Goal: Task Accomplishment & Management: Use online tool/utility

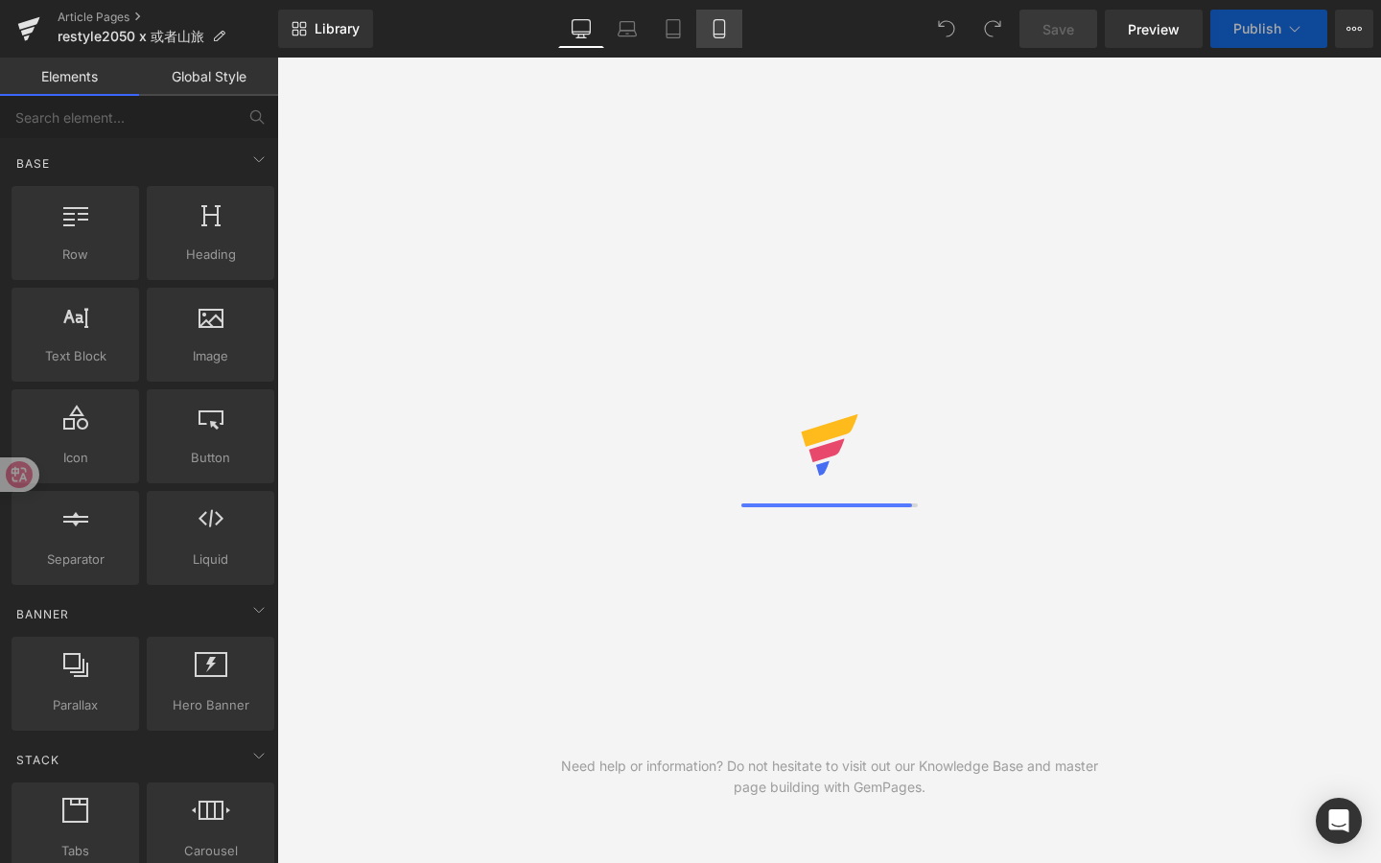
click at [725, 38] on link "Mobile" at bounding box center [719, 29] width 46 height 38
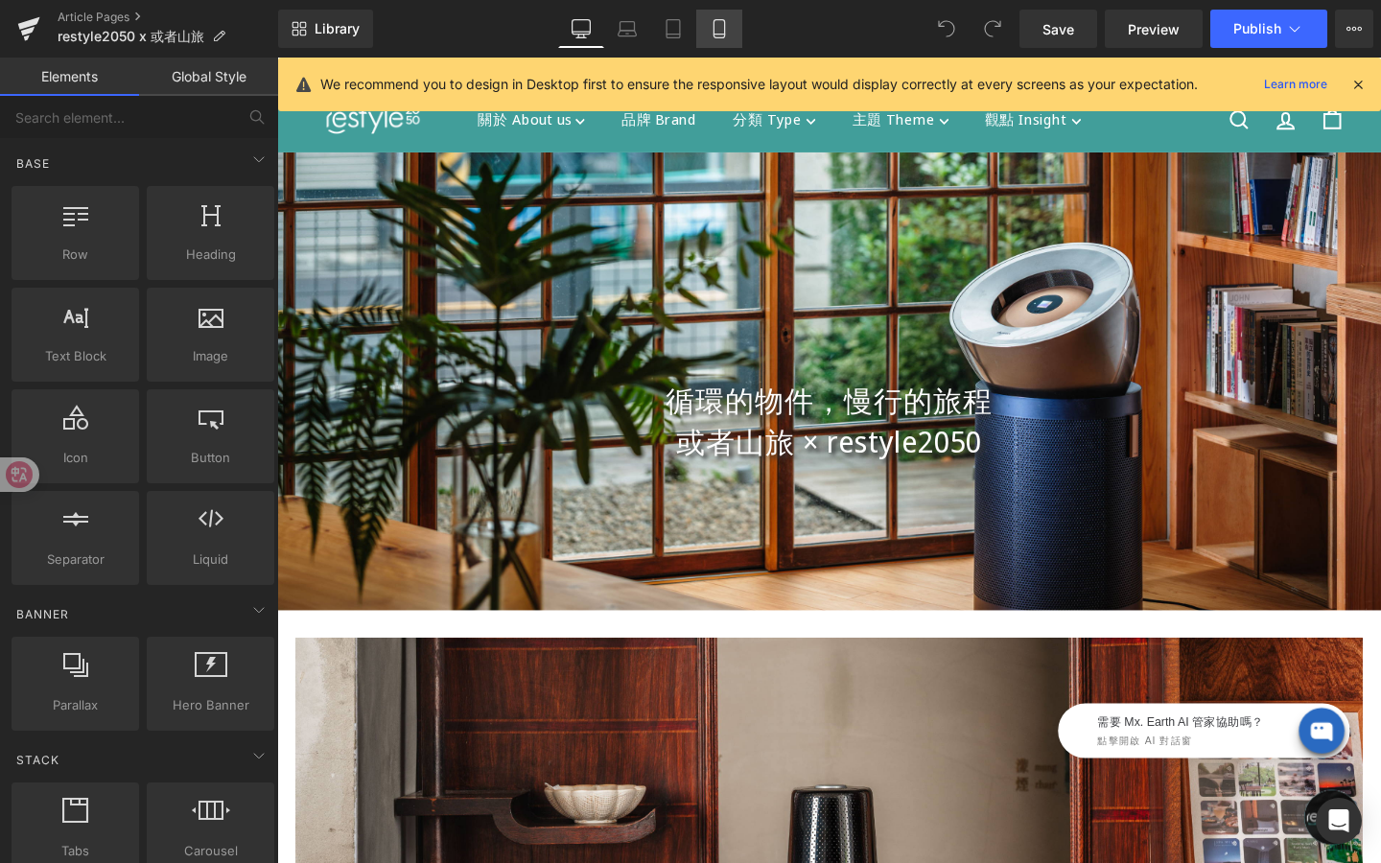
click at [723, 26] on icon at bounding box center [719, 28] width 19 height 19
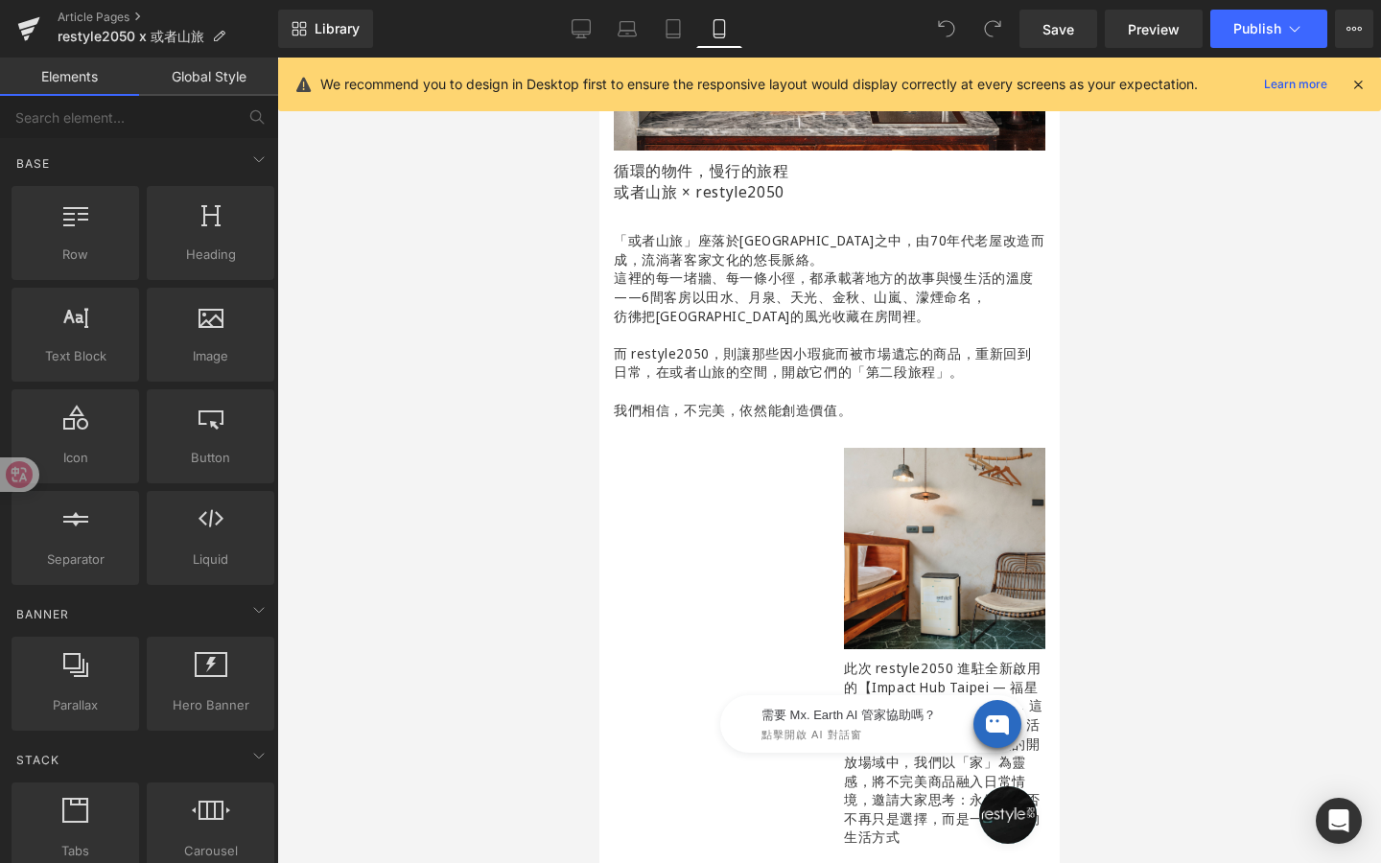
scroll to position [473, 0]
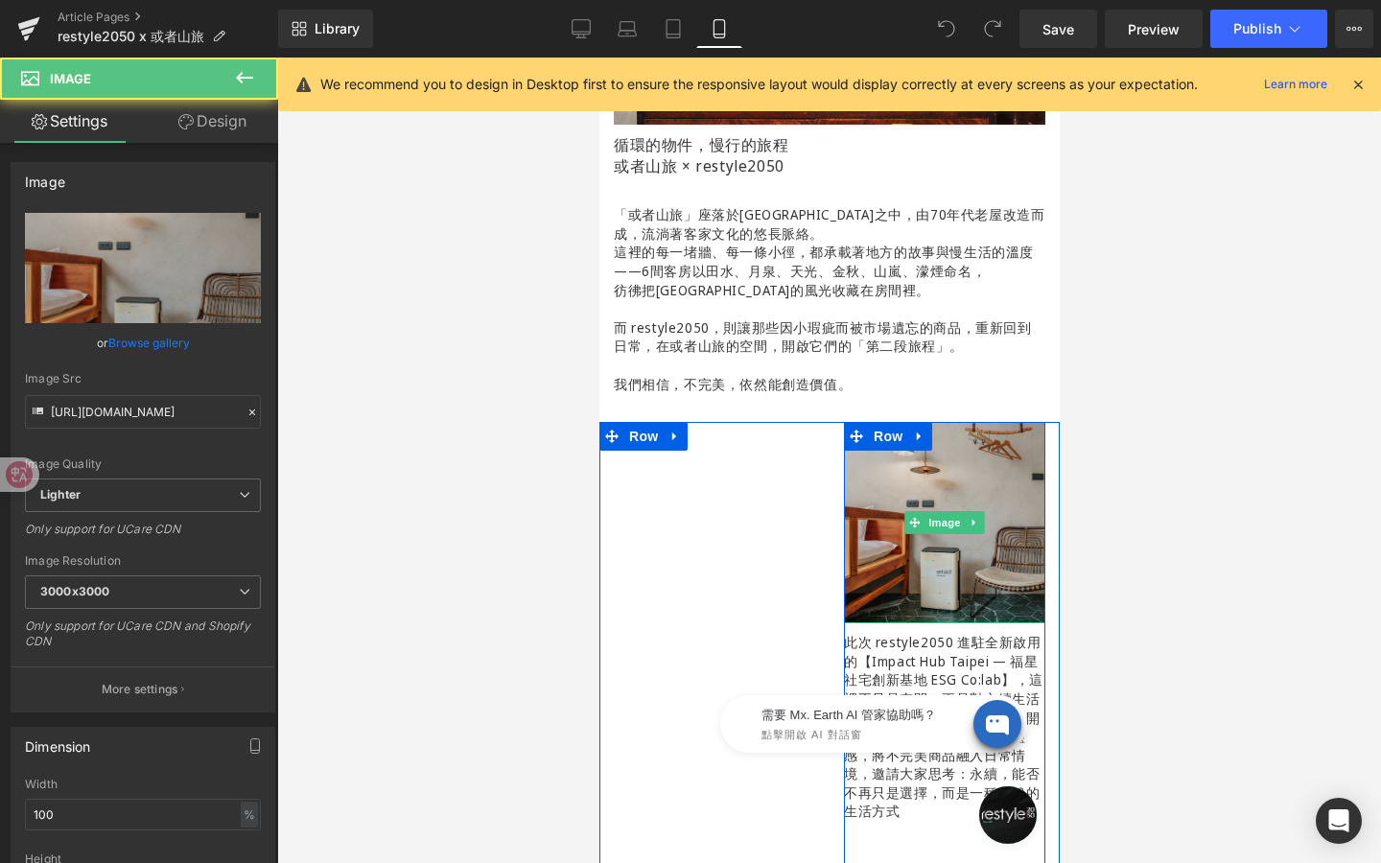
click at [906, 546] on img at bounding box center [943, 522] width 201 height 201
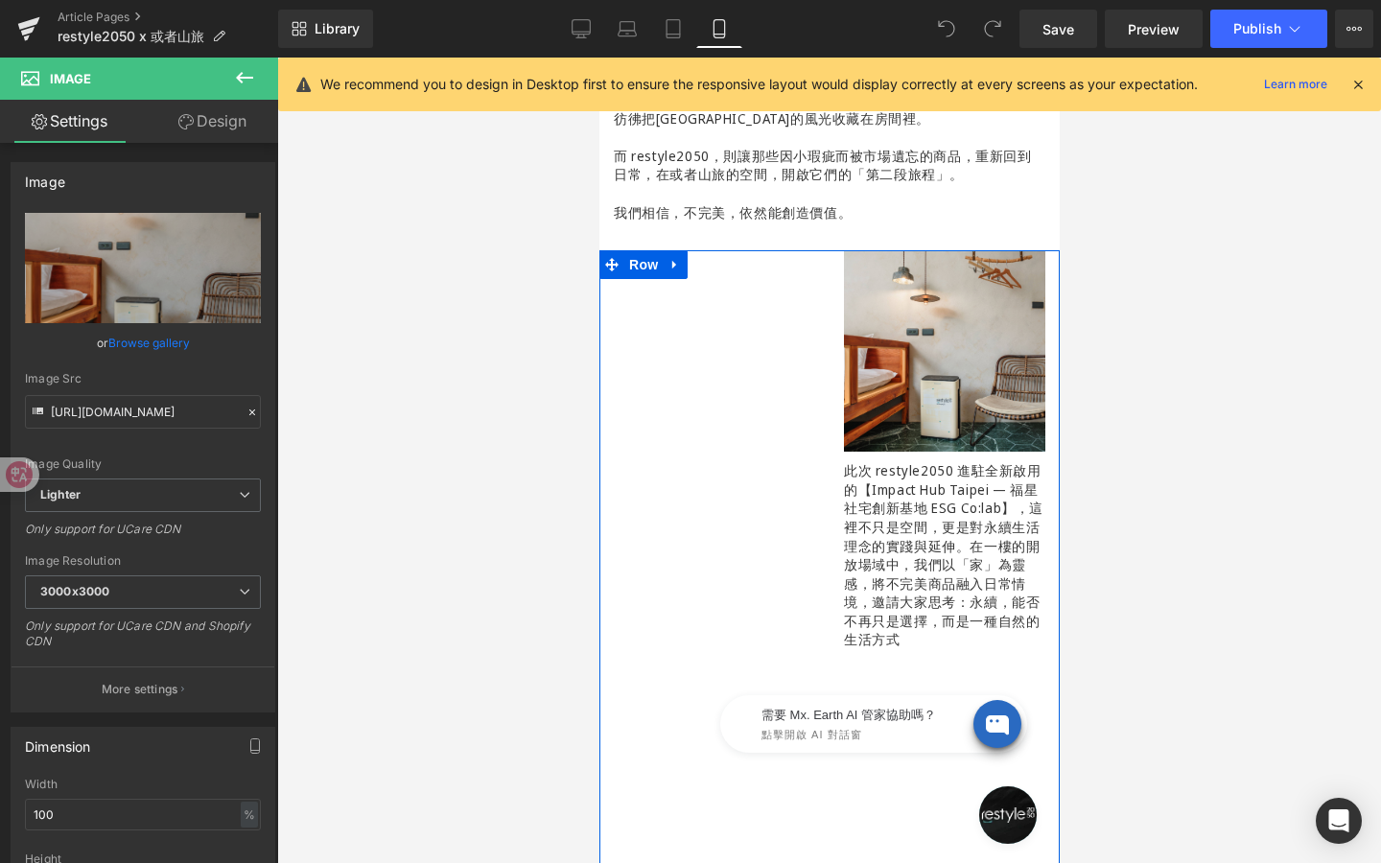
scroll to position [643, 0]
click at [645, 270] on span "Row" at bounding box center [642, 266] width 38 height 29
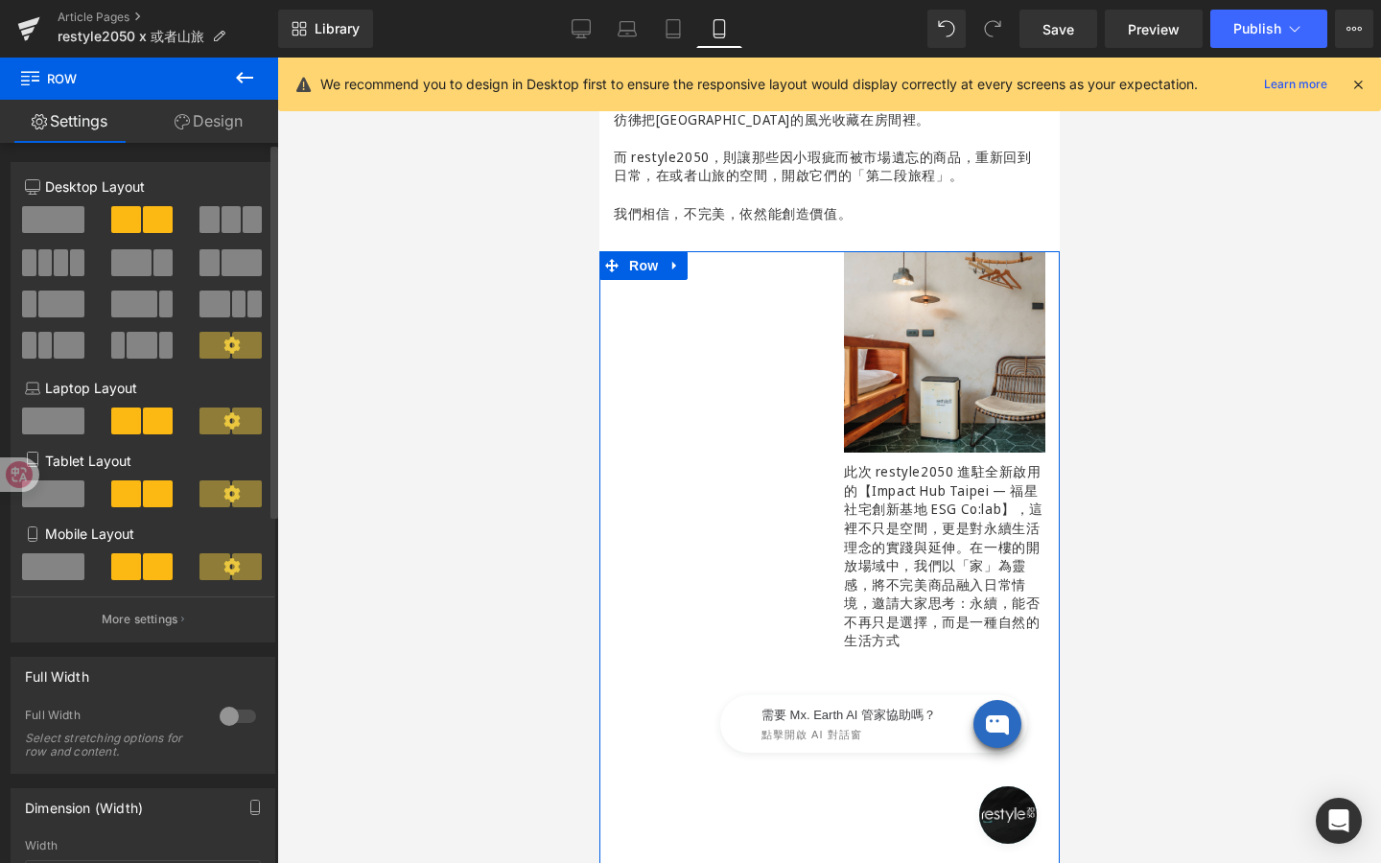
click at [63, 223] on span at bounding box center [53, 219] width 62 height 27
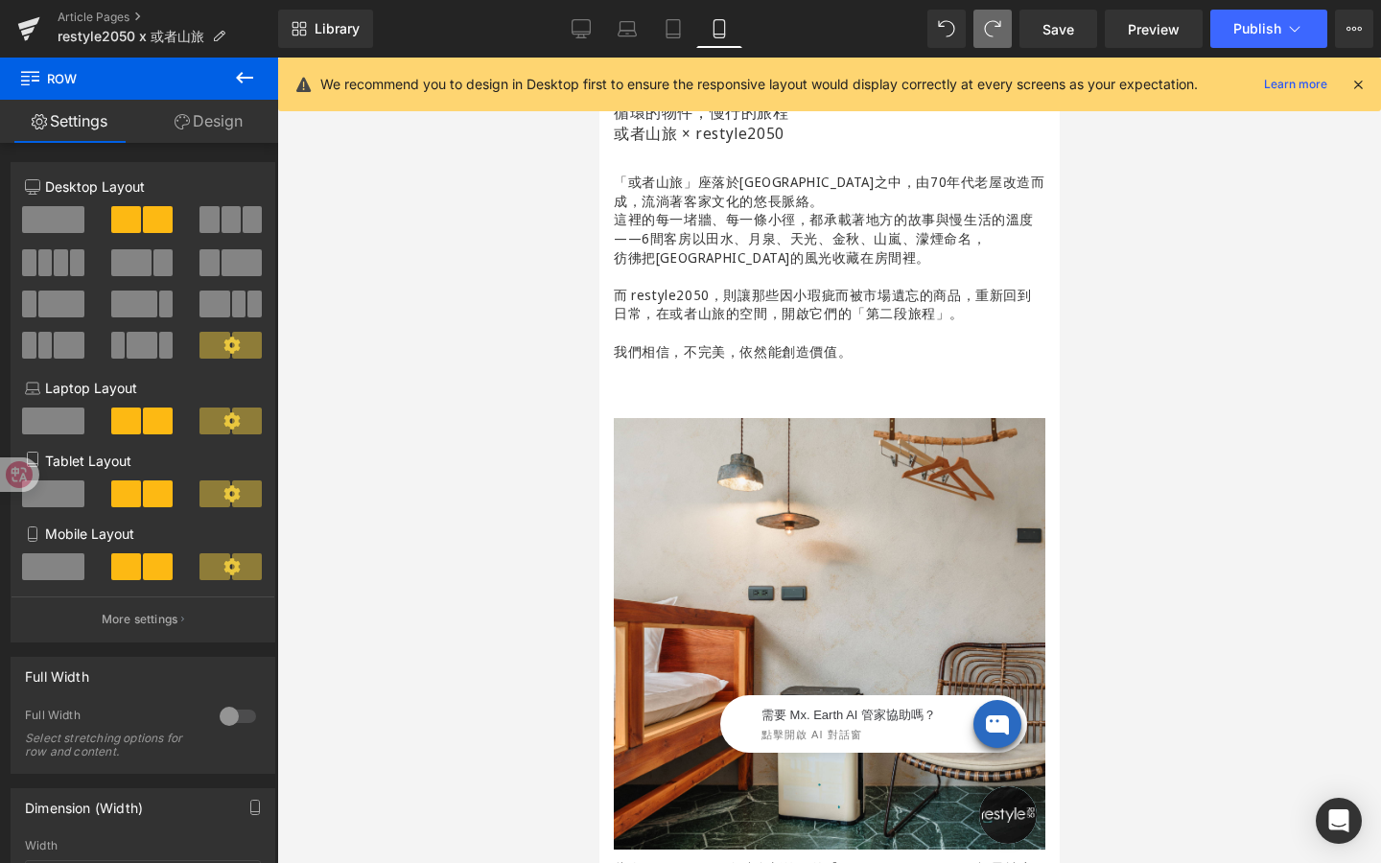
scroll to position [1222, 0]
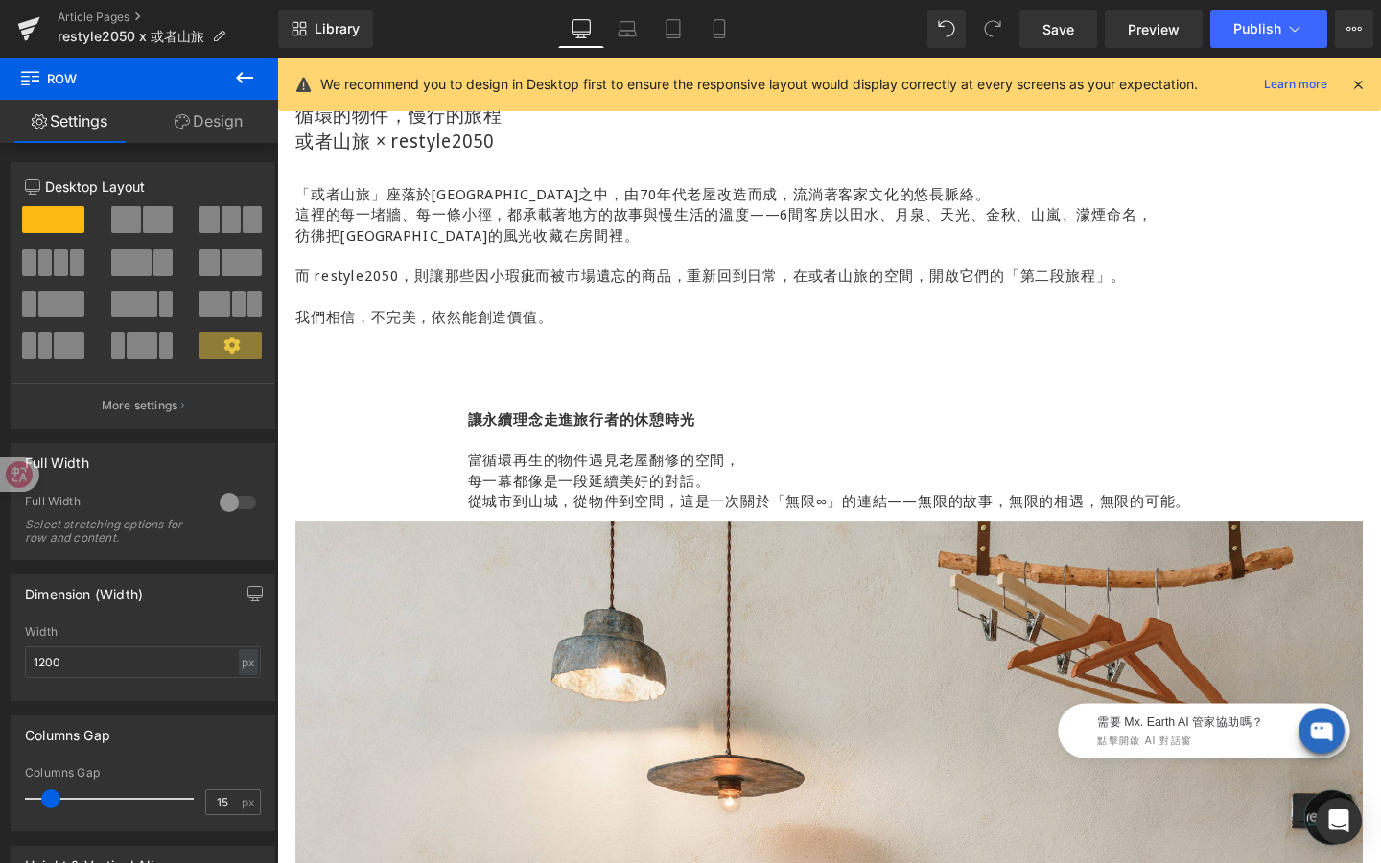
click at [986, 35] on icon at bounding box center [992, 28] width 17 height 17
type input "100"
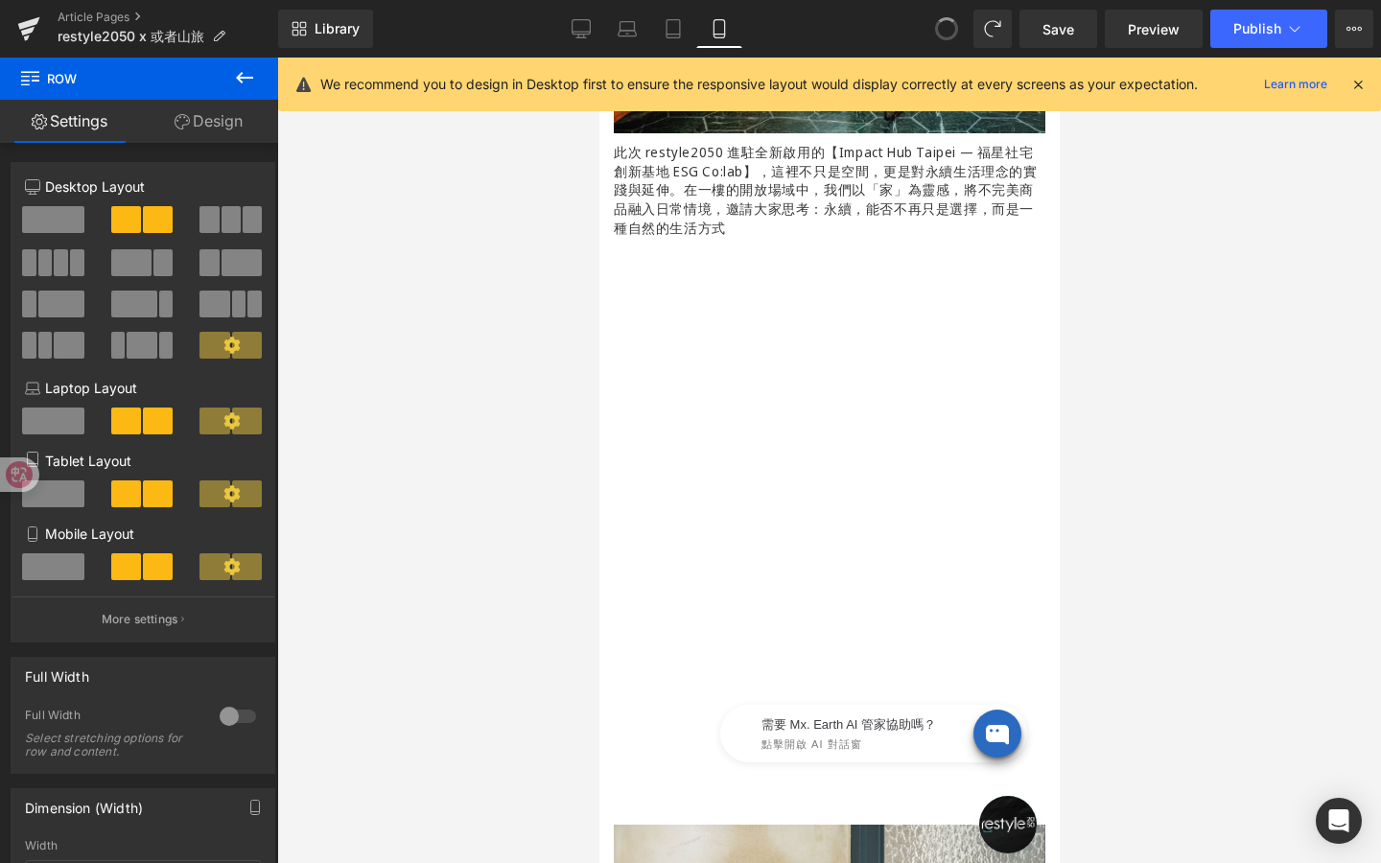
scroll to position [505, 0]
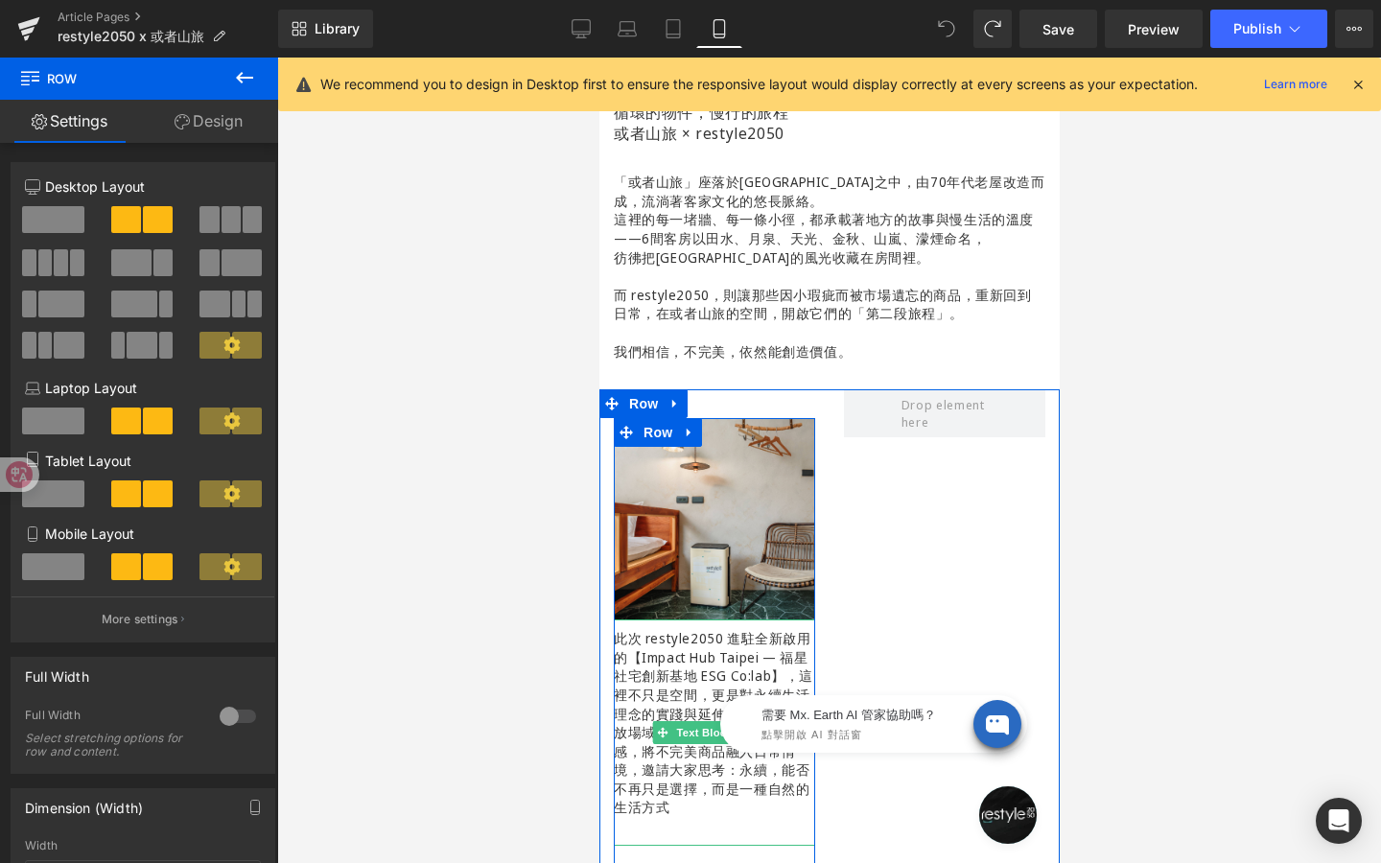
click at [702, 651] on p "此次 restyle2050 進駐全新啟用的【Impact Hub Taipei — 福星社宅創新基地 ESG Co:lab】，這裡不只是空間，更是對永續生活…" at bounding box center [713, 723] width 201 height 188
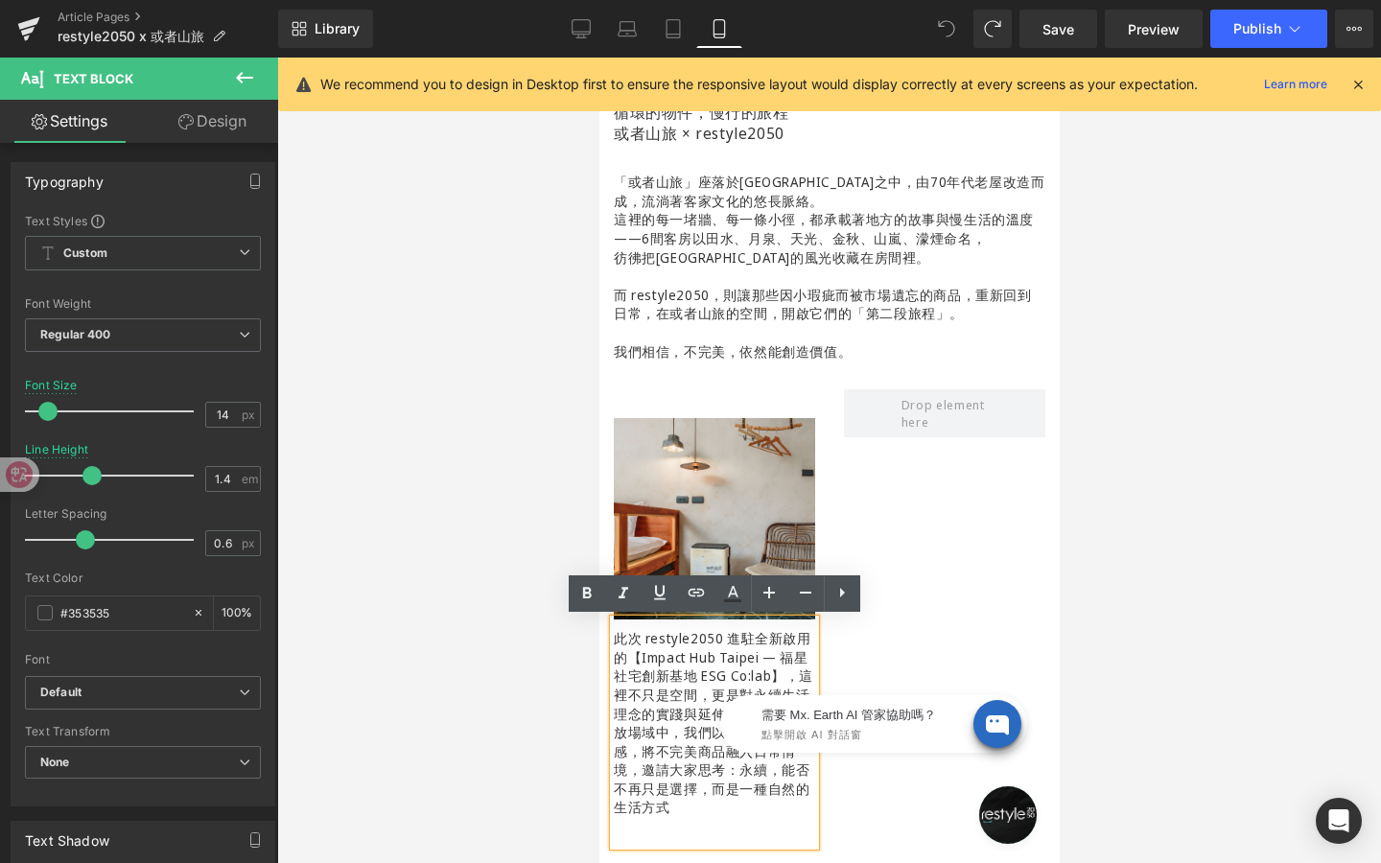
click at [694, 731] on div "需要 Mx. Earth AI 管家協助嗎？ 點擊開啟 AI 對話窗" at bounding box center [848, 719] width 384 height 96
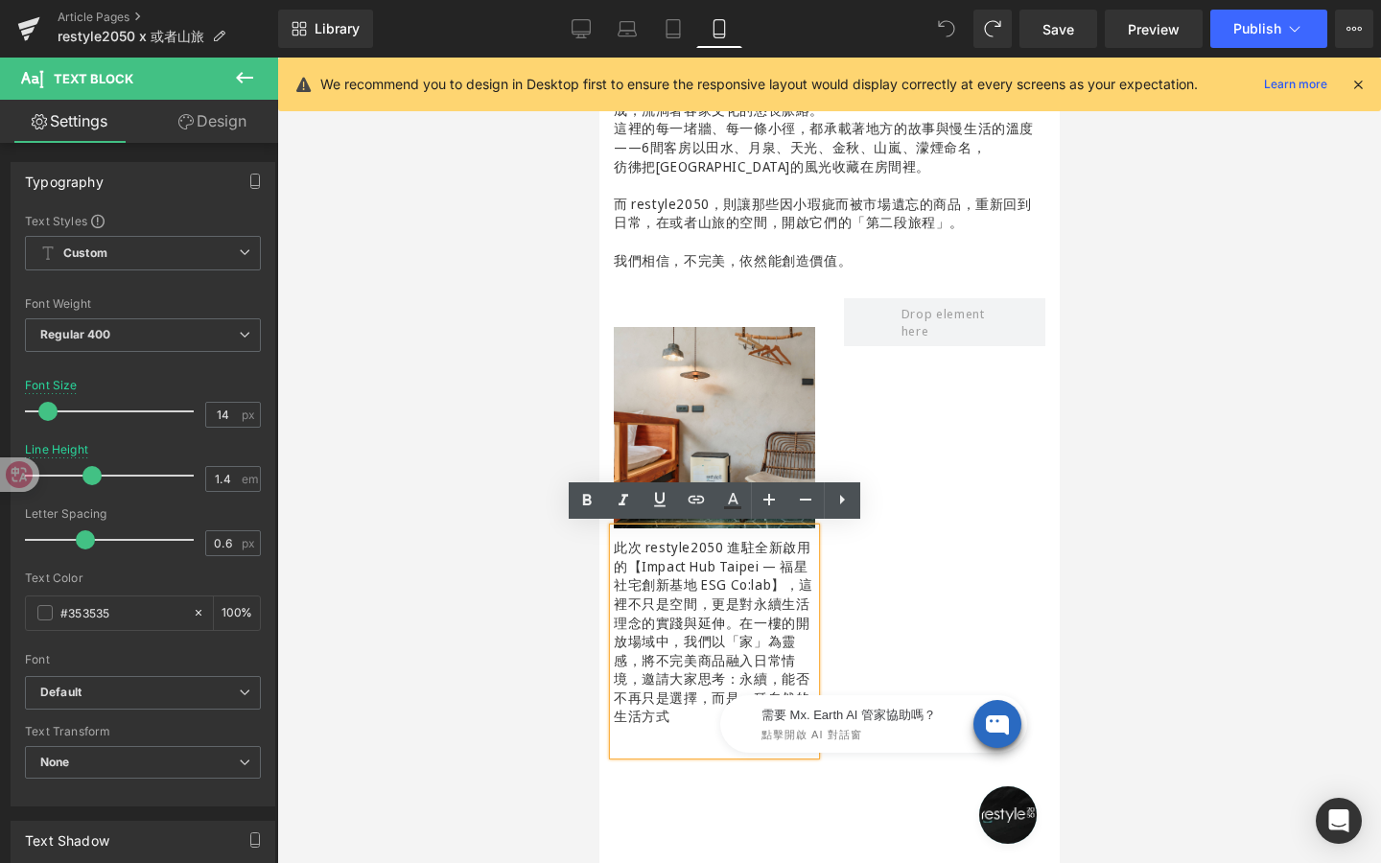
scroll to position [598, 0]
click at [883, 573] on div at bounding box center [944, 843] width 230 height 1094
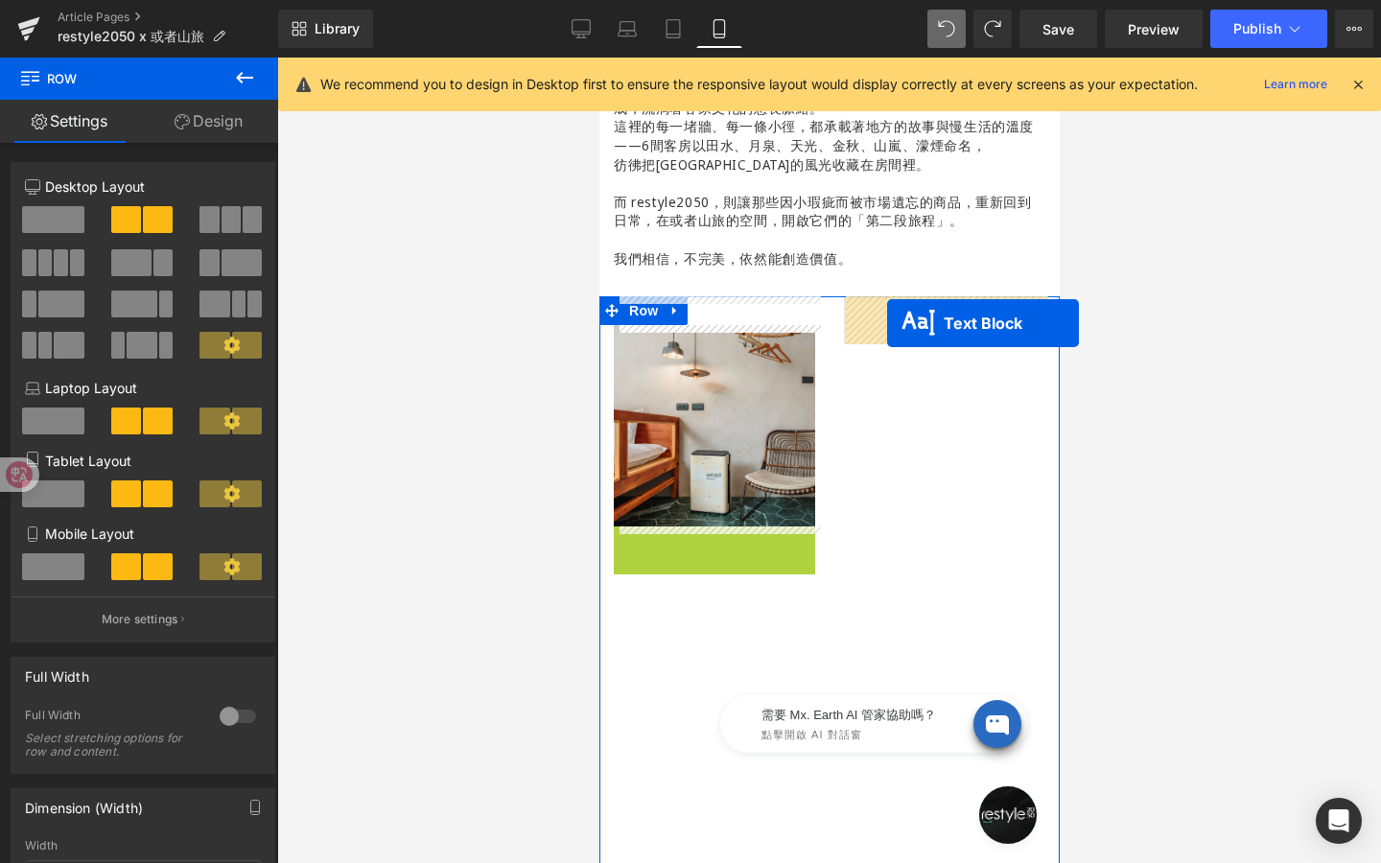
drag, startPoint x: 699, startPoint y: 640, endPoint x: 885, endPoint y: 322, distance: 367.9
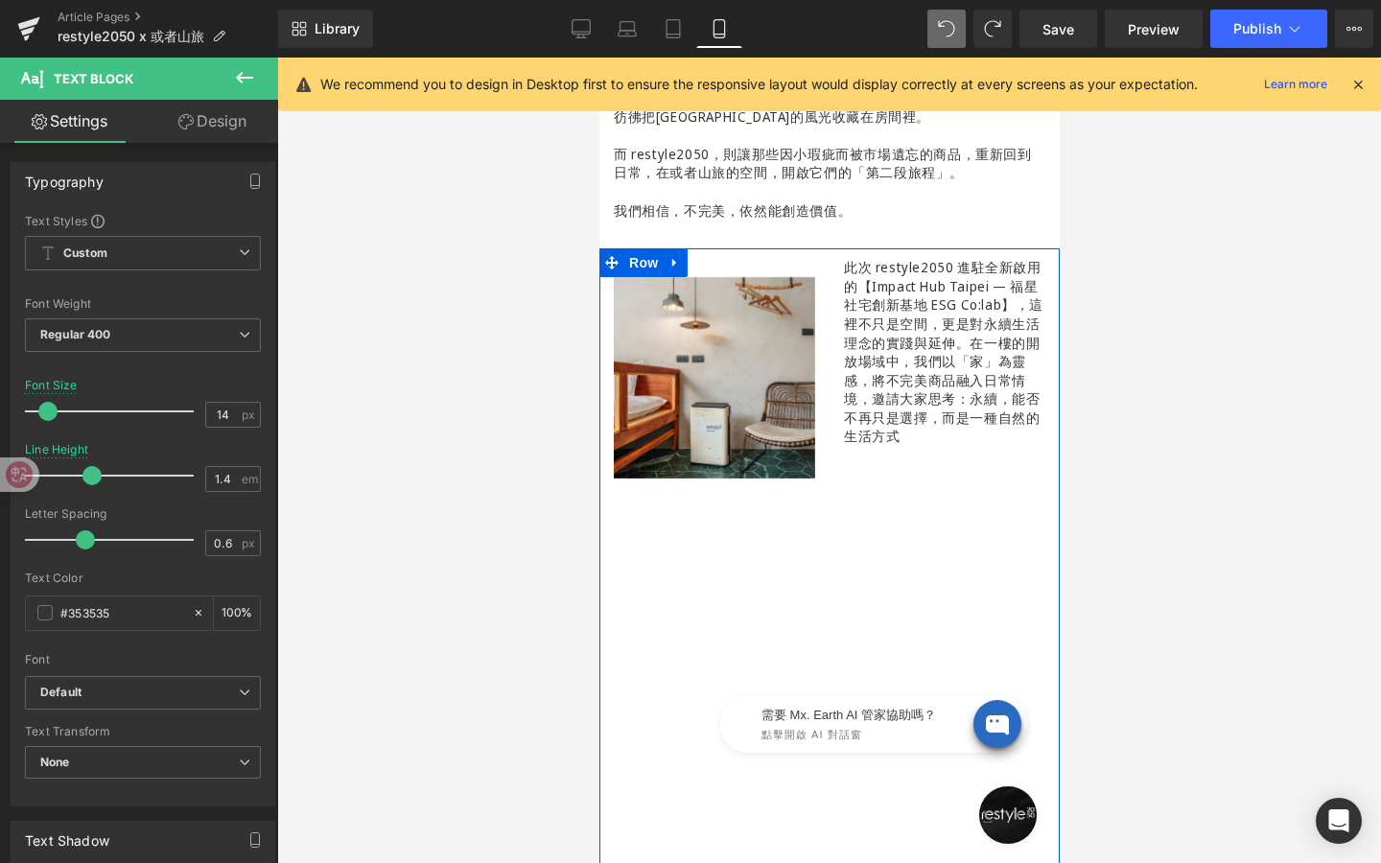
scroll to position [655, 0]
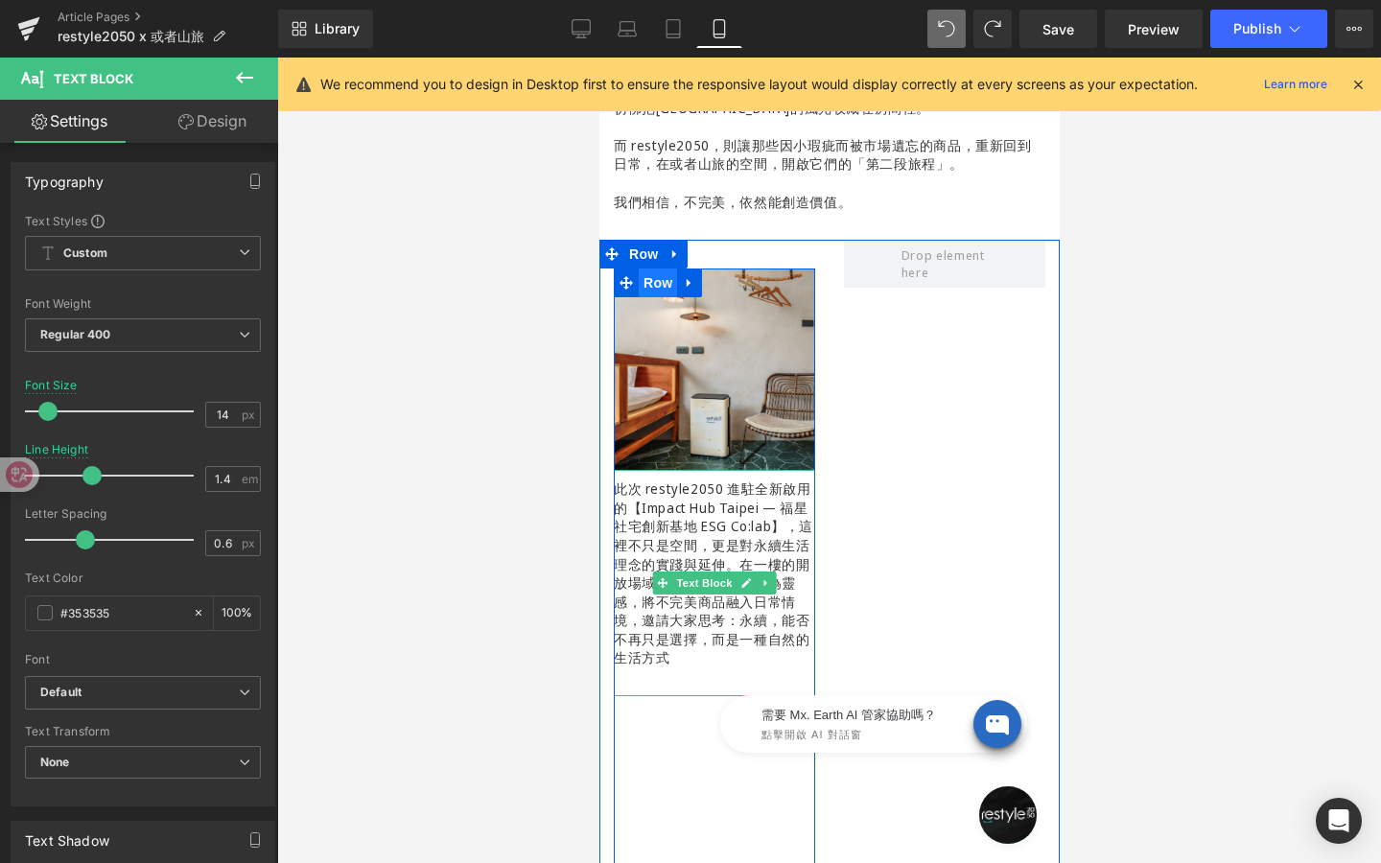
click at [656, 285] on span "Row" at bounding box center [657, 283] width 38 height 29
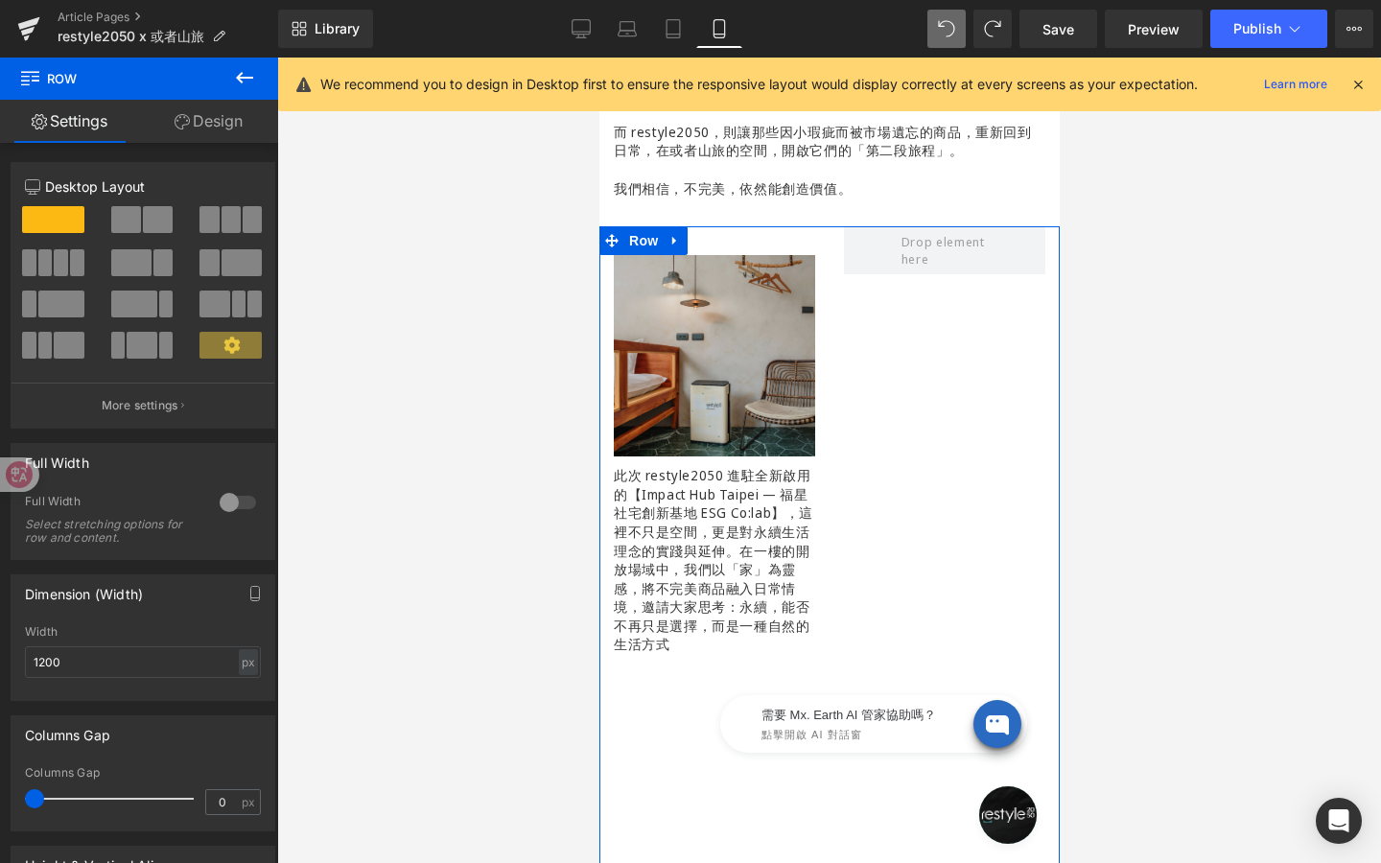
scroll to position [662, 0]
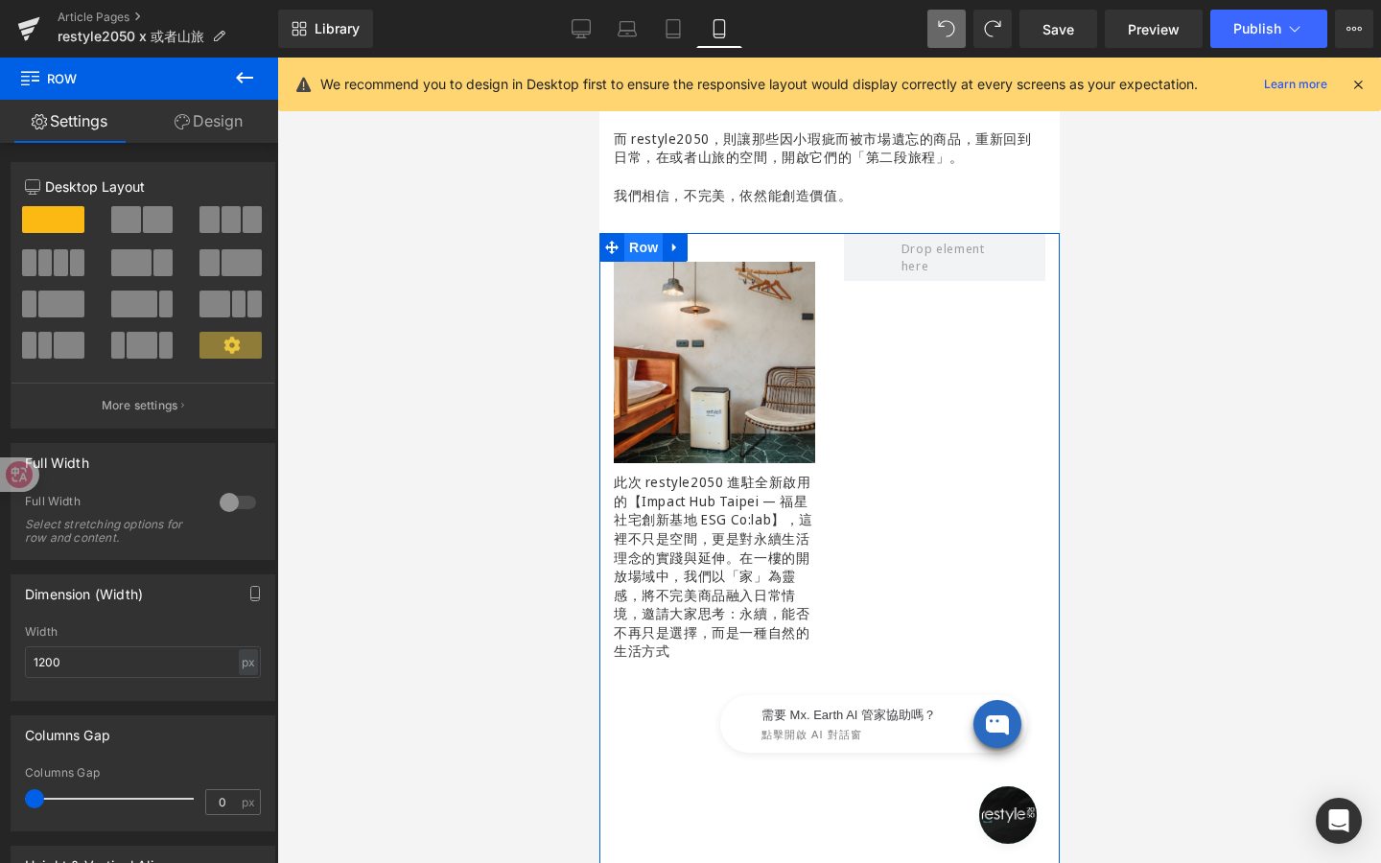
click at [643, 247] on span "Row" at bounding box center [642, 247] width 38 height 29
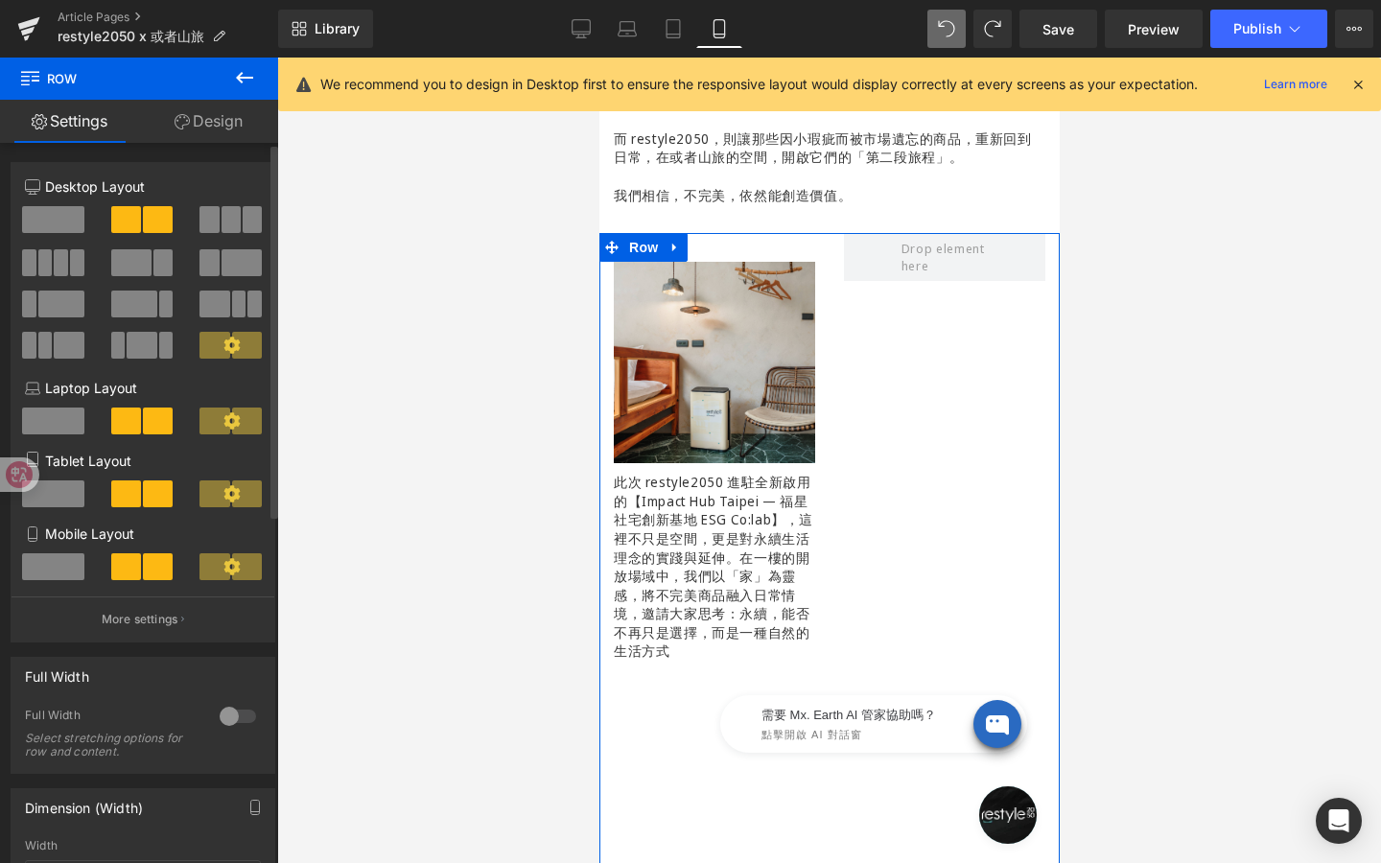
click at [48, 222] on span at bounding box center [53, 219] width 62 height 27
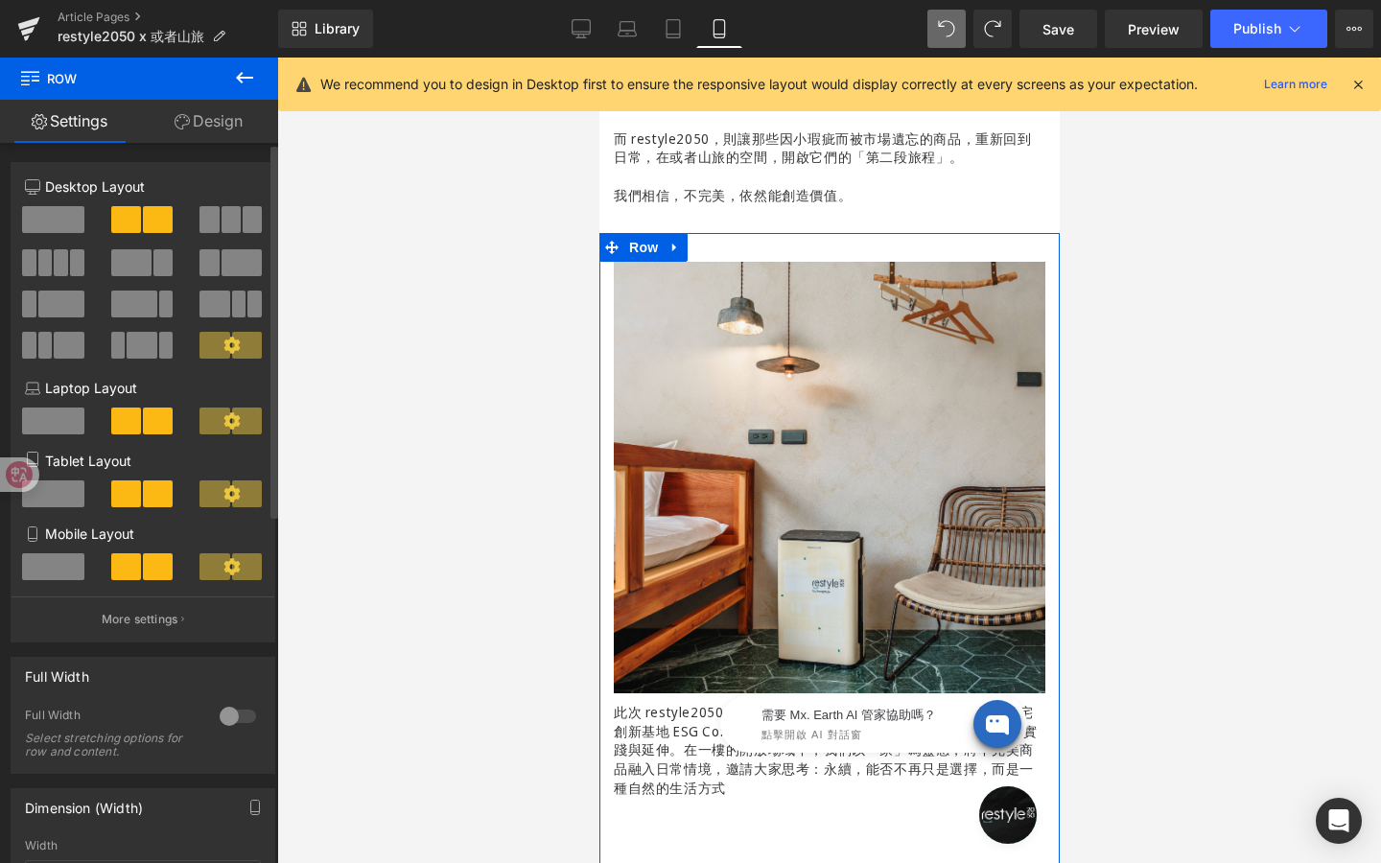
scroll to position [1378, 0]
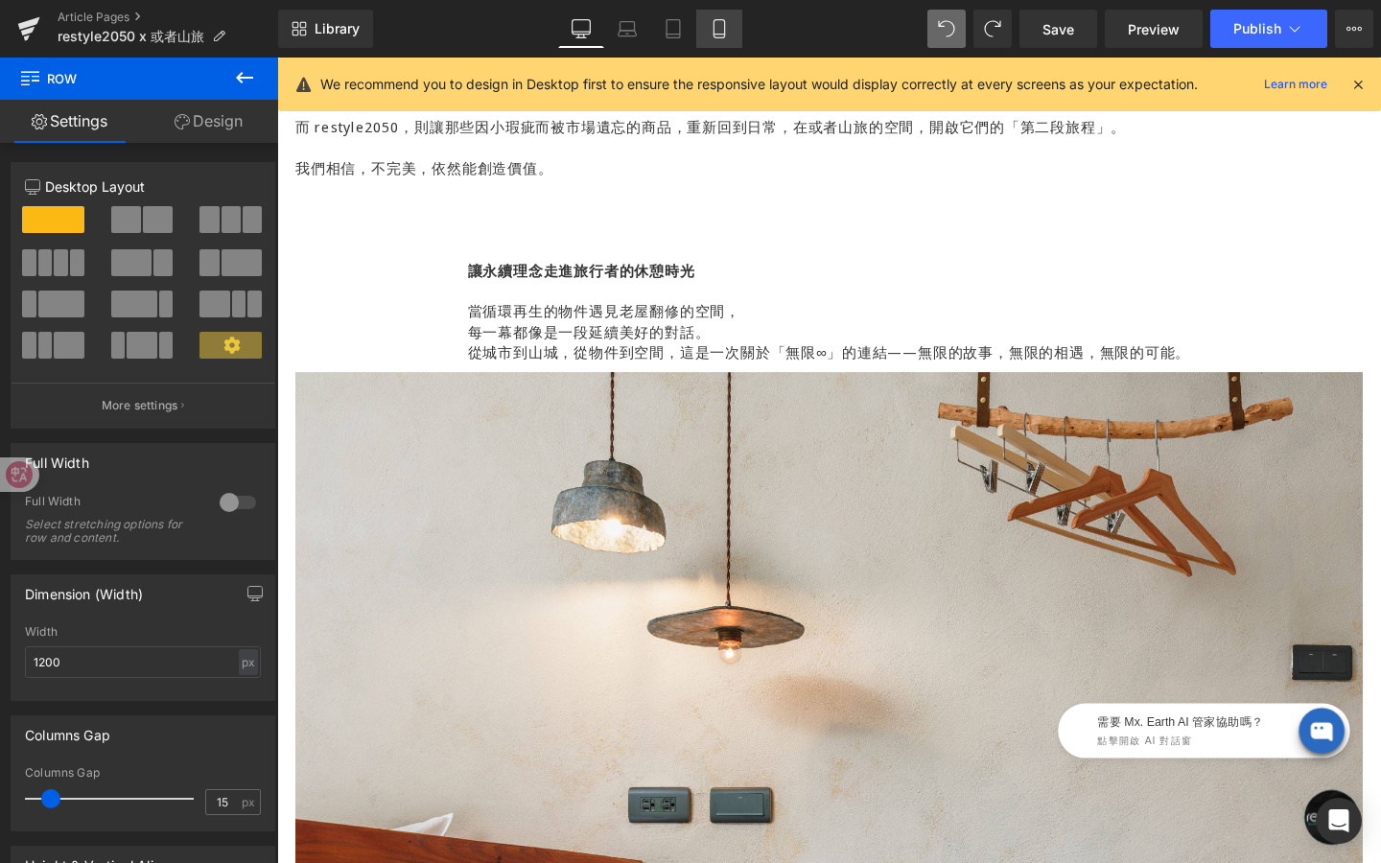
click at [724, 29] on icon at bounding box center [719, 28] width 19 height 19
type input "100"
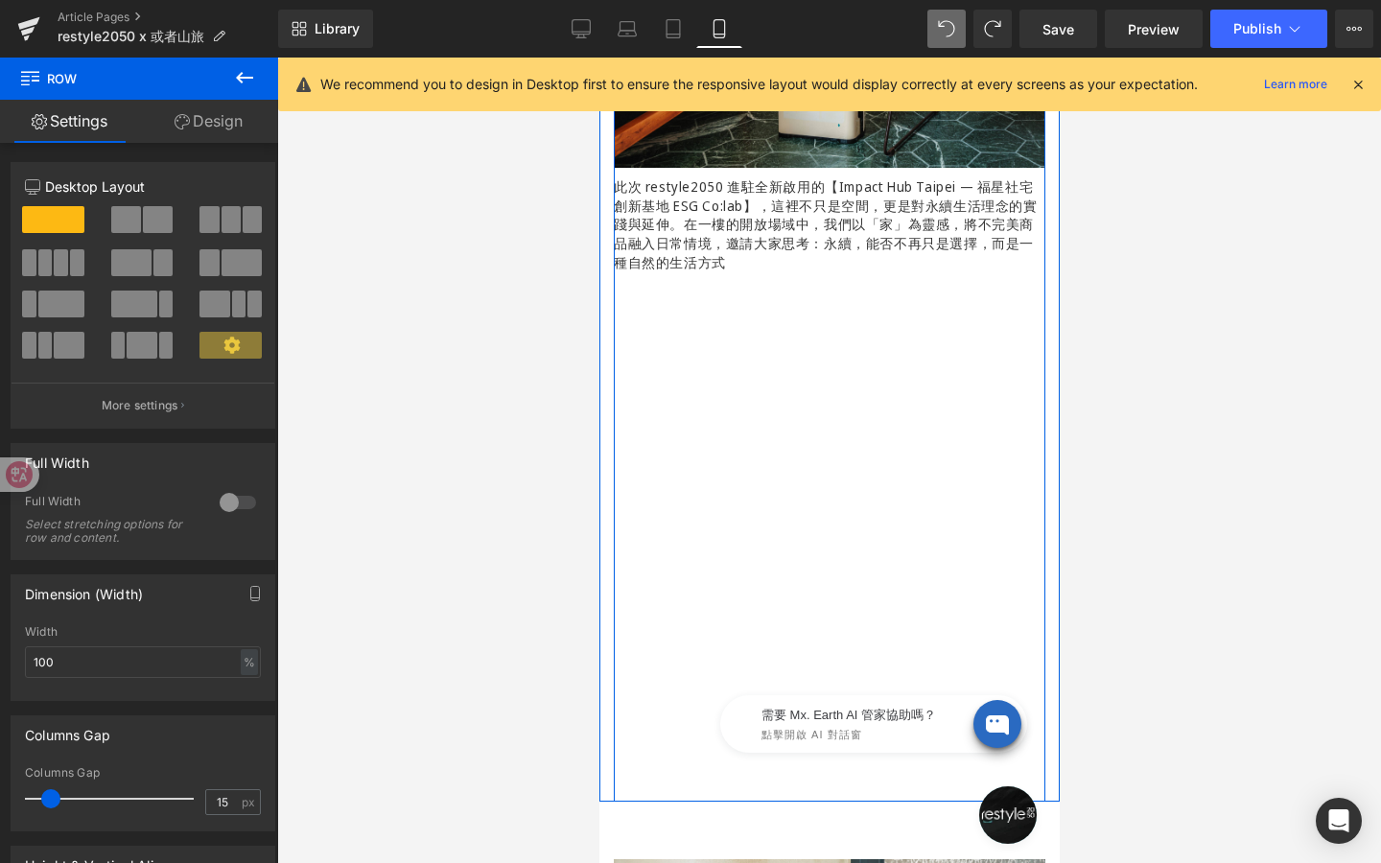
scroll to position [1225, 0]
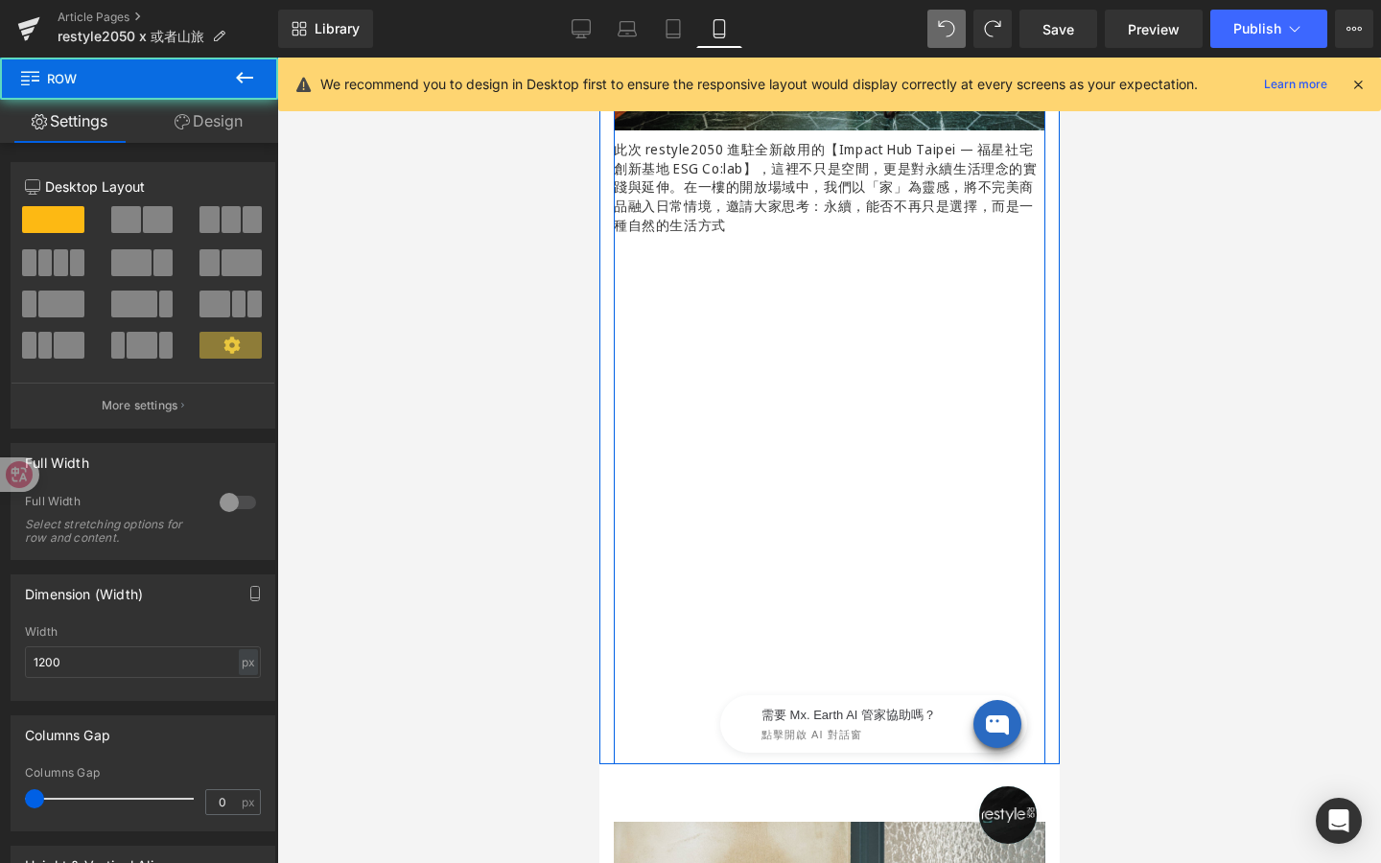
click at [893, 623] on div "Image 此次 restyle2050 進駐全新啟用的【Impact Hub Taipei — 福星社宅創新基地 ESG Co:lab】，這裡不只是空間，更…" at bounding box center [829, 231] width 432 height 1065
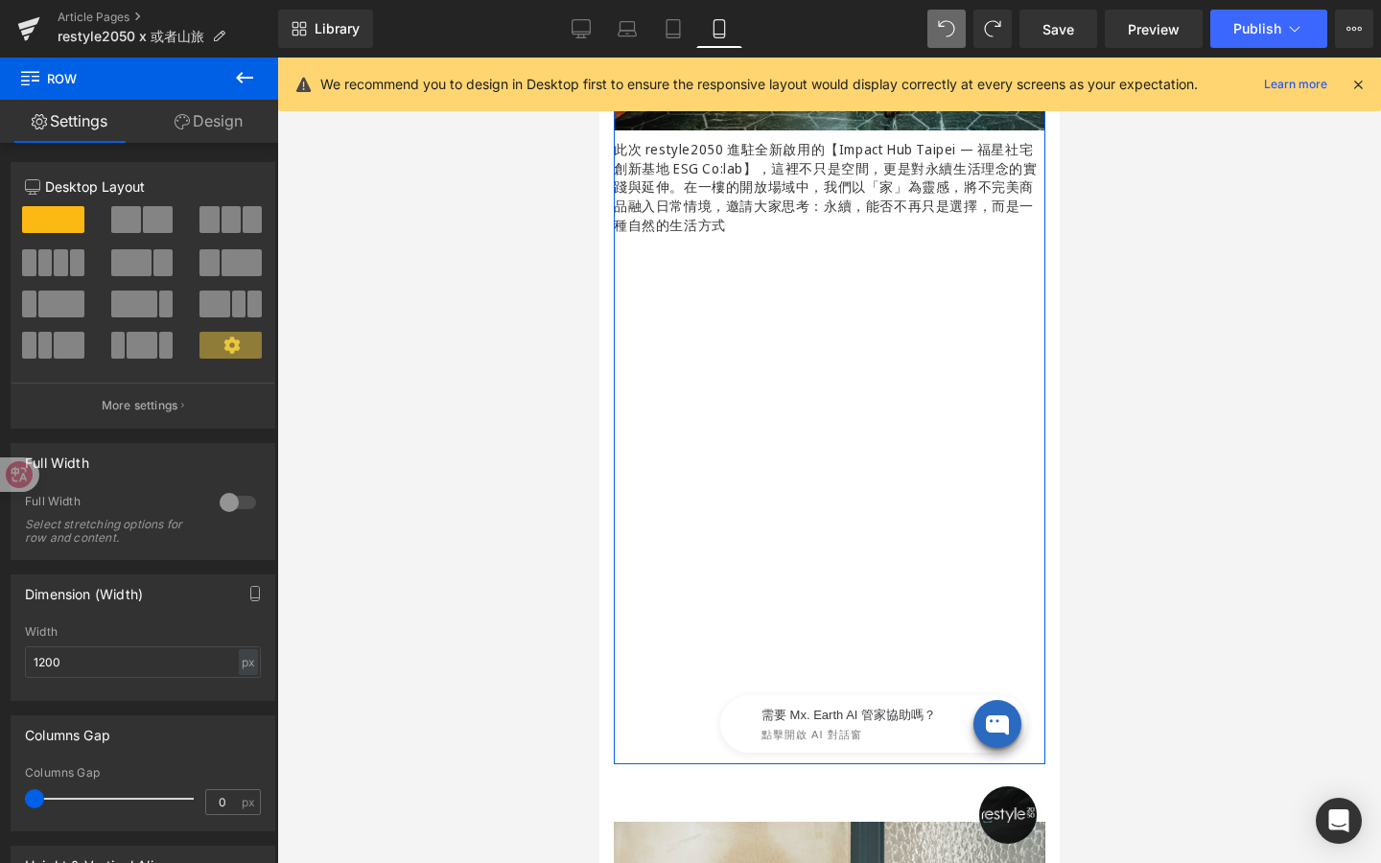
click at [229, 129] on link "Design" at bounding box center [208, 121] width 139 height 43
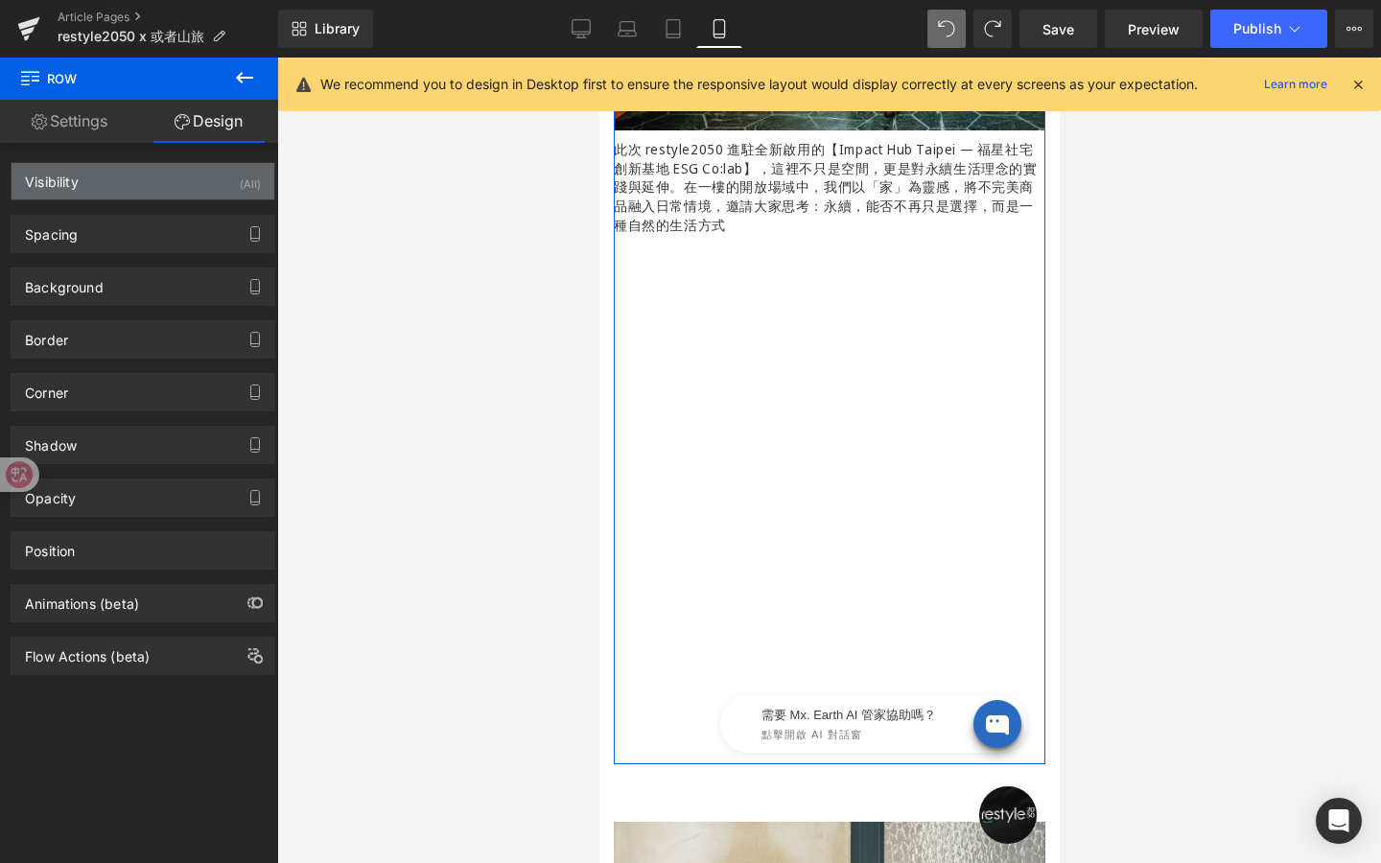
click at [203, 187] on div "Visibility (All)" at bounding box center [143, 181] width 263 height 36
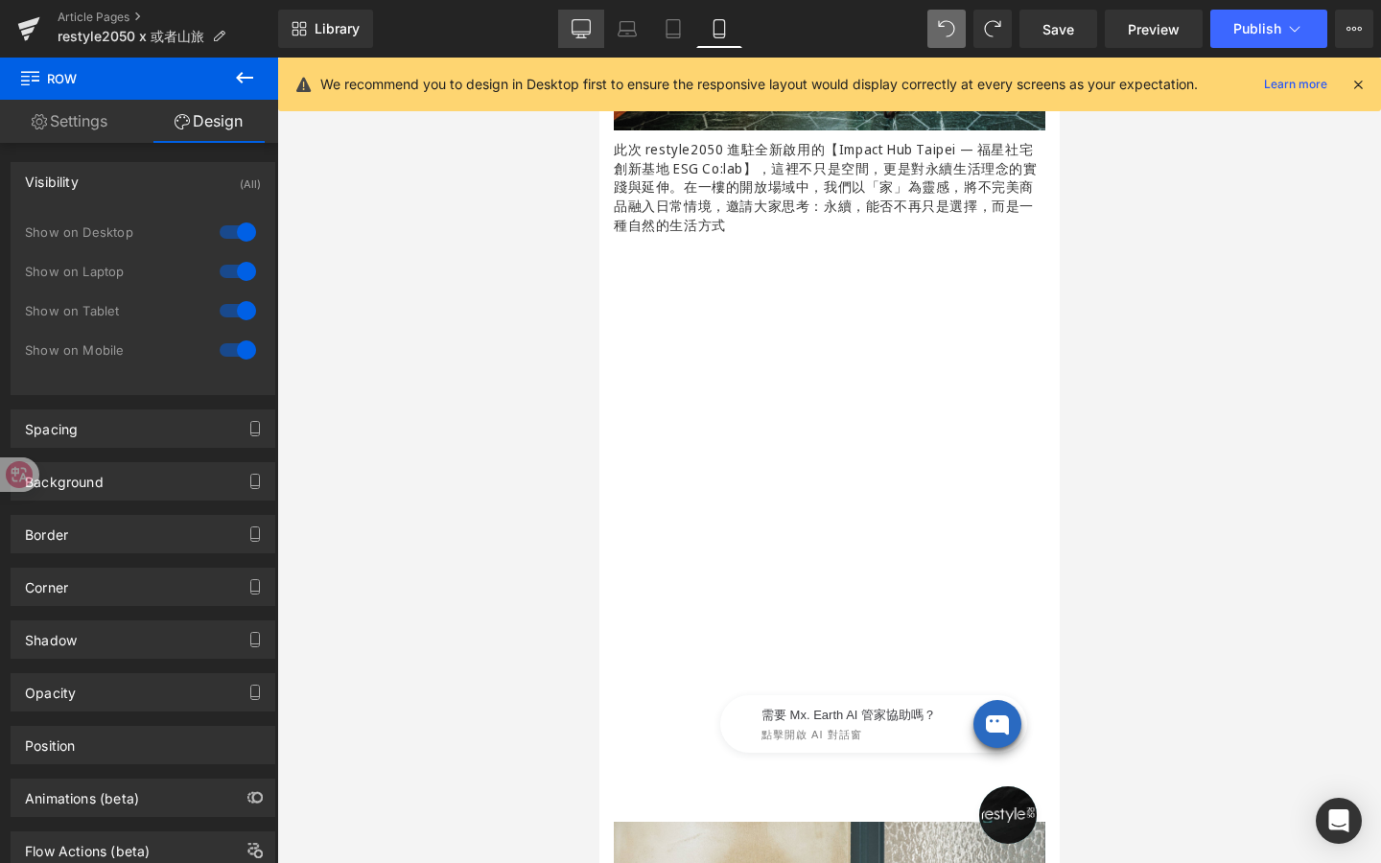
click at [593, 24] on link "Desktop" at bounding box center [581, 29] width 46 height 38
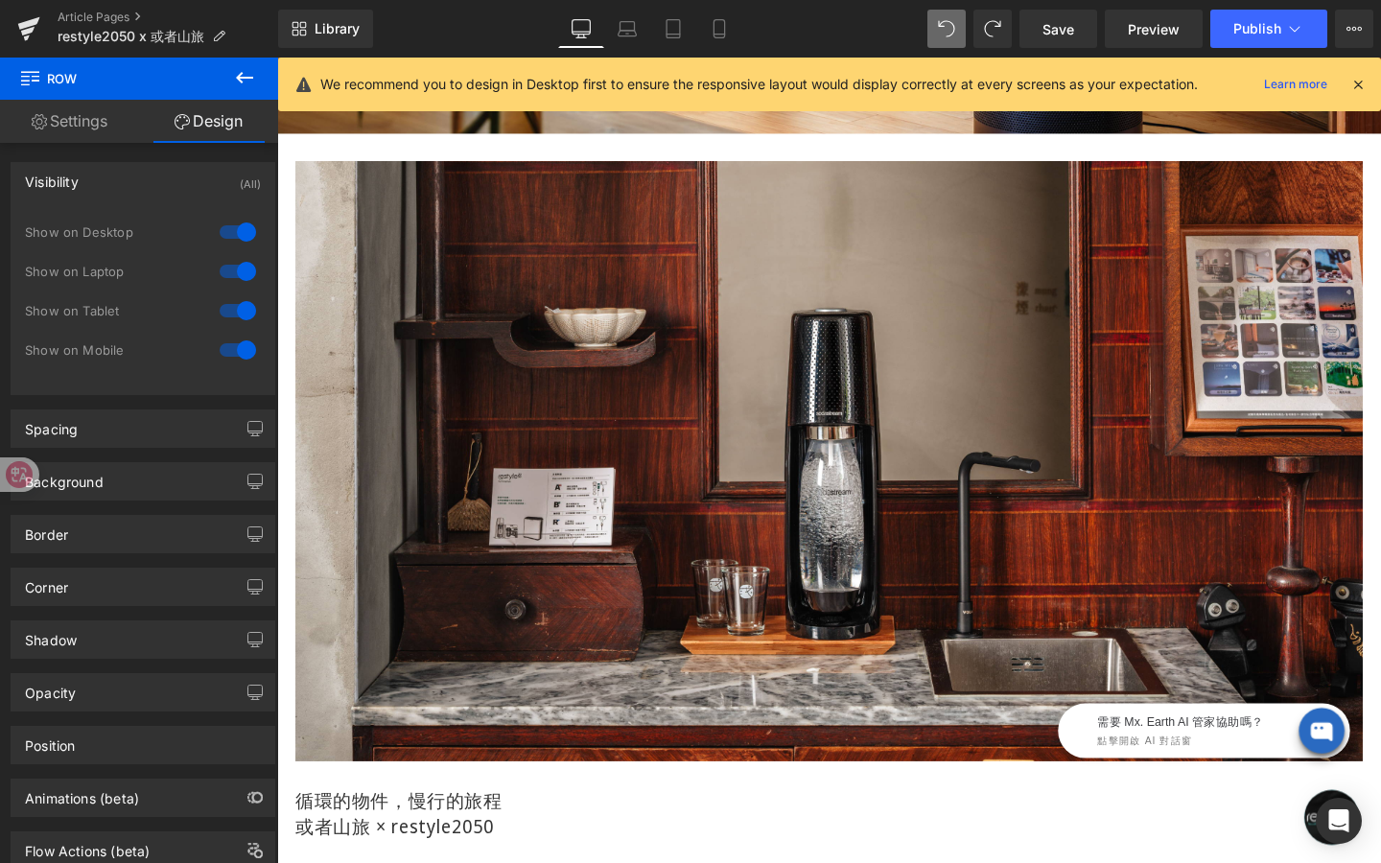
scroll to position [499, 0]
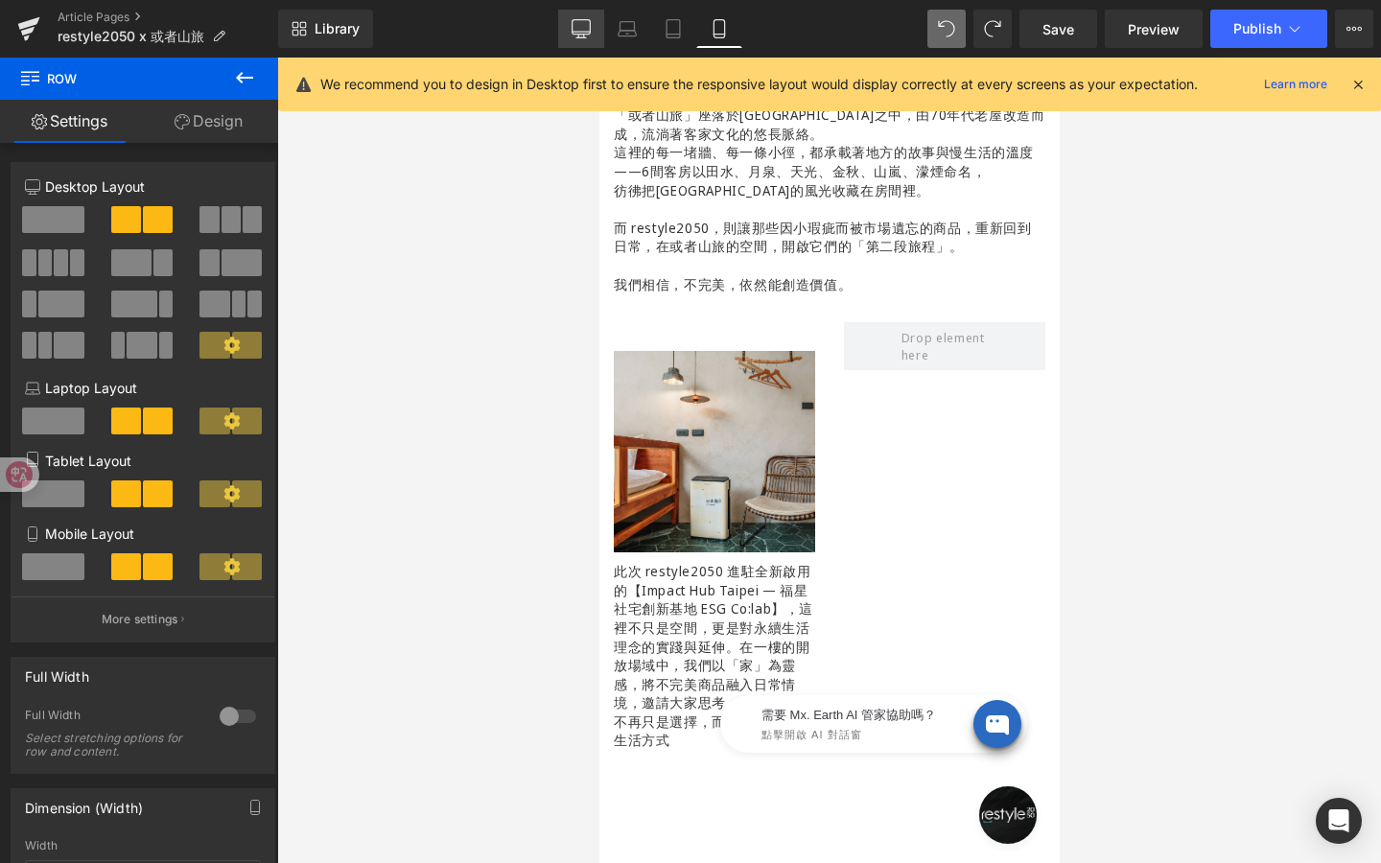
click at [591, 35] on icon at bounding box center [581, 28] width 19 height 19
type input "1200"
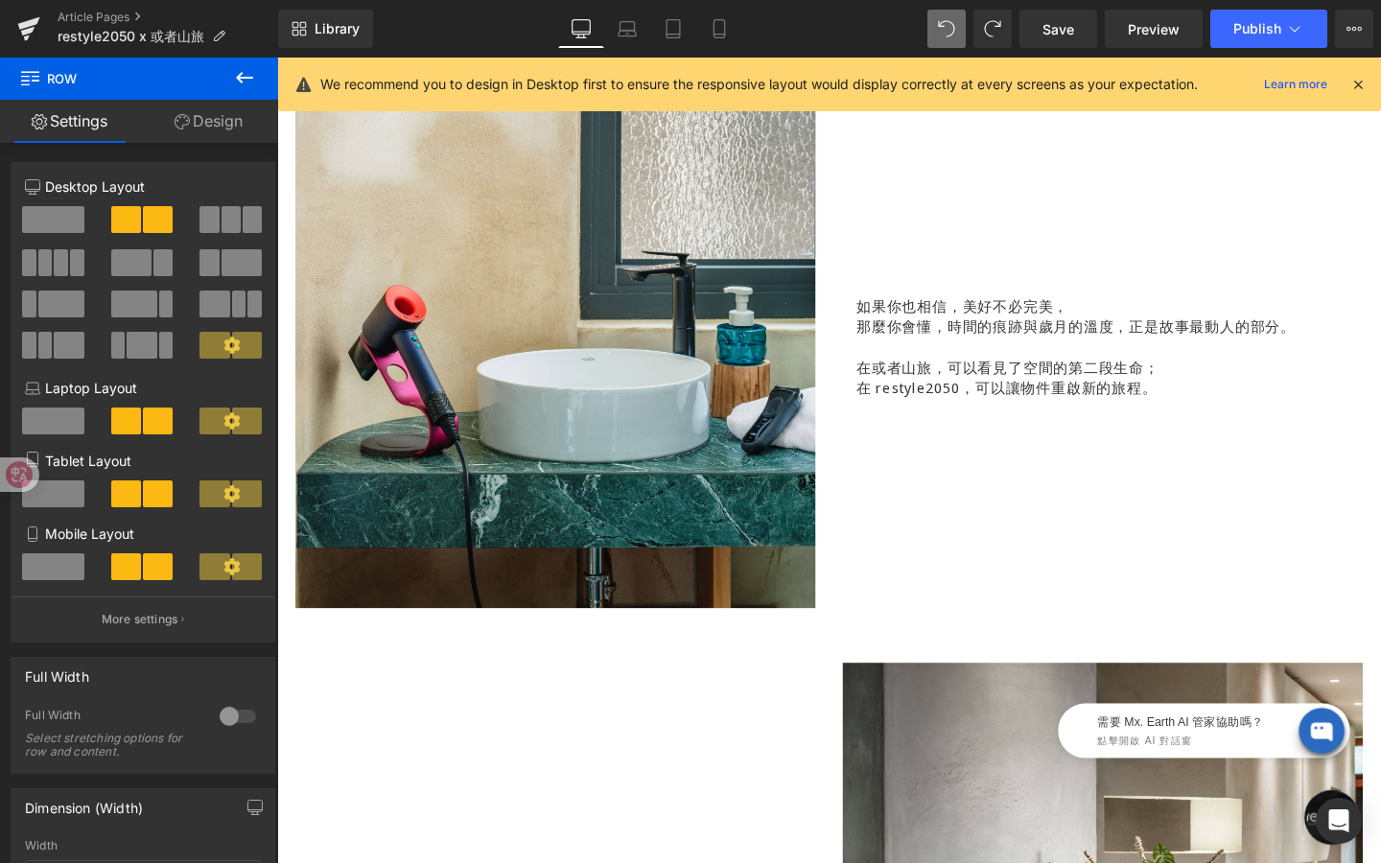
scroll to position [2861, 0]
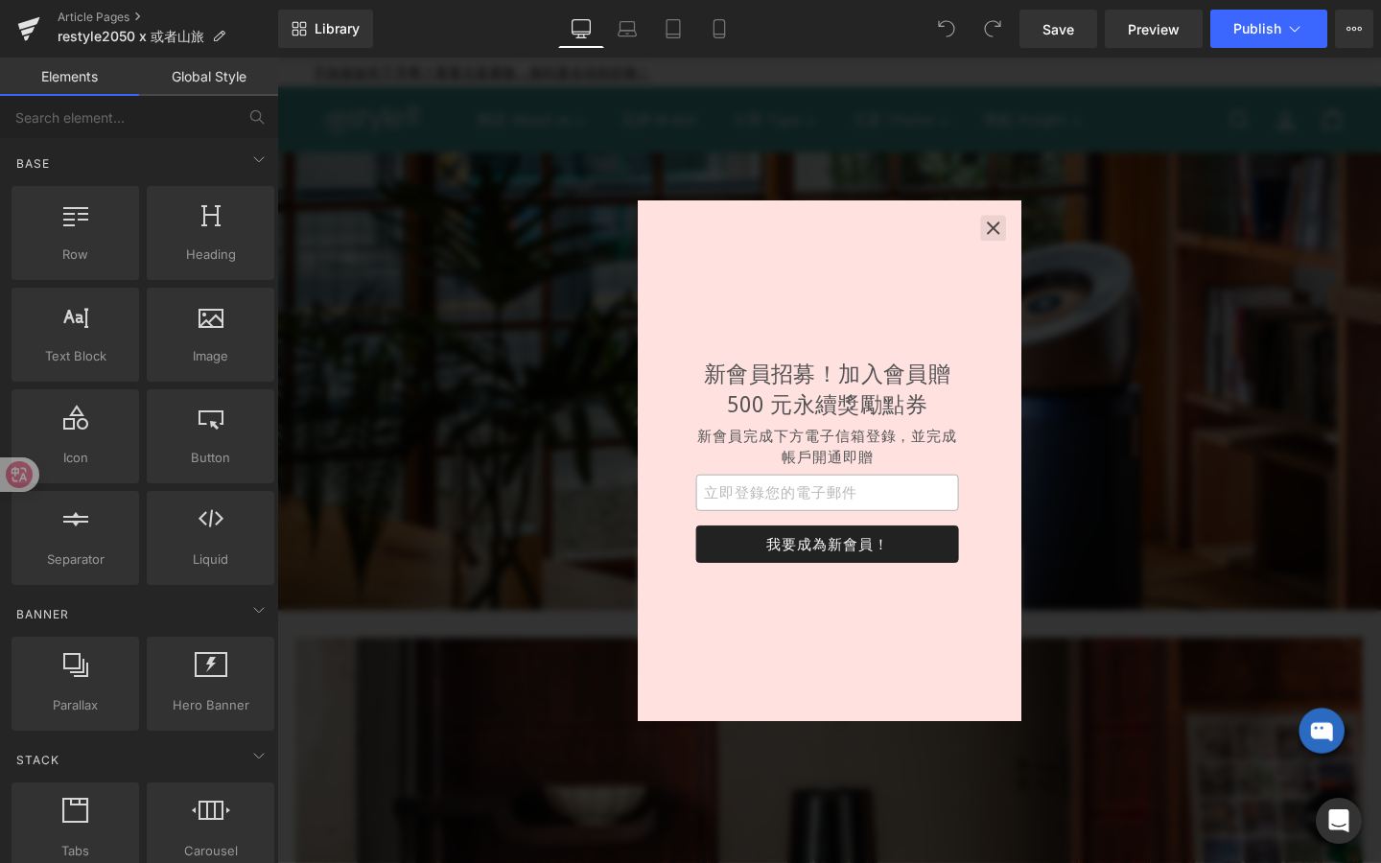
click at [1027, 247] on button "button" at bounding box center [1030, 236] width 27 height 27
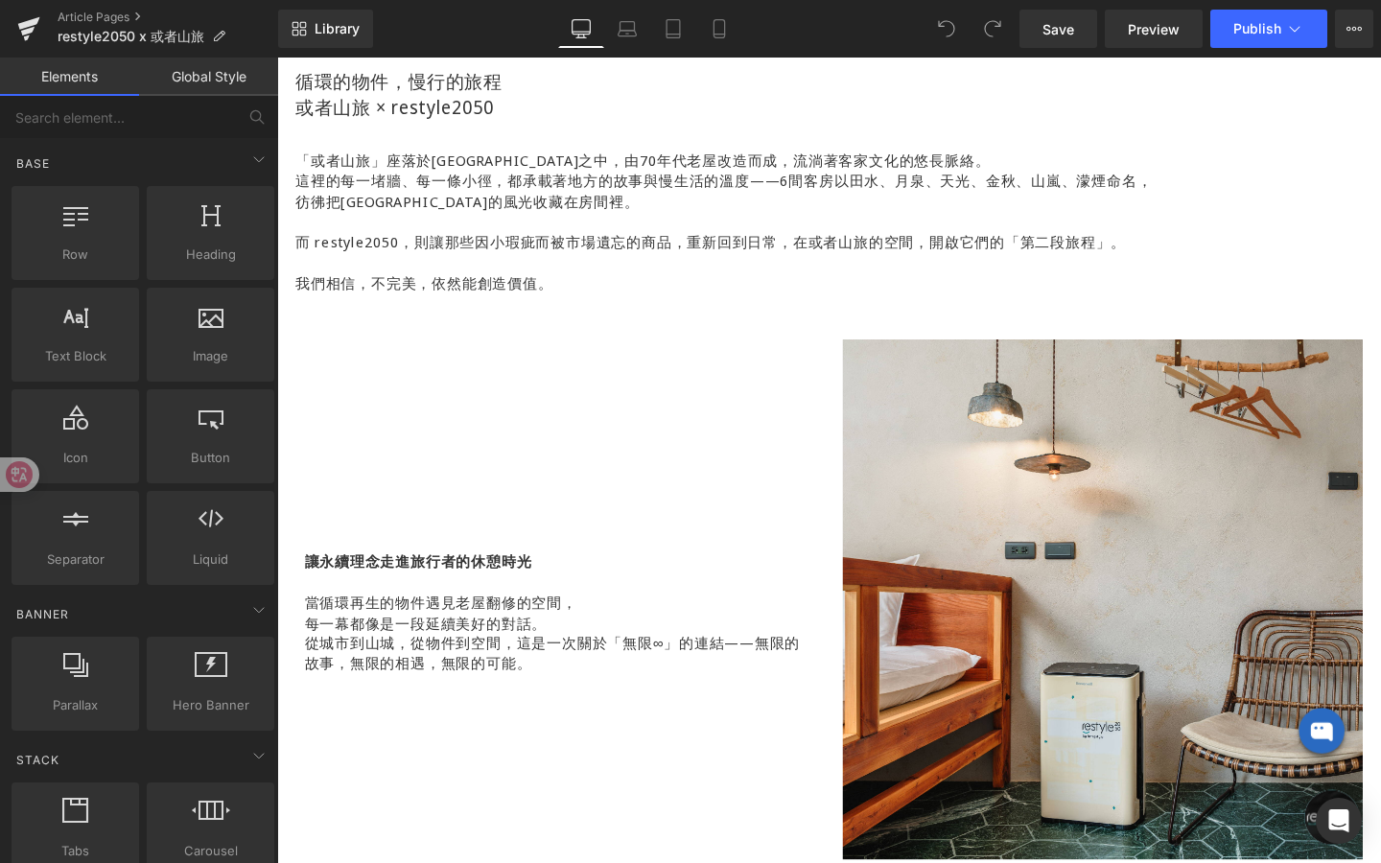
scroll to position [1259, 0]
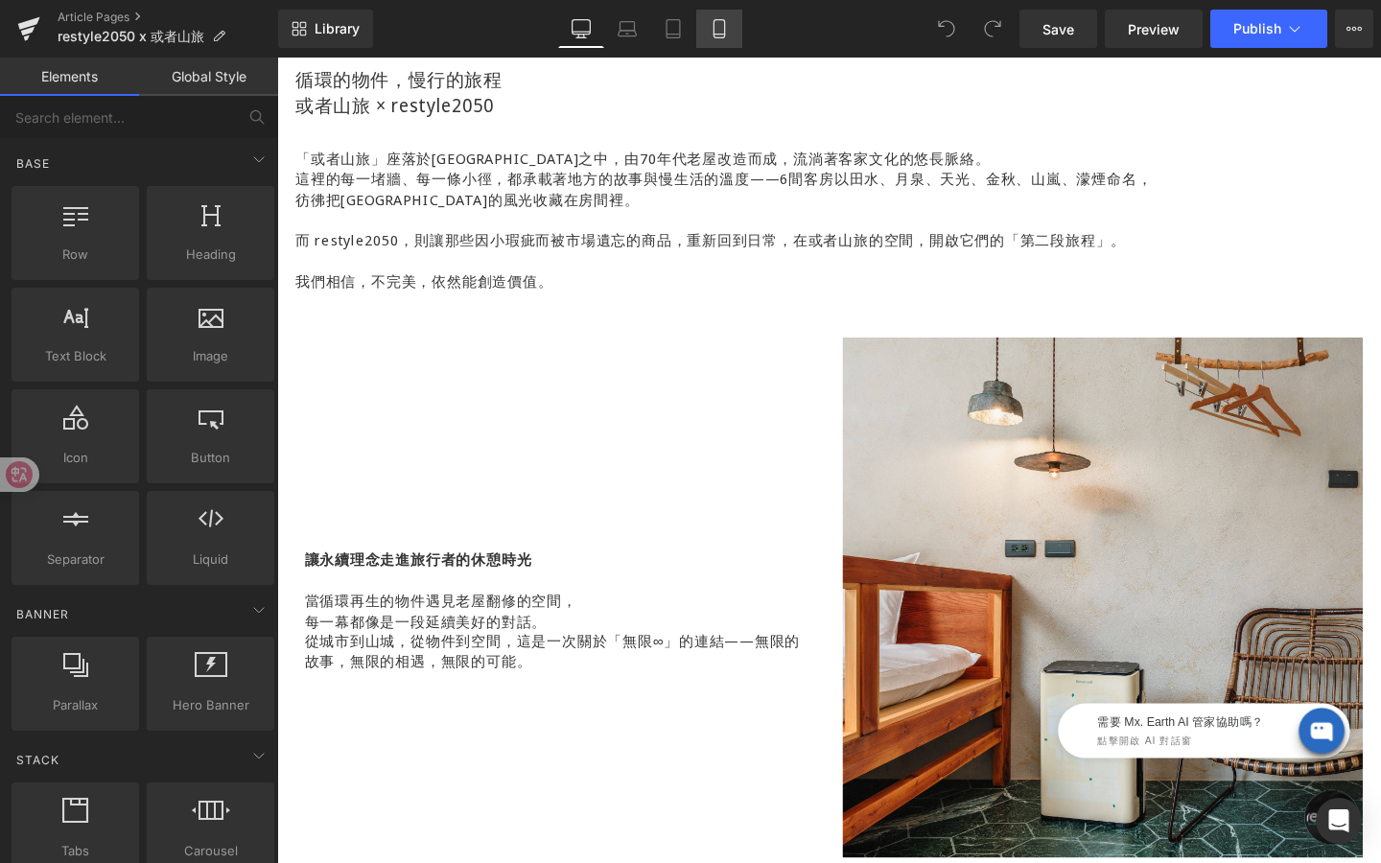
click at [722, 35] on icon at bounding box center [719, 28] width 19 height 19
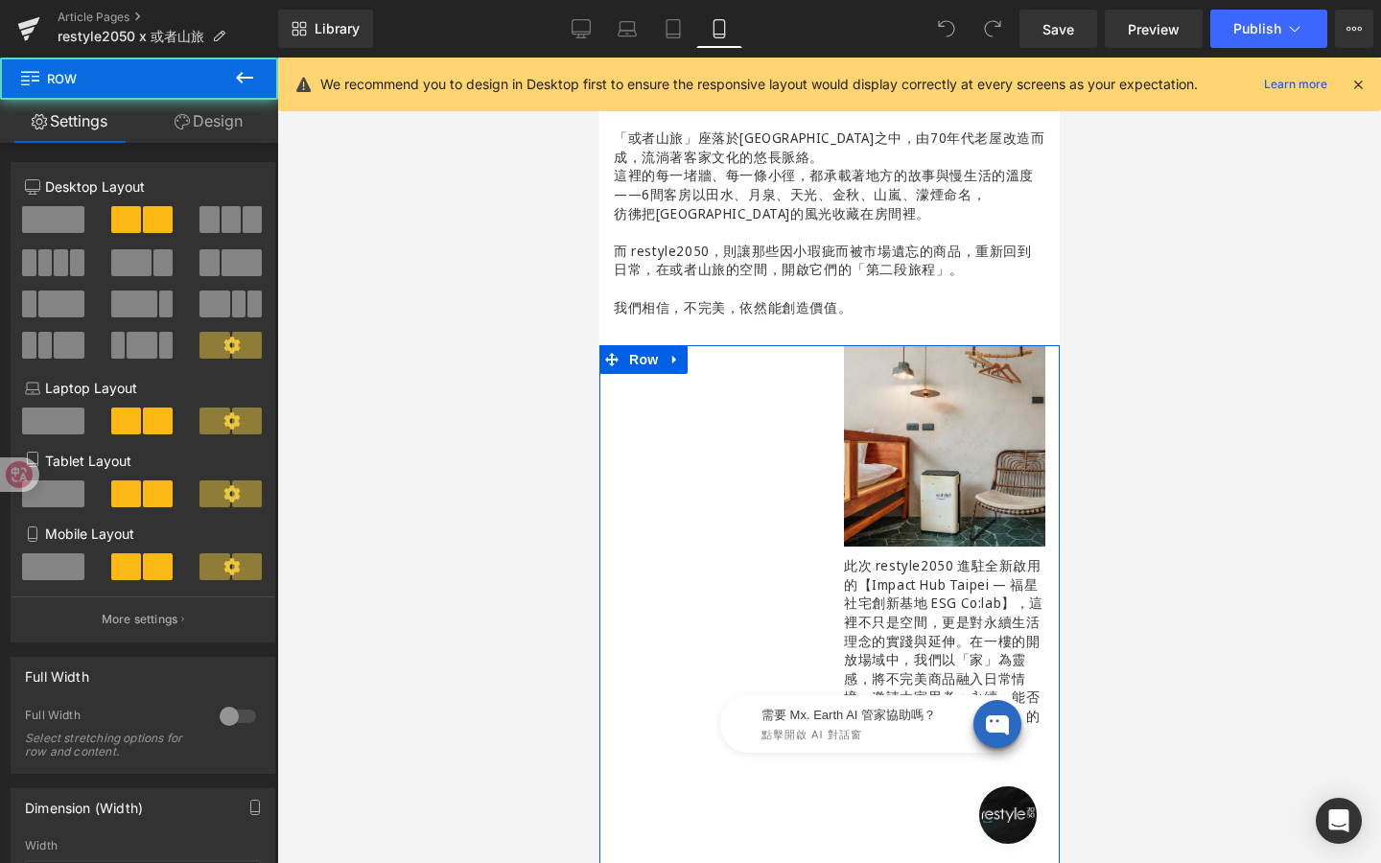
click at [753, 408] on div "讓永續理念走進旅行者的休憩時光 當循環再生的物件遇見老屋翻修的空間， 每一幕都像是一段延續美好的對話。 從城市到山城，從物件到空間，這是一次關於「無限∞」的連…" at bounding box center [713, 618] width 230 height 547
click at [222, 129] on link "Design" at bounding box center [208, 121] width 139 height 43
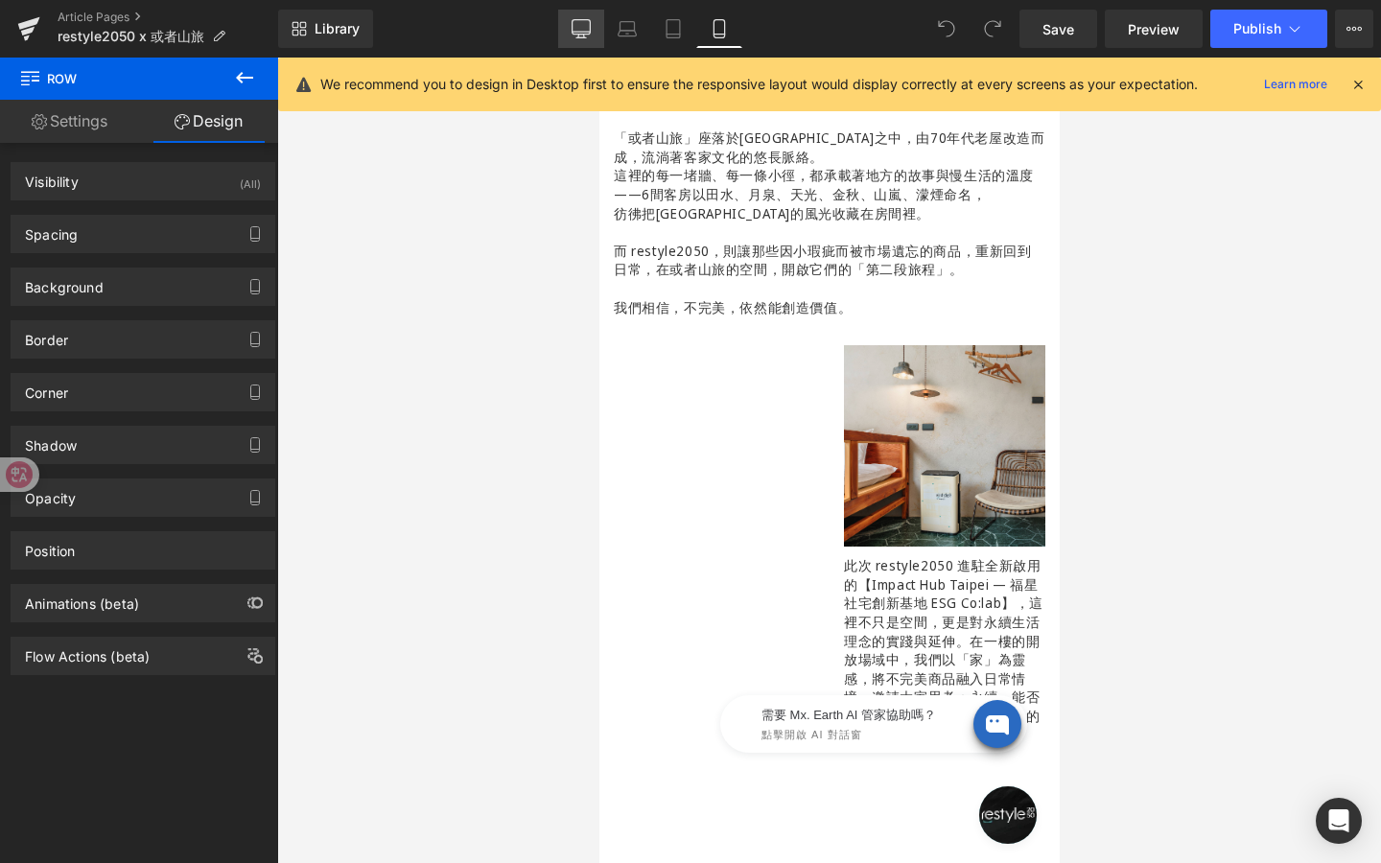
click at [581, 40] on link "Desktop" at bounding box center [581, 29] width 46 height 38
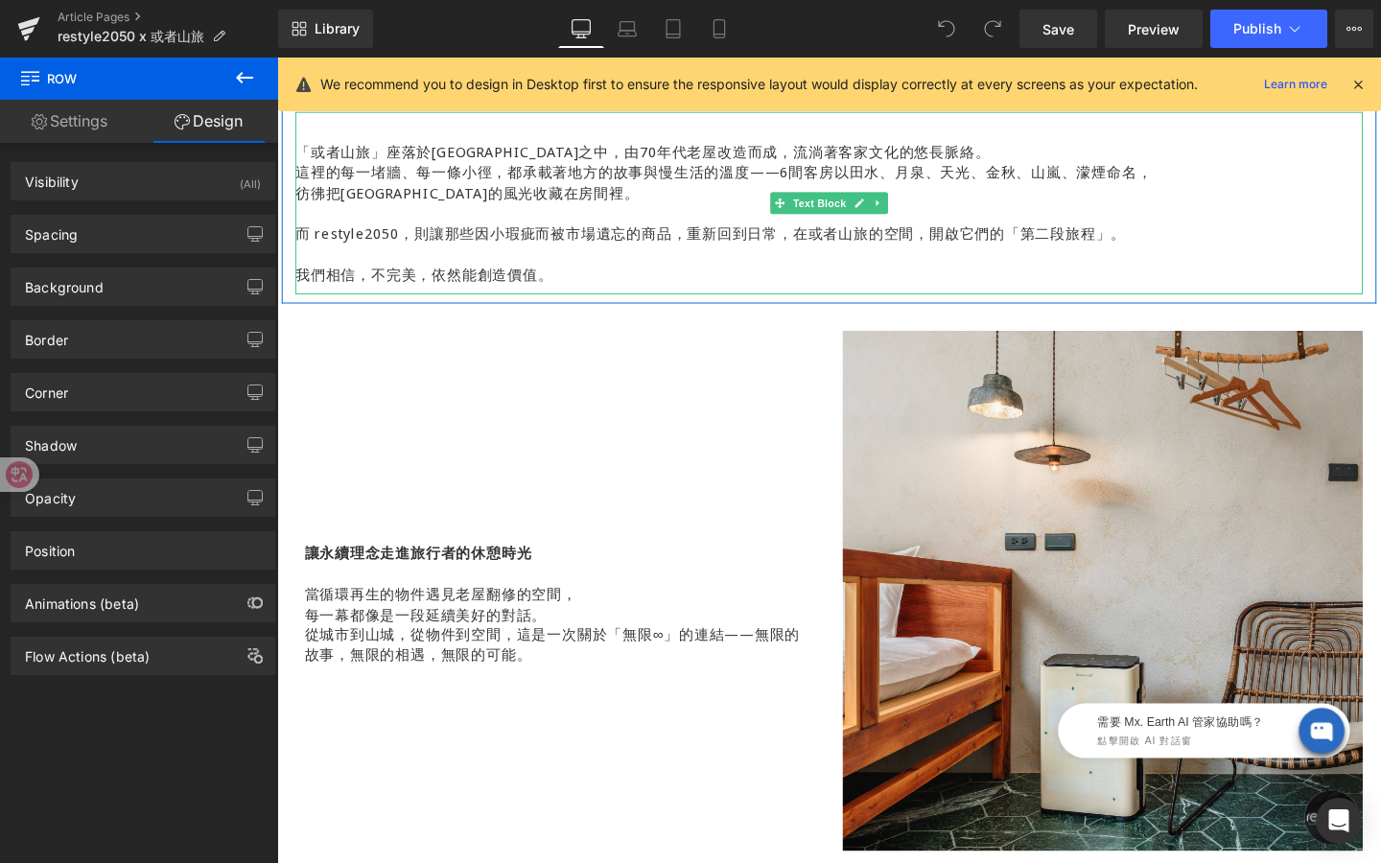
scroll to position [1318, 0]
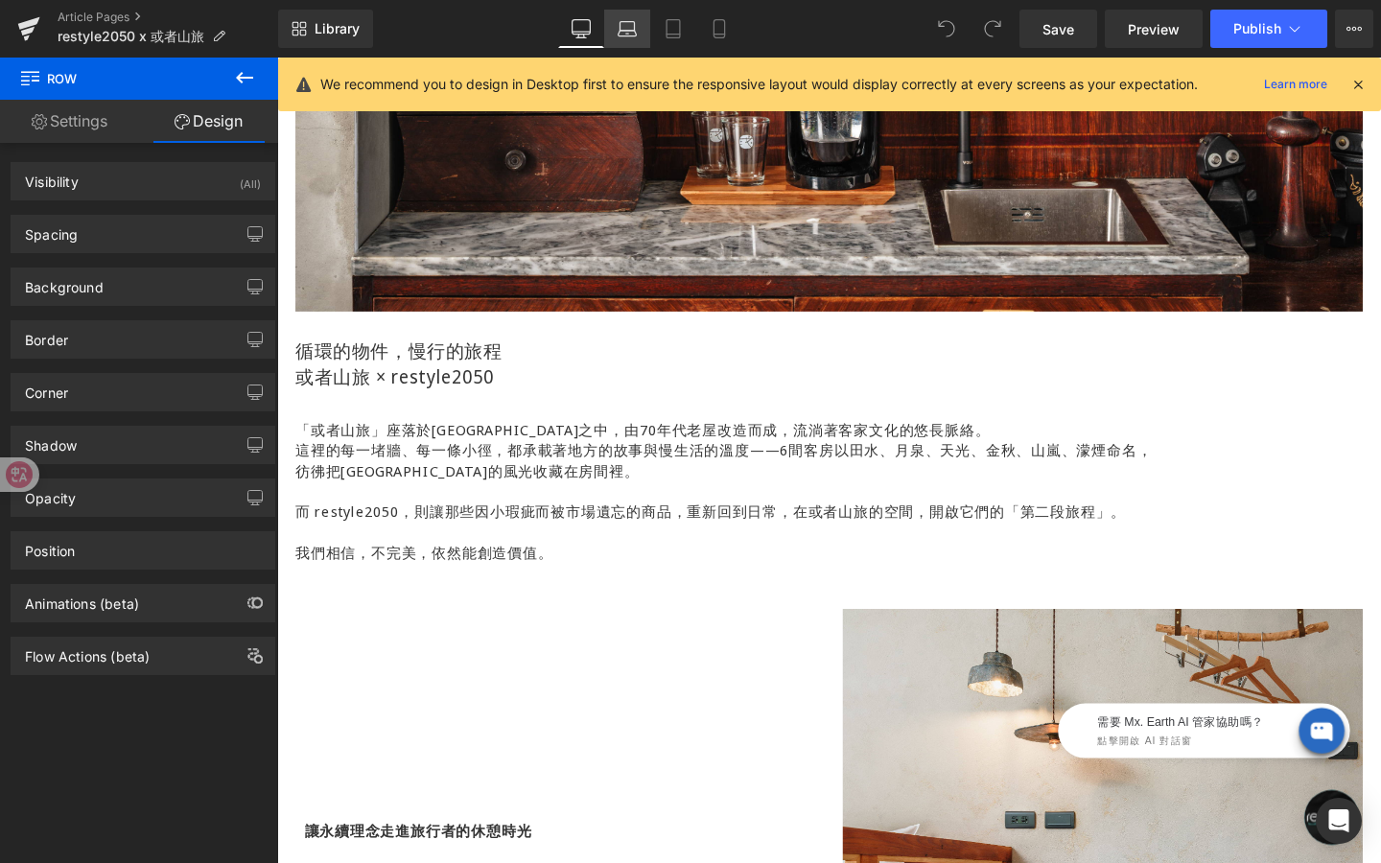
click at [620, 42] on link "Laptop" at bounding box center [627, 29] width 46 height 38
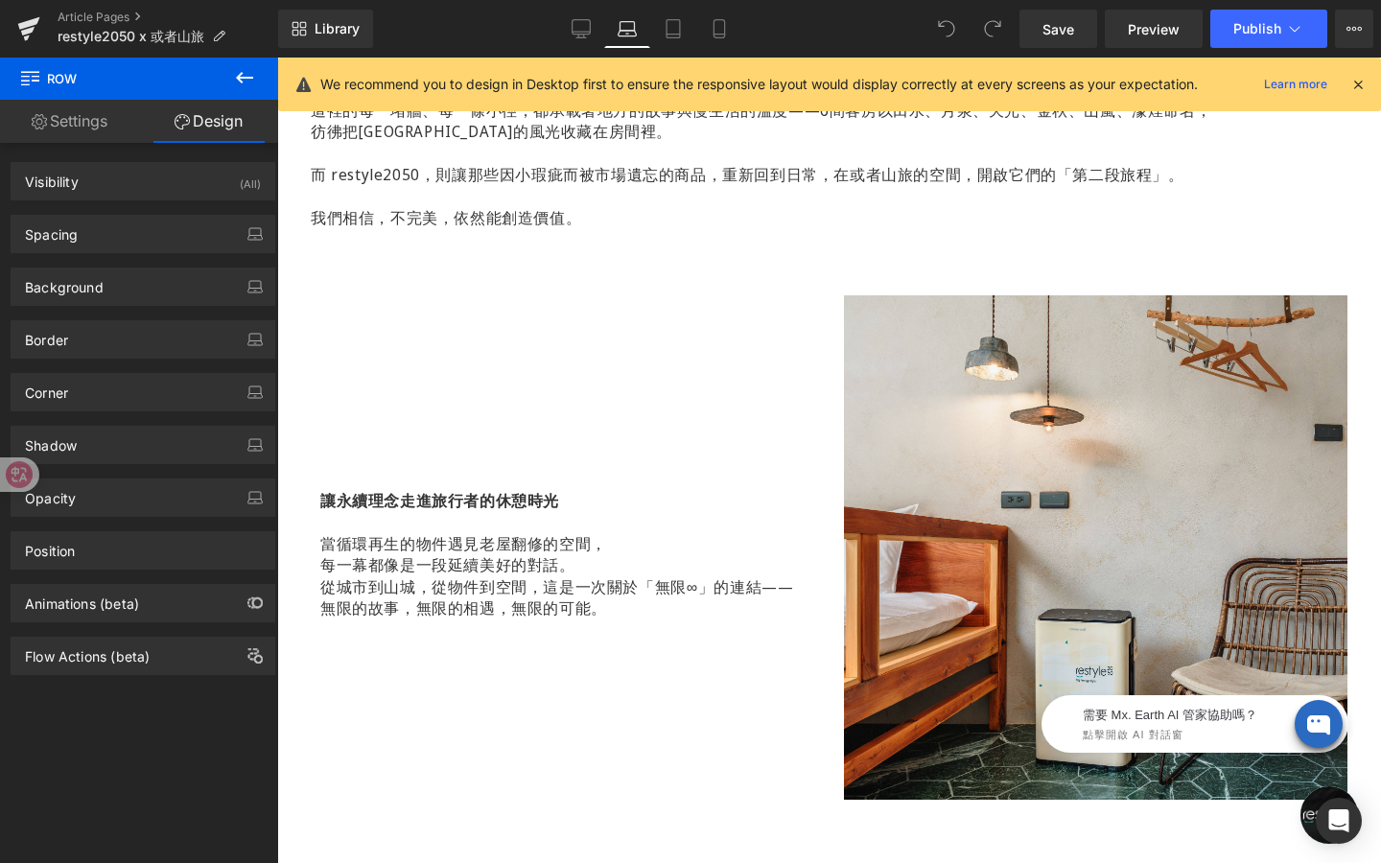
scroll to position [1158, 0]
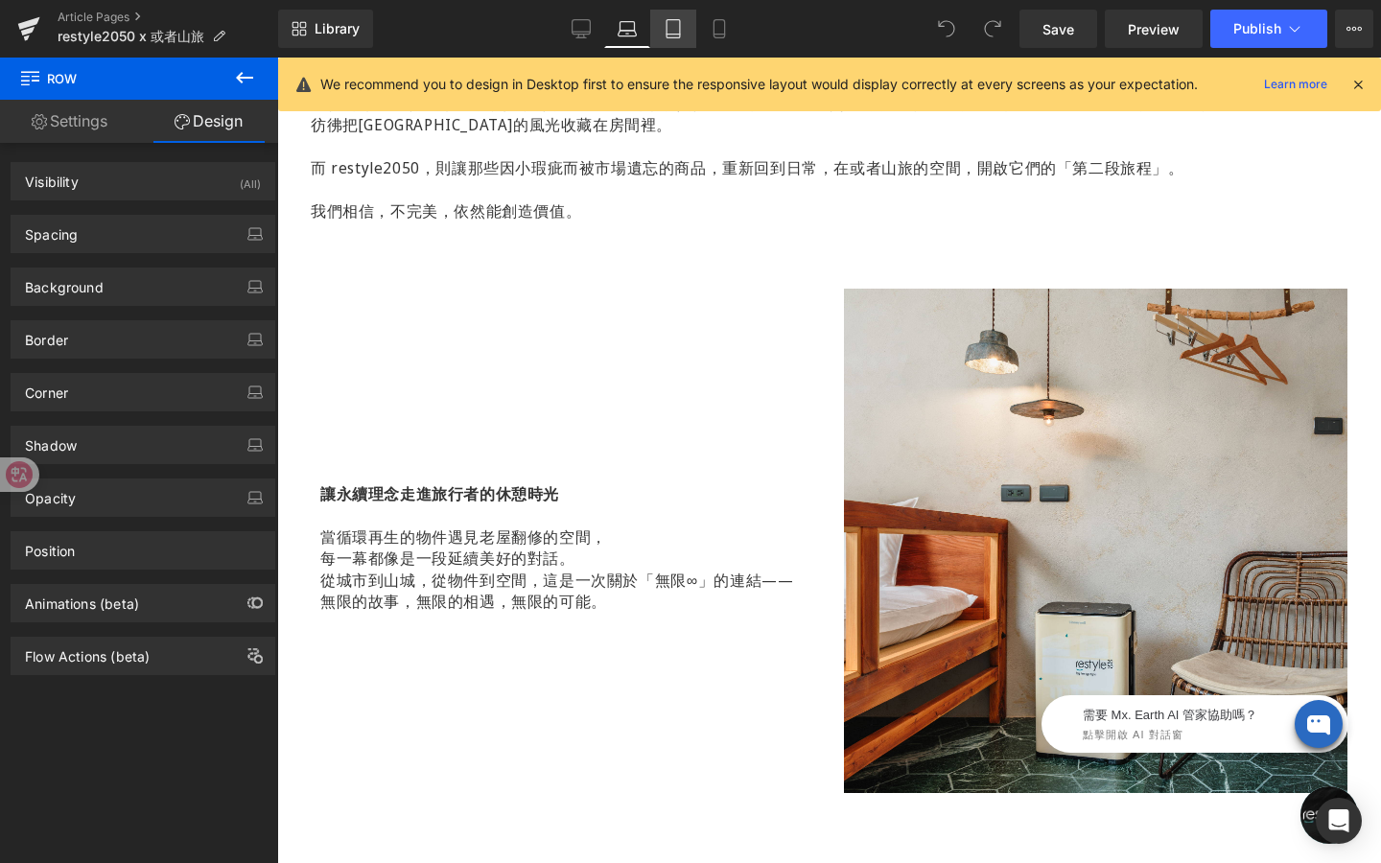
click at [680, 34] on icon at bounding box center [673, 29] width 13 height 18
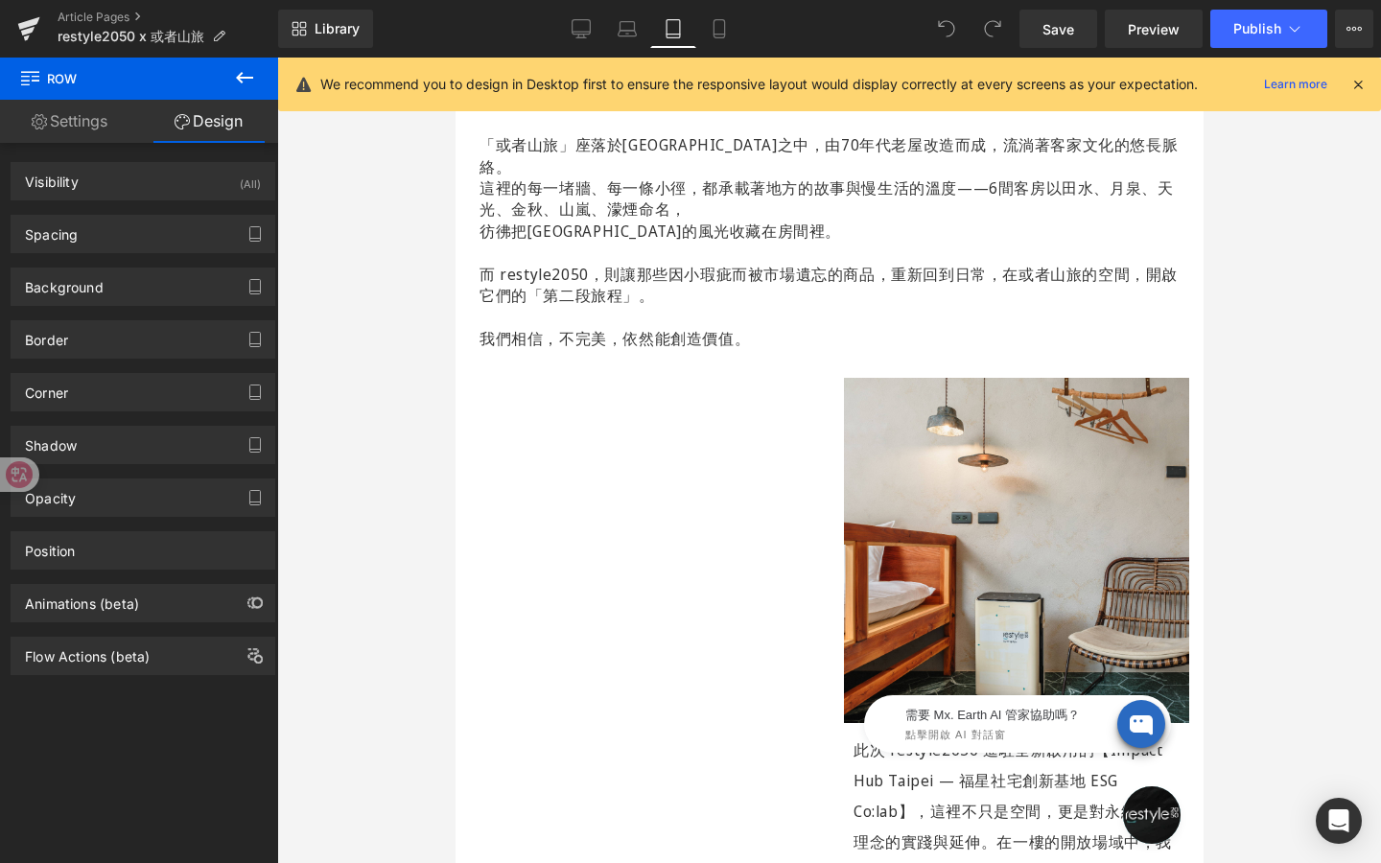
scroll to position [955, 0]
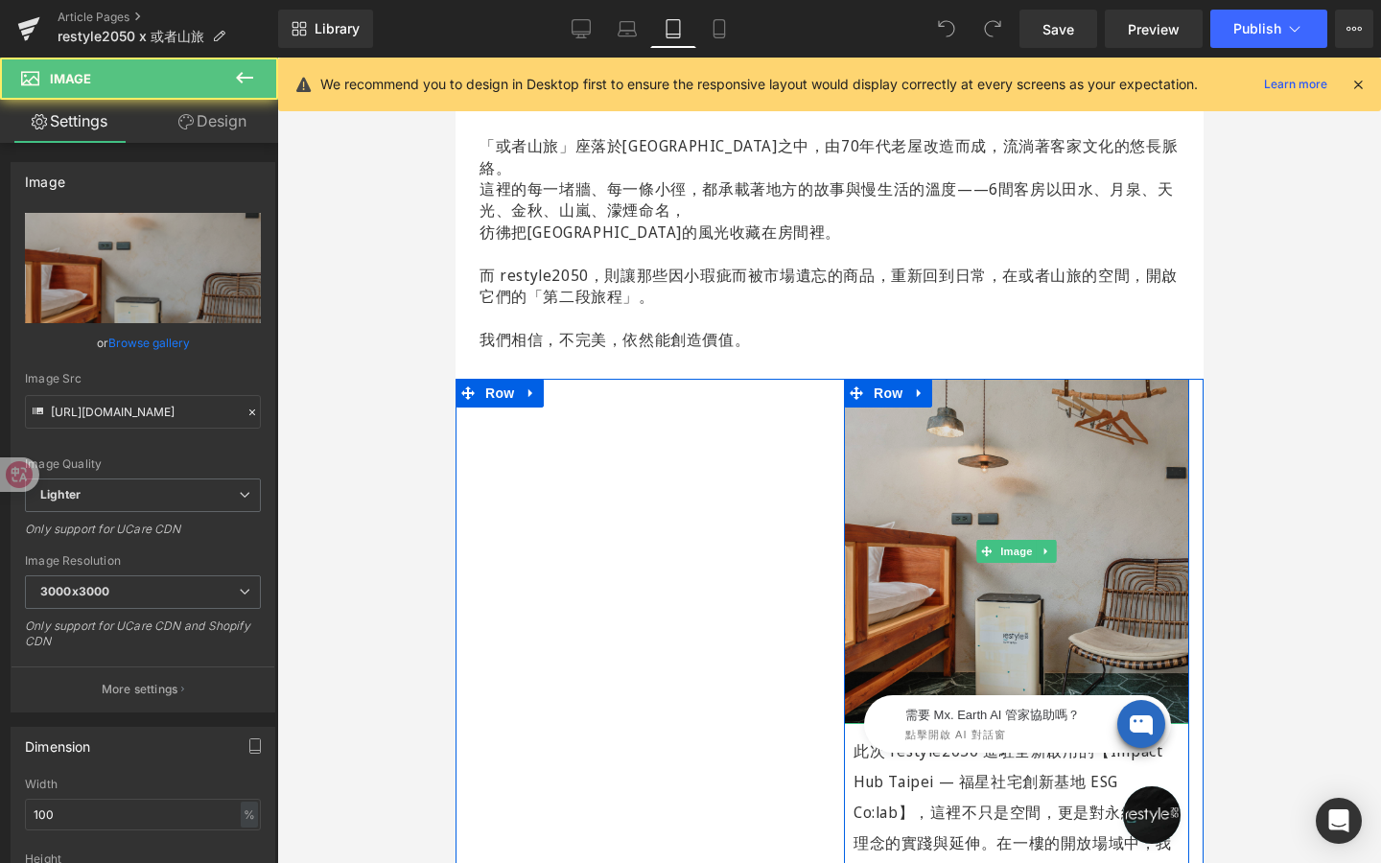
click at [909, 401] on img at bounding box center [1015, 551] width 345 height 345
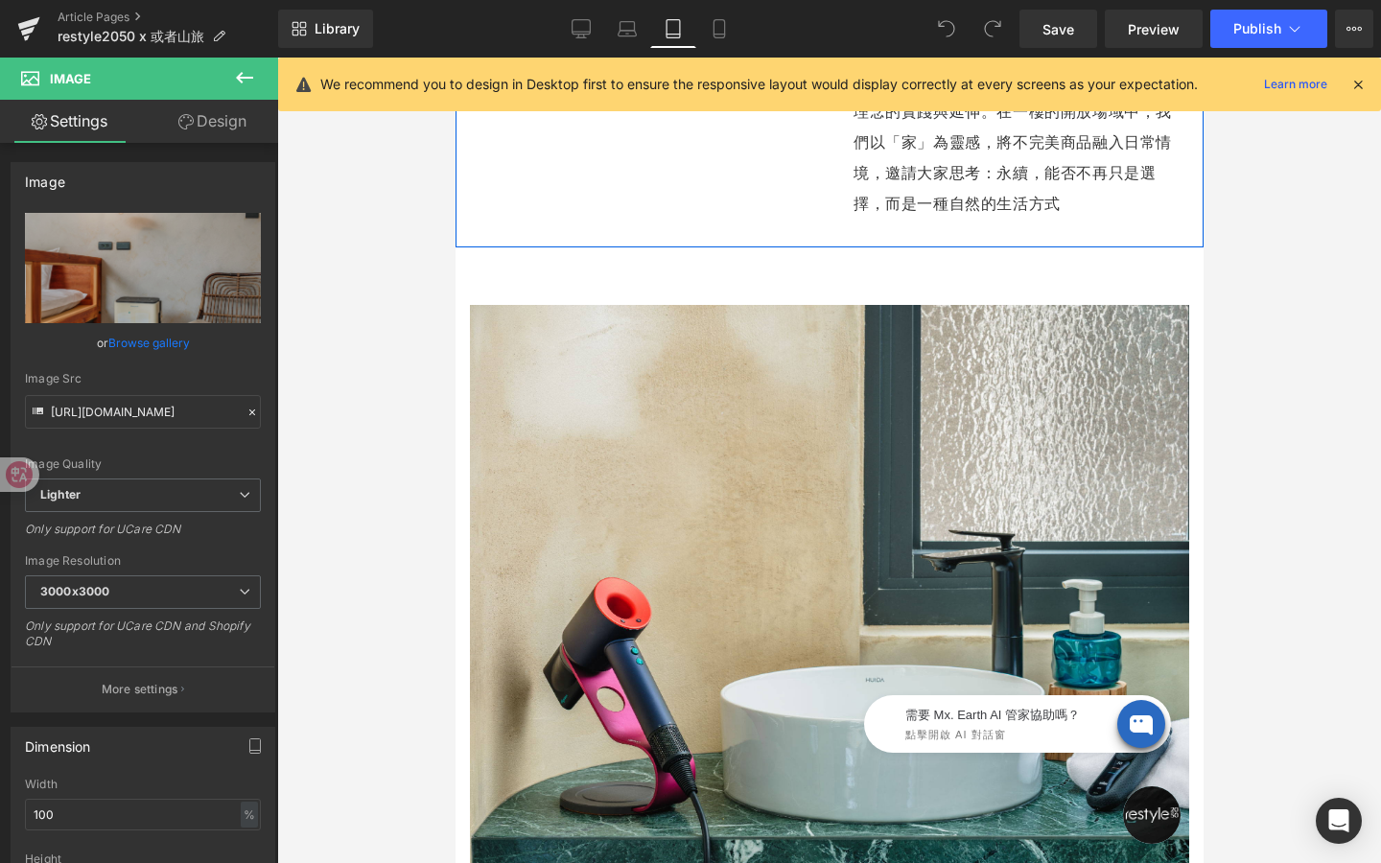
scroll to position [1781, 0]
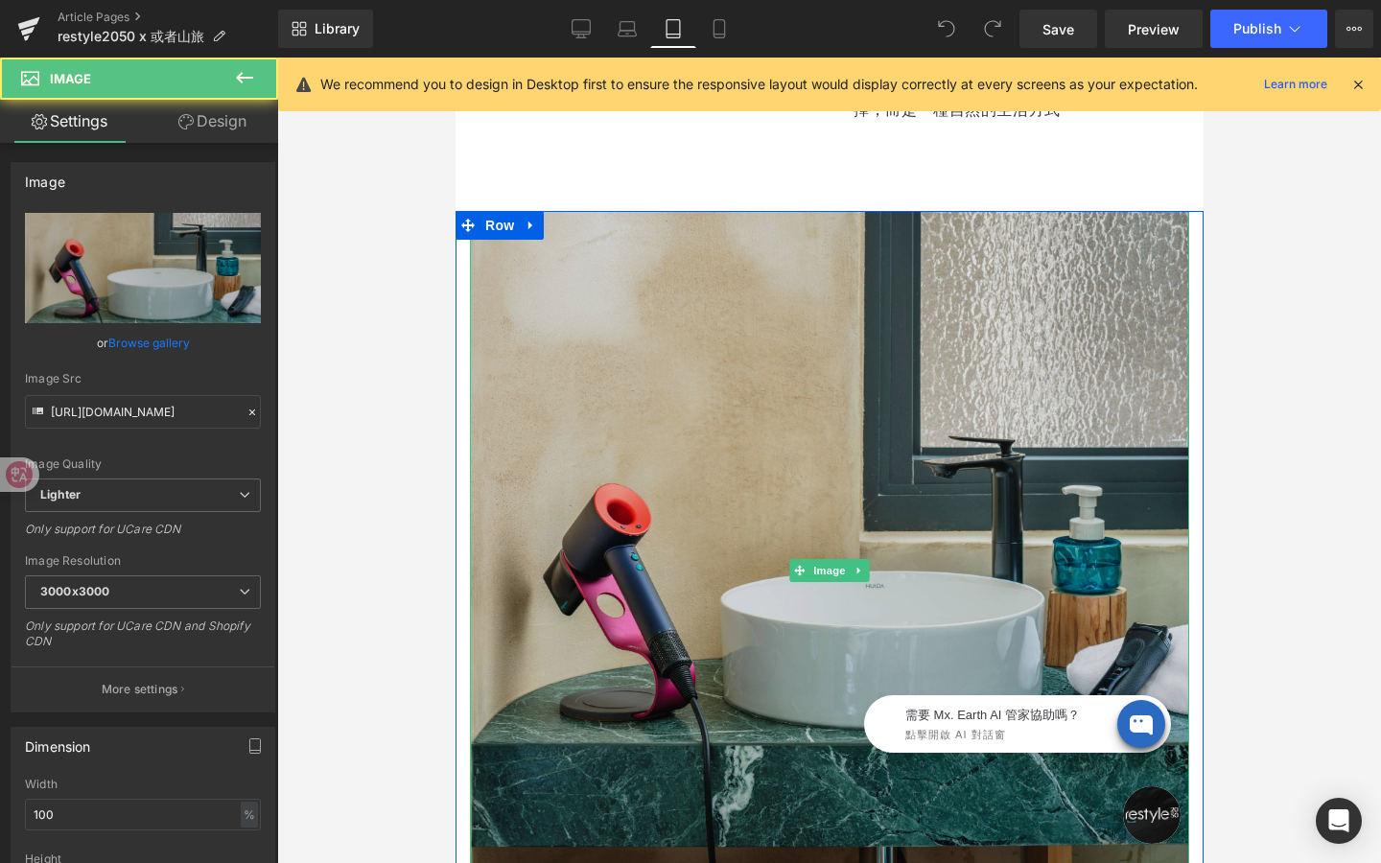
click at [686, 552] on img at bounding box center [828, 570] width 719 height 719
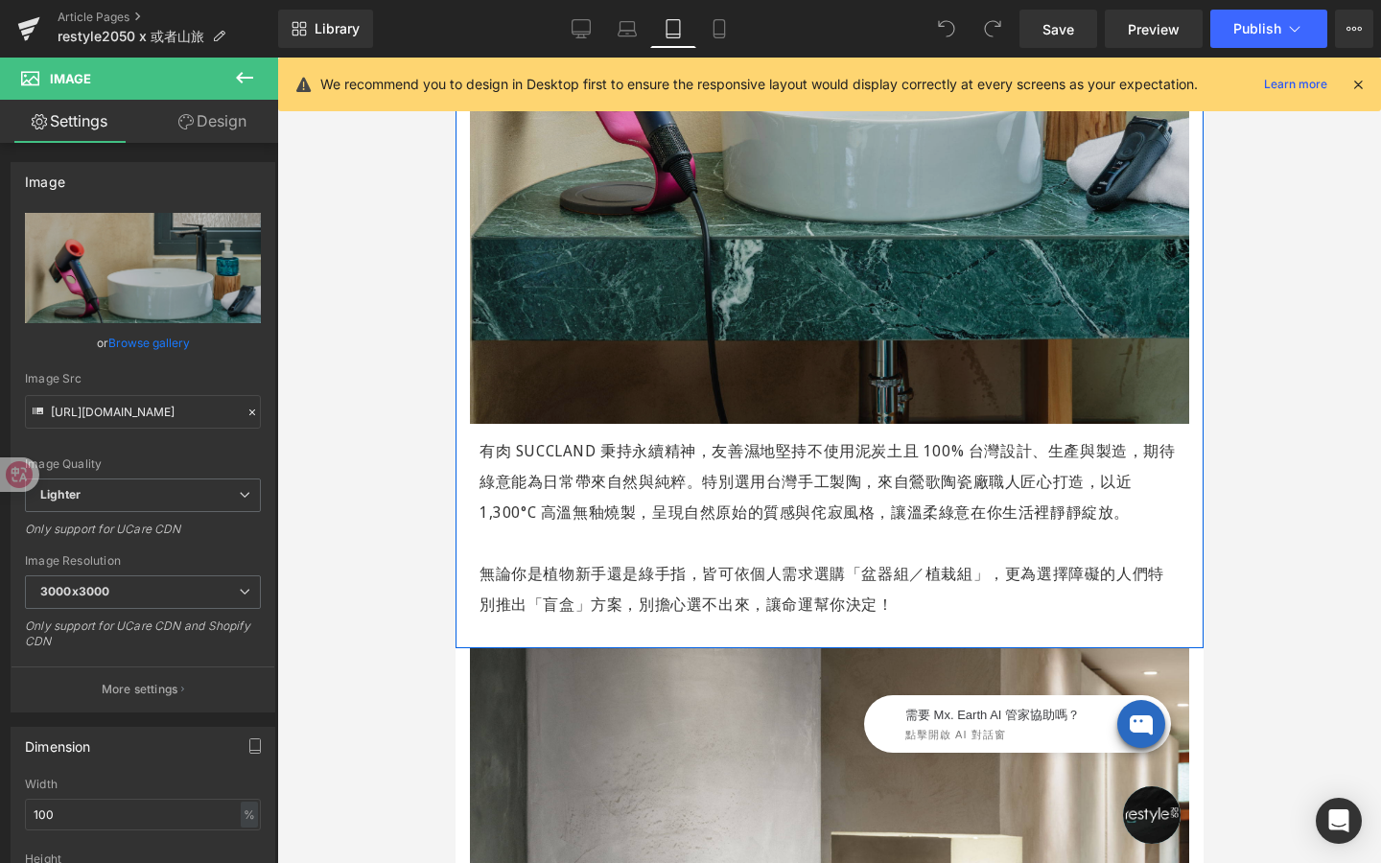
scroll to position [2317, 0]
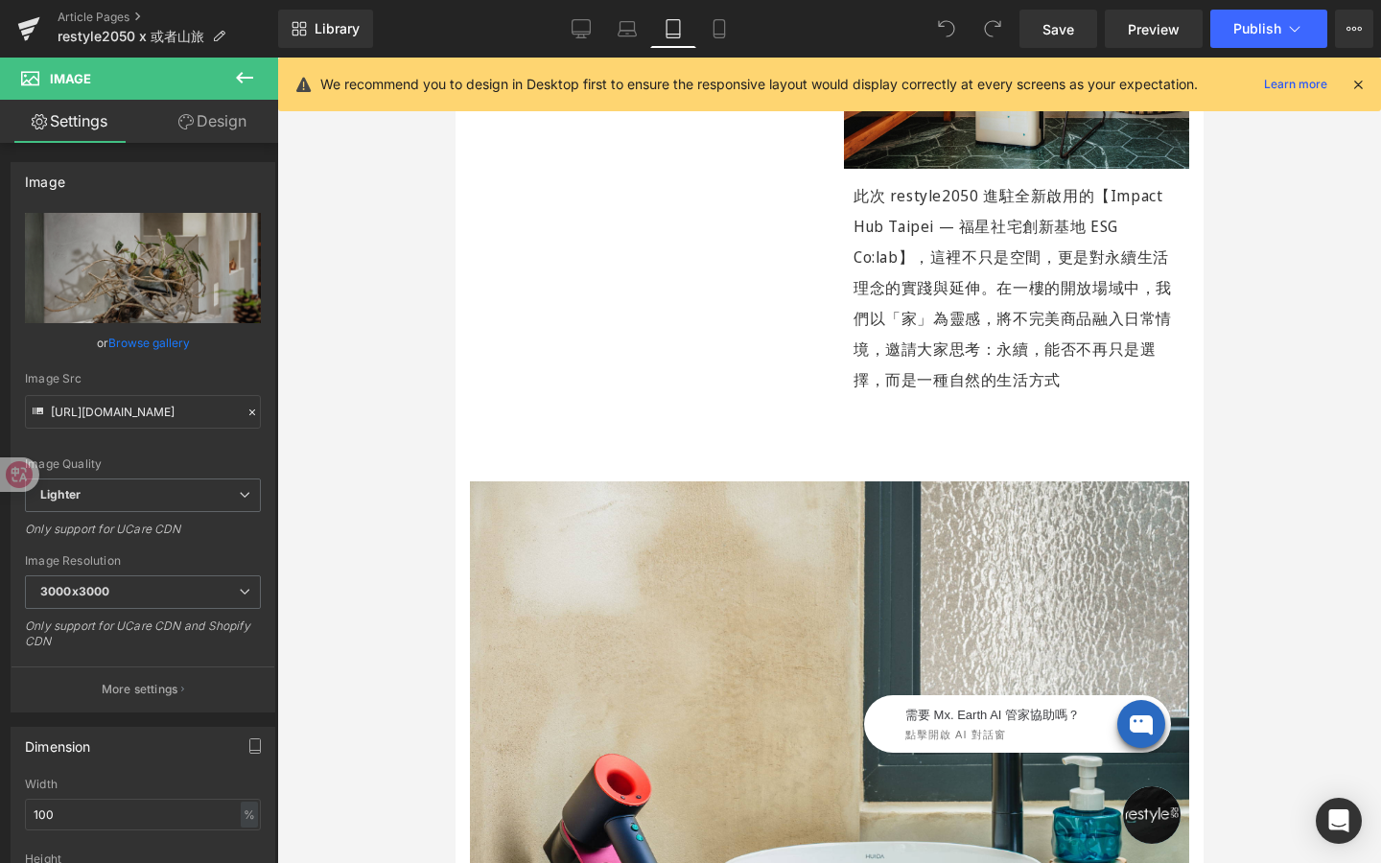
scroll to position [1515, 0]
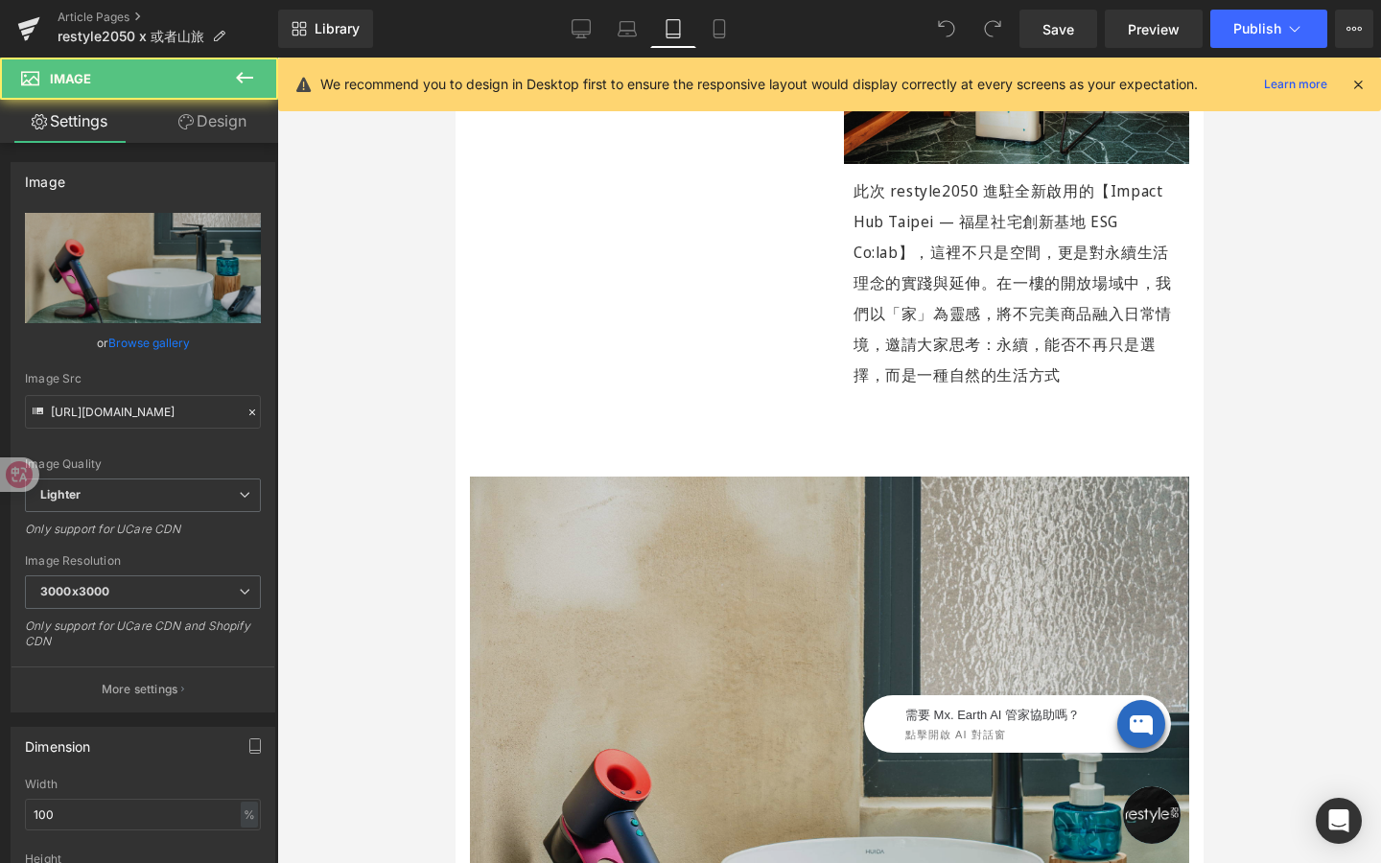
click at [521, 499] on img at bounding box center [828, 836] width 719 height 719
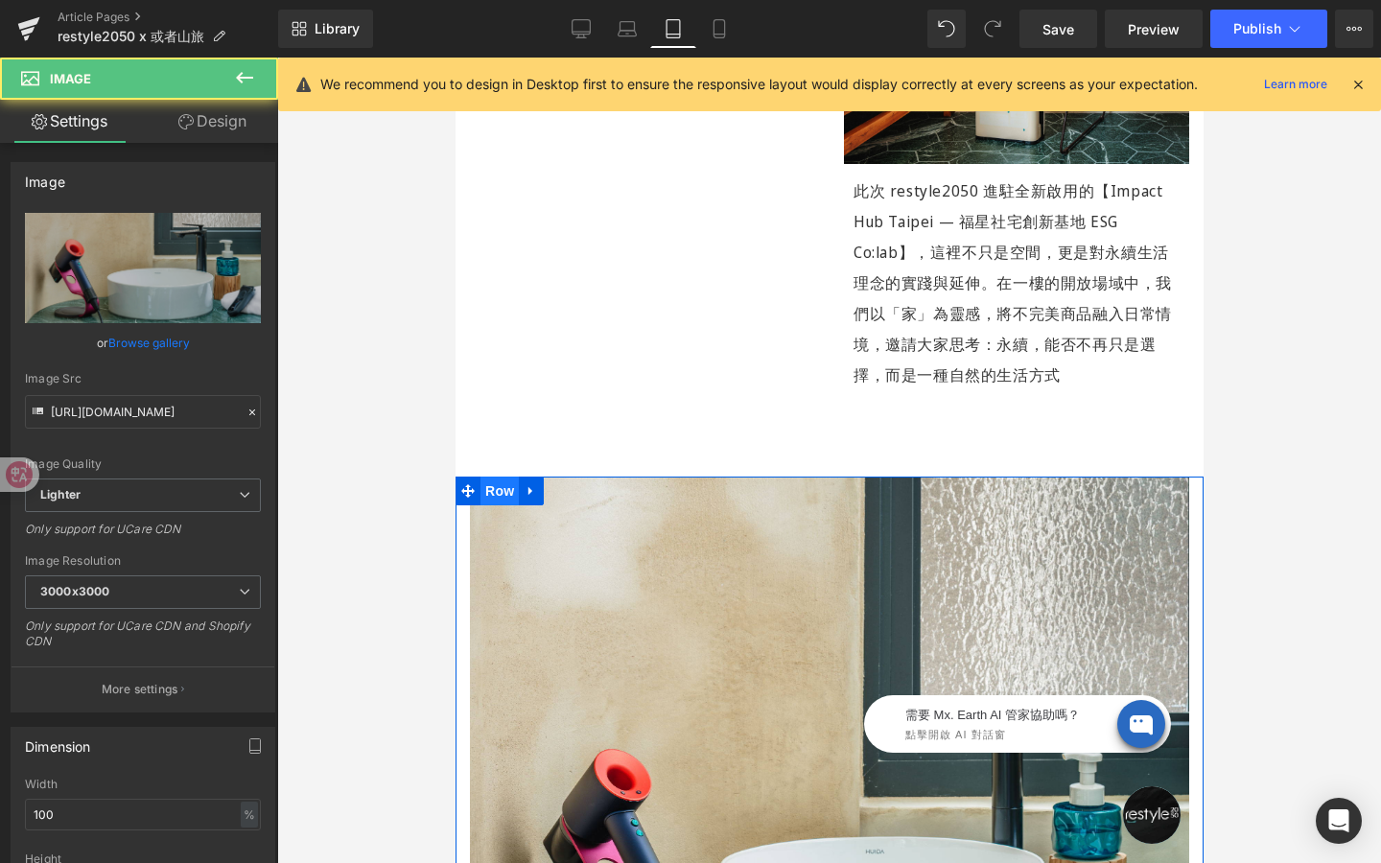
click at [503, 477] on span "Row" at bounding box center [499, 491] width 38 height 29
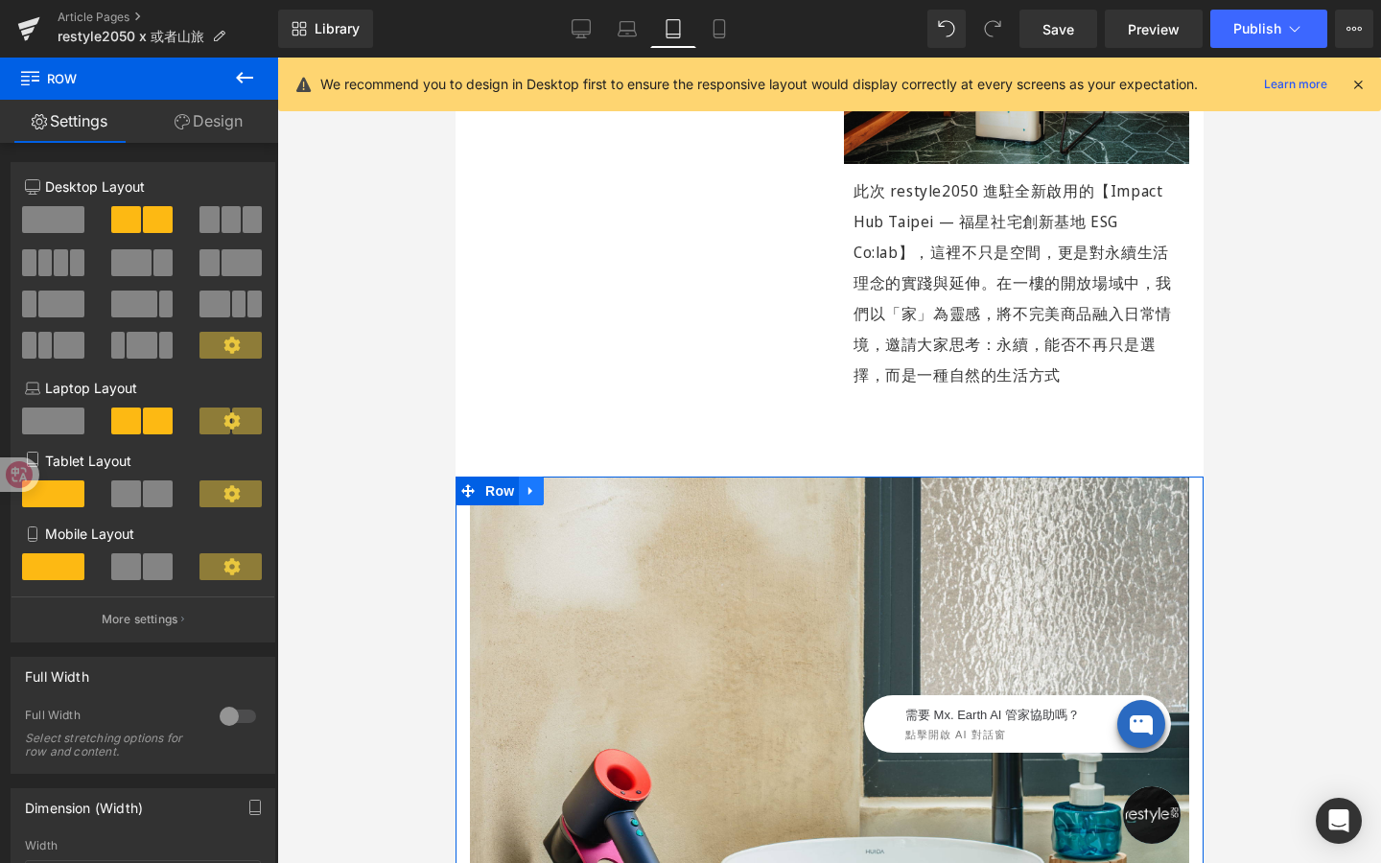
click at [533, 484] on icon at bounding box center [530, 491] width 13 height 14
click at [556, 484] on icon at bounding box center [555, 490] width 13 height 13
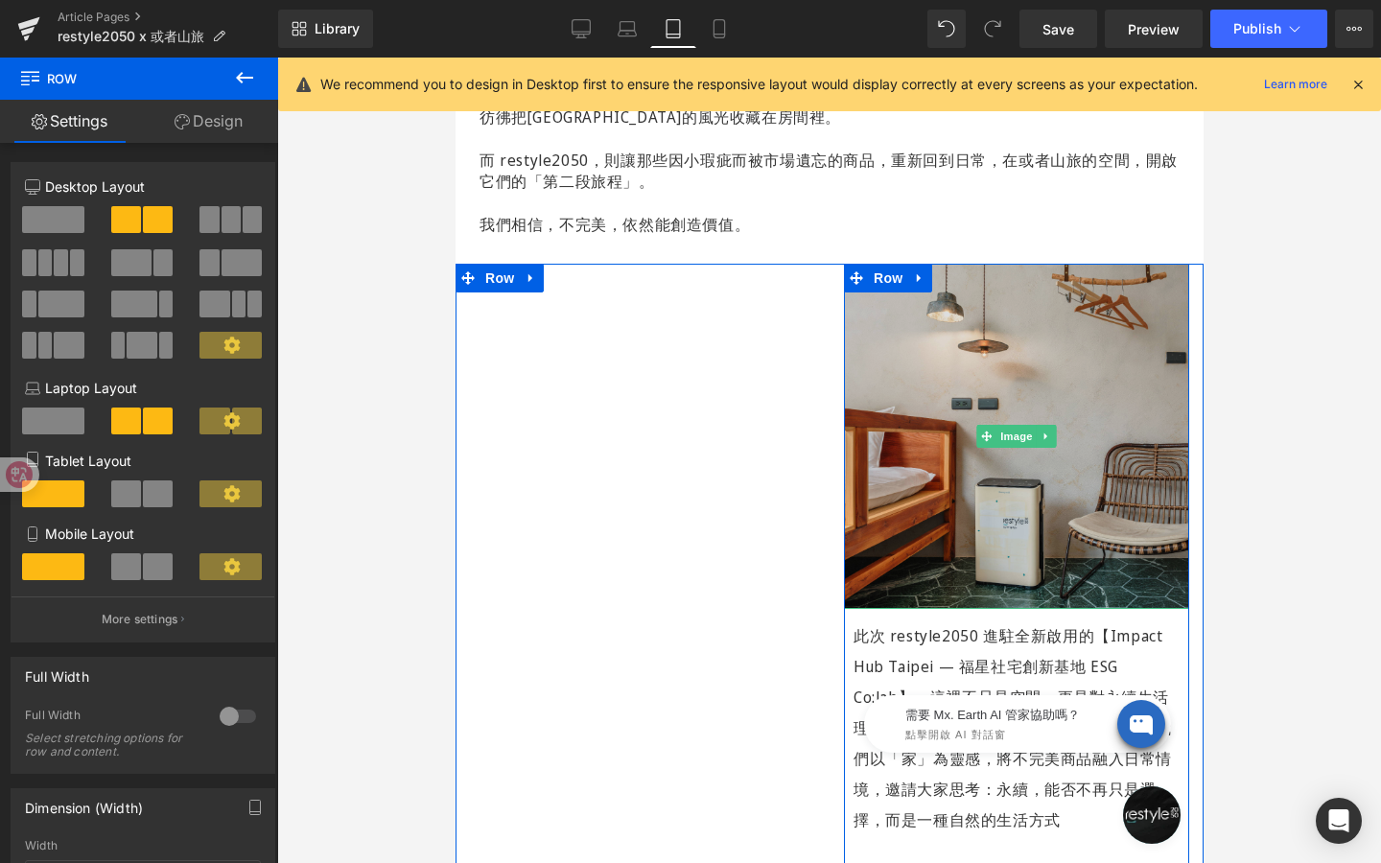
click at [980, 441] on img at bounding box center [1015, 436] width 345 height 345
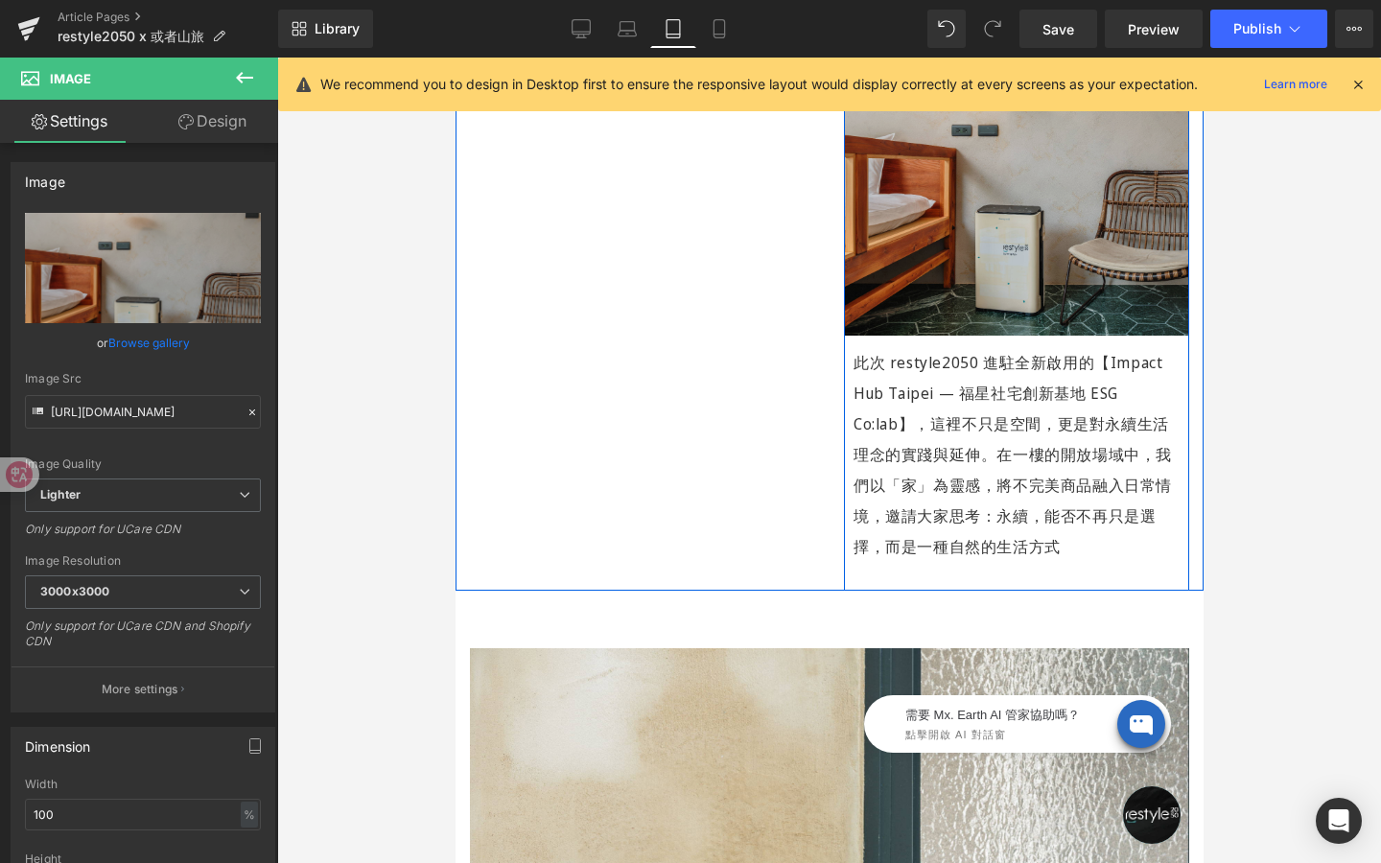
scroll to position [1384, 0]
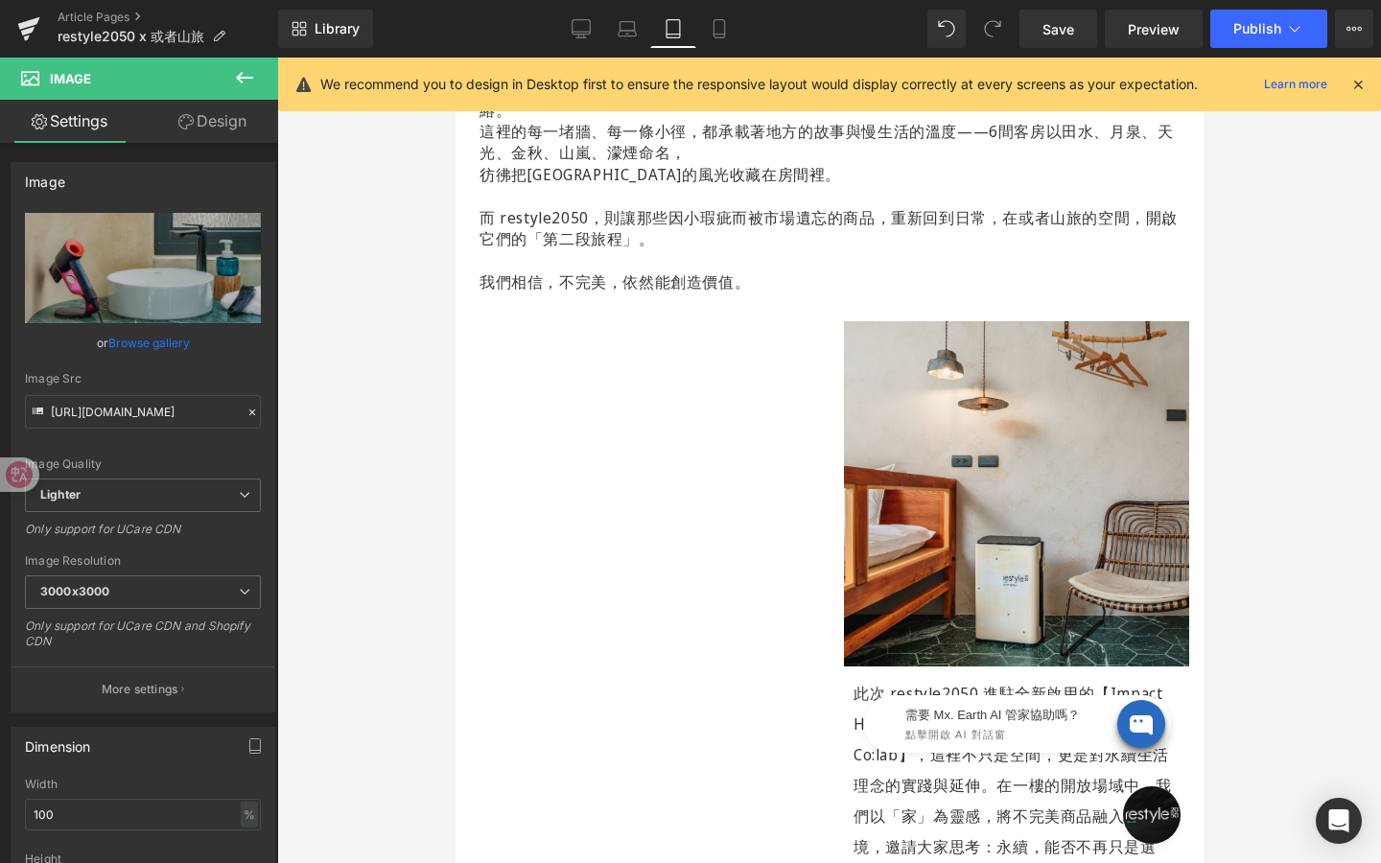
scroll to position [1022, 0]
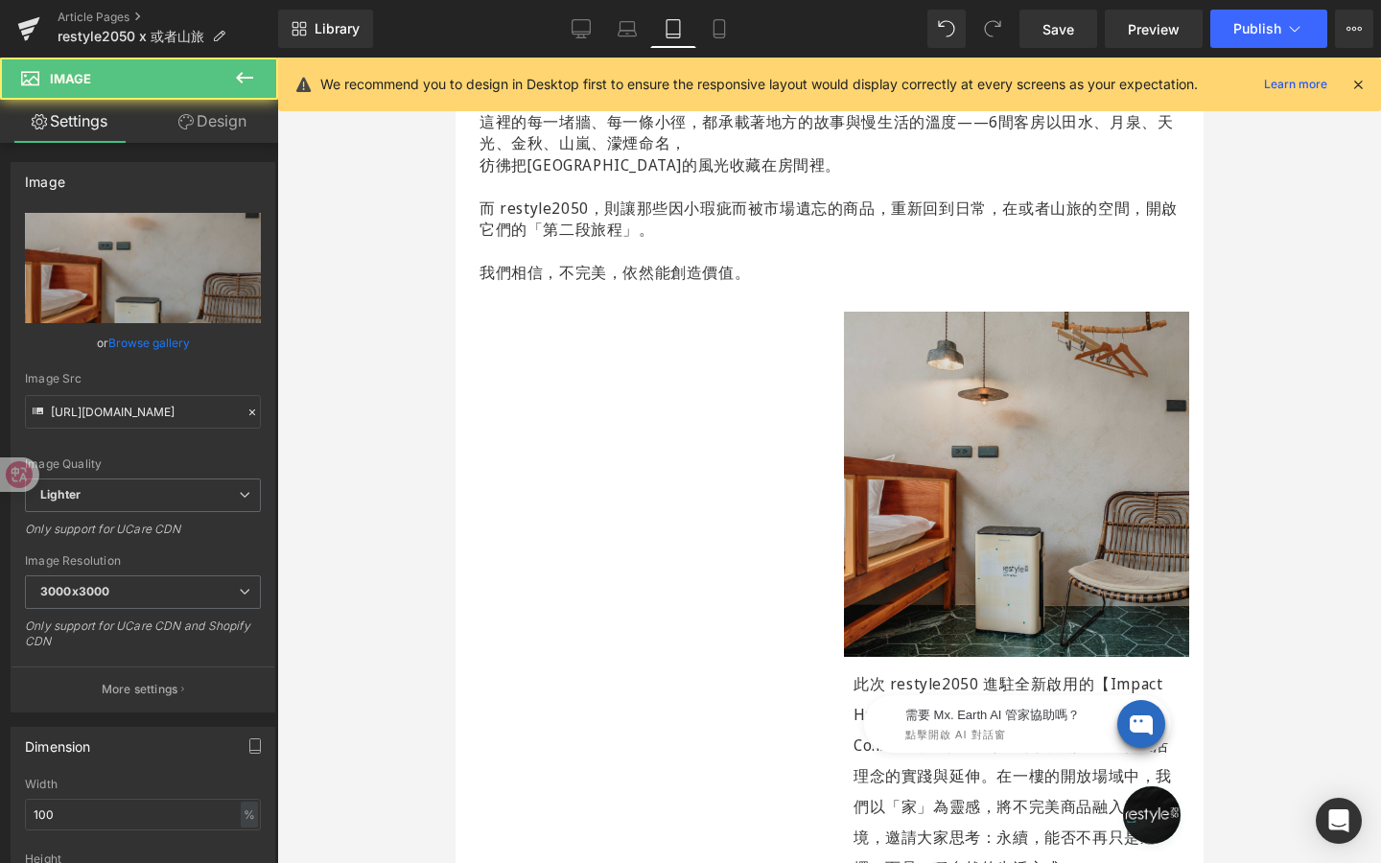
click at [990, 506] on img at bounding box center [1015, 484] width 345 height 345
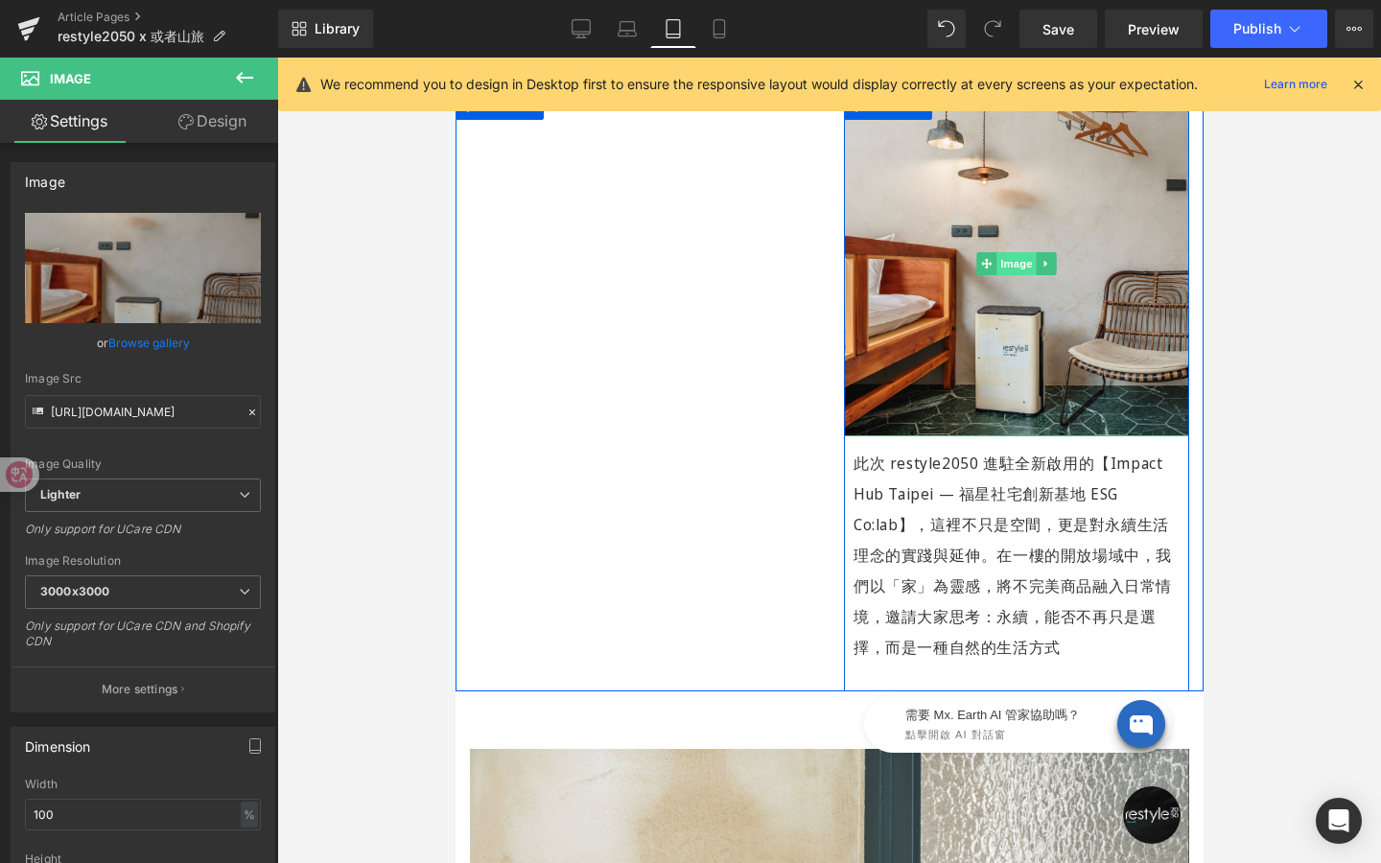
scroll to position [1322, 0]
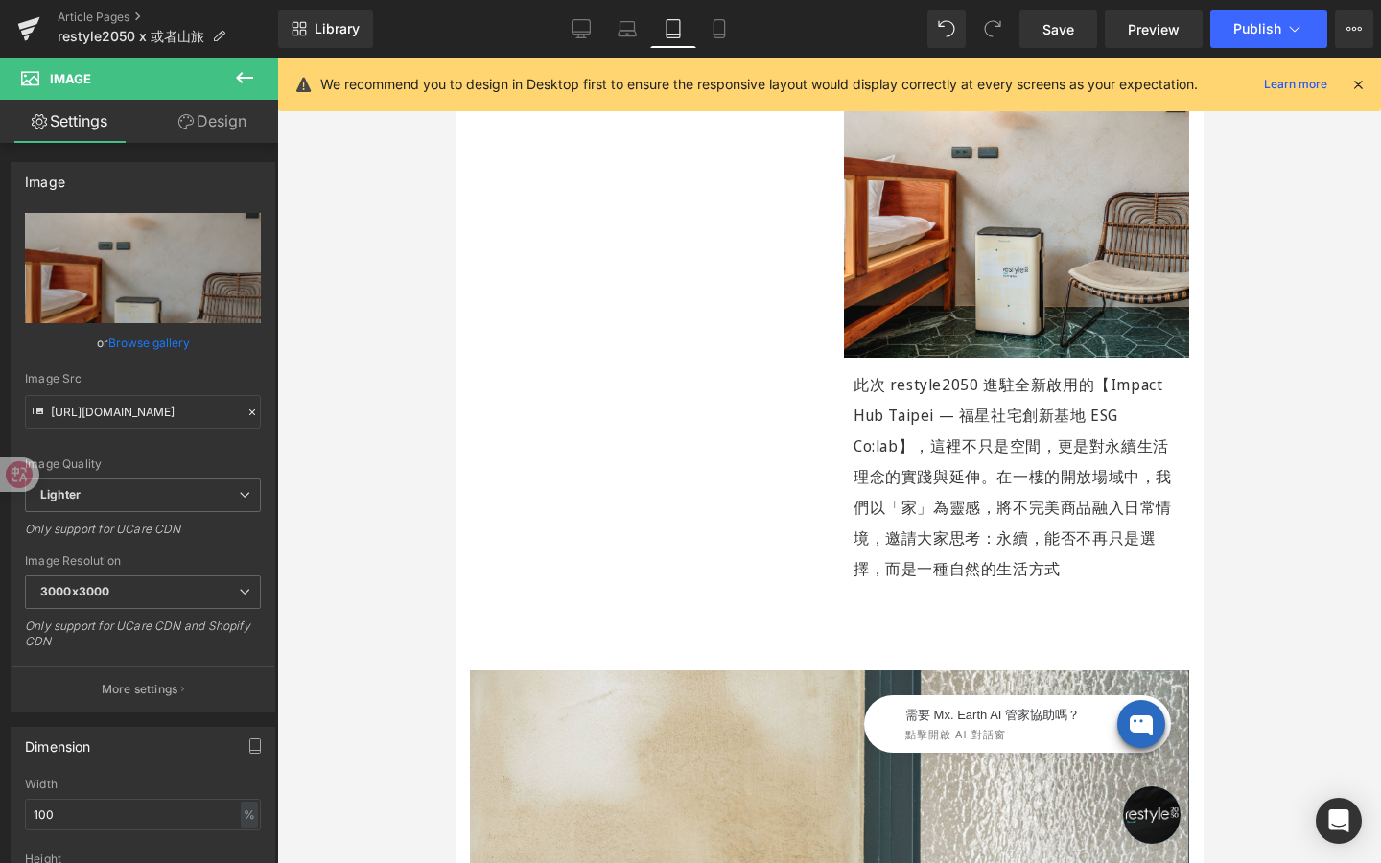
click at [823, 680] on div "需要 Mx. Earth AI 管家協助嗎？ 點擊開啟 AI 對話窗" at bounding box center [992, 719] width 384 height 96
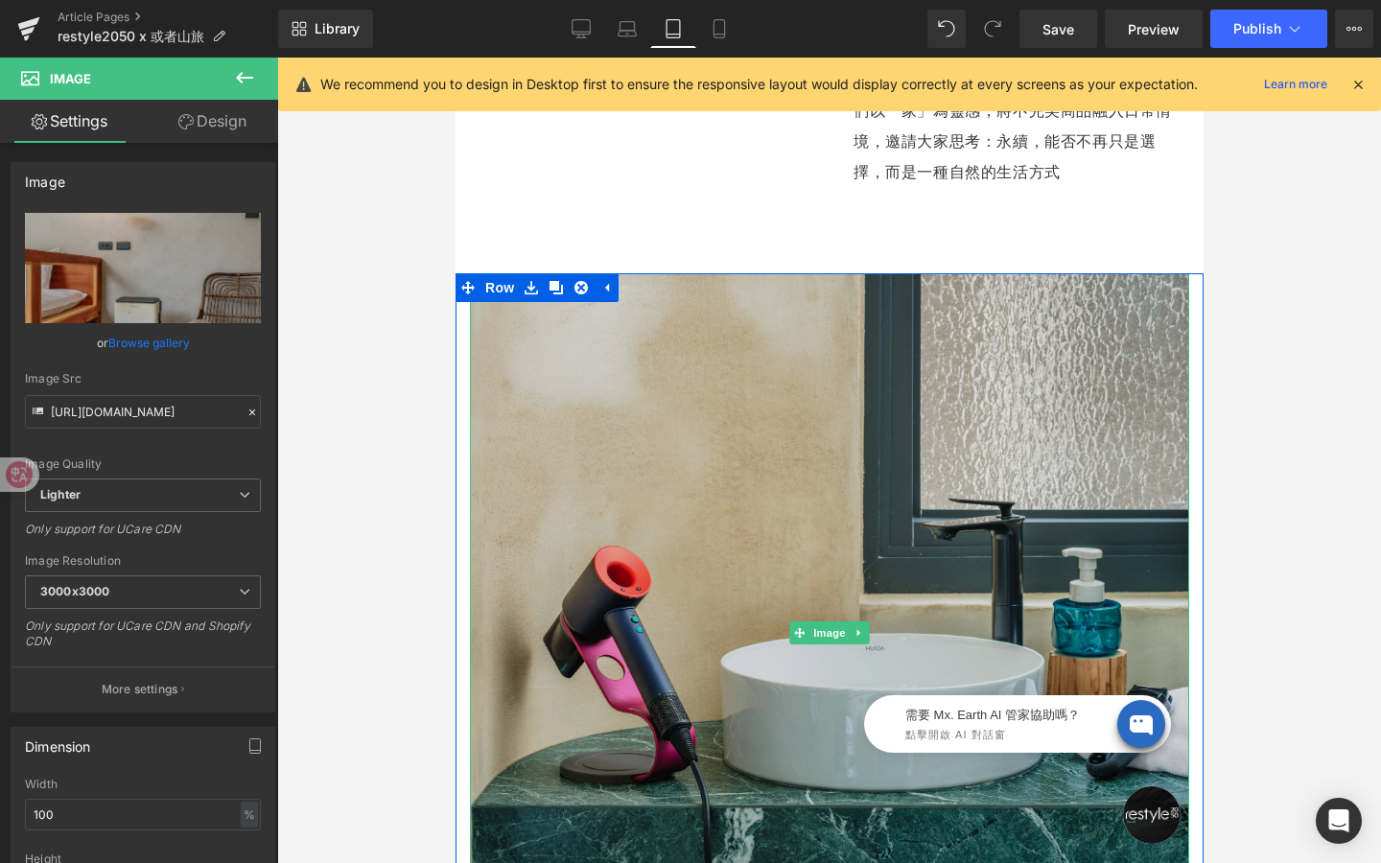
click at [867, 459] on img at bounding box center [828, 632] width 719 height 719
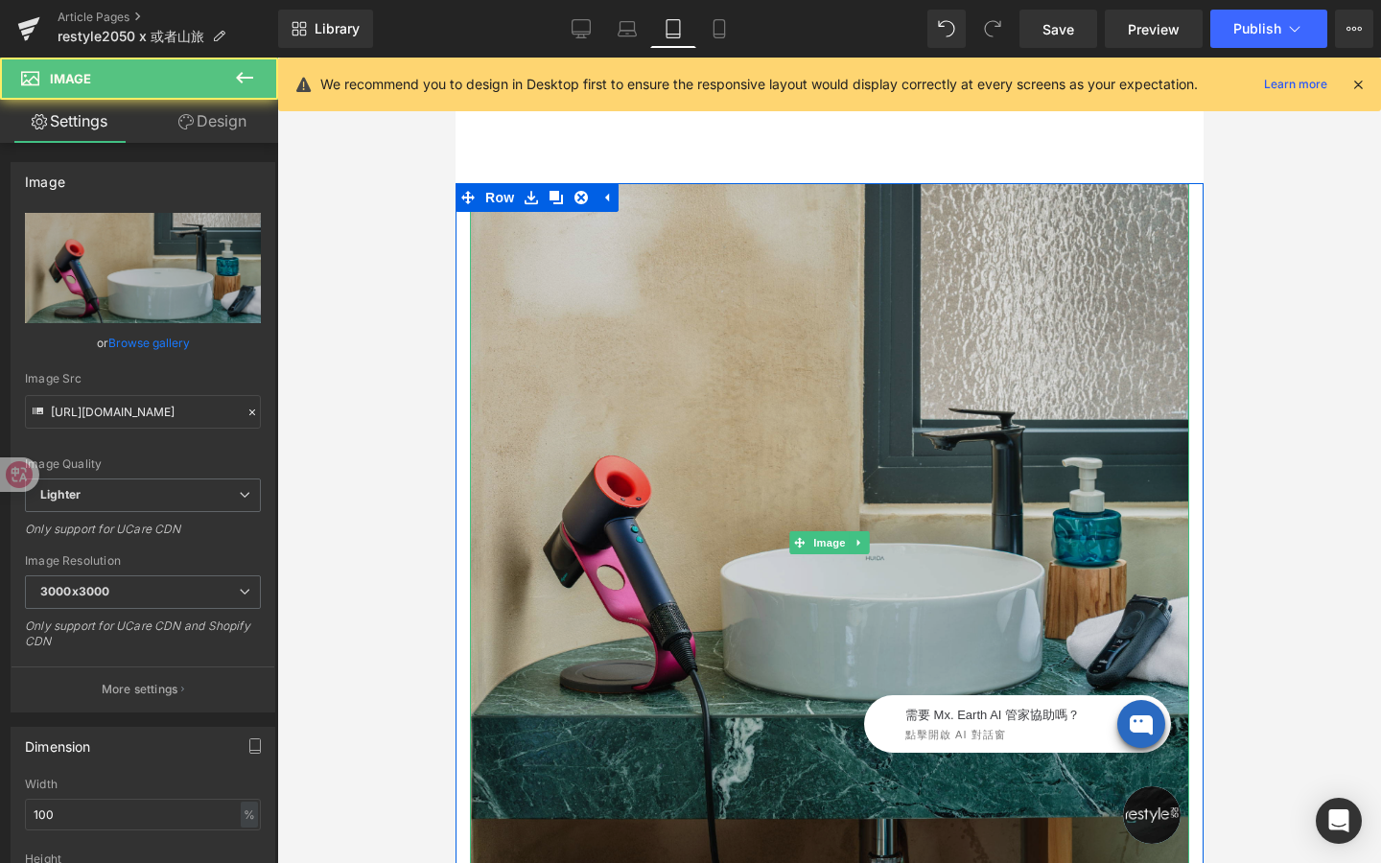
scroll to position [1847, 0]
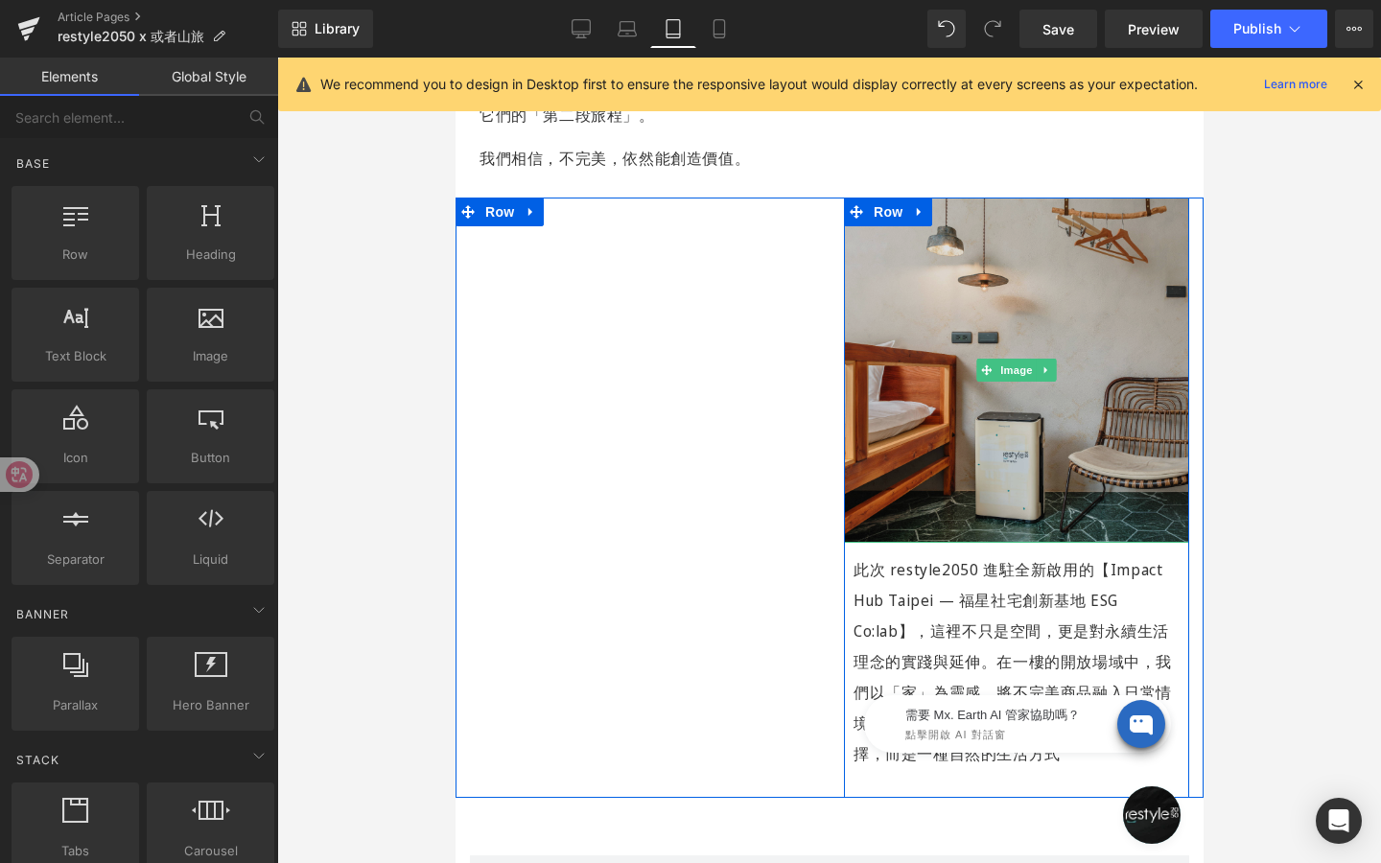
click at [969, 402] on img at bounding box center [1015, 370] width 345 height 345
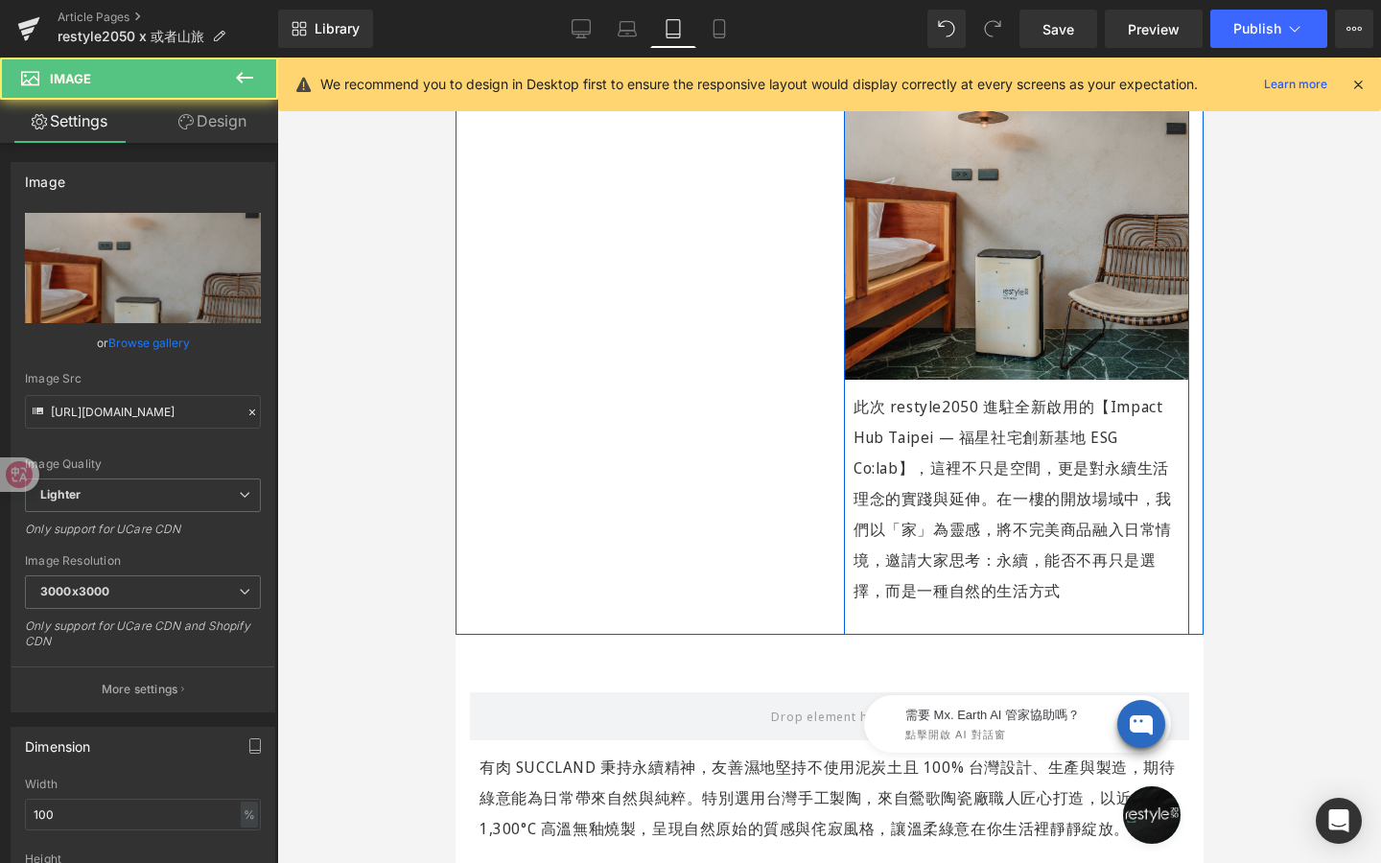
scroll to position [1307, 0]
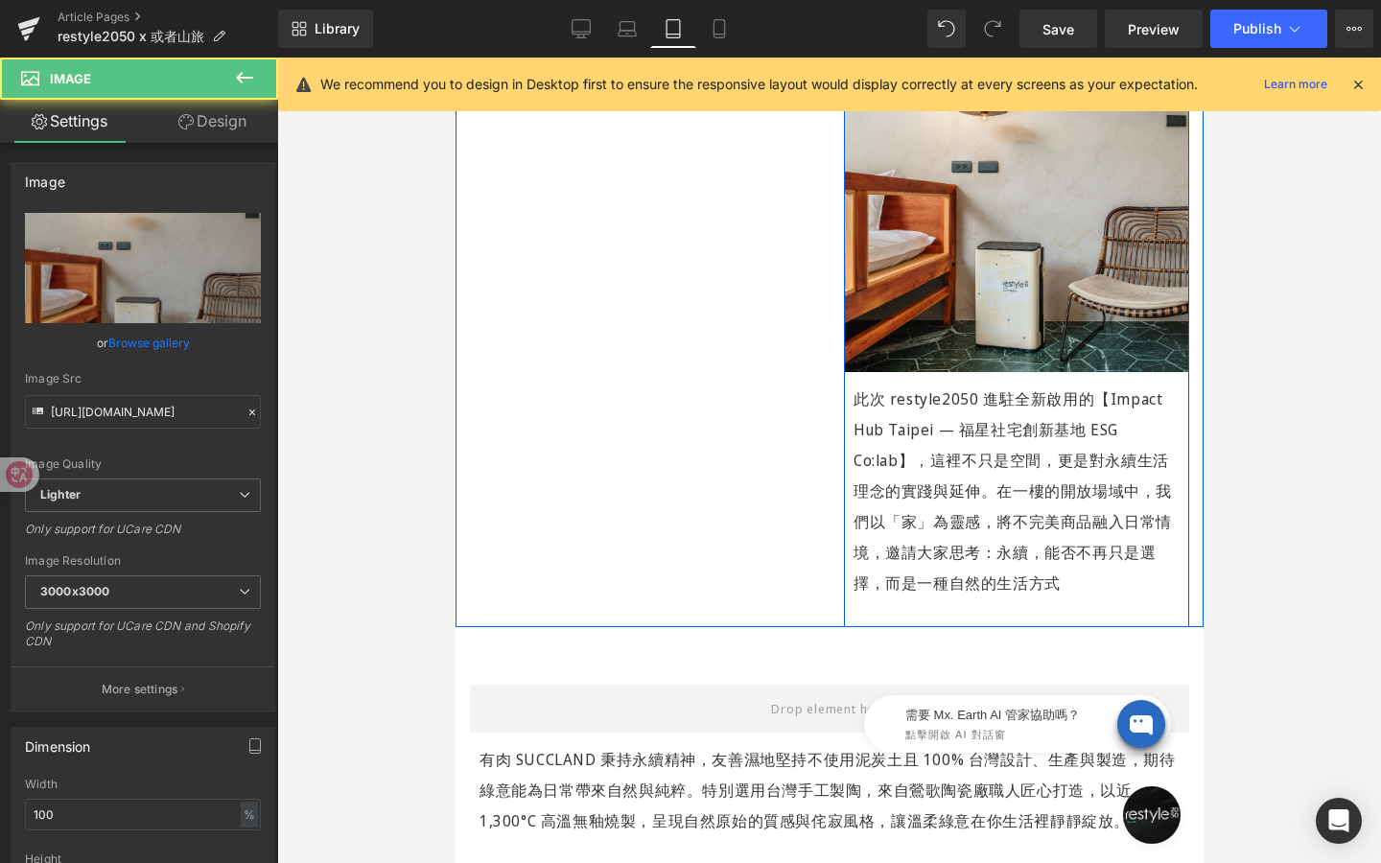
click at [1006, 178] on div "Image" at bounding box center [1015, 199] width 345 height 345
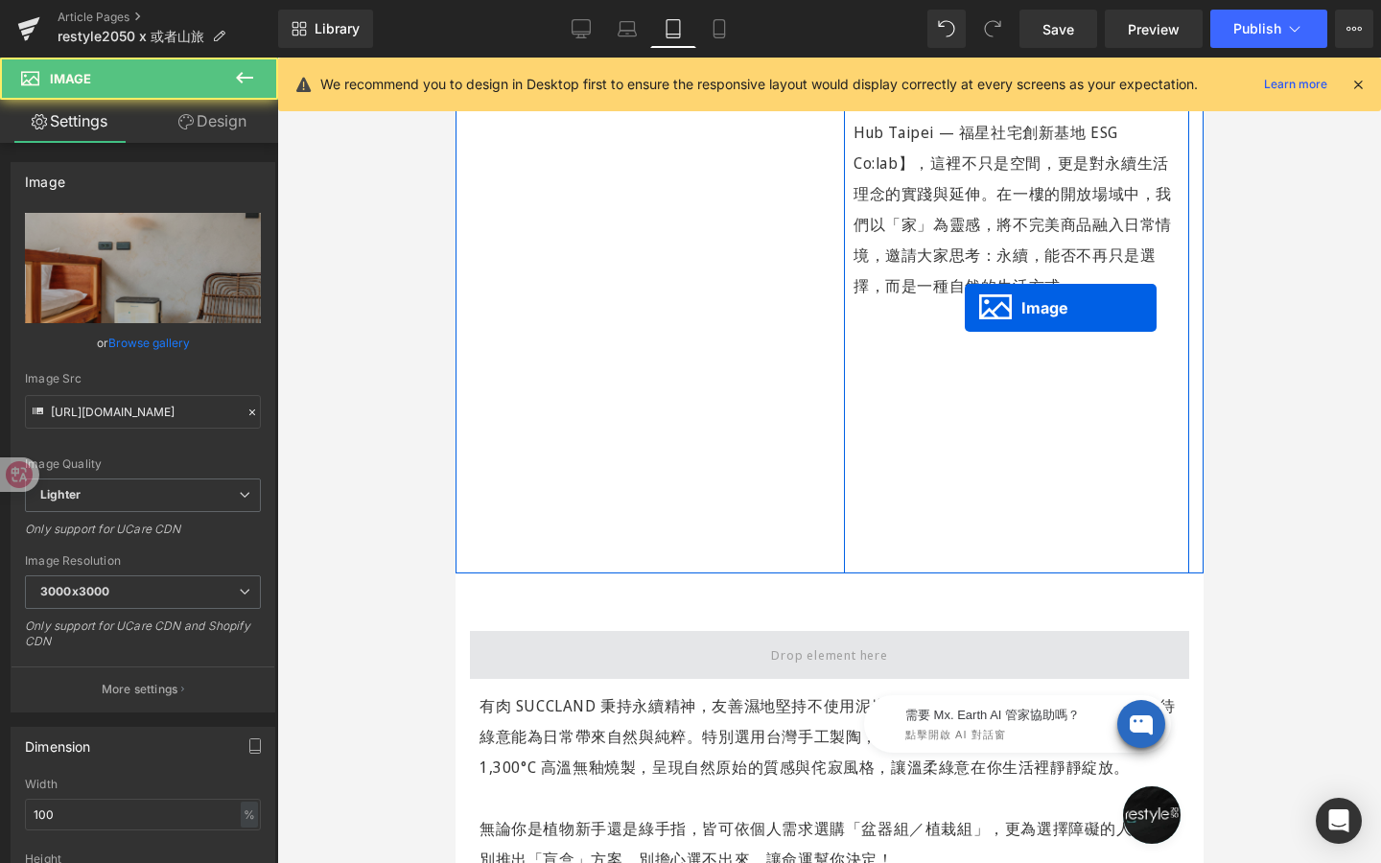
scroll to position [1280, 0]
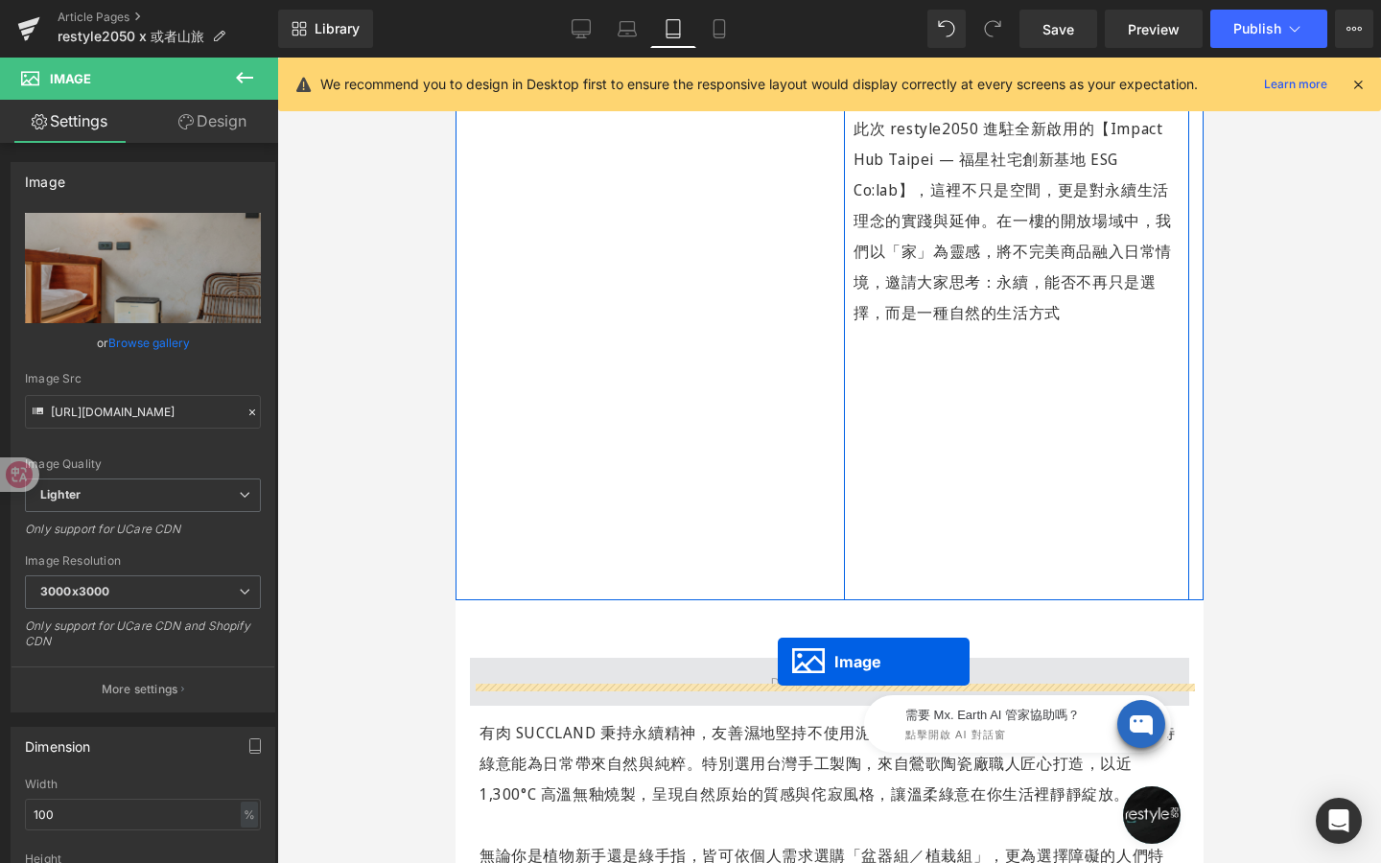
drag, startPoint x: 1006, startPoint y: 178, endPoint x: 777, endPoint y: 662, distance: 534.9
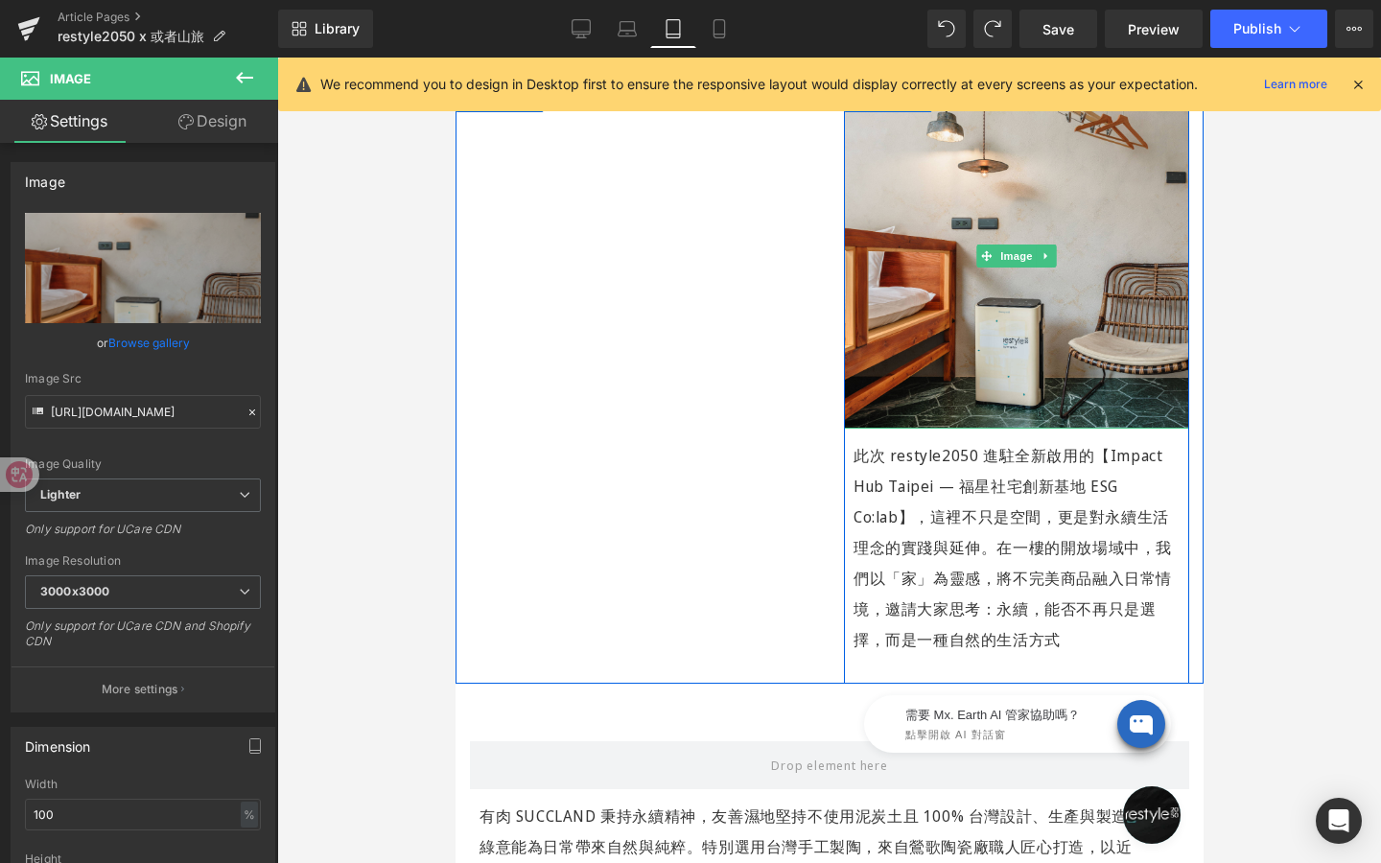
scroll to position [1257, 0]
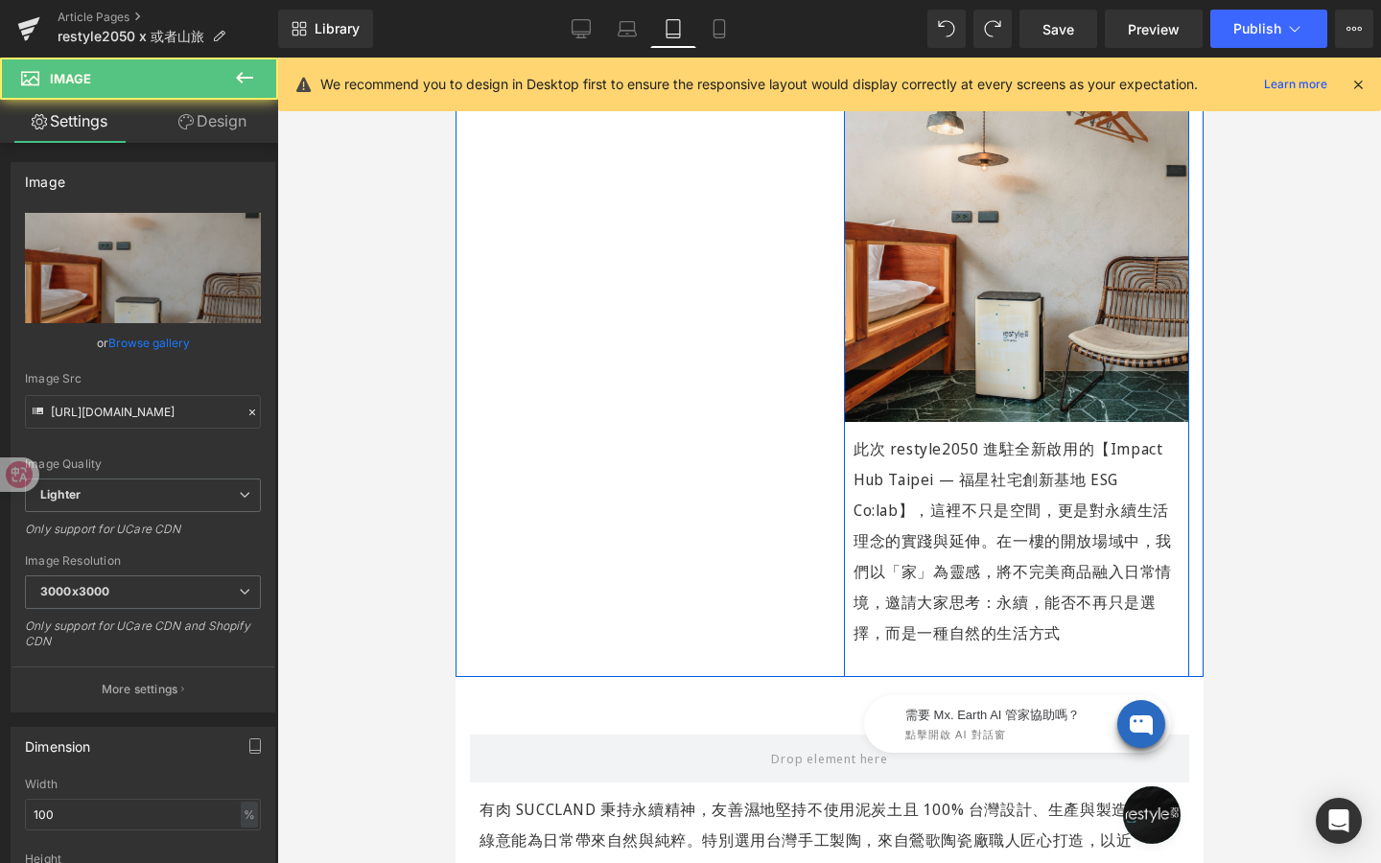
click at [1012, 224] on div "Image" at bounding box center [1015, 249] width 345 height 345
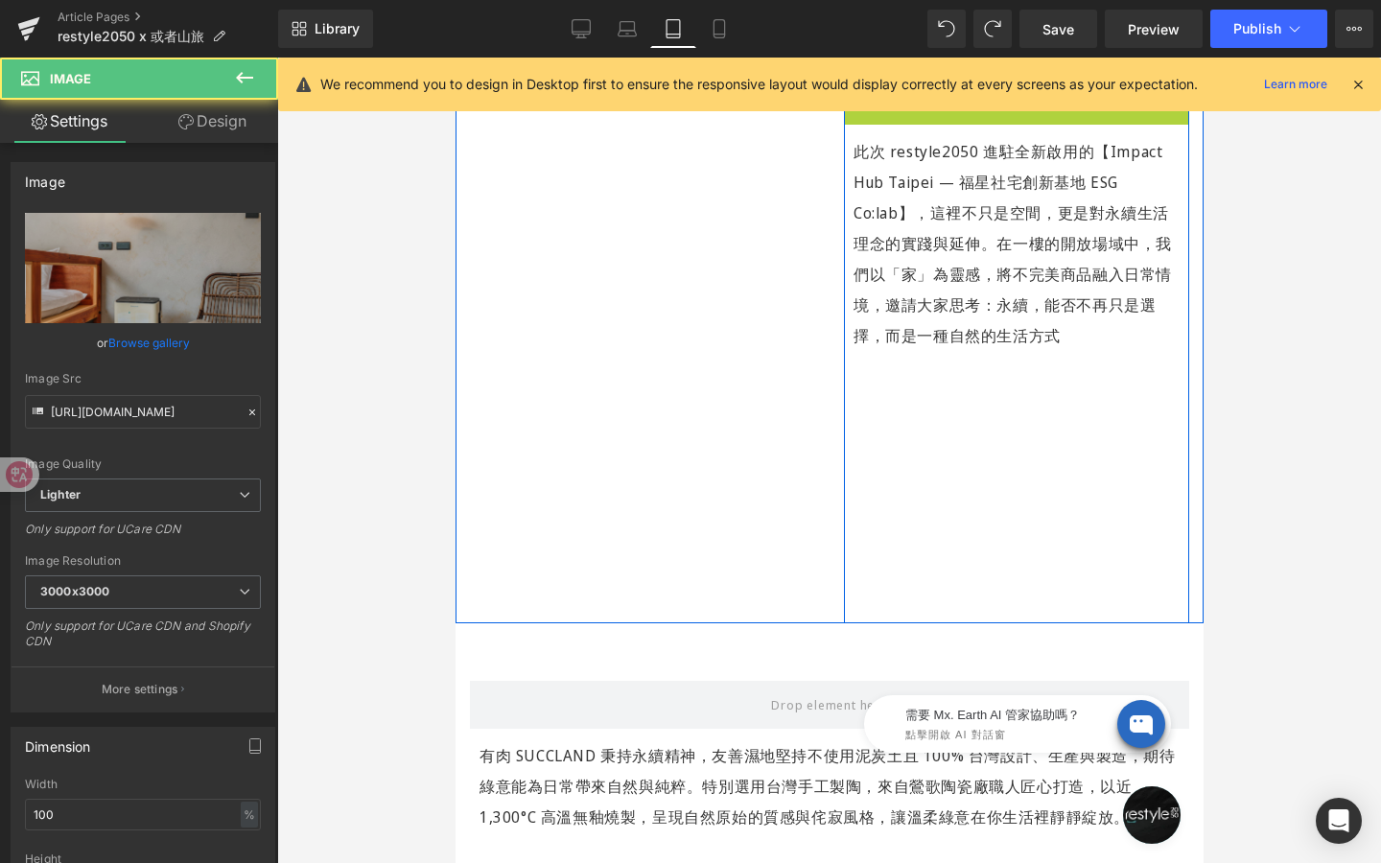
scroll to position [1230, 0]
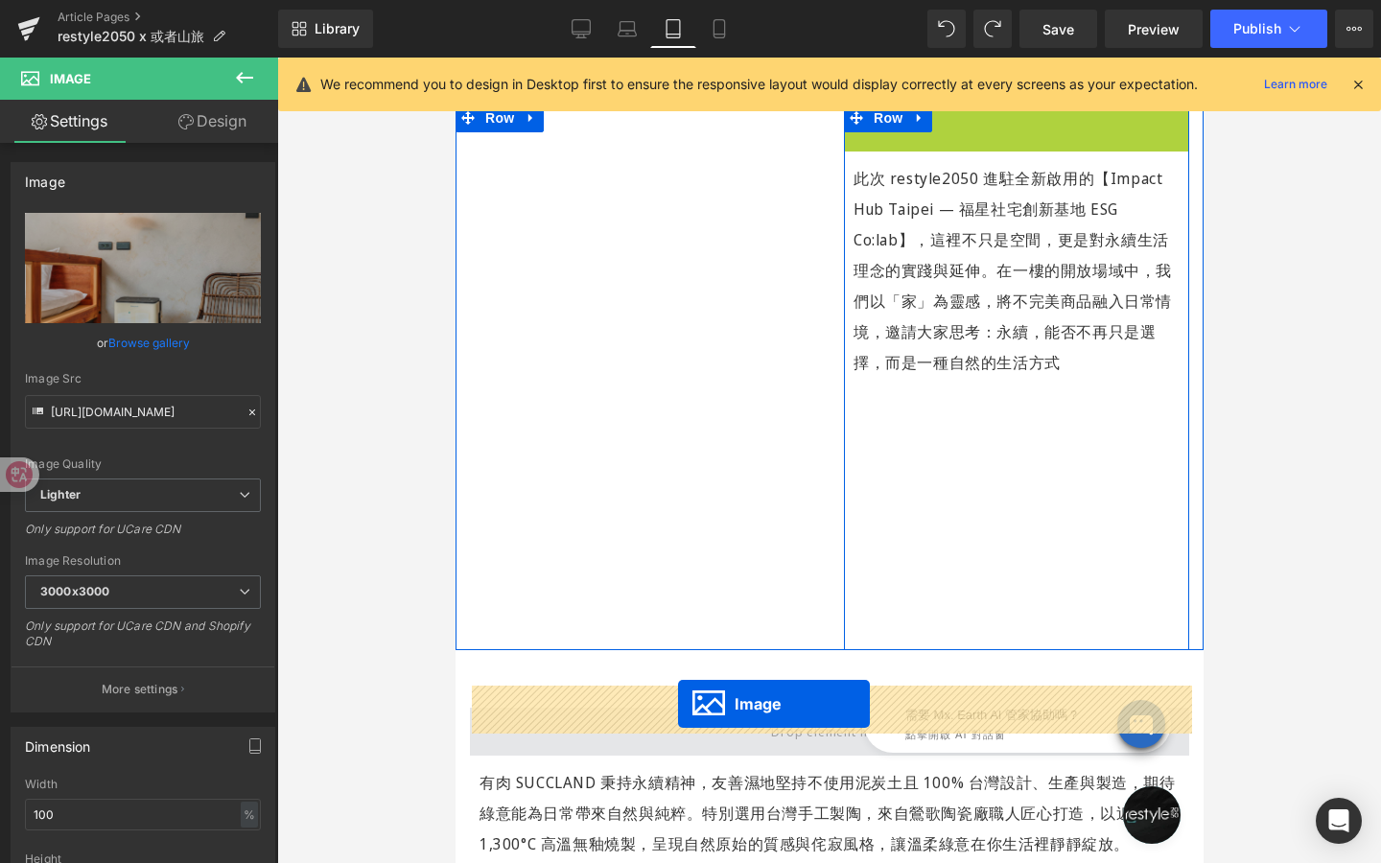
drag, startPoint x: 1012, startPoint y: 224, endPoint x: 677, endPoint y: 704, distance: 584.8
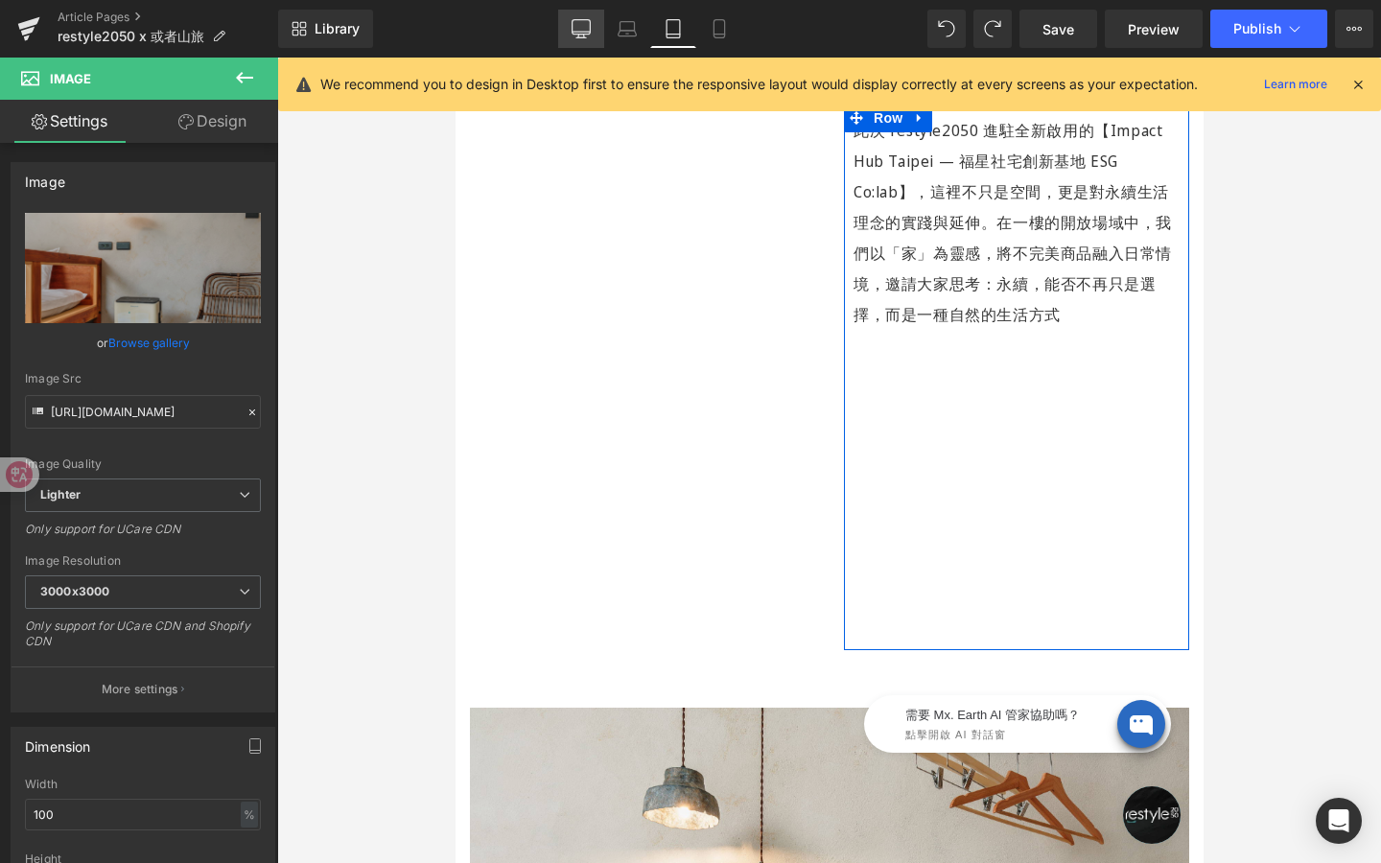
click at [583, 33] on icon at bounding box center [581, 28] width 19 height 19
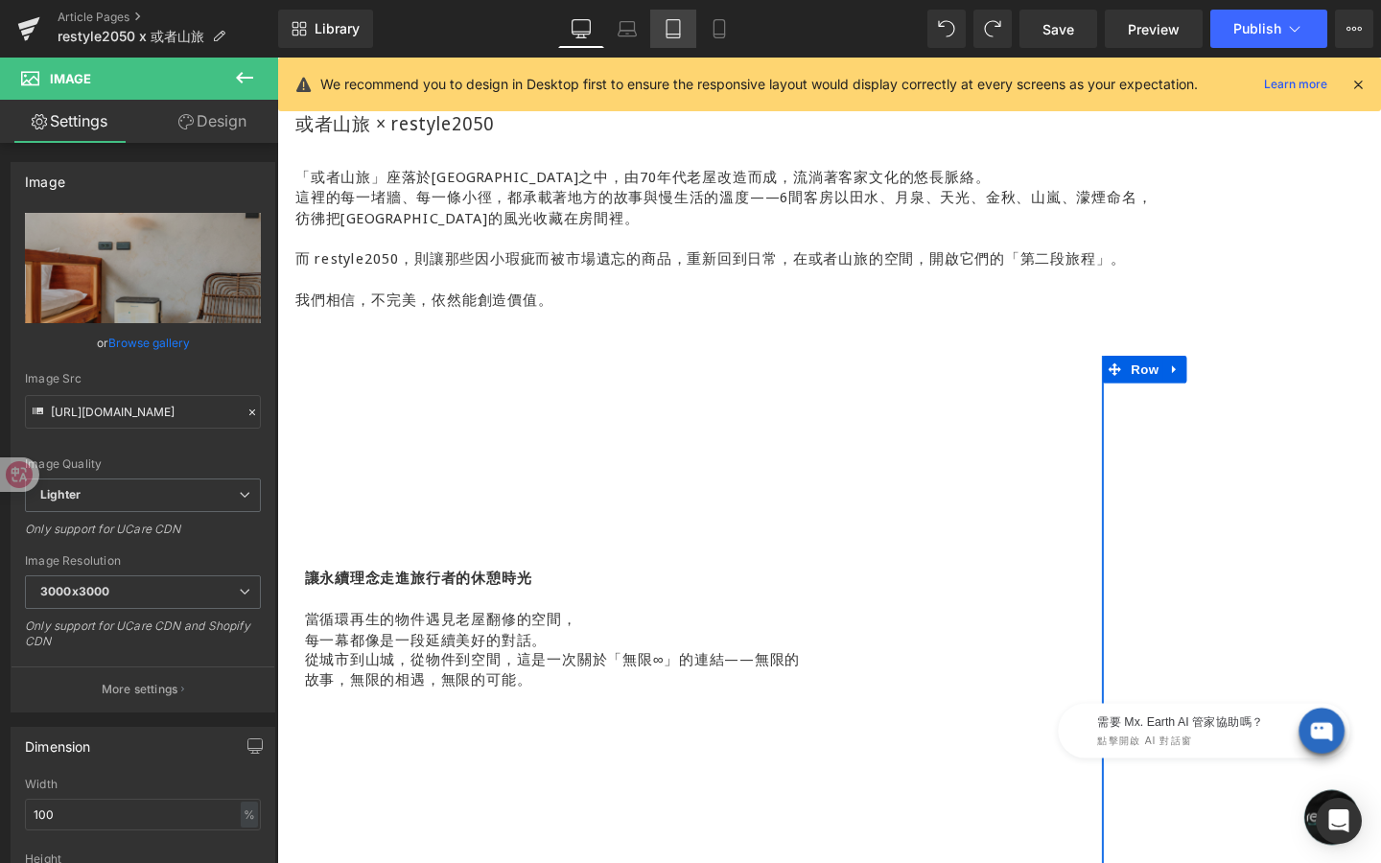
click at [669, 30] on icon at bounding box center [673, 28] width 19 height 19
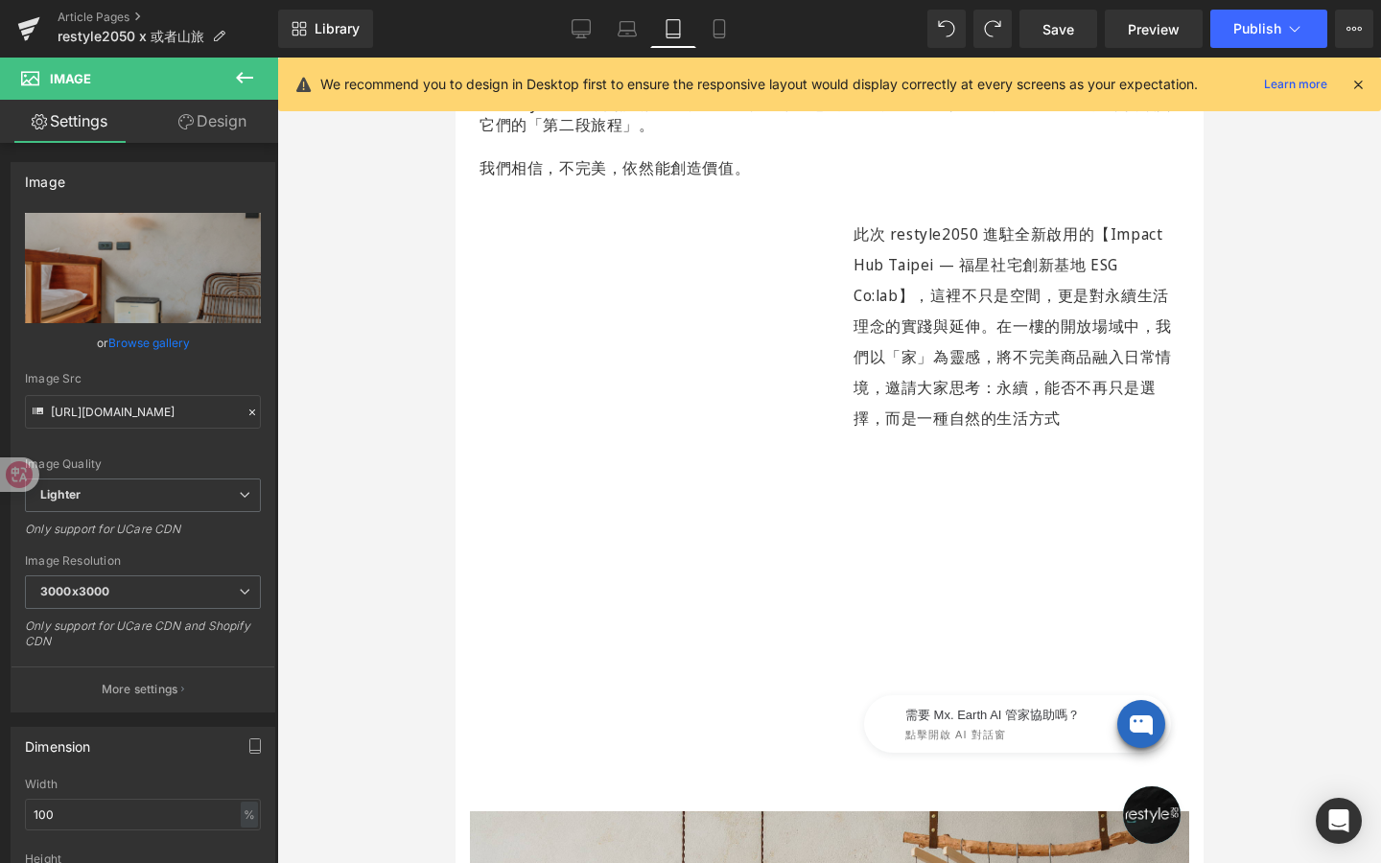
scroll to position [1125, 0]
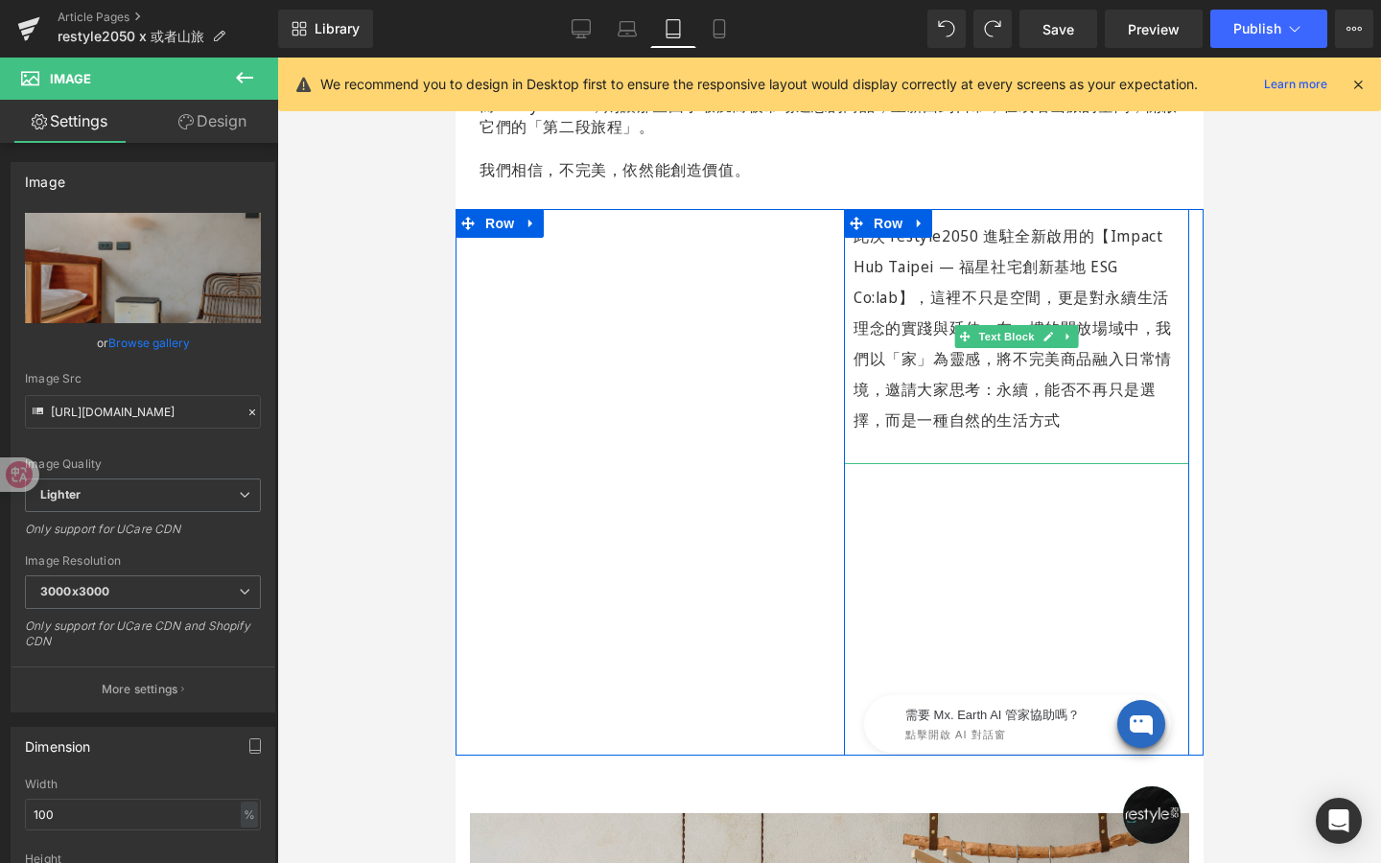
click at [1042, 397] on p "此次 restyle2050 進駐全新啟用的【Impact Hub Taipei — 福星社宅創新基地 ESG Co:lab】，這裡不只是空間，更是對永續生活…" at bounding box center [1016, 328] width 326 height 215
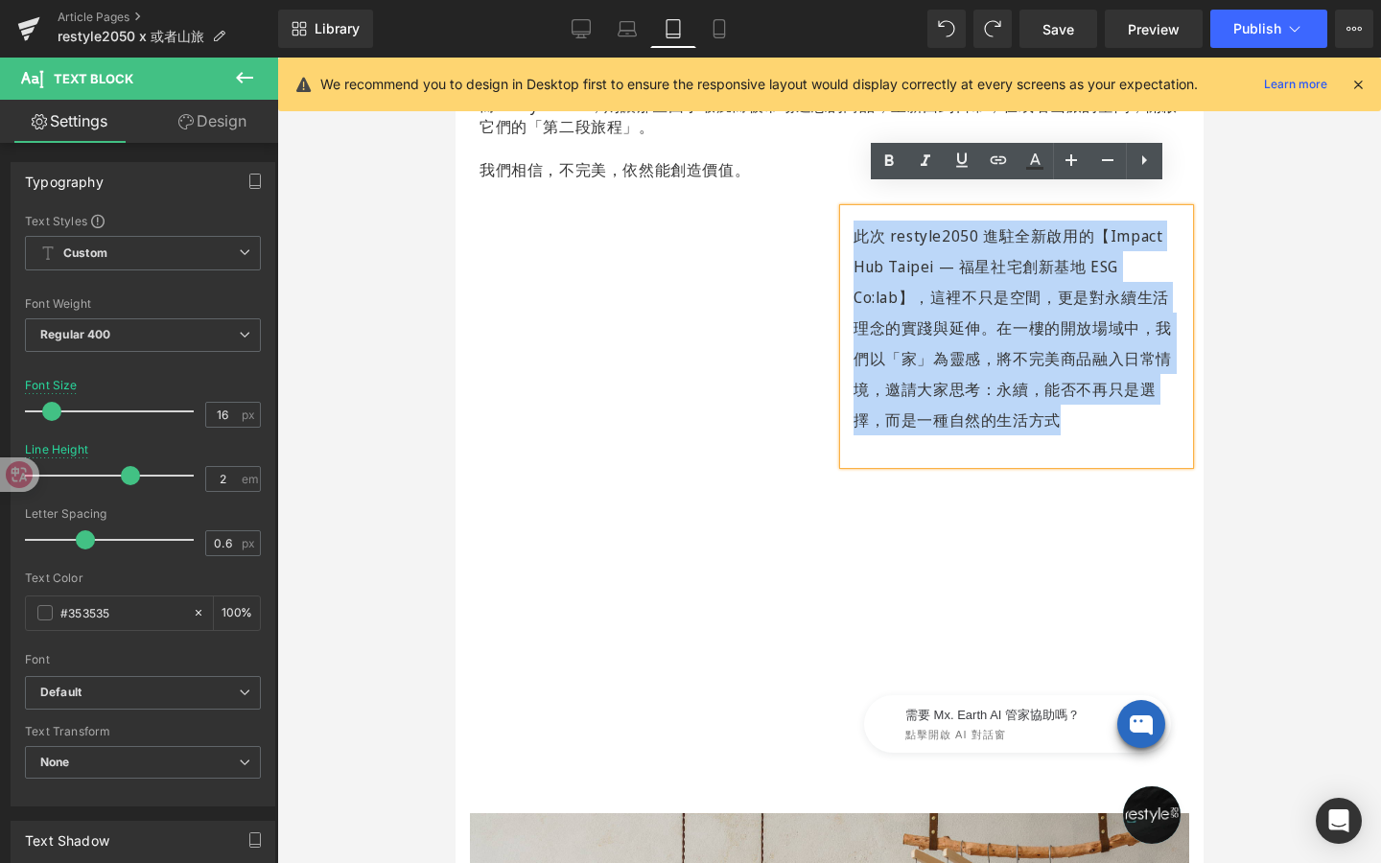
drag, startPoint x: 1065, startPoint y: 397, endPoint x: 829, endPoint y: 208, distance: 302.2
click at [829, 209] on div "此次 restyle2050 進駐全新啟用的【Impact Hub Taipei — 福星社宅創新基地 ESG Co:lab】，這裡不只是空間，更是對永續生活…" at bounding box center [1016, 482] width 374 height 547
copy p "此次 restyle2050 進駐全新啟用的【Impact Hub Taipei — 福星社宅創新基地 ESG Co:lab】，這裡不只是空間，更是對永續生活…"
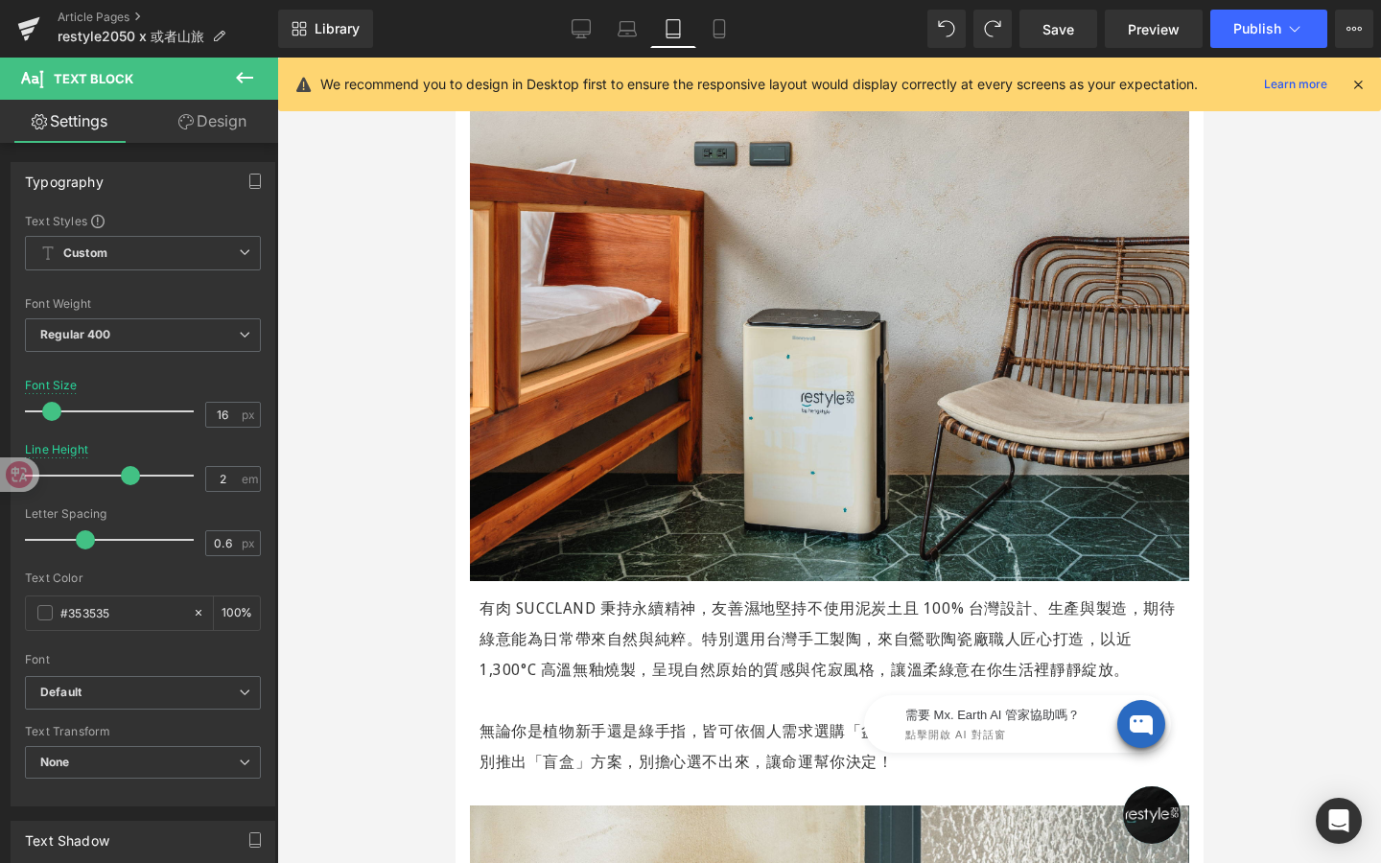
scroll to position [2283, 0]
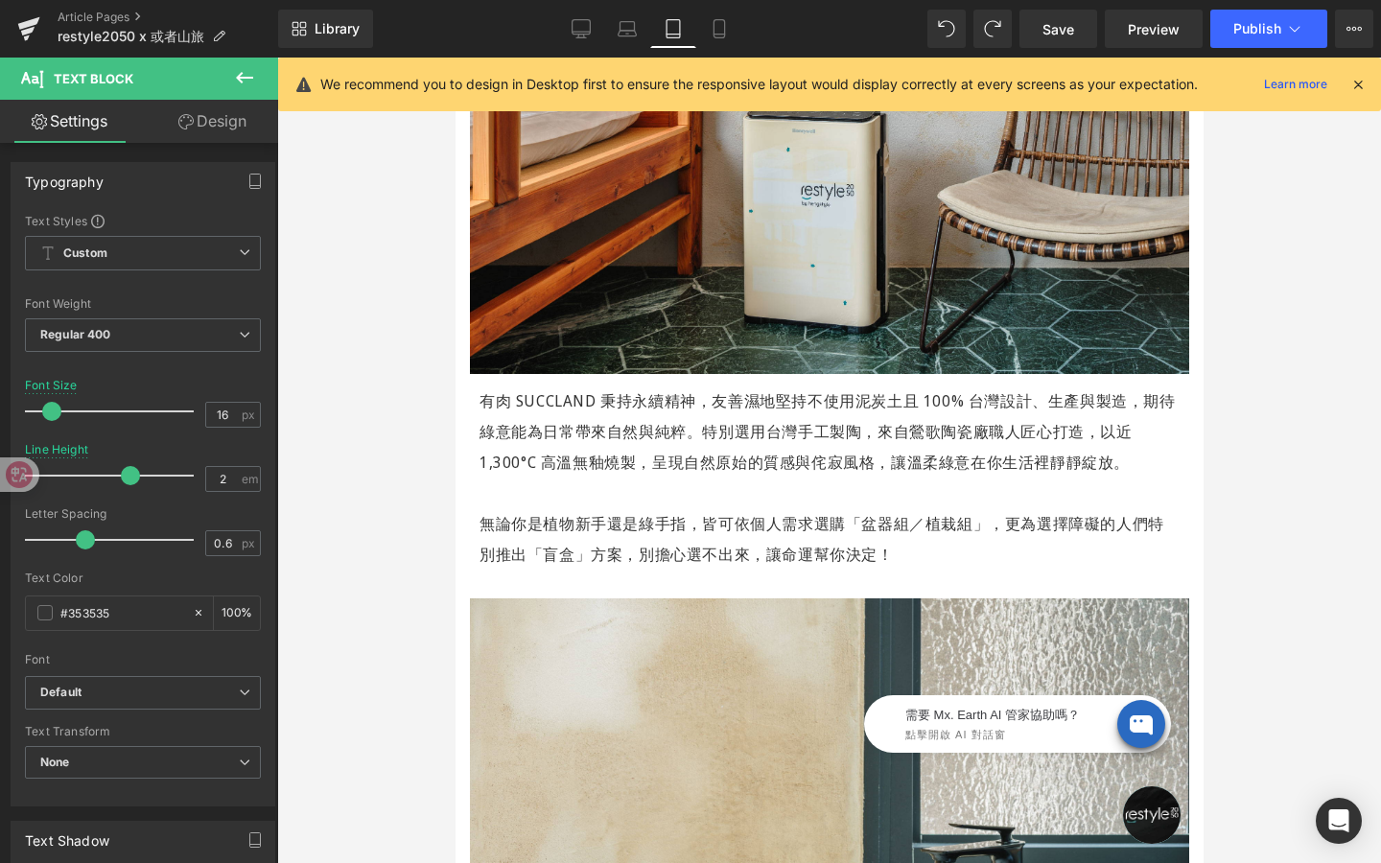
click at [834, 537] on p "無論你是植物新手還是綠手指，皆可依個人需求選購「盆器組／植栽組」，更為選擇障礙的人們特別推出「盲盒」方案，別擔心選不出來，讓命運幫你決定！" at bounding box center [829, 538] width 700 height 61
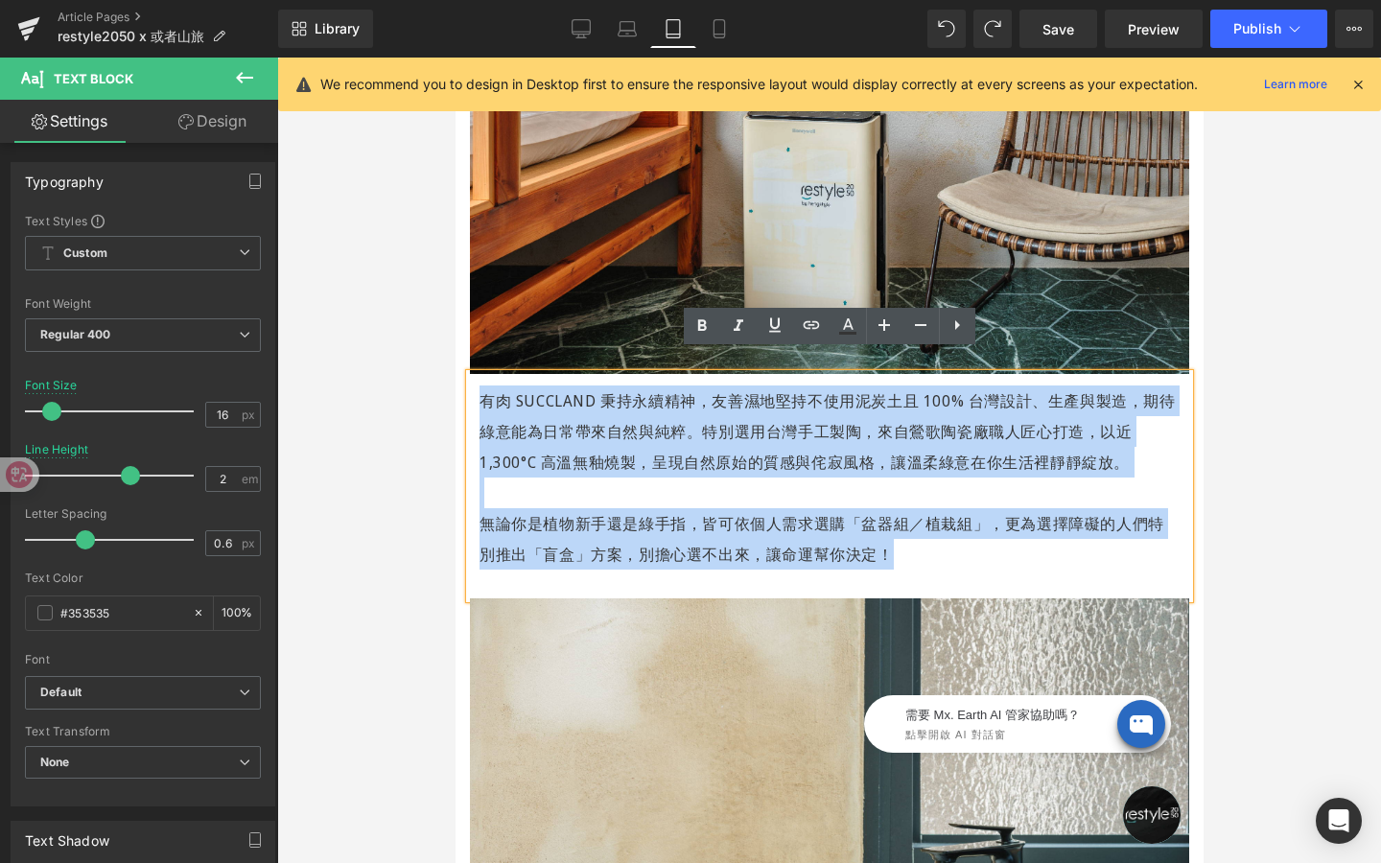
drag, startPoint x: 871, startPoint y: 534, endPoint x: 449, endPoint y: 366, distance: 454.1
click at [455, 366] on html "跳過 不知道如何下手嗎？看看主題選物，挑到適合你的好物！ 不知道如何下手嗎？看看主題選物，挑到適合你的好物！ restyle2050 關於 About us …" at bounding box center [829, 816] width 748 height 6085
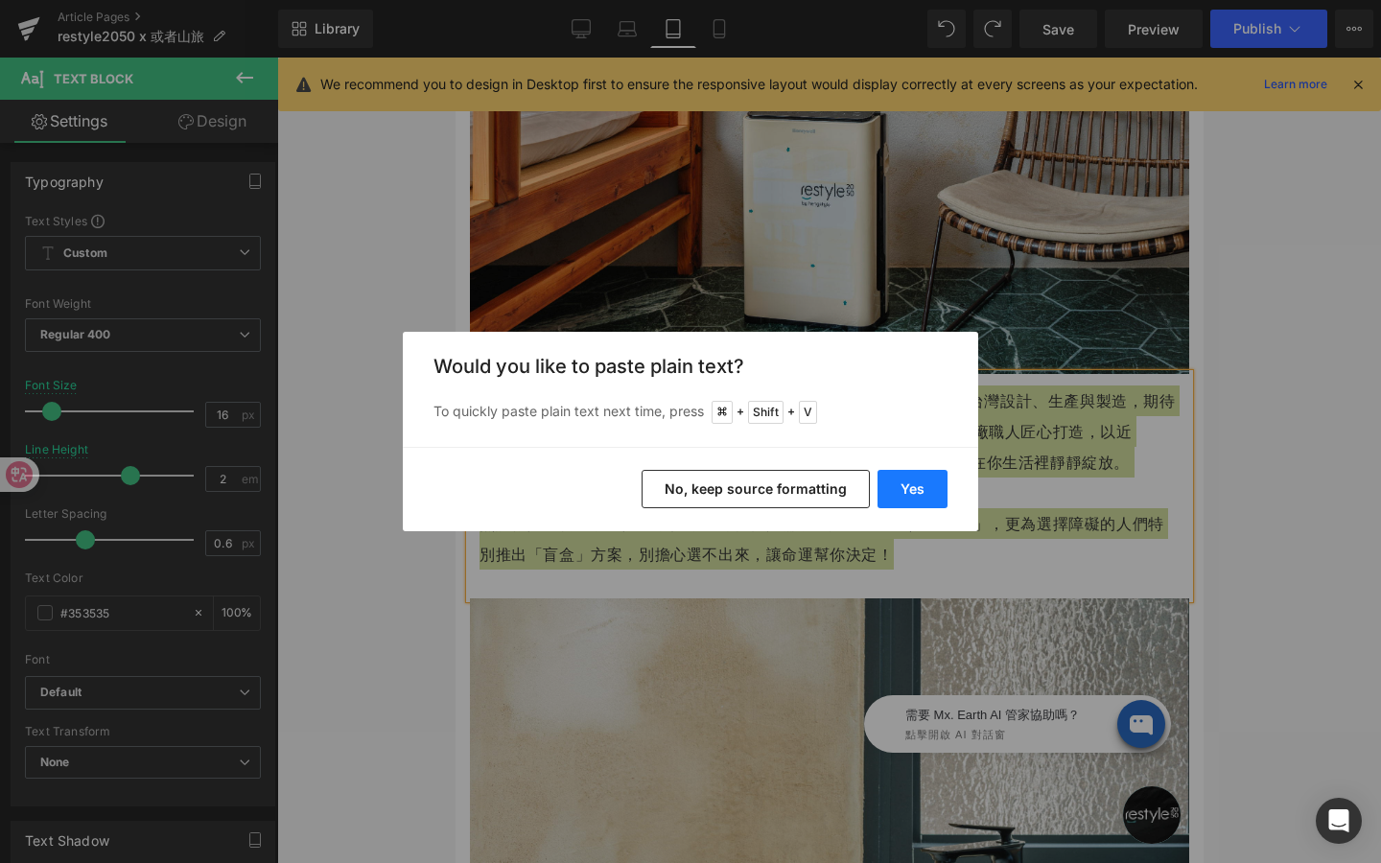
click at [921, 486] on button "Yes" at bounding box center [912, 489] width 70 height 38
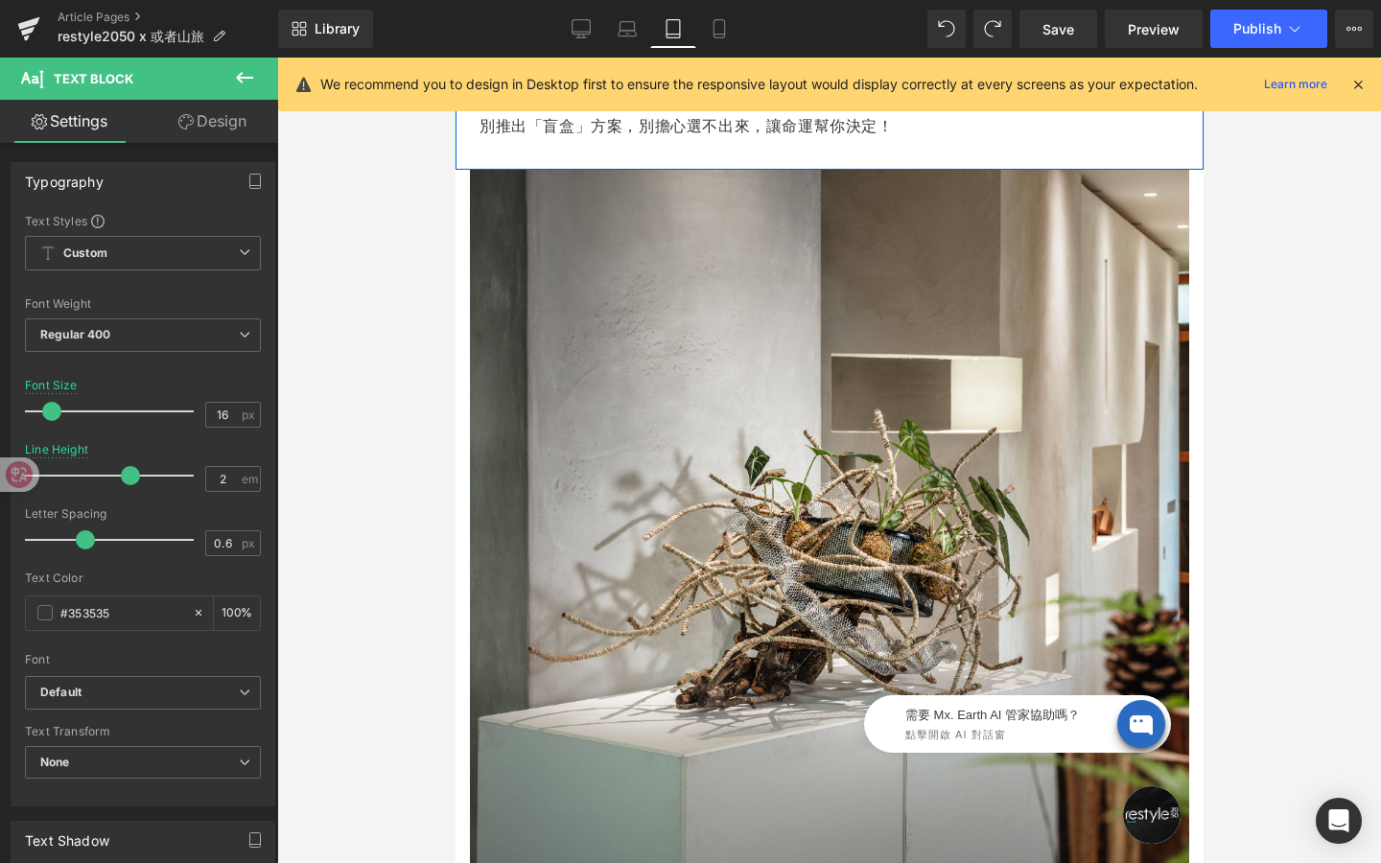
scroll to position [3868, 0]
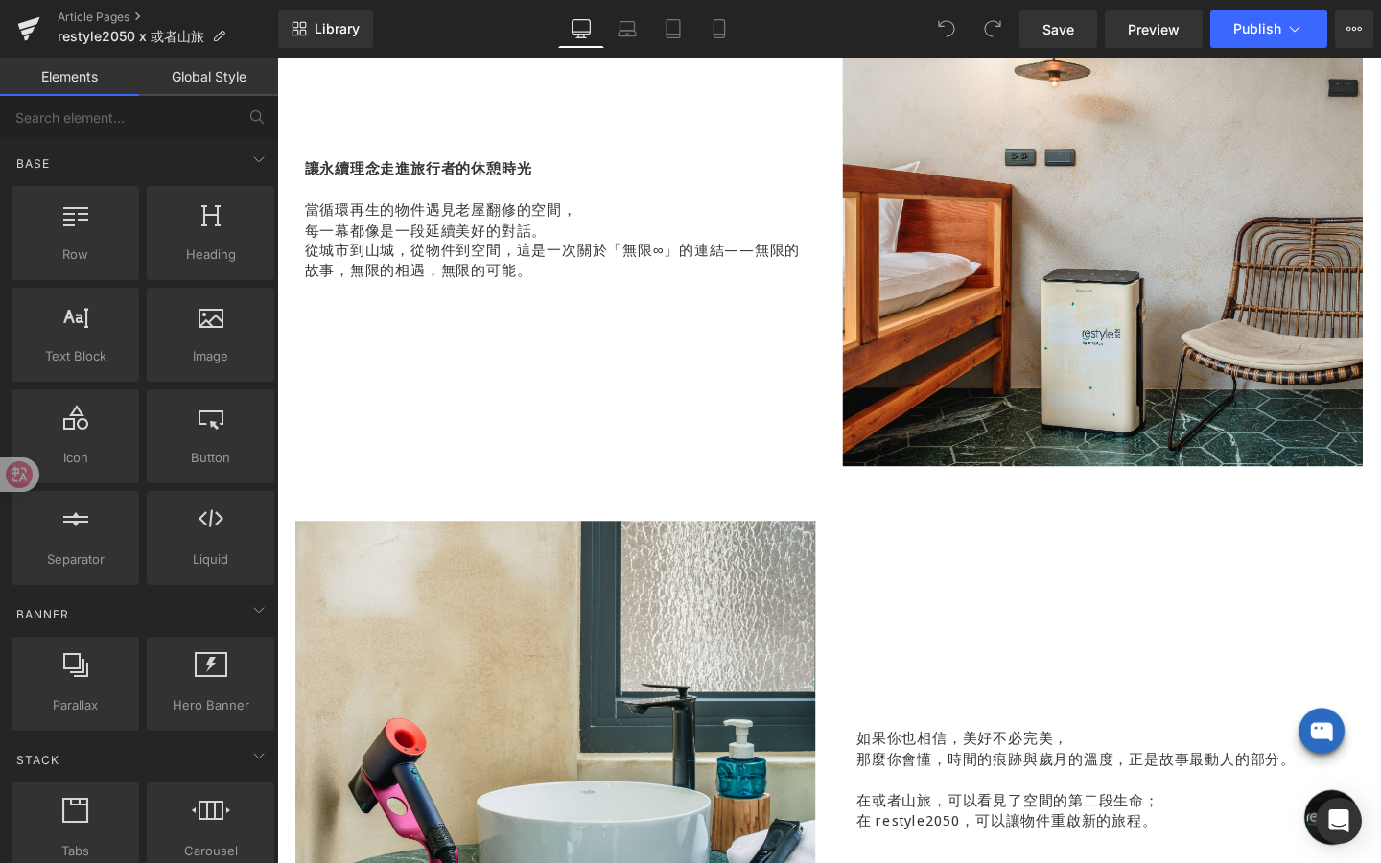
scroll to position [1665, 0]
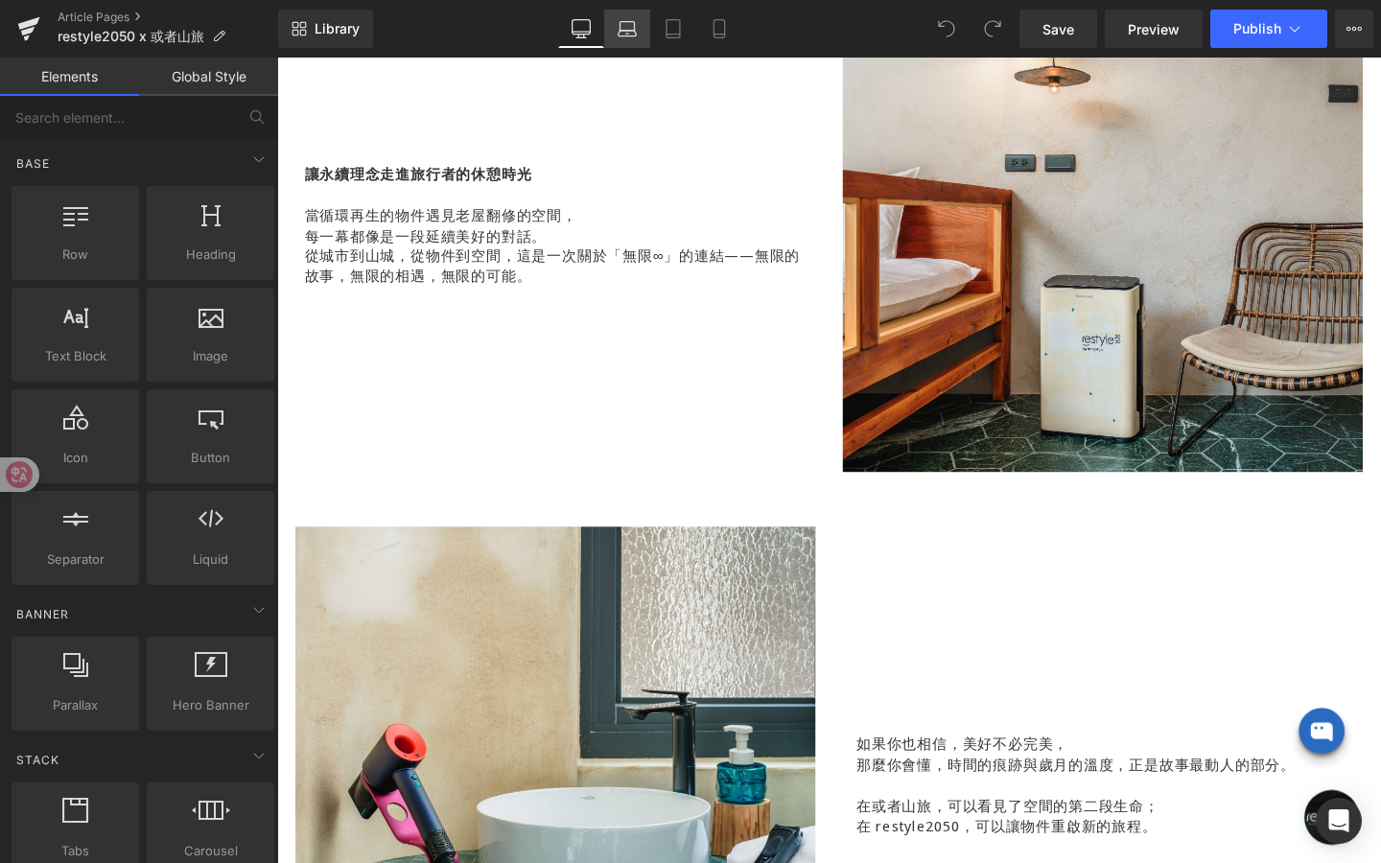
click at [629, 39] on link "Laptop" at bounding box center [627, 29] width 46 height 38
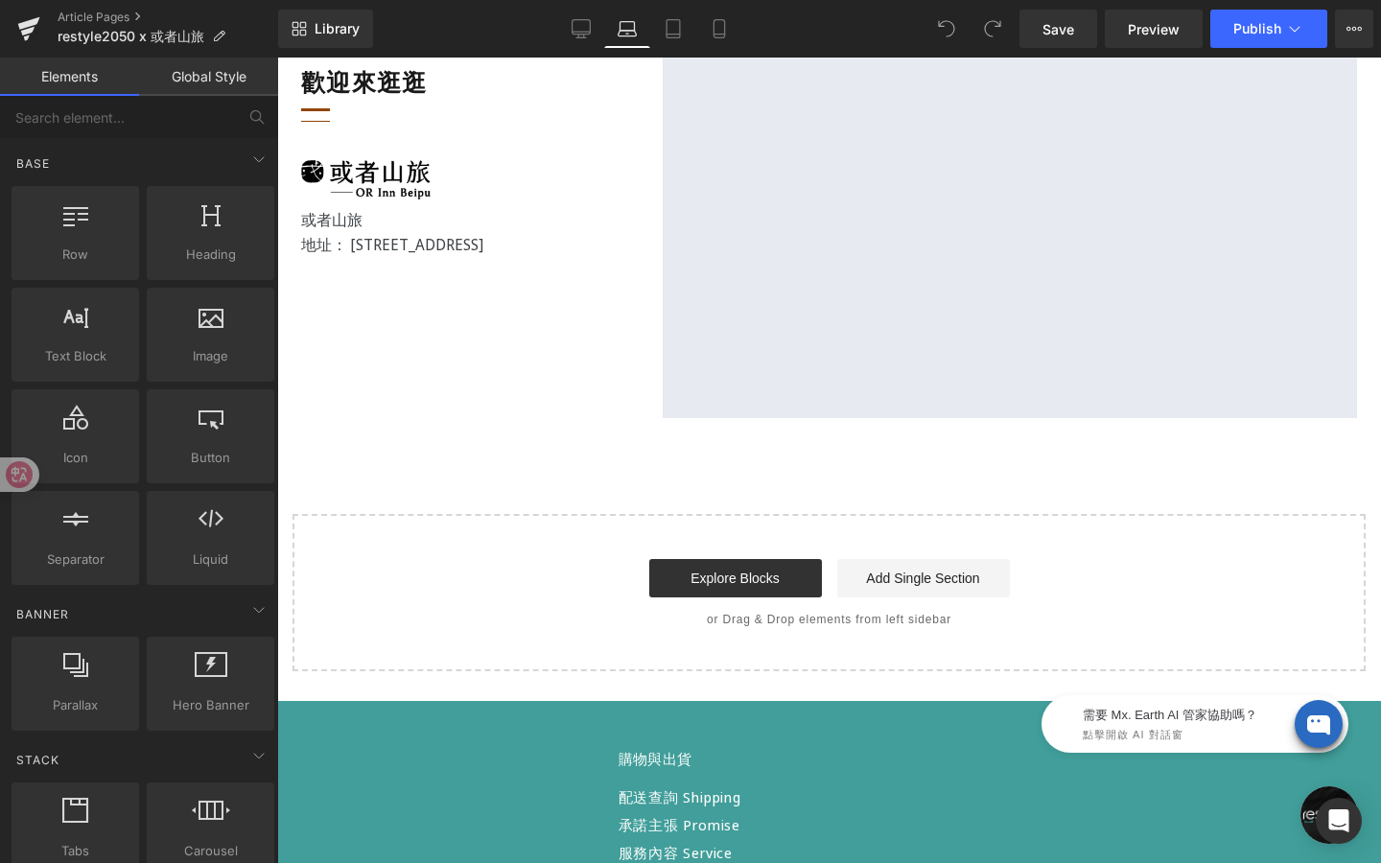
scroll to position [3516, 0]
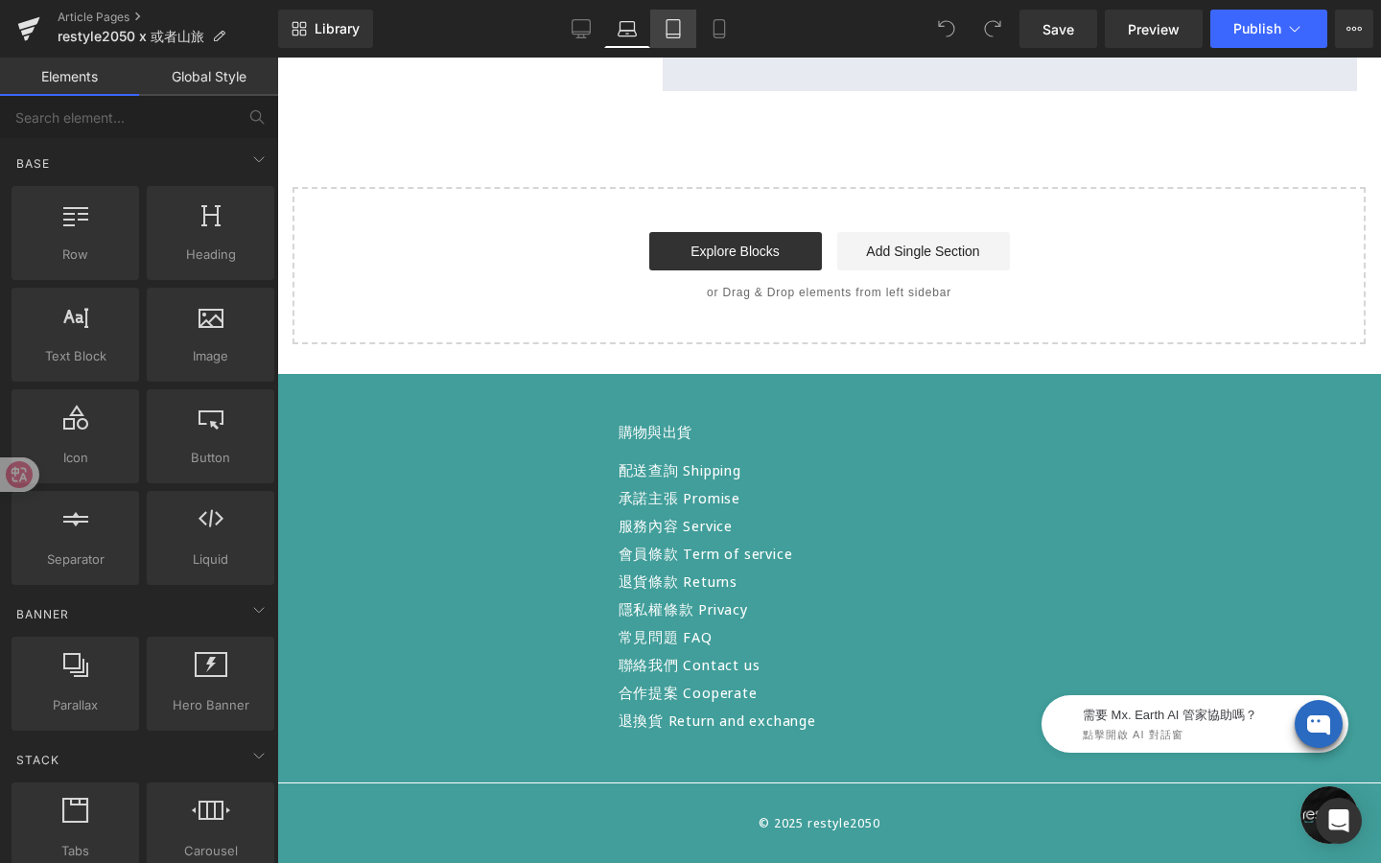
click at [674, 28] on icon at bounding box center [673, 28] width 19 height 19
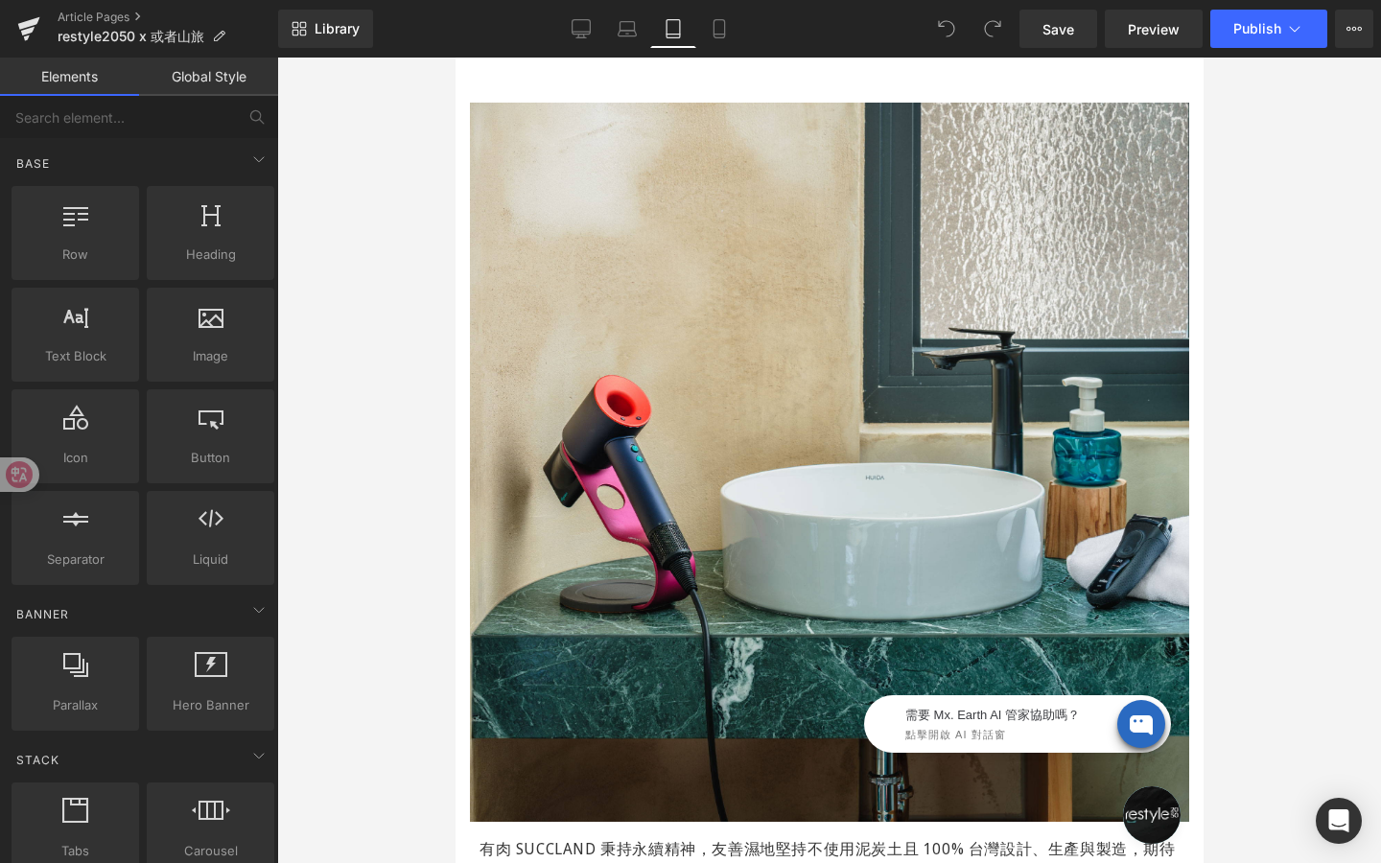
scroll to position [1883, 0]
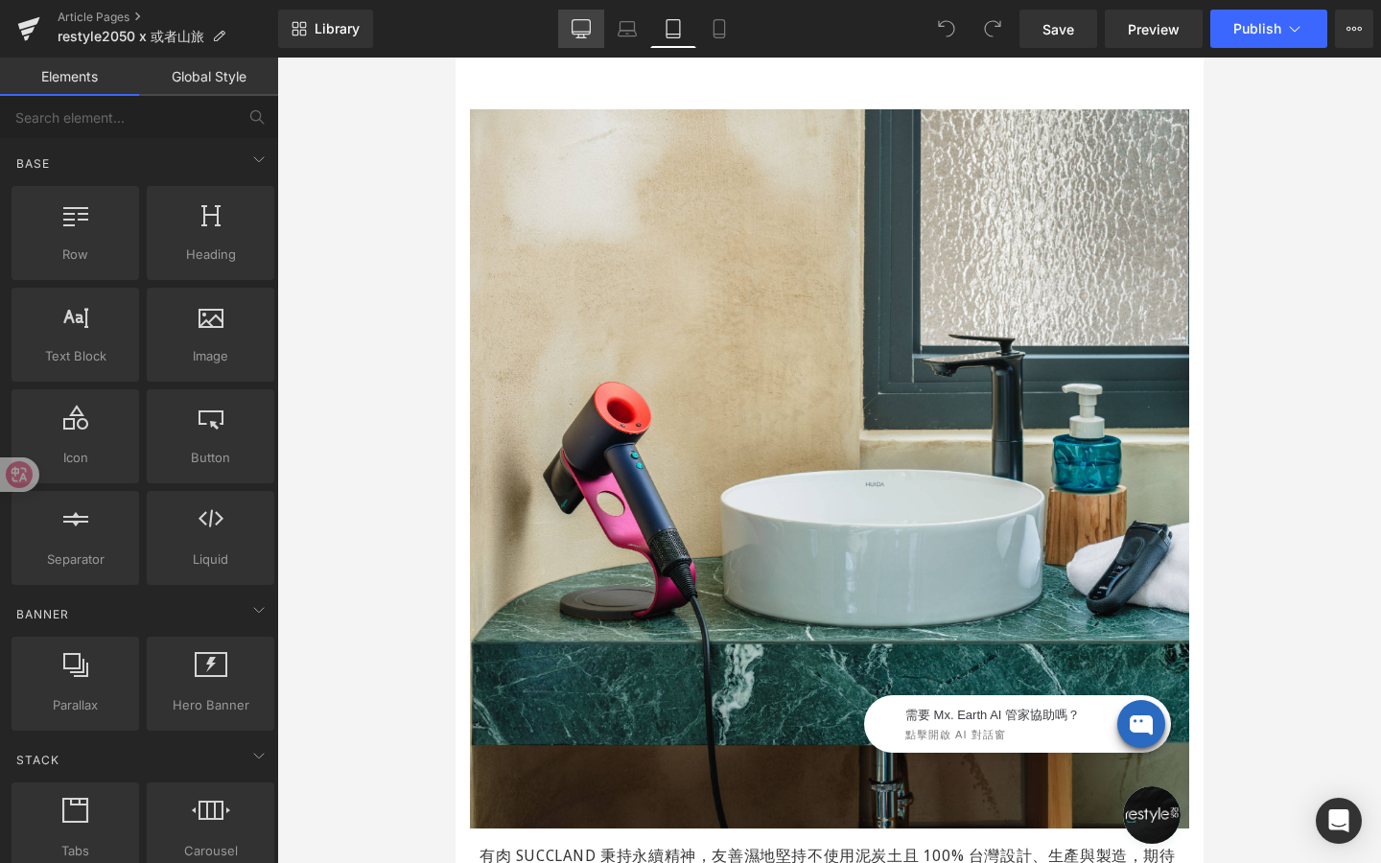
click at [580, 24] on icon at bounding box center [581, 28] width 19 height 19
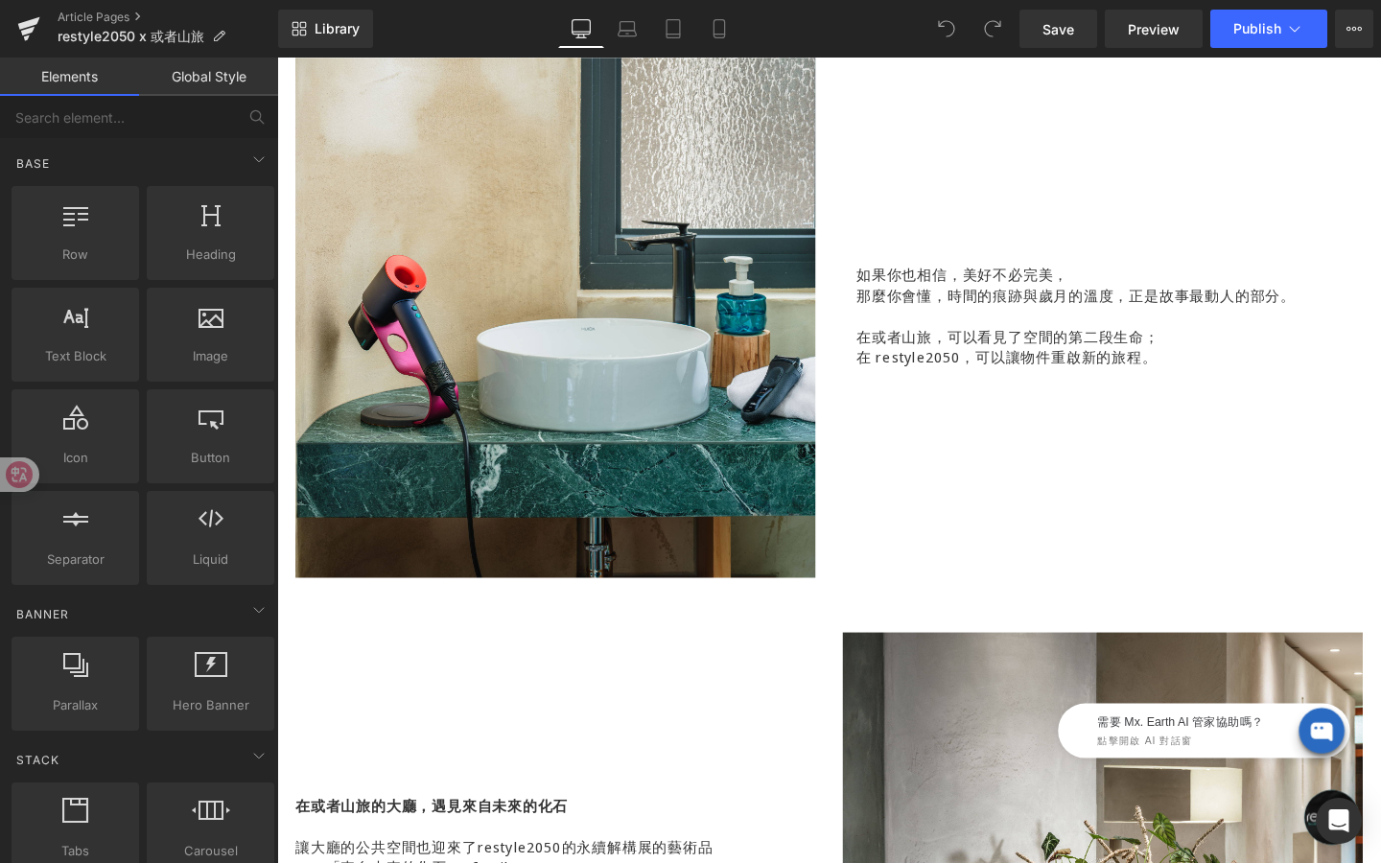
click at [241, 82] on link "Global Style" at bounding box center [208, 77] width 139 height 38
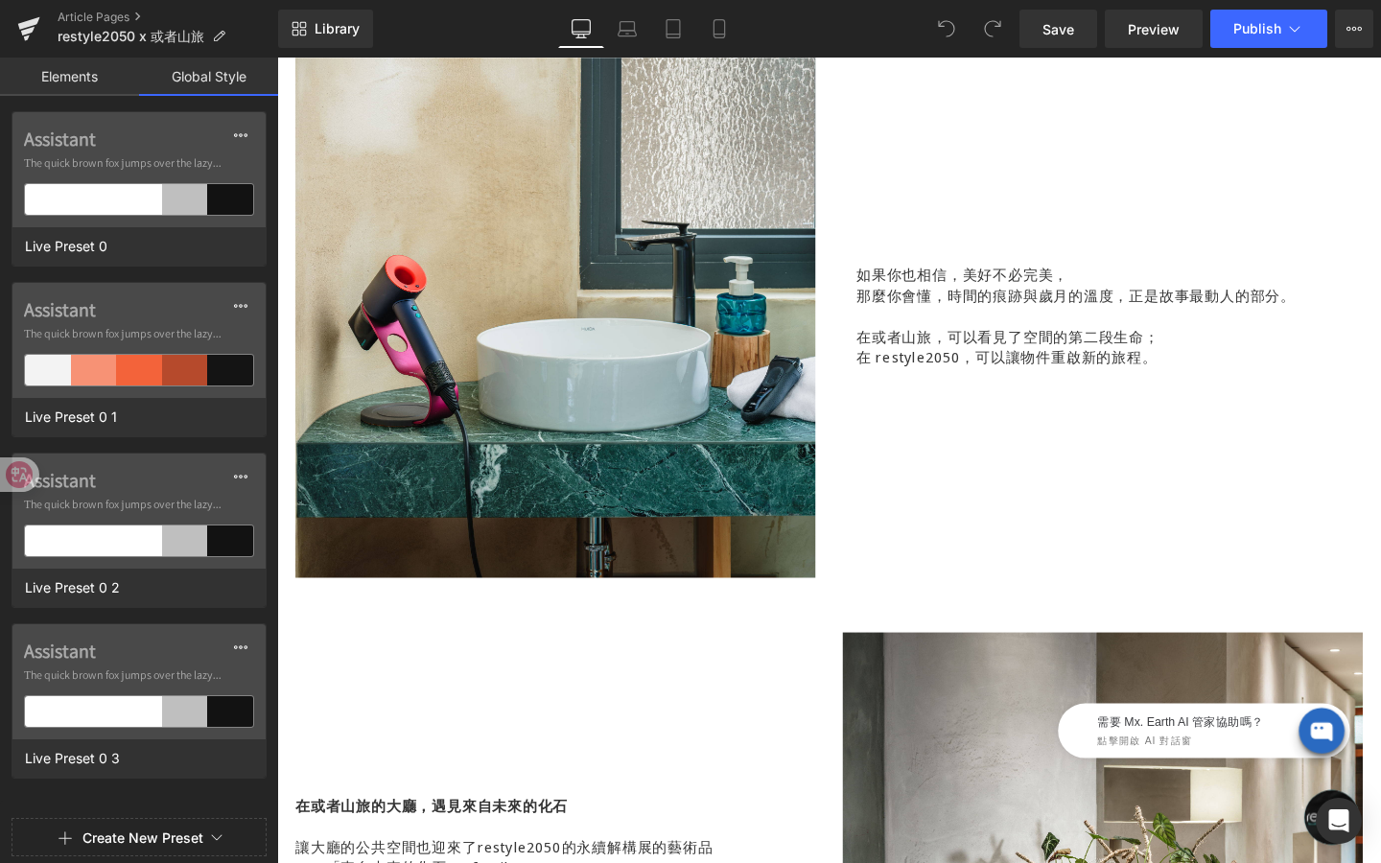
click at [577, 30] on icon at bounding box center [581, 28] width 19 height 19
click at [81, 62] on link "Elements" at bounding box center [69, 77] width 139 height 38
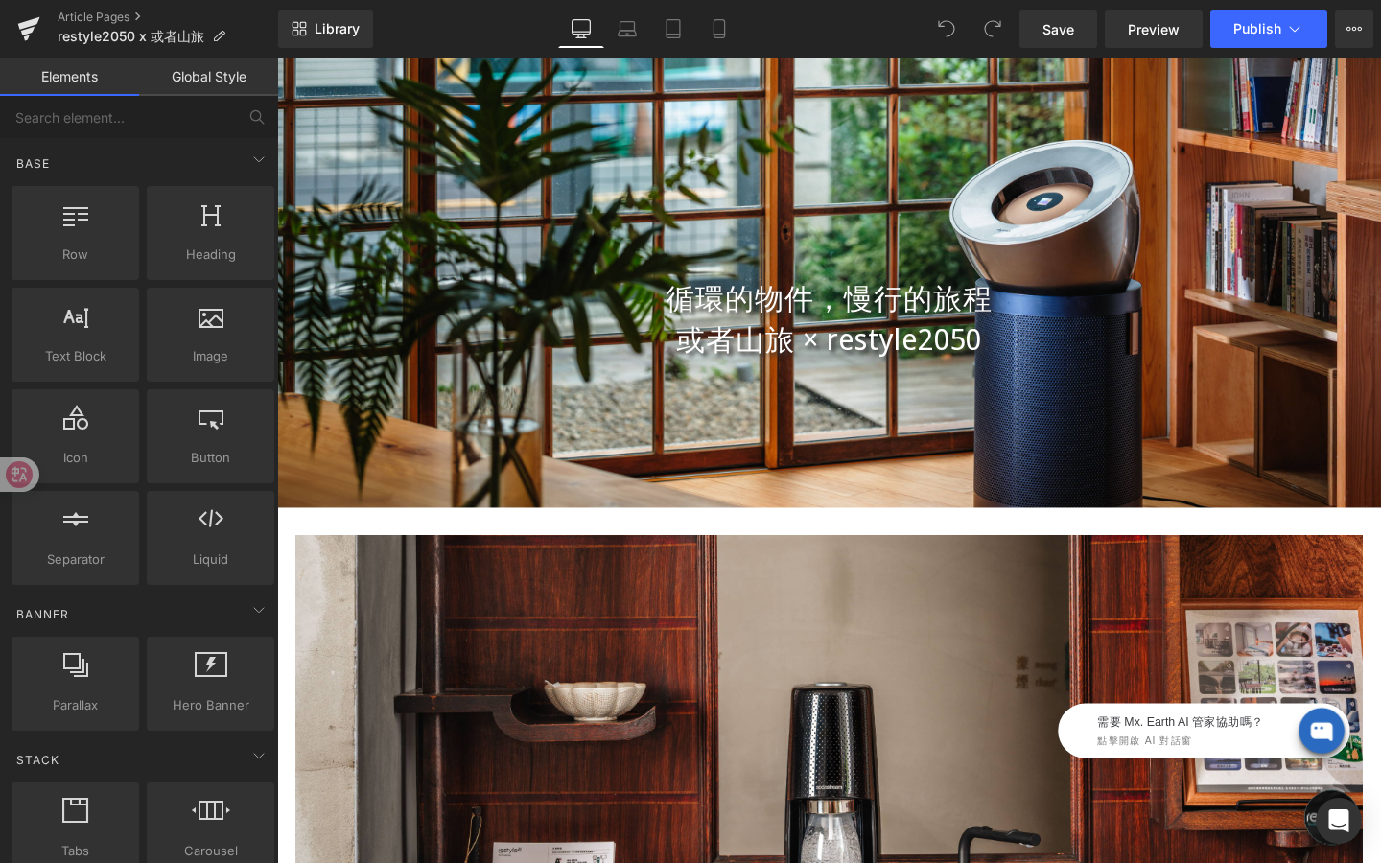
scroll to position [110, 0]
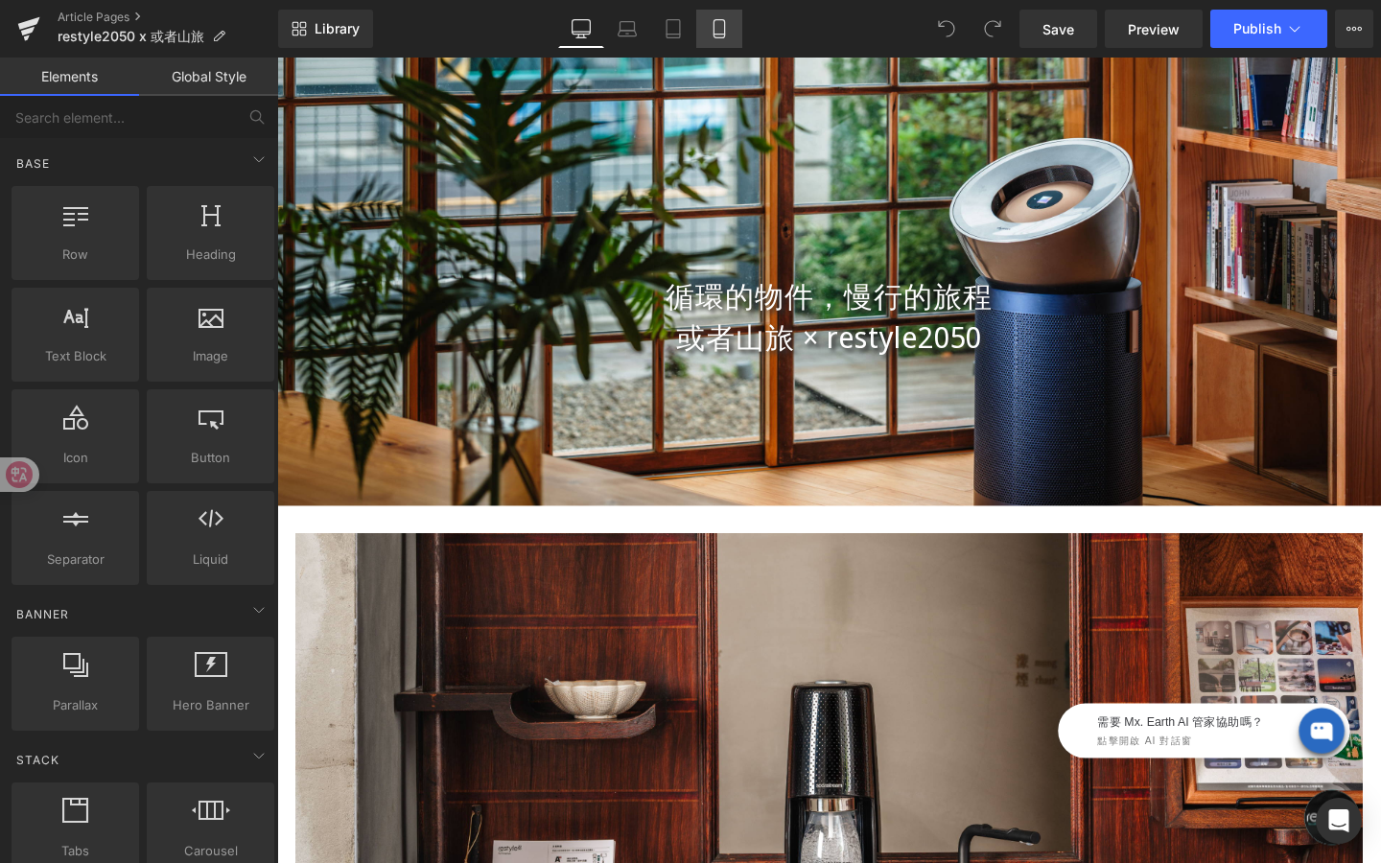
click at [720, 31] on icon at bounding box center [719, 28] width 19 height 19
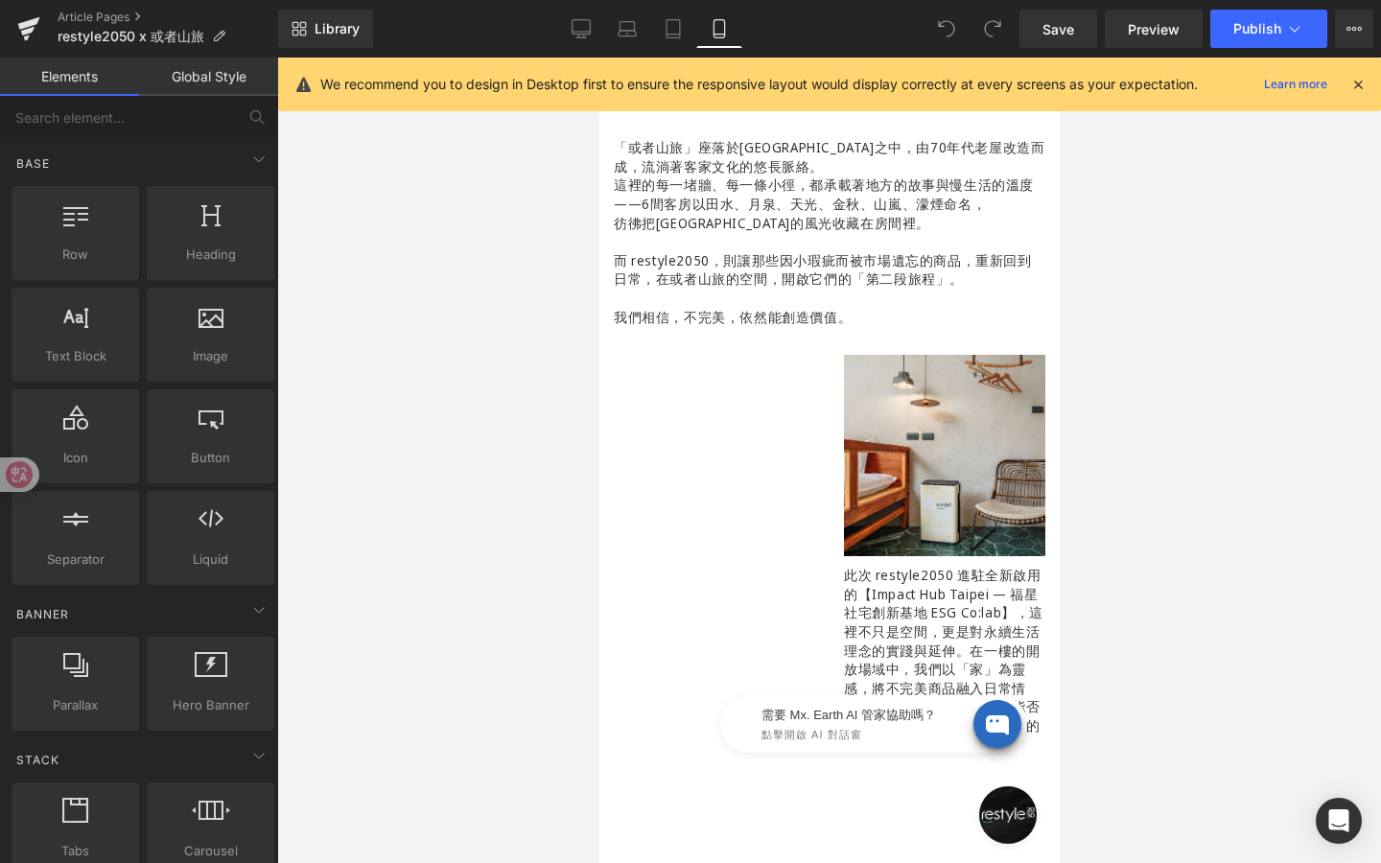
scroll to position [0, 0]
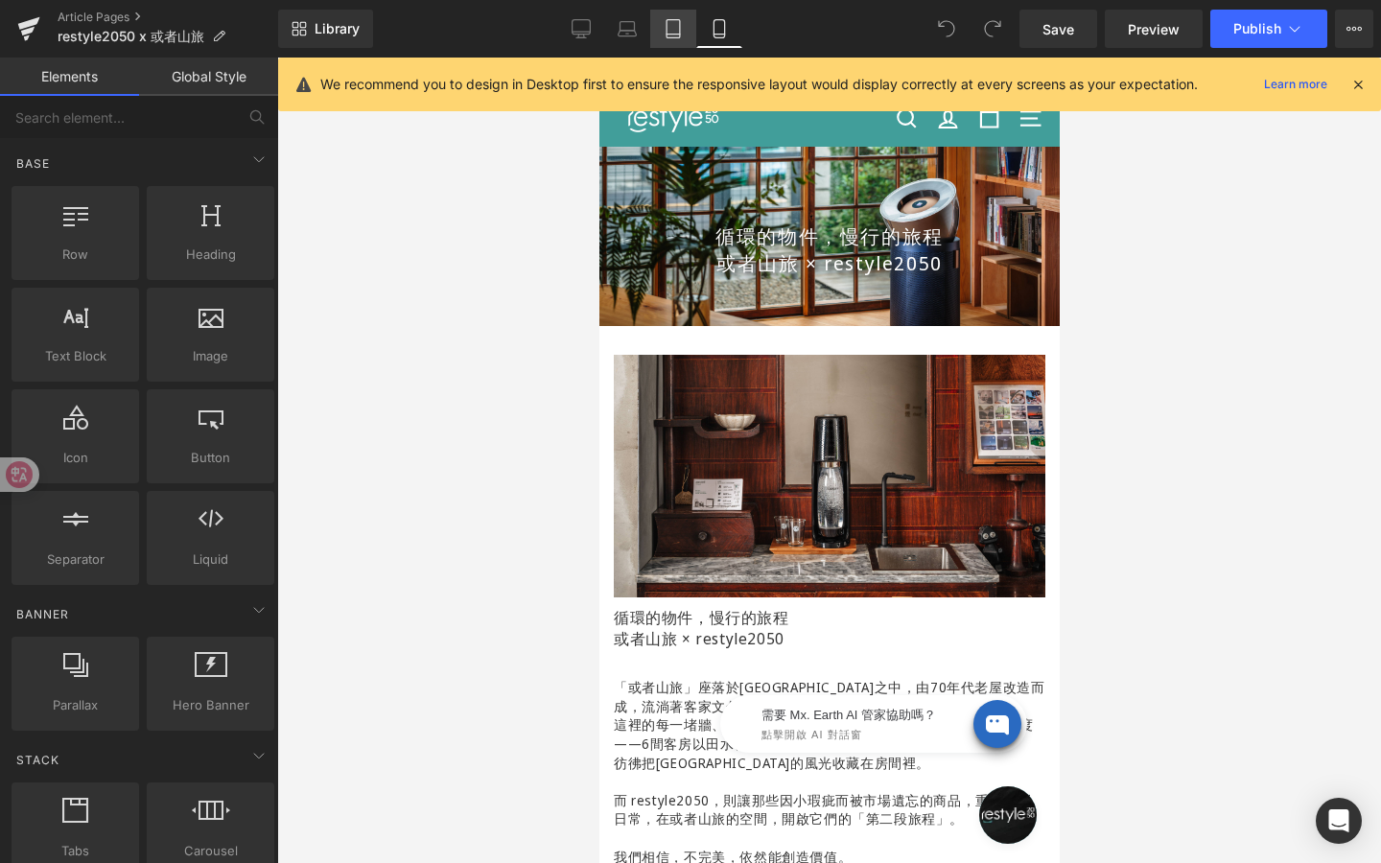
click at [667, 36] on icon at bounding box center [673, 28] width 19 height 19
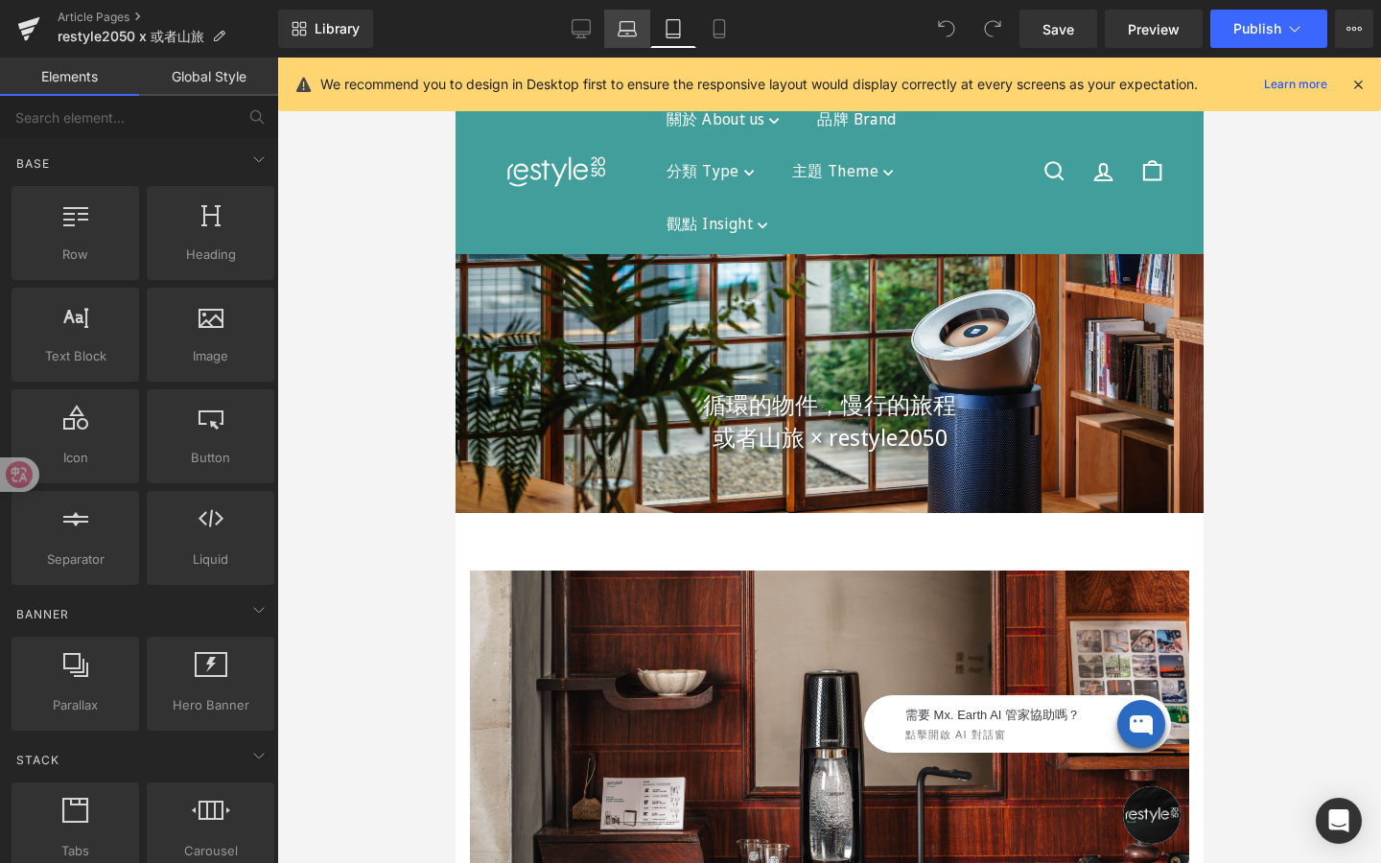
click at [633, 34] on icon at bounding box center [627, 28] width 19 height 19
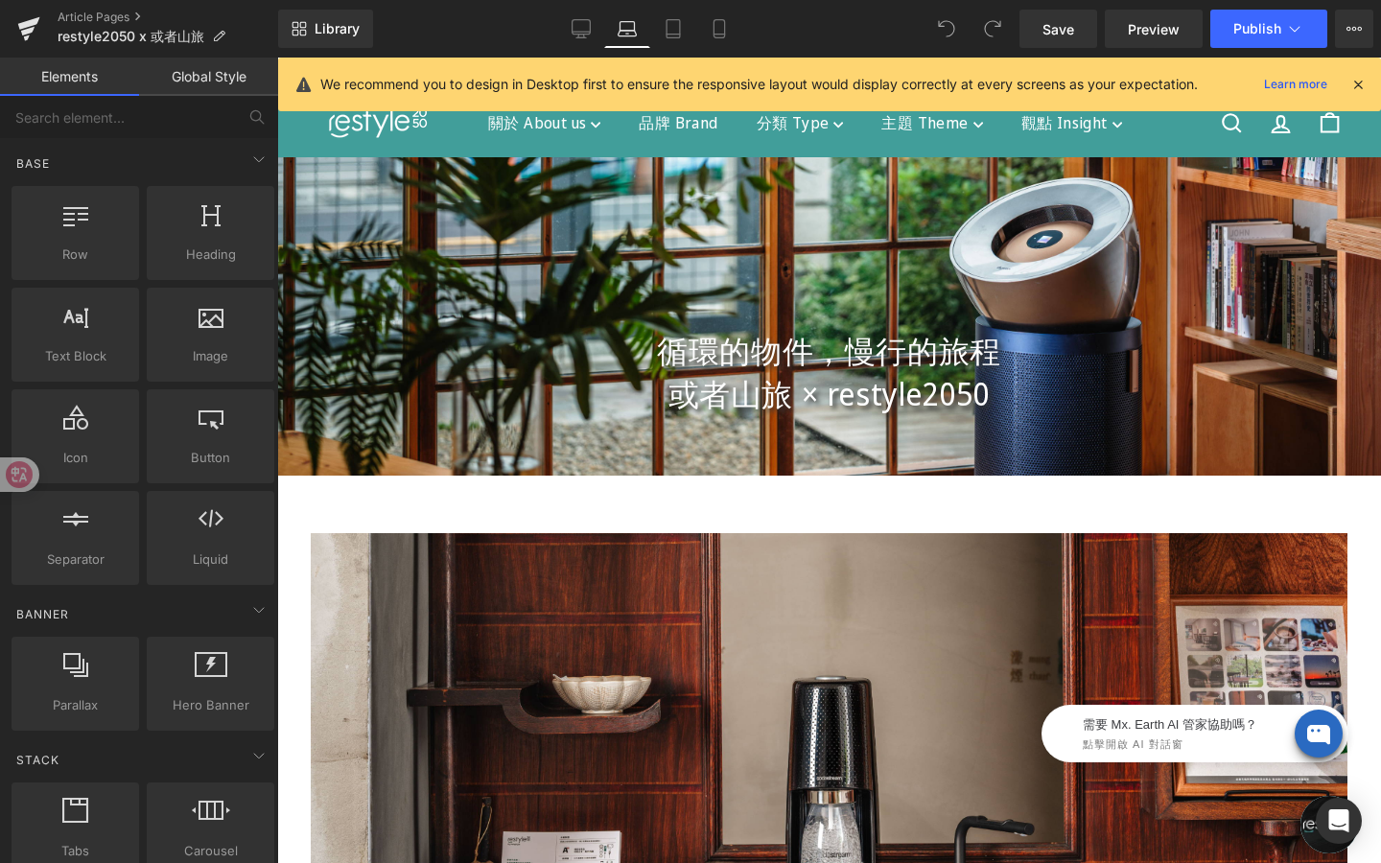
scroll to position [100, 0]
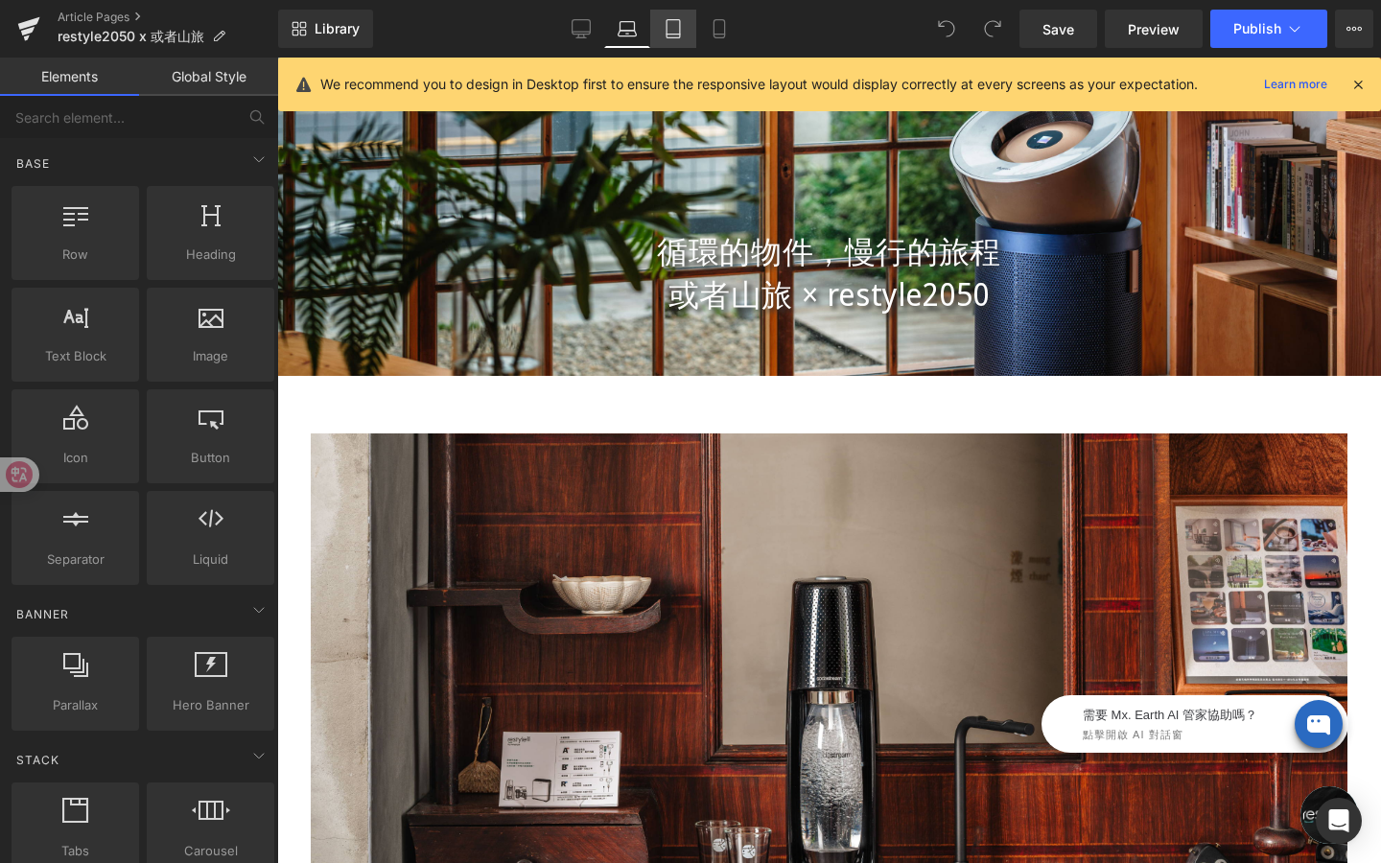
click at [681, 25] on icon at bounding box center [673, 28] width 19 height 19
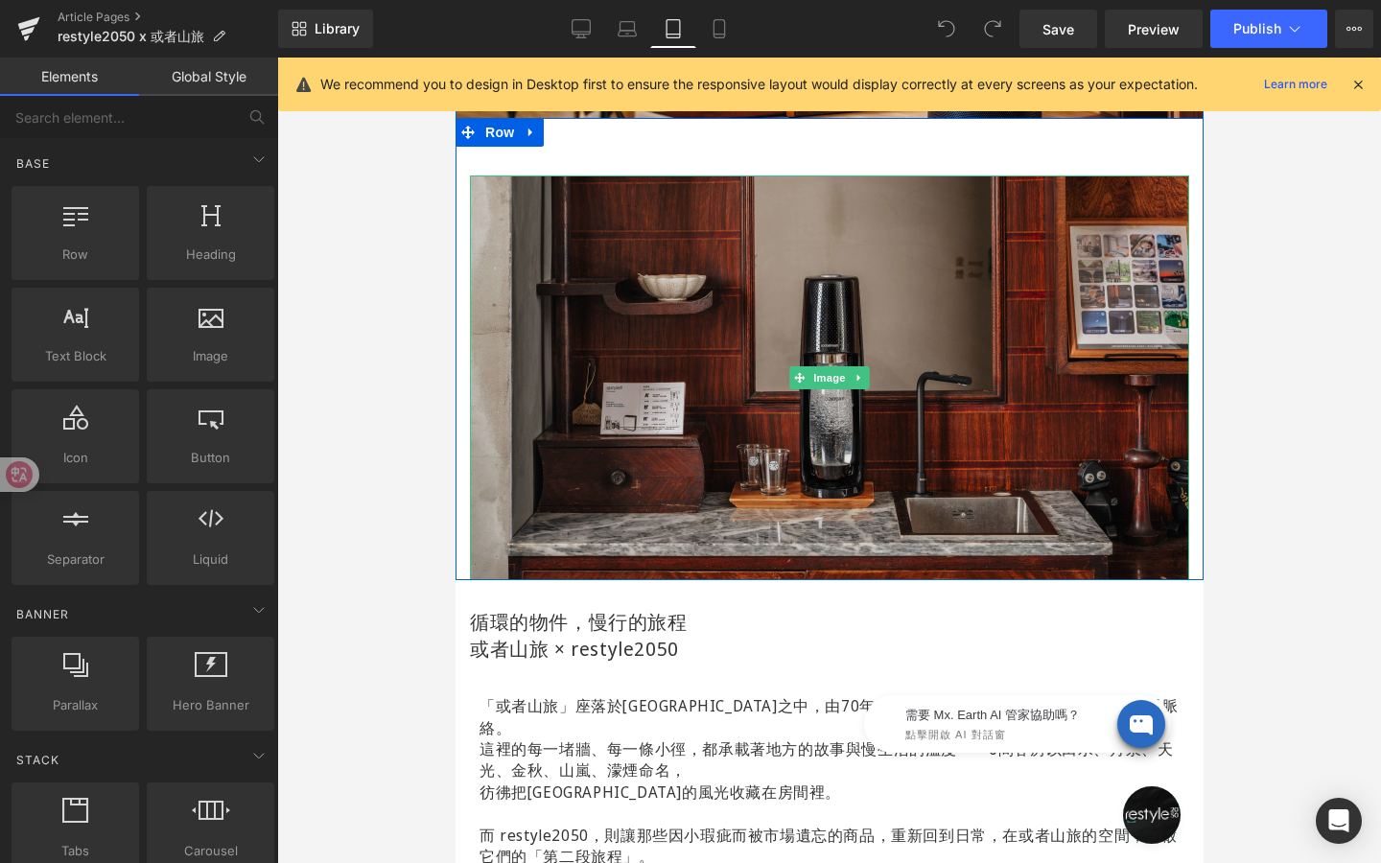
click at [711, 481] on img at bounding box center [828, 377] width 719 height 405
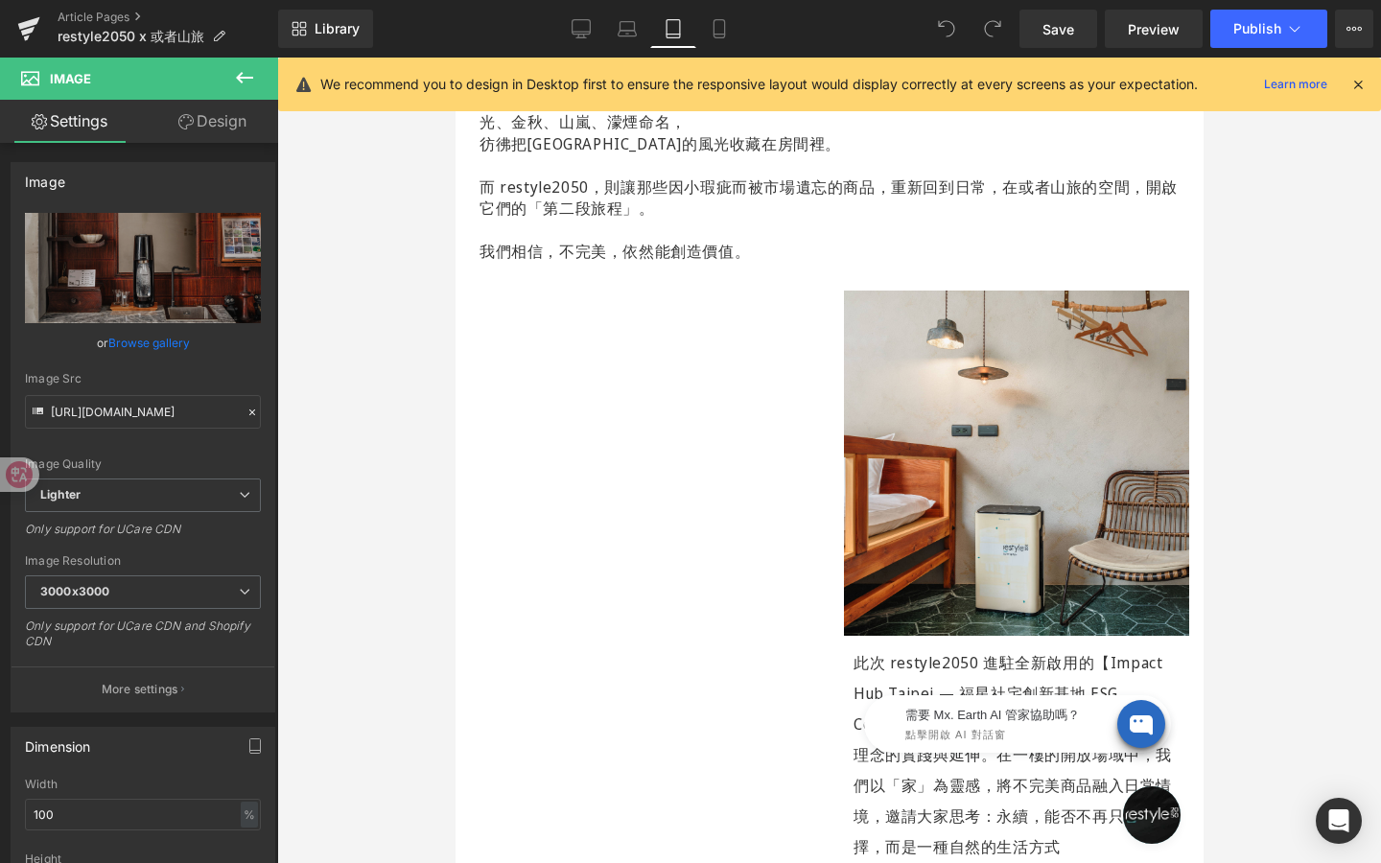
scroll to position [1045, 0]
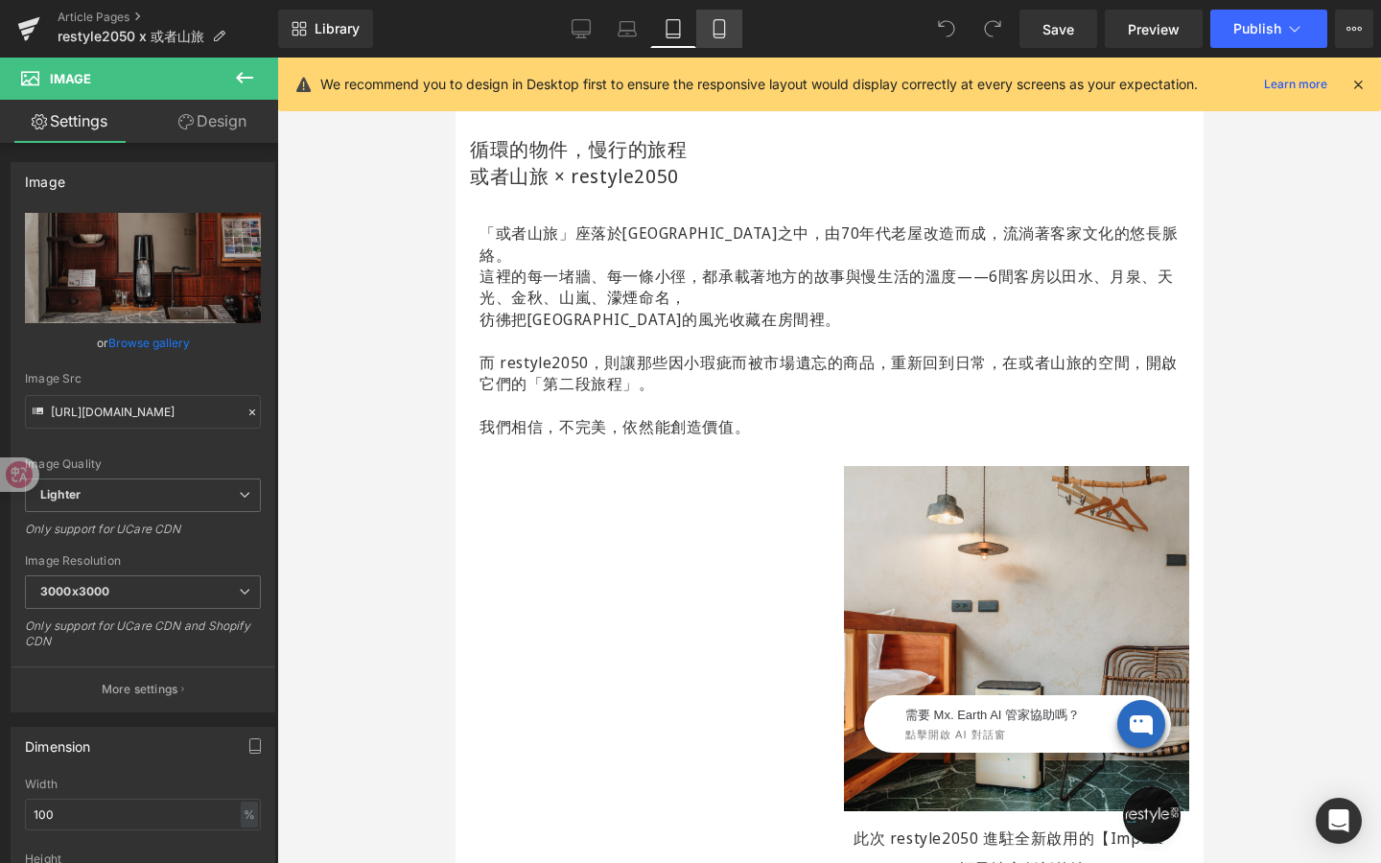
click at [725, 37] on icon at bounding box center [719, 28] width 19 height 19
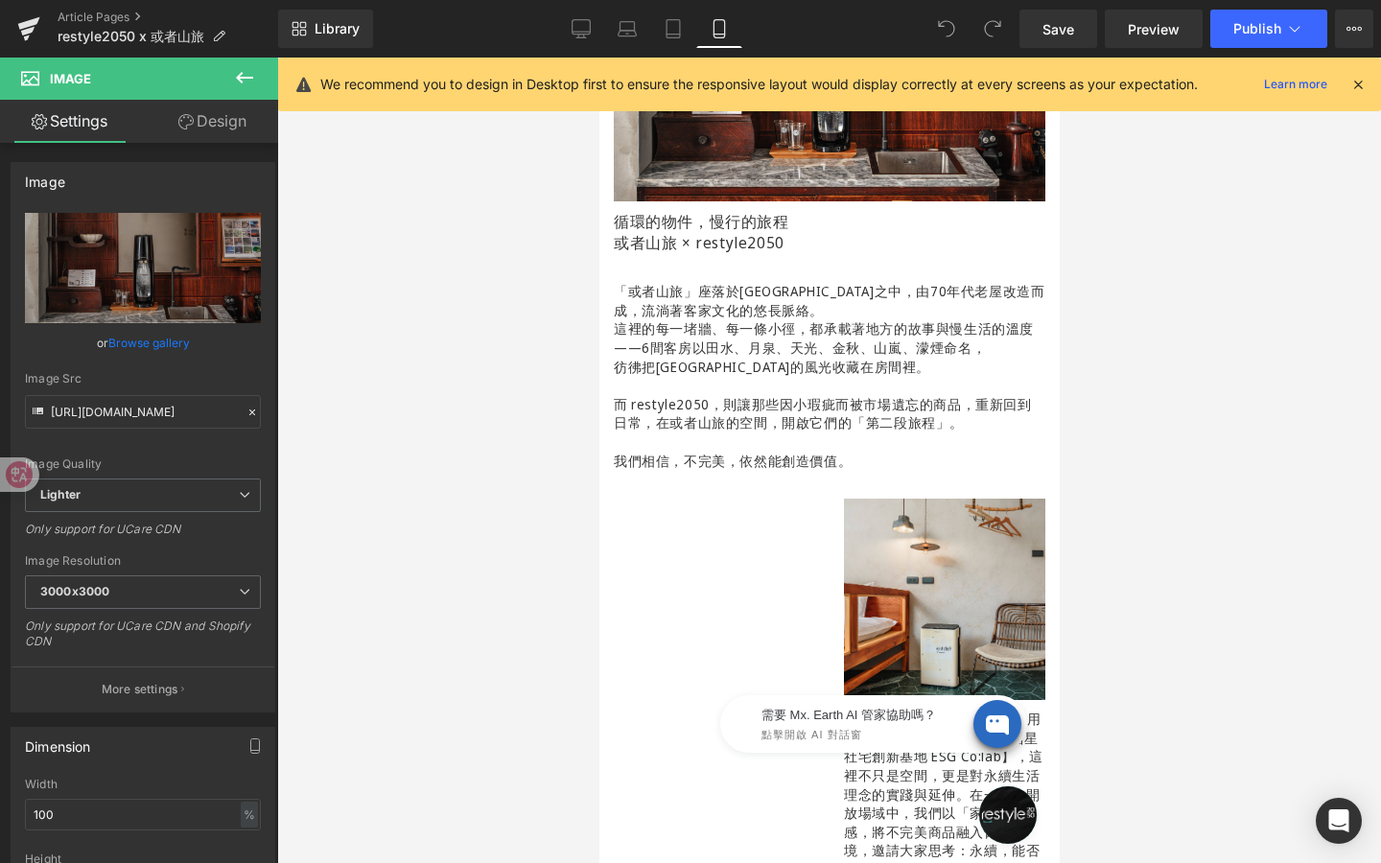
scroll to position [437, 0]
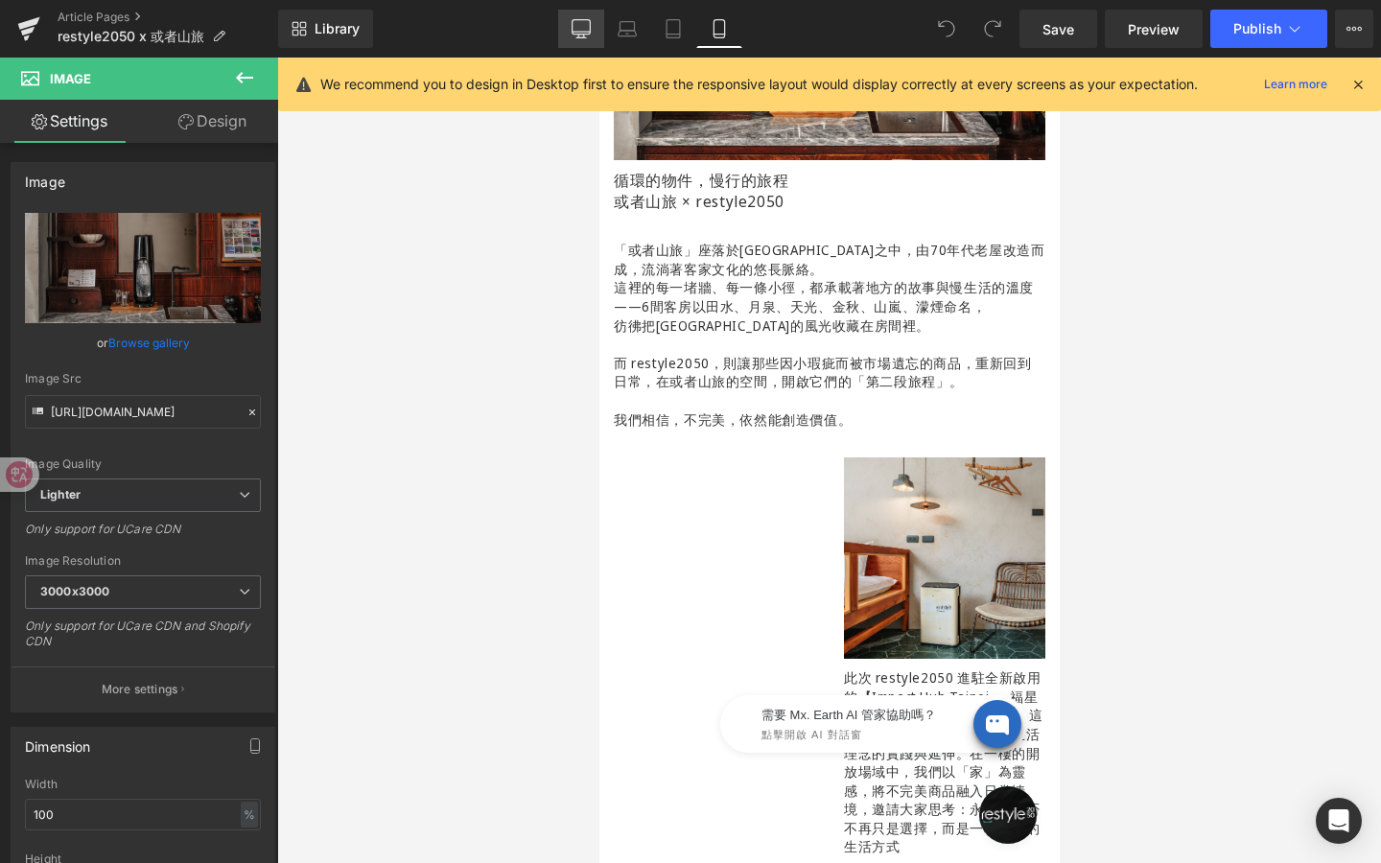
click at [577, 30] on icon at bounding box center [581, 28] width 19 height 19
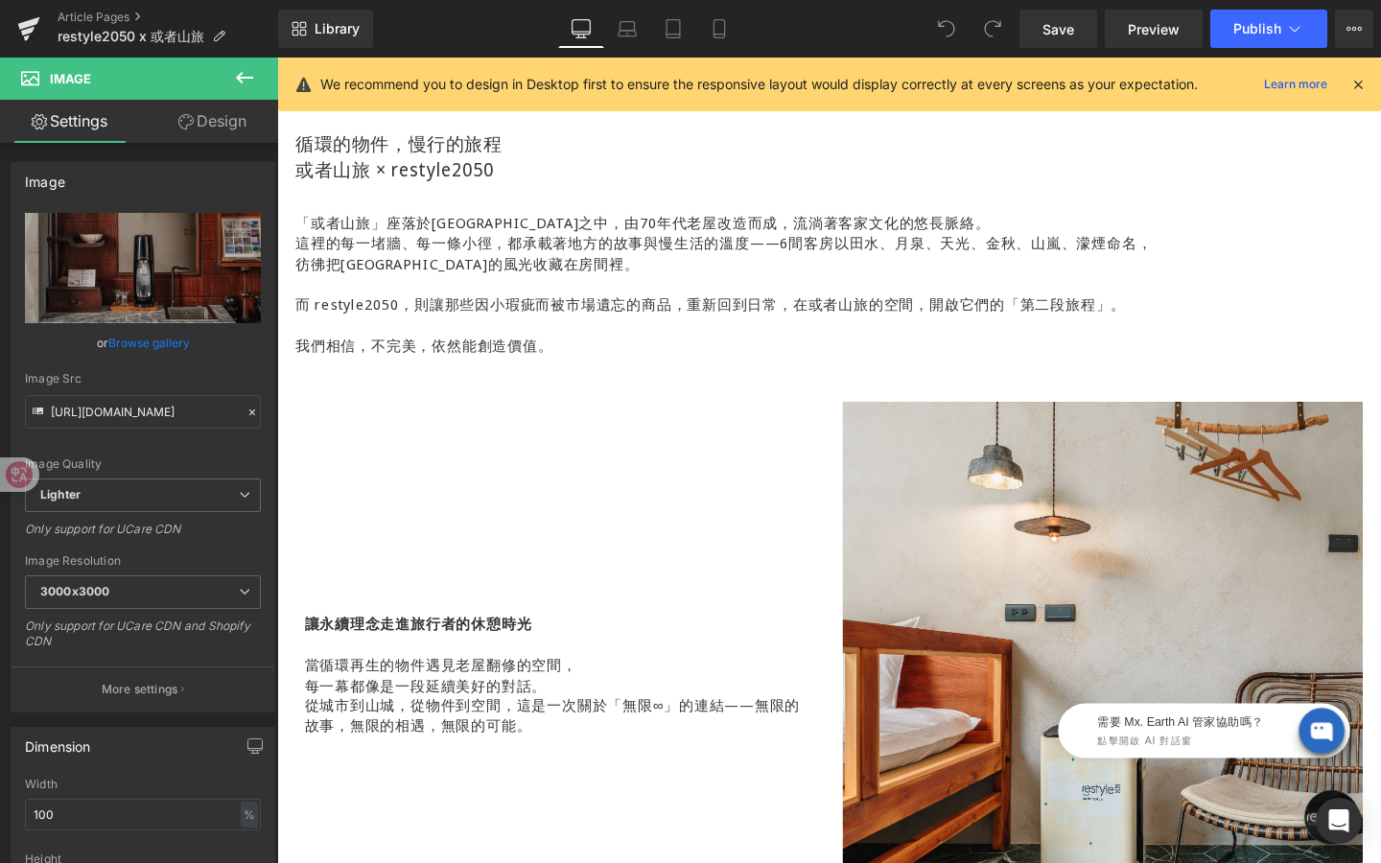
scroll to position [1160, 0]
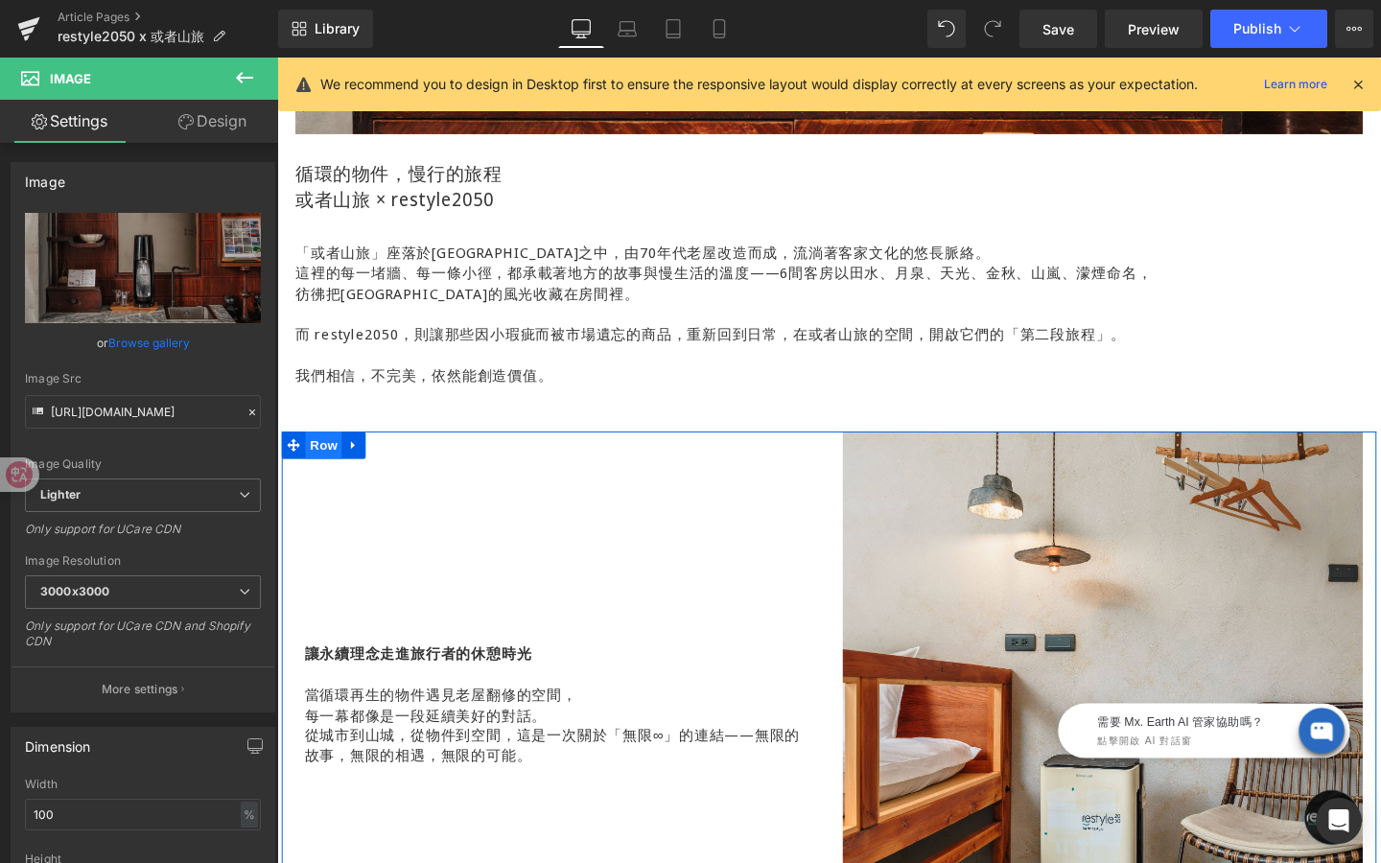
click at [334, 465] on span "Row" at bounding box center [326, 465] width 38 height 29
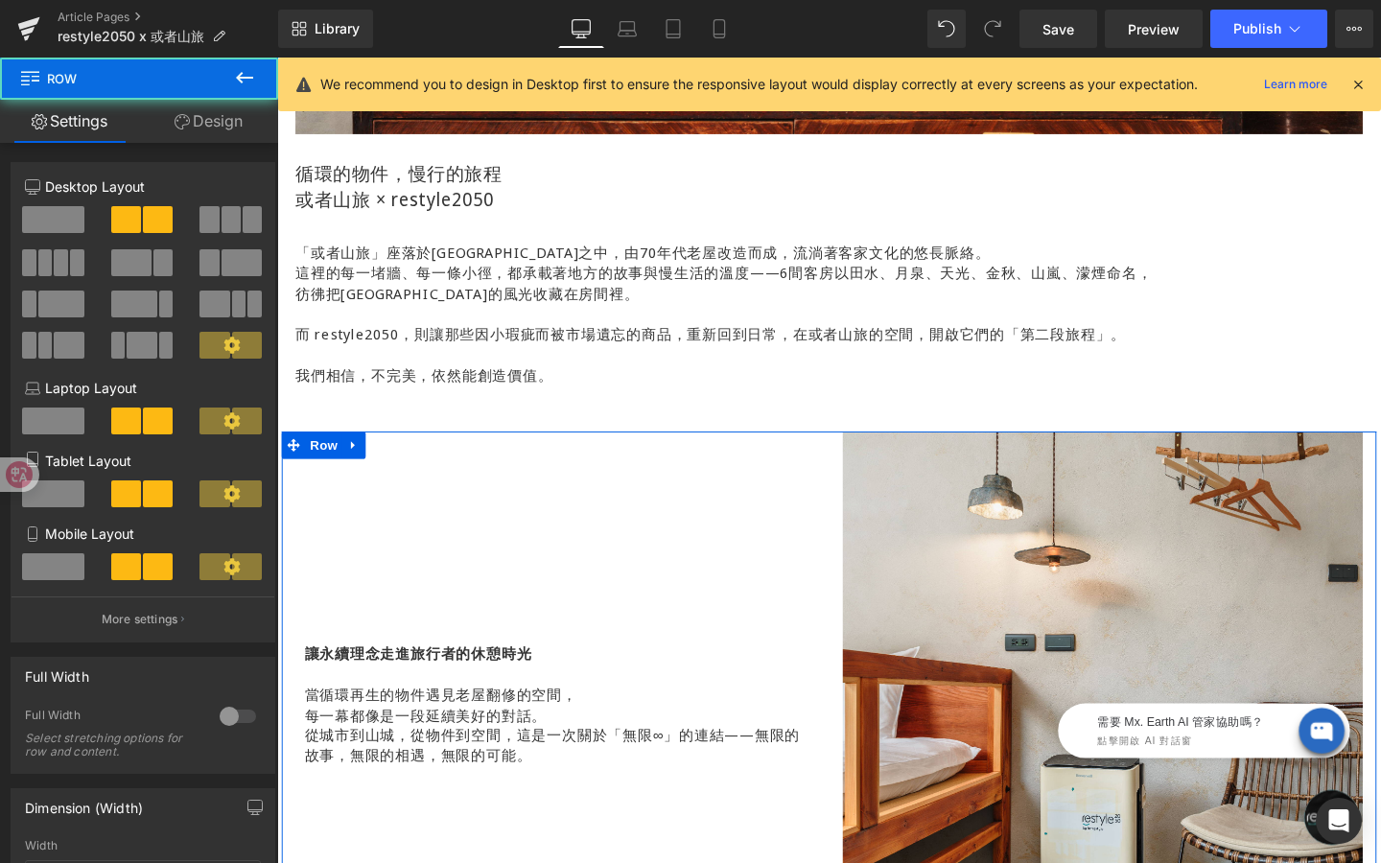
click at [217, 118] on link "Design" at bounding box center [208, 121] width 139 height 43
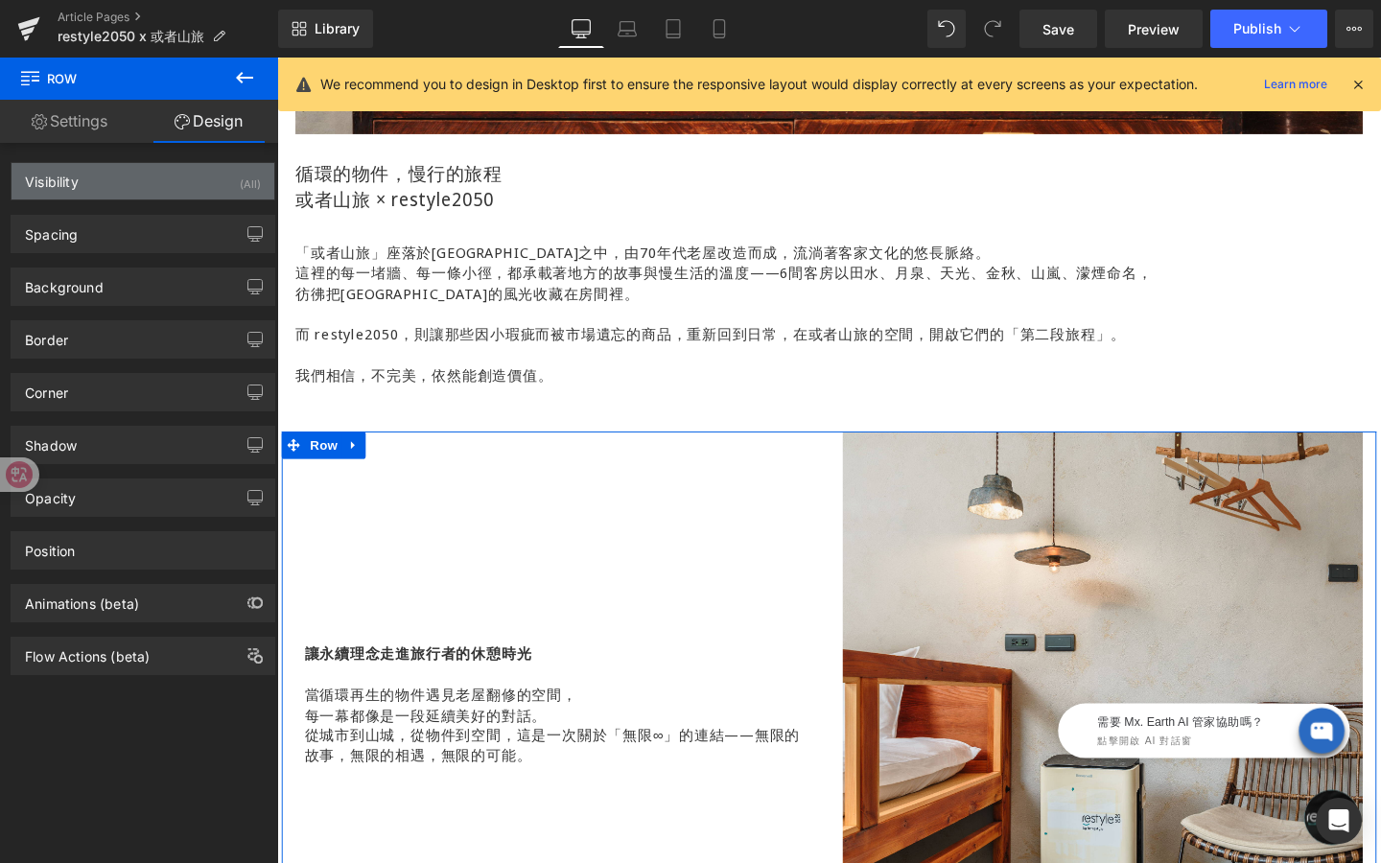
click at [190, 186] on div "Visibility (All)" at bounding box center [143, 181] width 263 height 36
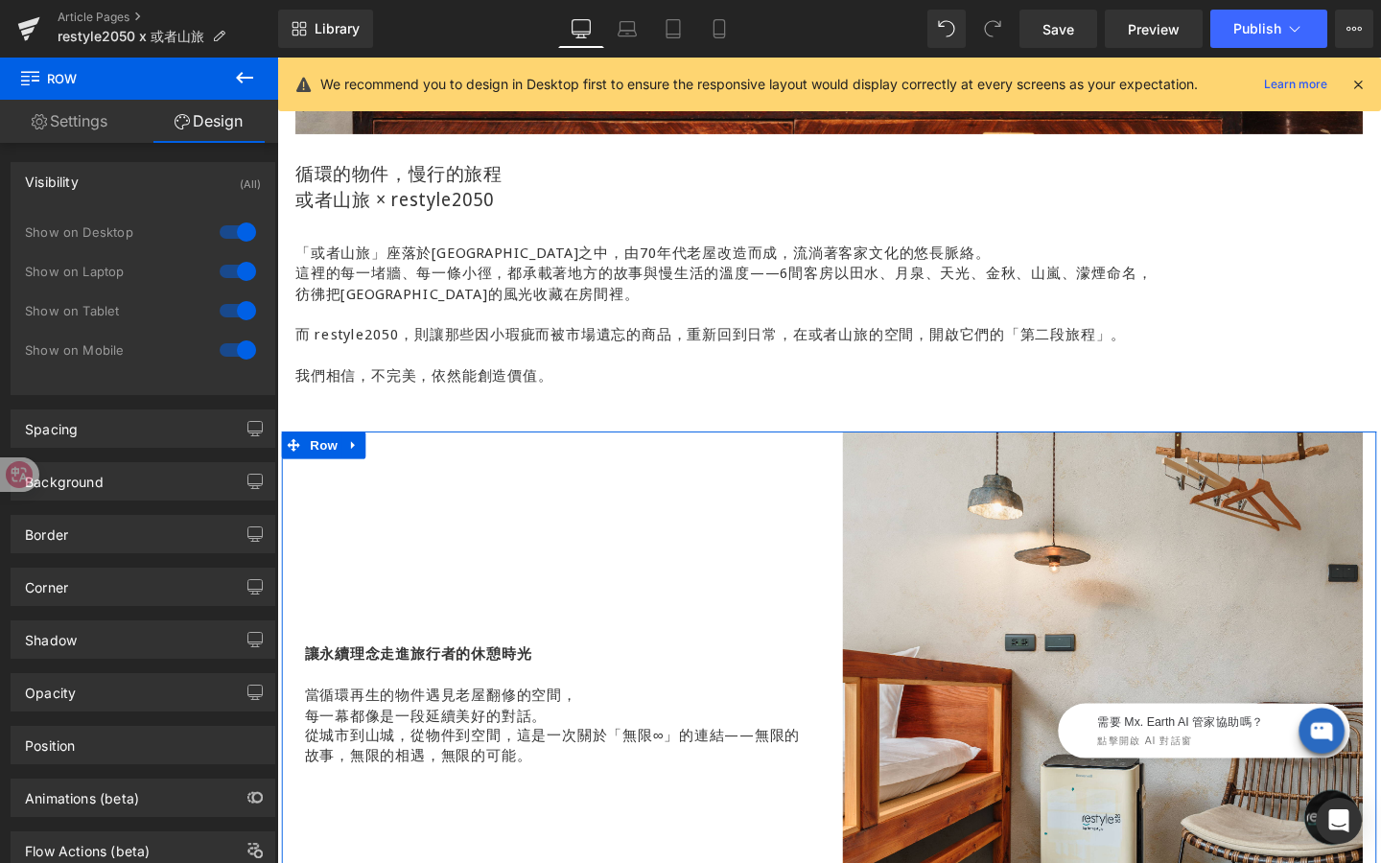
click at [230, 350] on div at bounding box center [238, 350] width 46 height 31
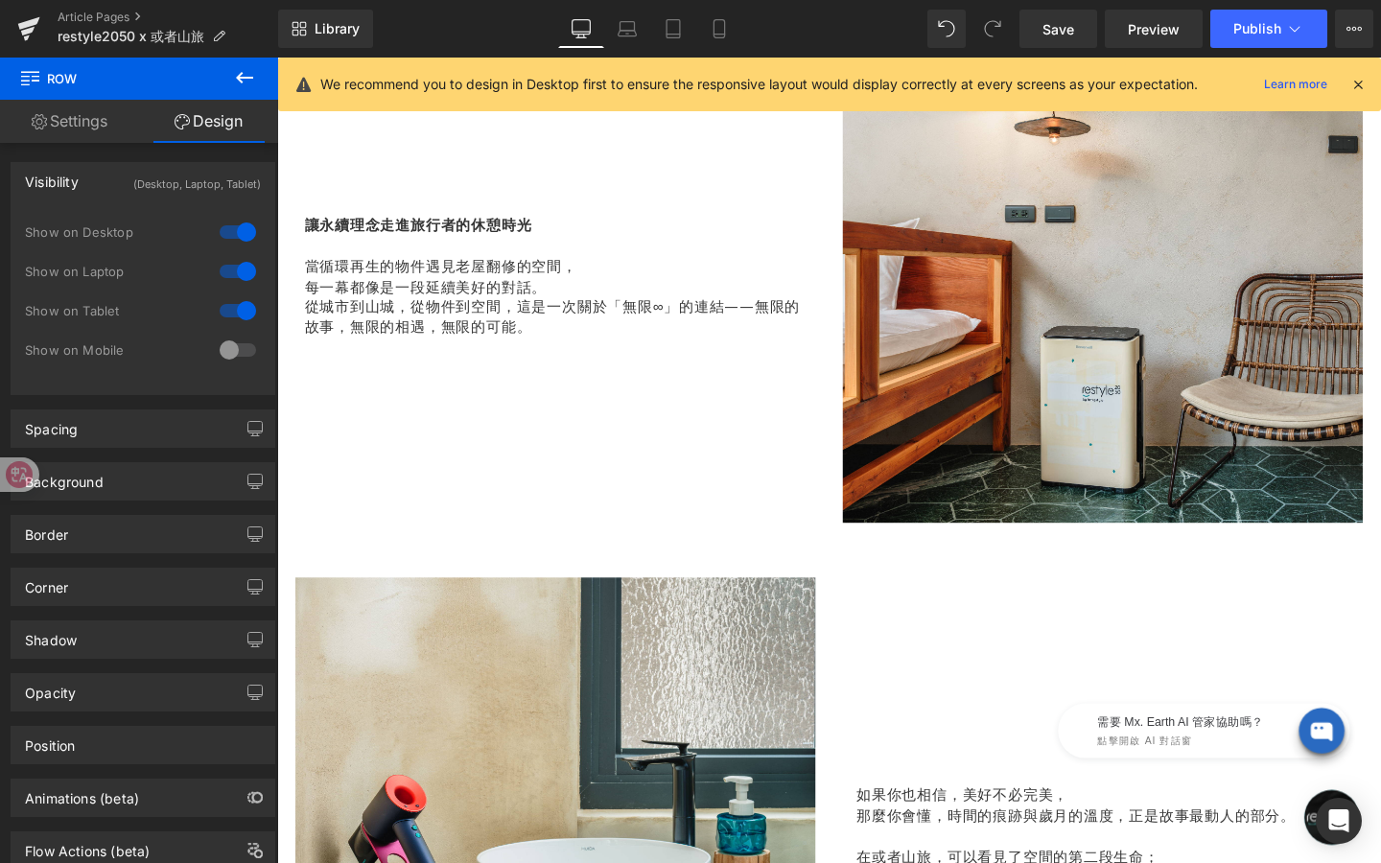
scroll to position [1870, 0]
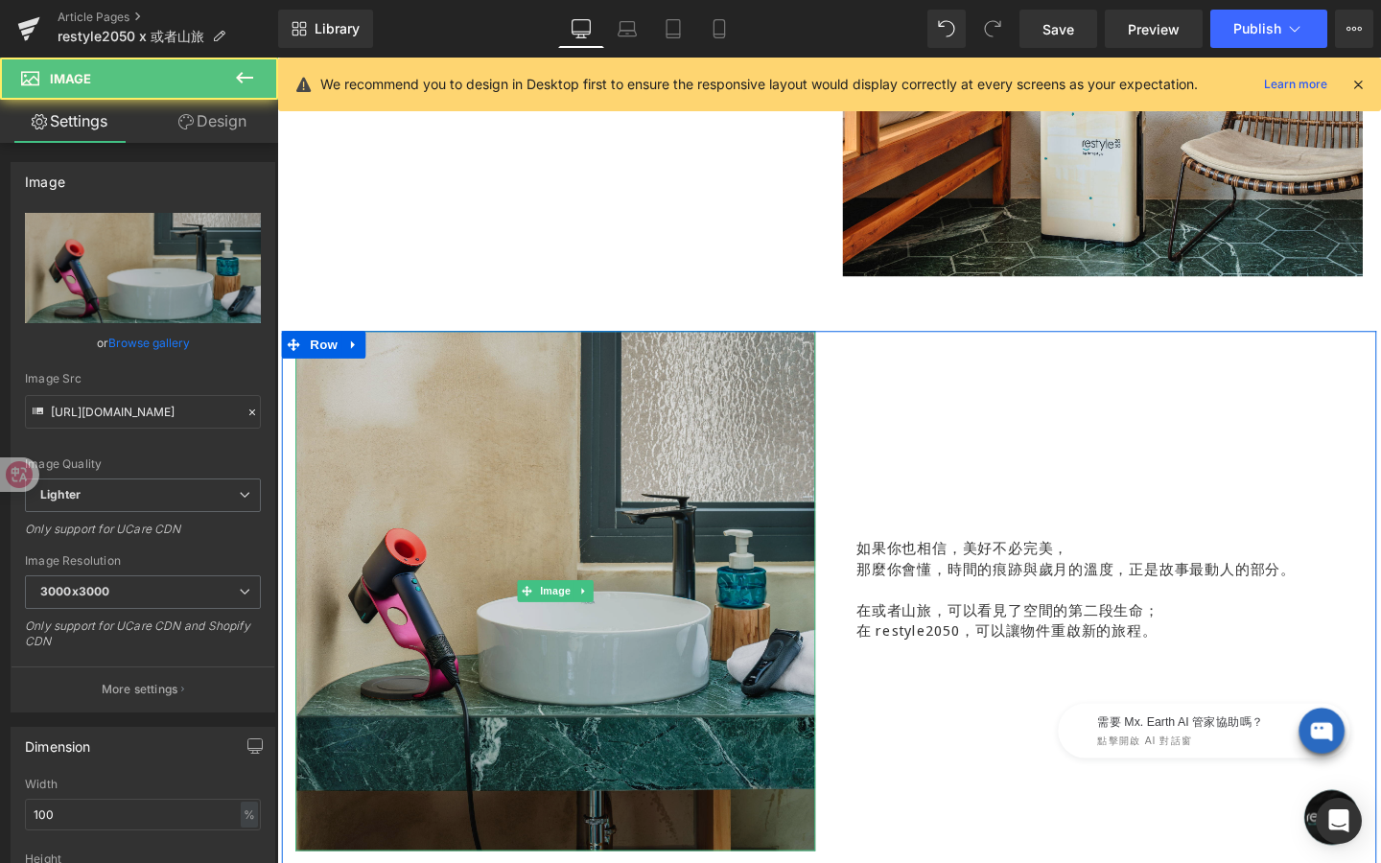
click at [439, 514] on img at bounding box center [569, 618] width 547 height 547
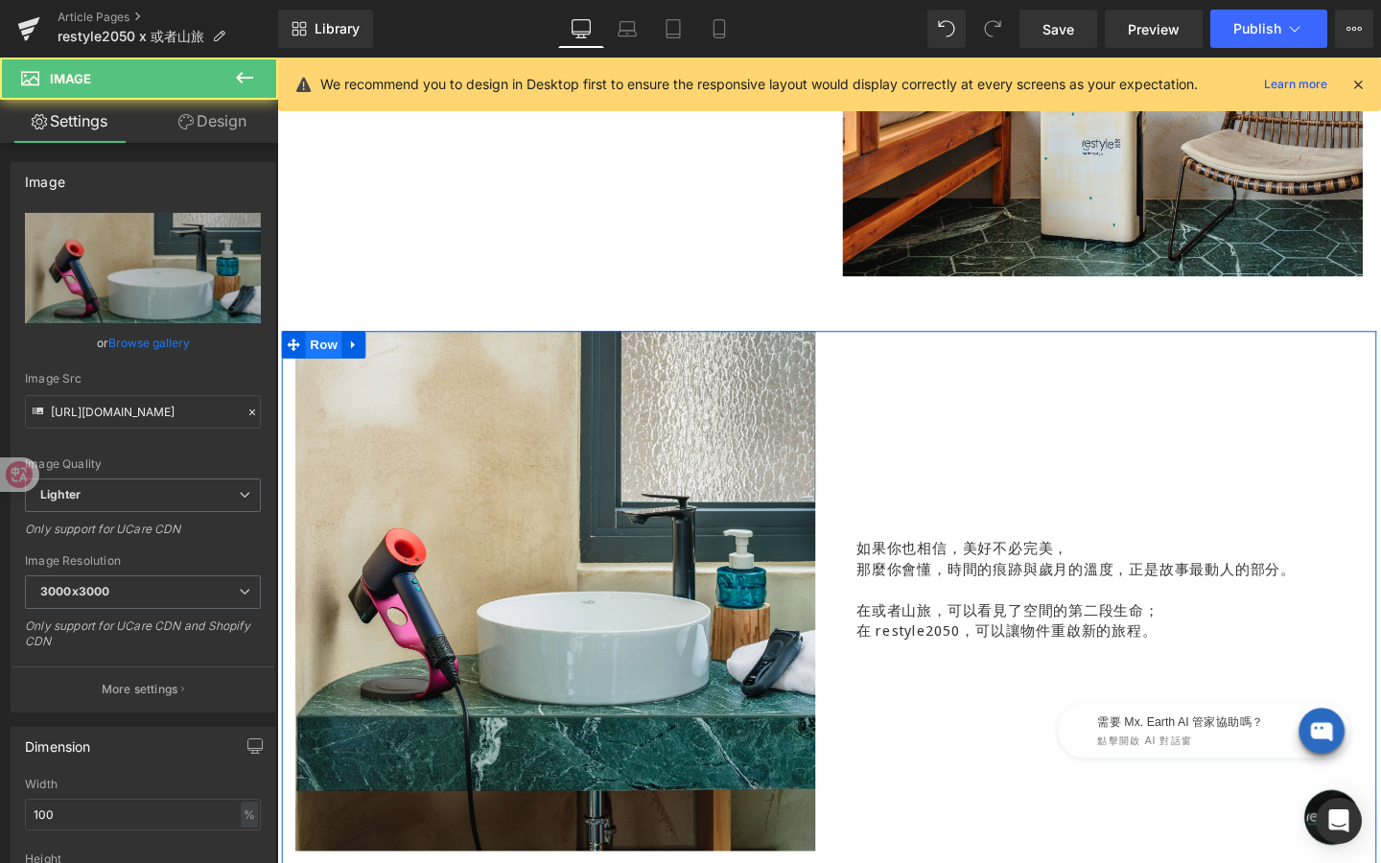
click at [326, 358] on span "Row" at bounding box center [326, 359] width 38 height 29
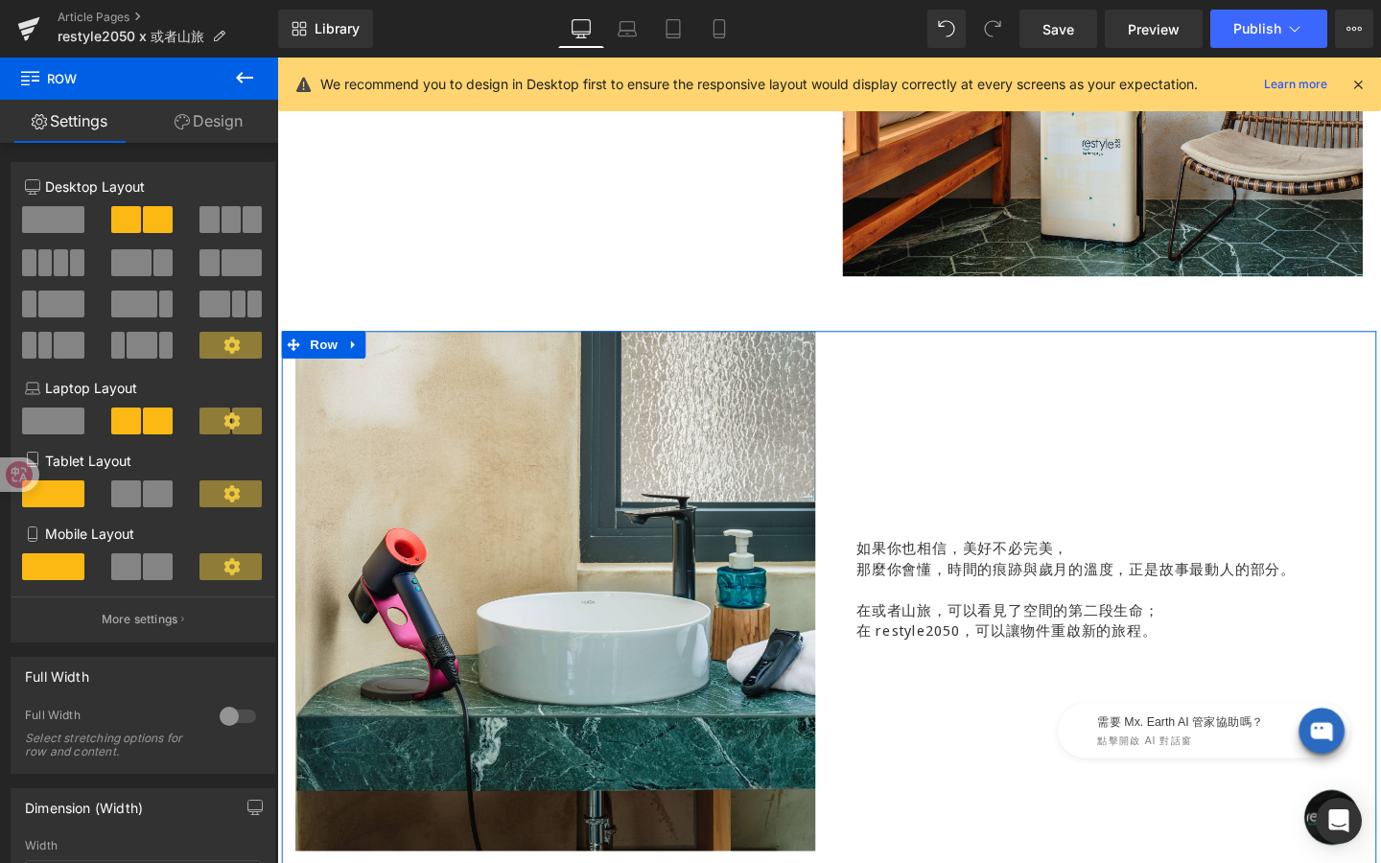
click at [194, 119] on link "Design" at bounding box center [208, 121] width 139 height 43
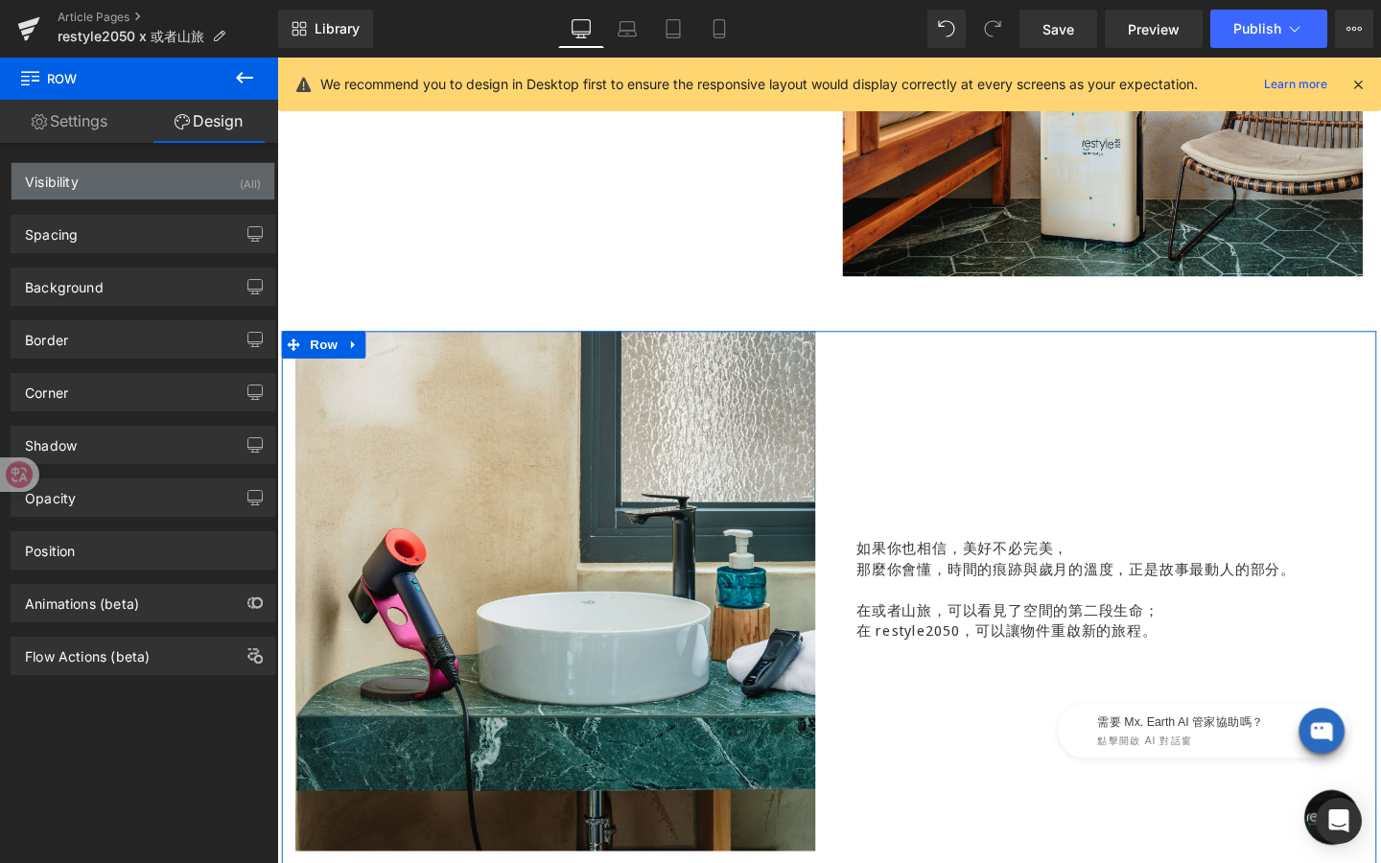
click at [184, 189] on div "Visibility (All)" at bounding box center [143, 181] width 263 height 36
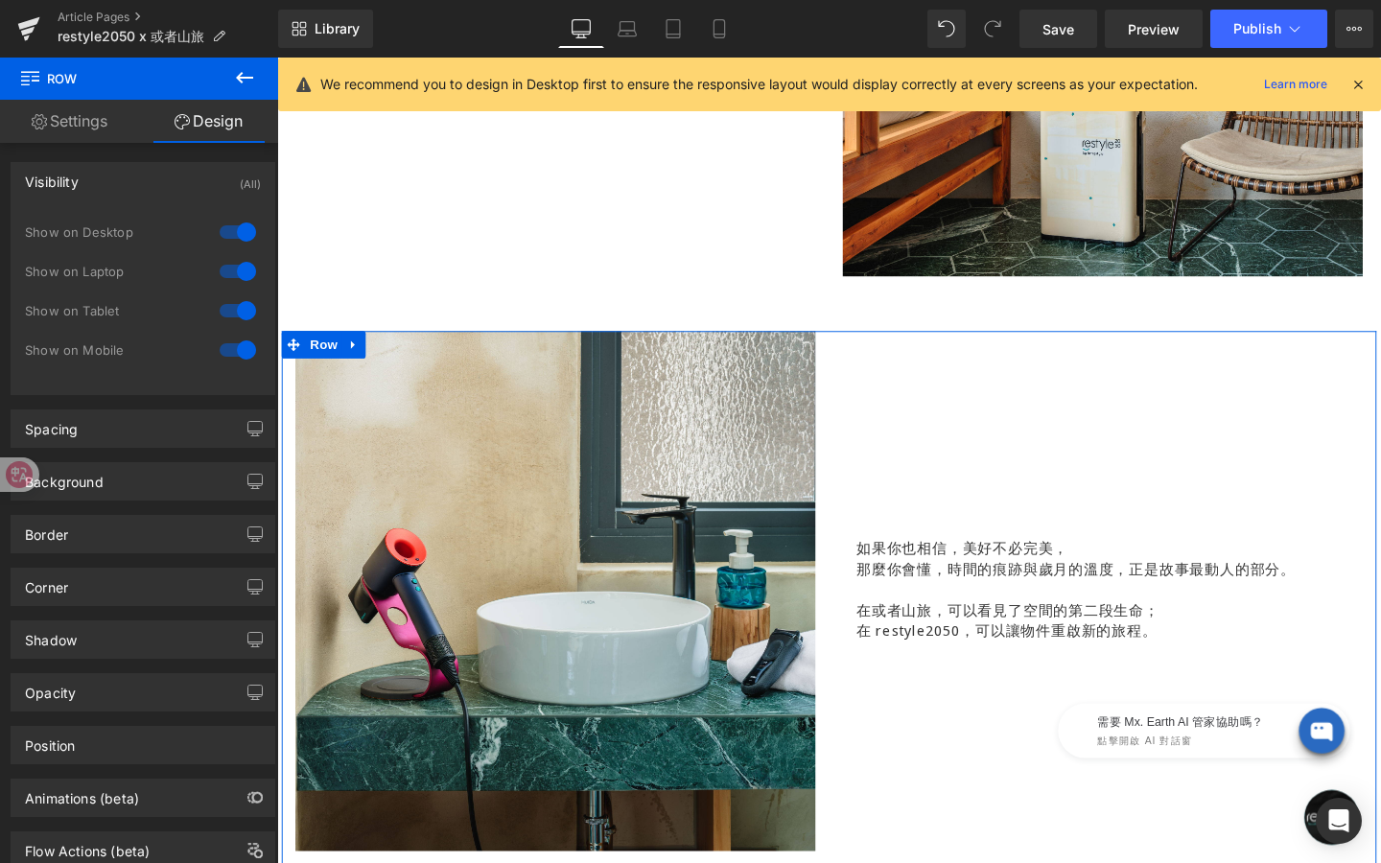
click at [230, 344] on div at bounding box center [238, 350] width 46 height 31
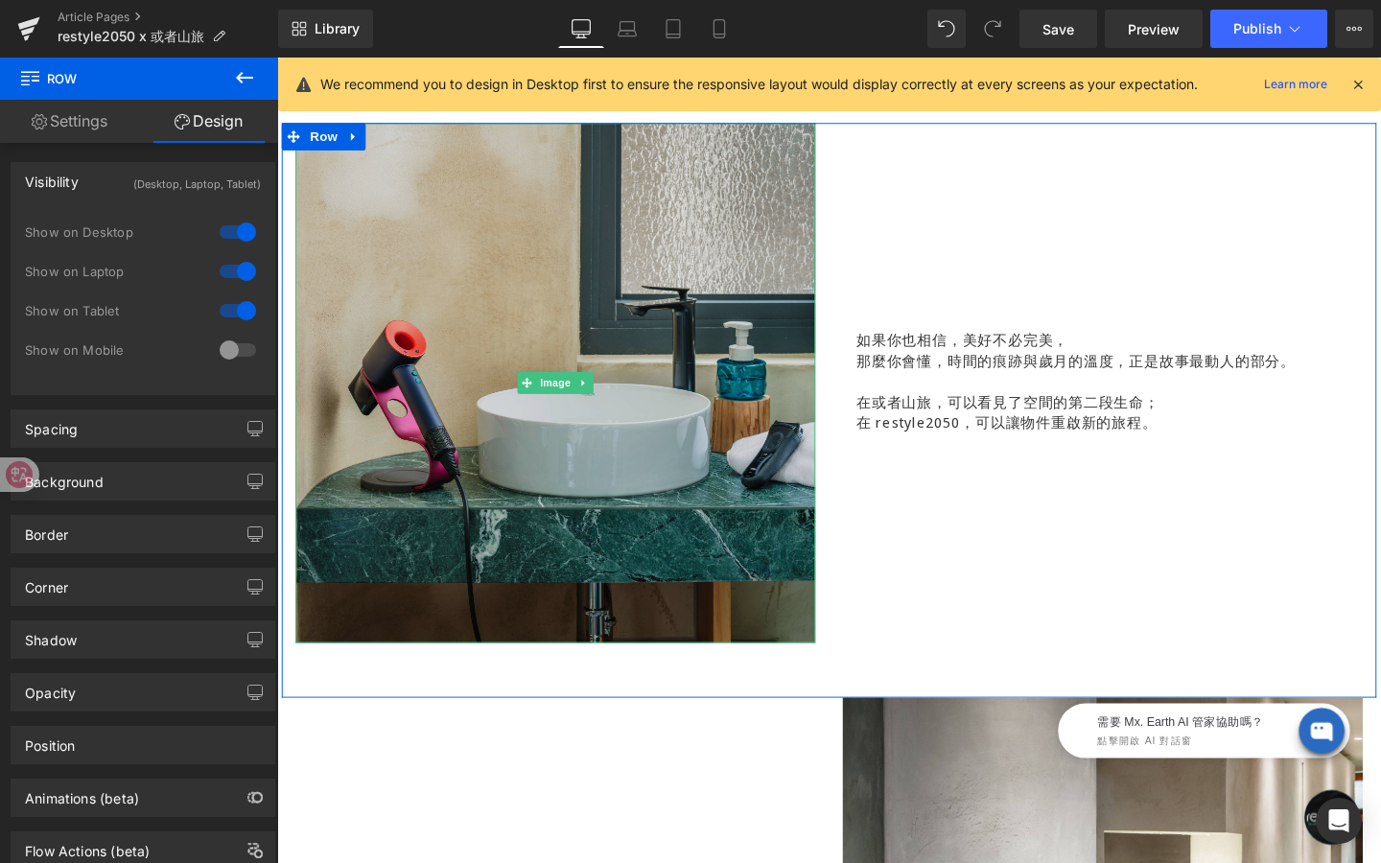
scroll to position [2601, 0]
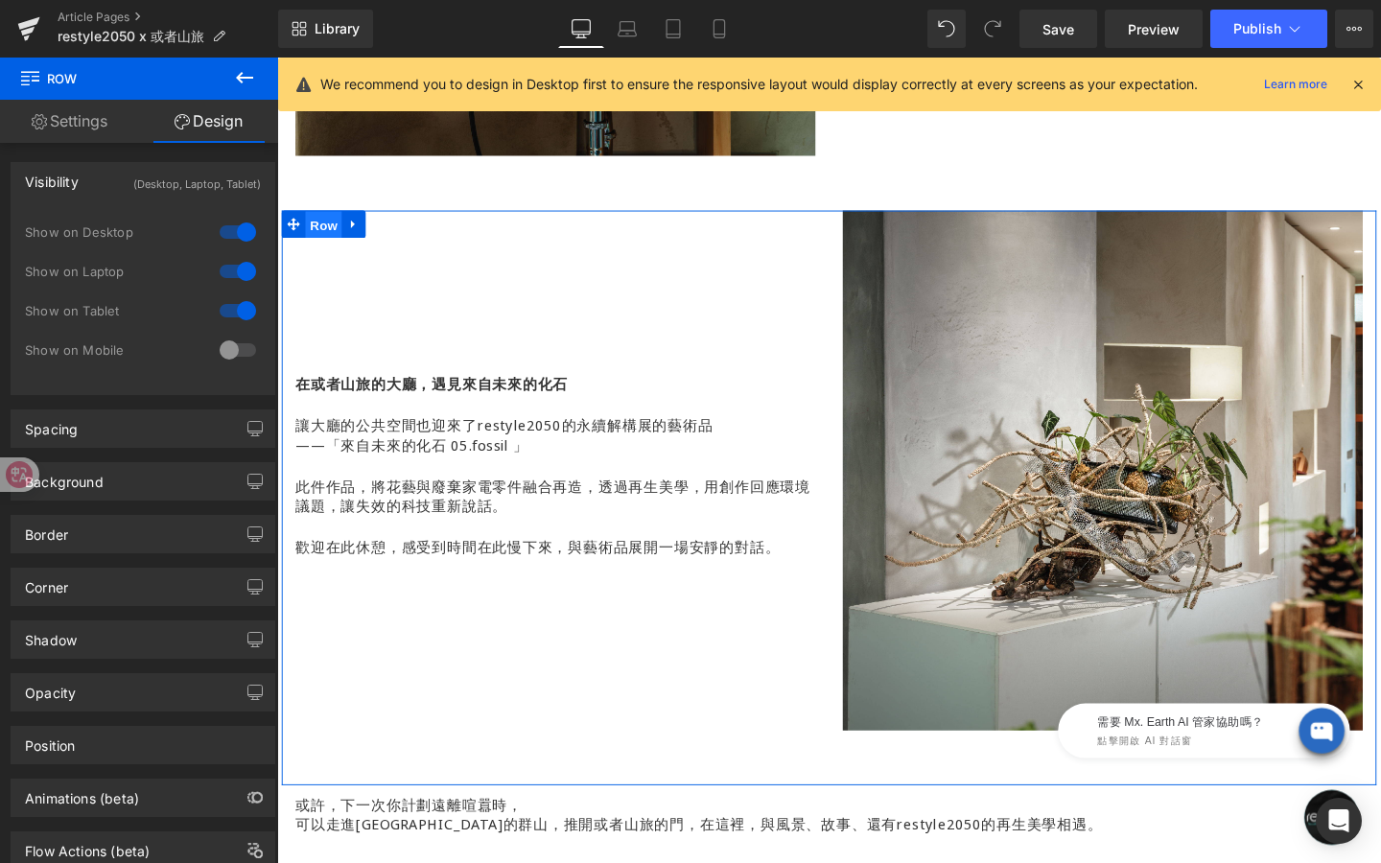
click at [319, 222] on span "Row" at bounding box center [326, 234] width 38 height 29
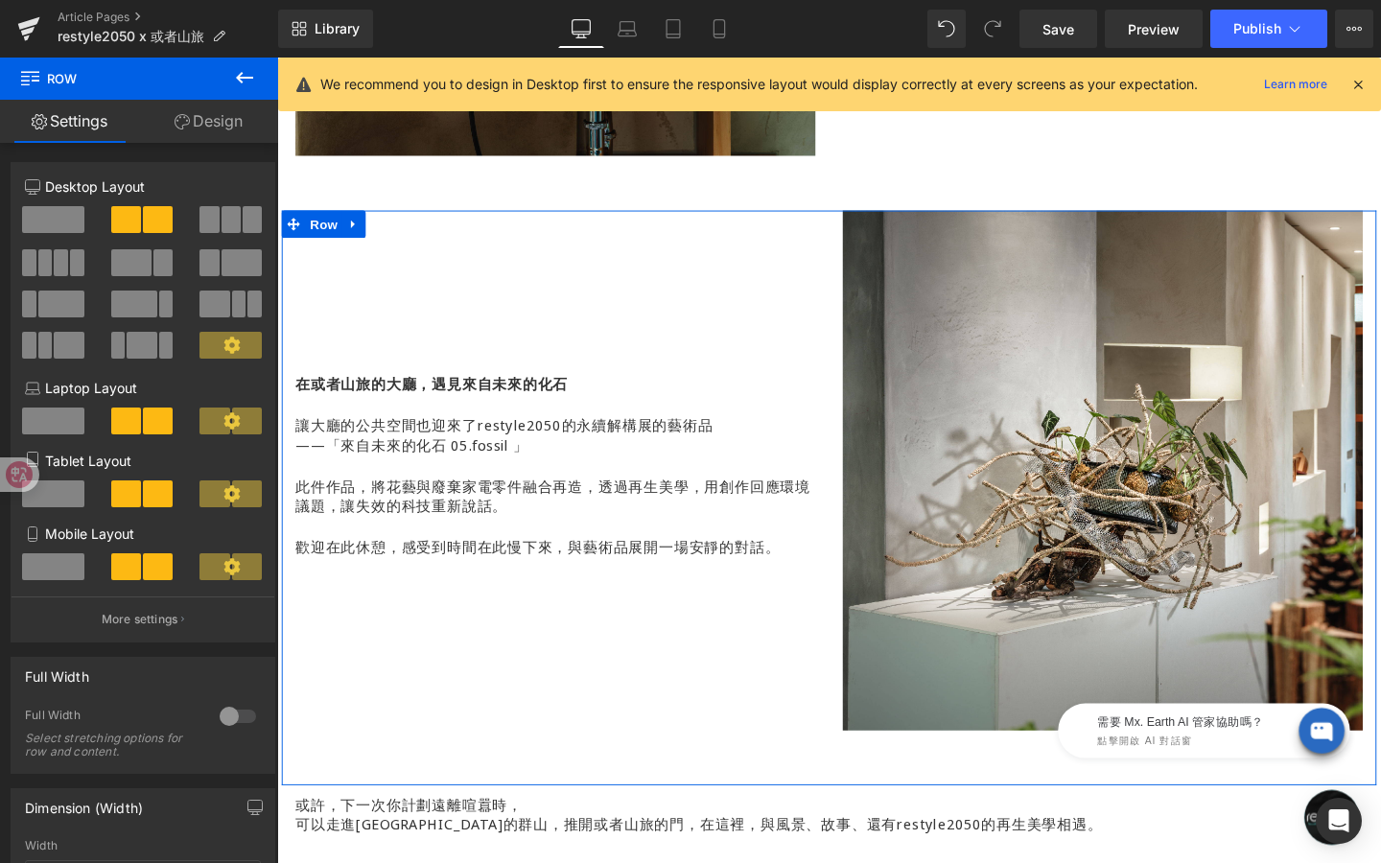
click at [223, 108] on link "Design" at bounding box center [208, 121] width 139 height 43
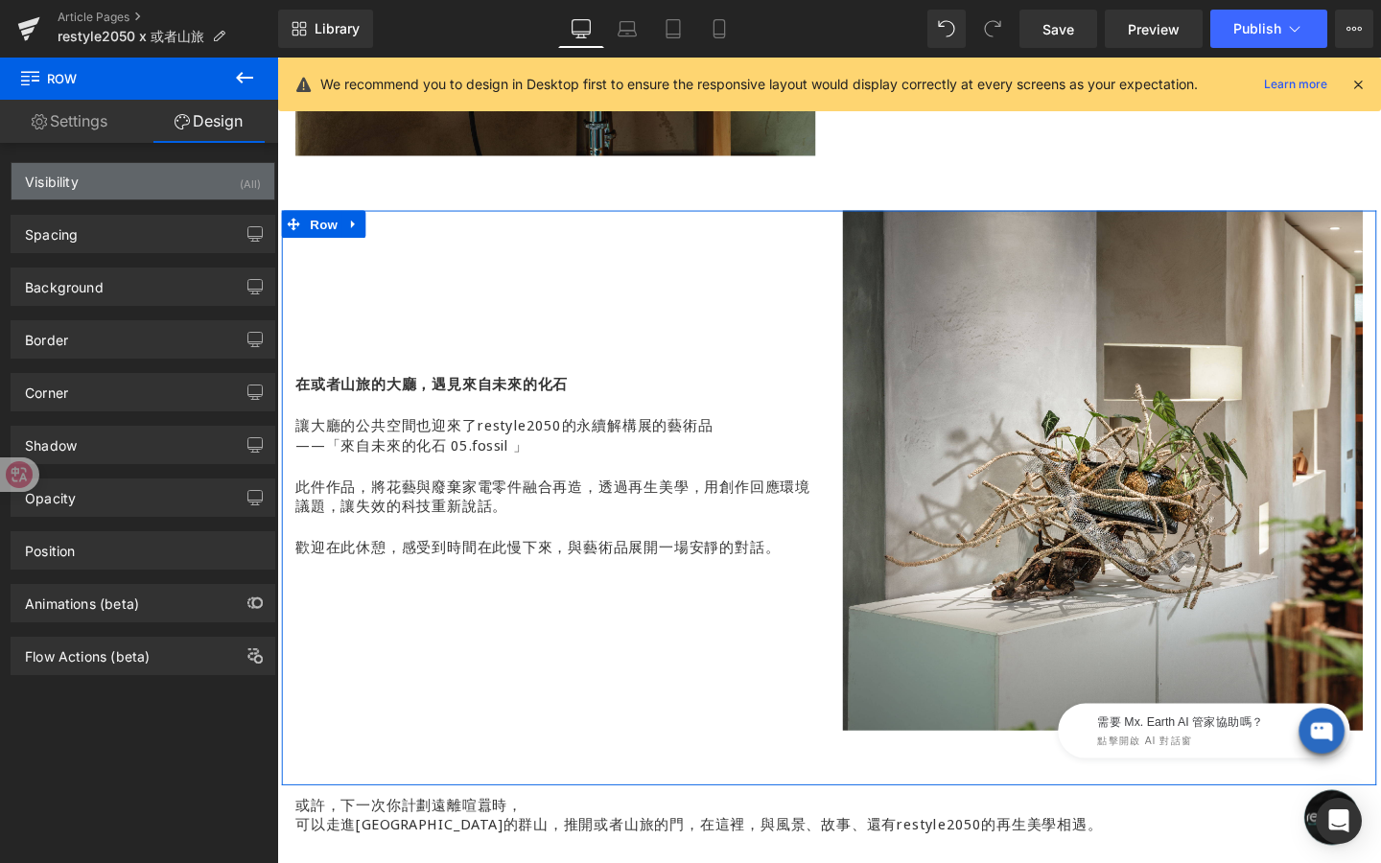
click at [204, 172] on div "Visibility (All)" at bounding box center [143, 181] width 263 height 36
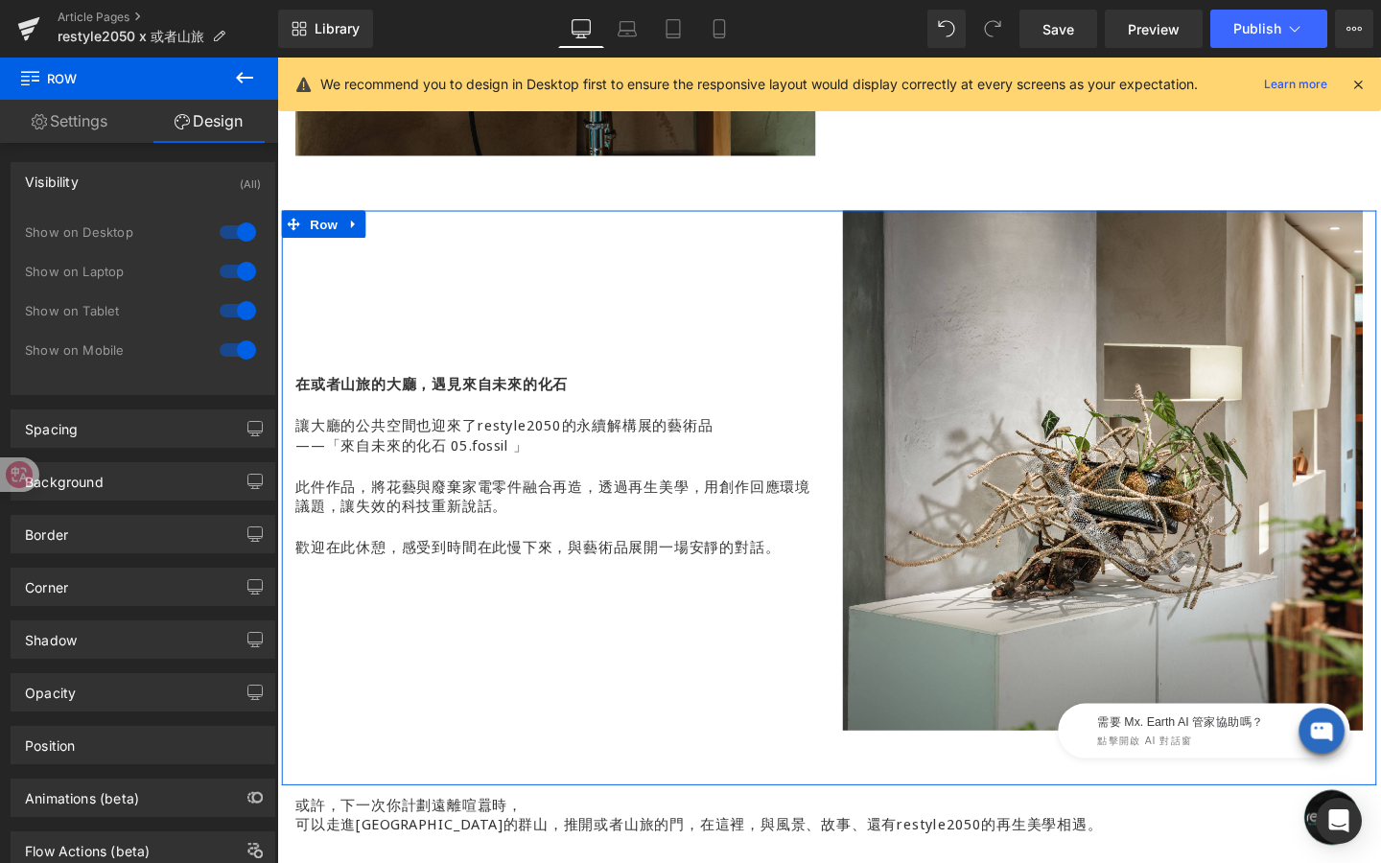
click at [237, 353] on div at bounding box center [238, 350] width 46 height 31
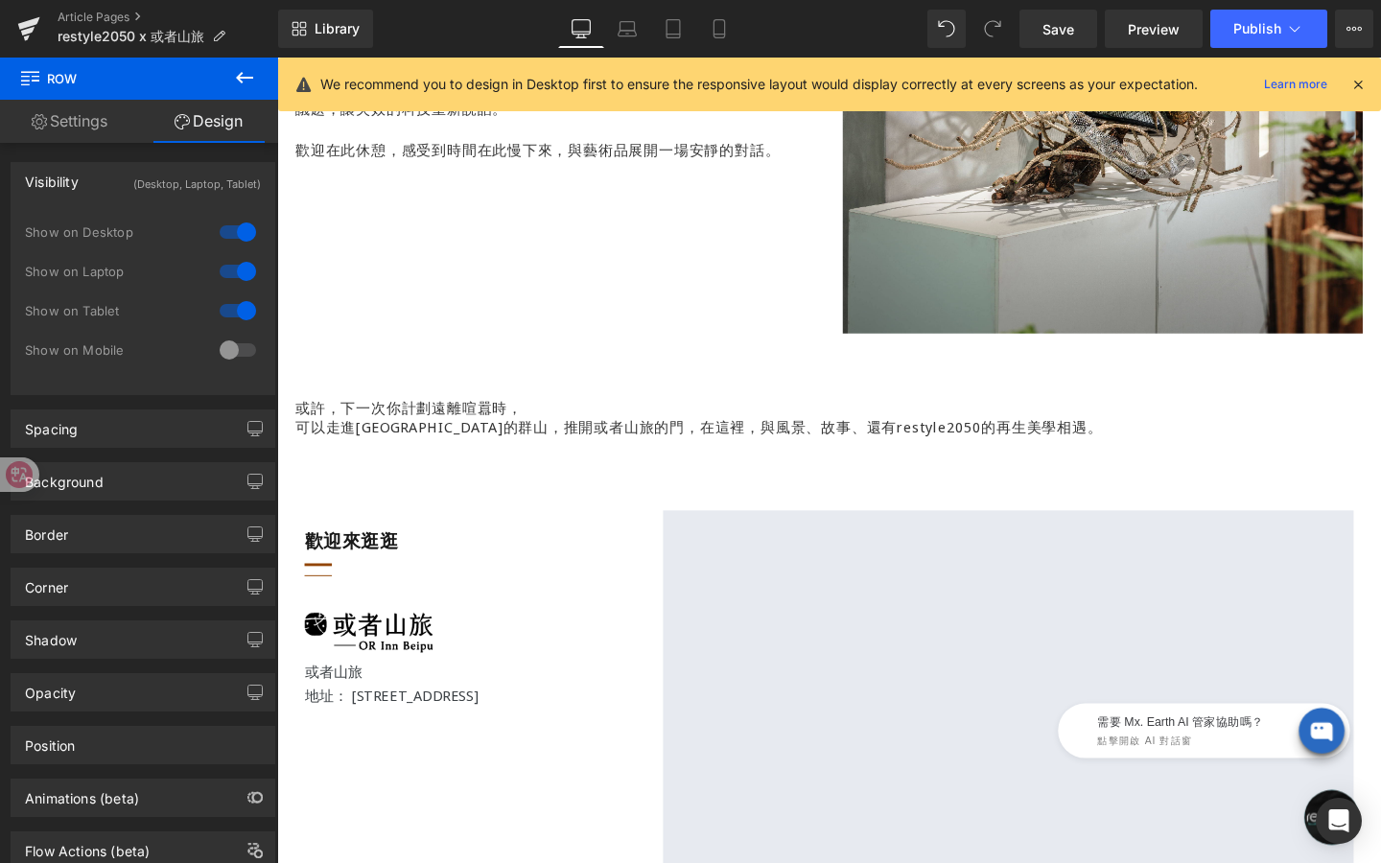
scroll to position [3554, 0]
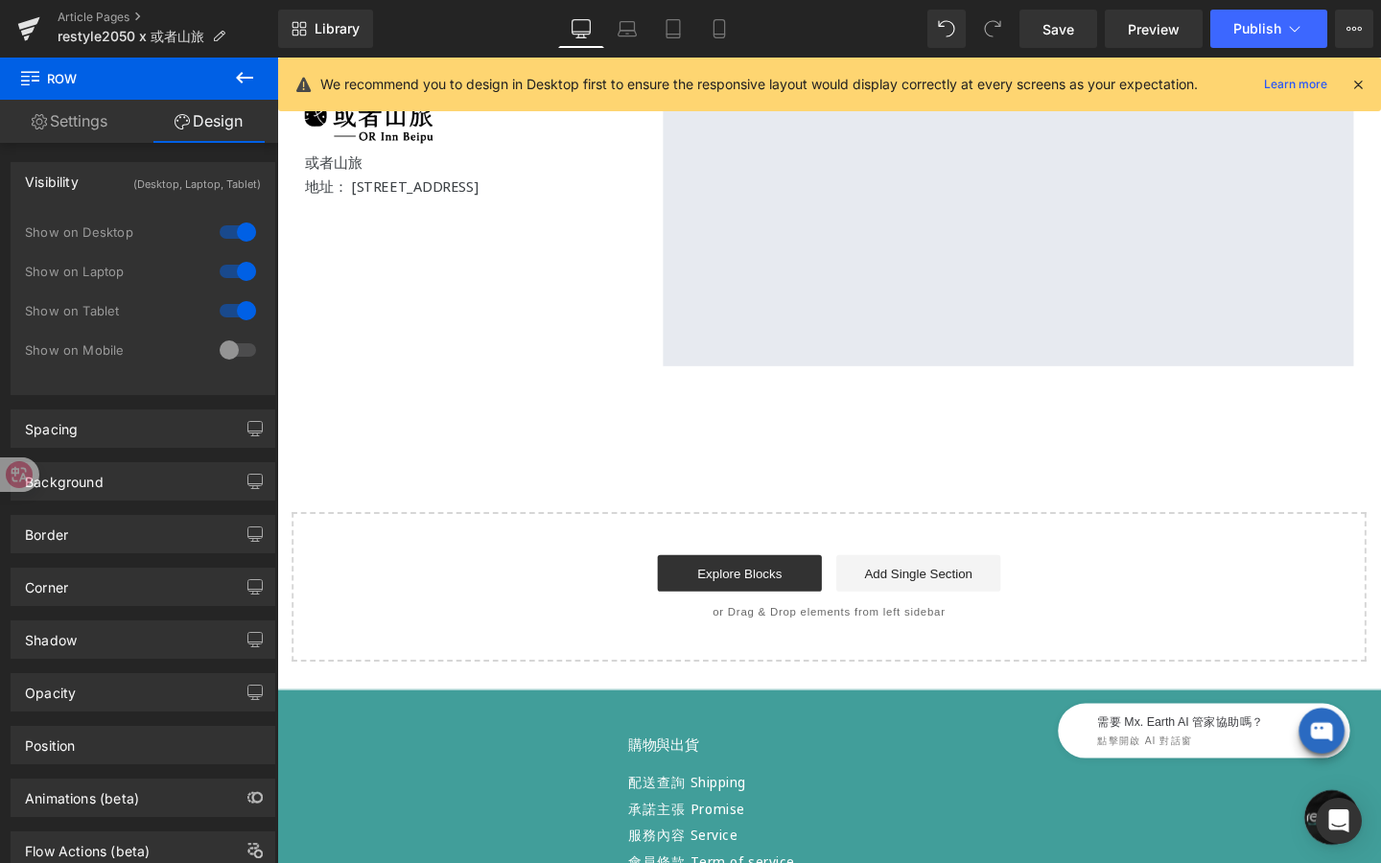
click at [714, 51] on div "Library Desktop Desktop Laptop Tablet Mobile Save Preview Publish Scheduled Vie…" at bounding box center [829, 29] width 1103 height 58
click at [720, 37] on icon at bounding box center [719, 29] width 11 height 18
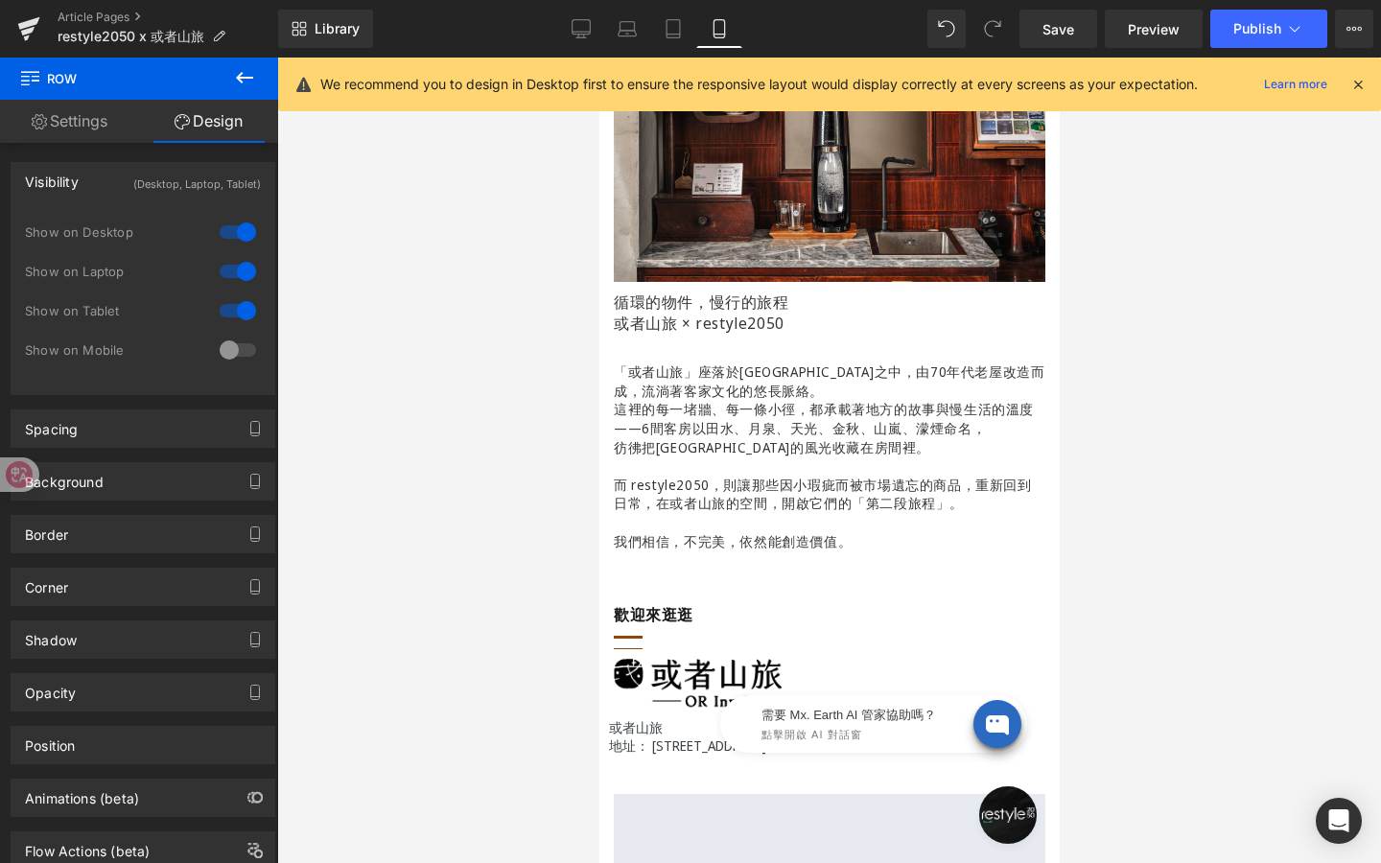
scroll to position [330, 0]
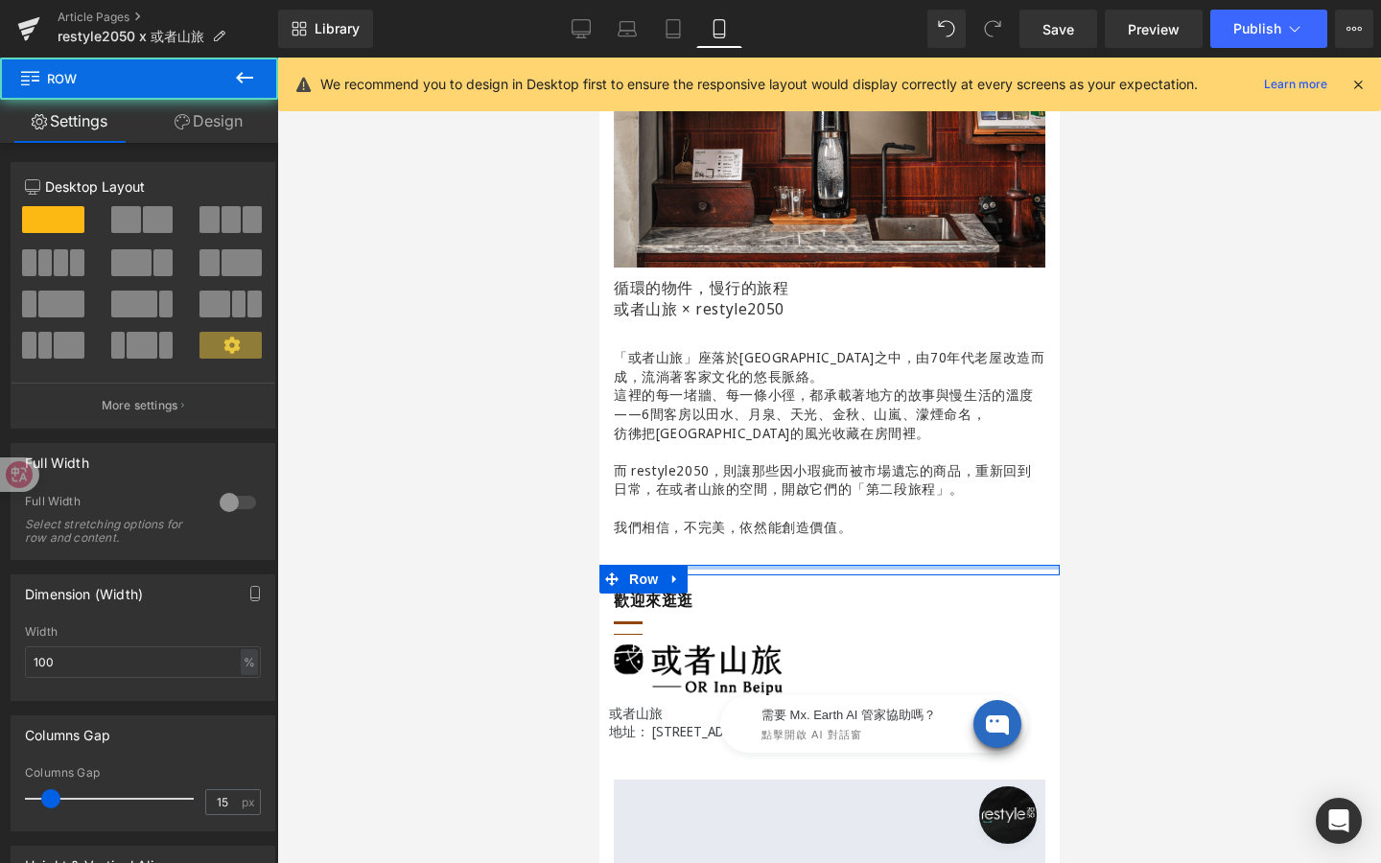
click at [696, 565] on div "或許，下一次你計劃遠離喧囂時， 可以走進[GEOGRAPHIC_DATA]的群山，推開或者山旅的門，在這裡，與風景、故事、還有restyle2050的再生美學…" at bounding box center [828, 570] width 460 height 11
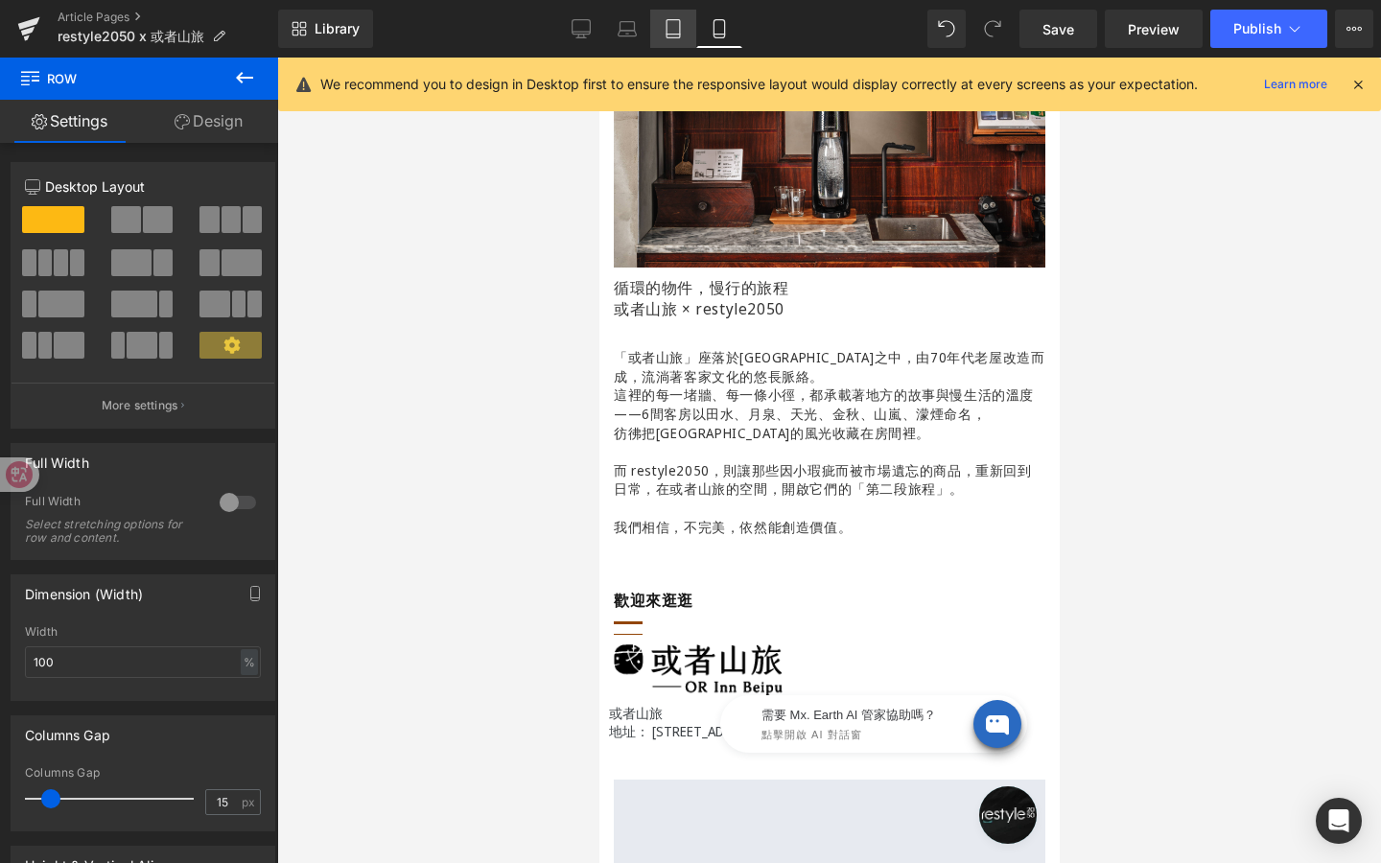
click at [678, 37] on icon at bounding box center [673, 29] width 13 height 18
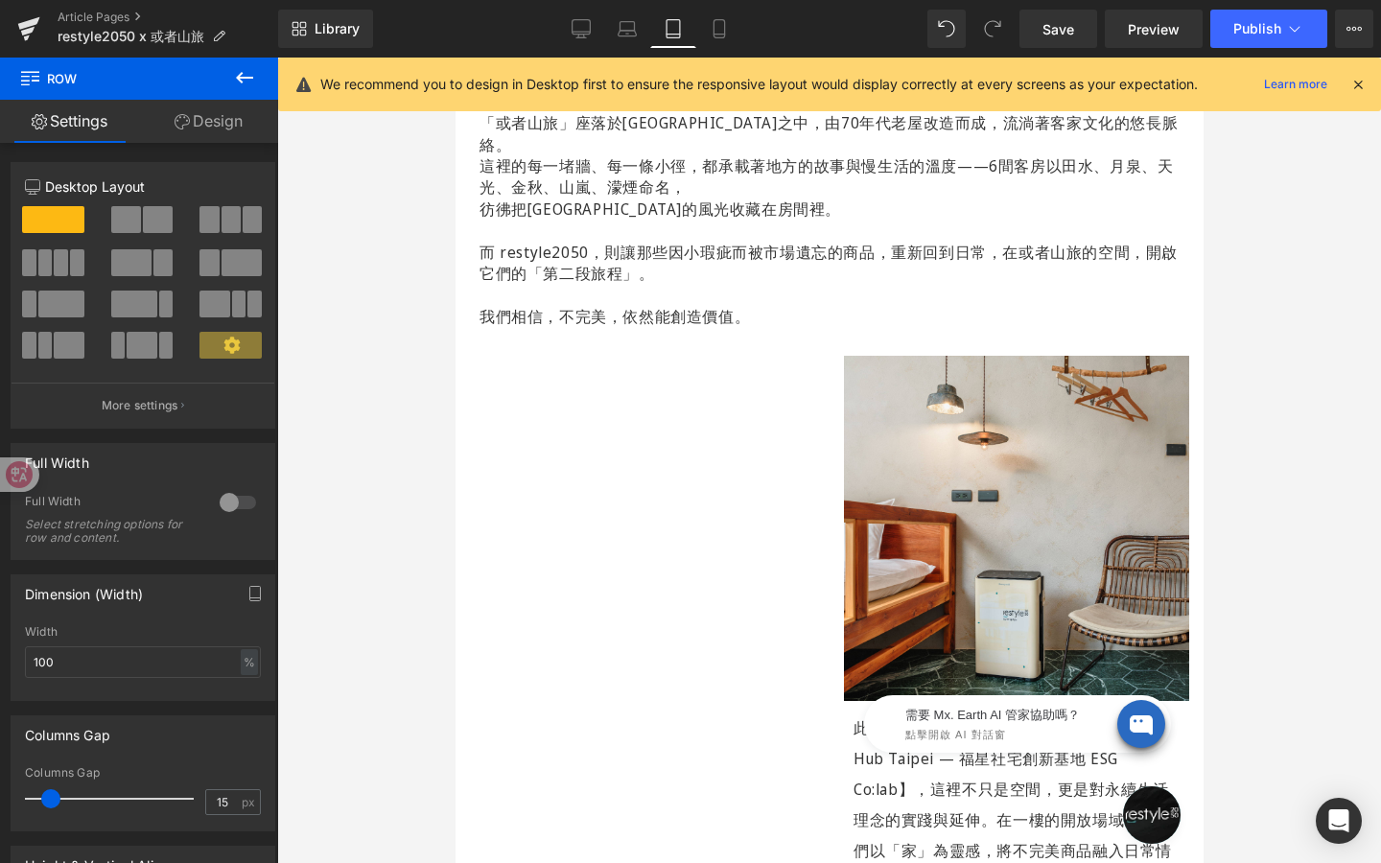
scroll to position [975, 0]
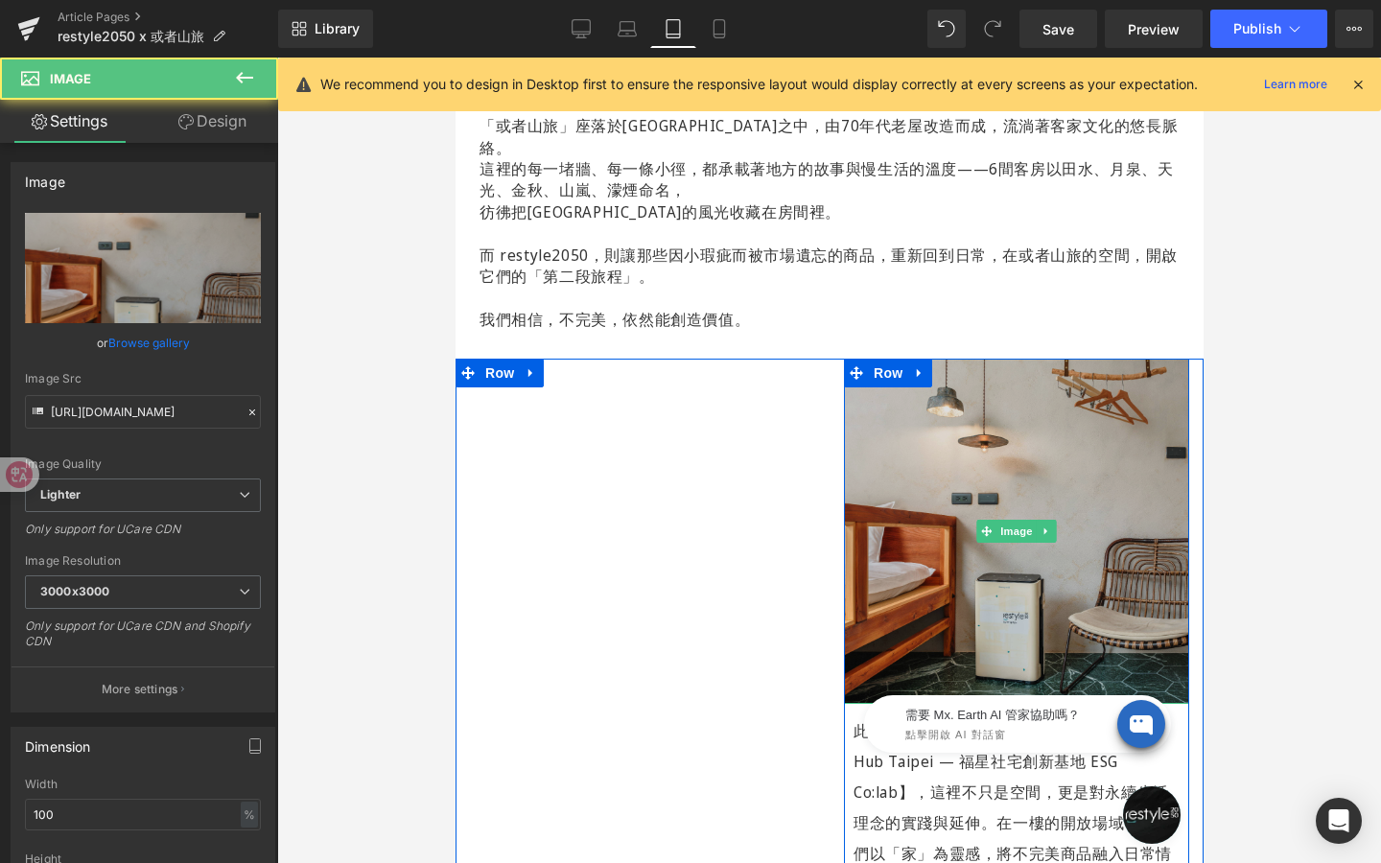
click at [999, 406] on img at bounding box center [1015, 531] width 345 height 345
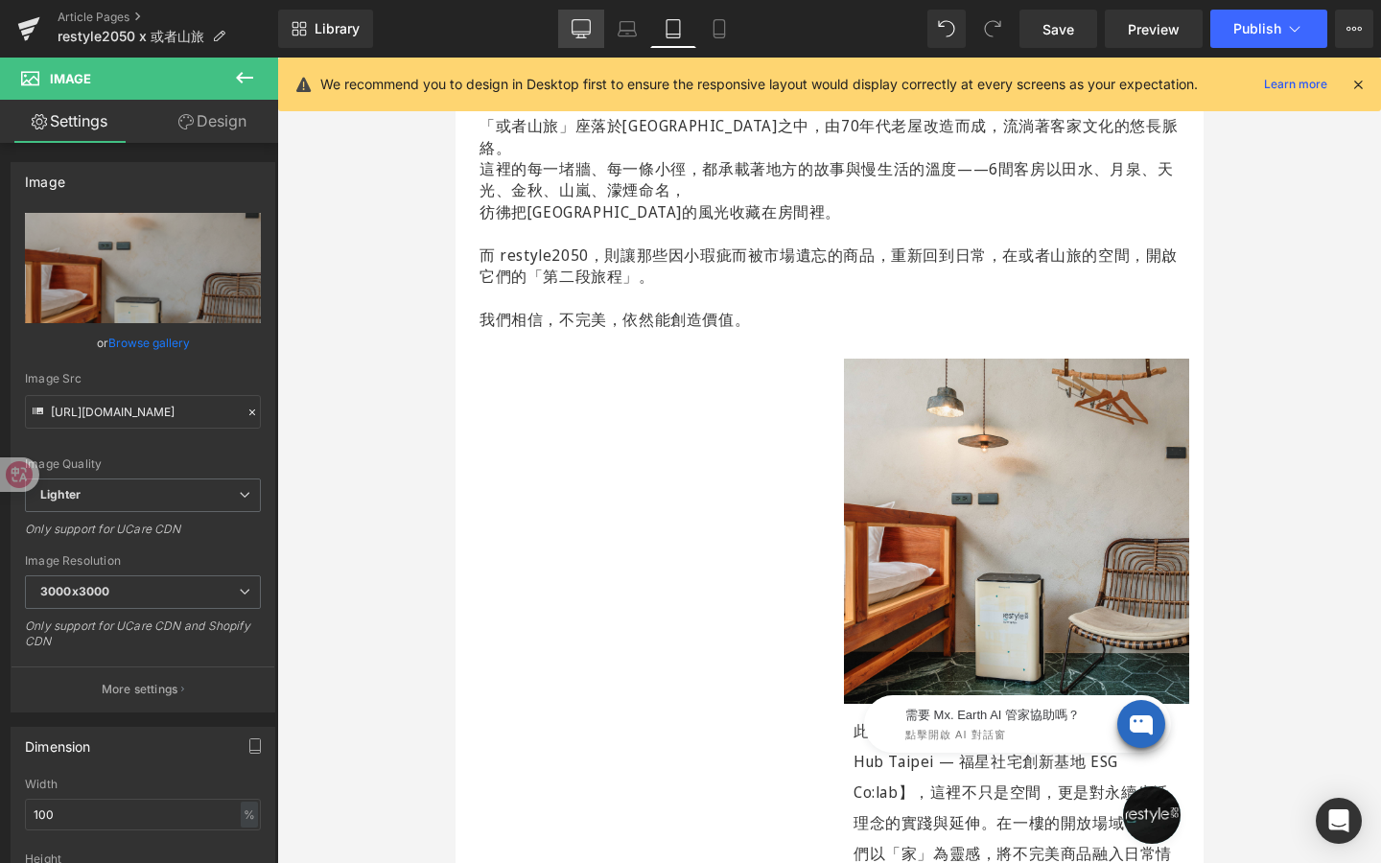
click at [593, 45] on link "Desktop" at bounding box center [581, 29] width 46 height 38
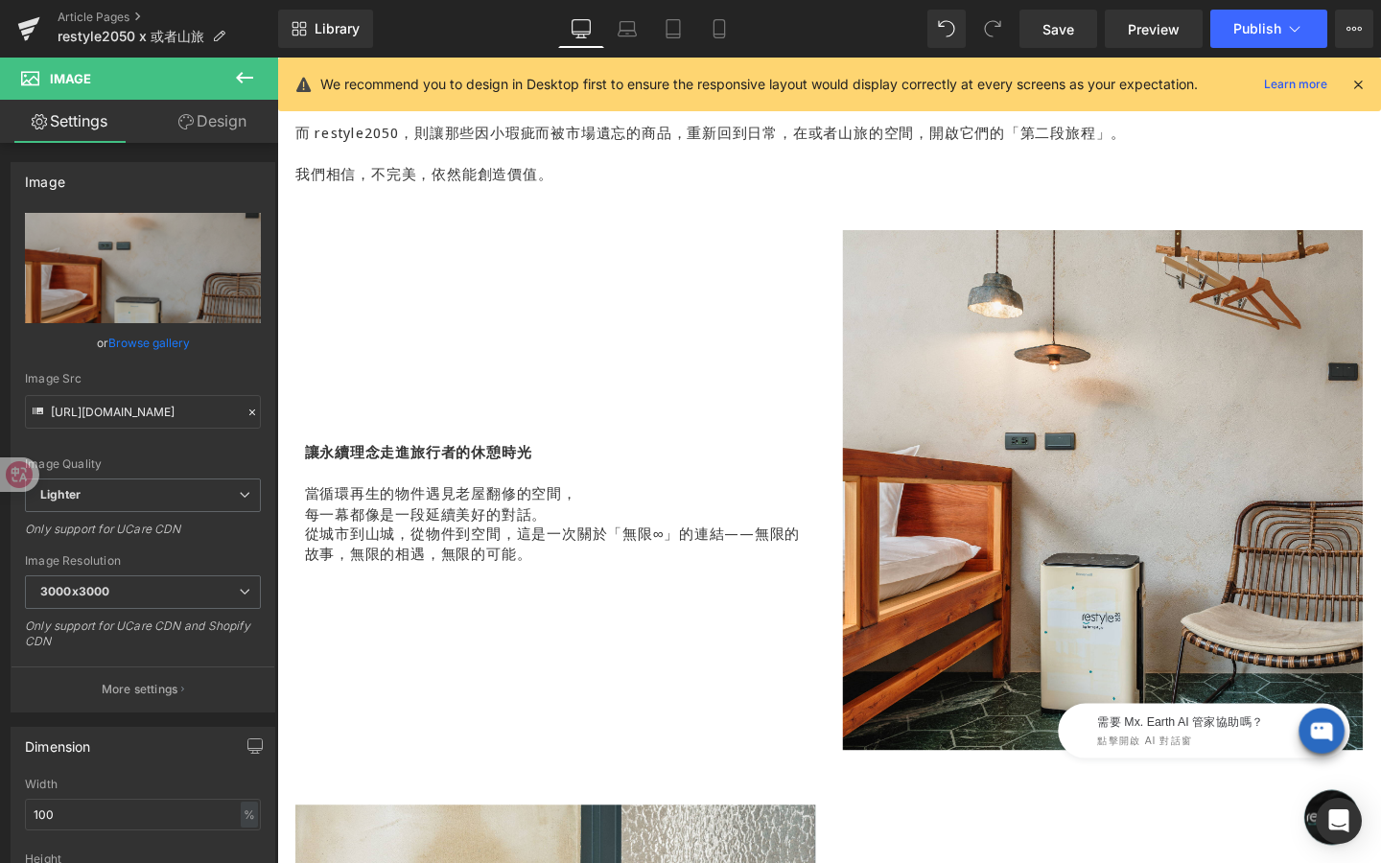
scroll to position [1352, 0]
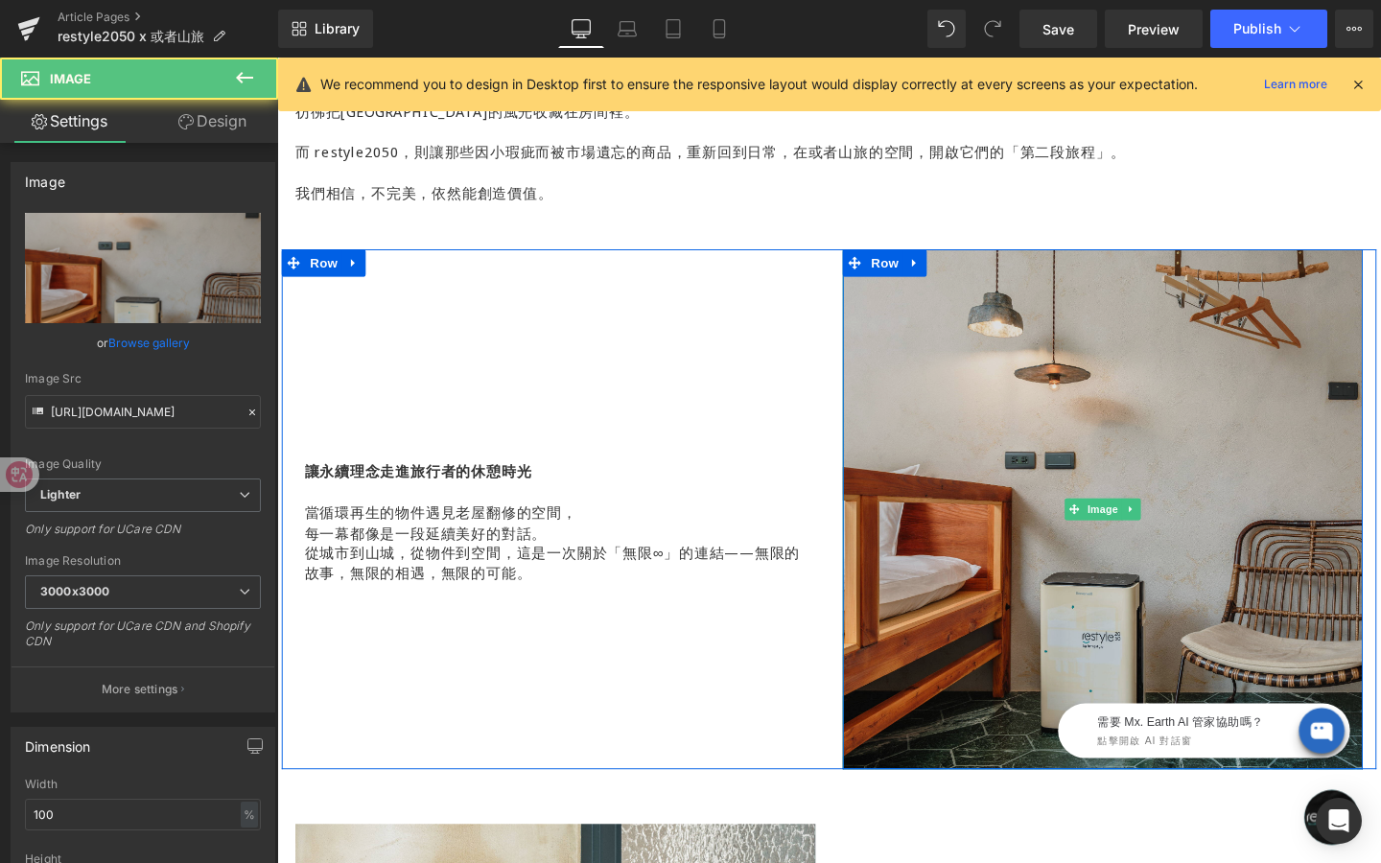
click at [906, 393] on img at bounding box center [1145, 532] width 547 height 547
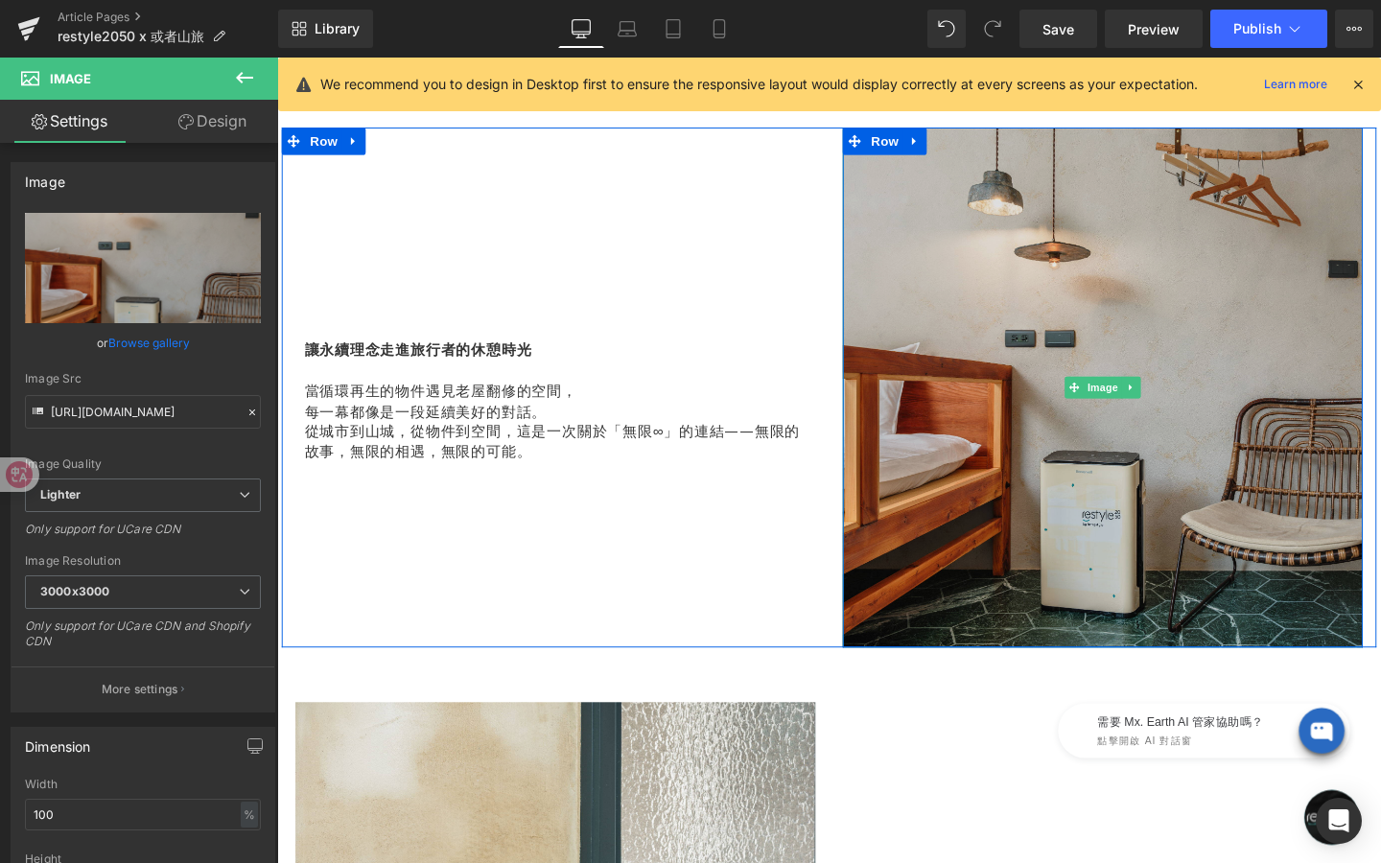
scroll to position [1815, 0]
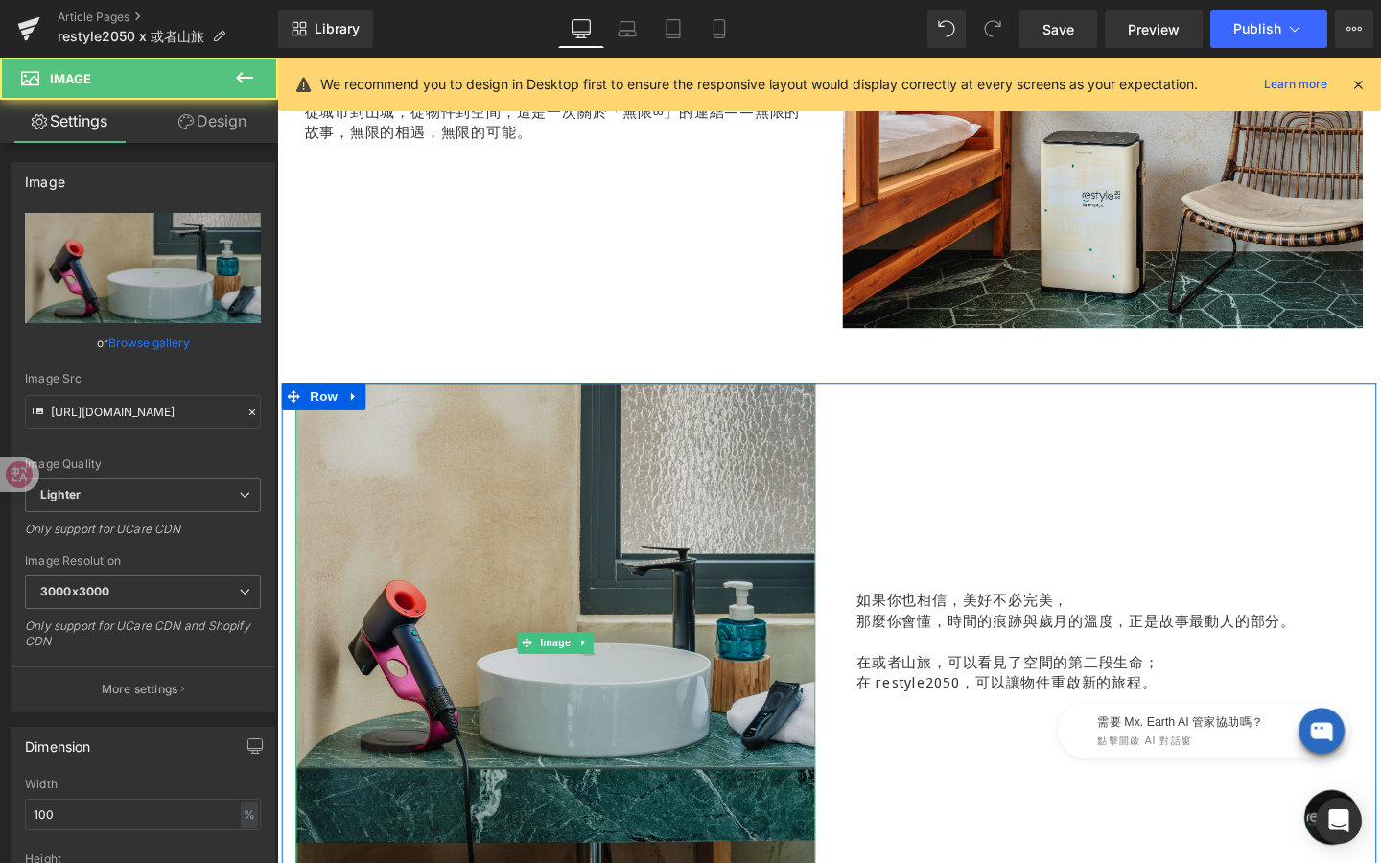
click at [766, 468] on img at bounding box center [569, 673] width 547 height 547
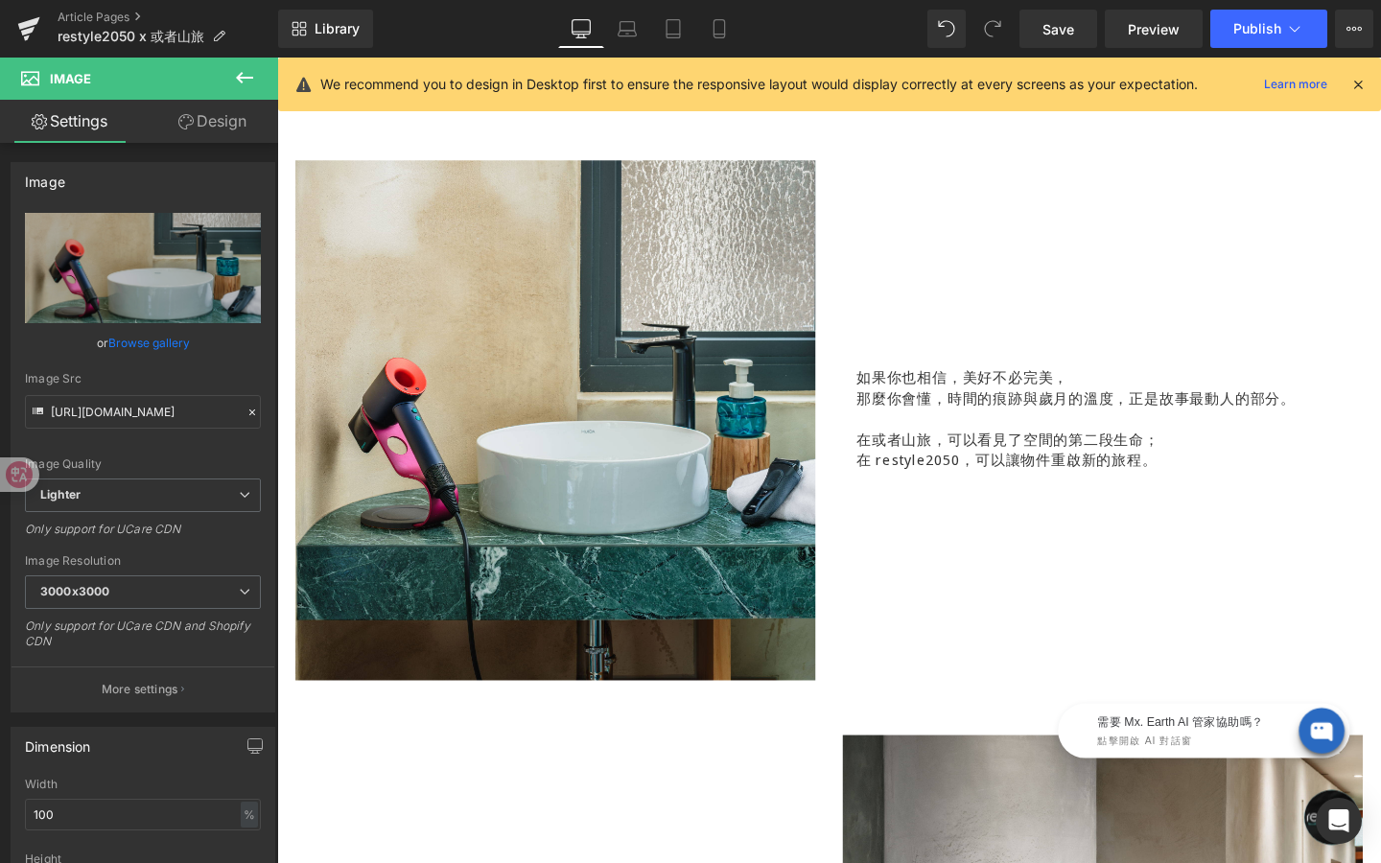
scroll to position [2466, 0]
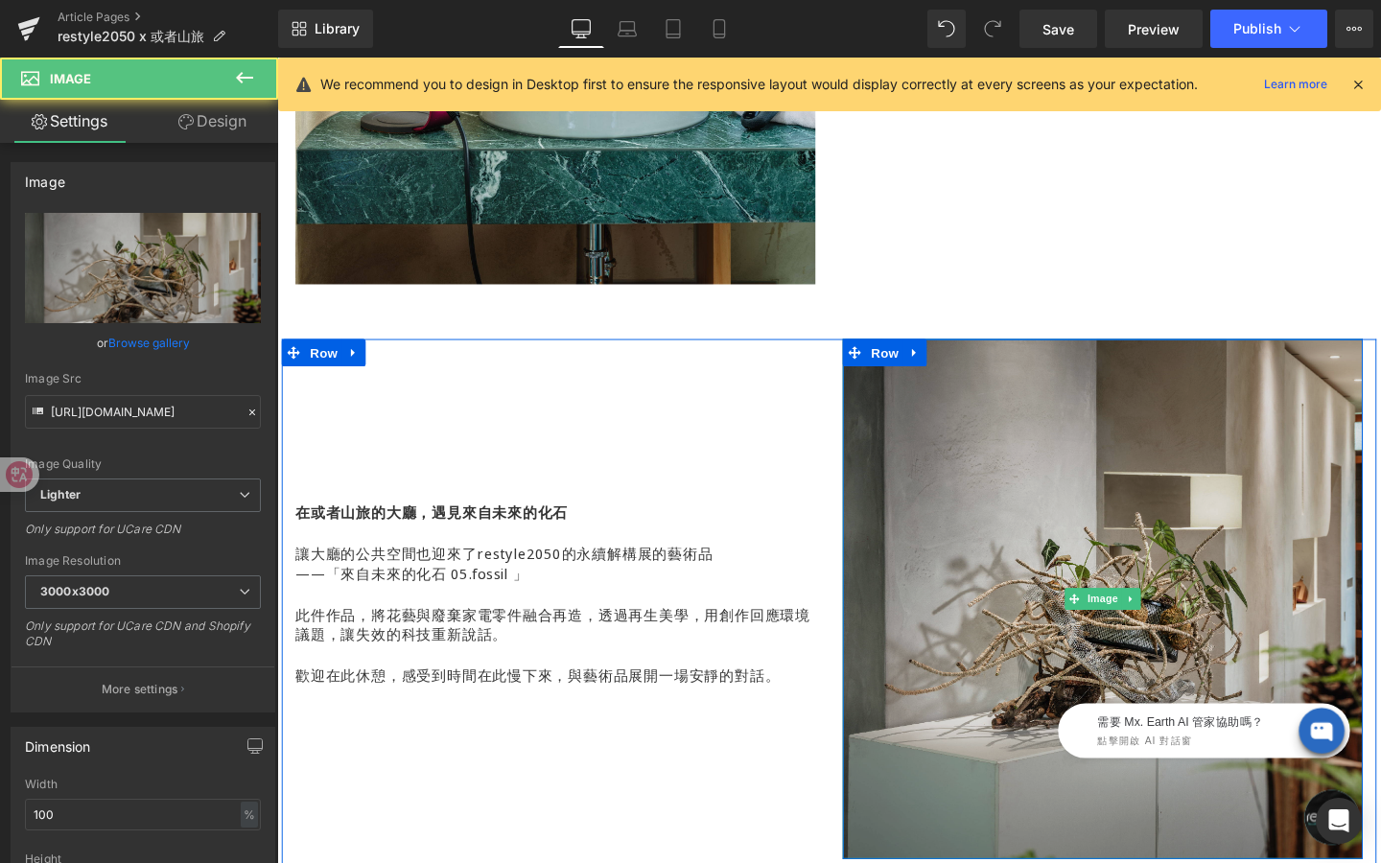
click at [948, 503] on img at bounding box center [1145, 627] width 547 height 547
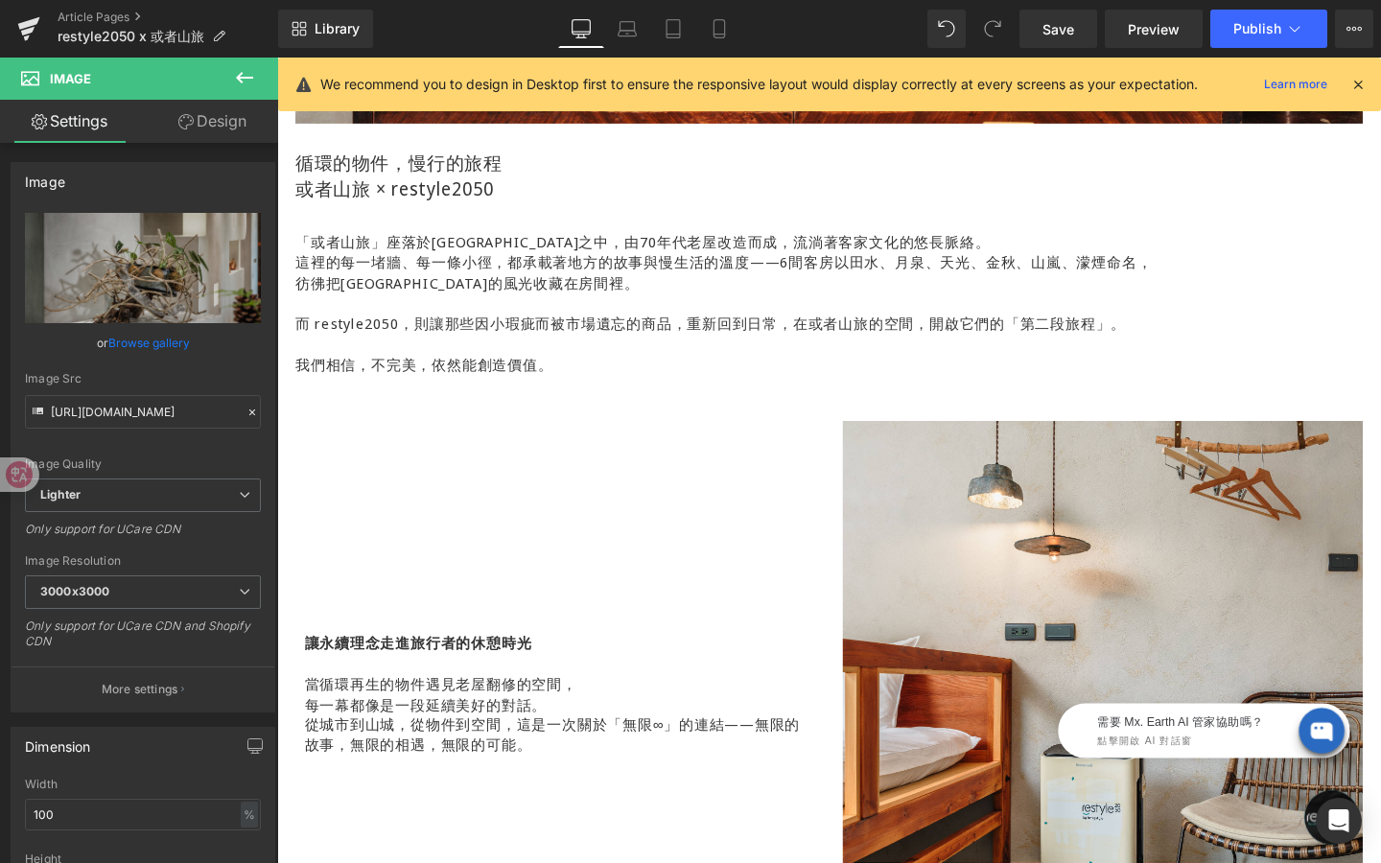
scroll to position [1171, 0]
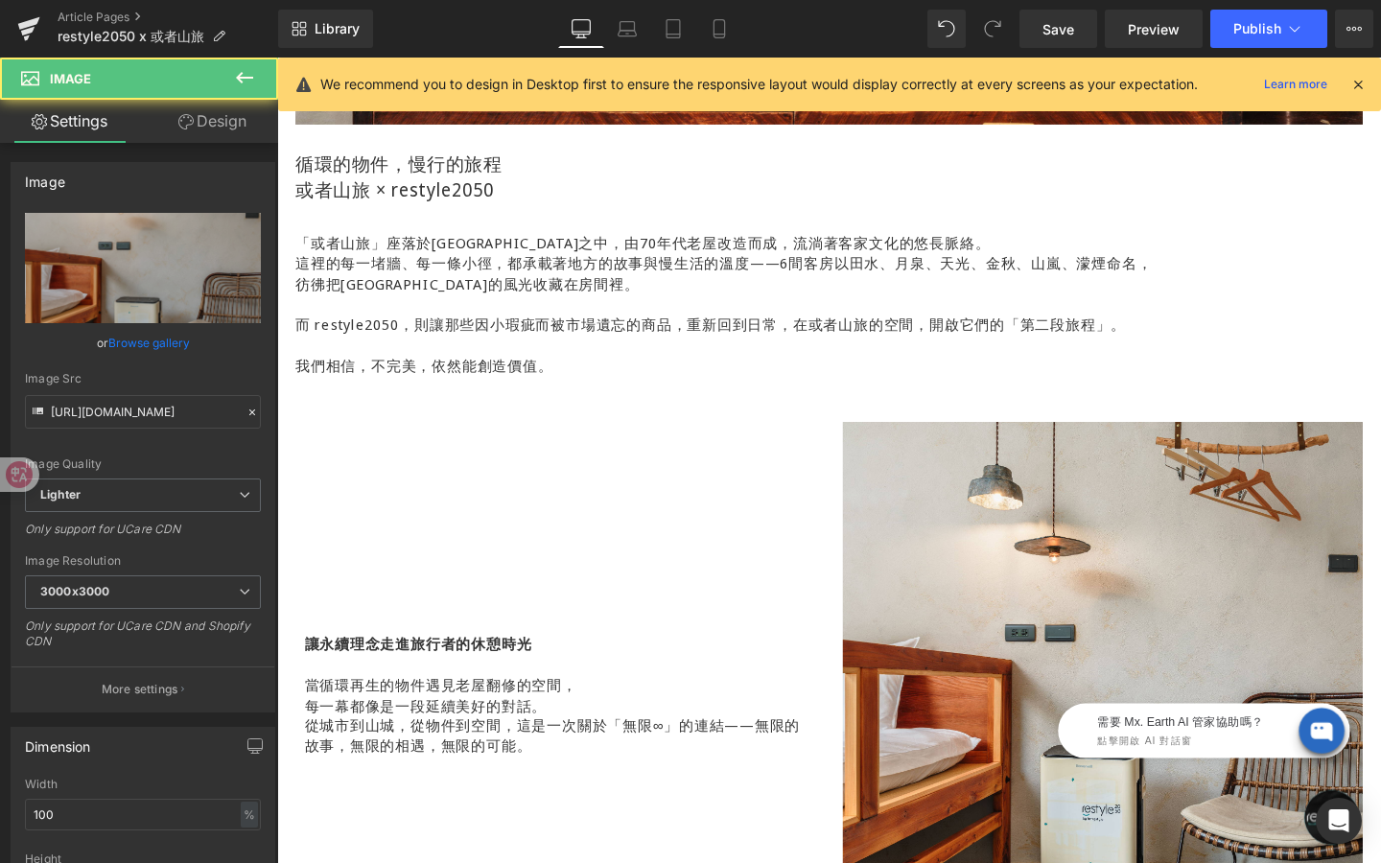
click at [948, 503] on img at bounding box center [1145, 713] width 547 height 547
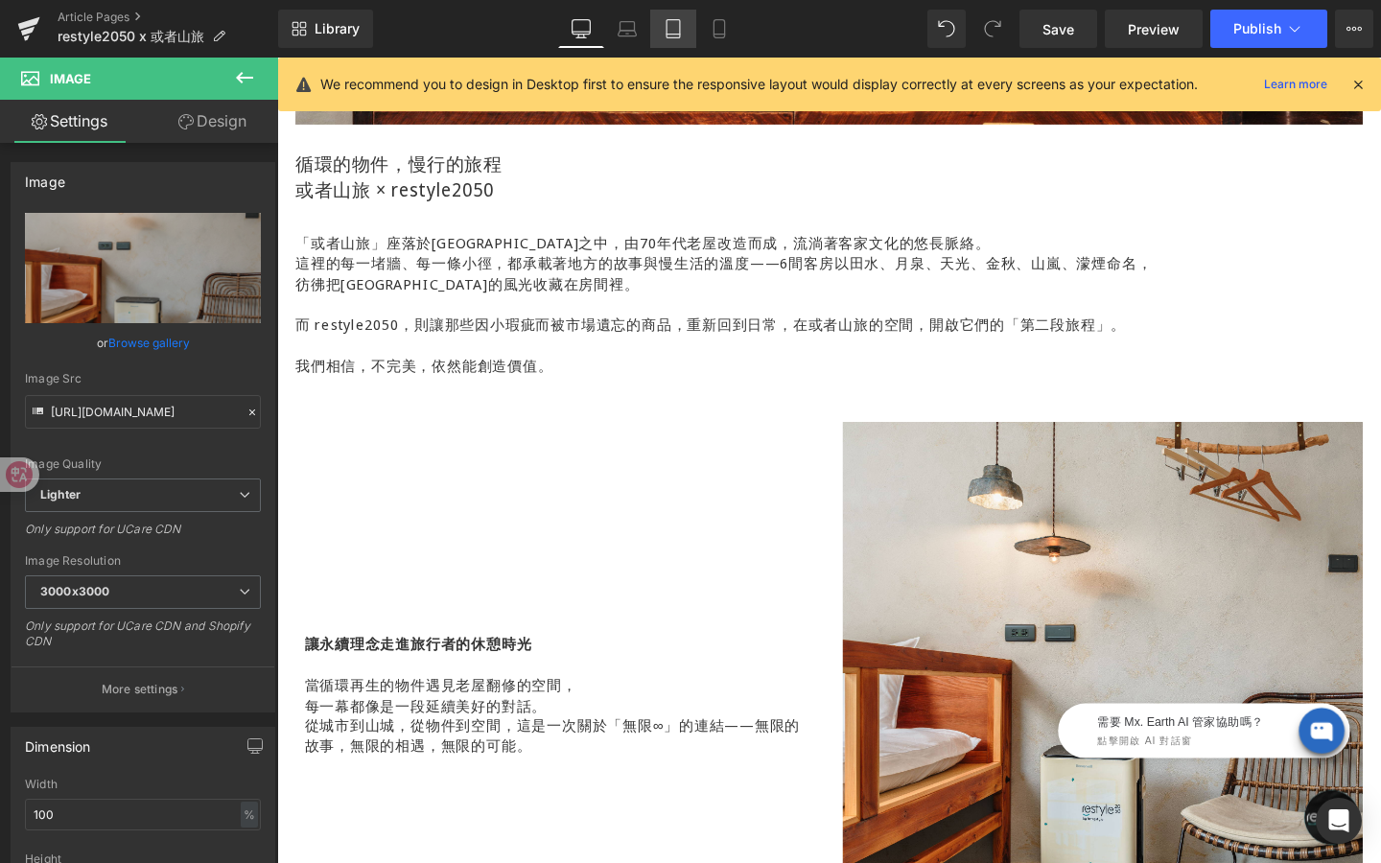
click at [676, 41] on link "Tablet" at bounding box center [673, 29] width 46 height 38
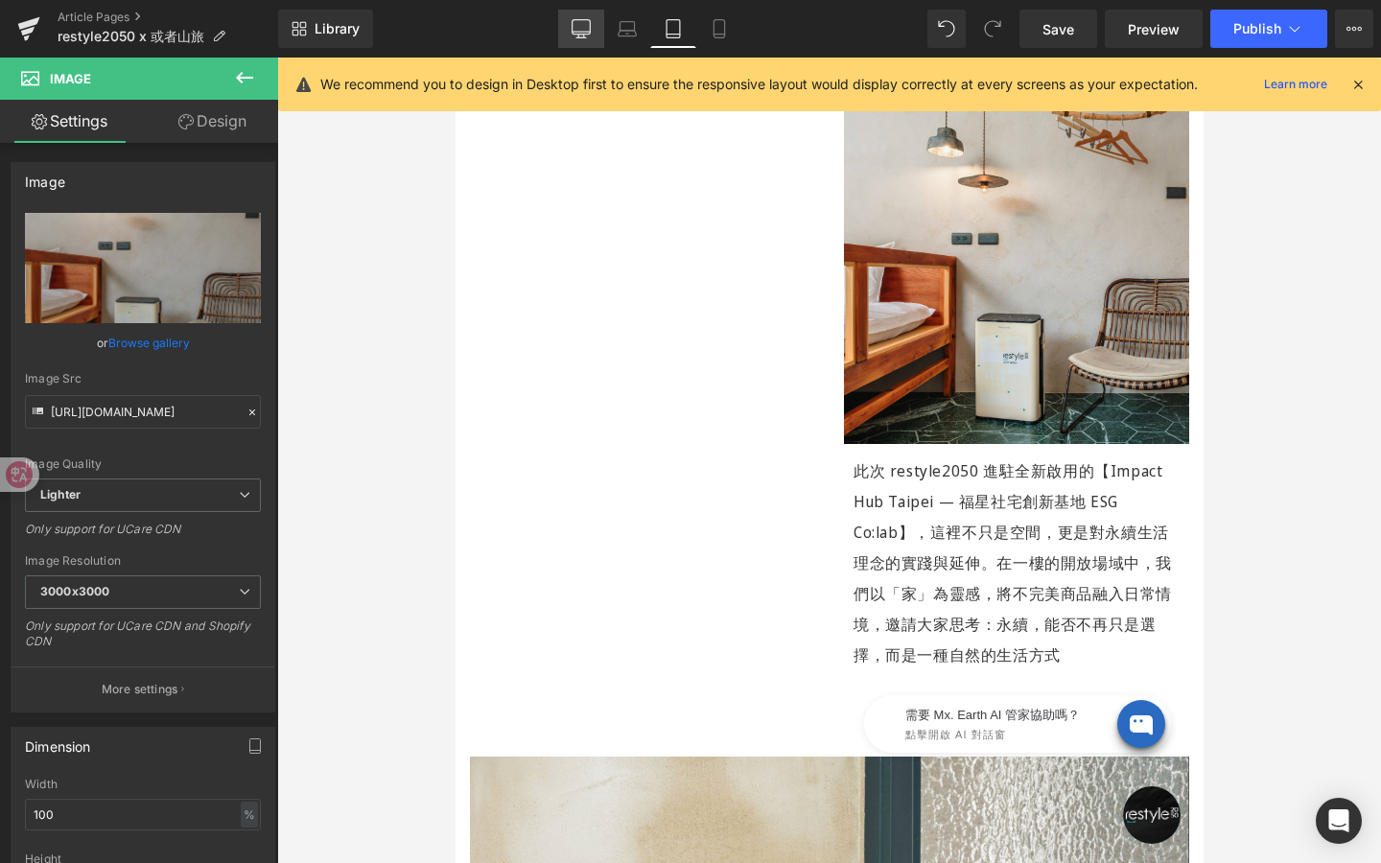
click at [580, 28] on icon at bounding box center [581, 28] width 19 height 19
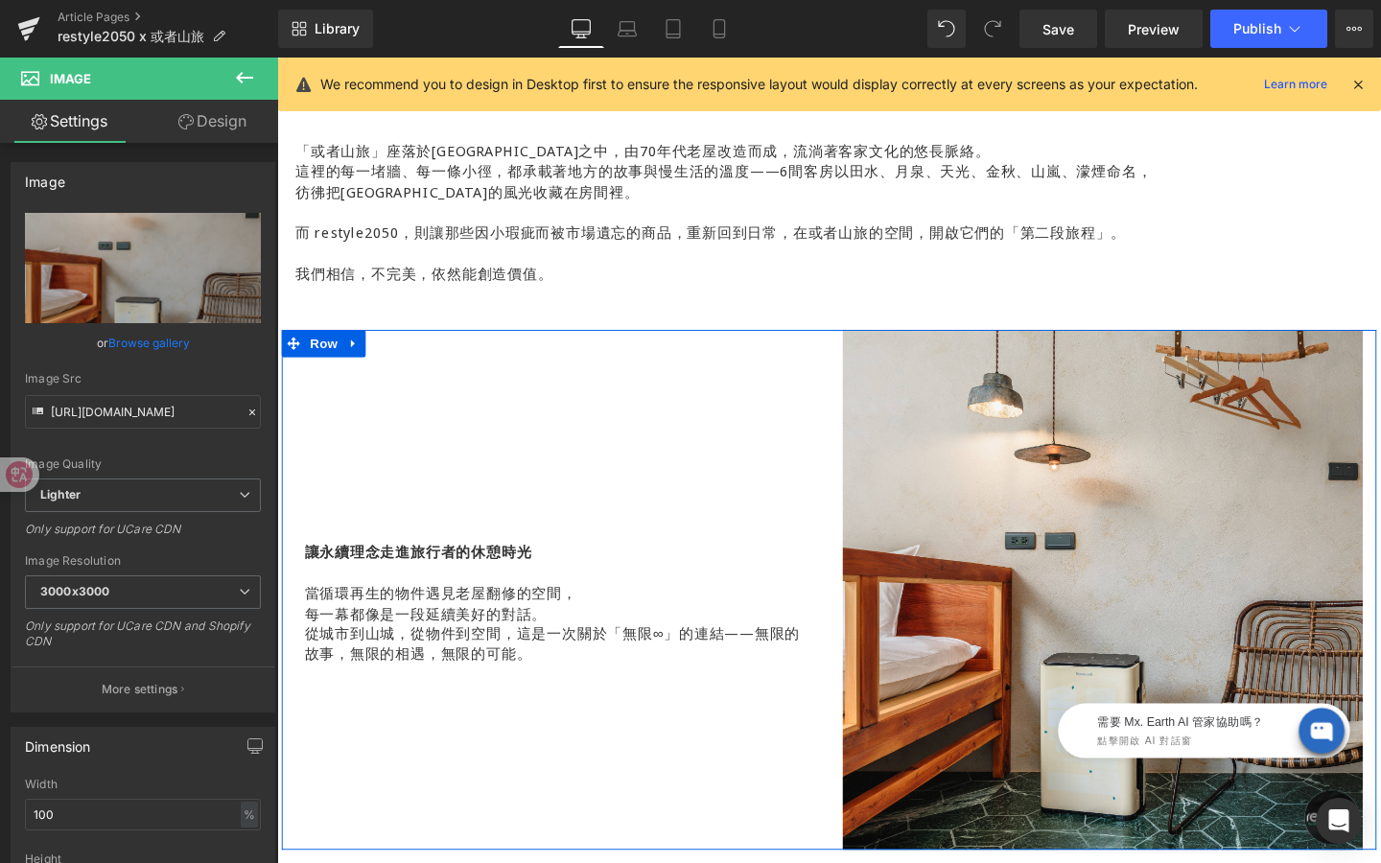
scroll to position [1293, 0]
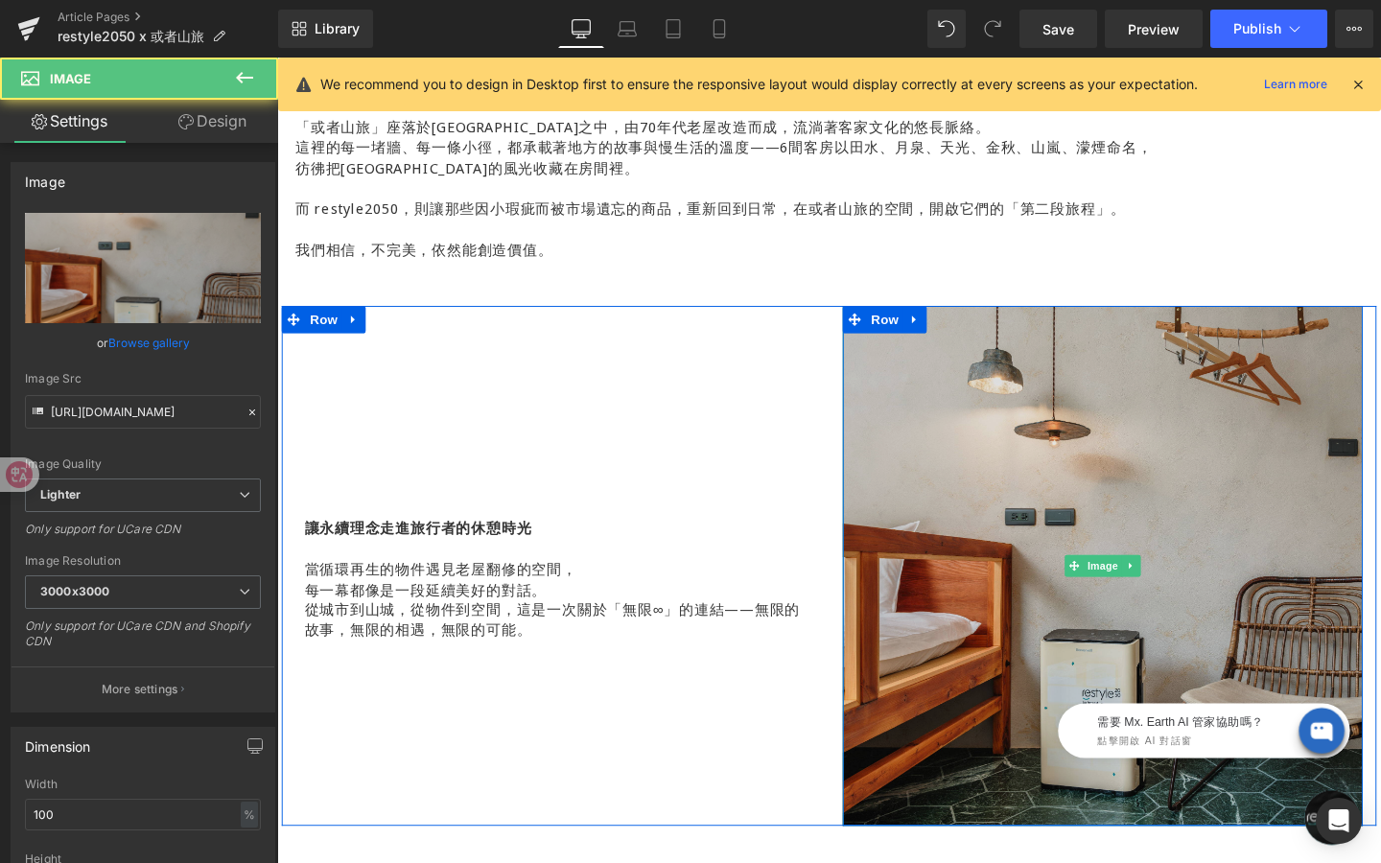
click at [940, 493] on img at bounding box center [1145, 591] width 547 height 547
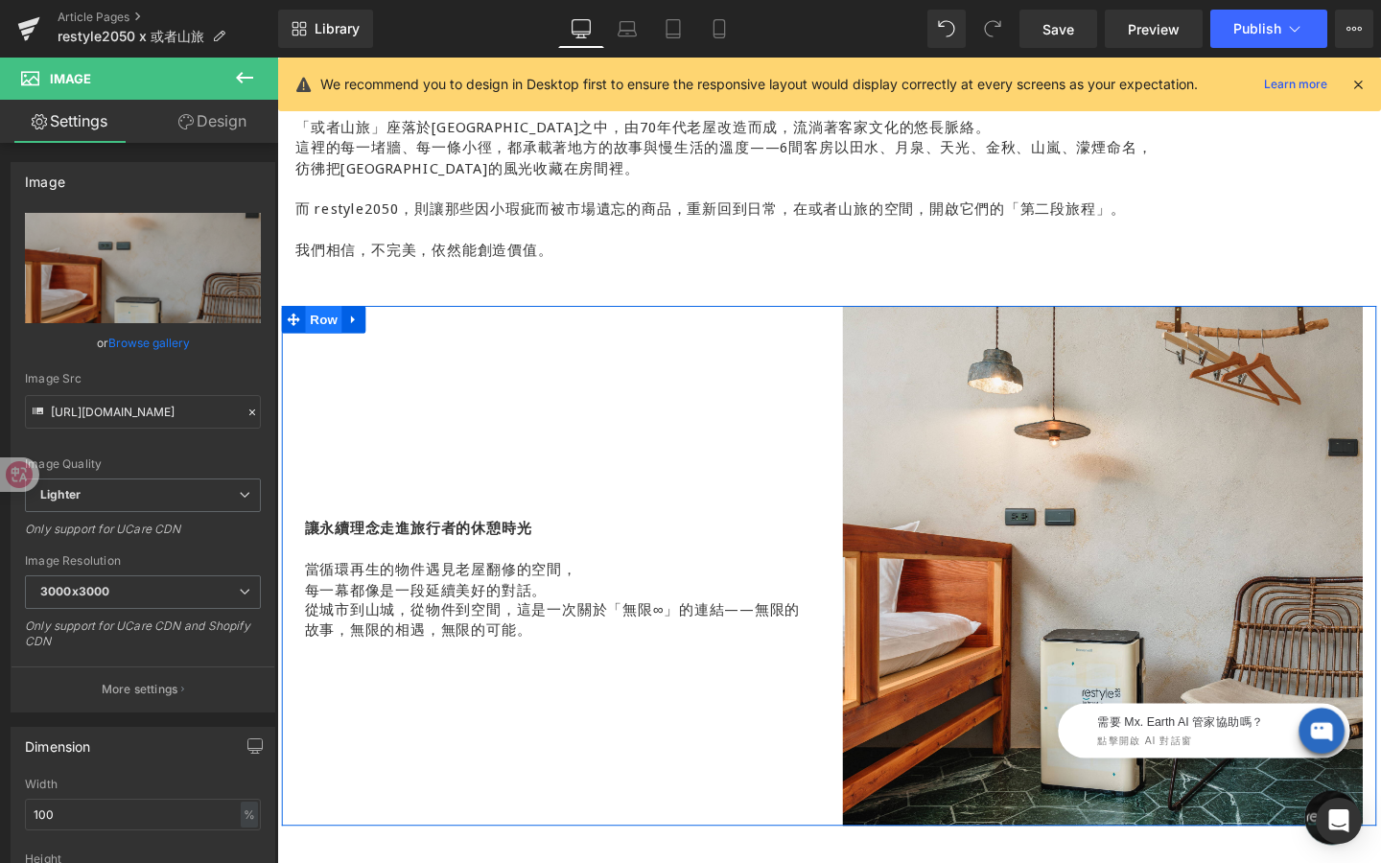
click at [338, 337] on span "Row" at bounding box center [326, 332] width 38 height 29
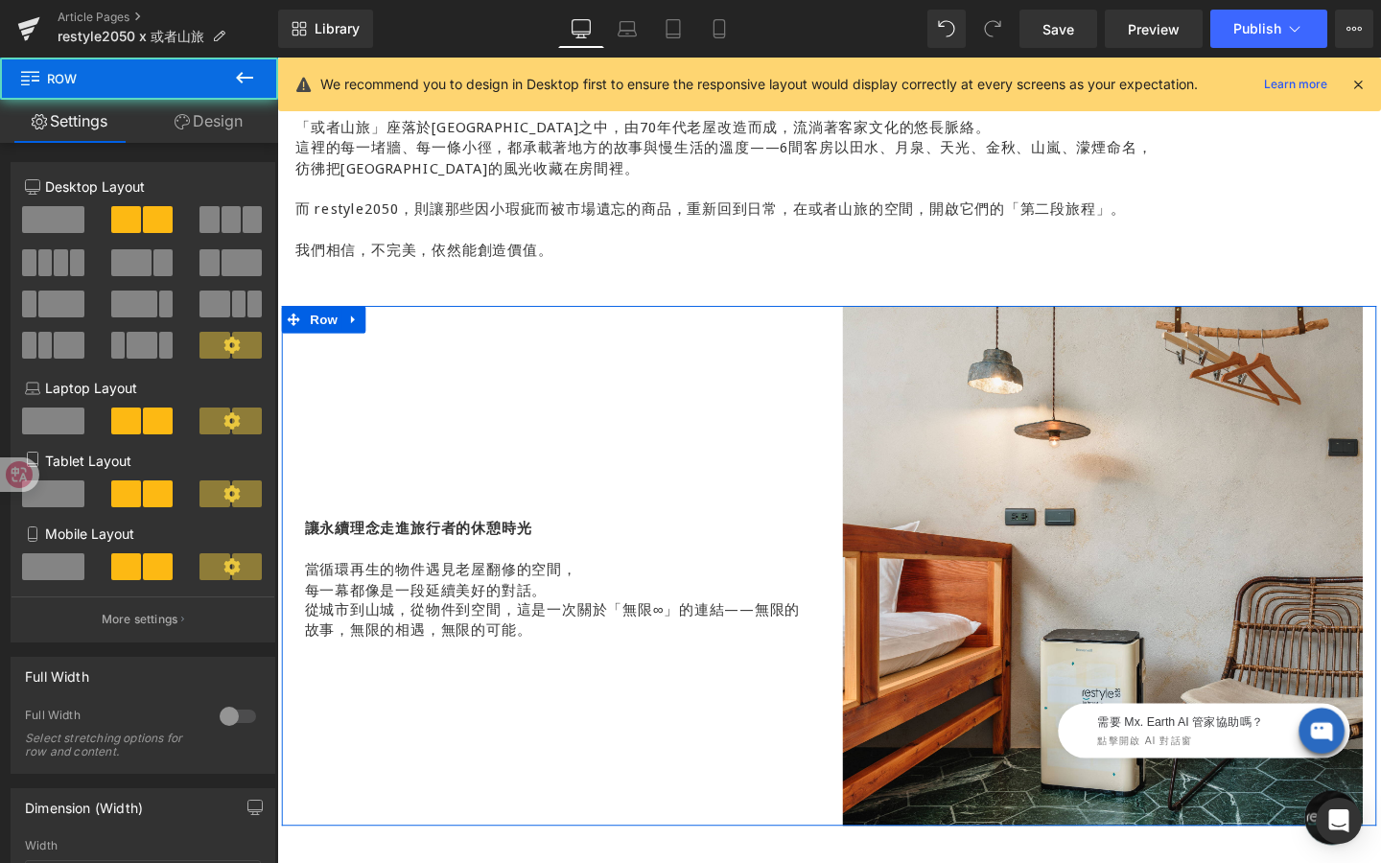
click at [216, 119] on link "Design" at bounding box center [208, 121] width 139 height 43
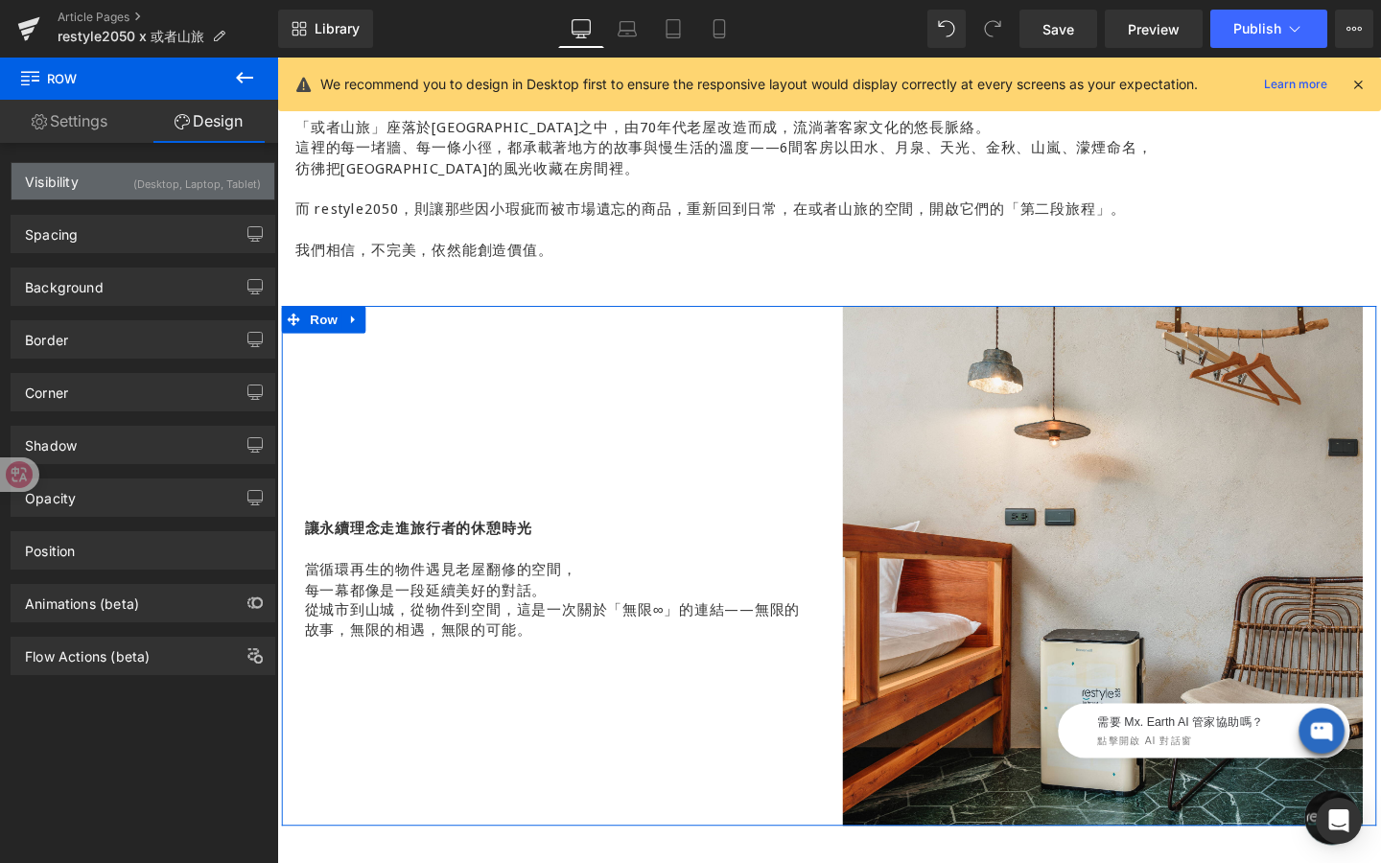
click at [185, 178] on div "(Desktop, Laptop, Tablet)" at bounding box center [197, 179] width 128 height 32
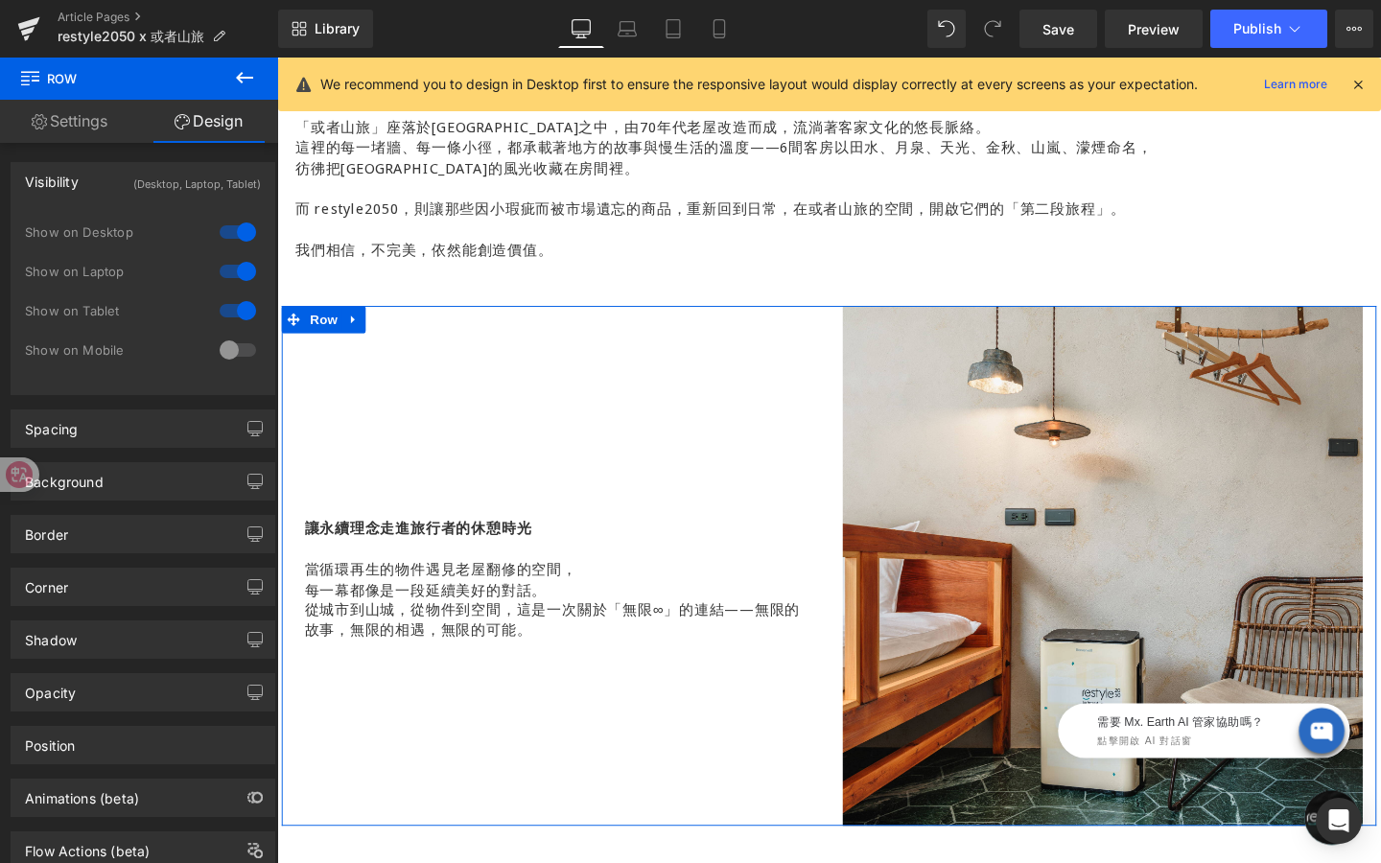
click at [235, 311] on div at bounding box center [238, 310] width 46 height 31
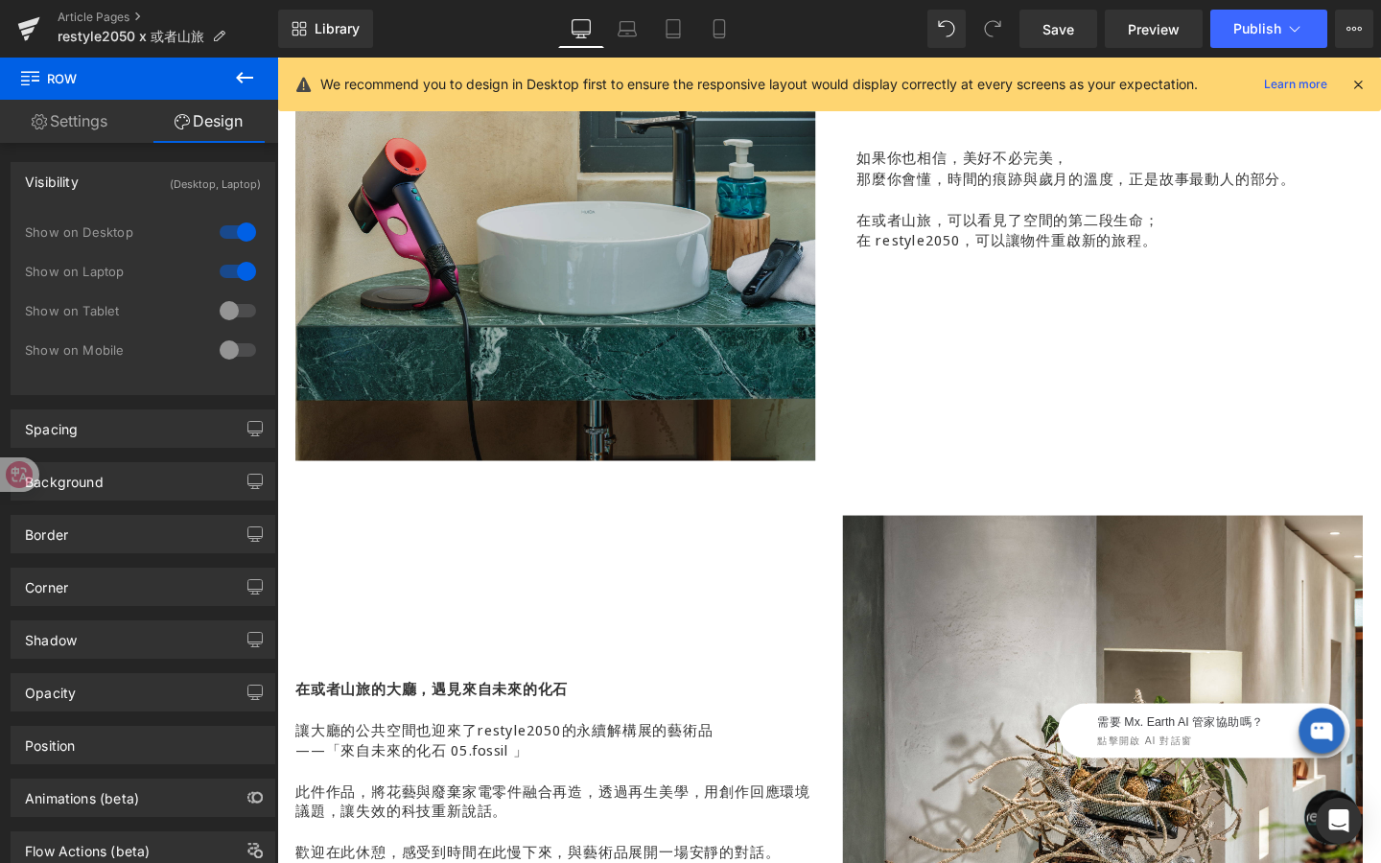
scroll to position [2451, 0]
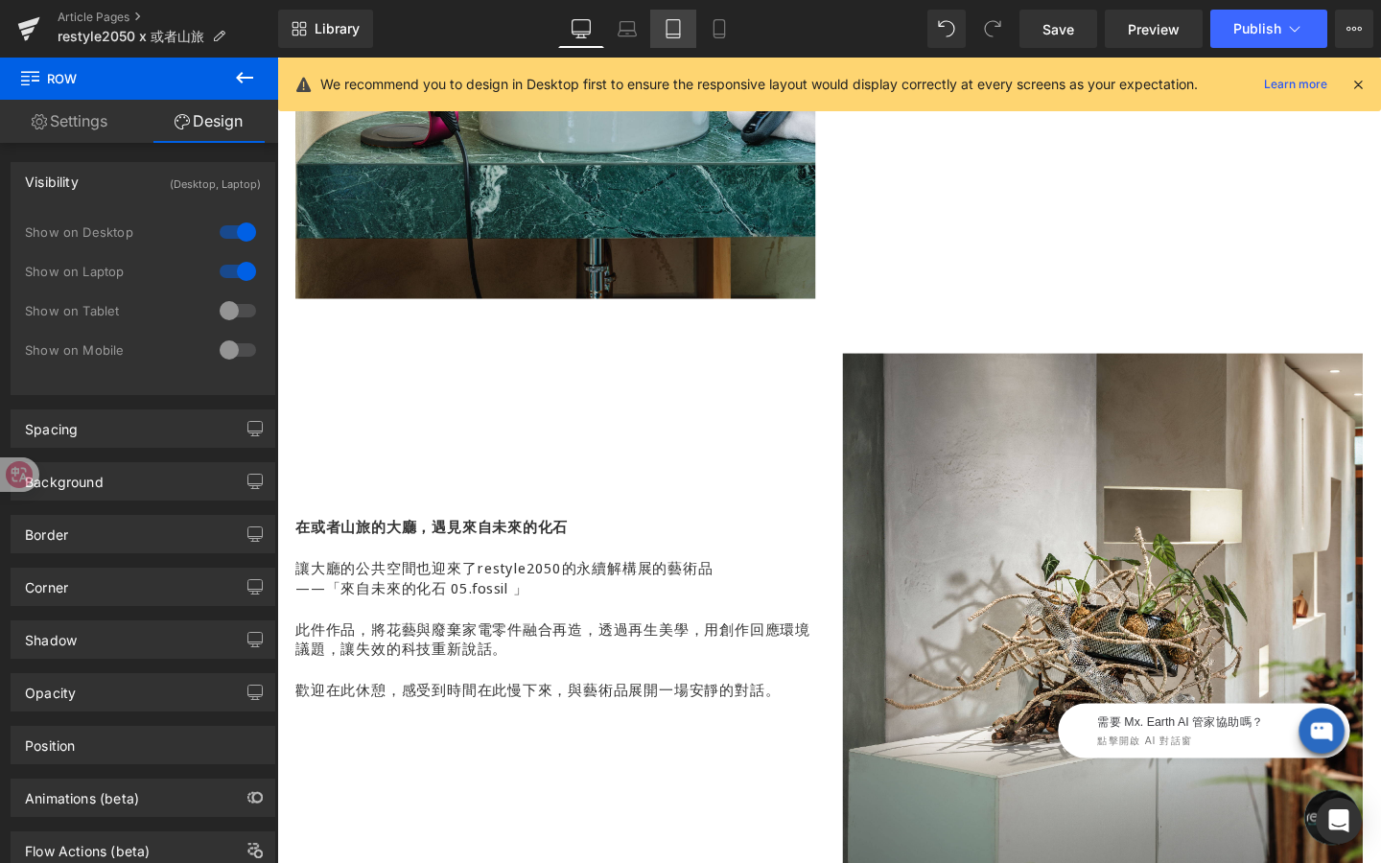
click at [668, 28] on icon at bounding box center [673, 28] width 19 height 19
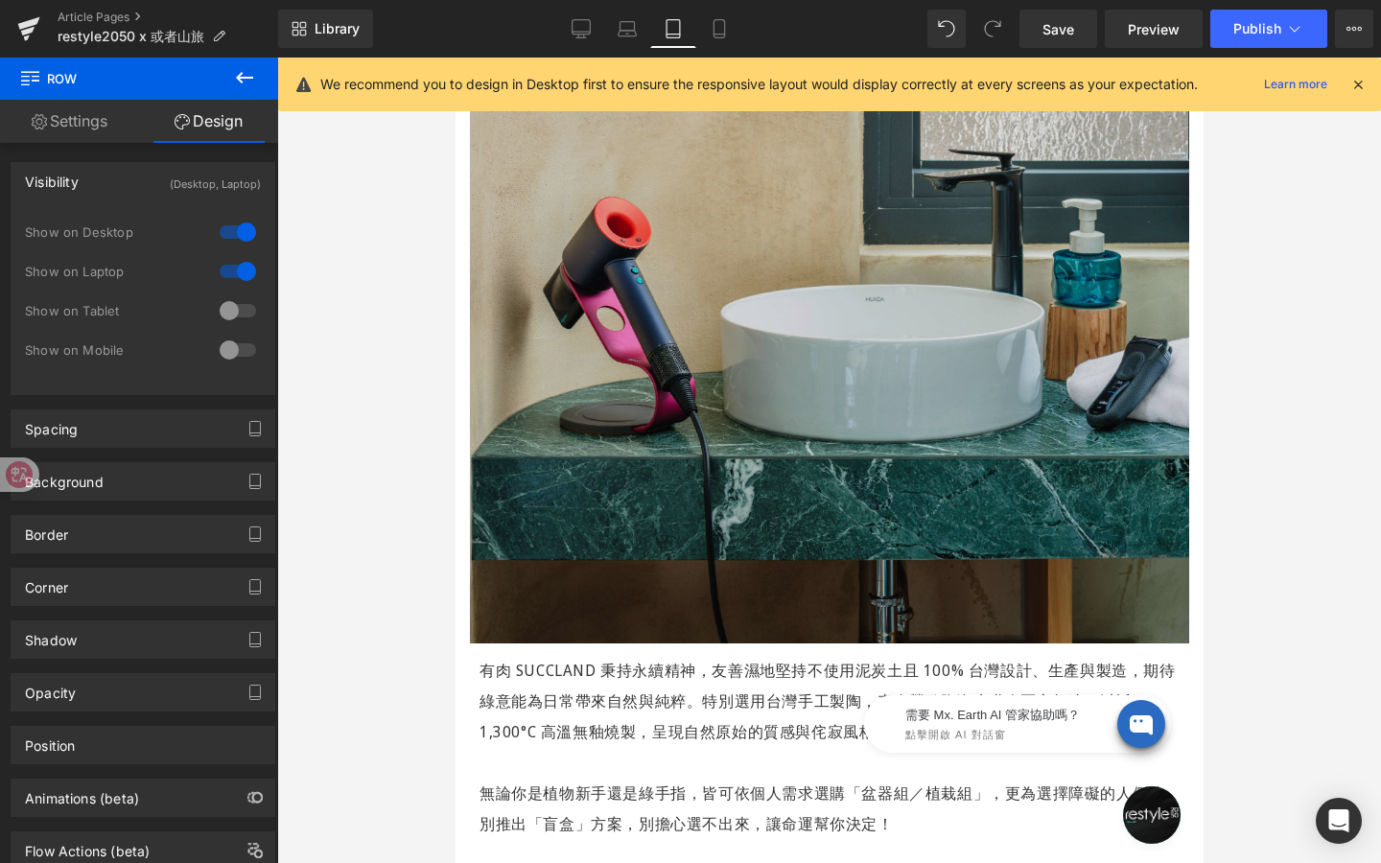
scroll to position [1439, 0]
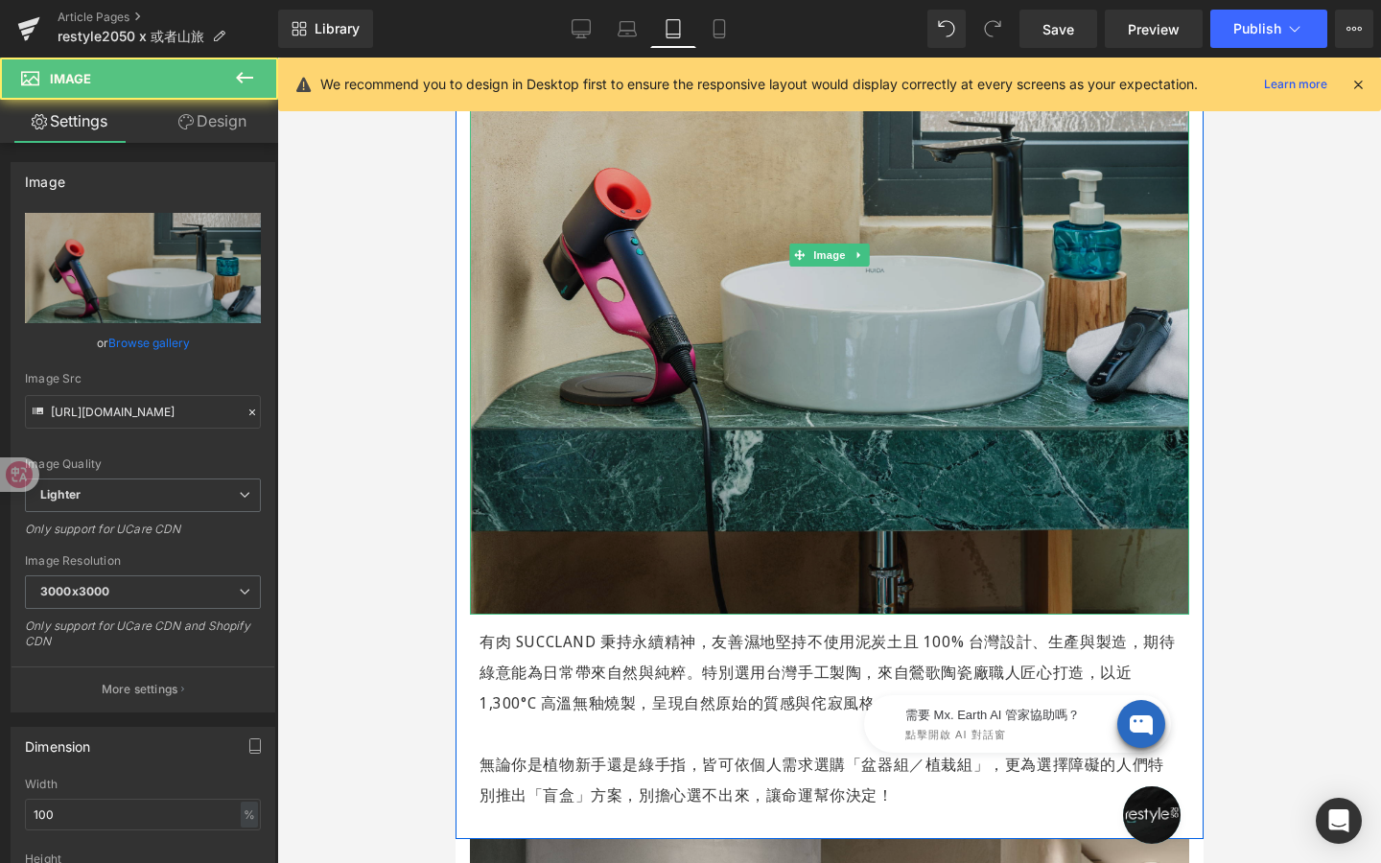
click at [648, 549] on img at bounding box center [828, 254] width 719 height 719
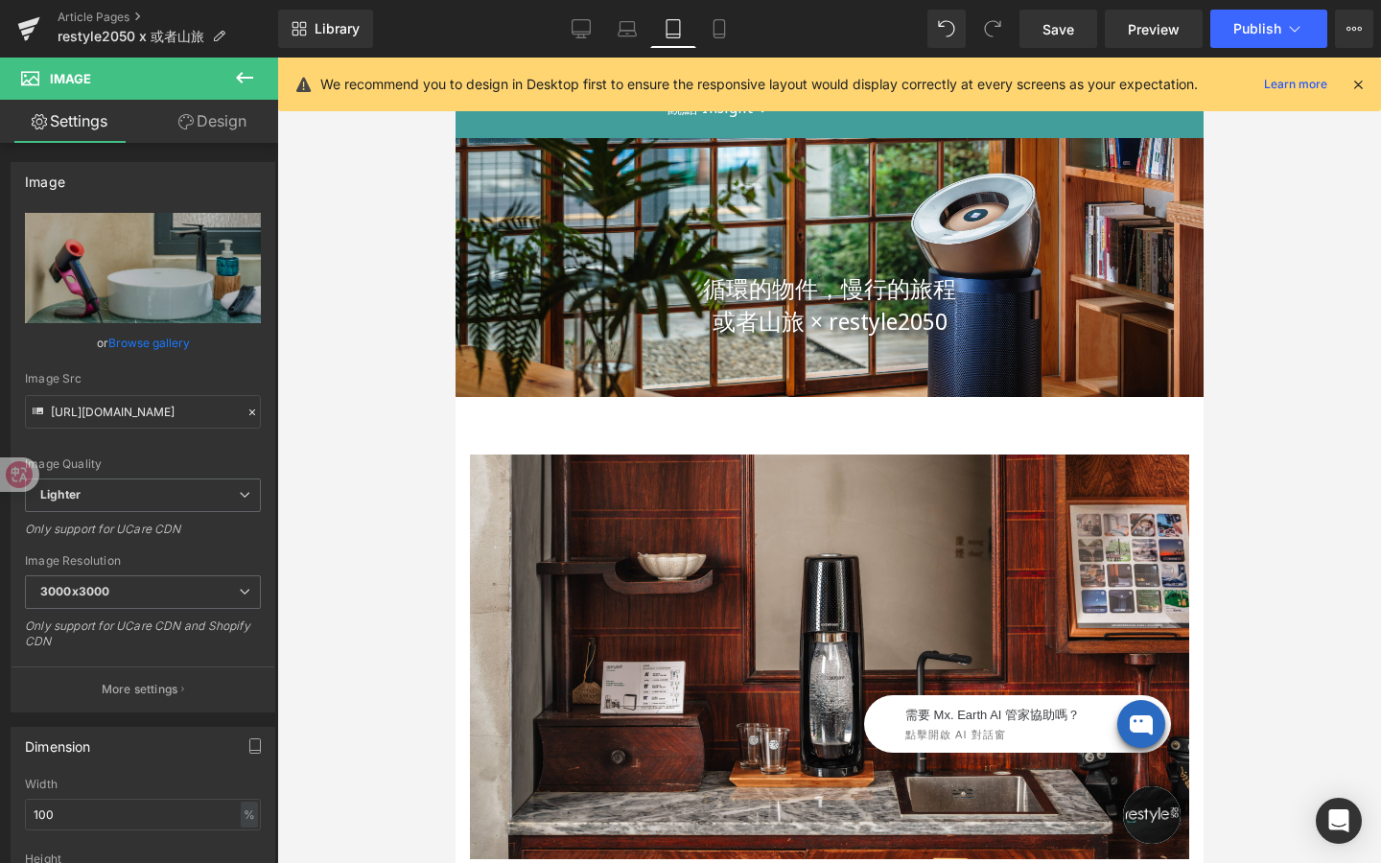
scroll to position [0, 0]
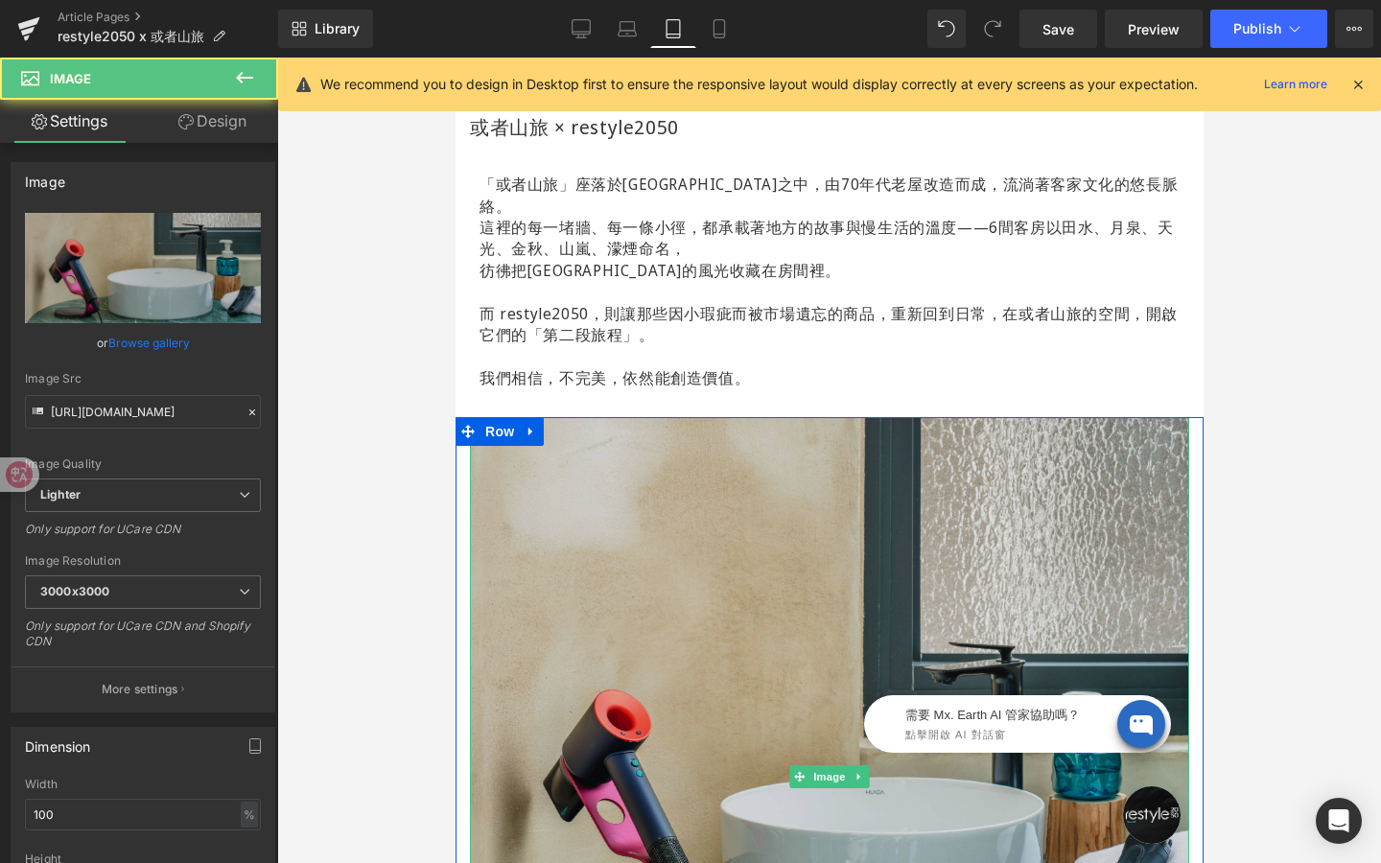
scroll to position [976, 0]
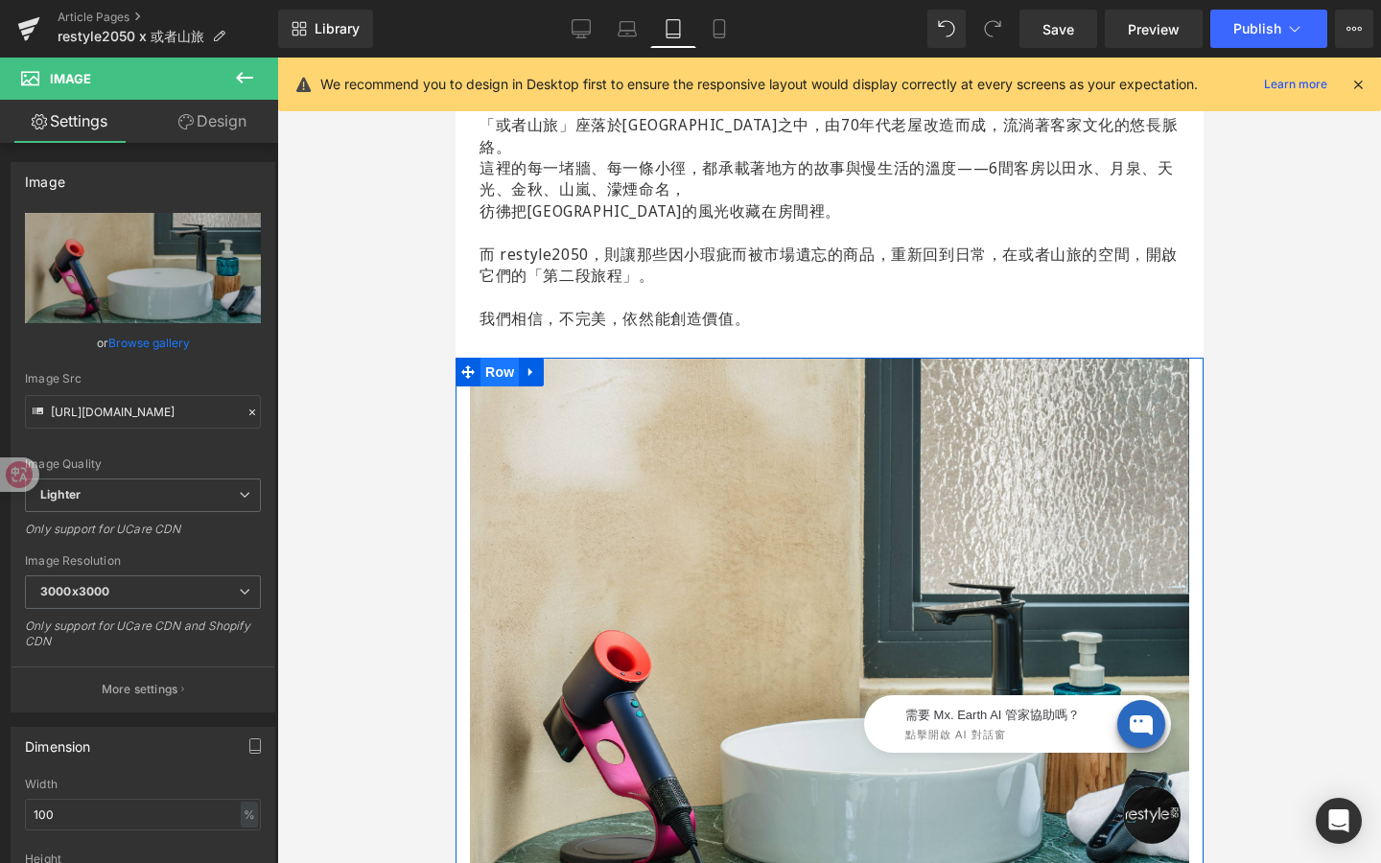
click at [499, 358] on span "Row" at bounding box center [499, 372] width 38 height 29
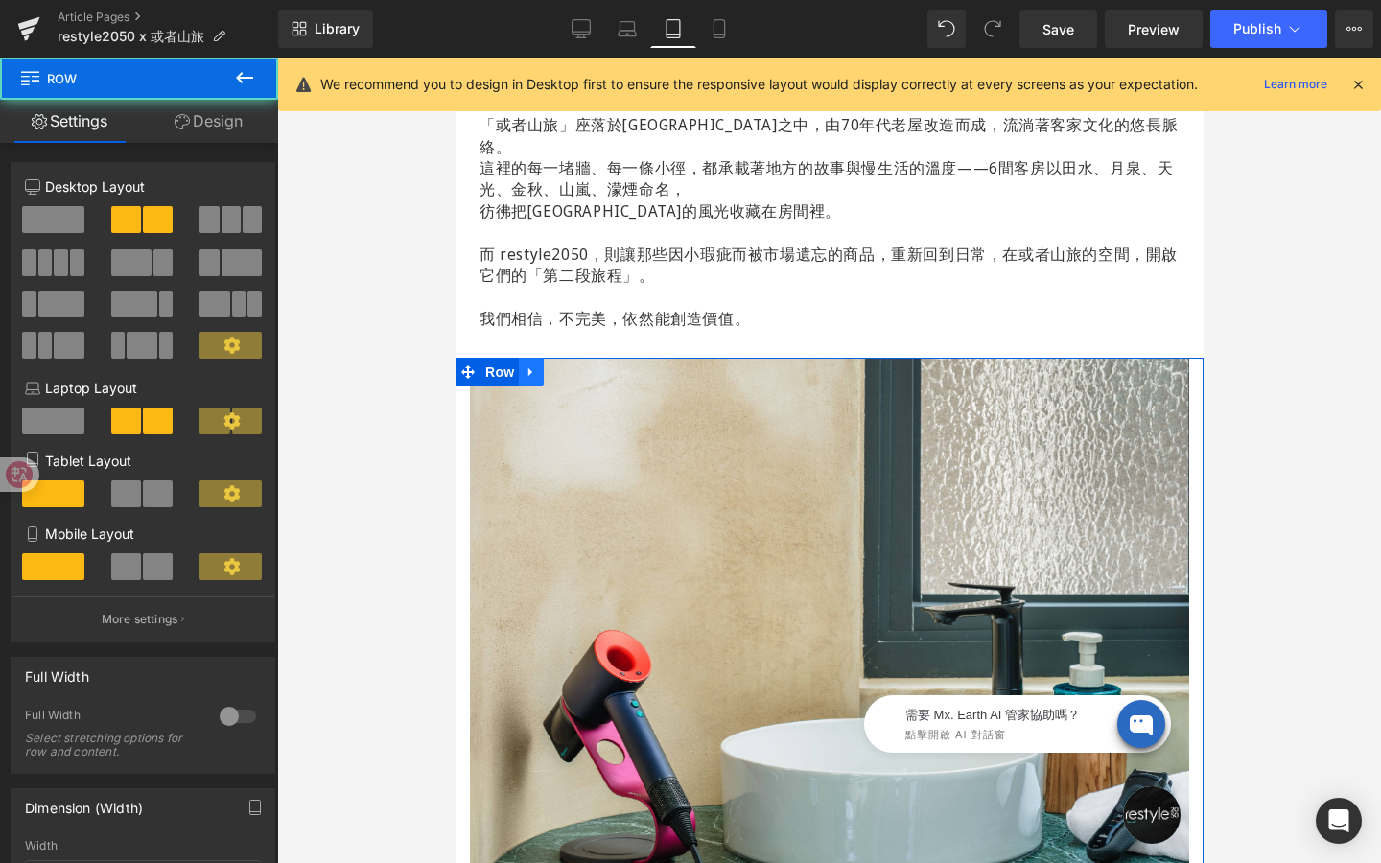
click at [517, 358] on ul "Row" at bounding box center [499, 372] width 88 height 29
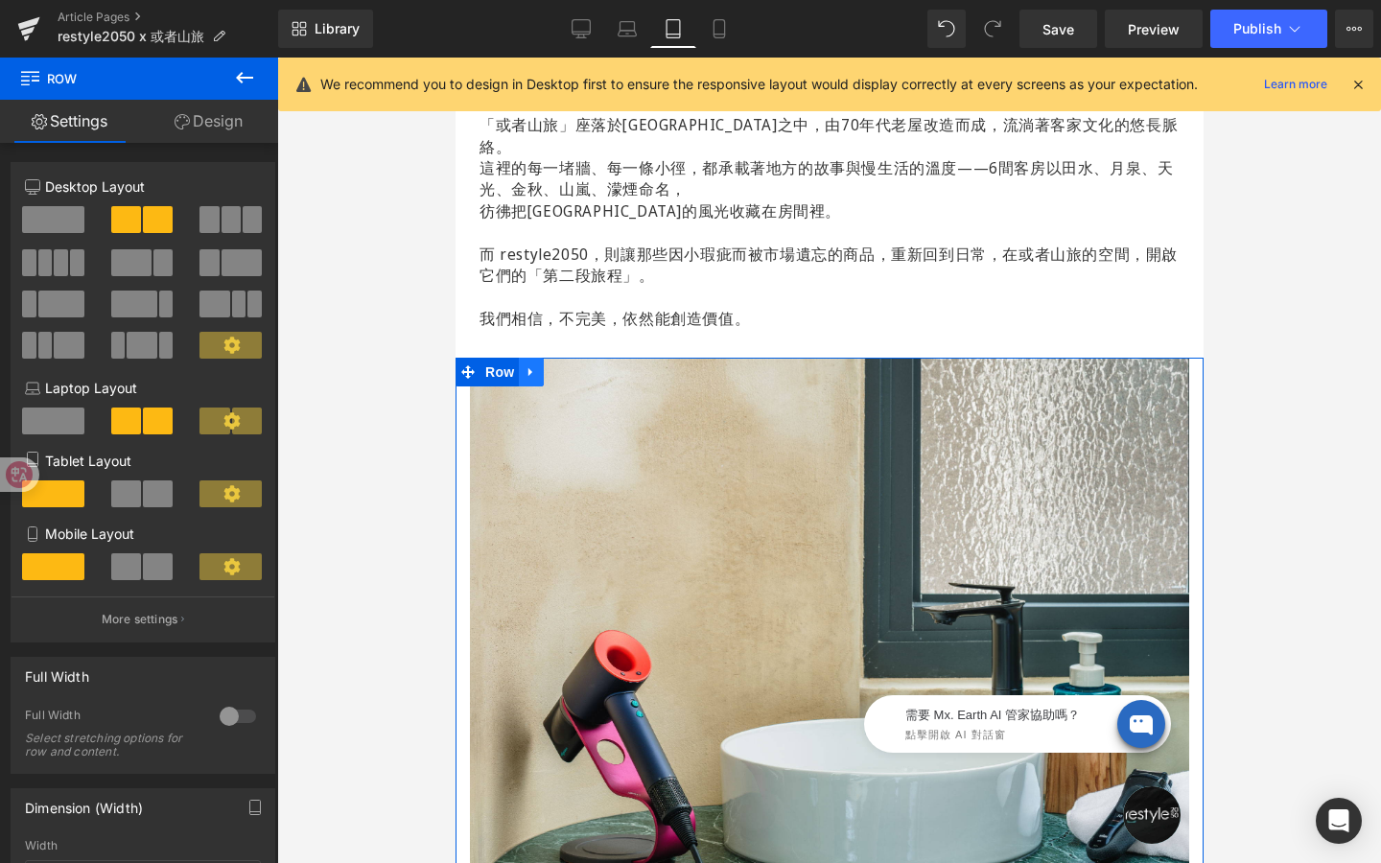
click at [529, 368] on icon at bounding box center [529, 372] width 4 height 9
click at [561, 365] on icon at bounding box center [555, 371] width 13 height 13
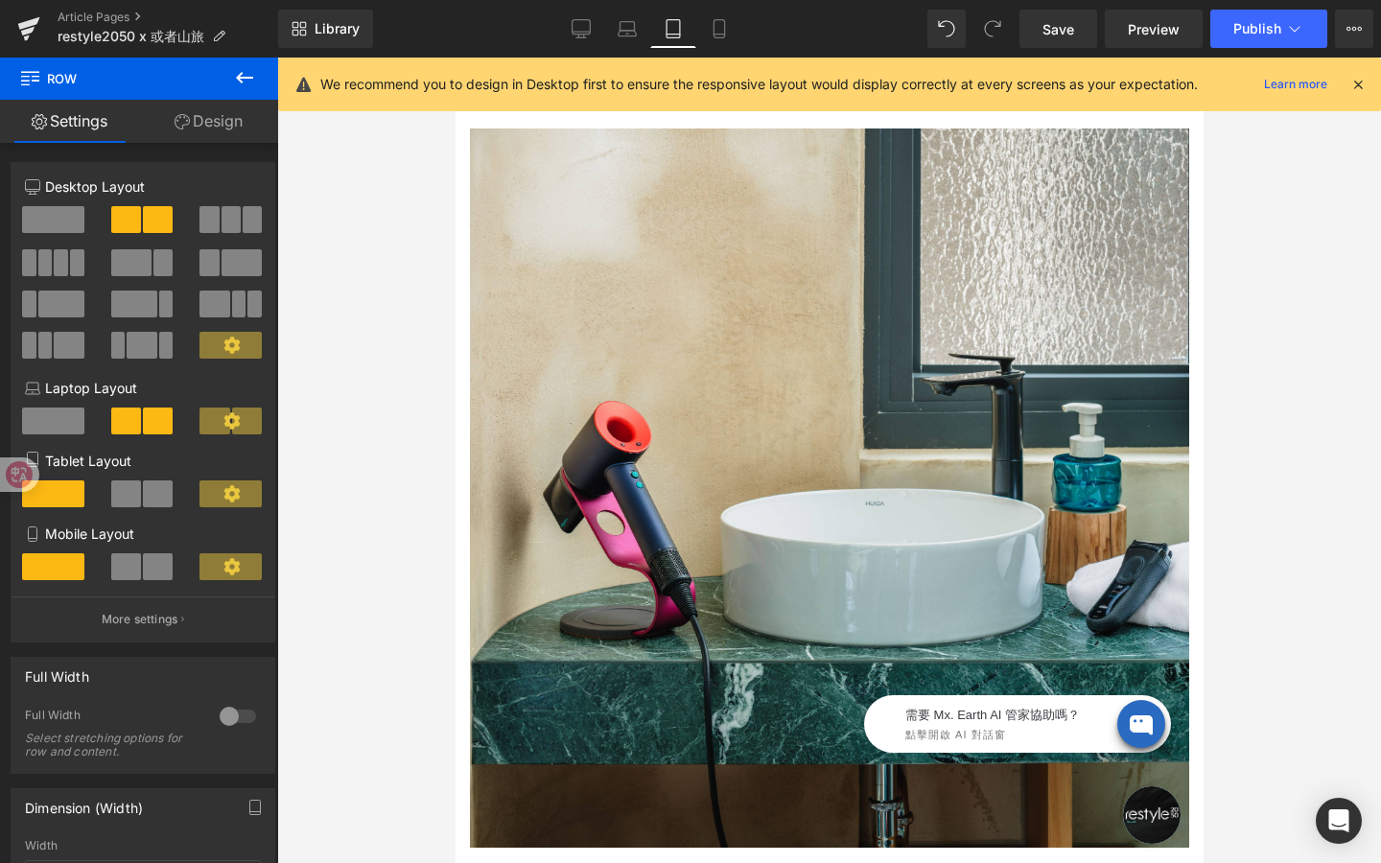
scroll to position [1202, 0]
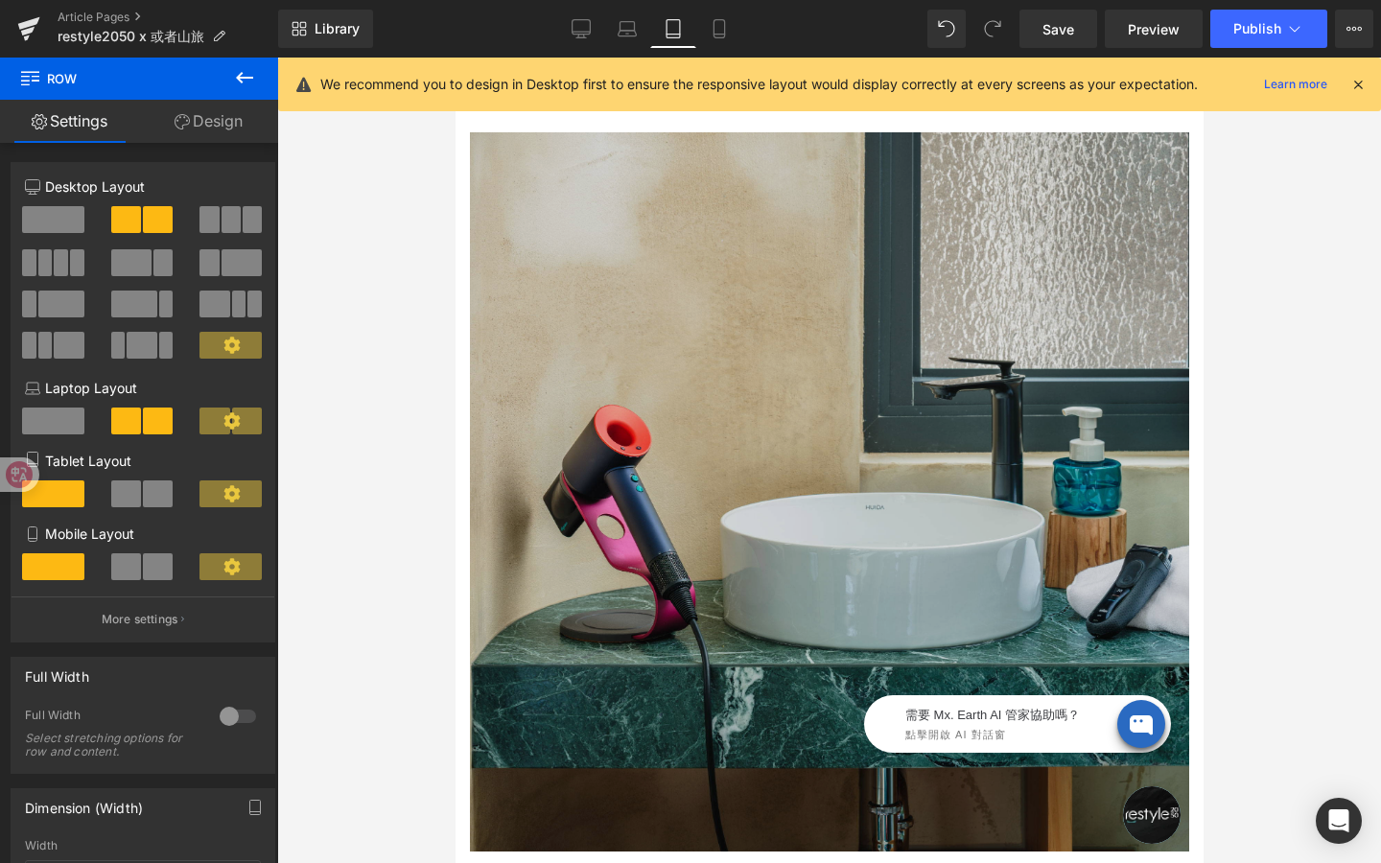
click at [679, 400] on img at bounding box center [828, 491] width 719 height 719
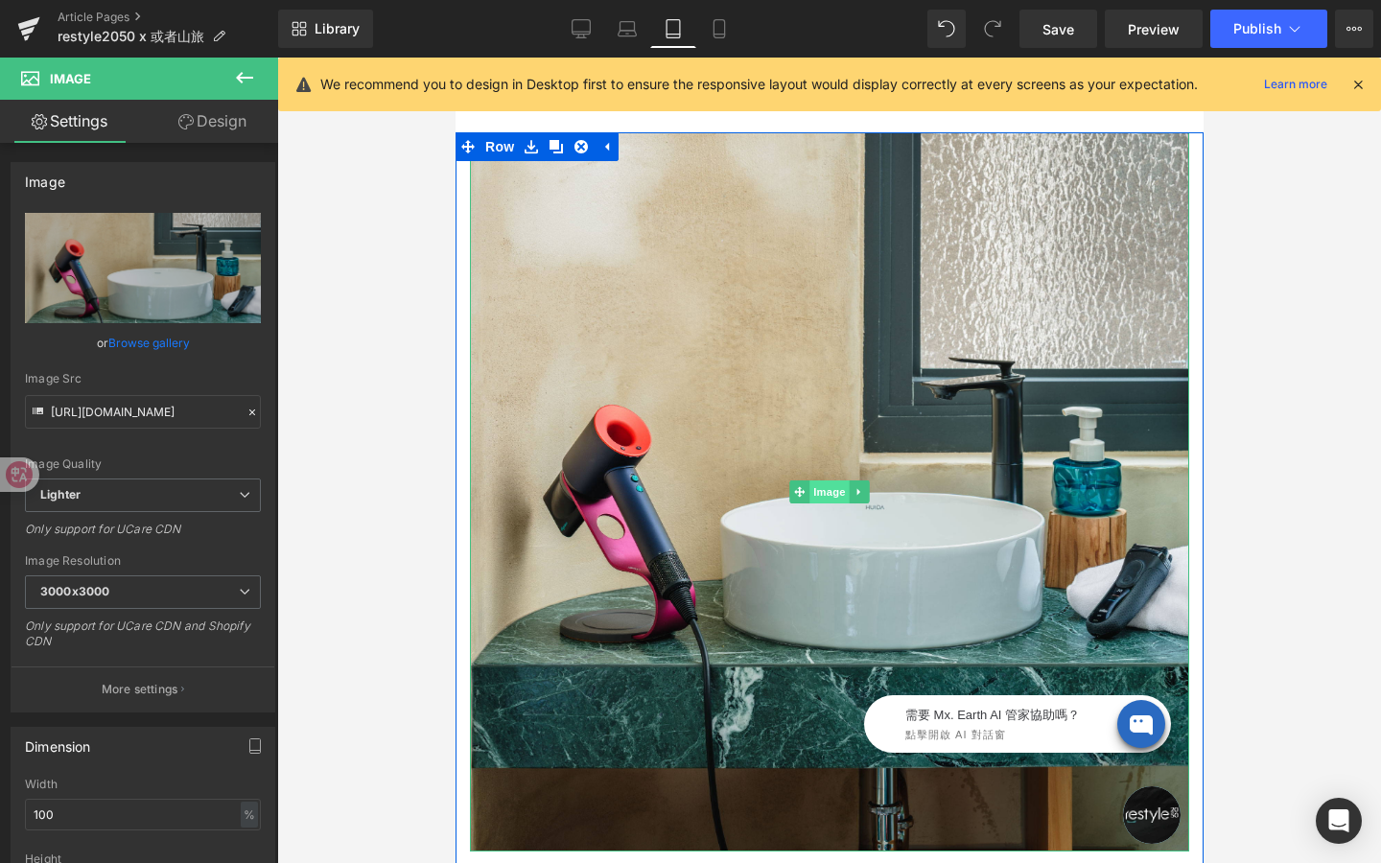
click at [829, 480] on span "Image" at bounding box center [828, 491] width 40 height 23
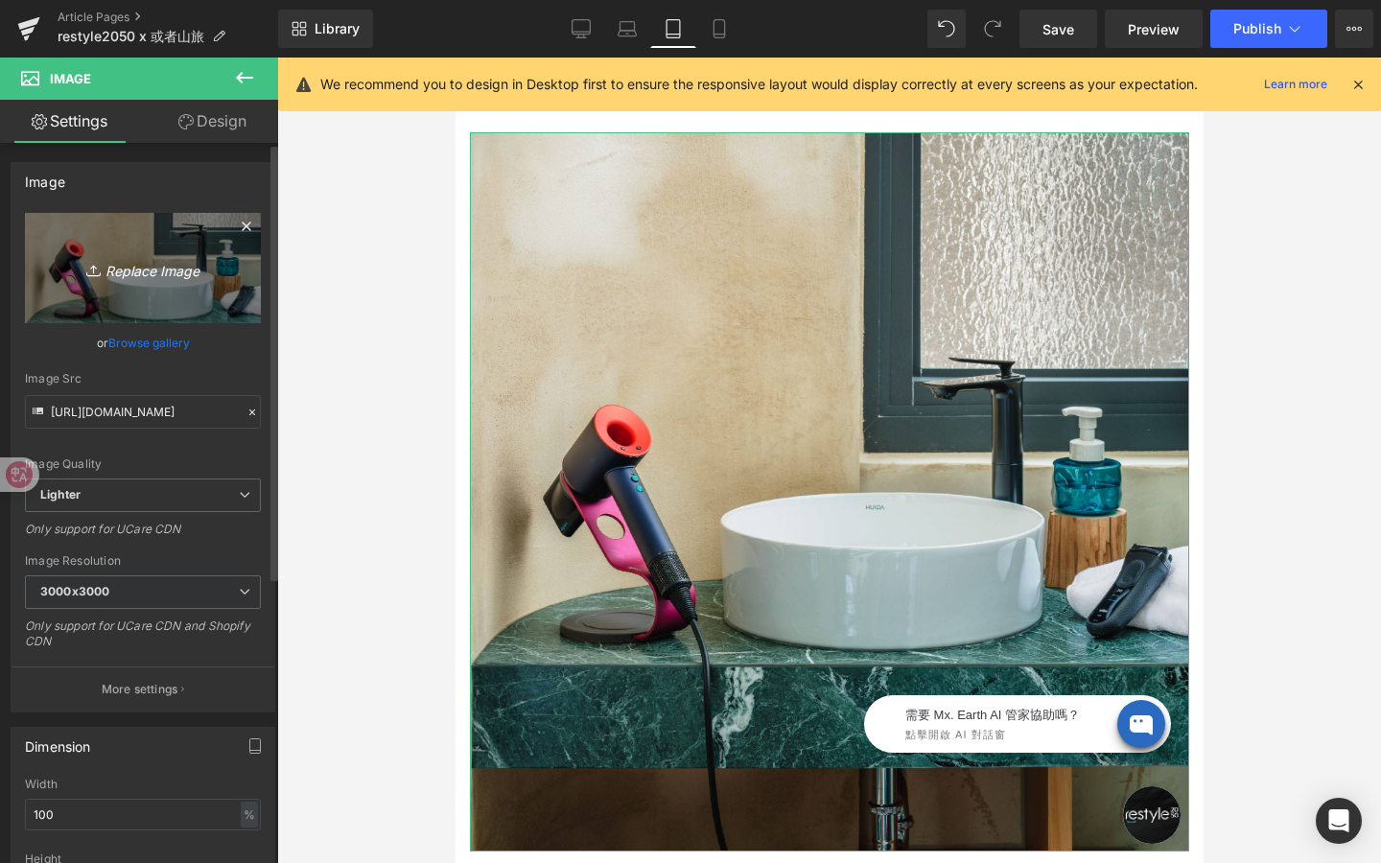
click at [154, 269] on icon "Replace Image" at bounding box center [142, 268] width 153 height 24
type input "C:\fakepath\或者山旅 image-6_1000*1000.jpg"
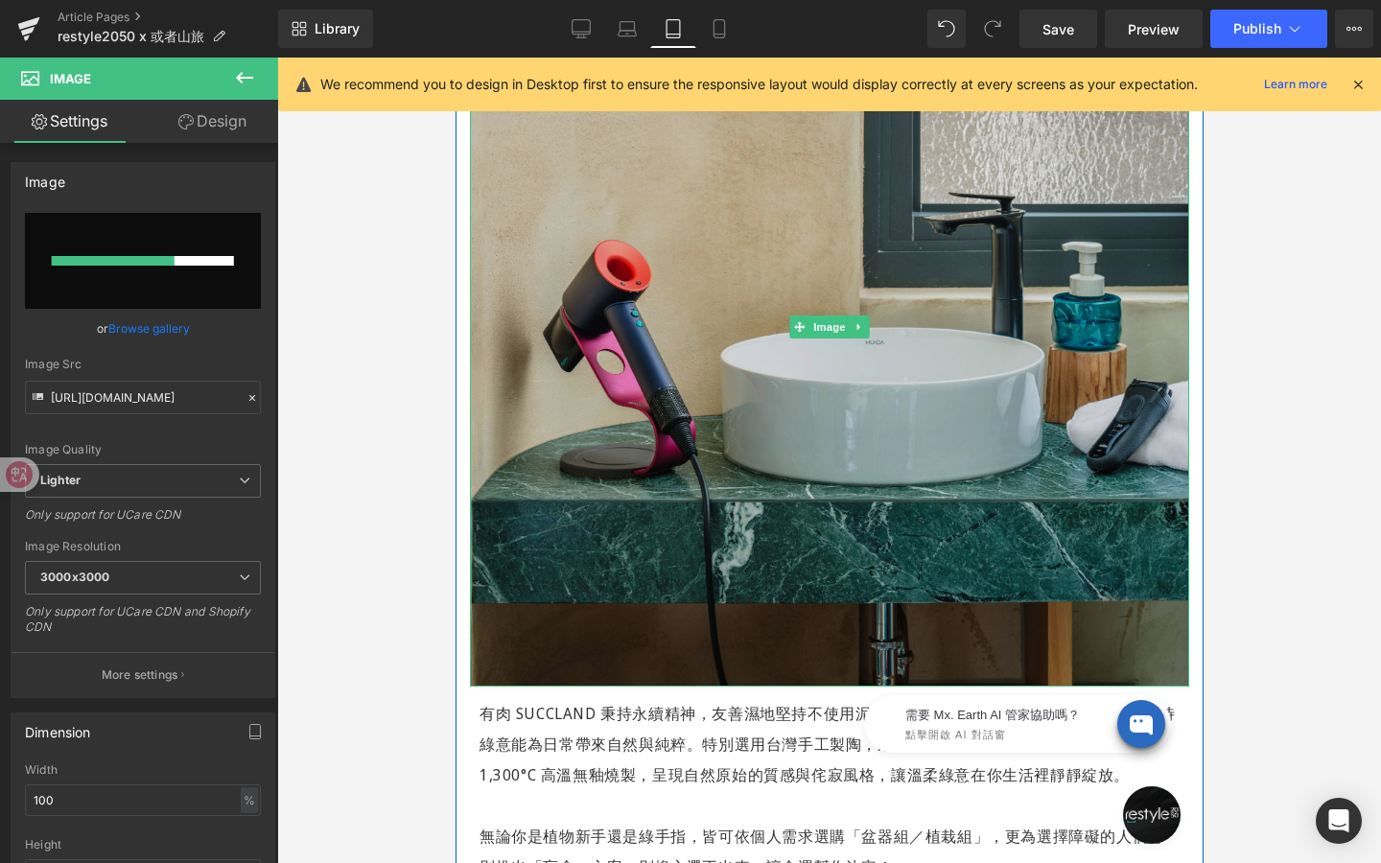
scroll to position [1372, 0]
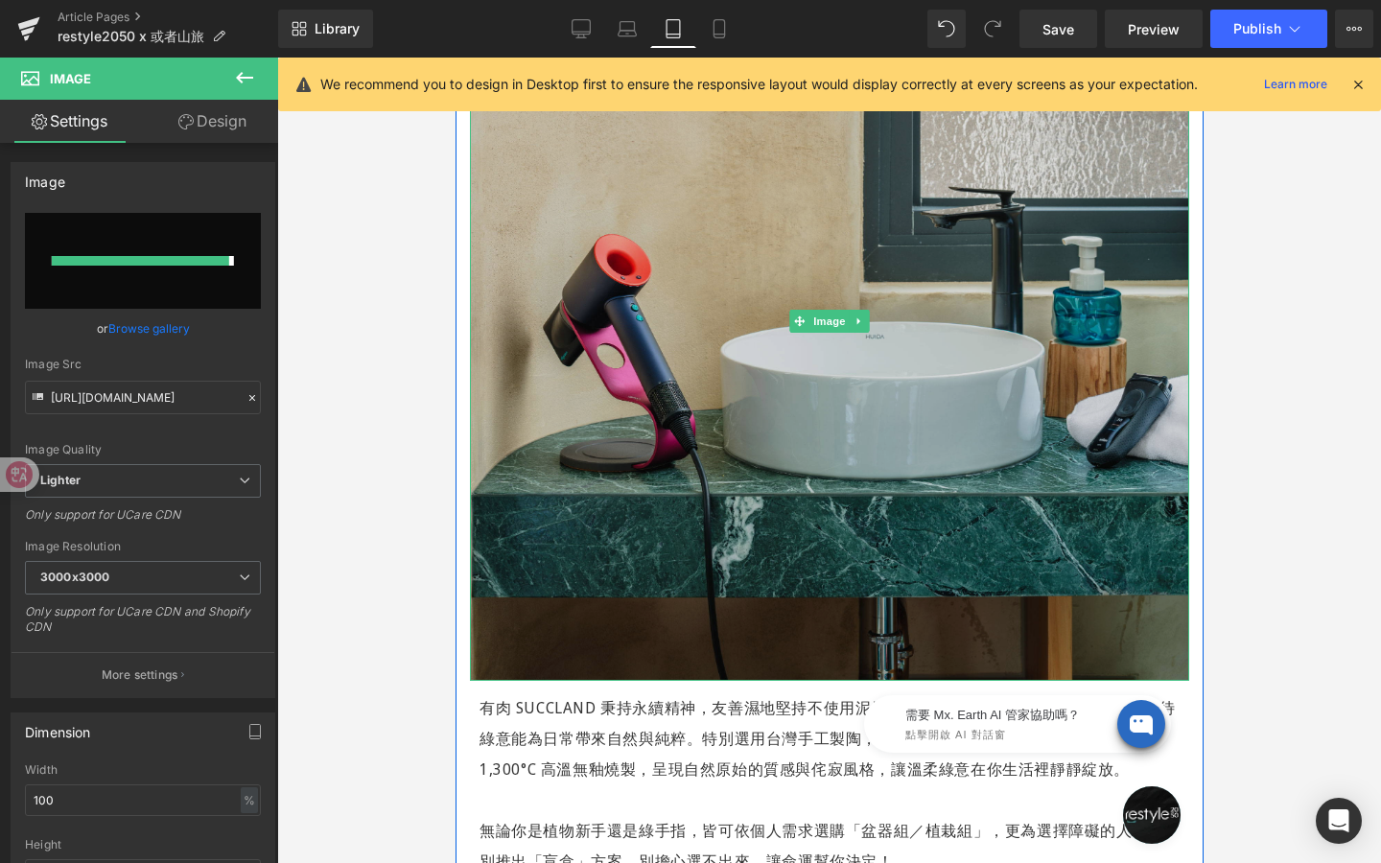
type input "[URL][DOMAIN_NAME]"
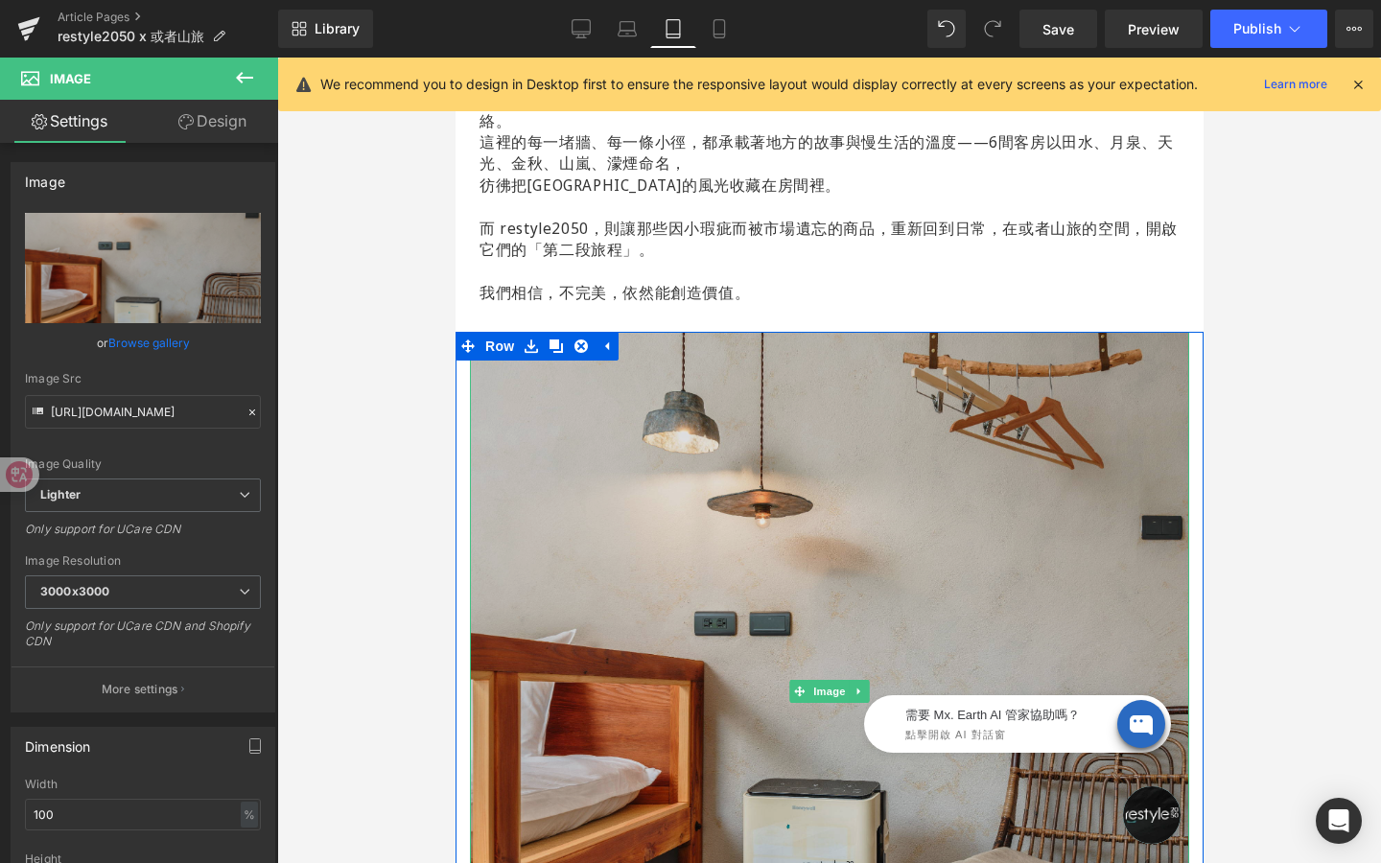
scroll to position [982, 0]
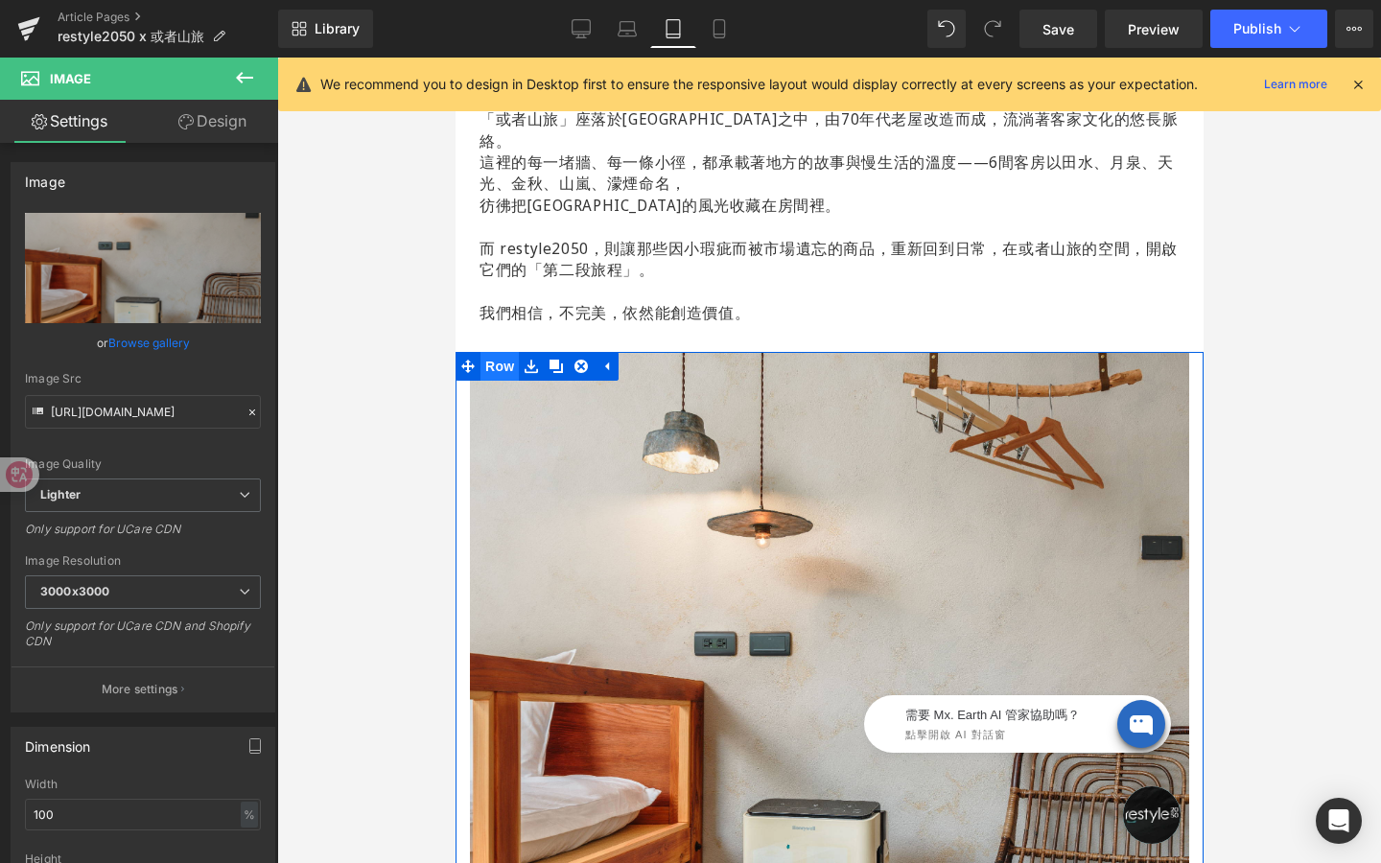
click at [503, 352] on span "Row" at bounding box center [499, 366] width 38 height 29
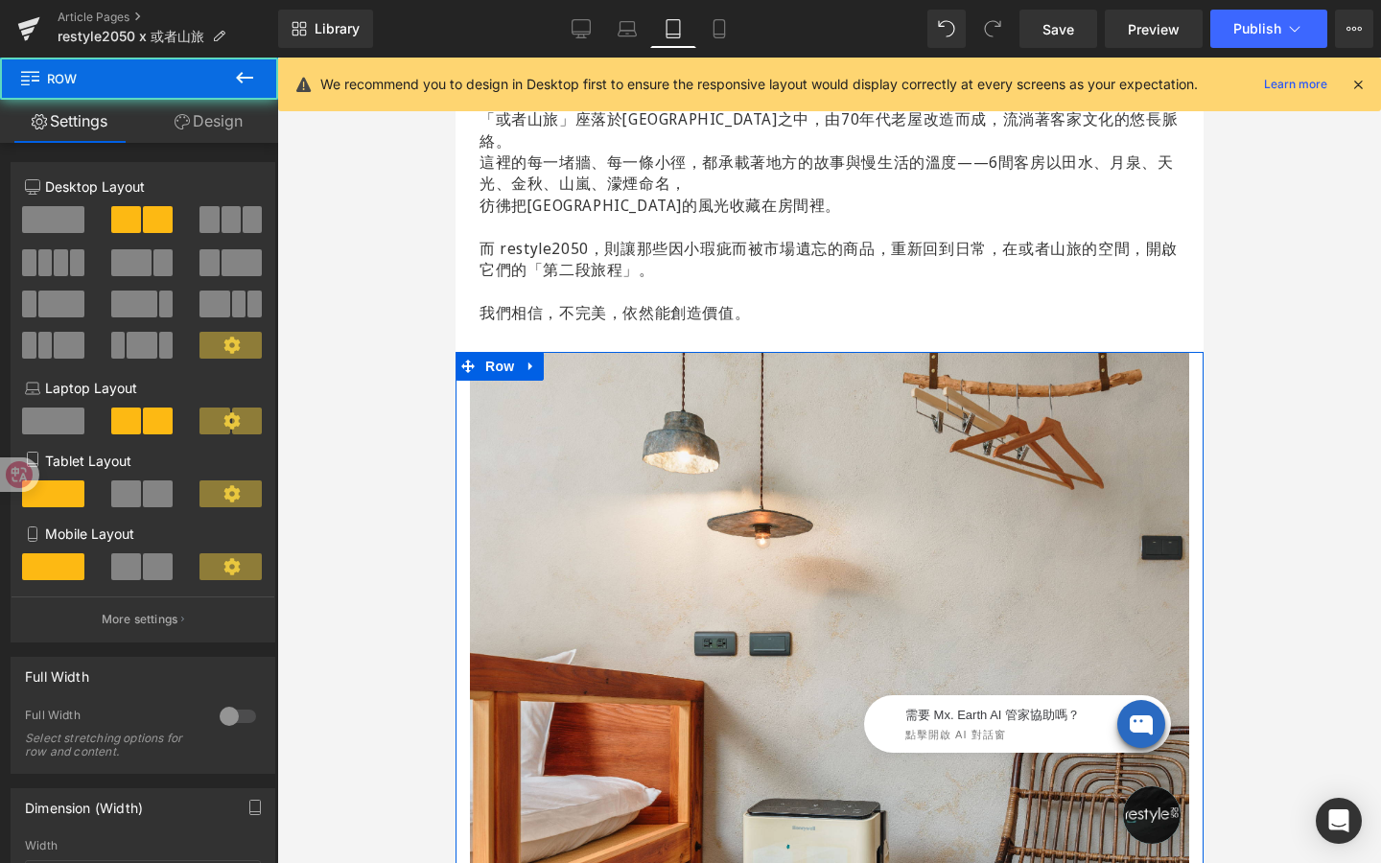
click at [238, 115] on link "Design" at bounding box center [208, 121] width 139 height 43
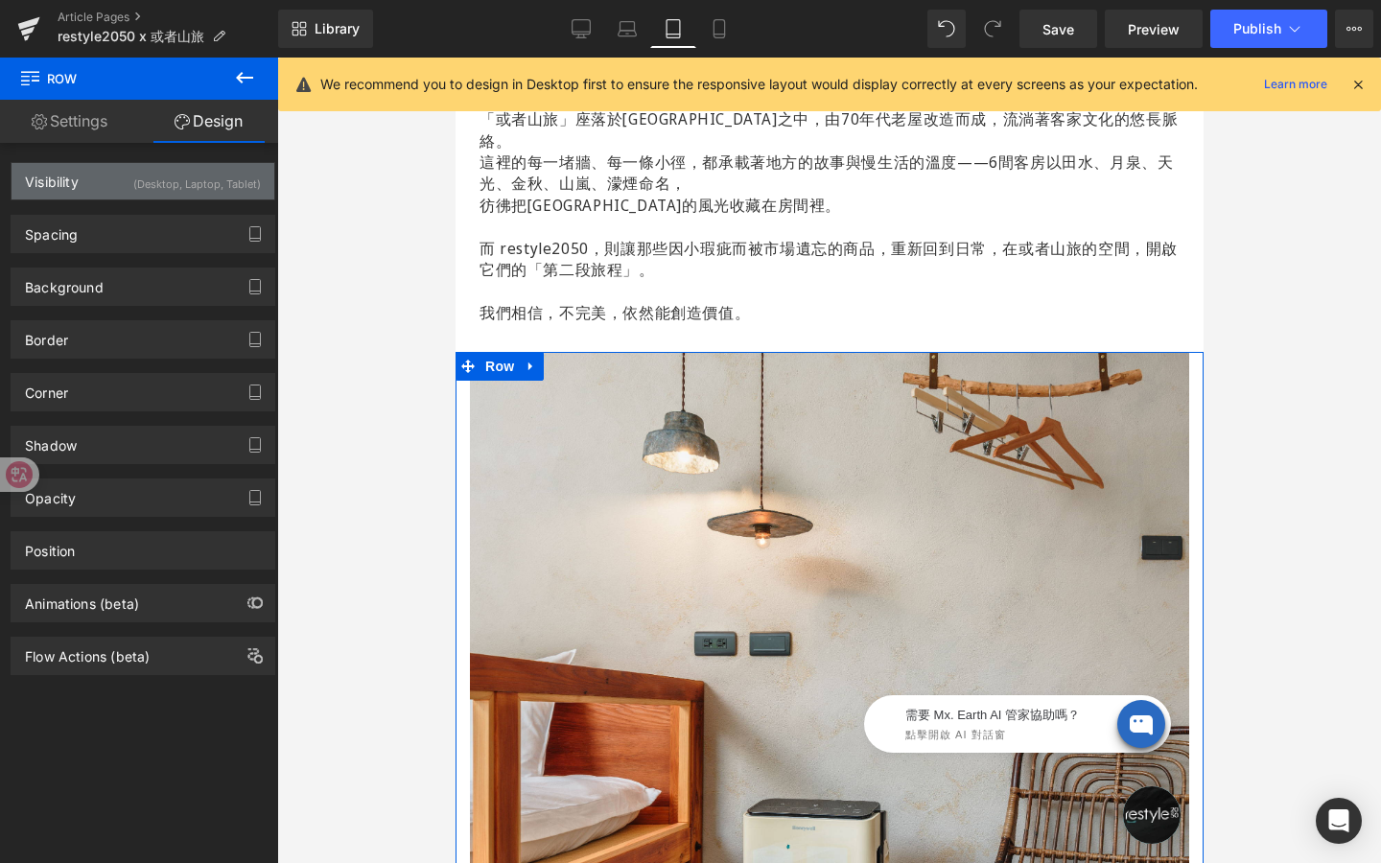
click at [219, 181] on div "(Desktop, Laptop, Tablet)" at bounding box center [197, 179] width 128 height 32
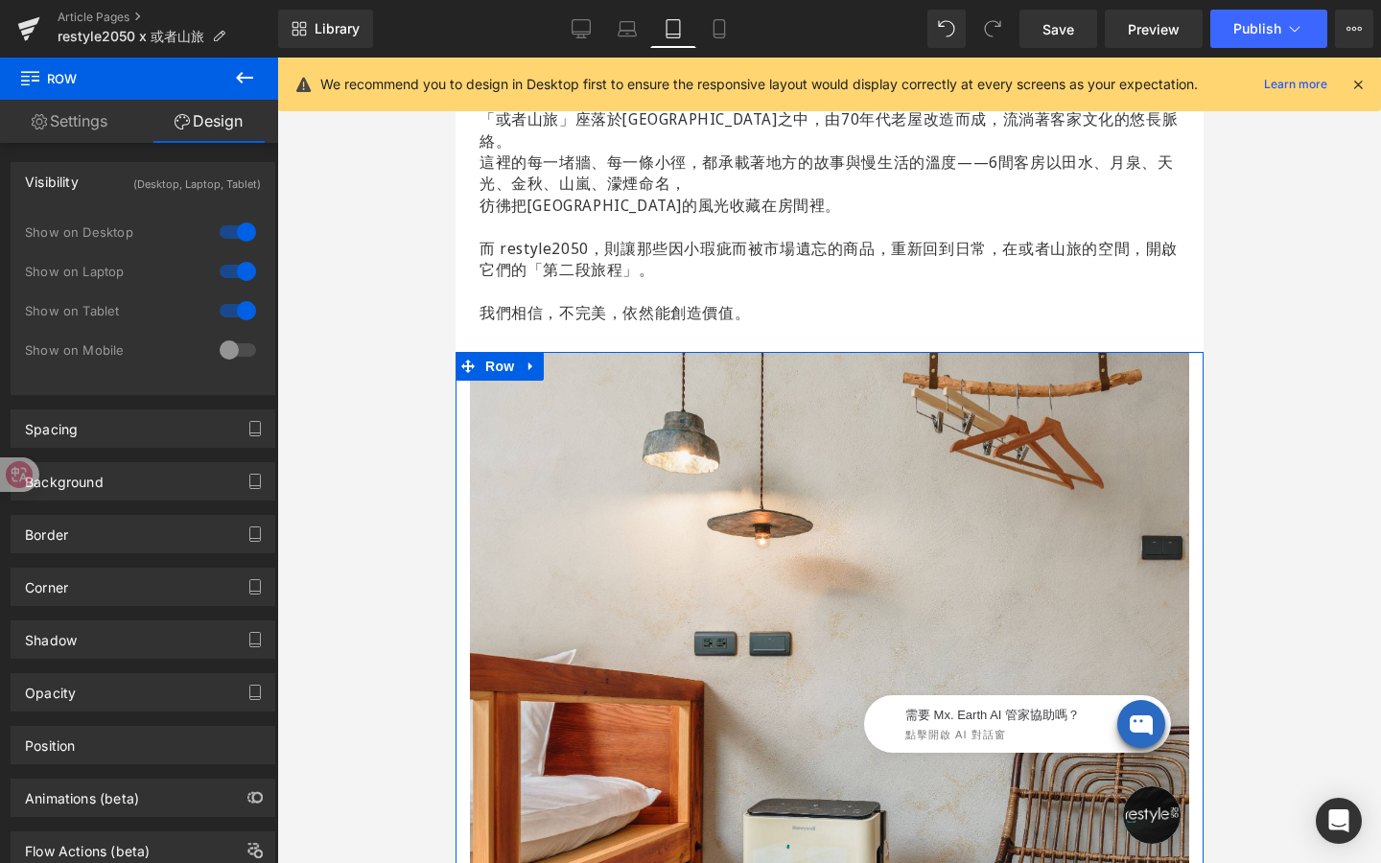
click at [234, 230] on div at bounding box center [238, 232] width 46 height 31
click at [232, 273] on div at bounding box center [238, 271] width 46 height 31
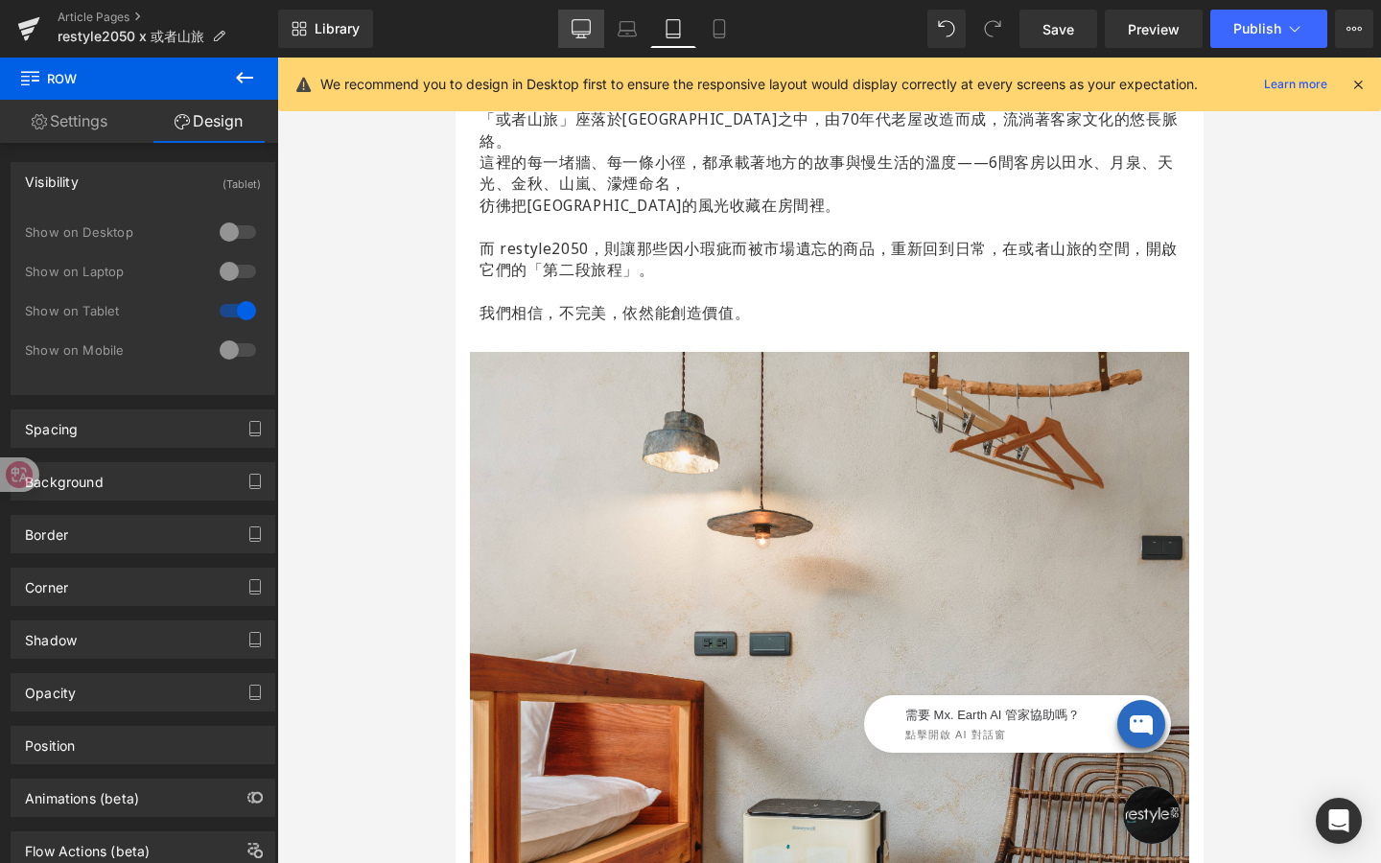
click at [583, 23] on icon at bounding box center [581, 28] width 19 height 19
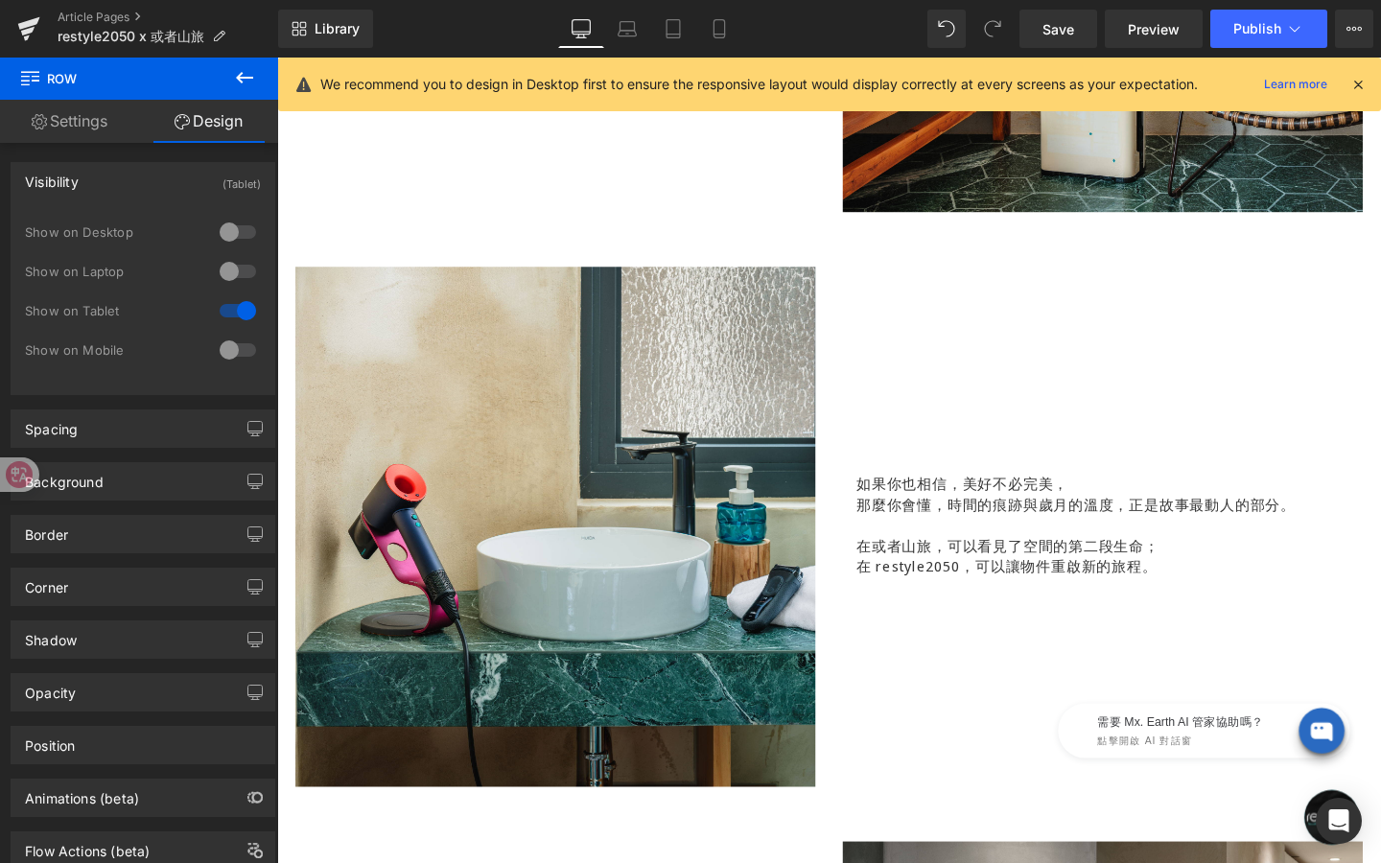
scroll to position [1971, 0]
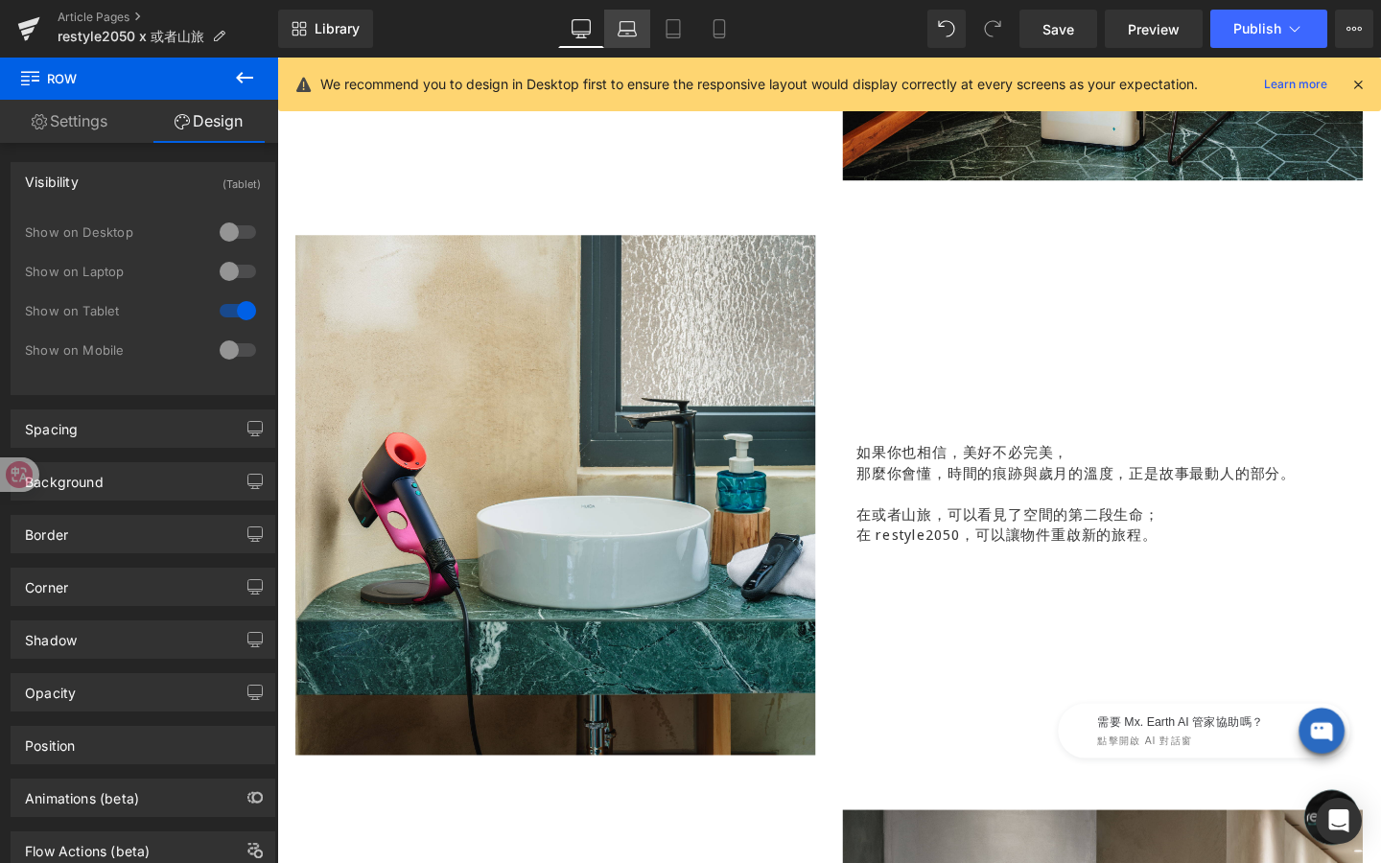
click at [628, 19] on icon at bounding box center [627, 28] width 19 height 19
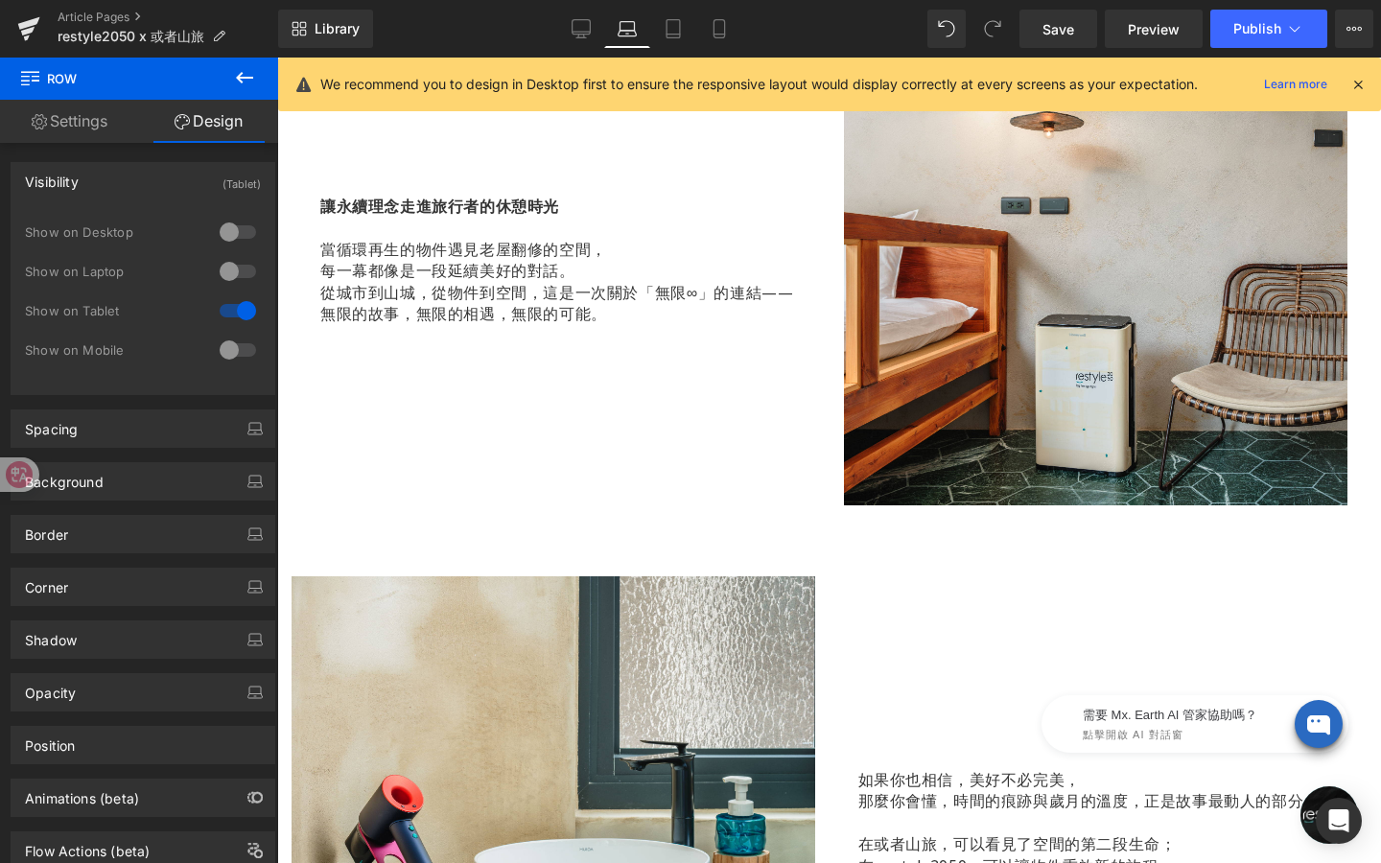
scroll to position [1497, 0]
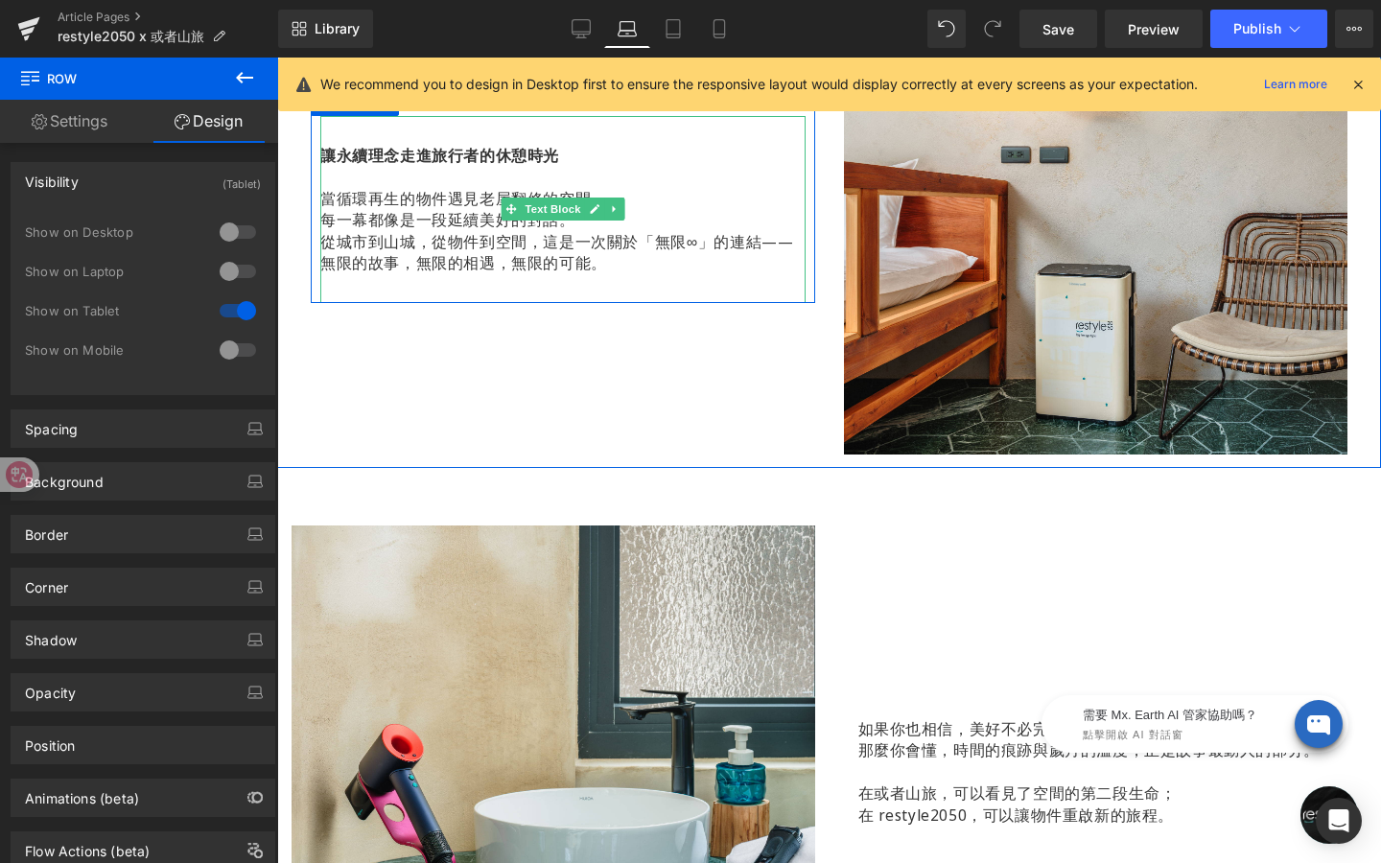
click at [519, 288] on div "讓永續理念走進旅行者的休憩時光 當循環再生的物件遇見老屋翻修的空間， 每一幕都像是一段延續美好的對話。 從城市到山城，從物件到空間，這是一次關於「無限∞」的連…" at bounding box center [562, 209] width 485 height 186
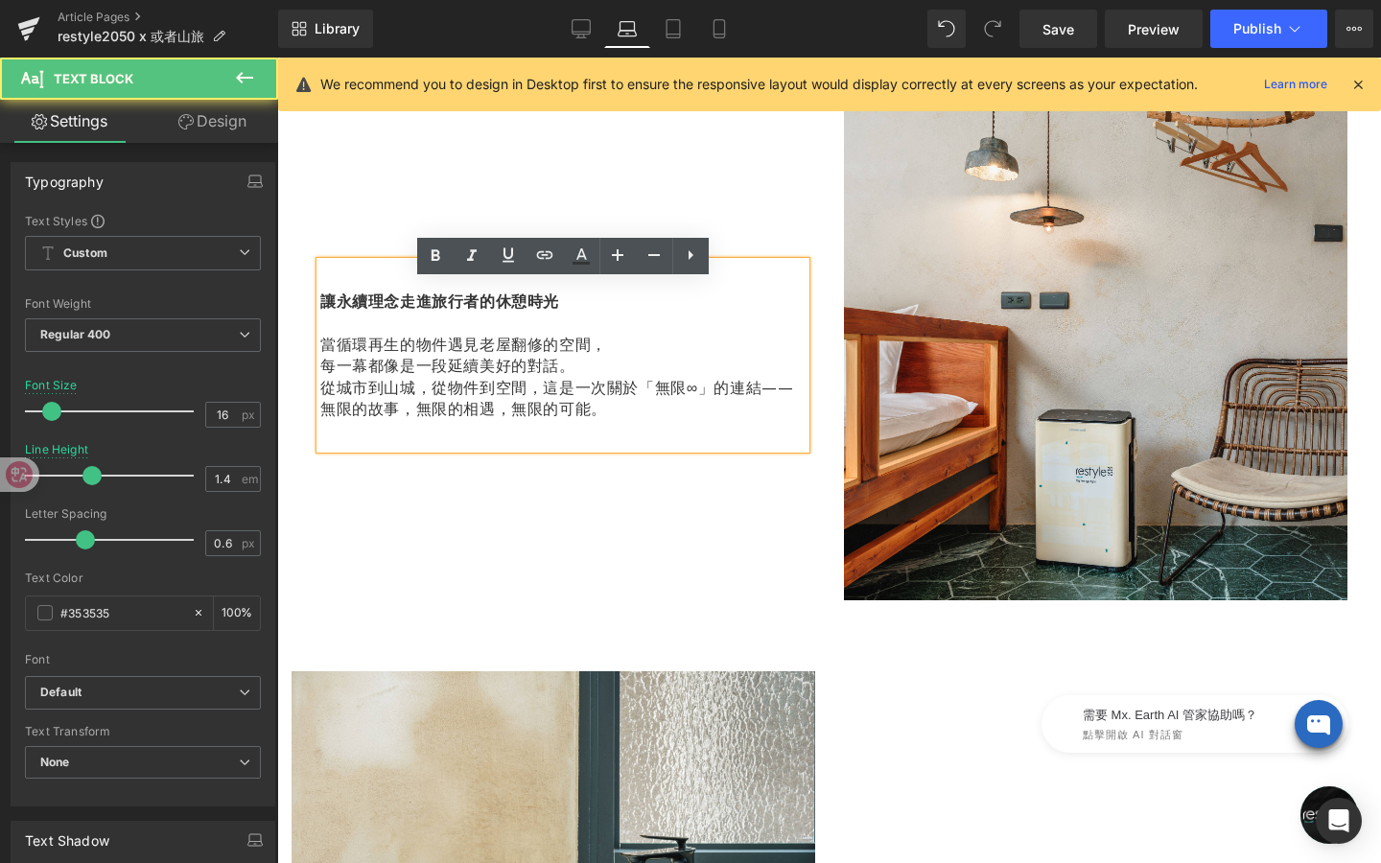
scroll to position [1332, 0]
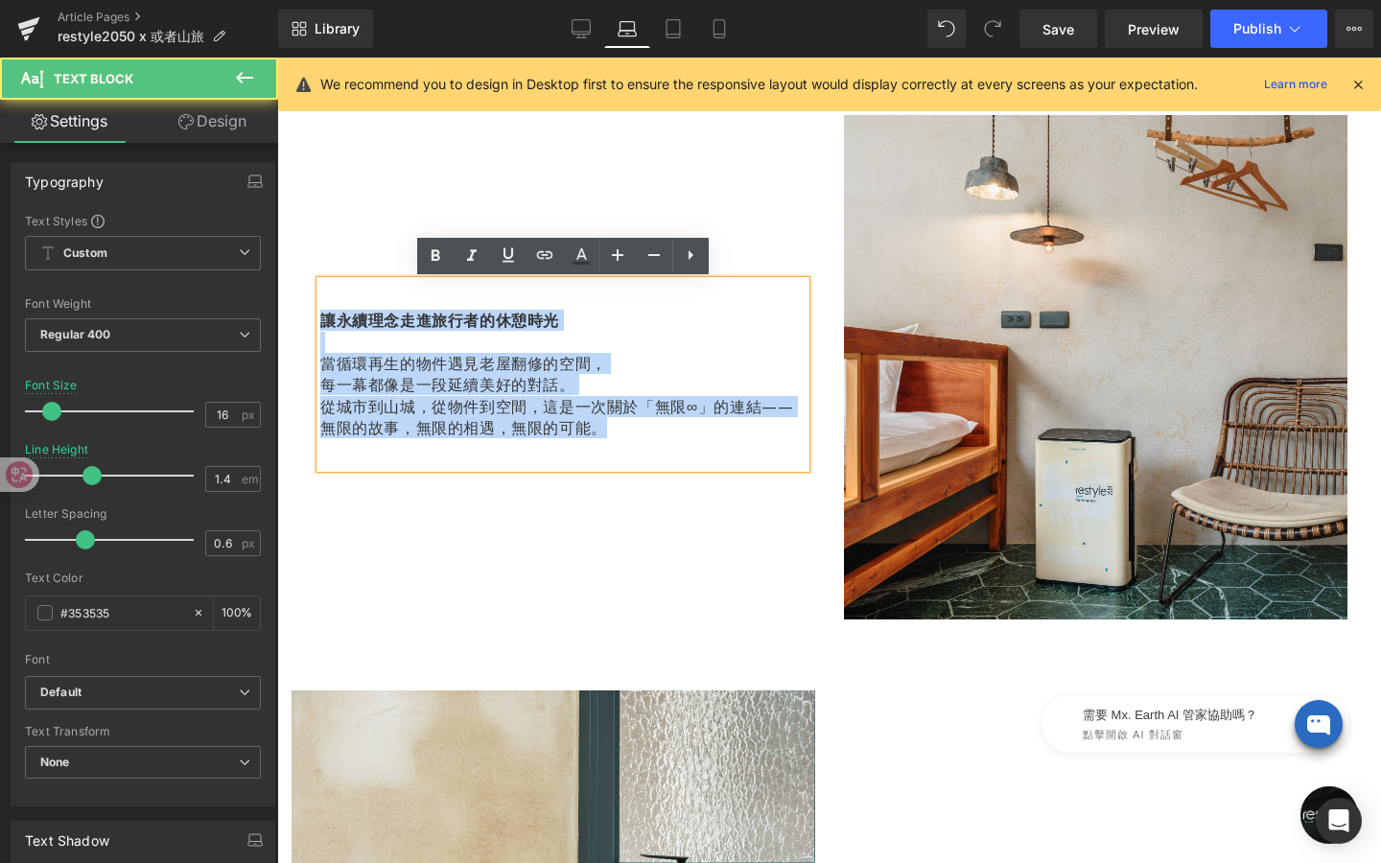
drag, startPoint x: 614, startPoint y: 435, endPoint x: 322, endPoint y: 299, distance: 321.8
click at [322, 299] on div "讓永續理念走進旅行者的休憩時光 當循環再生的物件遇見老屋翻修的空間， 每一幕都像是一段延續美好的對話。 從城市到山城，從物件到空間，這是一次關於「無限∞」的連…" at bounding box center [562, 374] width 485 height 186
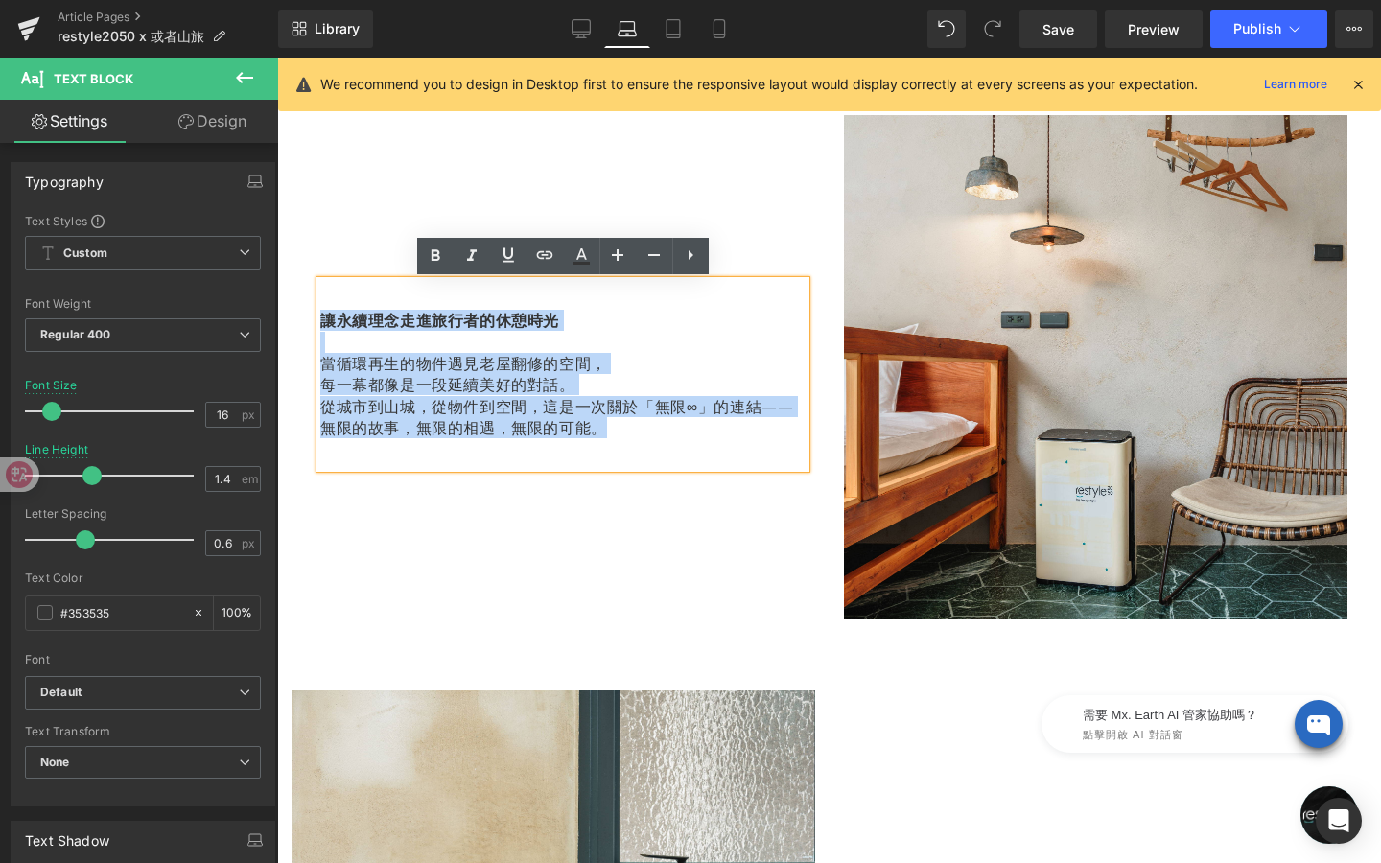
copy div "讓永續理念走進旅行者的休憩時光 當循環再生的物件遇見老屋翻修的空間， 每一幕都像是一段延續美好的對話。 從城市到山城，從物件到空間，這是一次關於「無限∞」的連…"
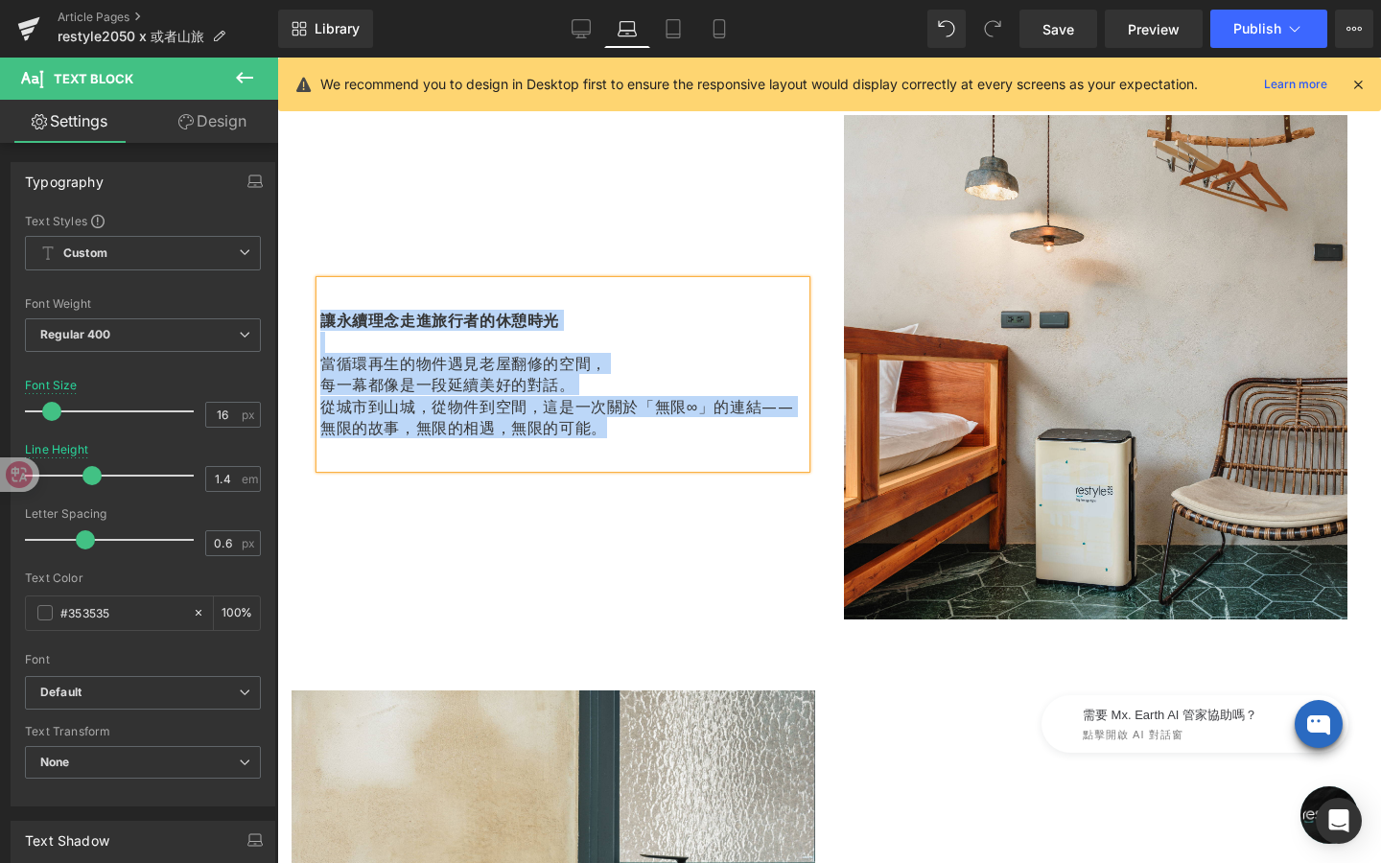
click at [521, 424] on p "從城市到山城，從物件到空間，這是一次關於「無限∞」的連結——無限的故事，無限的相遇，無限的可能。" at bounding box center [562, 417] width 485 height 43
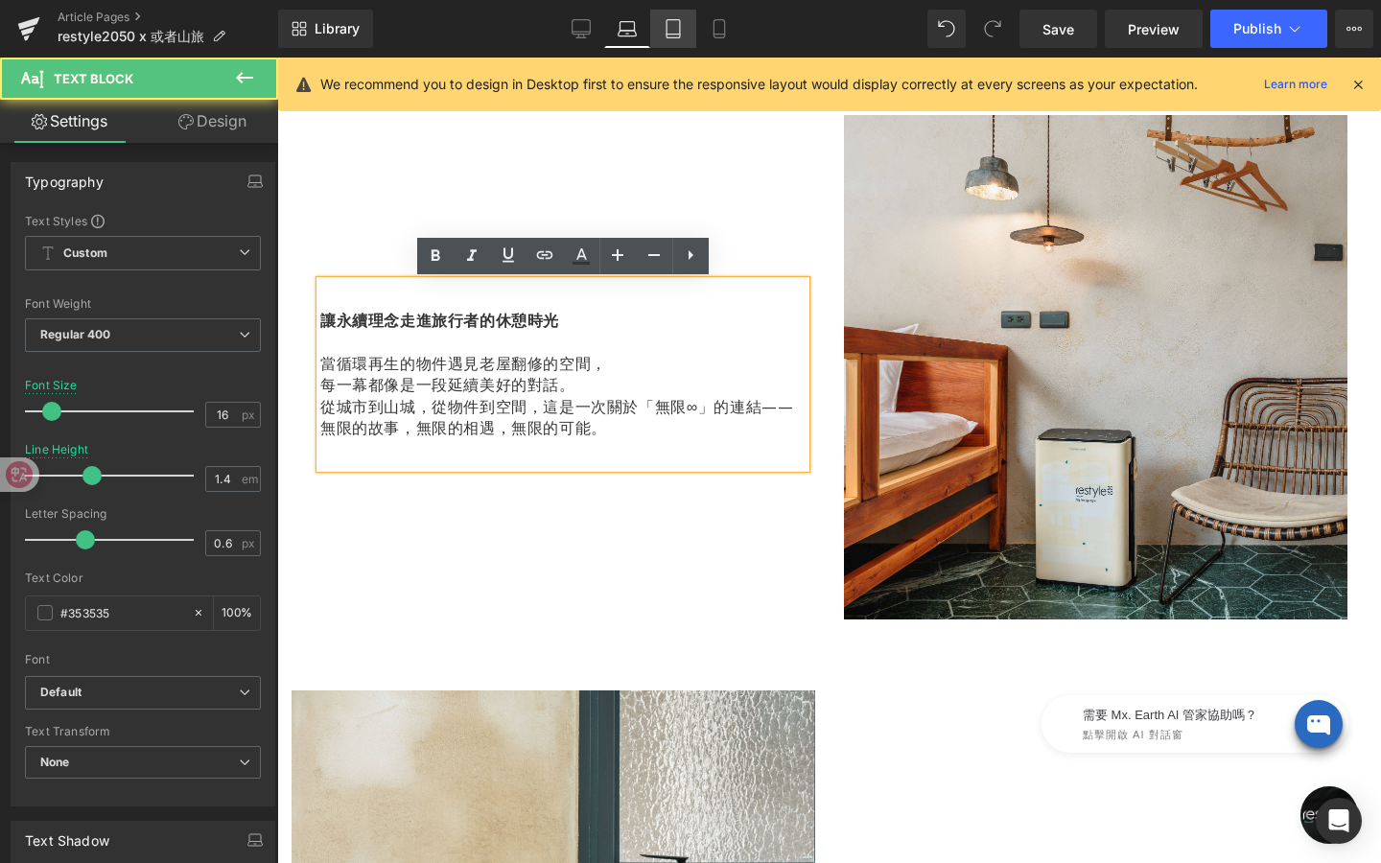
click at [668, 12] on link "Tablet" at bounding box center [673, 29] width 46 height 38
type input "20"
type input "100"
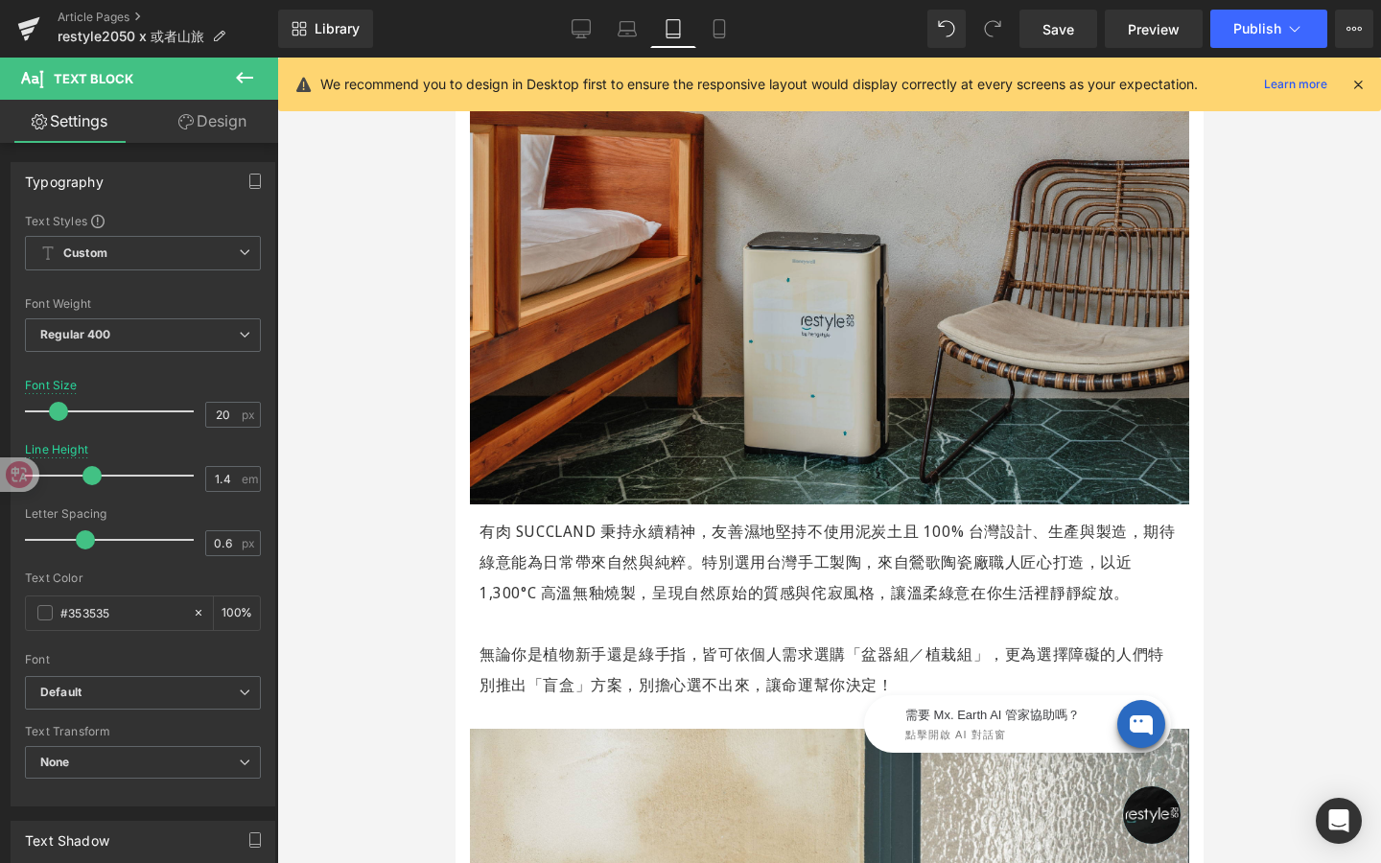
scroll to position [1563, 0]
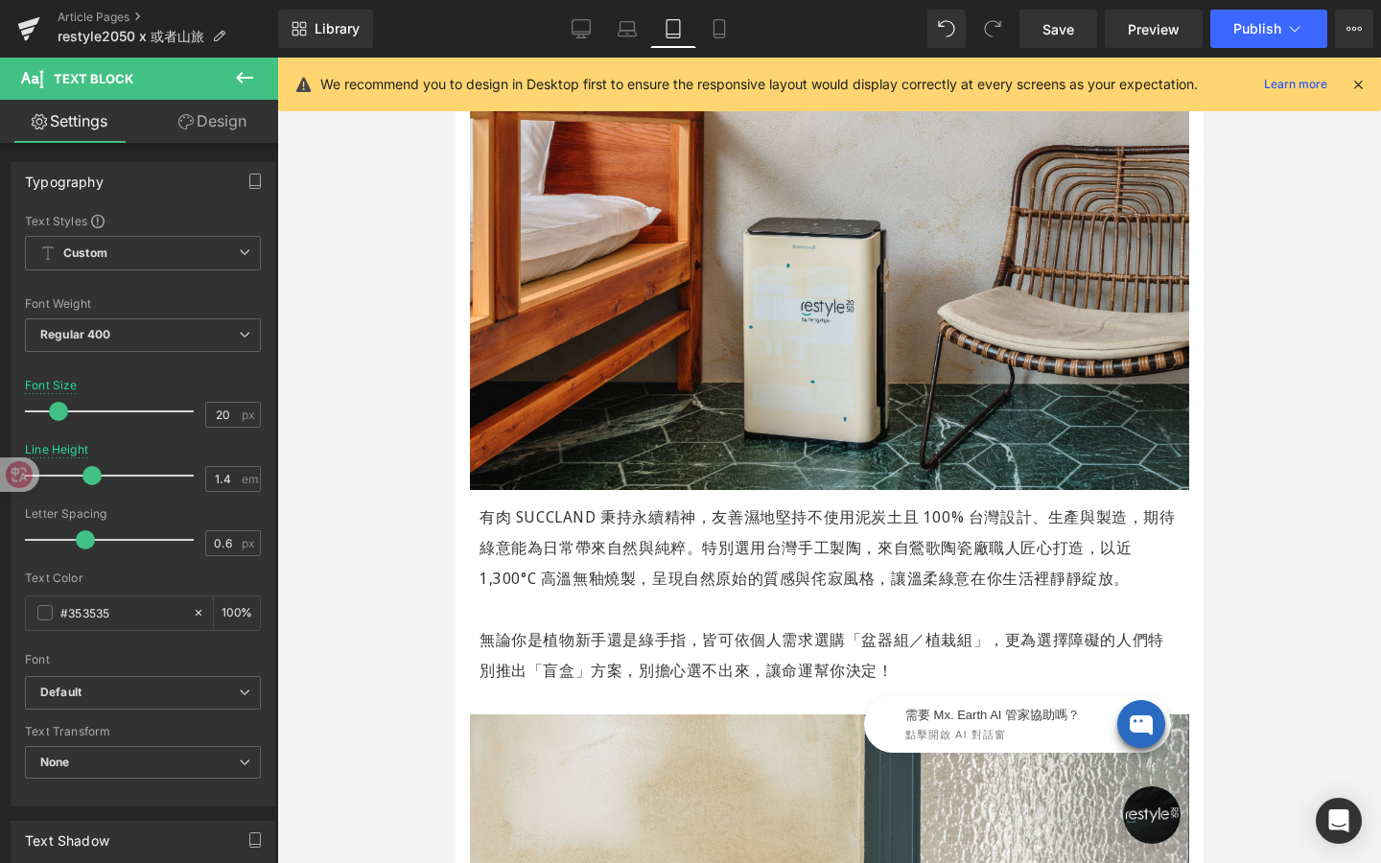
click at [697, 542] on p "有肉 SUCCLAND 秉持永續精神，友善濕地堅持不使用泥炭土且 100% 台灣設計、生產與製造，期待綠意能為日常帶來自然與純粹。特別選用台灣手工製陶，來自鶯…" at bounding box center [829, 548] width 700 height 92
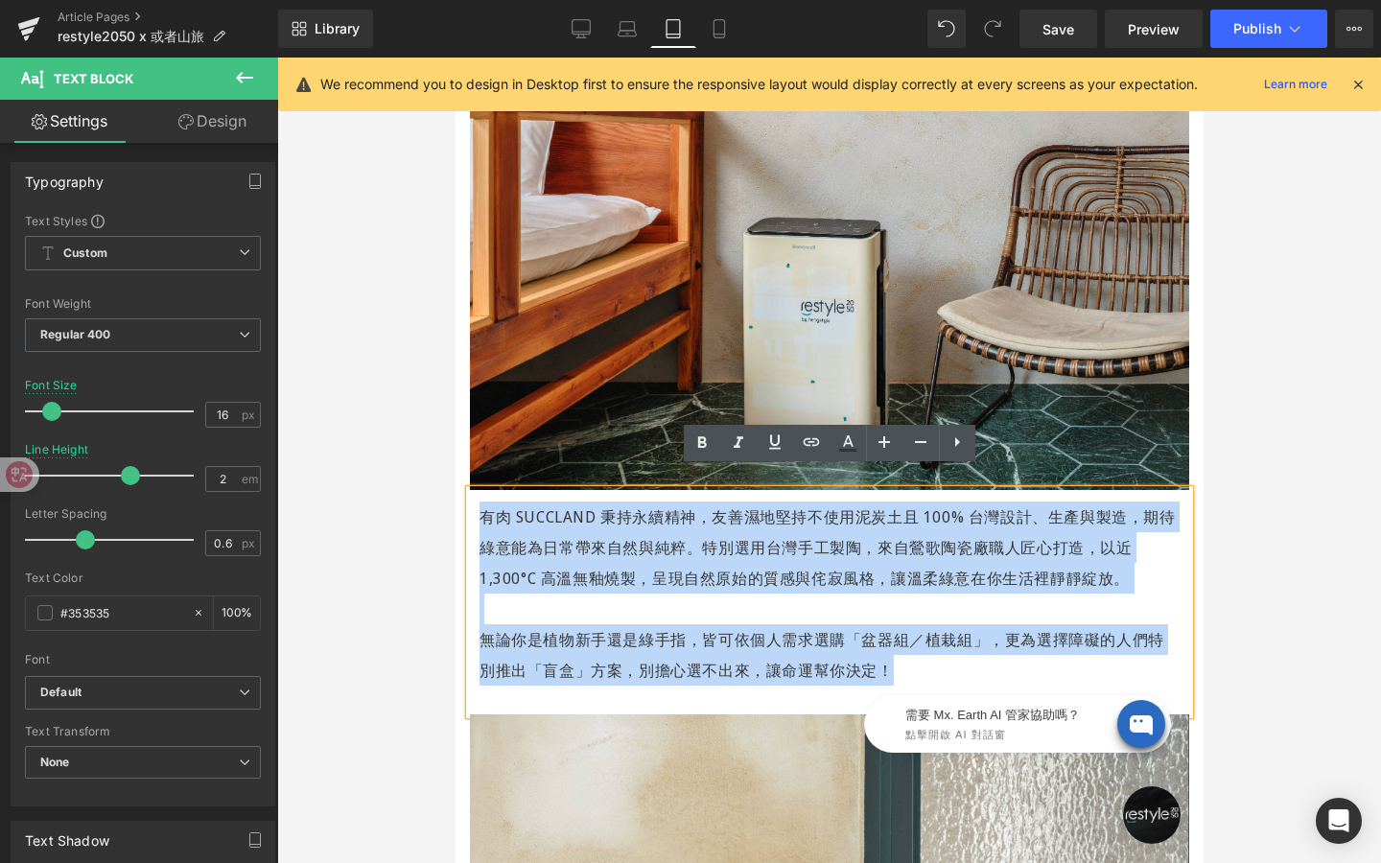
drag, startPoint x: 875, startPoint y: 651, endPoint x: 475, endPoint y: 492, distance: 430.4
click at [475, 492] on div "有肉 SUCCLAND 秉持永續精神，友善濕地堅持不使用泥炭土且 100% 台灣設計、生產與製造，期待綠意能為日常帶來自然與純粹。特別選用台灣手工製陶，來自鶯…" at bounding box center [828, 602] width 719 height 224
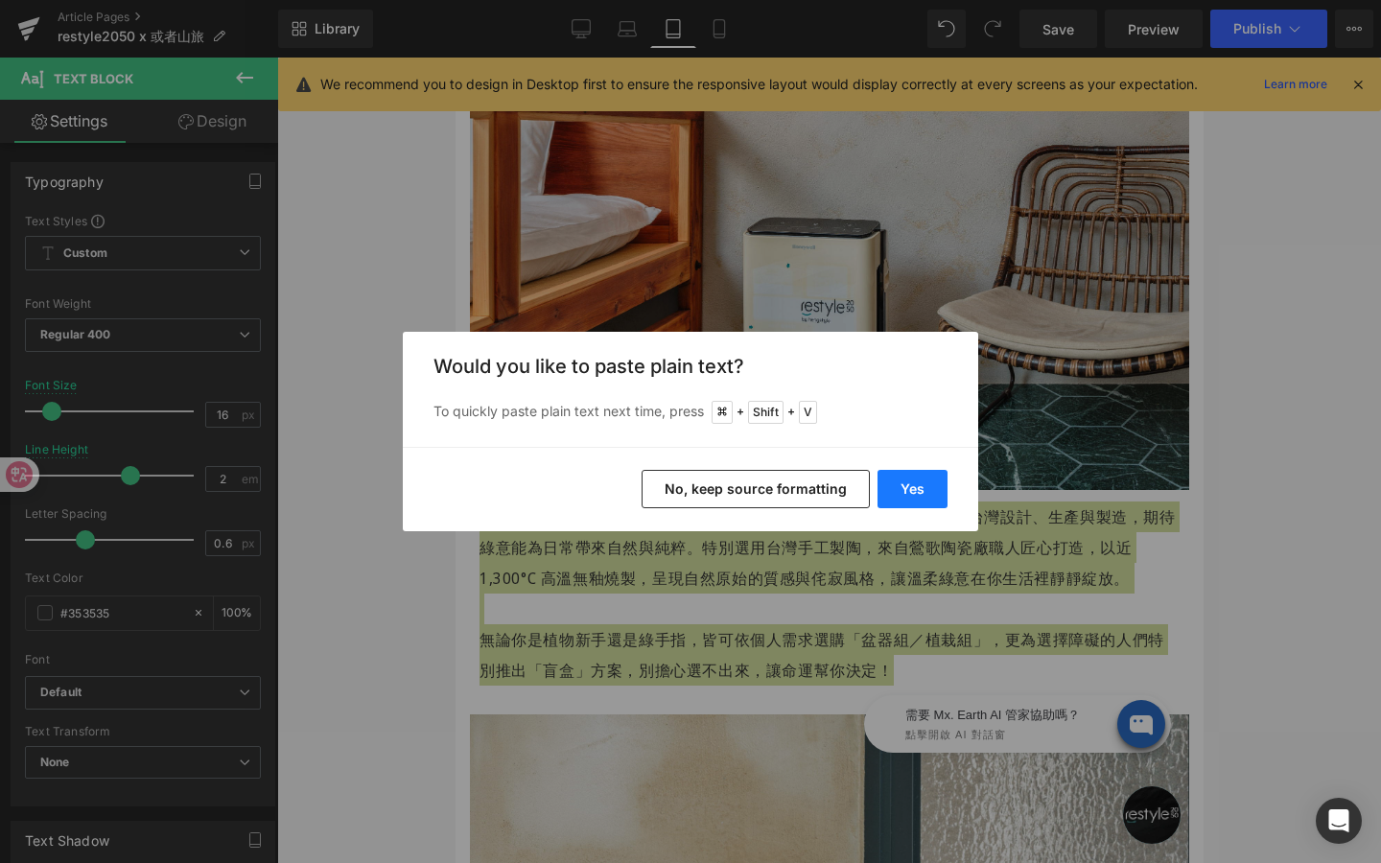
click at [927, 480] on button "Yes" at bounding box center [912, 489] width 70 height 38
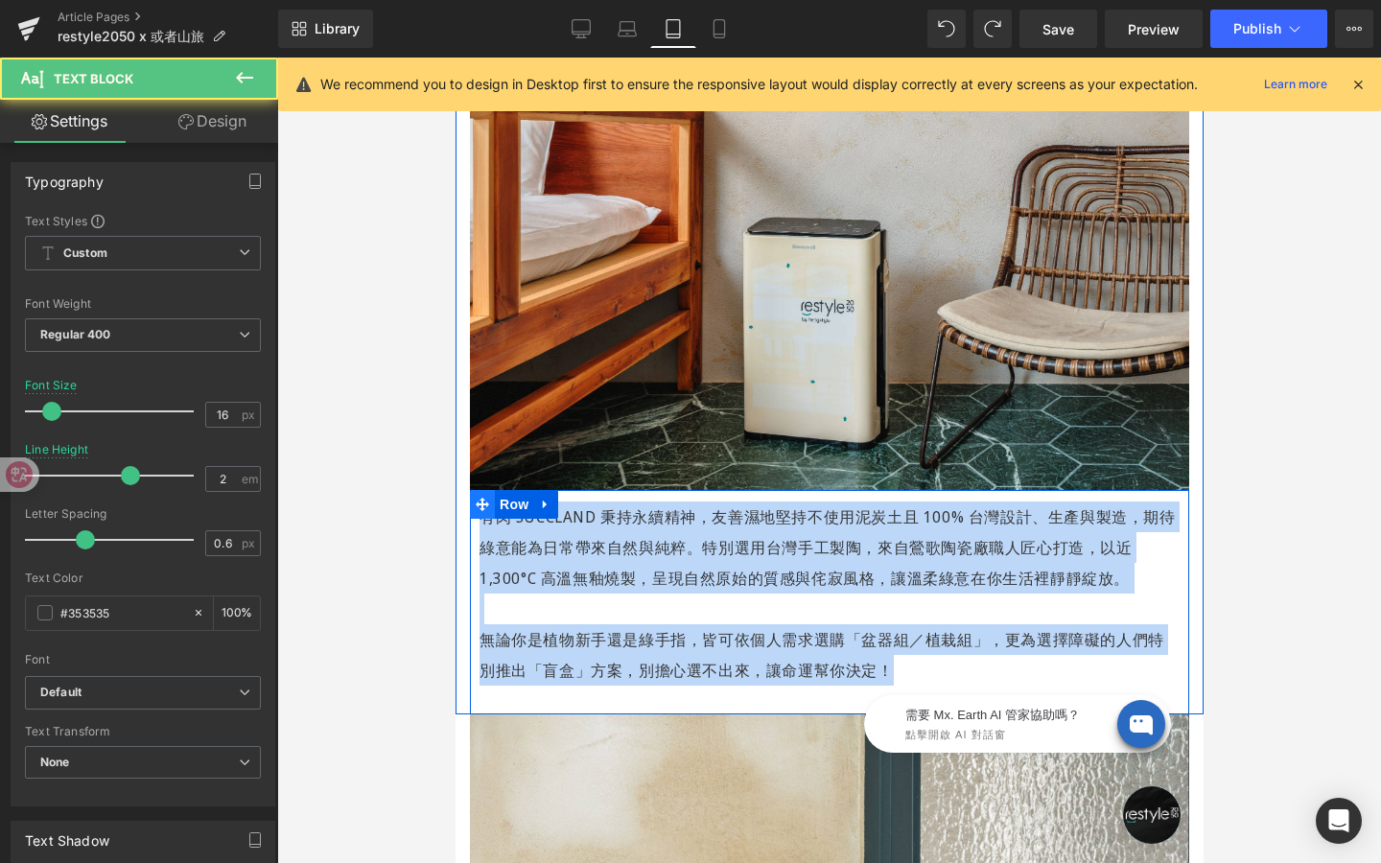
drag, startPoint x: 902, startPoint y: 654, endPoint x: 480, endPoint y: 472, distance: 459.6
click at [480, 490] on div "有肉 SUCCLAND 秉持永續精神，友善濕地堅持不使用泥炭土且 100% 台灣設計、生產與製造，期待綠意能為日常帶來自然與純粹。特別選用台灣手工製陶，來自鶯…" at bounding box center [828, 602] width 719 height 224
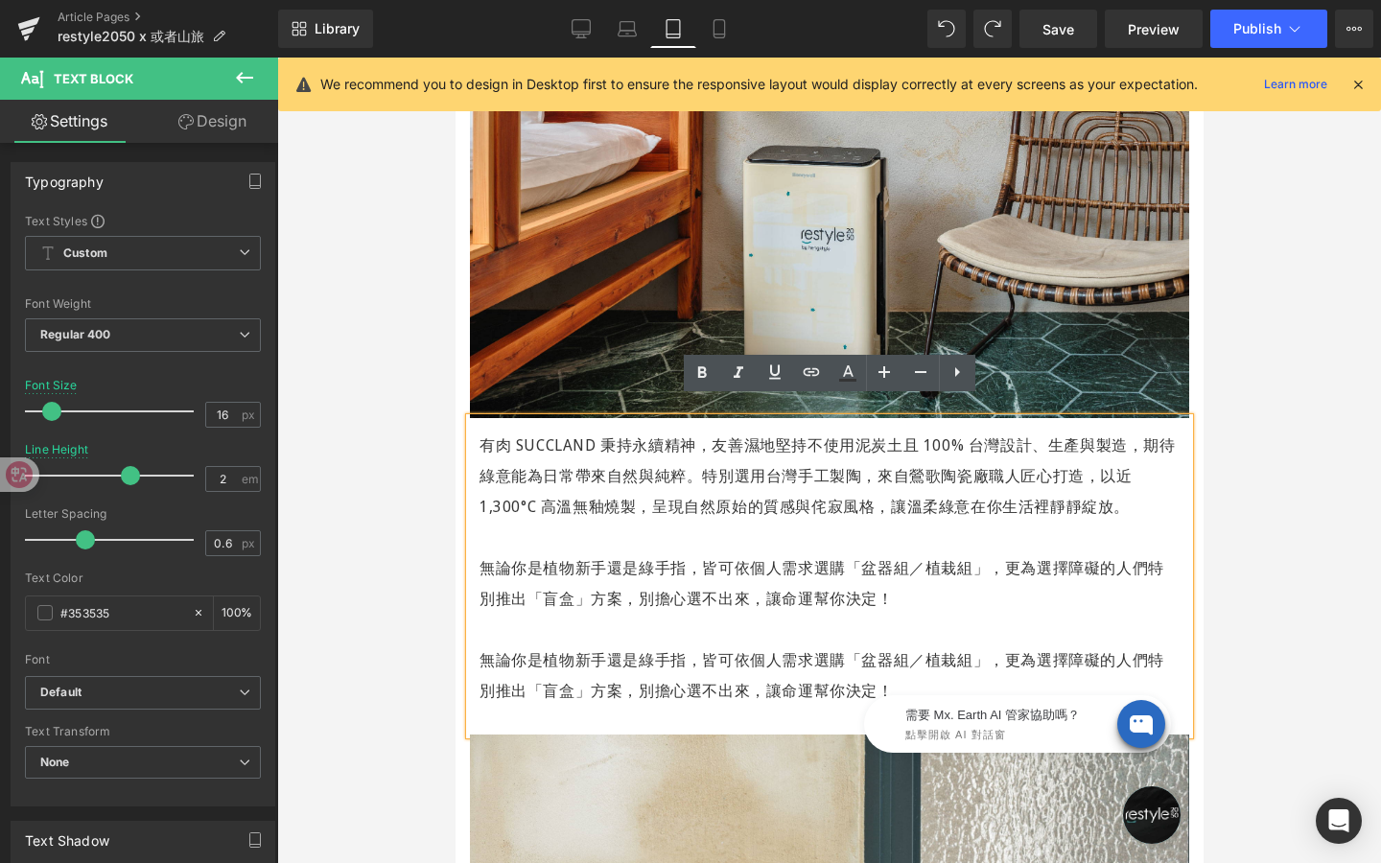
scroll to position [1636, 0]
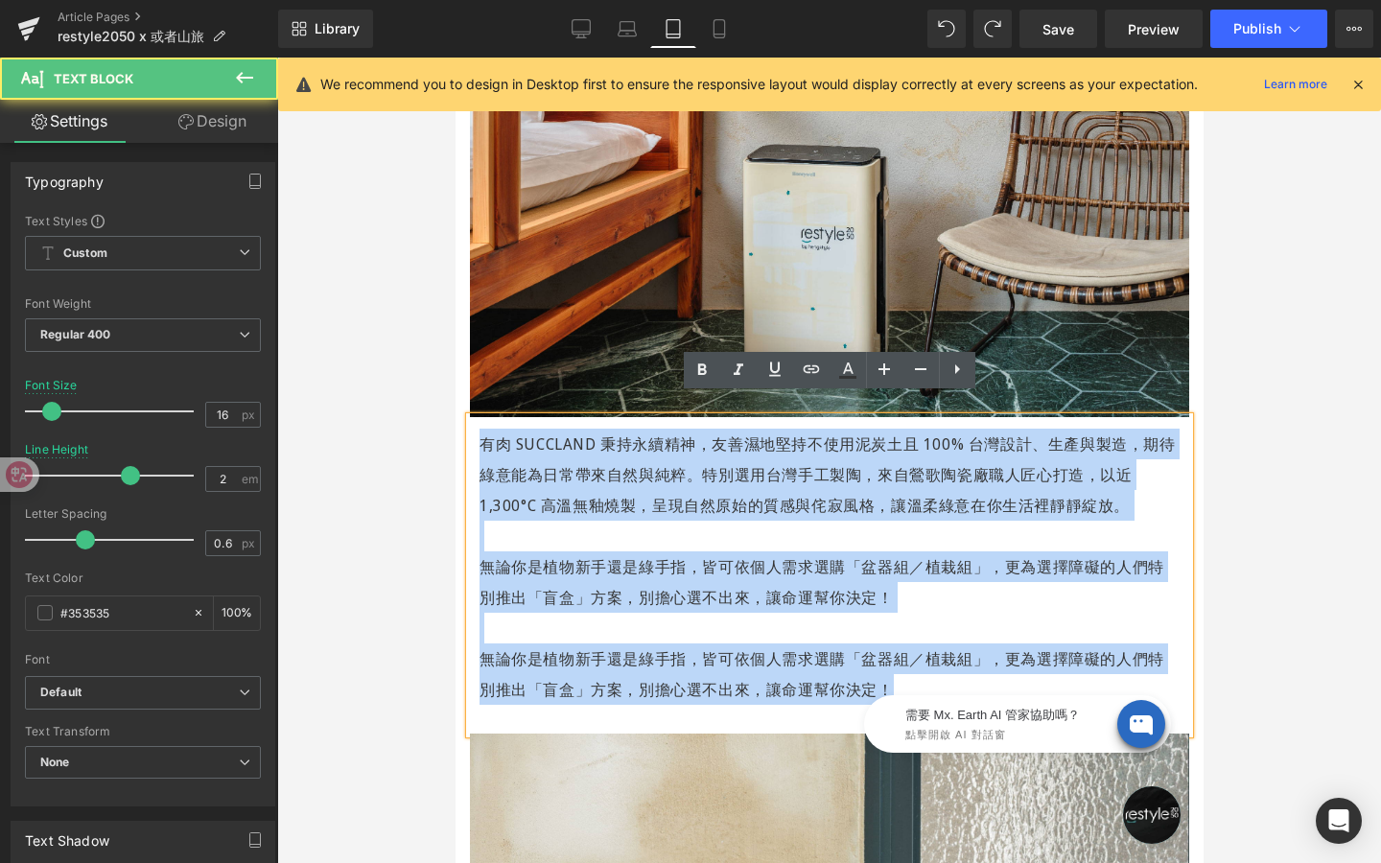
drag, startPoint x: 884, startPoint y: 667, endPoint x: 439, endPoint y: 417, distance: 510.6
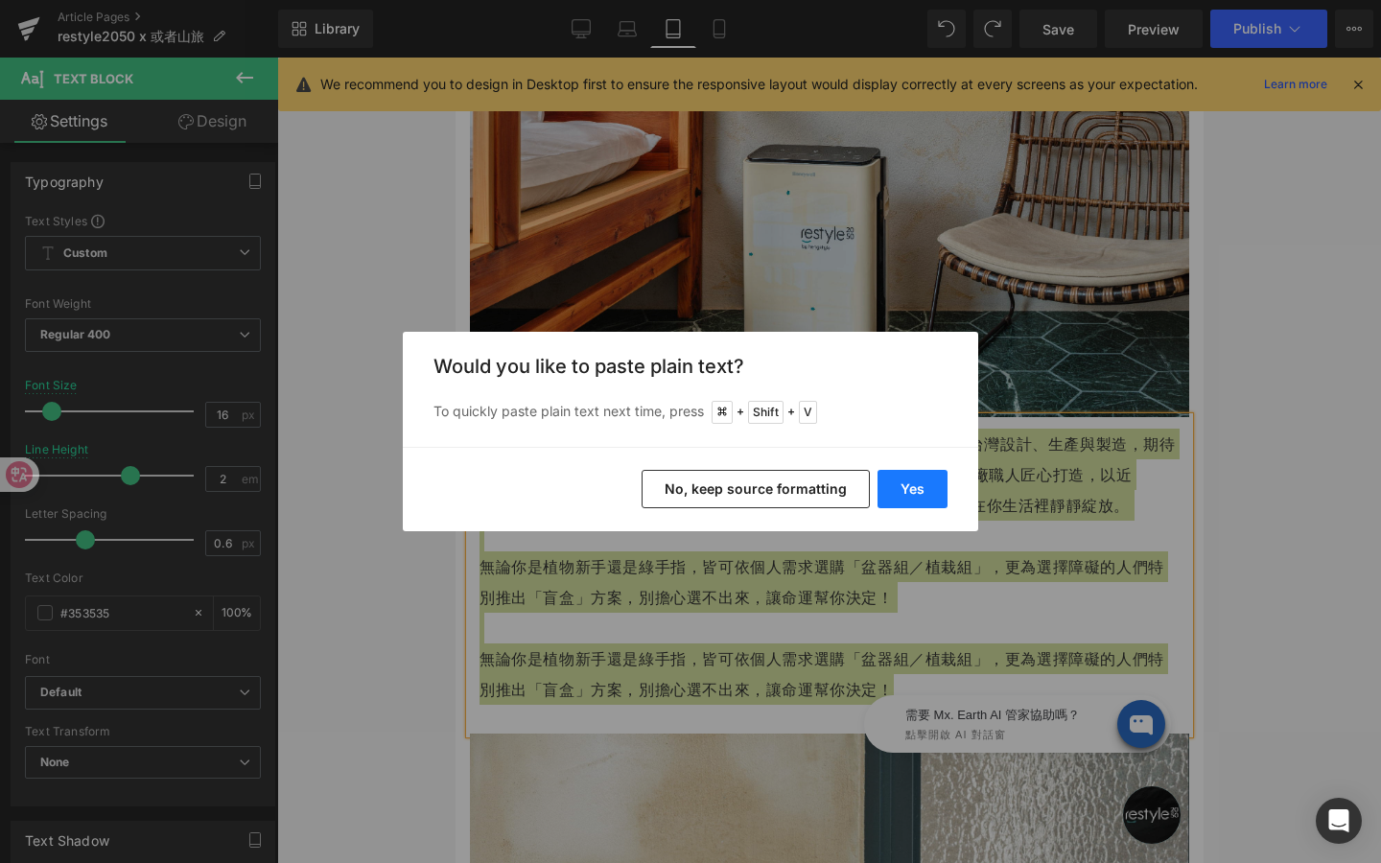
click at [911, 504] on button "Yes" at bounding box center [912, 489] width 70 height 38
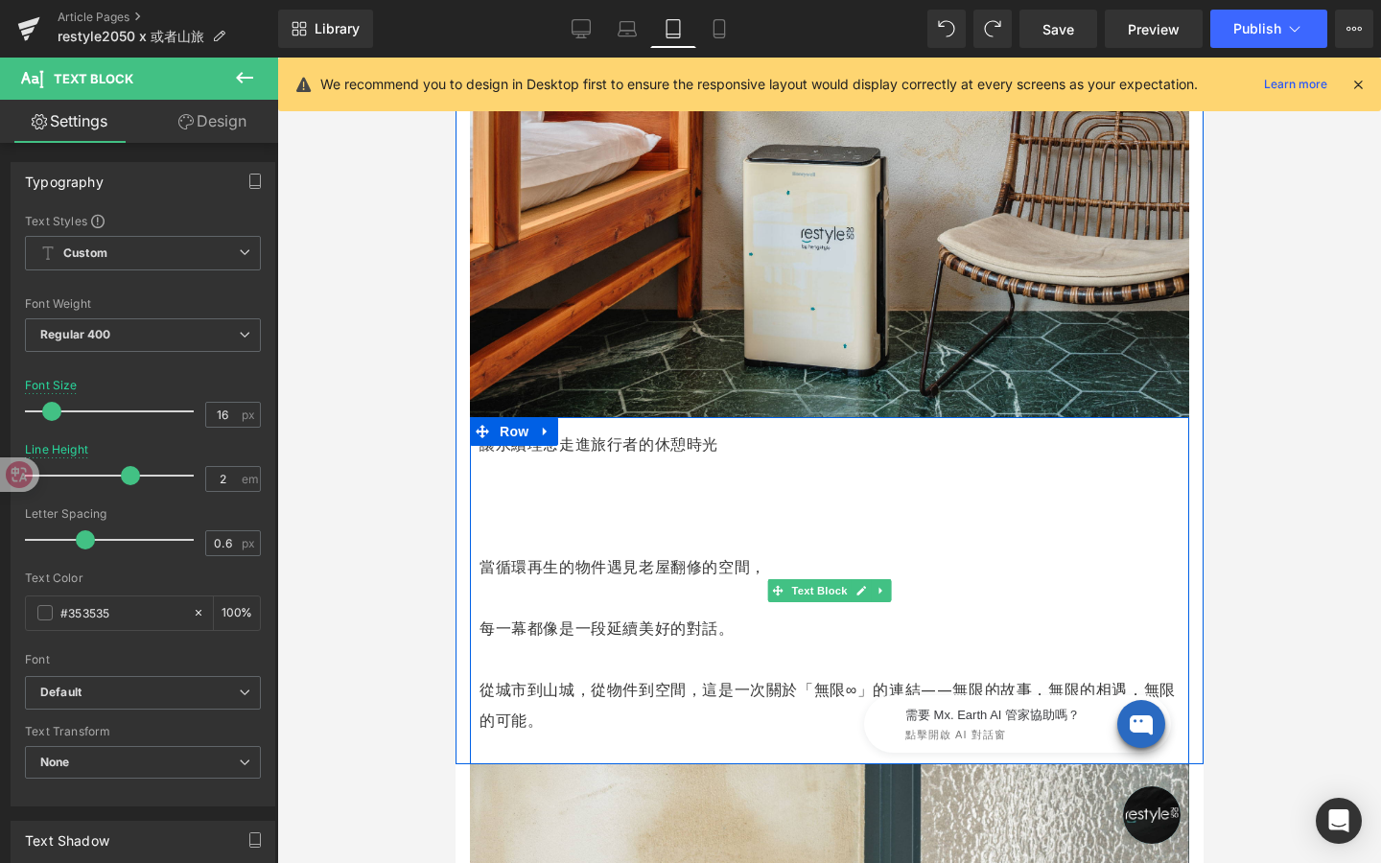
click at [584, 521] on p at bounding box center [829, 536] width 700 height 31
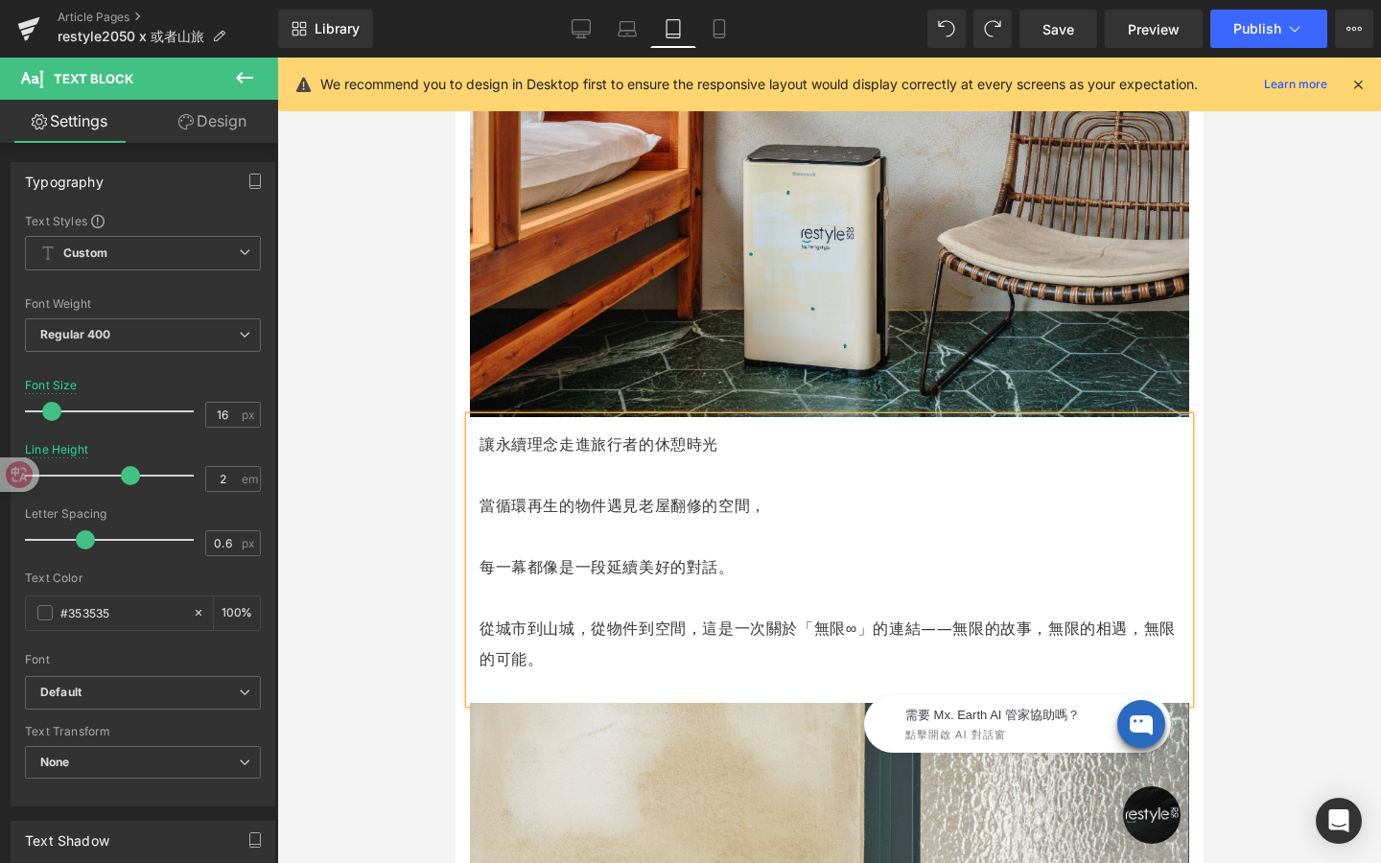
click at [483, 551] on p "每一幕都像是一段延續美好的對話。" at bounding box center [829, 566] width 700 height 31
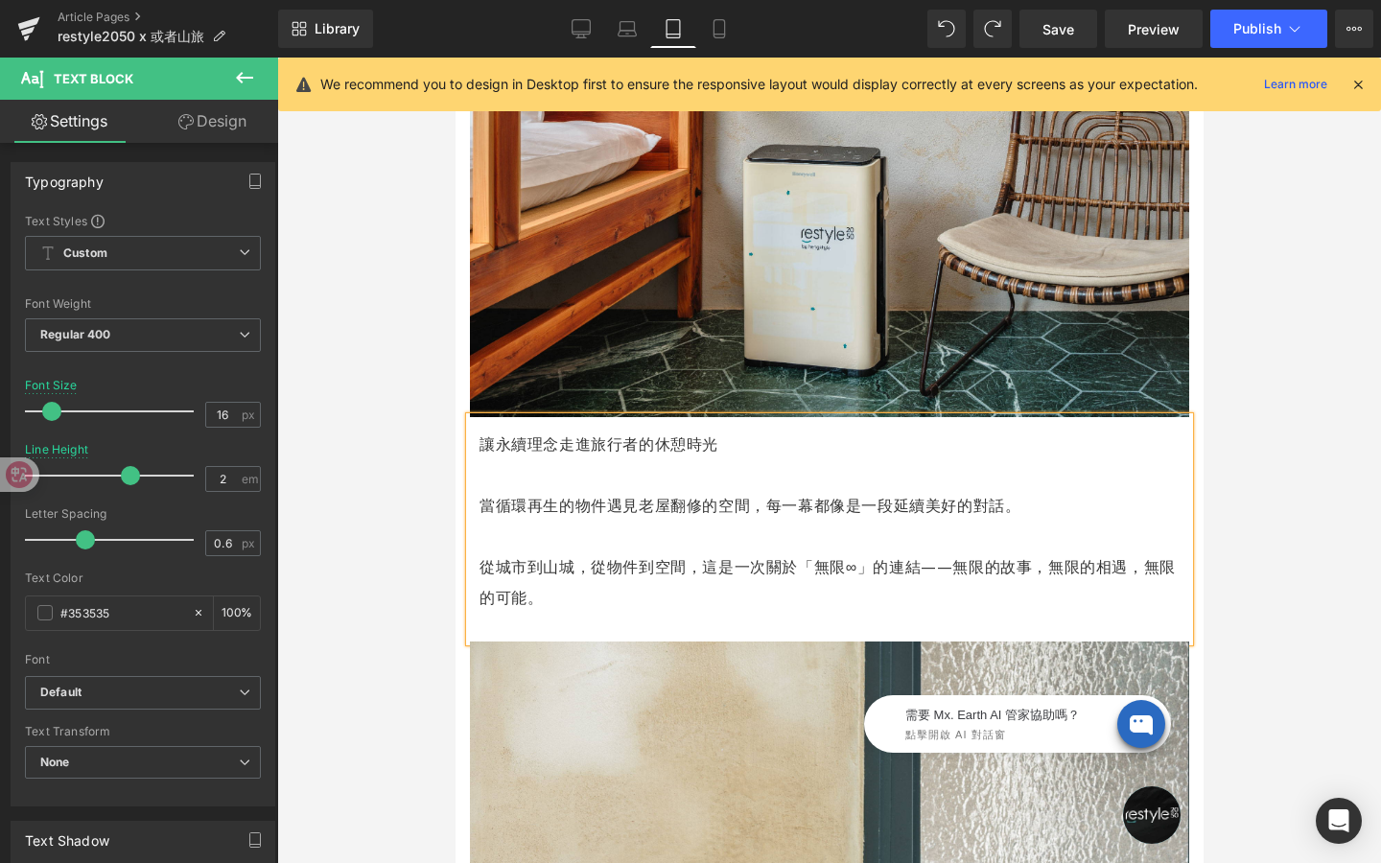
click at [479, 551] on p "從城市到山城，從物件到空間，這是一次關於「無限∞」的連結——無限的故事，無限的相遇，無限的可能。" at bounding box center [829, 581] width 700 height 61
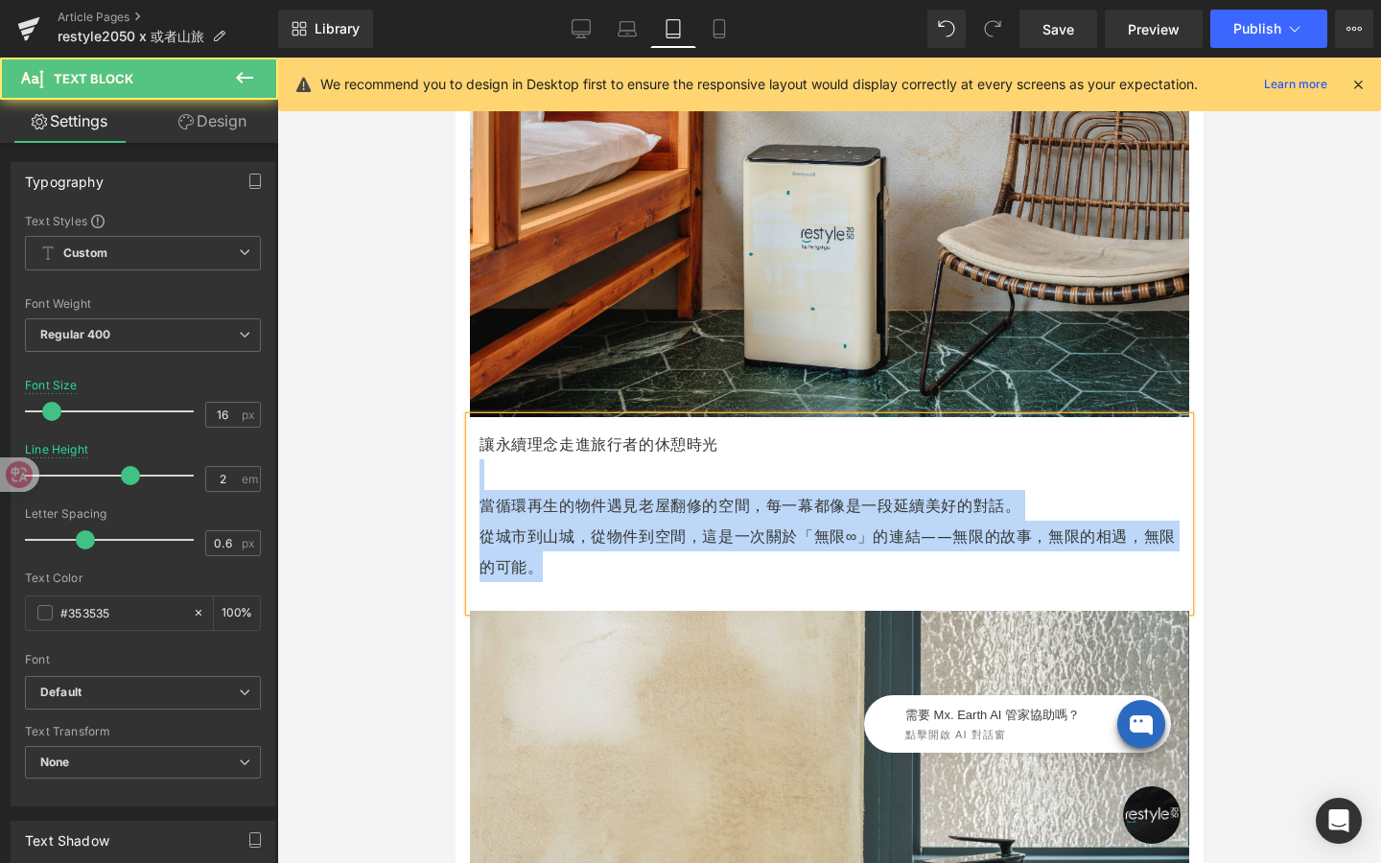
drag, startPoint x: 735, startPoint y: 425, endPoint x: 466, endPoint y: 423, distance: 268.5
click at [469, 423] on div "讓永續理念走進旅行者的休憩時光 當循環再生的物件遇見老屋翻修的空間， 每一幕都像是一段延續美好的對話。 從城市到山城，從物件到空間，這是一次關於「無限∞」的連…" at bounding box center [828, 514] width 719 height 194
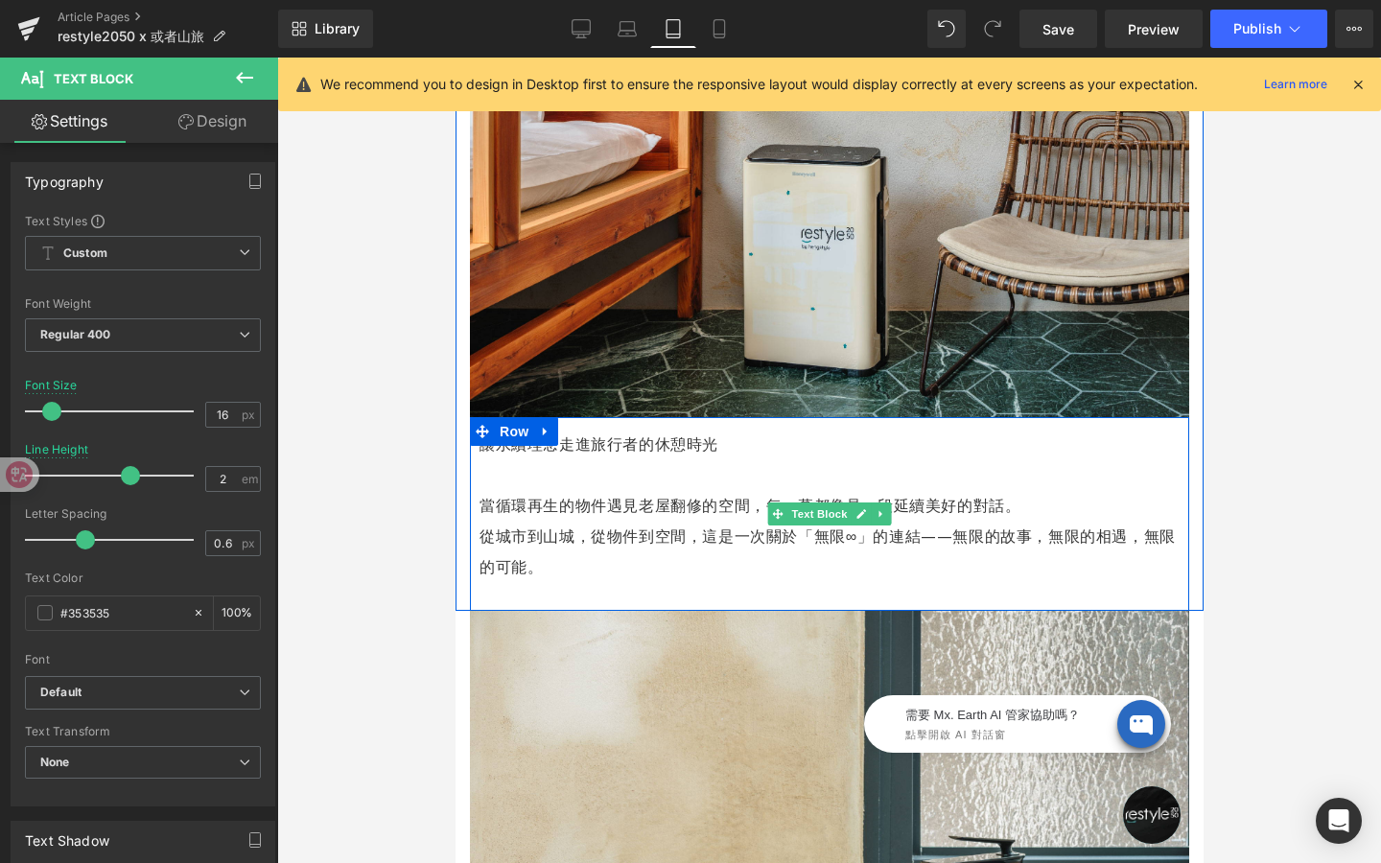
click at [584, 429] on p "讓永續理念走進旅行者的休憩時光" at bounding box center [829, 444] width 700 height 31
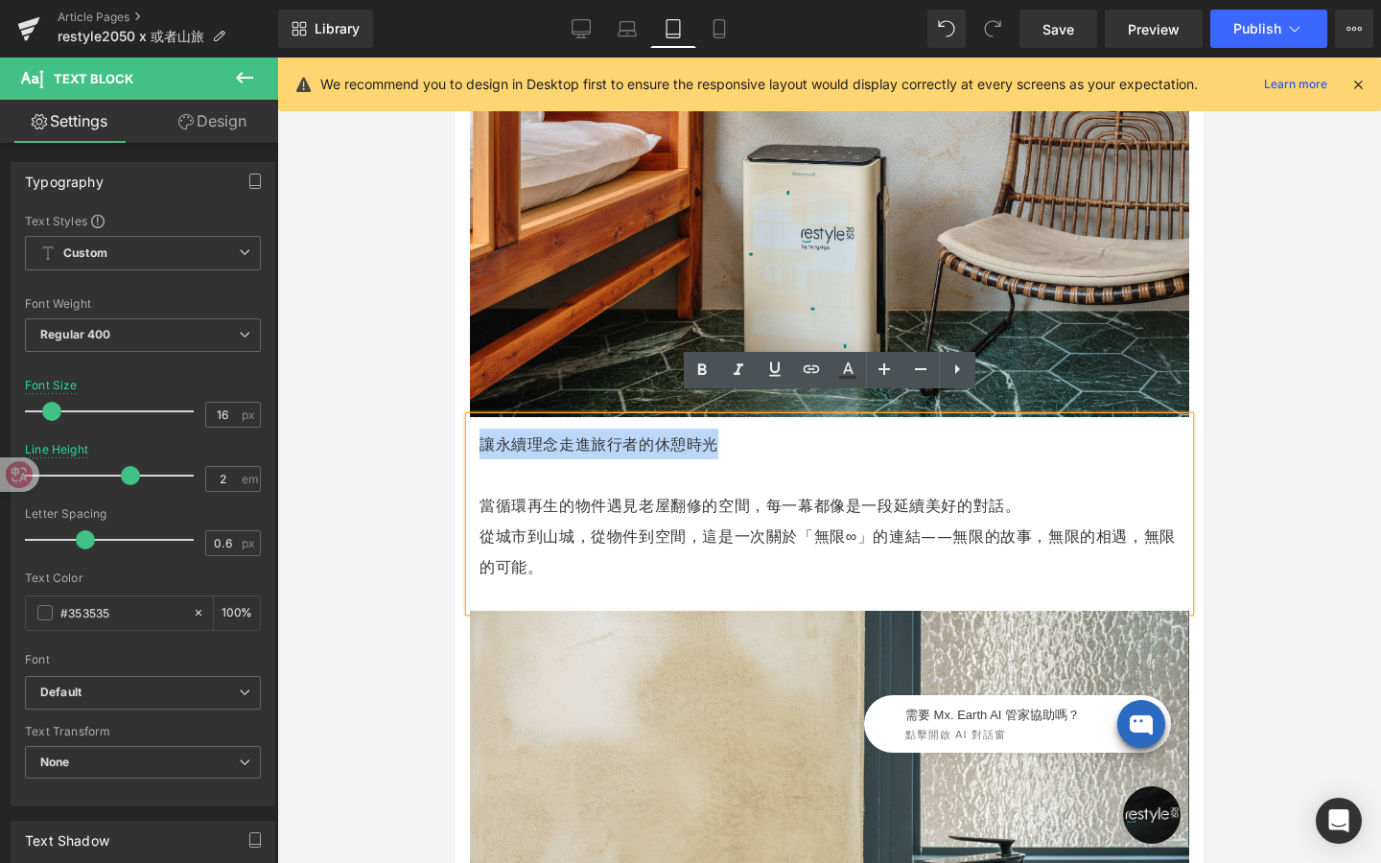
drag, startPoint x: 713, startPoint y: 414, endPoint x: 483, endPoint y: 421, distance: 229.3
click at [483, 429] on p "讓永續理念走進旅行者的休憩時光" at bounding box center [829, 444] width 700 height 31
click at [699, 372] on icon at bounding box center [701, 369] width 9 height 12
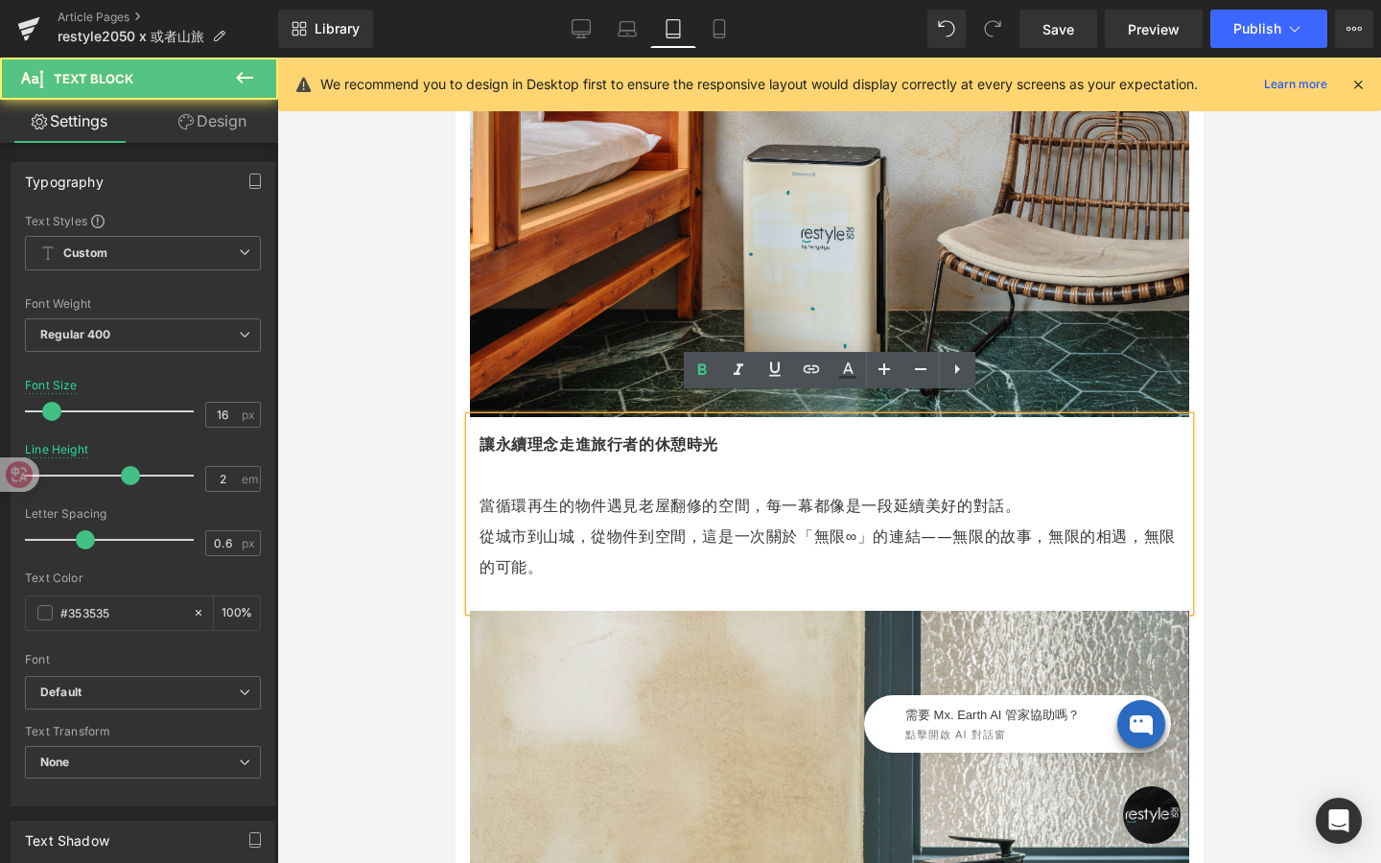
click at [700, 490] on p "當循環再生的物件遇見老屋翻修的空間， 每一幕都像是一段延續美好的對話。" at bounding box center [829, 505] width 700 height 31
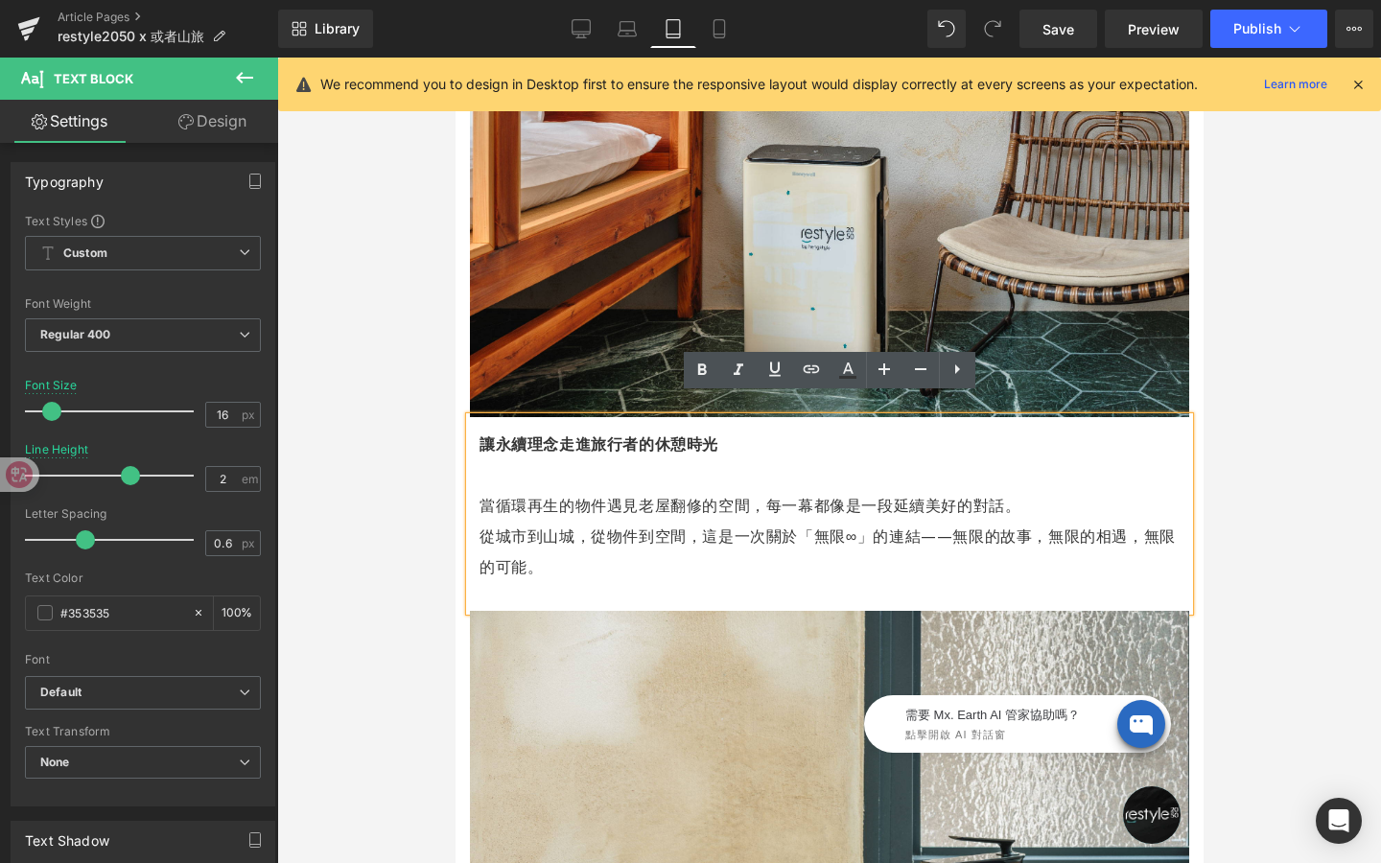
click at [1284, 477] on div at bounding box center [829, 461] width 1104 height 806
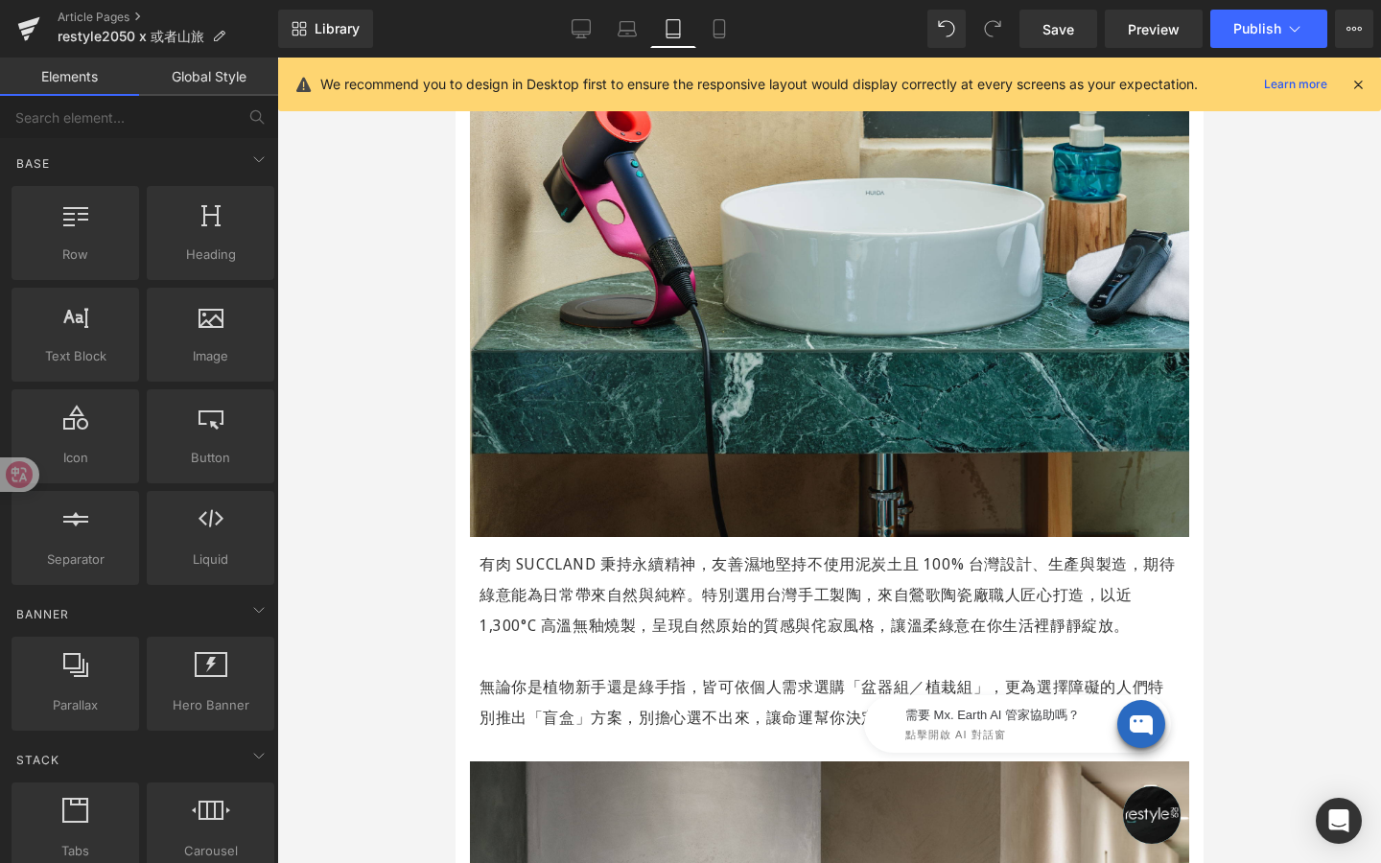
scroll to position [2430, 0]
click at [627, 22] on icon at bounding box center [627, 28] width 19 height 19
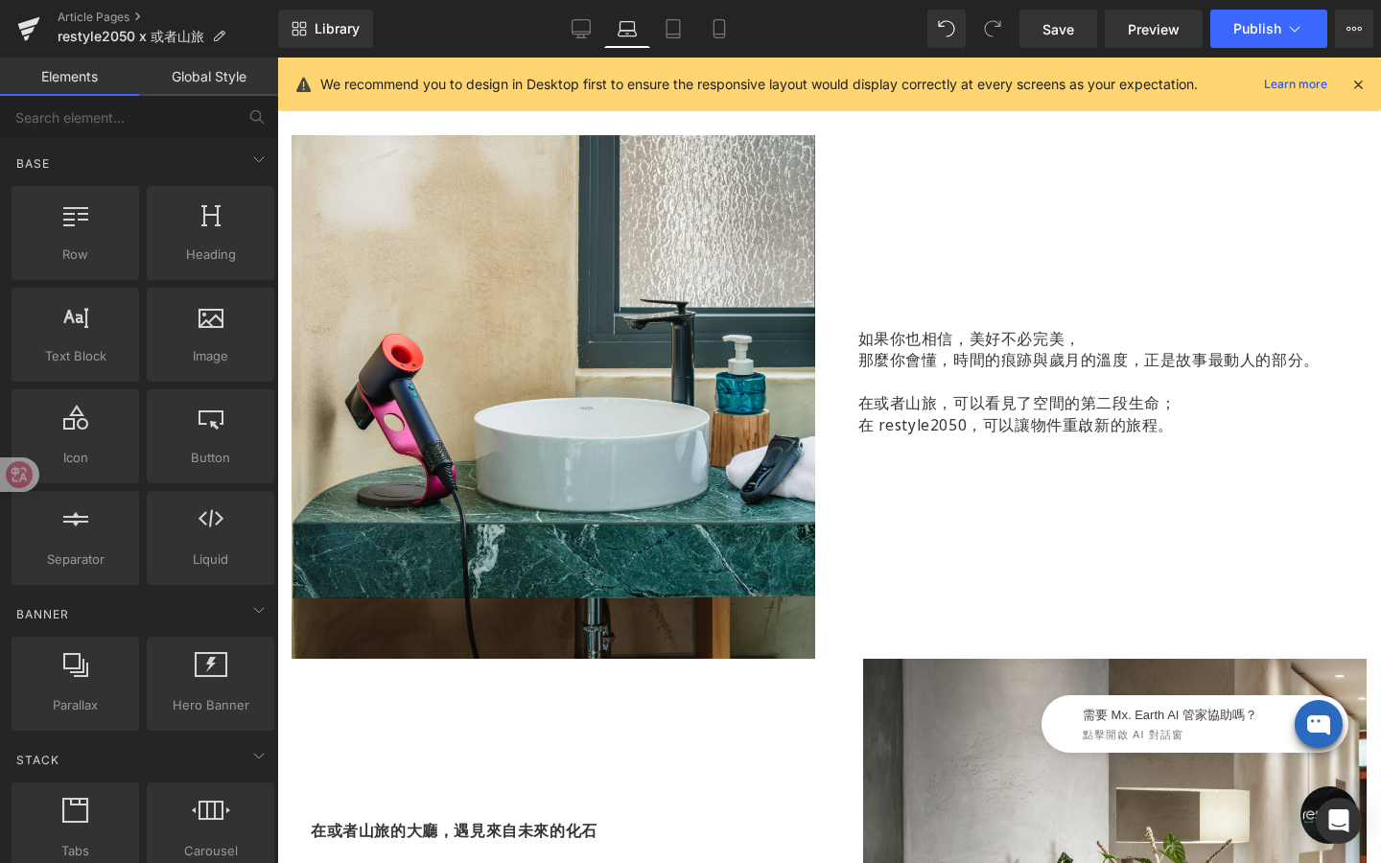
scroll to position [1902, 0]
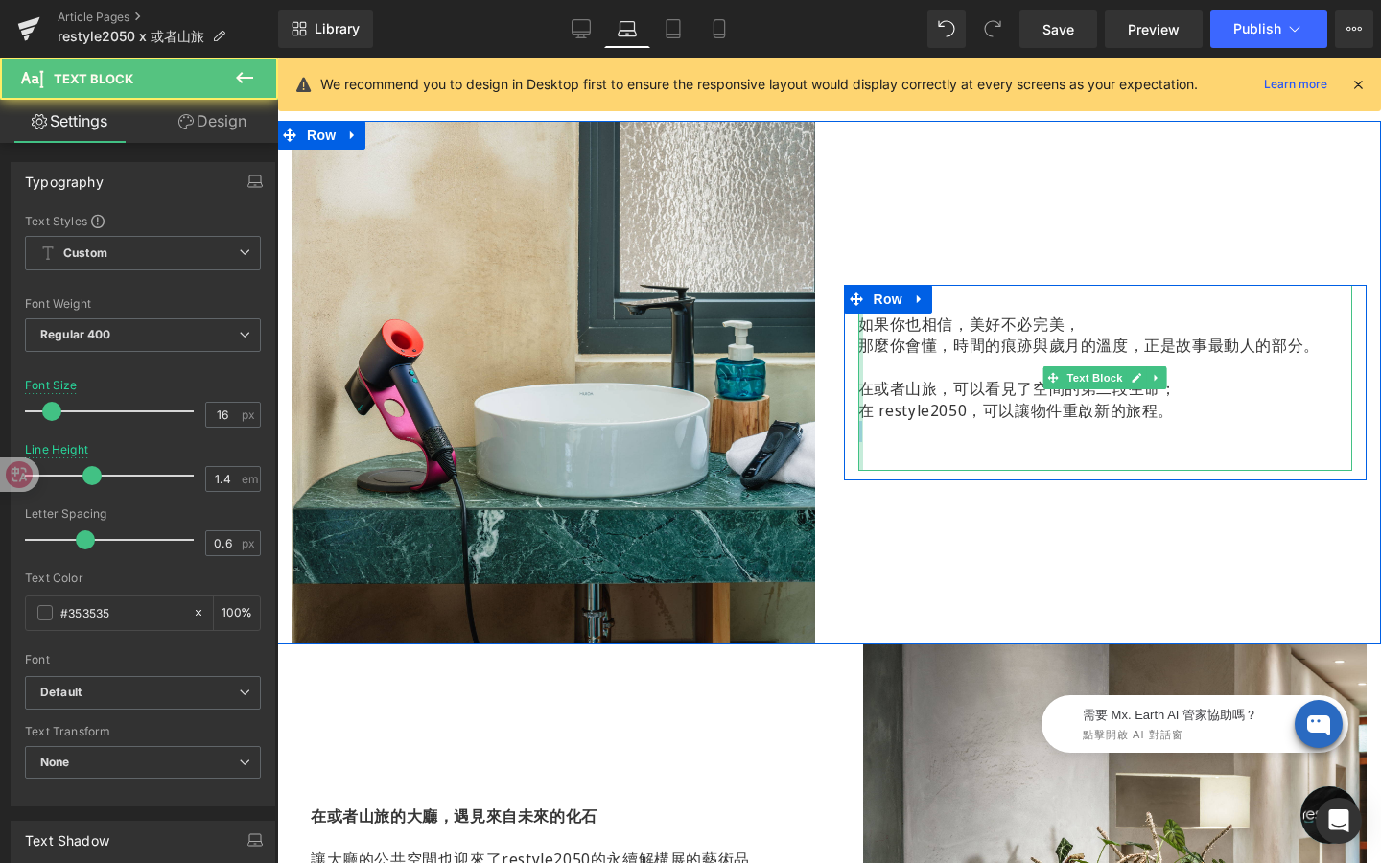
drag, startPoint x: 1175, startPoint y: 410, endPoint x: 858, endPoint y: 321, distance: 328.8
click at [858, 321] on div "如果你也相信，美好不必完美， 那麼你會懂，時間的痕跡與歲月的溫度，正是故事最動人的部分。 在或者山旅，可以看見了空間的第二段生命； 在 restyle2050…" at bounding box center [1105, 378] width 495 height 186
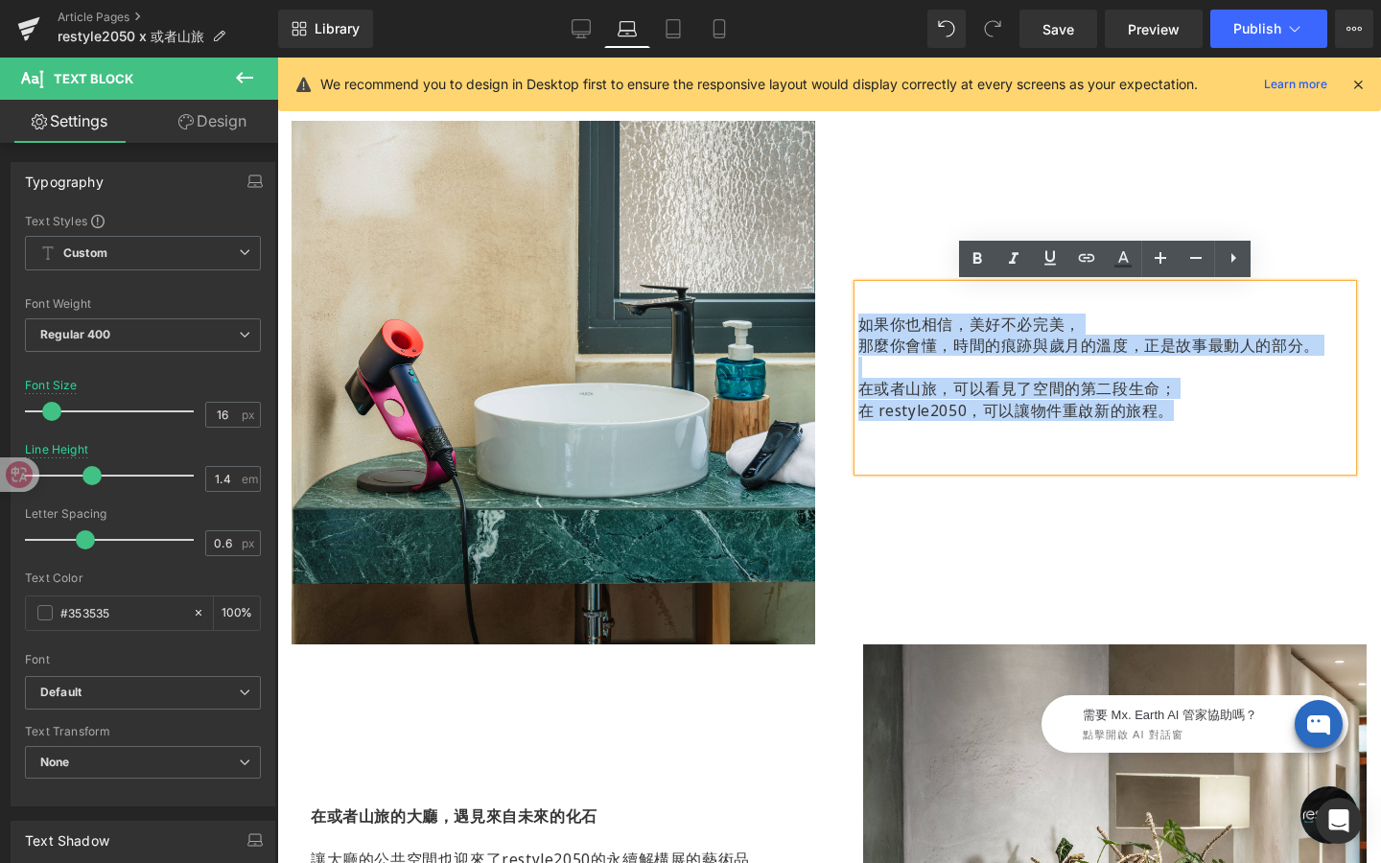
drag, startPoint x: 1179, startPoint y: 408, endPoint x: 863, endPoint y: 323, distance: 326.6
click at [863, 323] on div "如果你也相信，美好不必完美， 那麼你會懂，時間的痕跡與歲月的溫度，正是故事最動人的部分。 在或者山旅，可以看見了空間的第二段生命； 在 restyle2050…" at bounding box center [1105, 378] width 495 height 186
copy div "如果你也相信，美好不必完美， 那麼你會懂，時間的痕跡與歲月的溫度，正是故事最動人的部分。 在或者山旅，可以看見了空間的第二段生命； 在 restyle2050…"
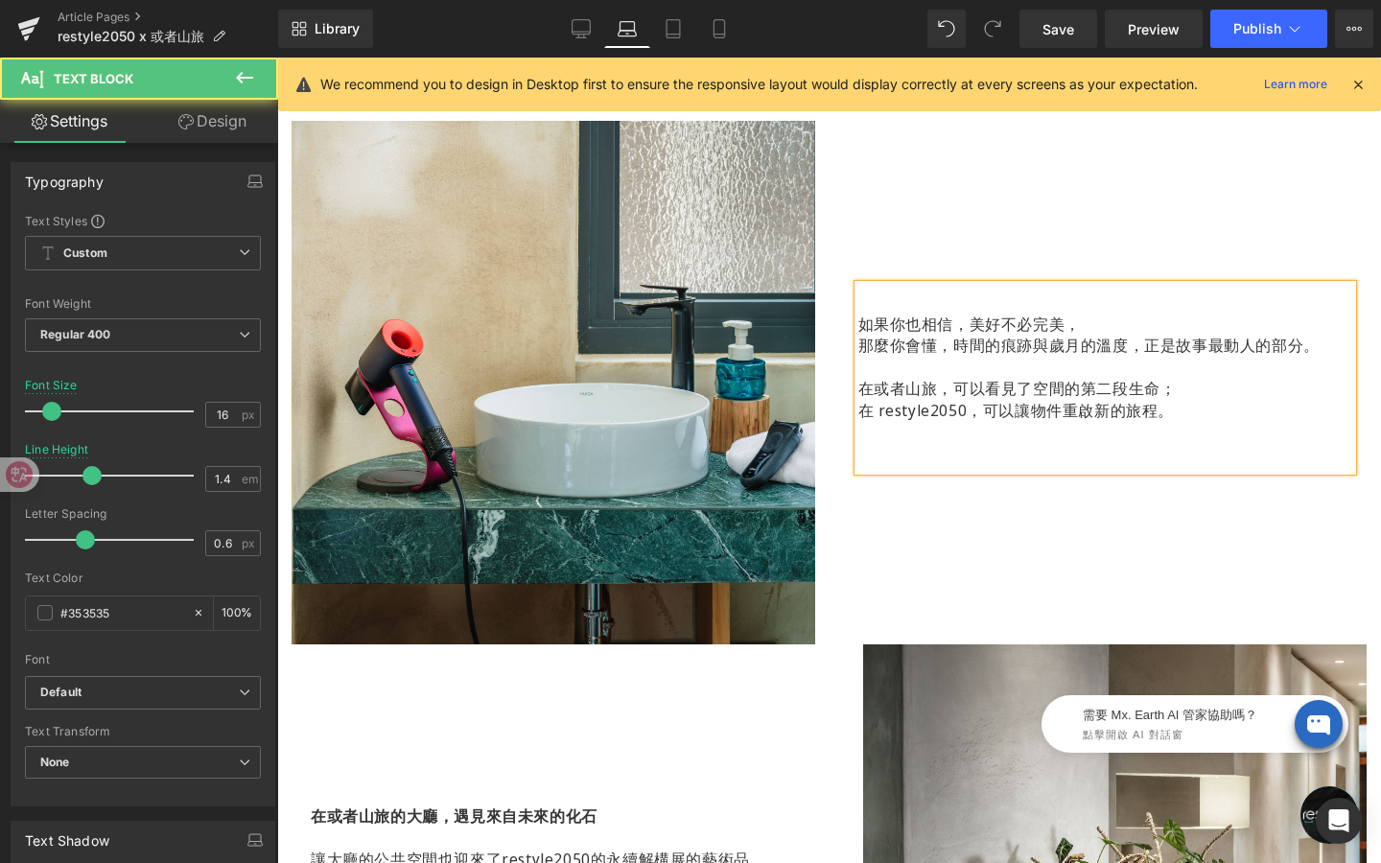
click at [931, 357] on p at bounding box center [1105, 367] width 495 height 21
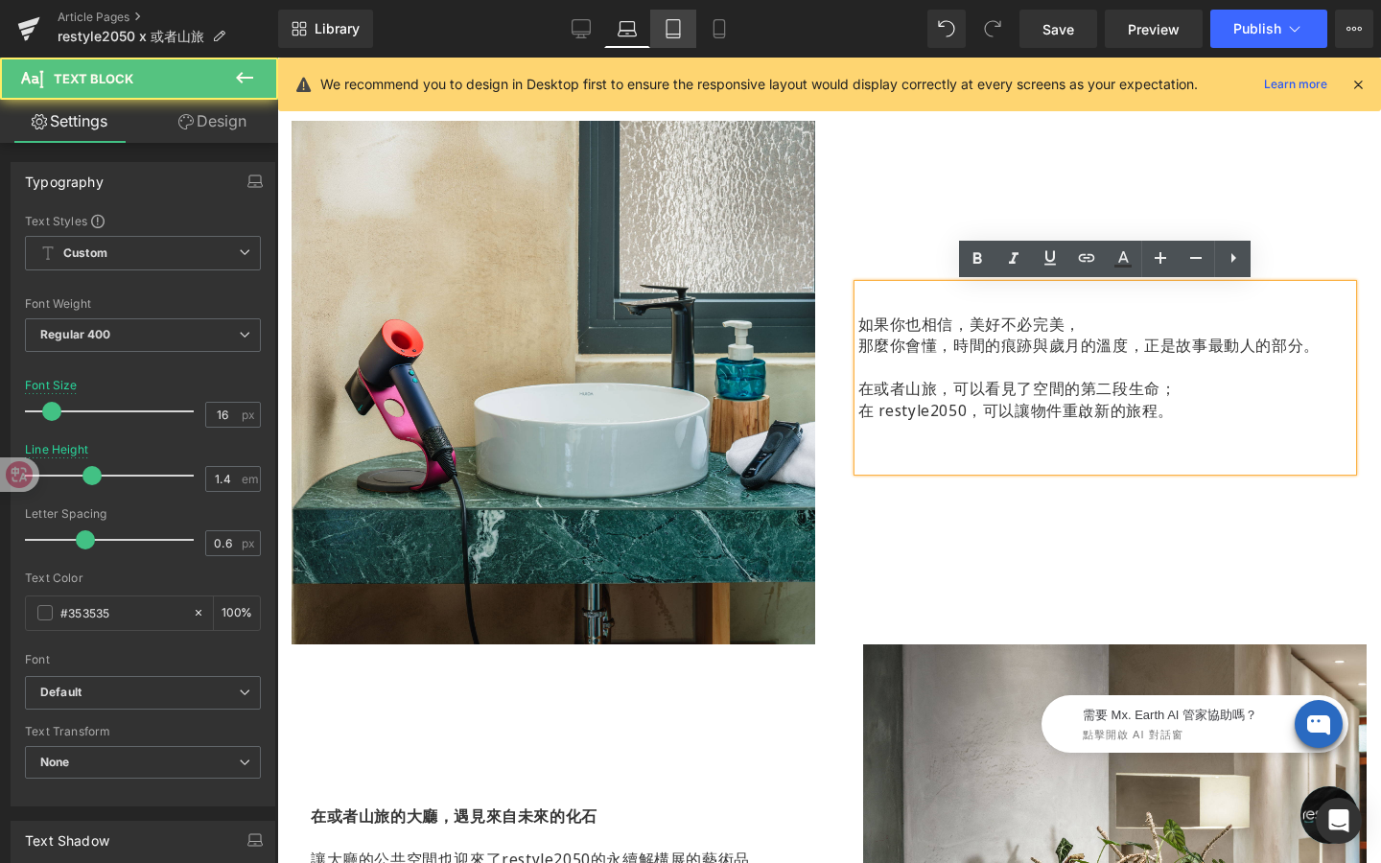
click at [679, 35] on icon at bounding box center [673, 28] width 19 height 19
type input "20"
type input "100"
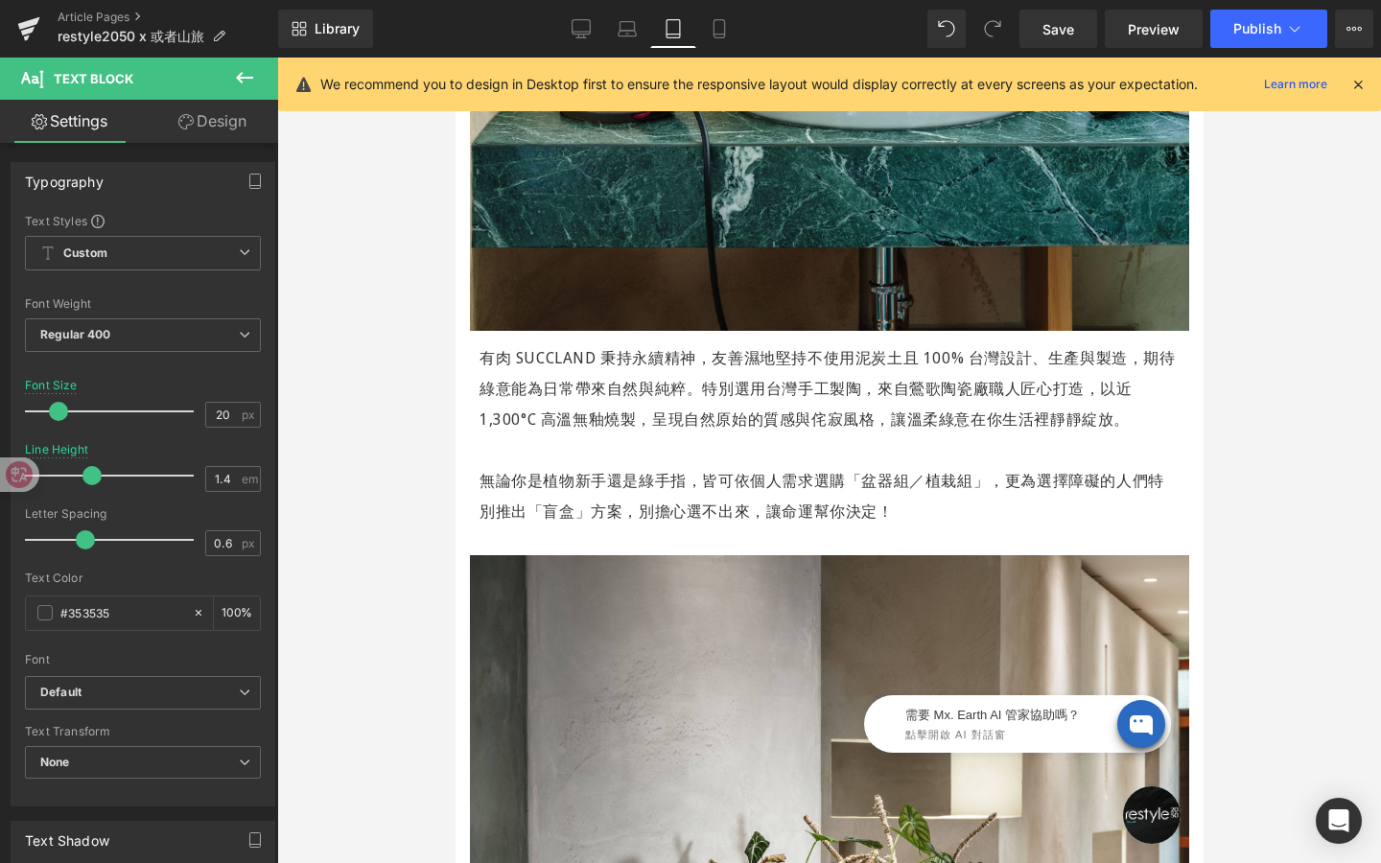
scroll to position [2733, 0]
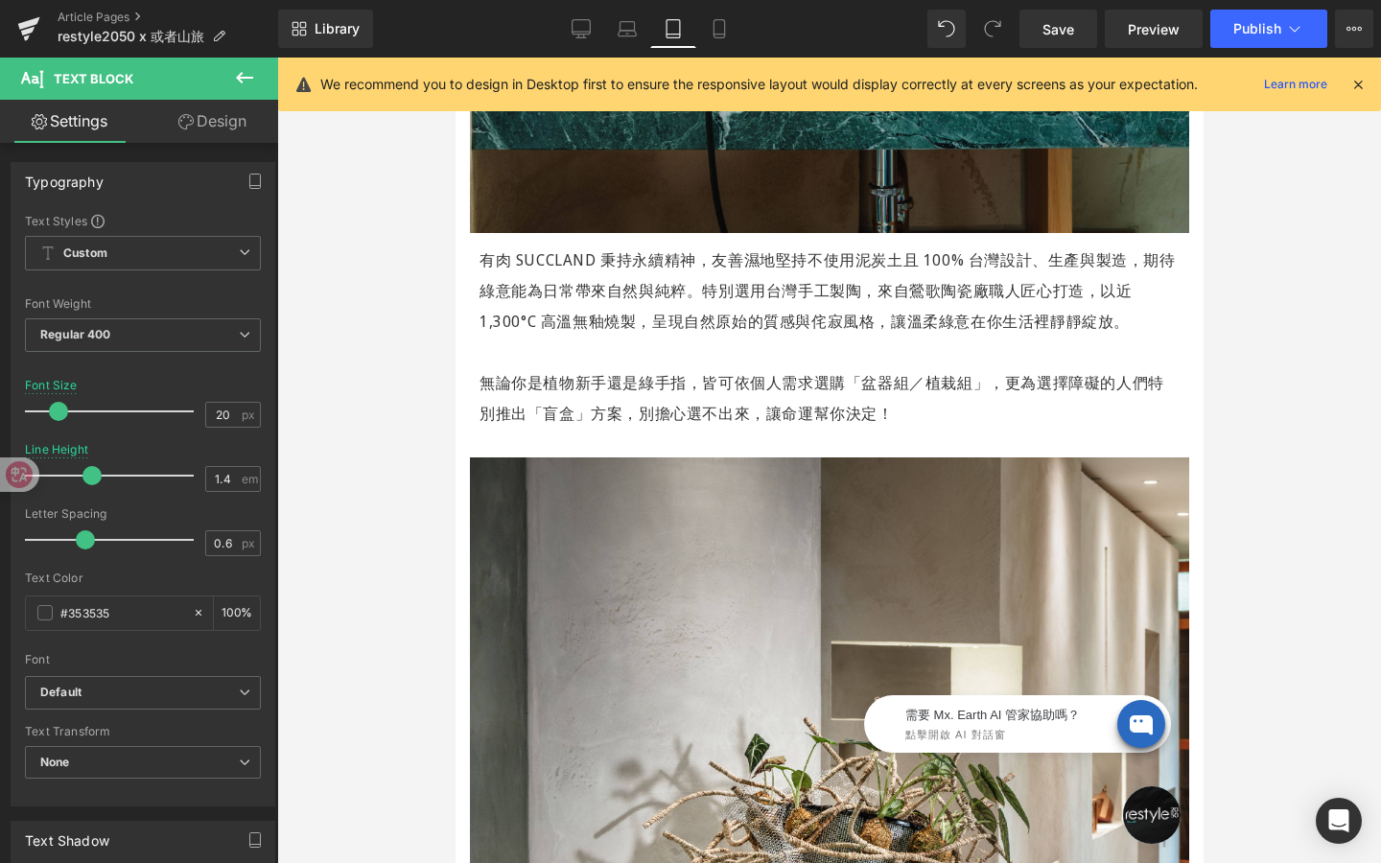
click at [898, 390] on p "無論你是植物新手還是綠手指，皆可依個人需求選購「盆器組／植栽組」，更為選擇障礙的人們特別推出「盲盒」方案，別擔心選不出來，讓命運幫你決定！" at bounding box center [829, 397] width 700 height 61
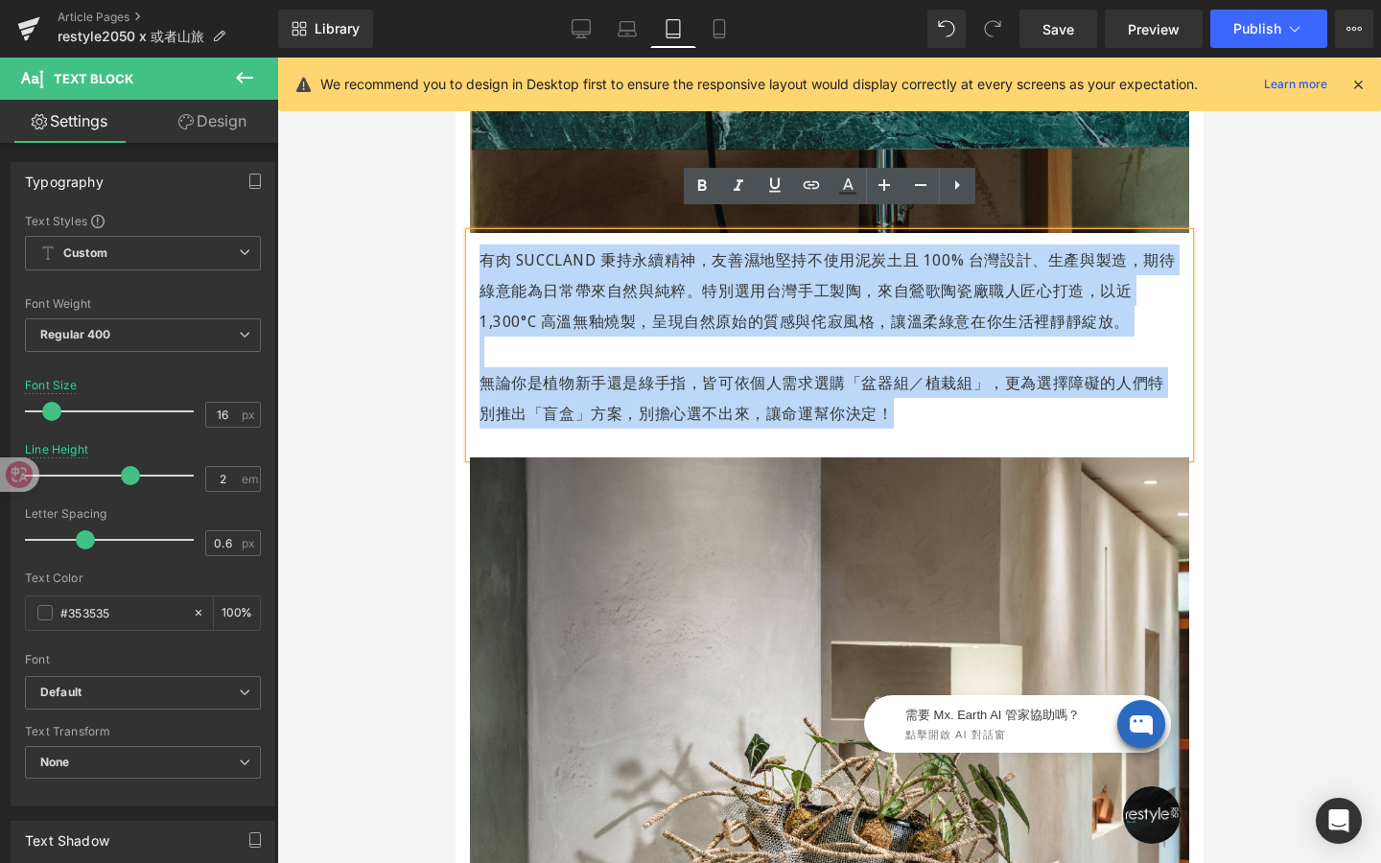
drag, startPoint x: 879, startPoint y: 390, endPoint x: 486, endPoint y: 231, distance: 424.2
click at [486, 233] on div "有肉 SUCCLAND 秉持永續精神，友善濕地堅持不使用泥炭土且 100% 台灣設計、生產與製造，期待綠意能為日常帶來自然與純粹。特別選用台灣手工製陶，來自鶯…" at bounding box center [828, 345] width 719 height 224
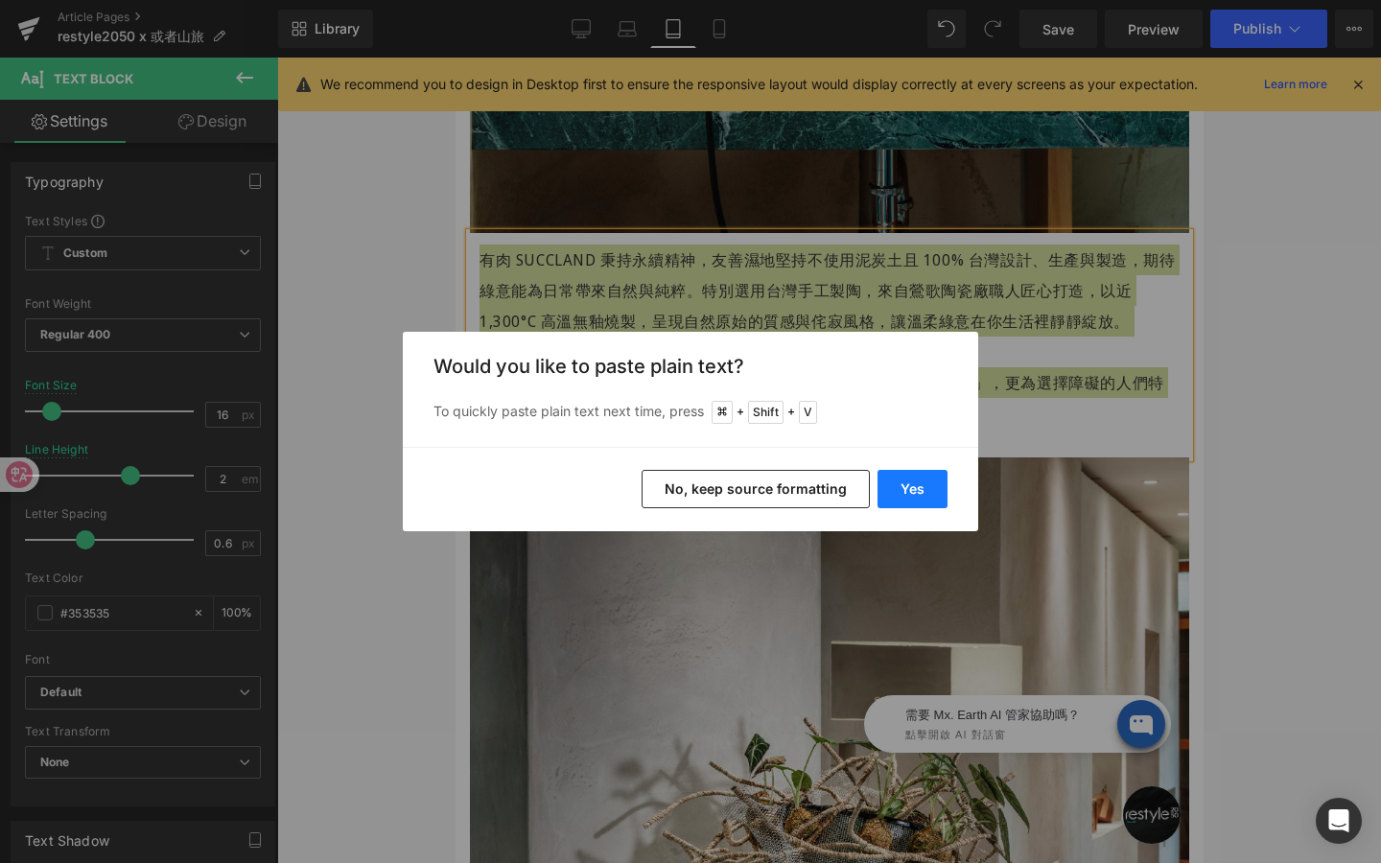
click at [922, 494] on button "Yes" at bounding box center [912, 489] width 70 height 38
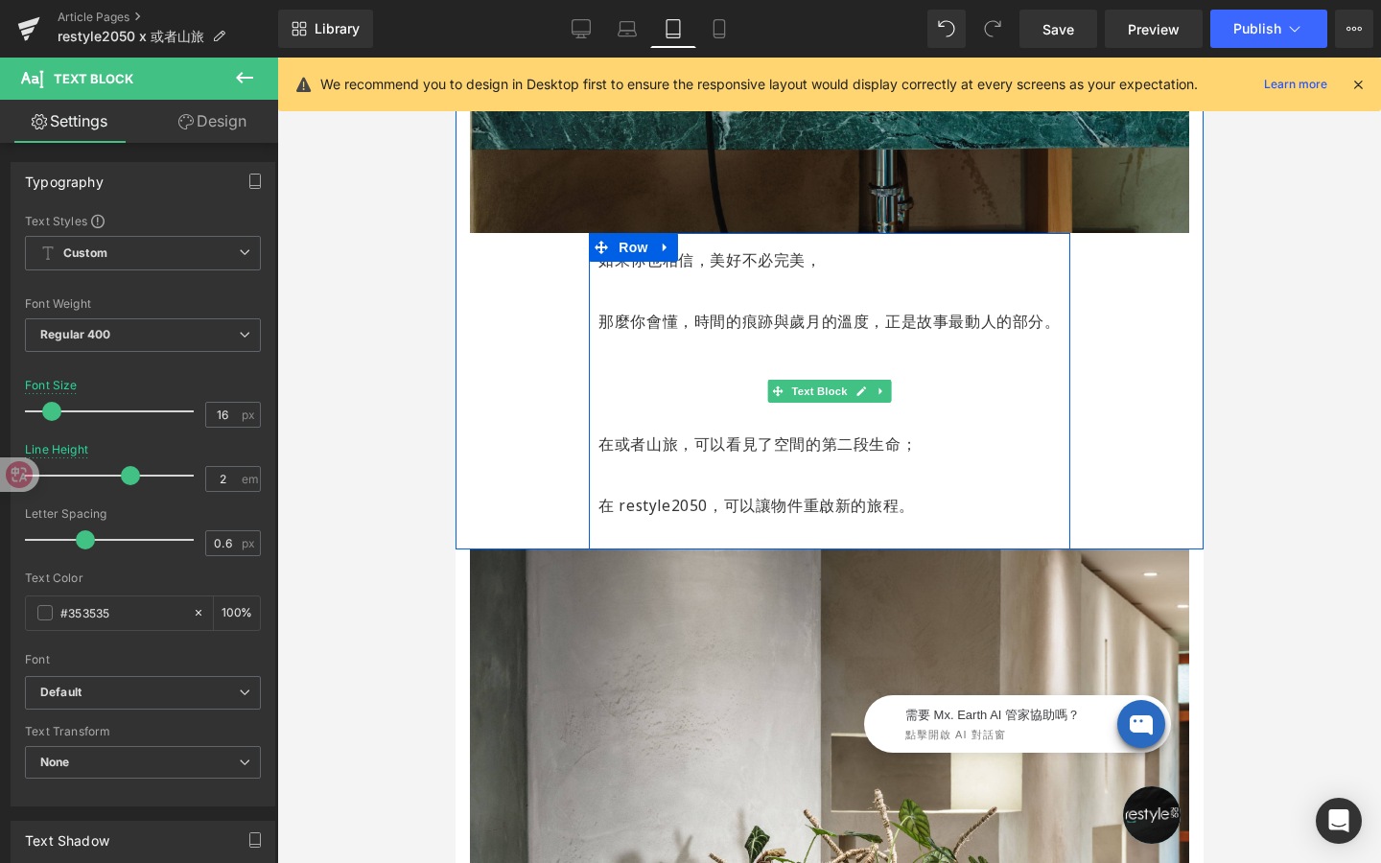
click at [604, 306] on p "那麼你會懂，時間的痕跡與歲月的溫度，正是故事最動人的部分。" at bounding box center [827, 321] width 461 height 31
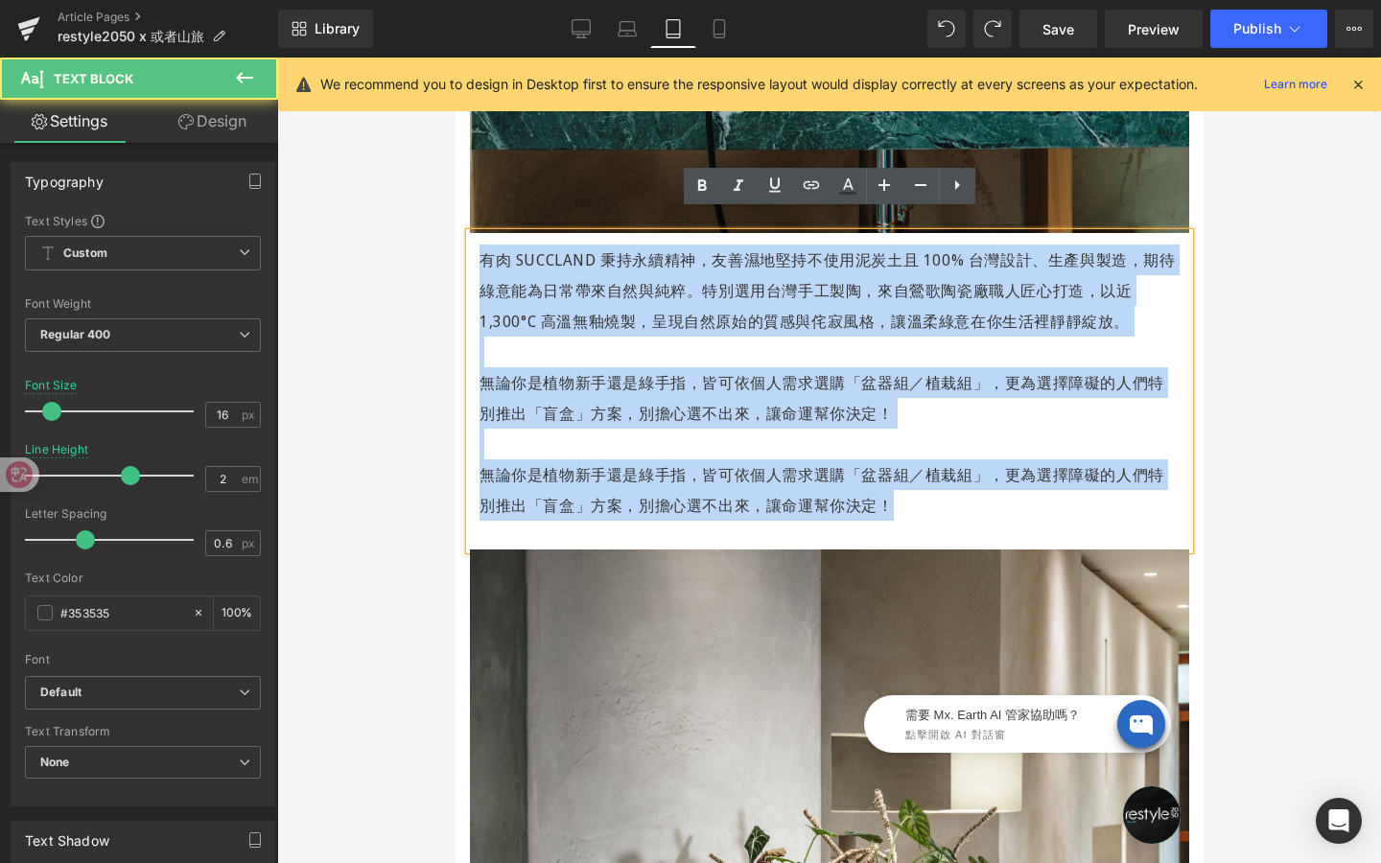
drag, startPoint x: 917, startPoint y: 482, endPoint x: 480, endPoint y: 234, distance: 502.1
click at [480, 234] on div "有肉 SUCCLAND 秉持永續精神，友善濕地堅持不使用泥炭土且 100% 台灣設計、生產與製造，期待綠意能為日常帶來自然與純粹。特別選用台灣手工製陶，來自鶯…" at bounding box center [828, 391] width 719 height 316
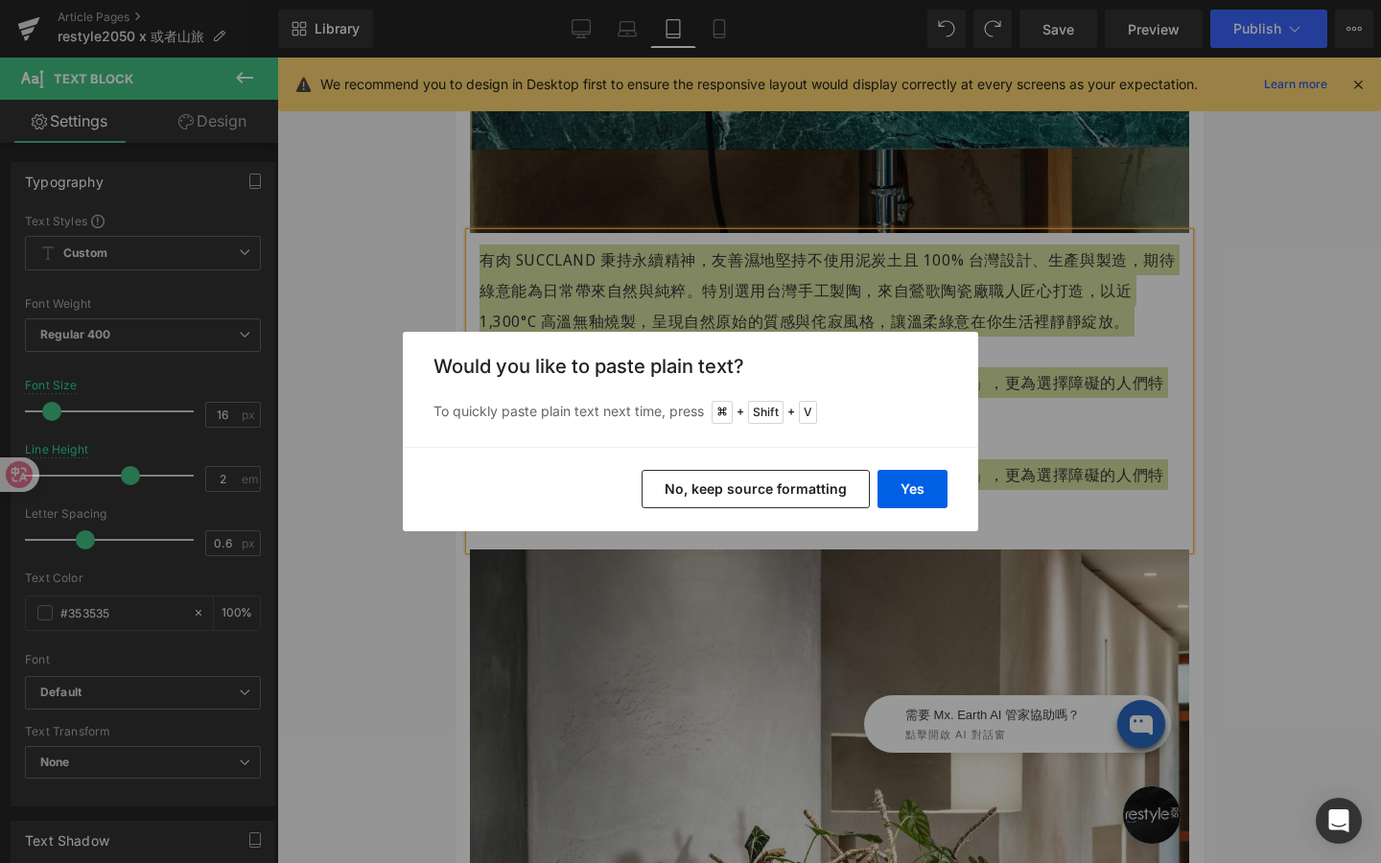
click at [766, 482] on button "No, keep source formatting" at bounding box center [756, 489] width 228 height 38
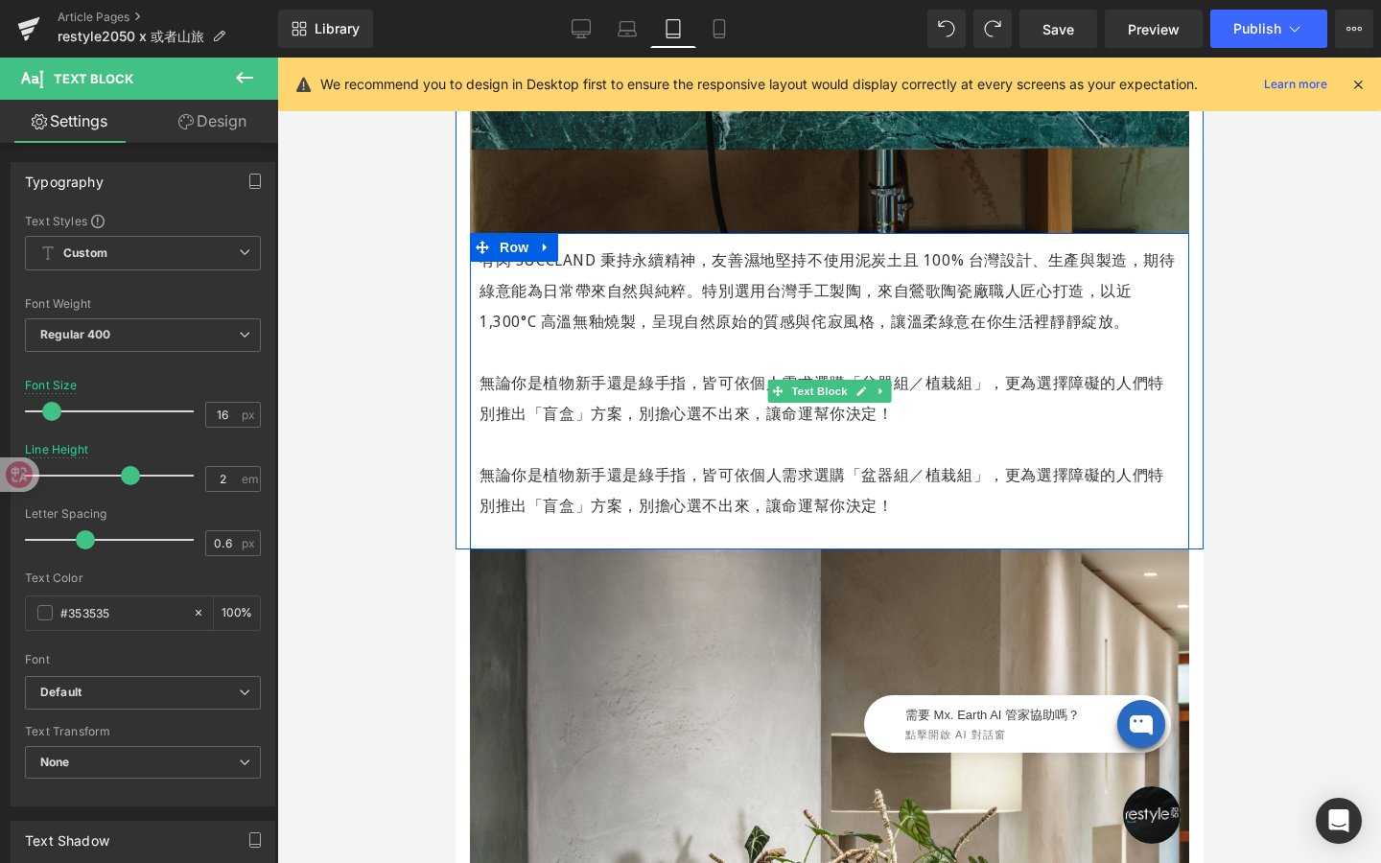
click at [910, 483] on p "無論你是植物新手還是綠手指，皆可依個人需求選購「盆器組／植栽組」，更為選擇障礙的人們特別推出「盲盒」方案，別擔心選不出來，讓命運幫你決定！" at bounding box center [829, 489] width 700 height 61
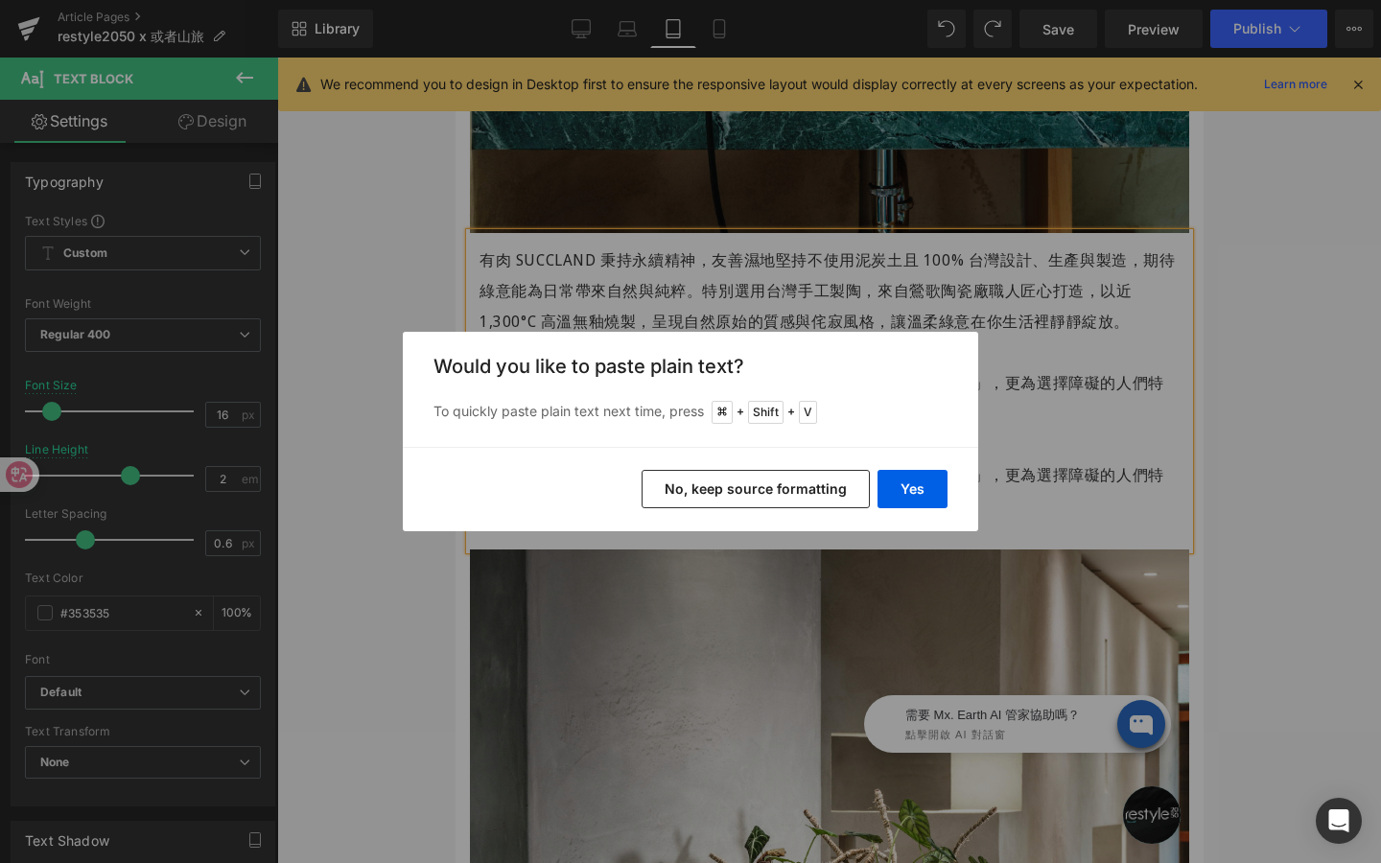
click at [910, 483] on button "Yes" at bounding box center [912, 489] width 70 height 38
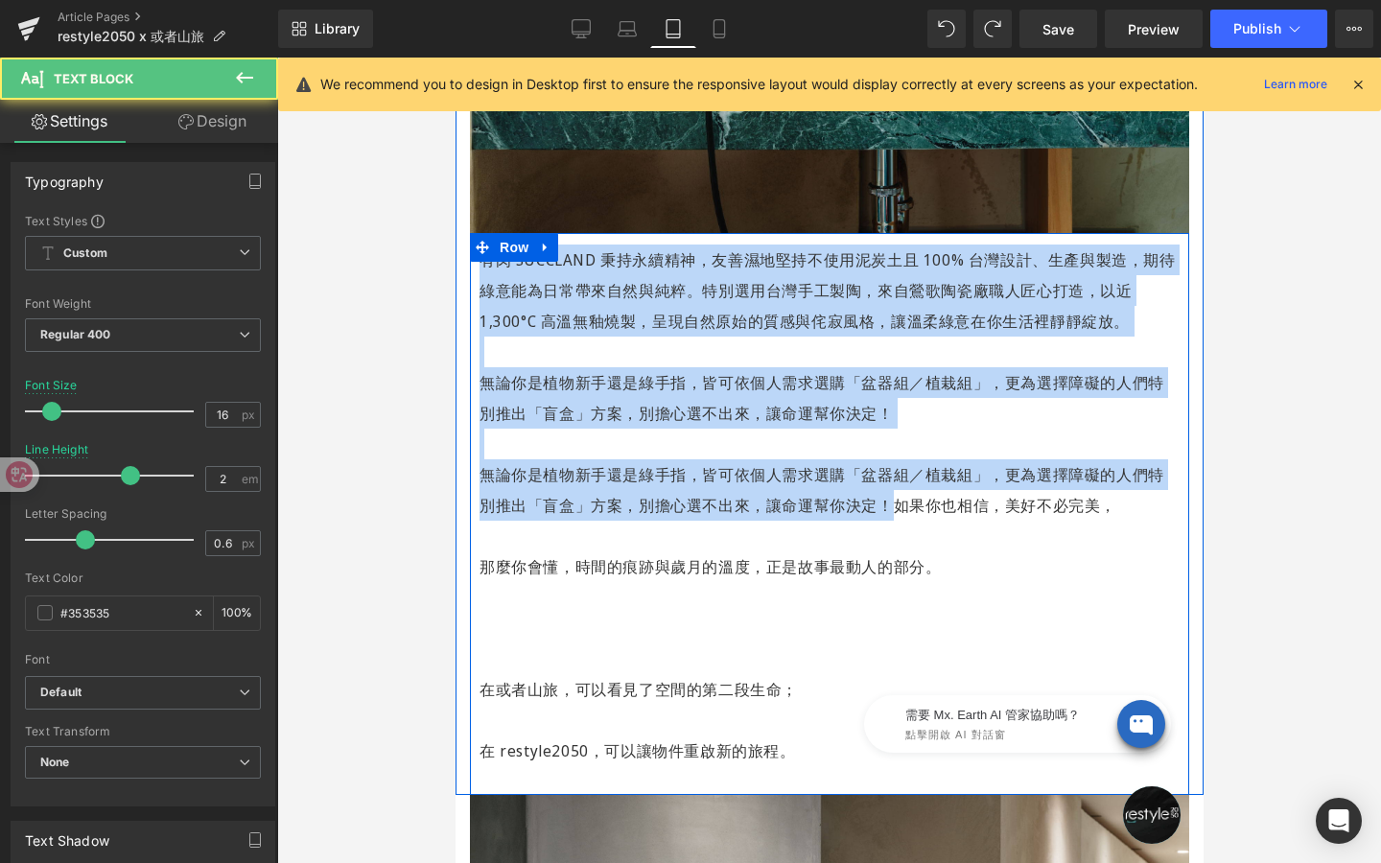
drag, startPoint x: 874, startPoint y: 483, endPoint x: 467, endPoint y: 233, distance: 477.5
click at [467, 233] on div "如果你也相信，美好不必完美， 那麼你會懂，時間的痕跡與歲月的溫度，正是故事最動人的部分。 在或者山旅，可以看見了空間的第二段生命； 在 restyle2050…" at bounding box center [829, 514] width 748 height 562
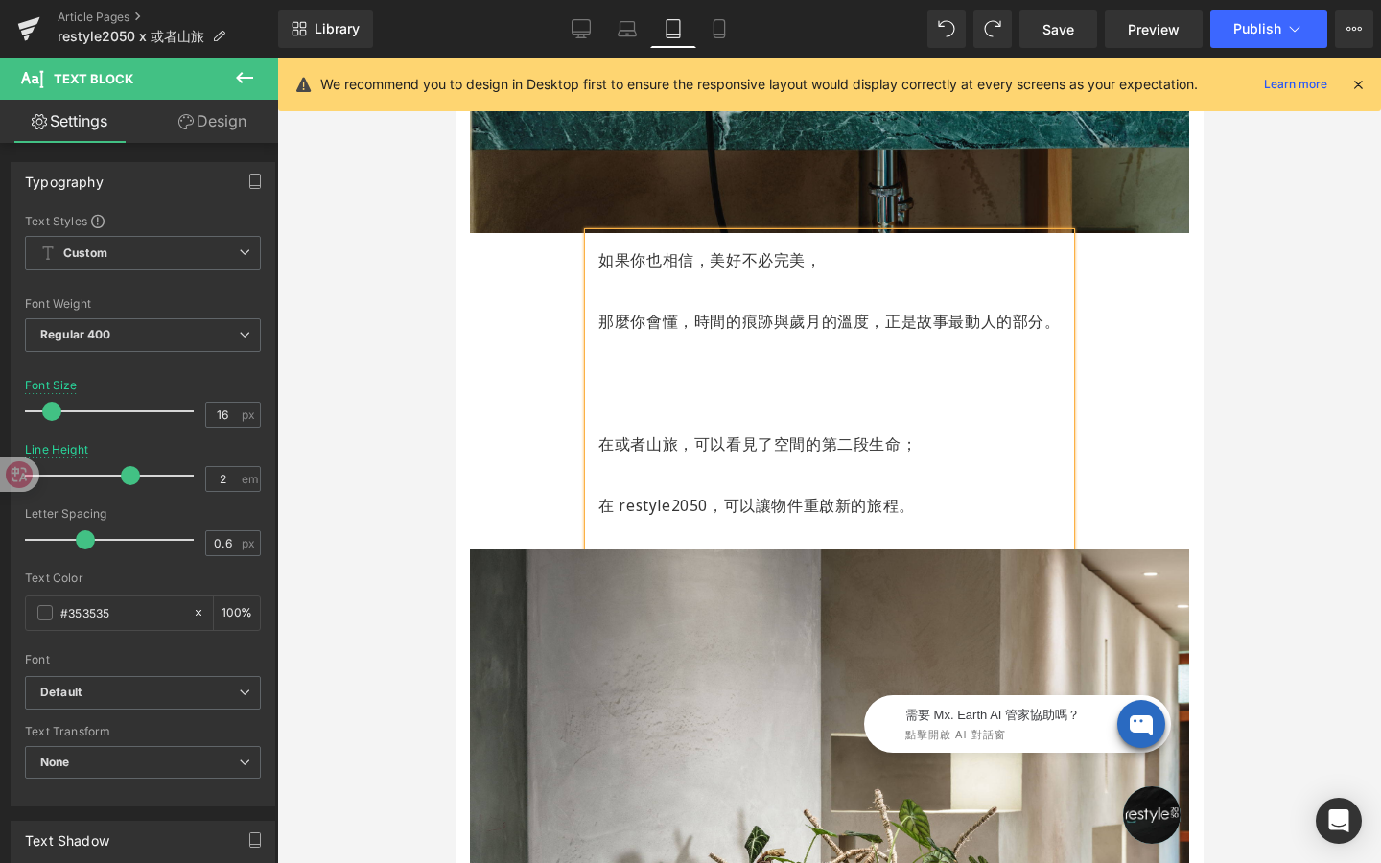
click at [602, 306] on p "那麼你會懂，時間的痕跡與歲月的溫度，正是故事最動人的部分。" at bounding box center [827, 321] width 461 height 31
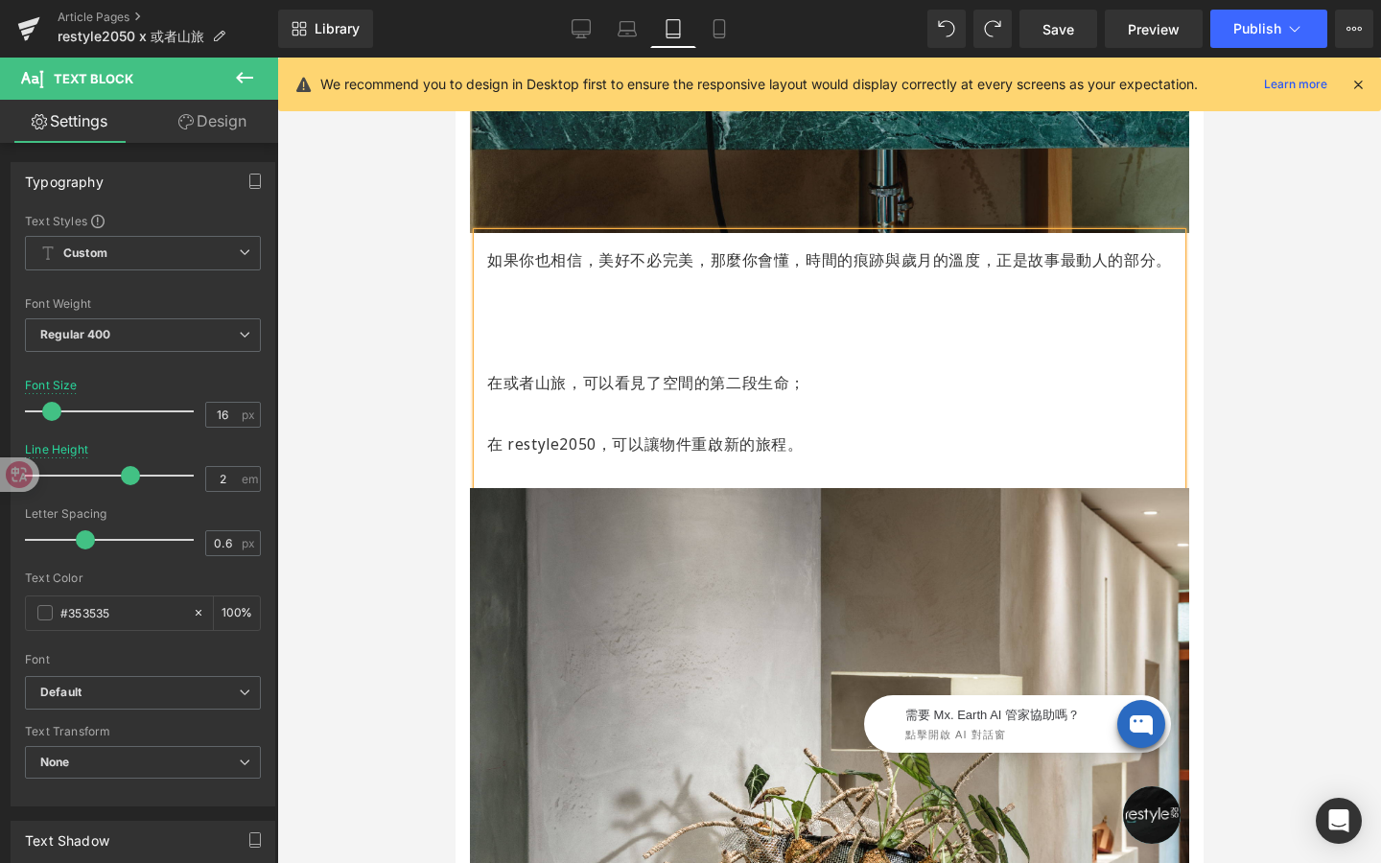
click at [488, 367] on p "在或者山旅，可以看見了空間的第二段生命；" at bounding box center [828, 382] width 685 height 31
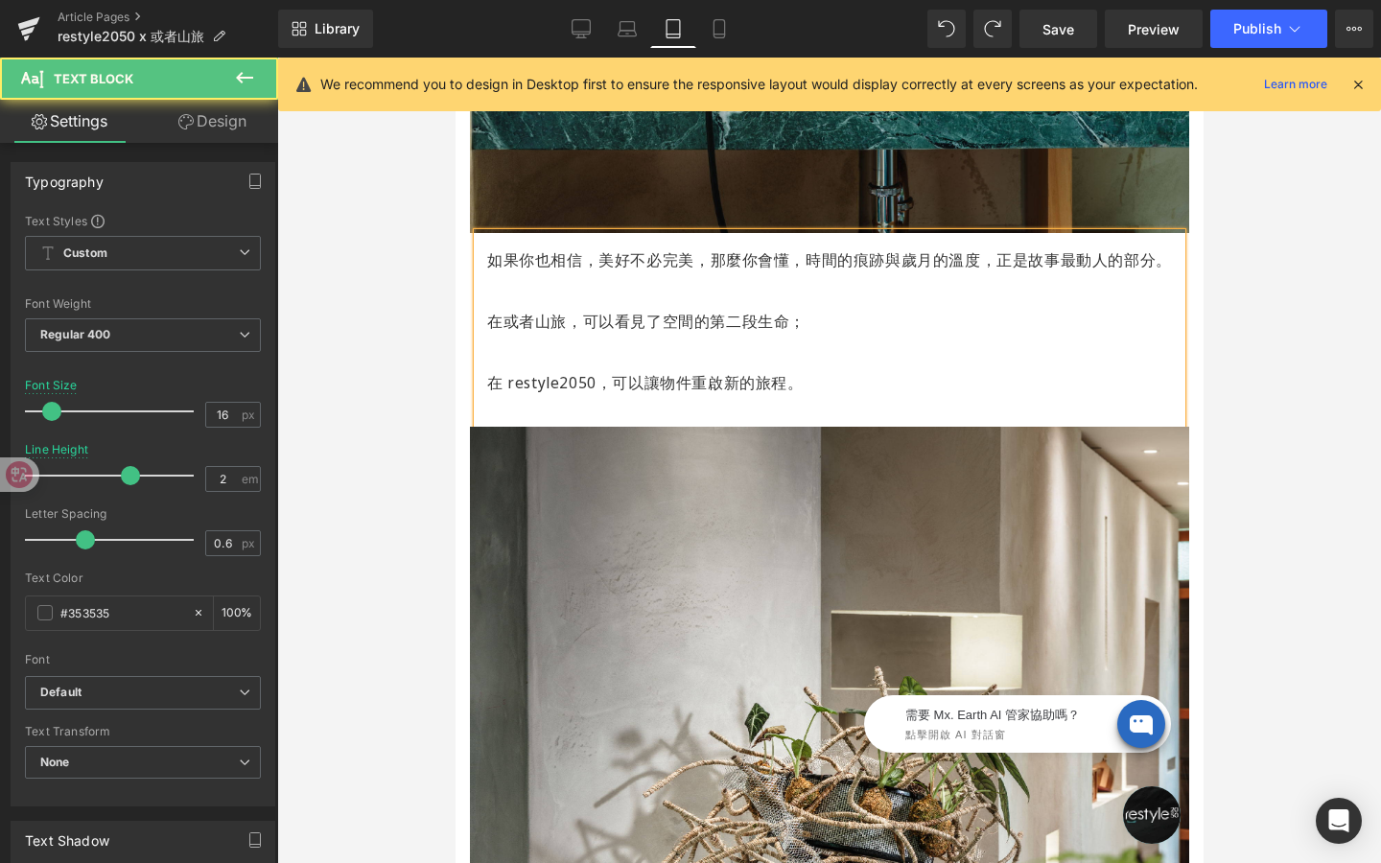
click at [999, 249] on span "那麼你會懂，時間的痕跡與歲月的溫度，正是故事最動人的部分。" at bounding box center [940, 259] width 461 height 21
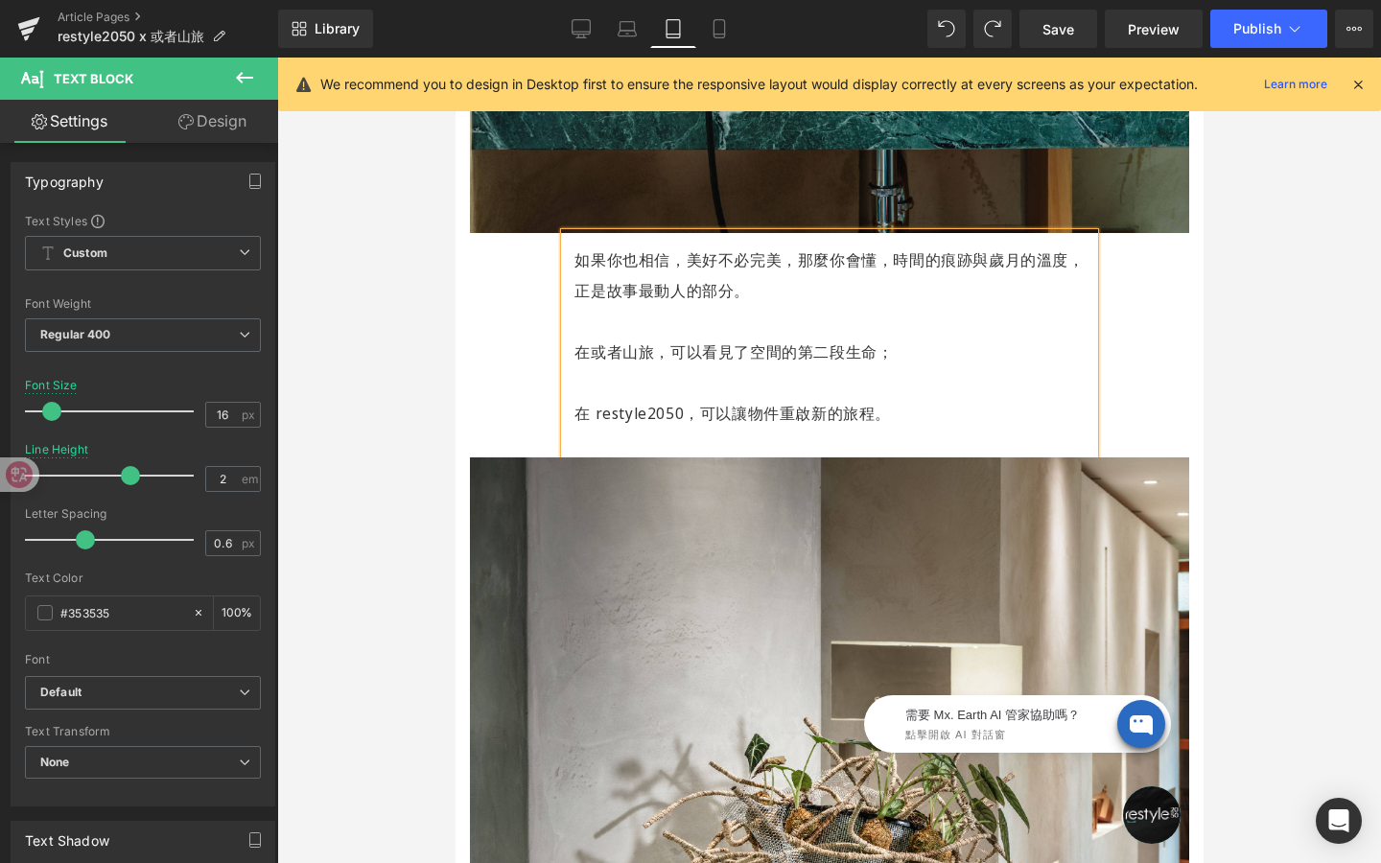
click at [575, 398] on p "在 restyle2050，可以讓物件重啟新的旅程。" at bounding box center [827, 413] width 509 height 31
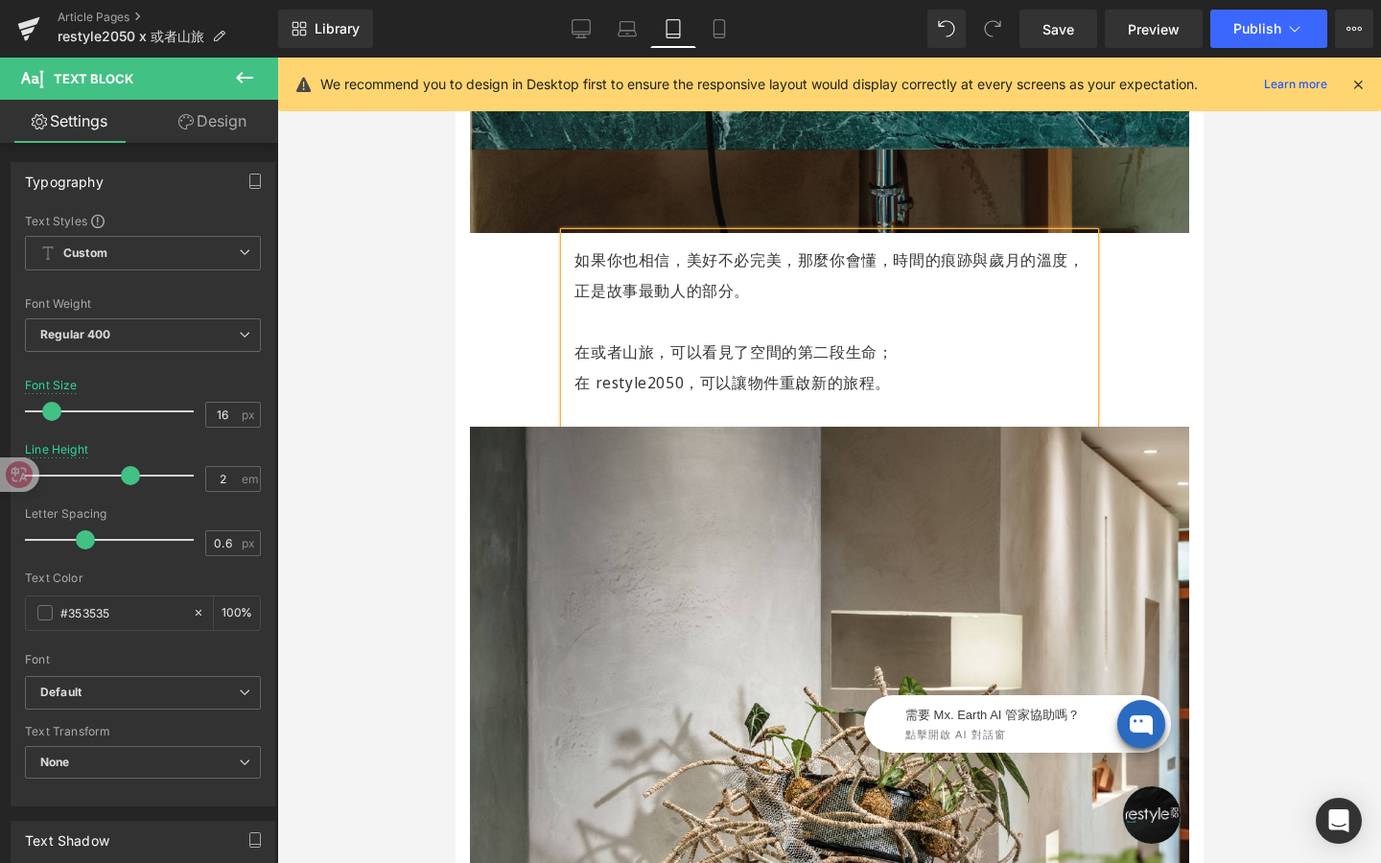
click at [572, 270] on div "如果你也相信，美好不必完美， 那麼你會懂，時間的痕跡與歲月的溫度， 正是故事最動人的部分。 在或者山旅，可以看見了空間的第二段生命； 在 restyle205…" at bounding box center [828, 330] width 528 height 194
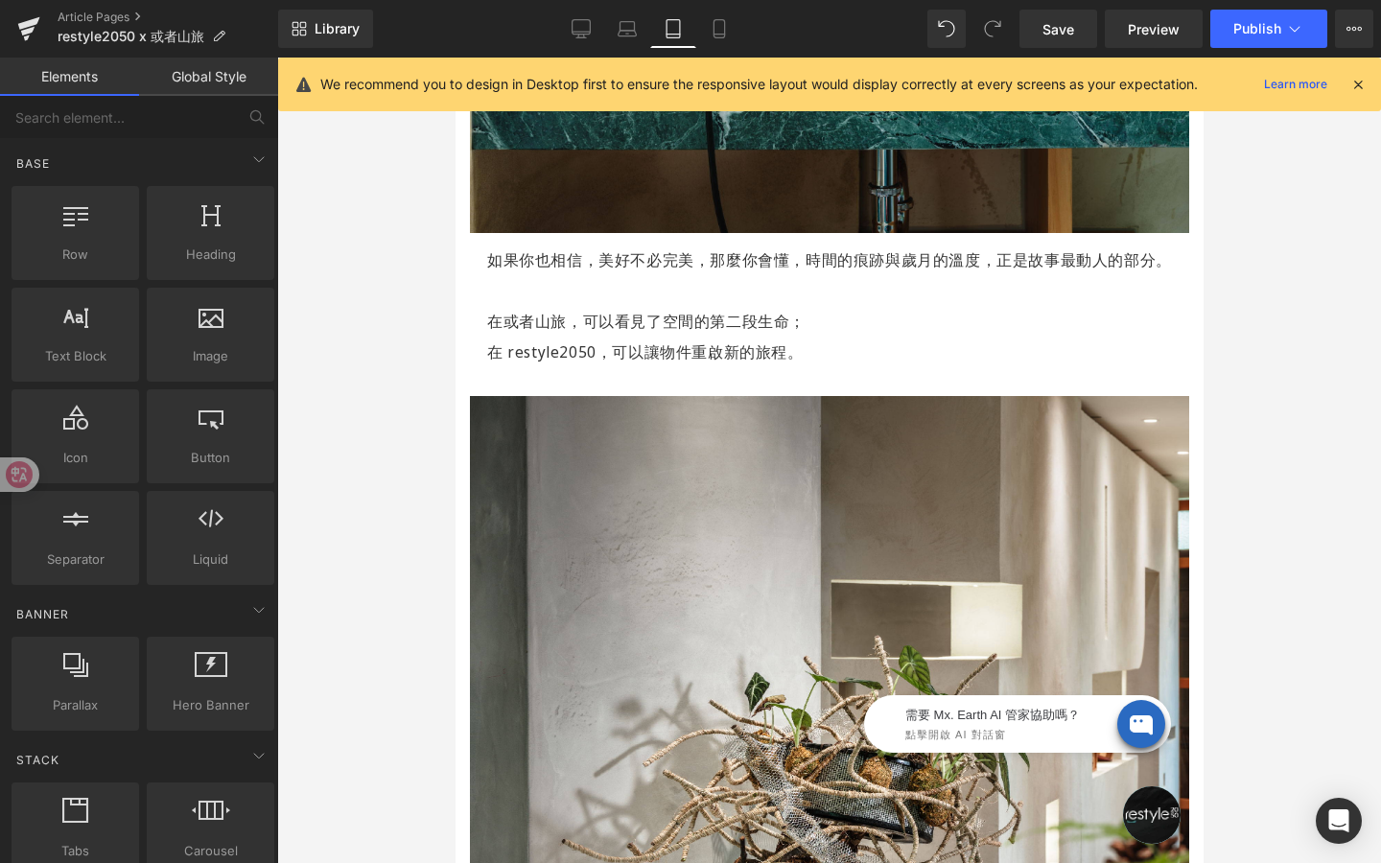
click at [1259, 358] on div at bounding box center [829, 461] width 1104 height 806
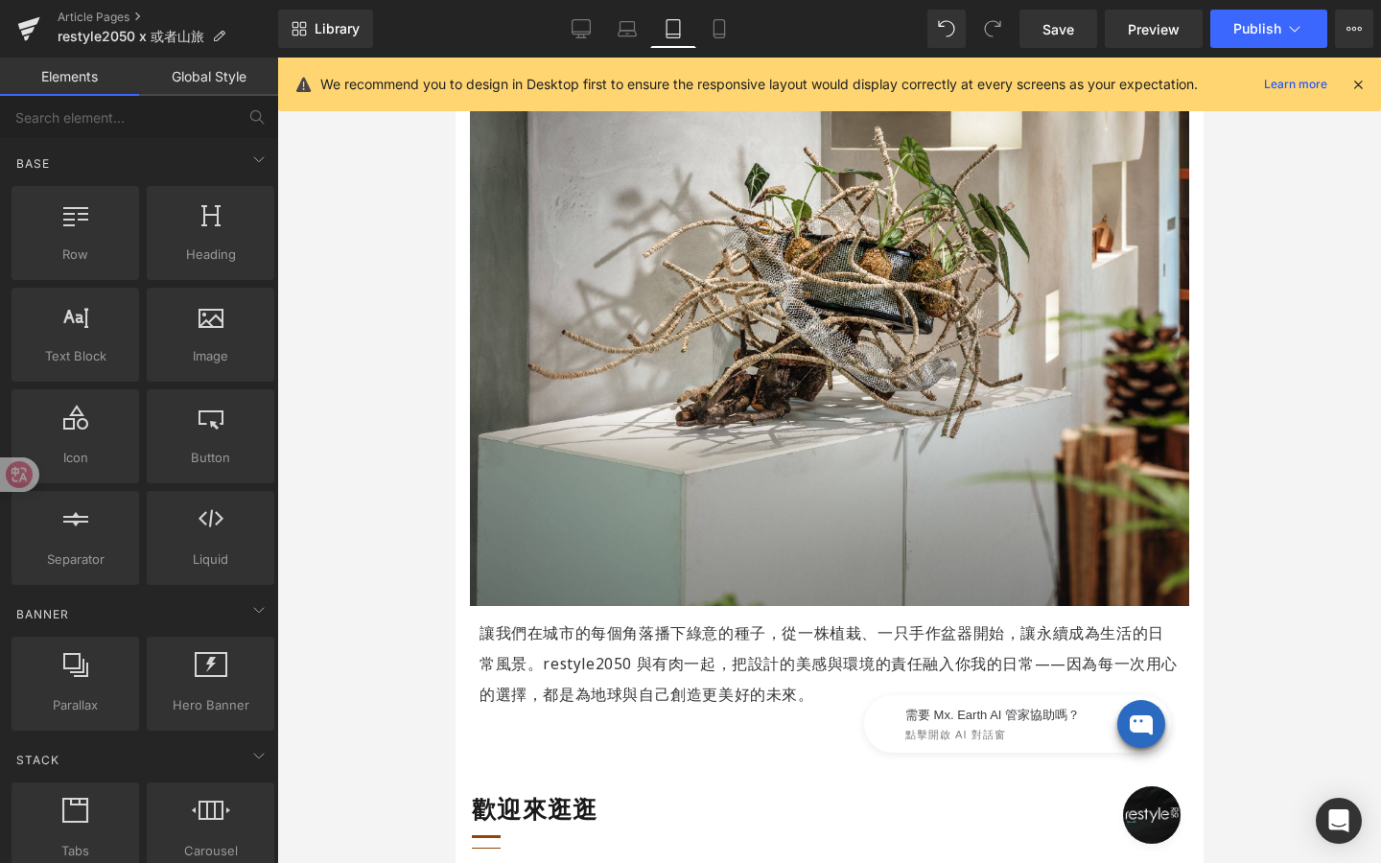
scroll to position [3243, 0]
click at [591, 36] on icon at bounding box center [581, 28] width 19 height 19
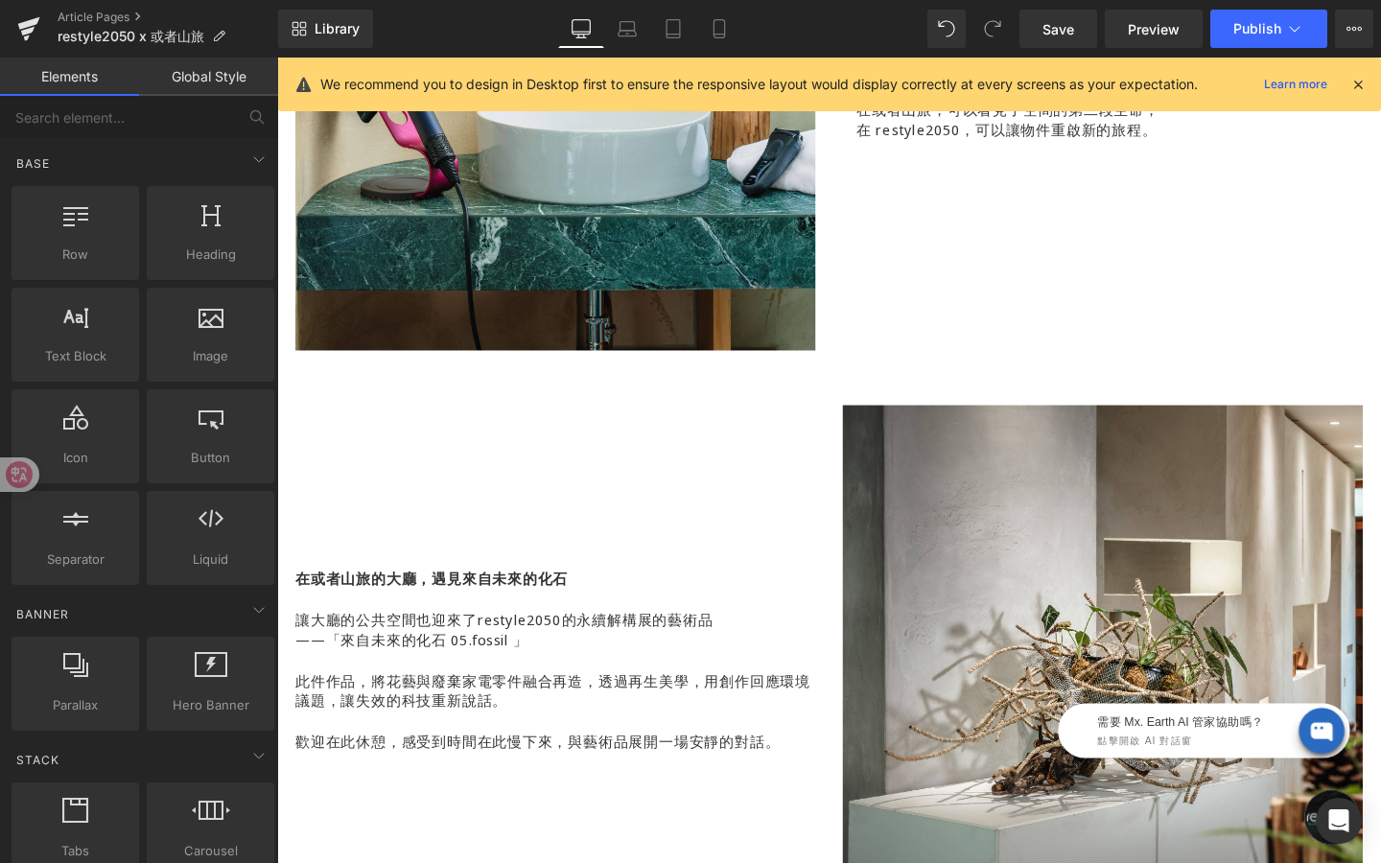
scroll to position [2398, 0]
click at [532, 657] on p "讓大廳的公共空間也迎來了restyle2050的永續解構展的藝術品" at bounding box center [569, 647] width 547 height 21
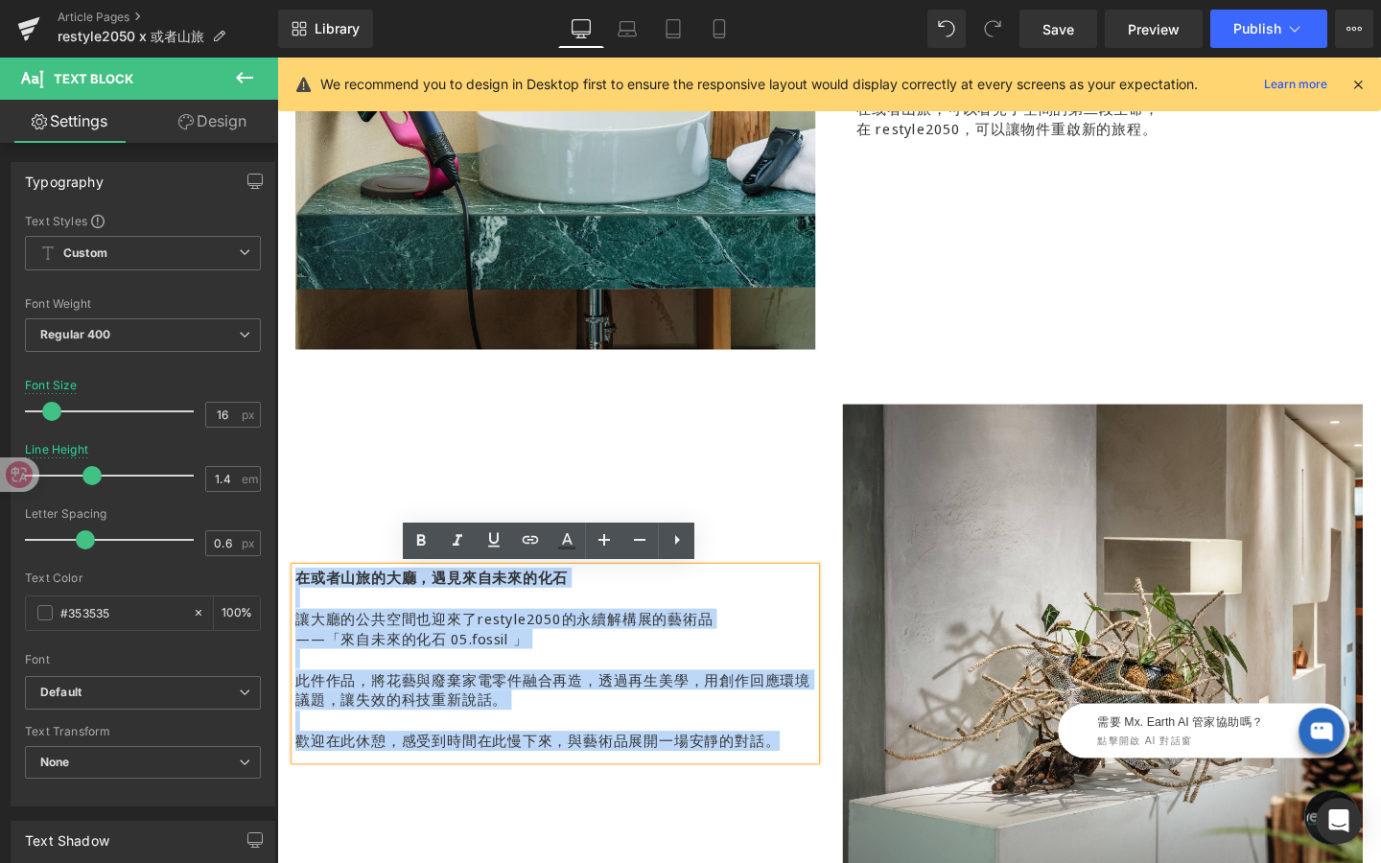
drag, startPoint x: 800, startPoint y: 773, endPoint x: 251, endPoint y: 607, distance: 573.1
click at [277, 607] on html "跳過 不知道如何下手嗎？看看主題選物，挑到適合你的好物！ 不知道如何下手嗎？看看主題選物，挑到適合你的好物！ restyle2050 關於 About us …" at bounding box center [857, 14] width 1160 height 4708
copy div "在或者山旅的大廳，遇見來自未來的化石 讓大廳的公共空間也迎來了restyle2050的永續解構展的藝術品 ——「來自未來的化石 05.fossil 」 此件作…"
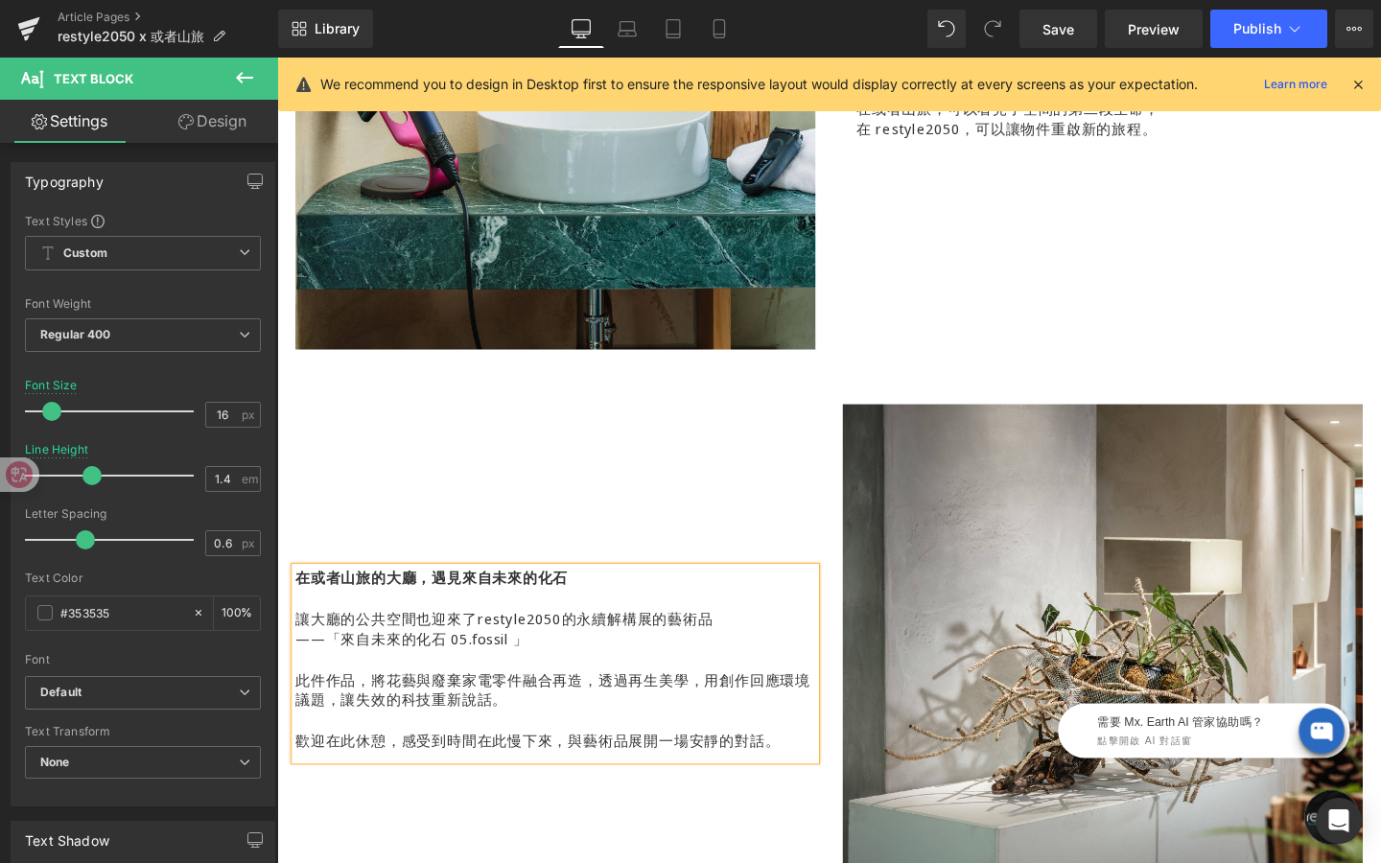
click at [627, 730] on p "此件作品，將花藝與廢棄家電零件融合再造，透過再生美學，用創作回應環境議題，讓失效的科技重新說話。" at bounding box center [569, 722] width 547 height 43
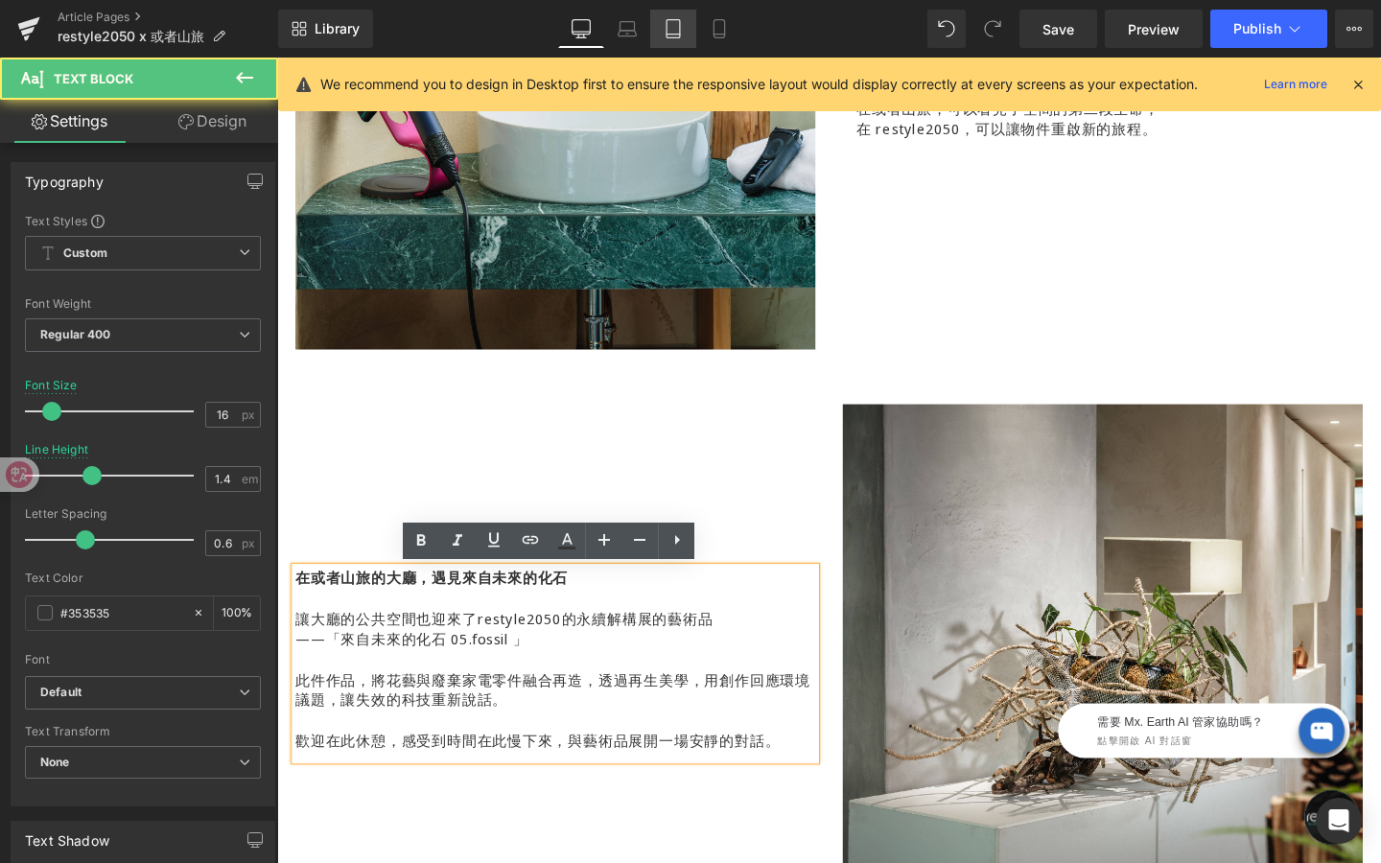
click at [671, 29] on icon at bounding box center [673, 28] width 19 height 19
type input "20"
type input "100"
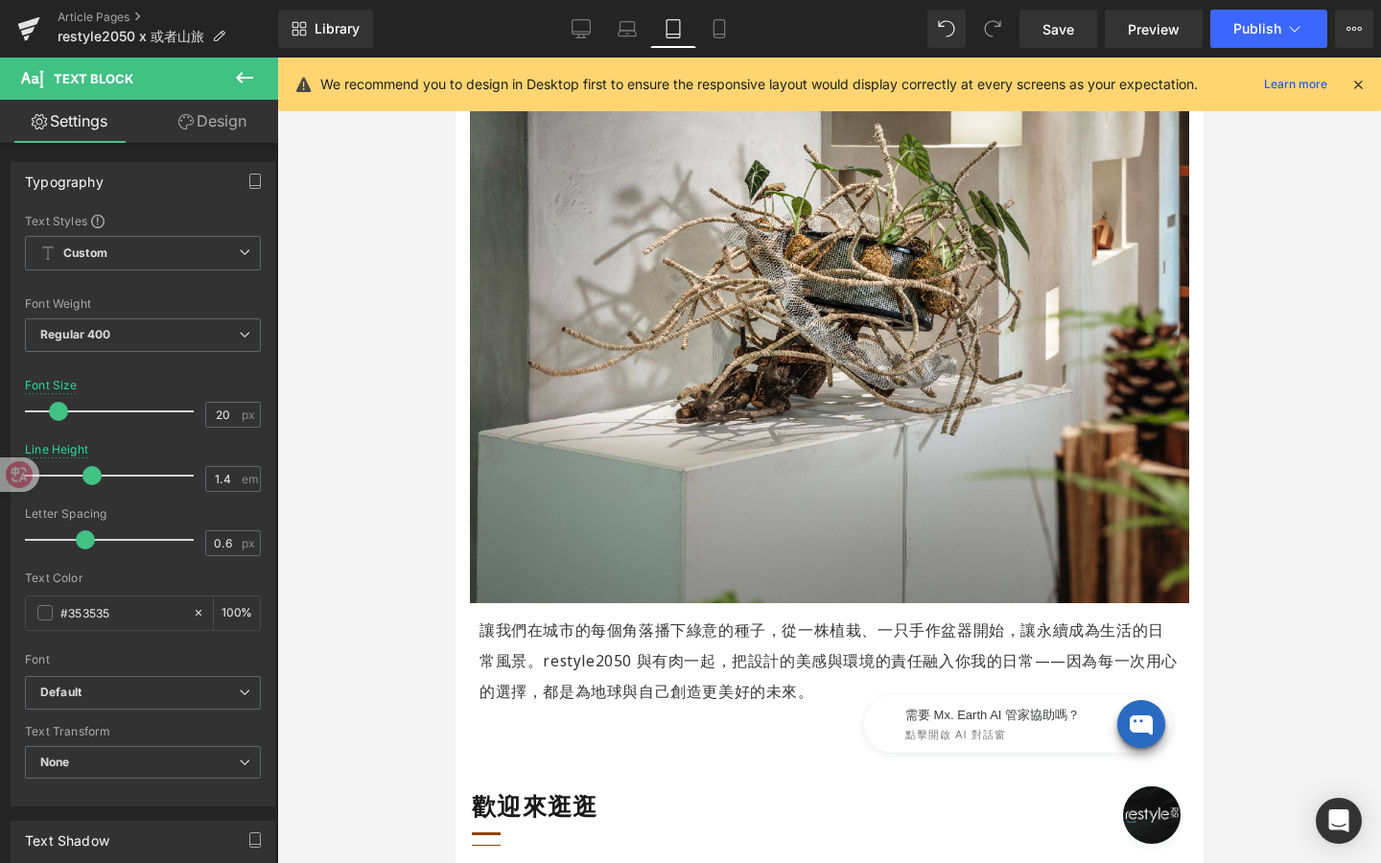
scroll to position [3360, 0]
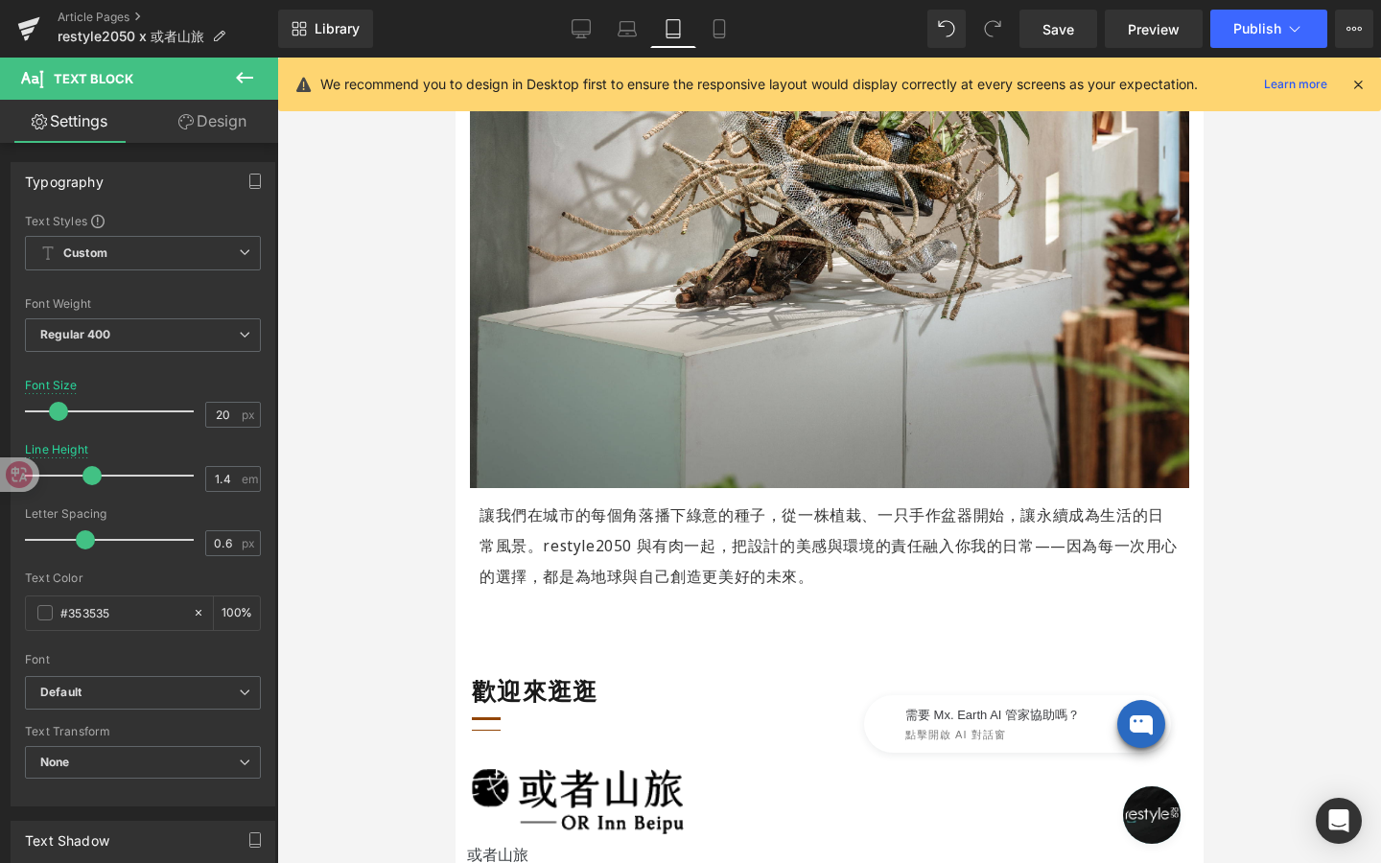
click at [817, 562] on p "讓我們在城市的每個角落播下綠意的種子，從一株植栽、一只手作盆器開始，讓永續成為生活的日常風景。restyle2050 與有肉一起，把設計的美感與環境的責任融入…" at bounding box center [829, 546] width 700 height 92
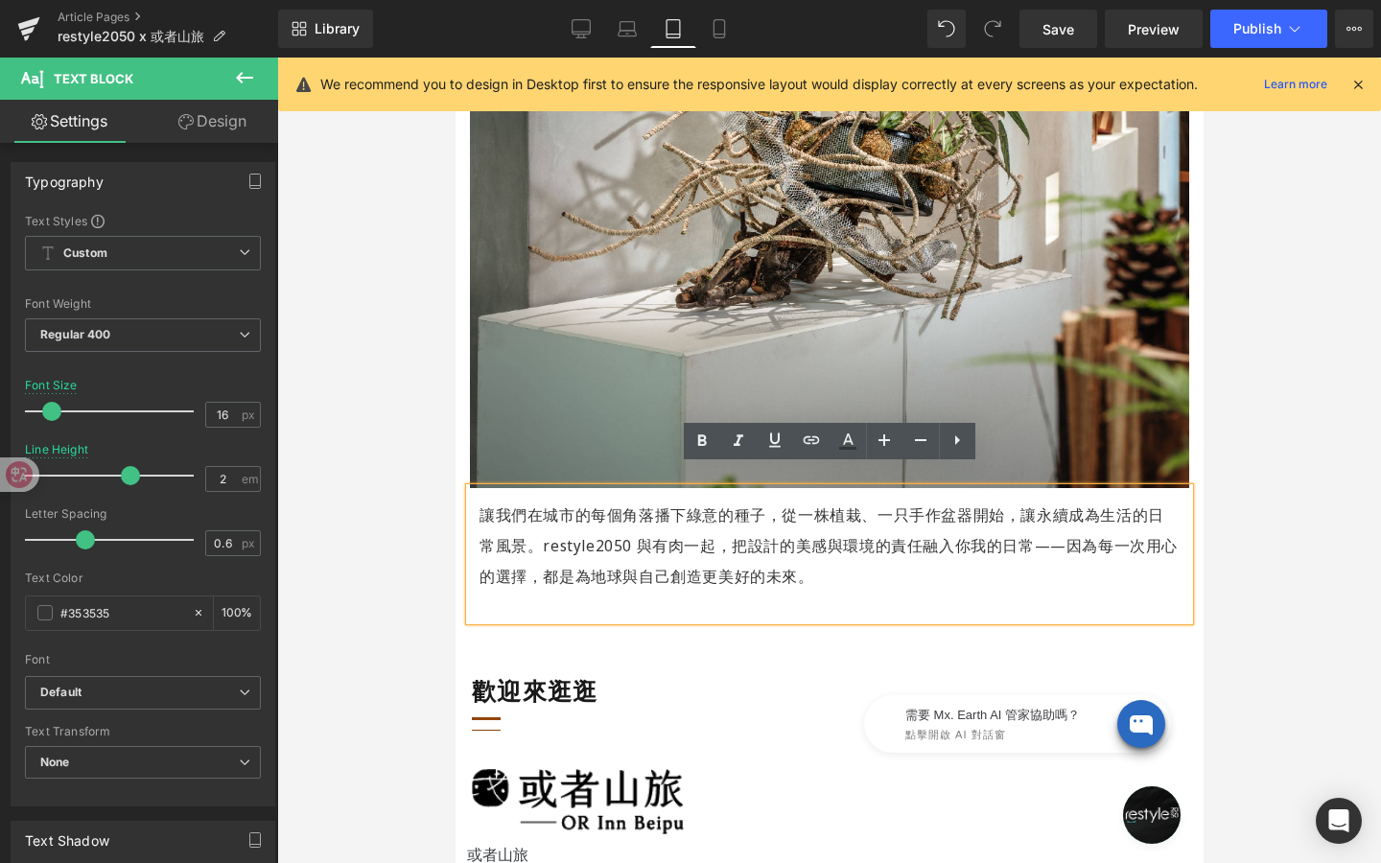
drag, startPoint x: 840, startPoint y: 552, endPoint x: 465, endPoint y: 503, distance: 378.2
click at [469, 503] on div "讓我們在城市的每個角落播下綠意的種子，從一株植栽、一只手作盆器開始，讓永續成為生活的日常風景。restyle2050 與有肉一起，把設計的美感與環境的責任融入…" at bounding box center [828, 554] width 719 height 132
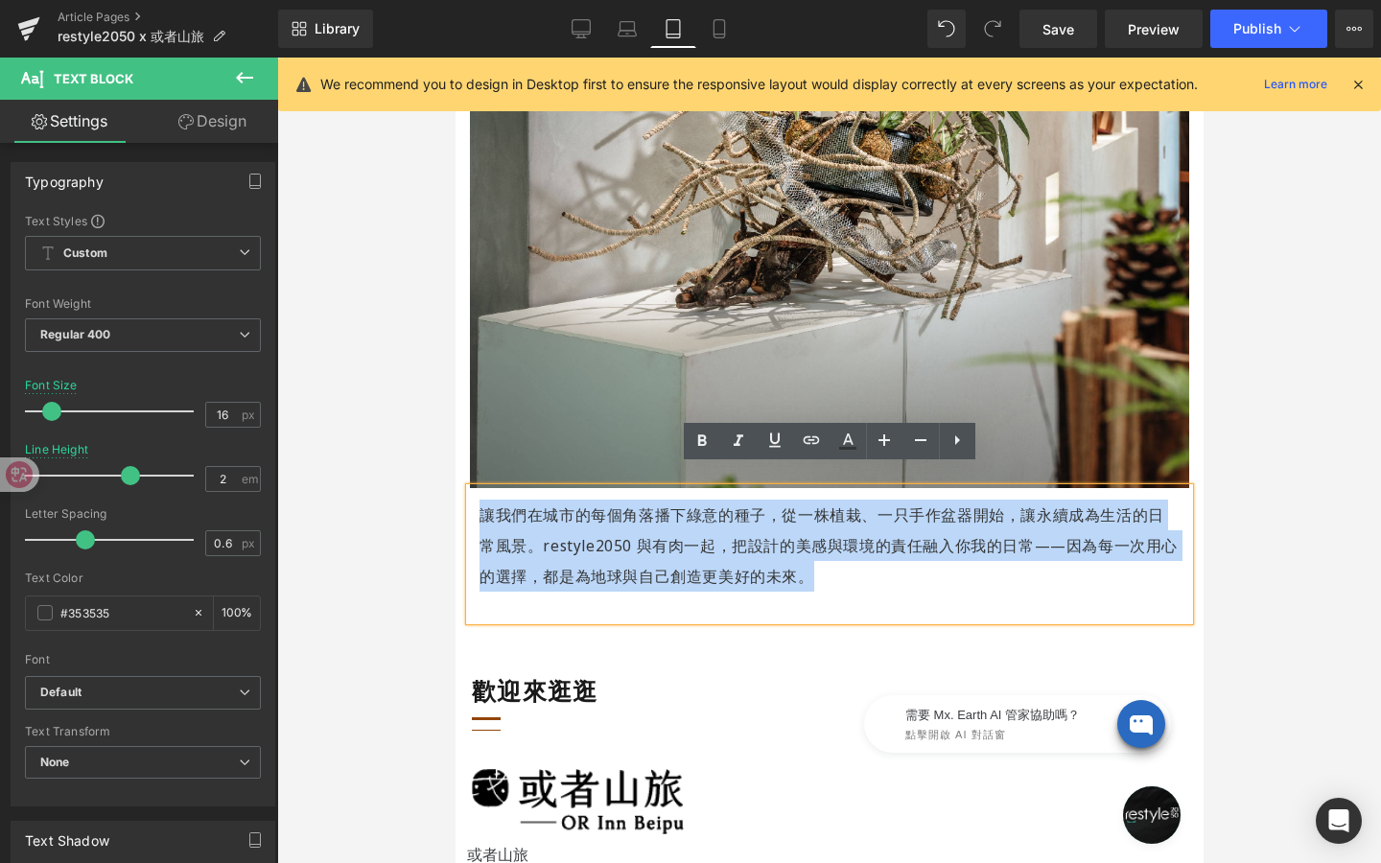
drag, startPoint x: 889, startPoint y: 551, endPoint x: 483, endPoint y: 480, distance: 412.0
click at [483, 500] on p "讓我們在城市的每個角落播下綠意的種子，從一株植栽、一只手作盆器開始，讓永續成為生活的日常風景。restyle2050 與有肉一起，把設計的美感與環境的責任融入…" at bounding box center [829, 546] width 700 height 92
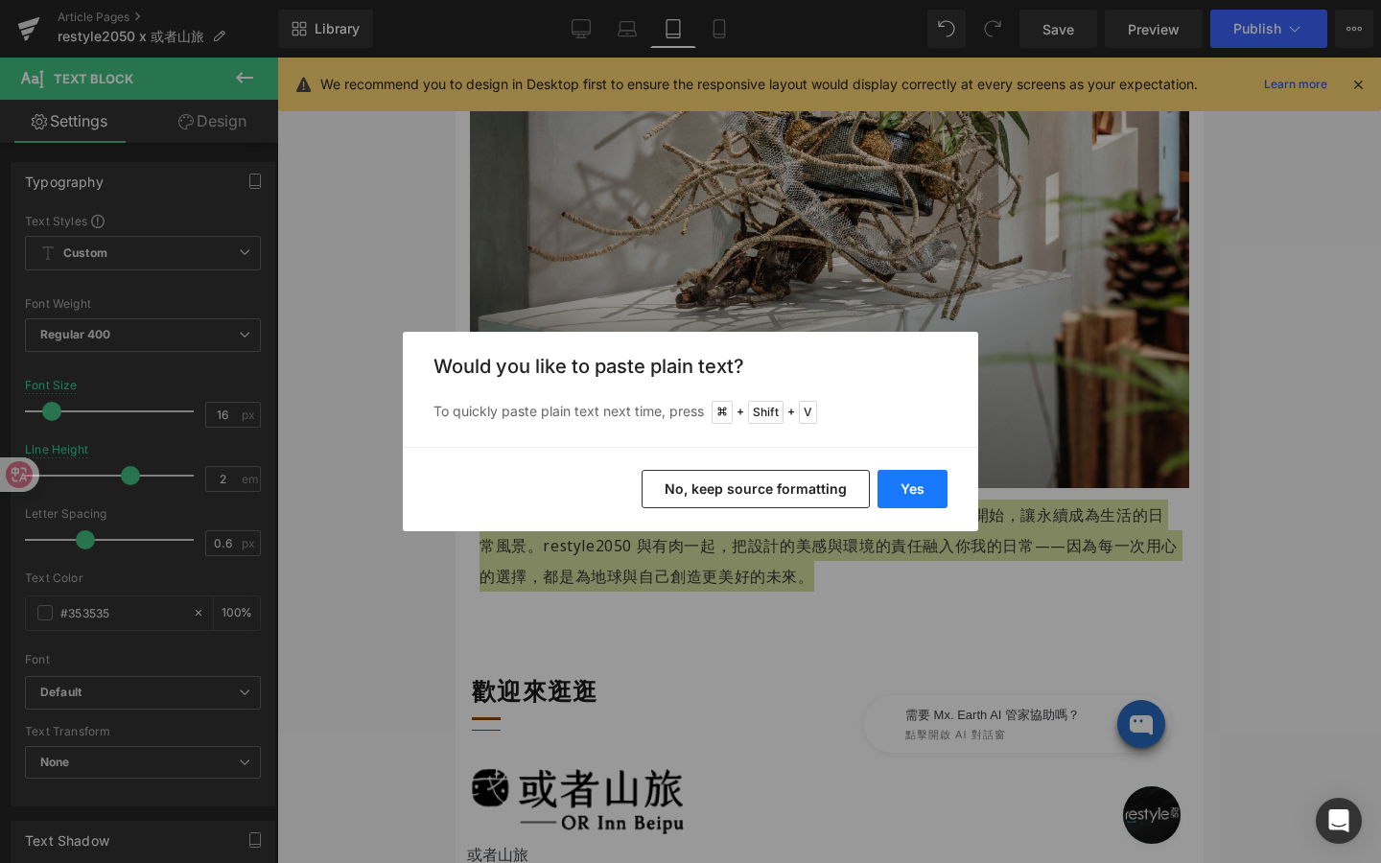
click at [913, 498] on button "Yes" at bounding box center [912, 489] width 70 height 38
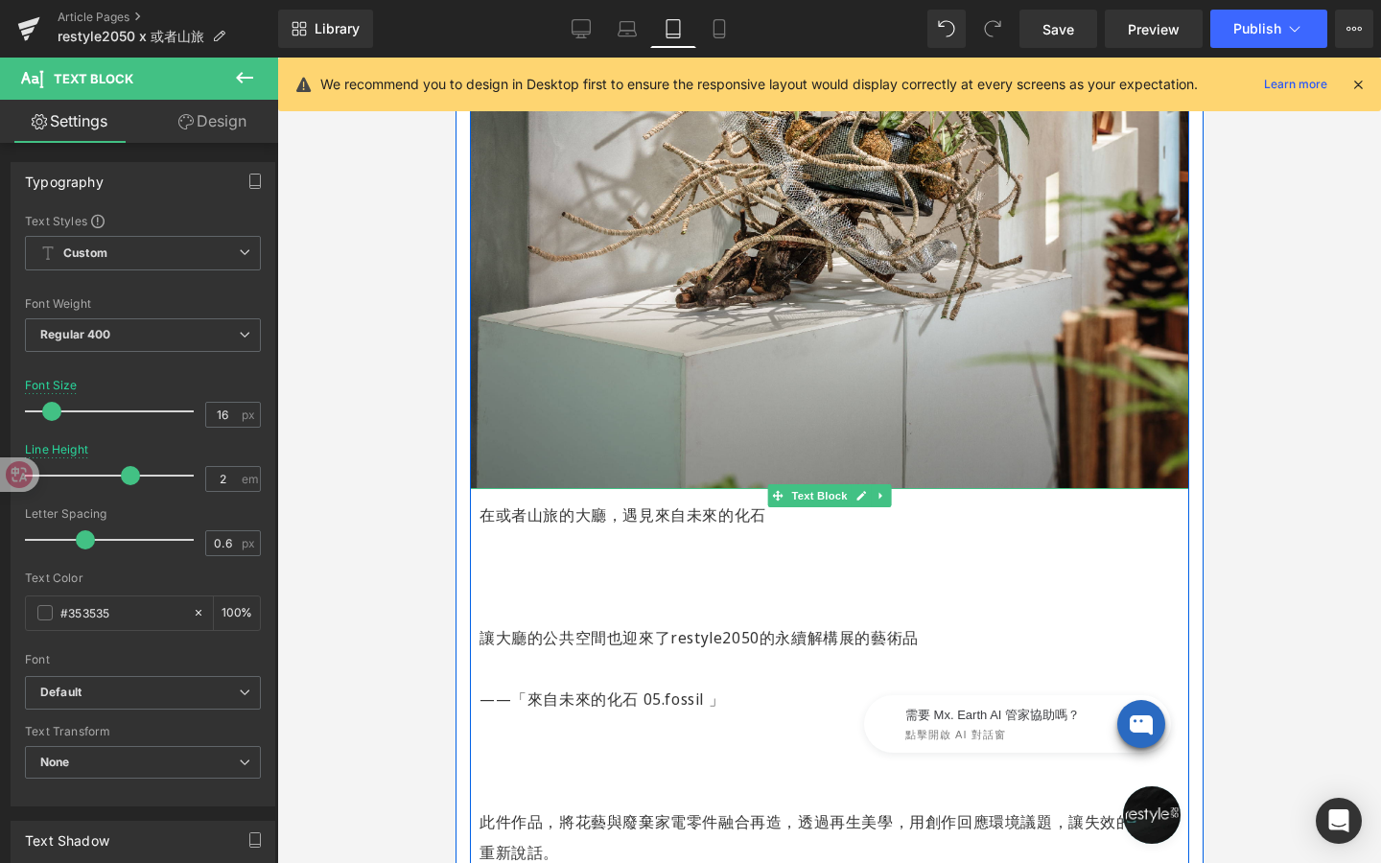
click at [476, 614] on div "在或者山旅的大廳，遇見來自未來的化石 讓大廳的公共空間也迎來了restyle2050的永續解構展的藝術品 ——「來自未來的化石 05.fossil 」 此件作…" at bounding box center [828, 753] width 719 height 531
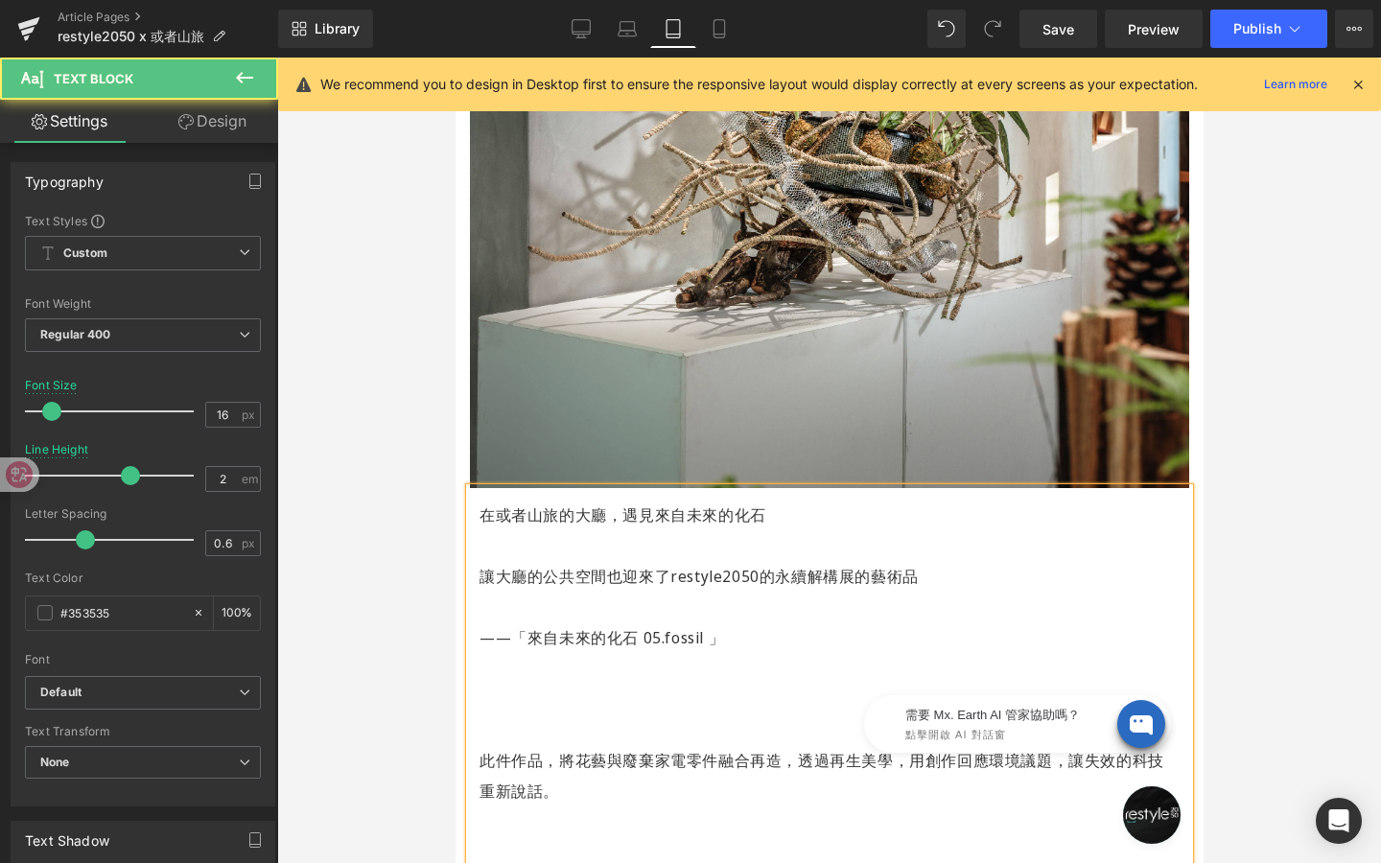
click at [476, 615] on div "在或者山旅的大廳，遇見來自未來的化石 讓大廳的公共空間也迎來了restyle2050的永續解構展的藝術品 ——「來自未來的化石 05.fossil 」 此件作…" at bounding box center [828, 723] width 719 height 470
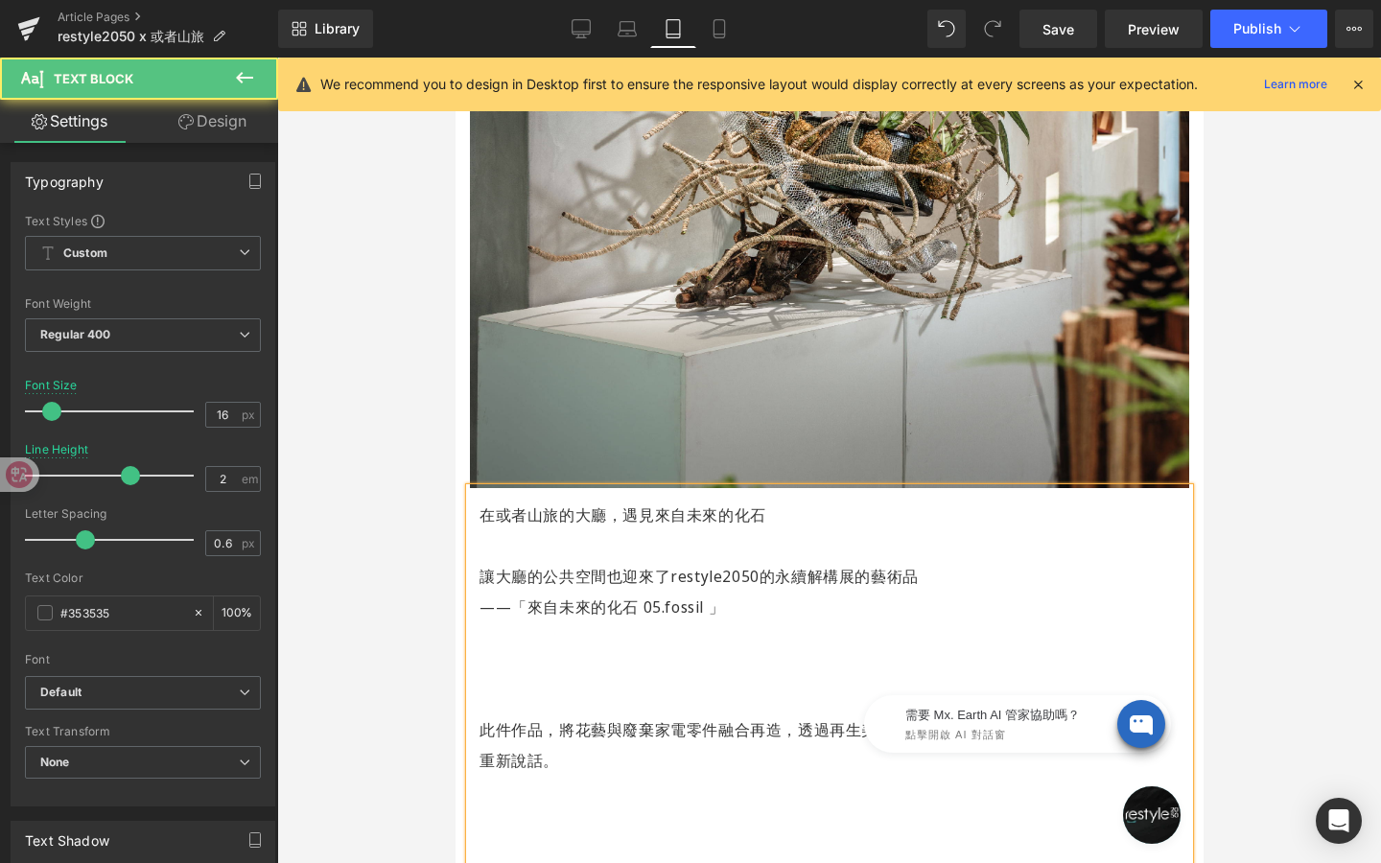
click at [486, 714] on p "此件作品，將花藝與廢棄家電零件融合再造，透過再生美學，用創作回應環境議題，讓失效的科技重新說話。" at bounding box center [829, 744] width 700 height 61
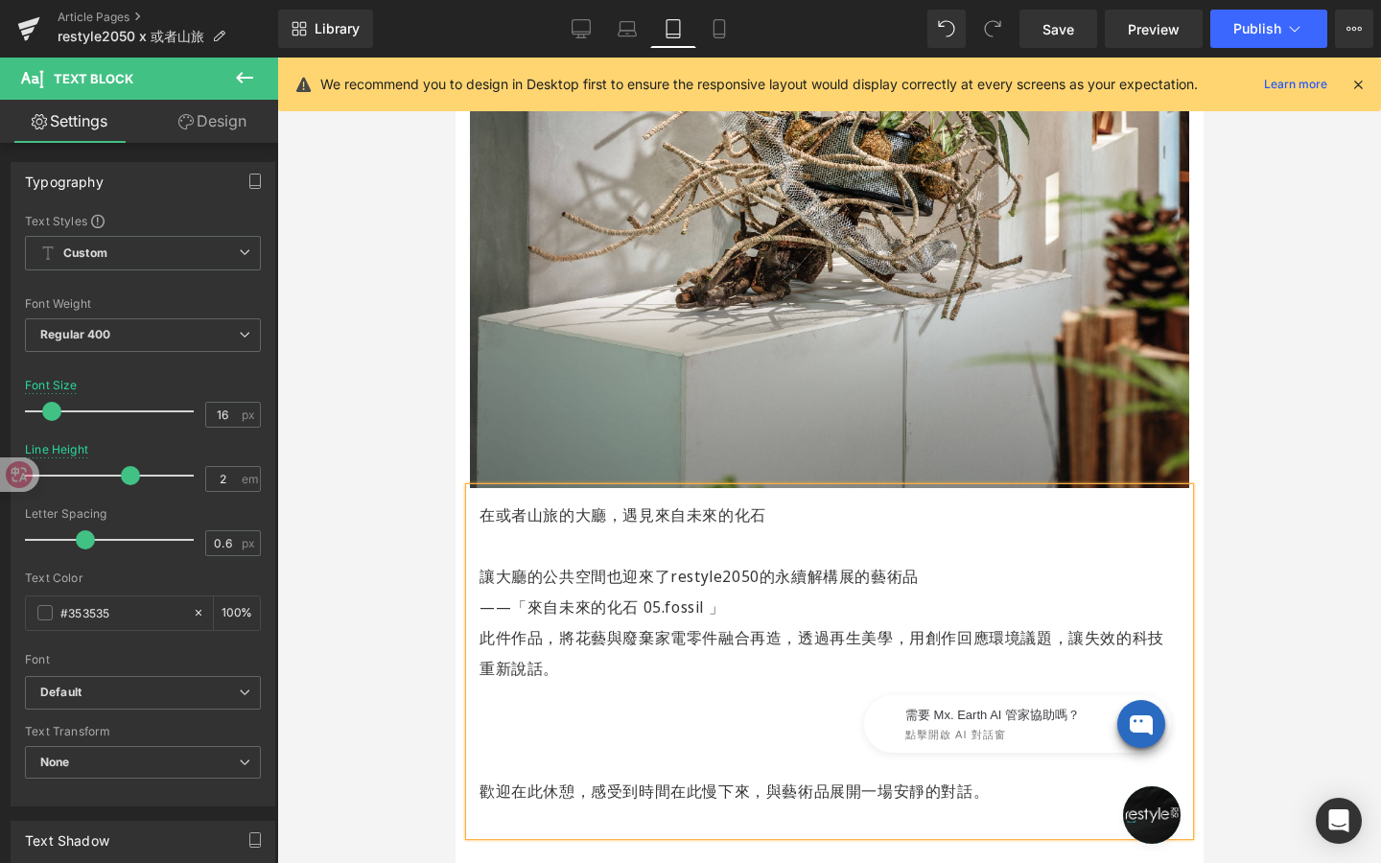
click at [480, 776] on p "歡迎在此休憩，感受到時間在此慢下來，與藝術品展開一場安靜的對話。" at bounding box center [829, 791] width 700 height 31
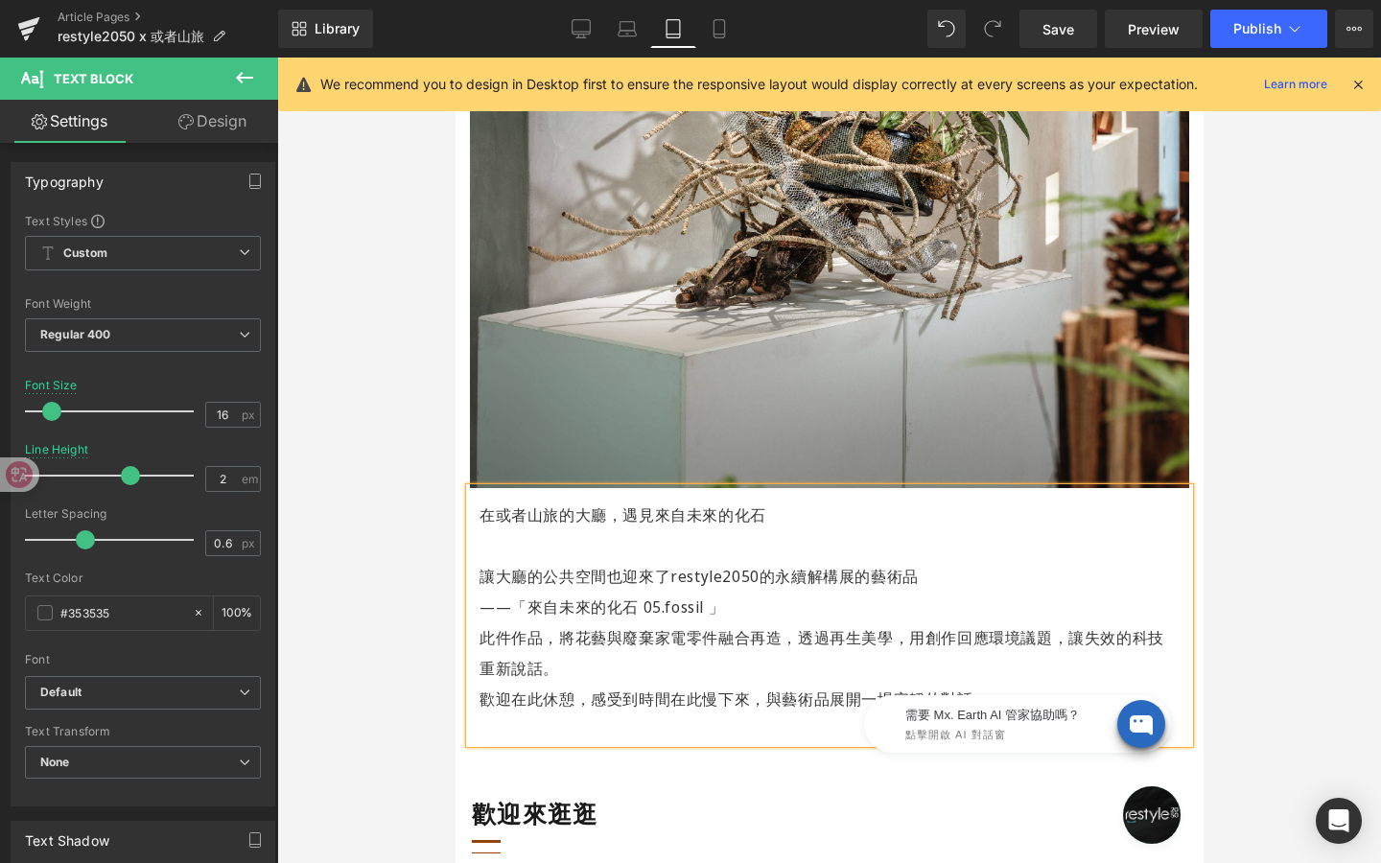
click at [1068, 627] on span "此件作品，將花藝與廢棄家電零件融合再造，透過再生美學，用創作回應環境議題，讓失效的科技重新說話。" at bounding box center [821, 653] width 685 height 52
click at [916, 627] on span "此件作品，將花藝與廢棄家電零件融合再造，透過再生美學，用創作回應環境議題，" at bounding box center [773, 637] width 589 height 21
click at [802, 627] on span "此件作品，將花藝與廢棄家電零件融合再造，透過再生美學，用創作回應環境議題，" at bounding box center [773, 637] width 589 height 21
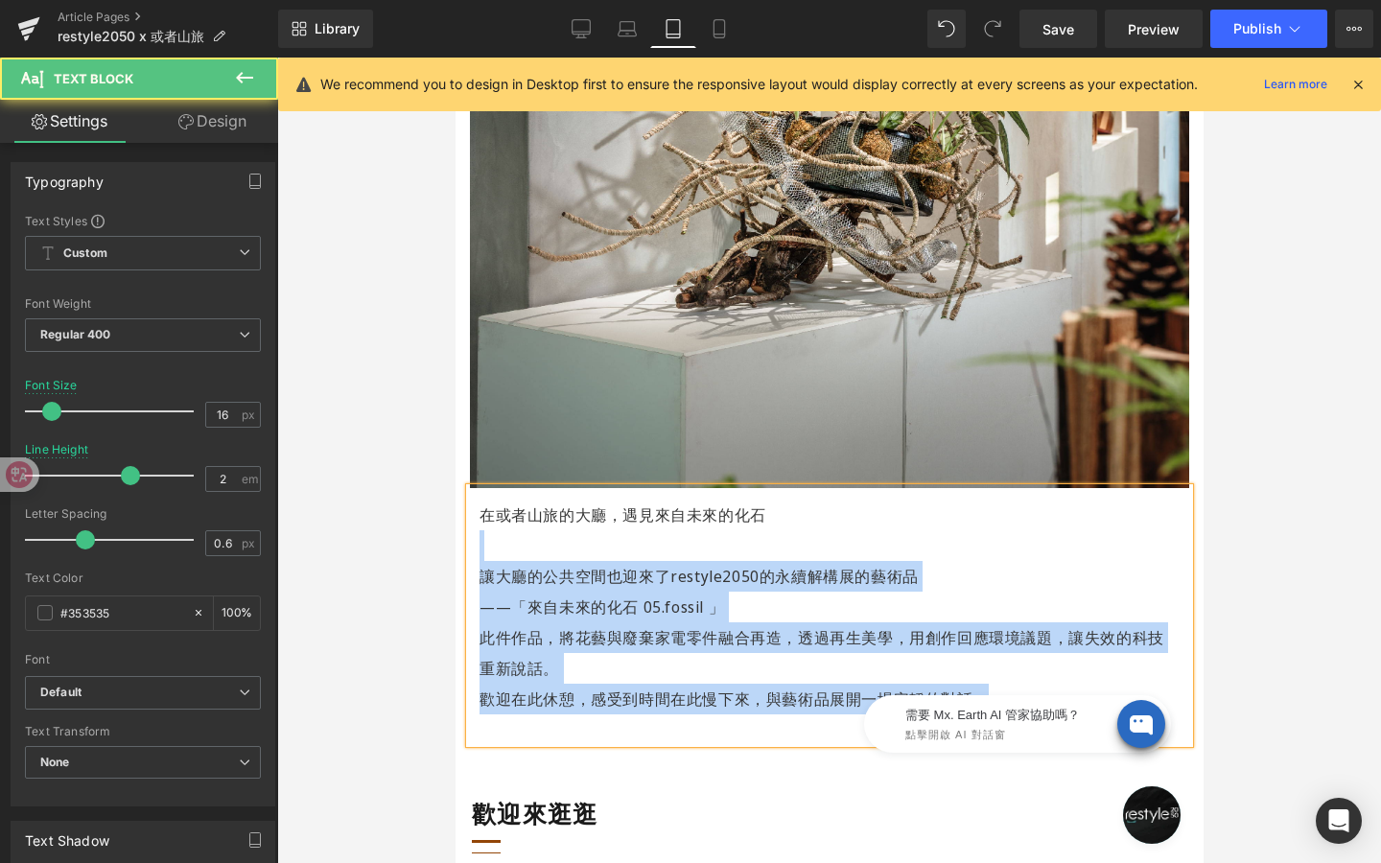
drag, startPoint x: 761, startPoint y: 498, endPoint x: 466, endPoint y: 499, distance: 295.4
click at [469, 499] on div "在或者山旅的大廳，遇見來自未來的化石 讓大廳的公共空間也迎來了restyle2050的永續解構展的藝術品 ——「來自未來的化石 05.fossil 」 此件作…" at bounding box center [828, 615] width 719 height 255
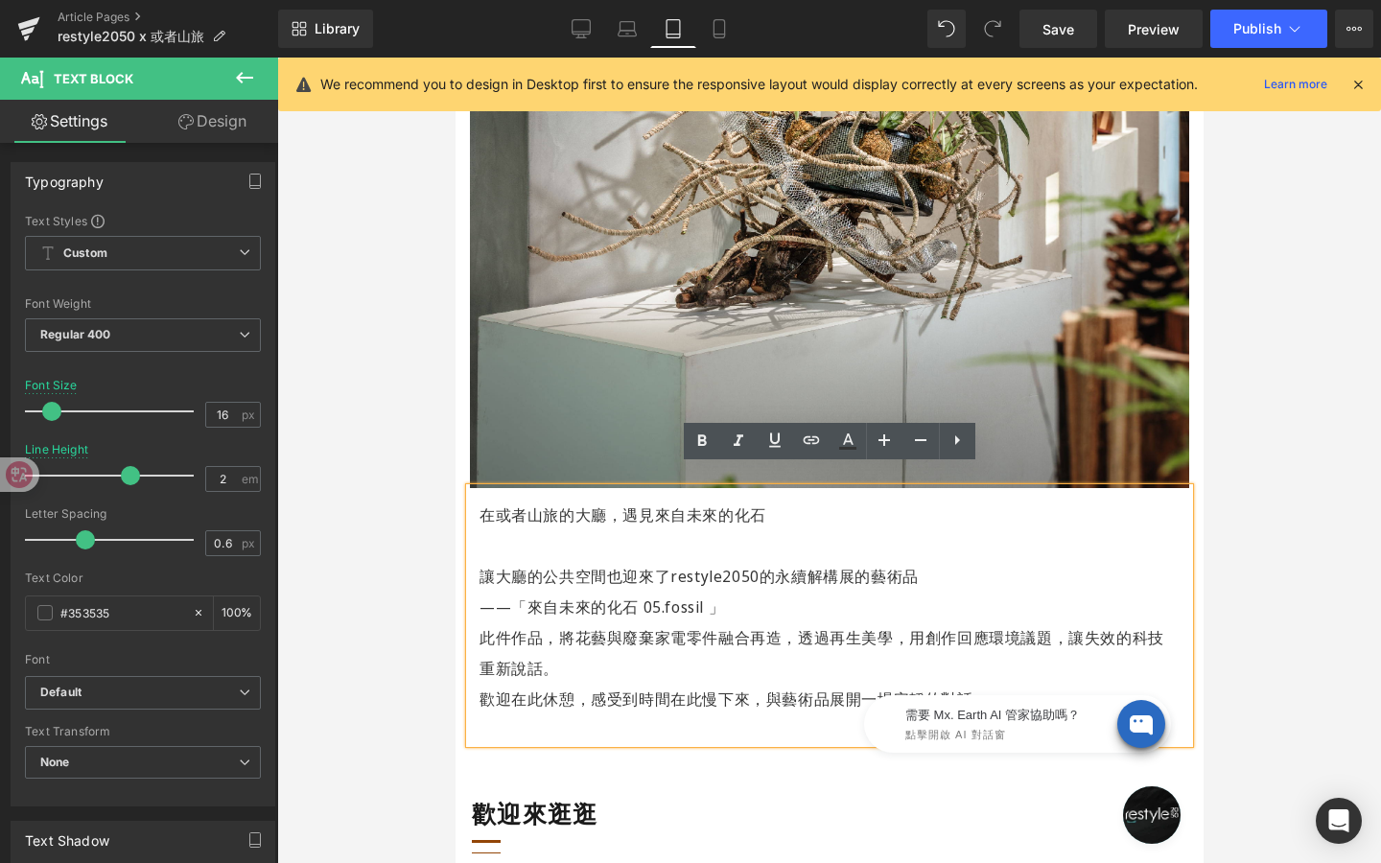
click at [523, 500] on p "在或者山旅的大廳，遇見來自未來的化石" at bounding box center [829, 515] width 700 height 31
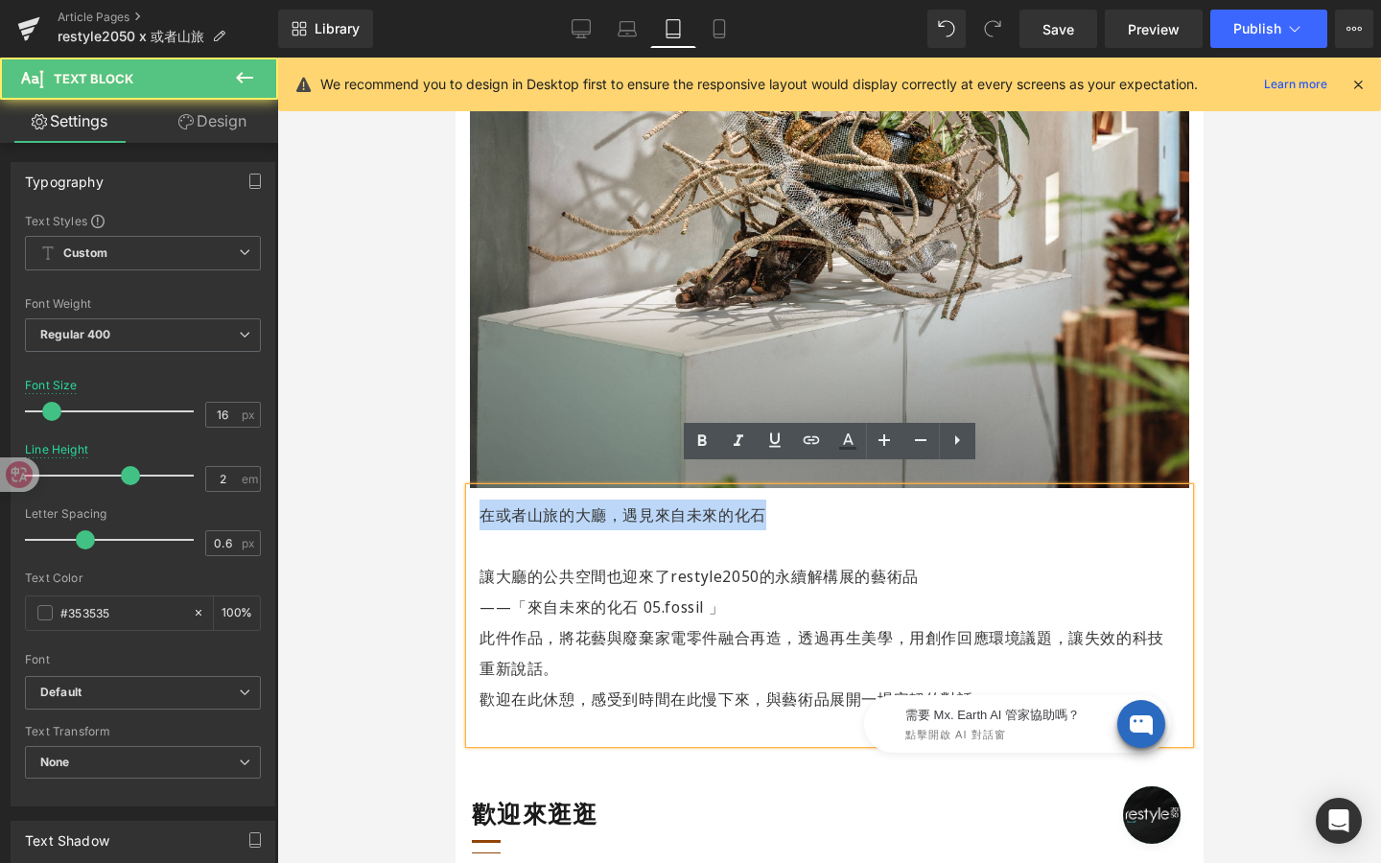
drag, startPoint x: 477, startPoint y: 491, endPoint x: 769, endPoint y: 480, distance: 292.7
click at [769, 488] on div "在或者山旅的大廳，遇見來自未來的化石 讓大廳的公共空間也迎來了restyle2050的永續解構展的藝術品 ——「來自未來的化石 05.fossil 」 此件作…" at bounding box center [828, 615] width 719 height 255
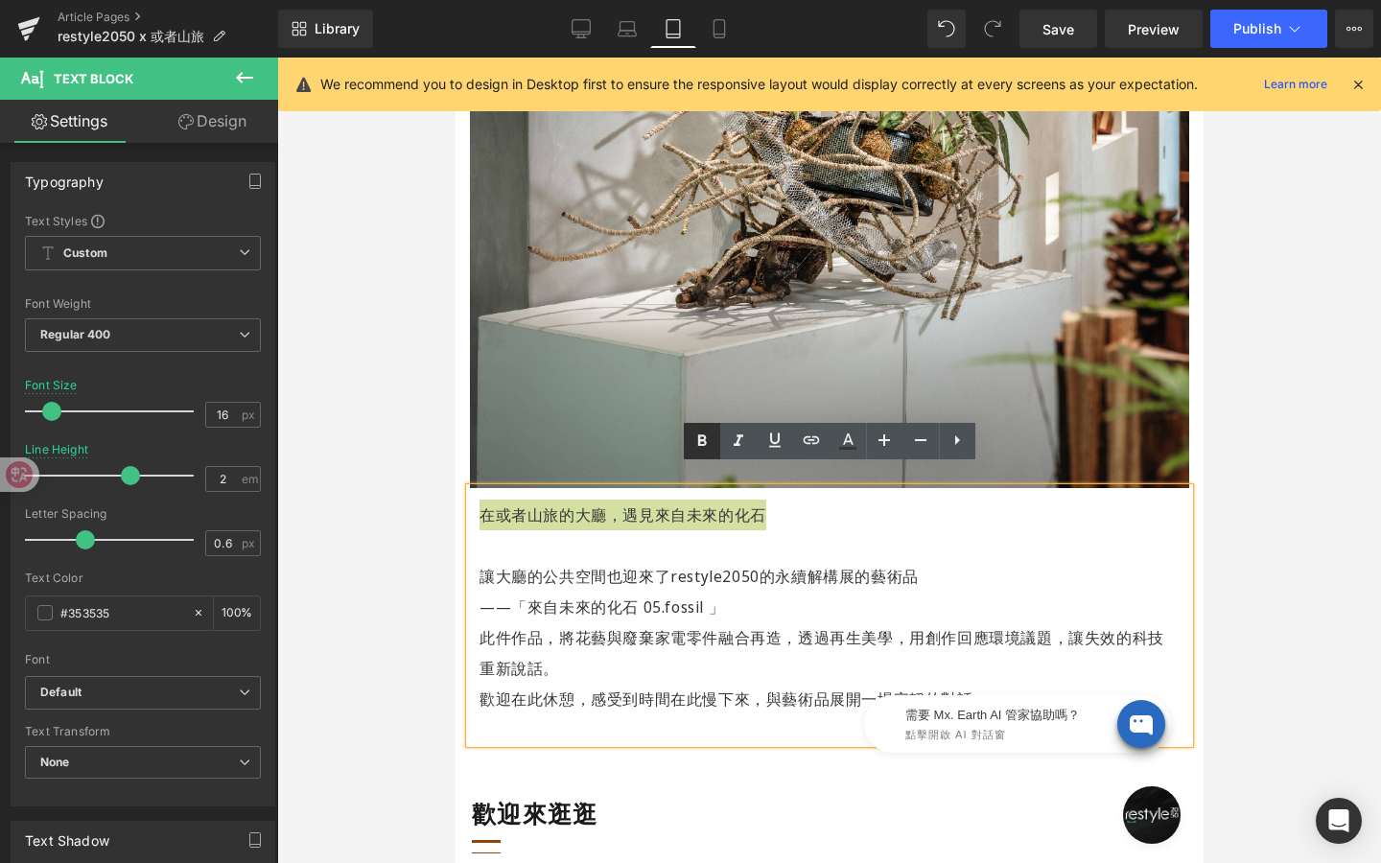
click at [698, 435] on icon at bounding box center [701, 440] width 9 height 12
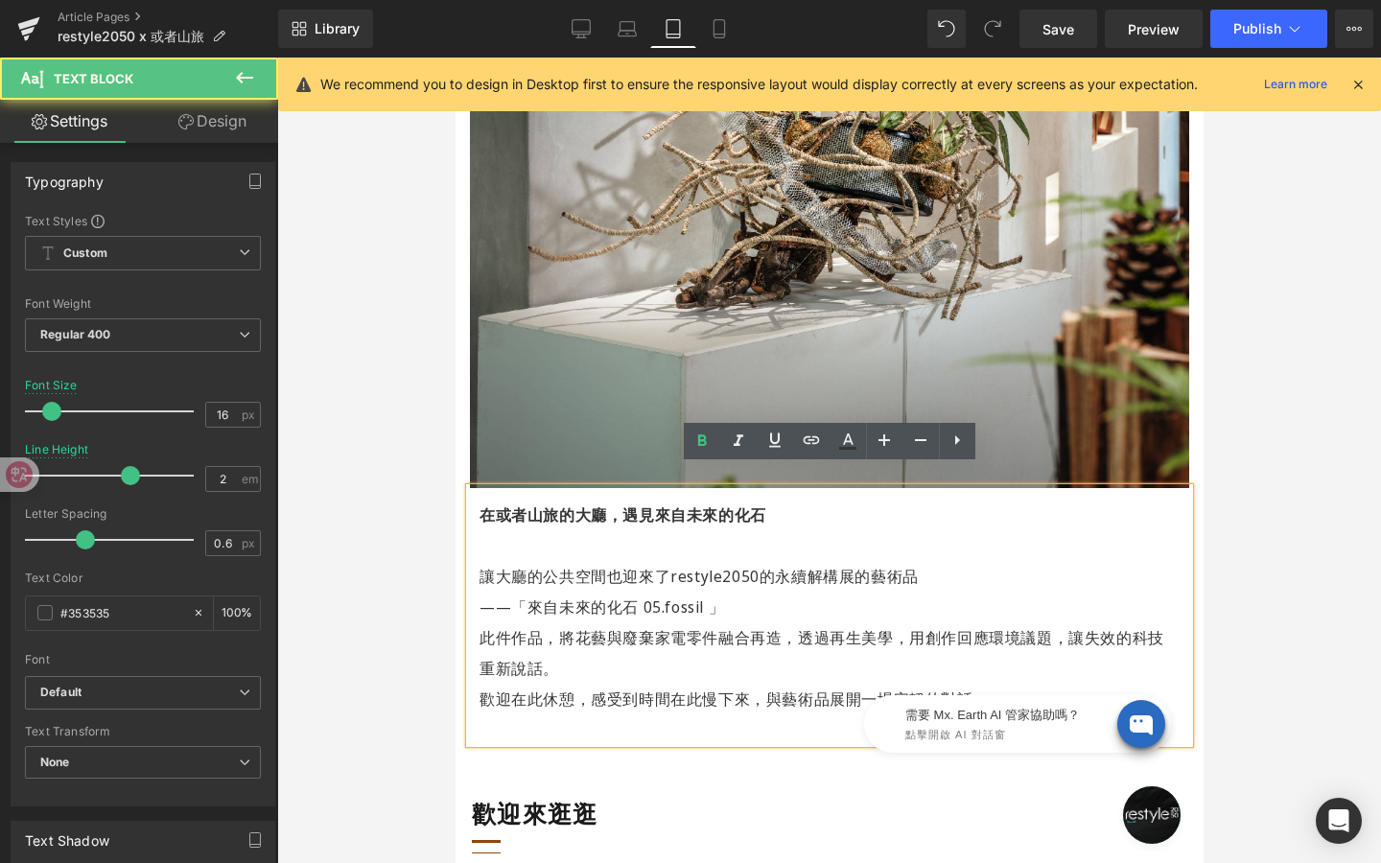
click at [737, 646] on p "此件作品，將花藝與廢棄家電零件融合再造， 透過再生美學，用創作回應環境議題， 讓失效的科技重新說話。" at bounding box center [829, 652] width 700 height 61
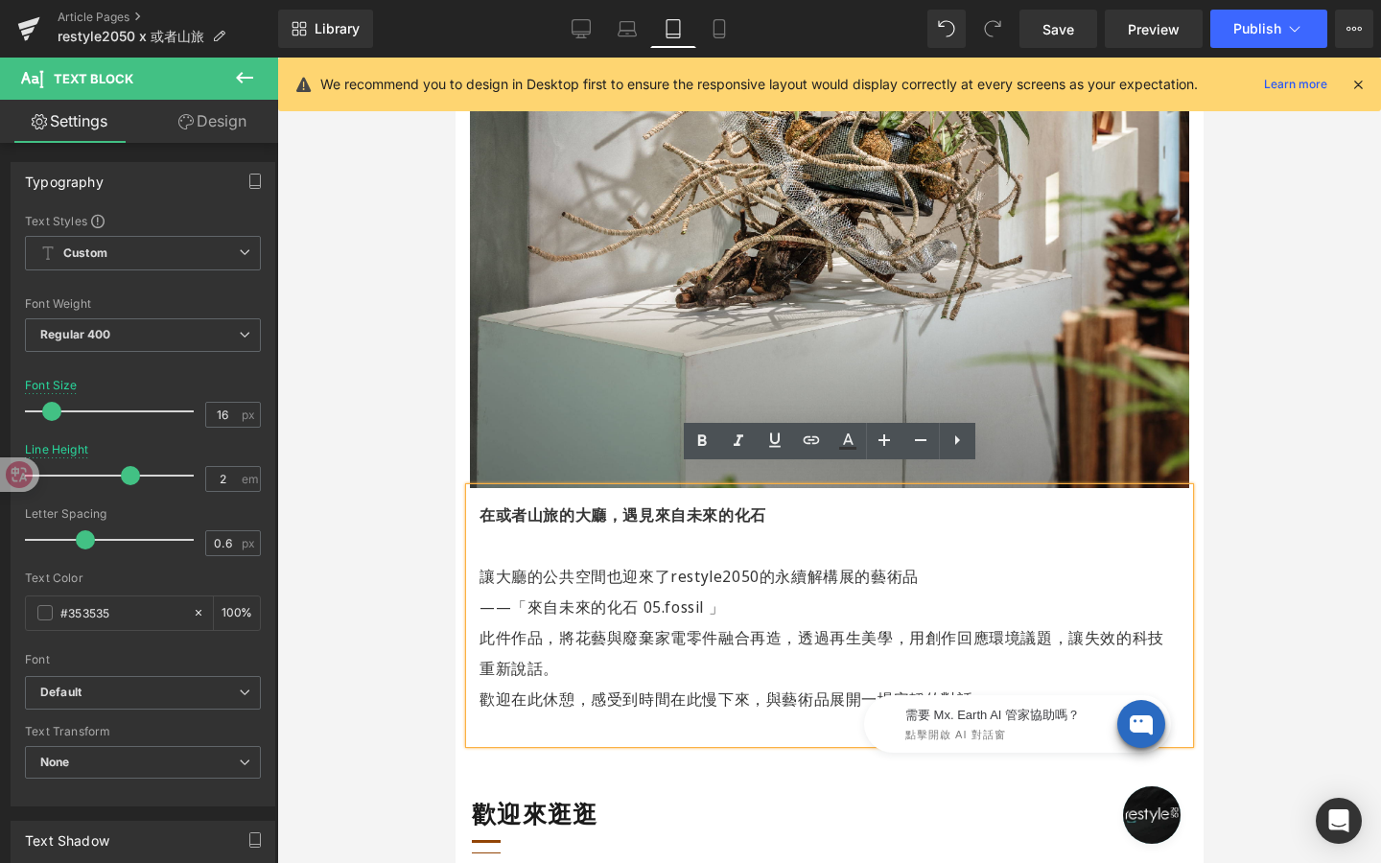
click at [753, 592] on p "——「來自未來的化石 05.fossil 」" at bounding box center [829, 607] width 700 height 31
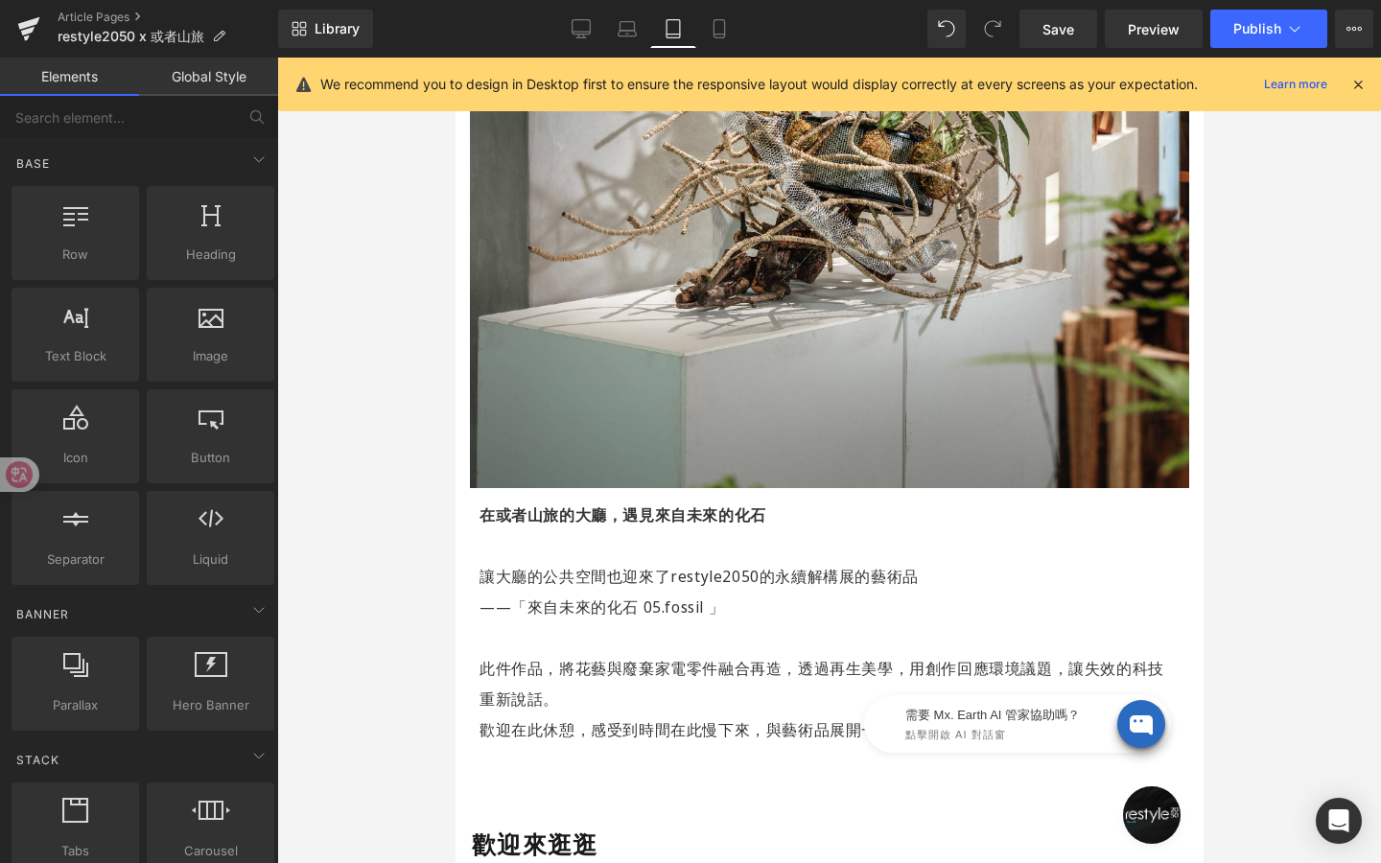
click at [417, 589] on div at bounding box center [829, 461] width 1104 height 806
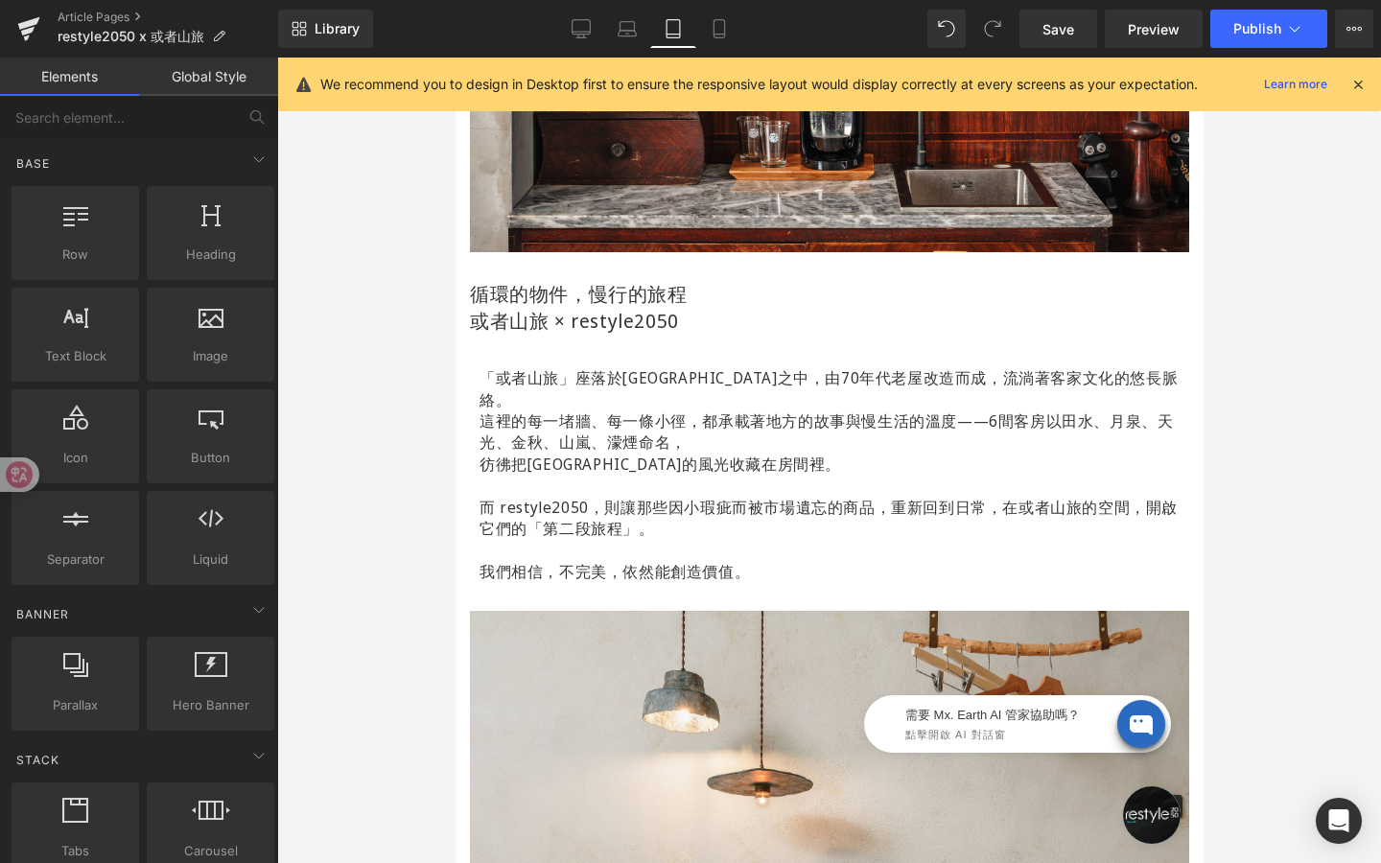
scroll to position [0, 0]
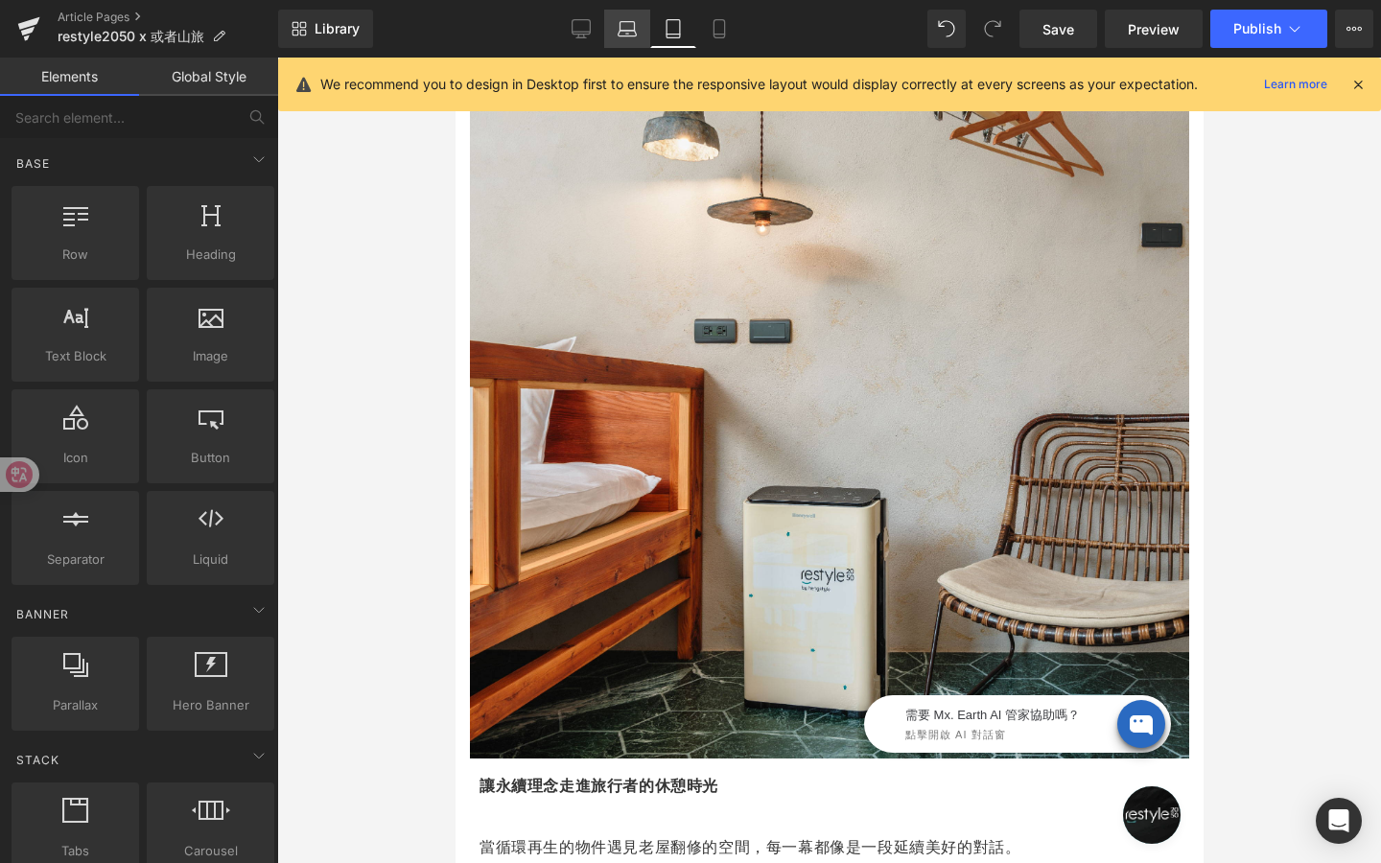
click at [633, 26] on icon at bounding box center [627, 28] width 19 height 19
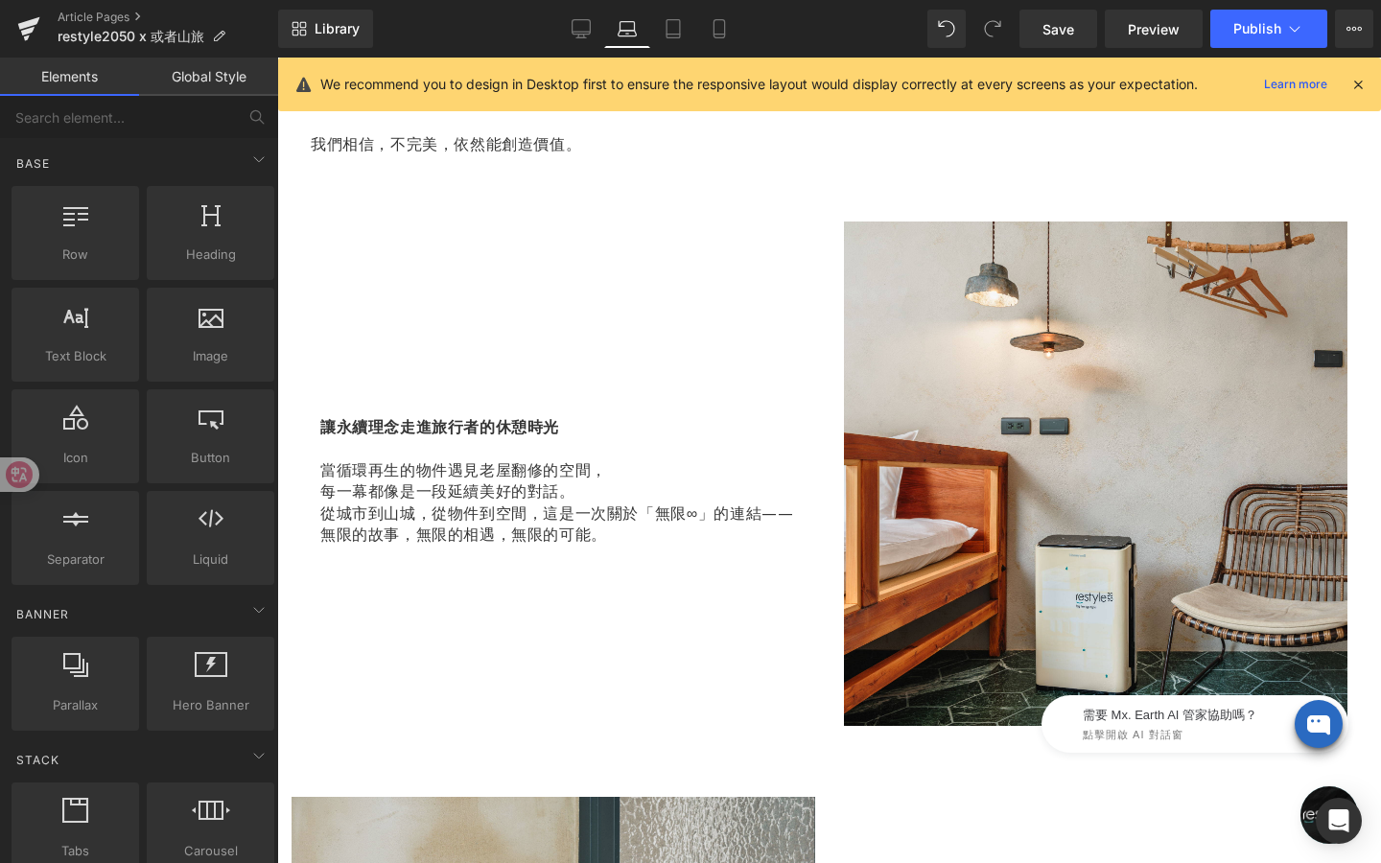
scroll to position [1018, 0]
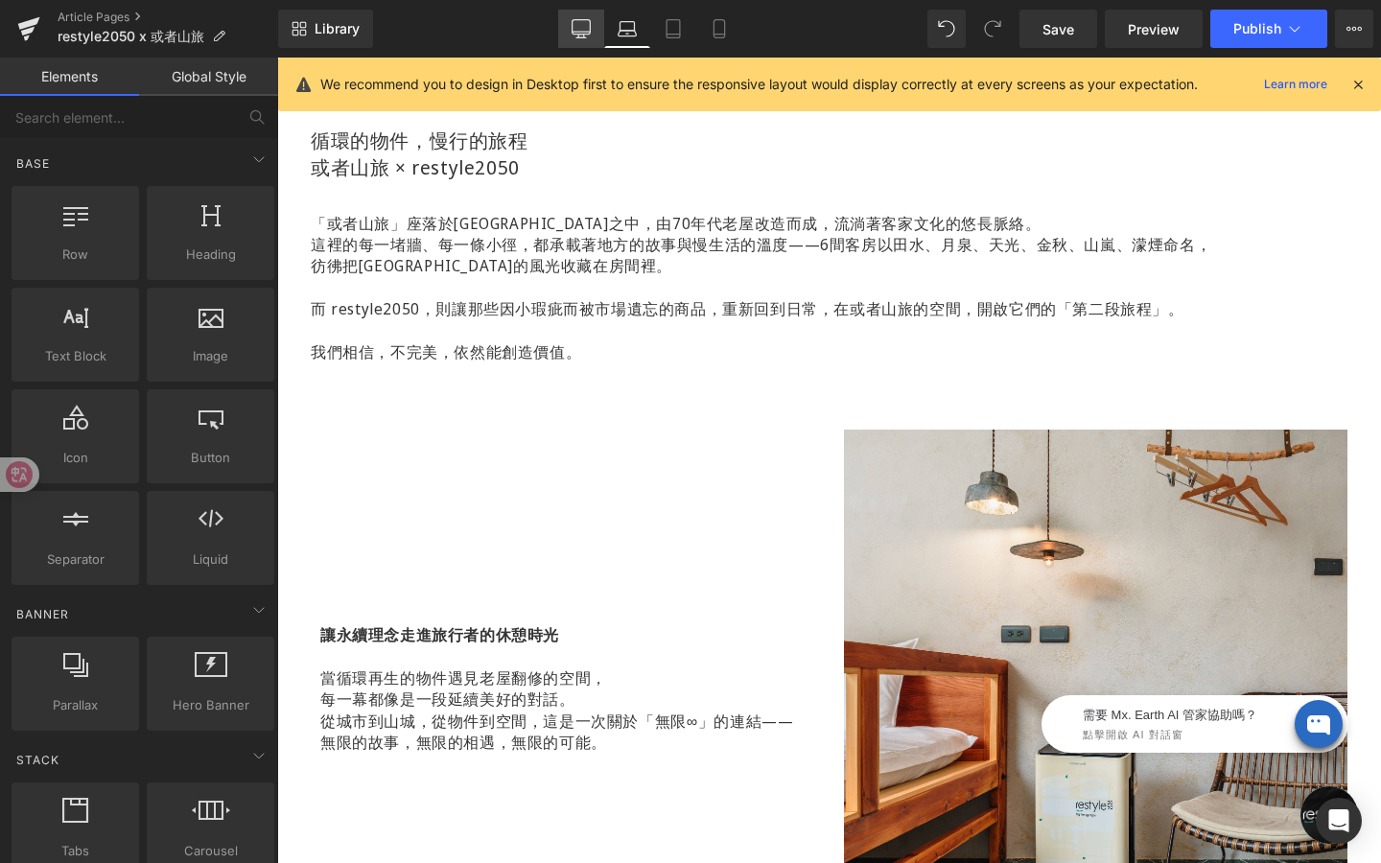
click at [567, 42] on link "Desktop" at bounding box center [581, 29] width 46 height 38
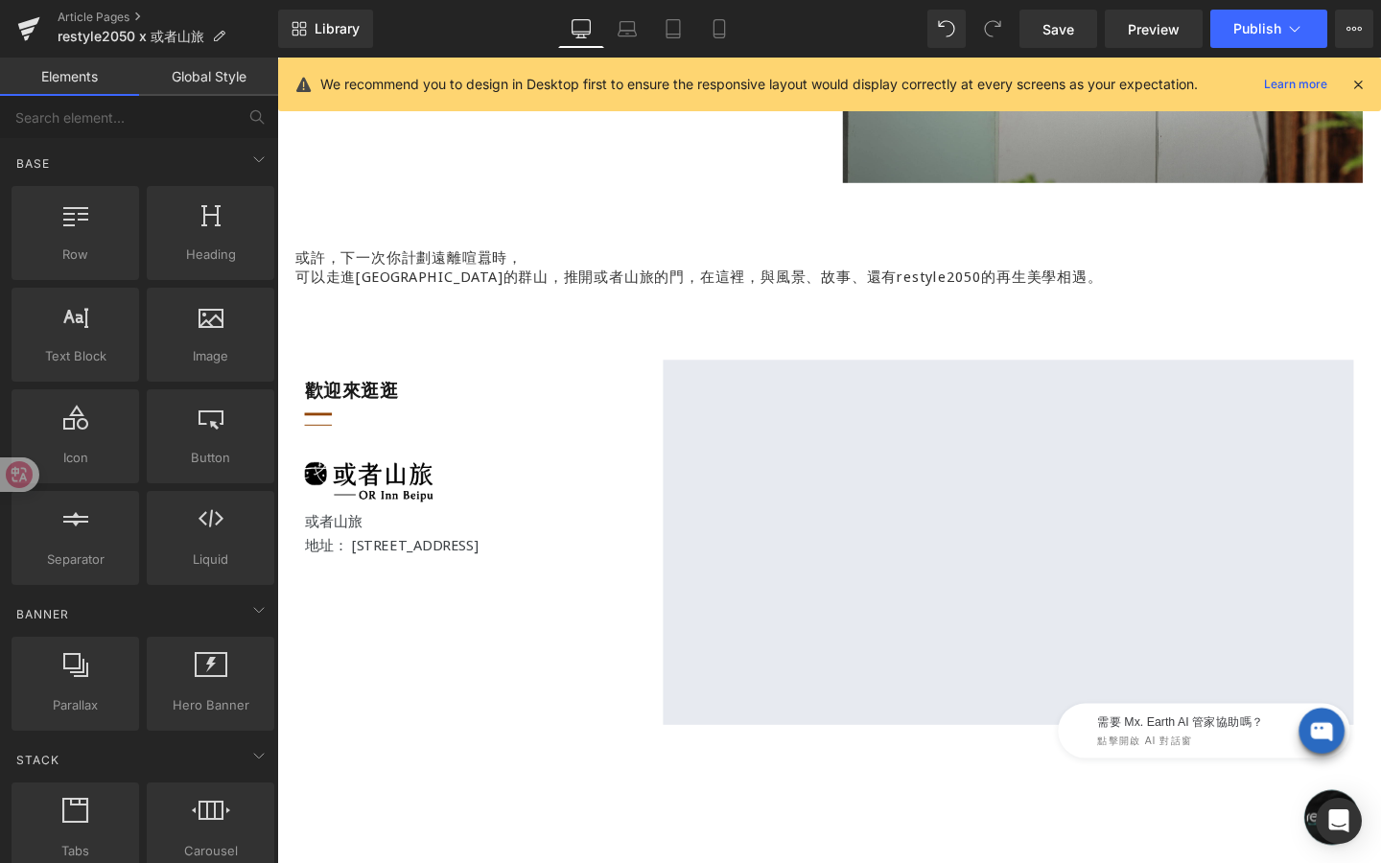
scroll to position [3183, 0]
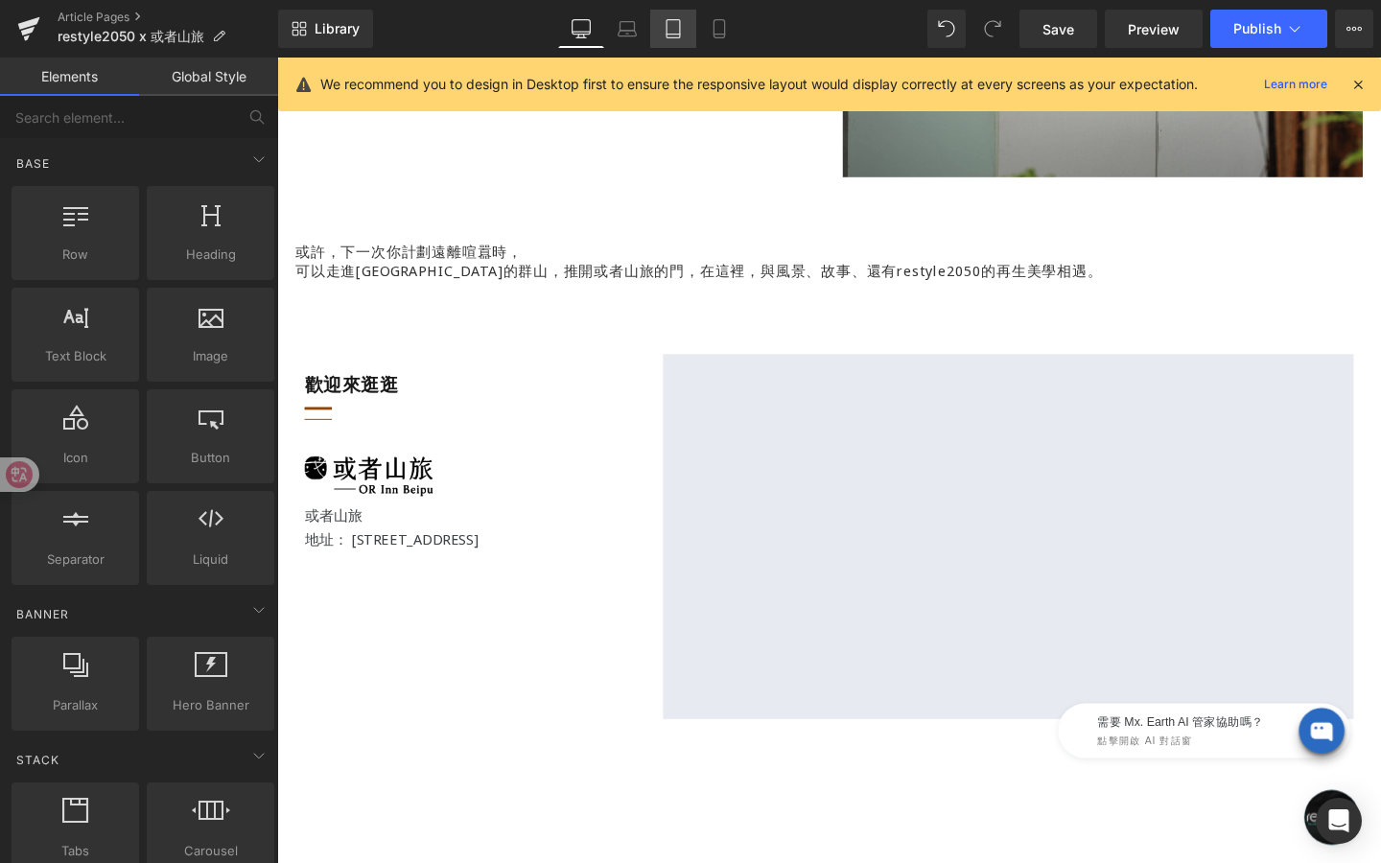
click at [683, 31] on icon at bounding box center [673, 28] width 19 height 19
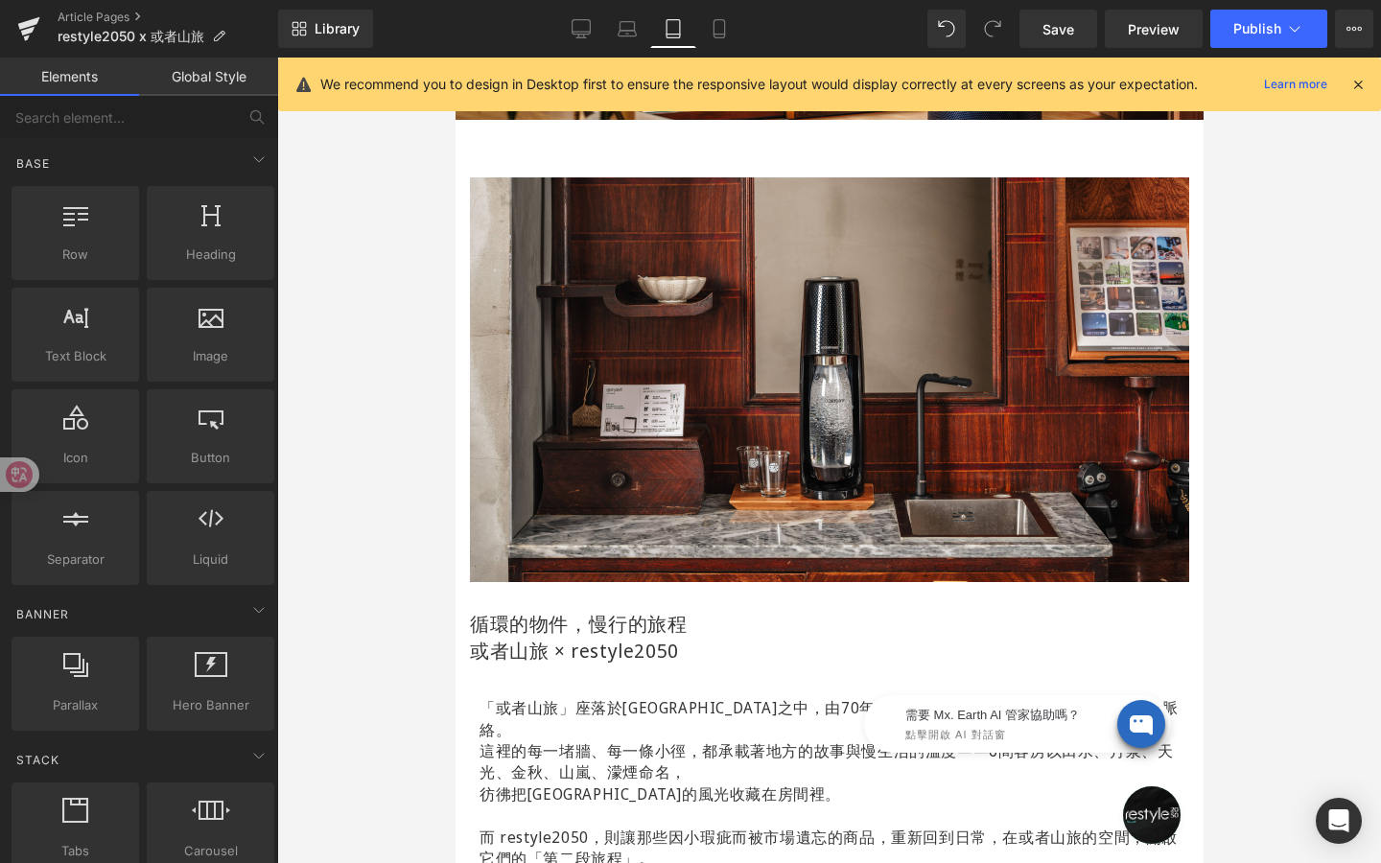
scroll to position [0, 0]
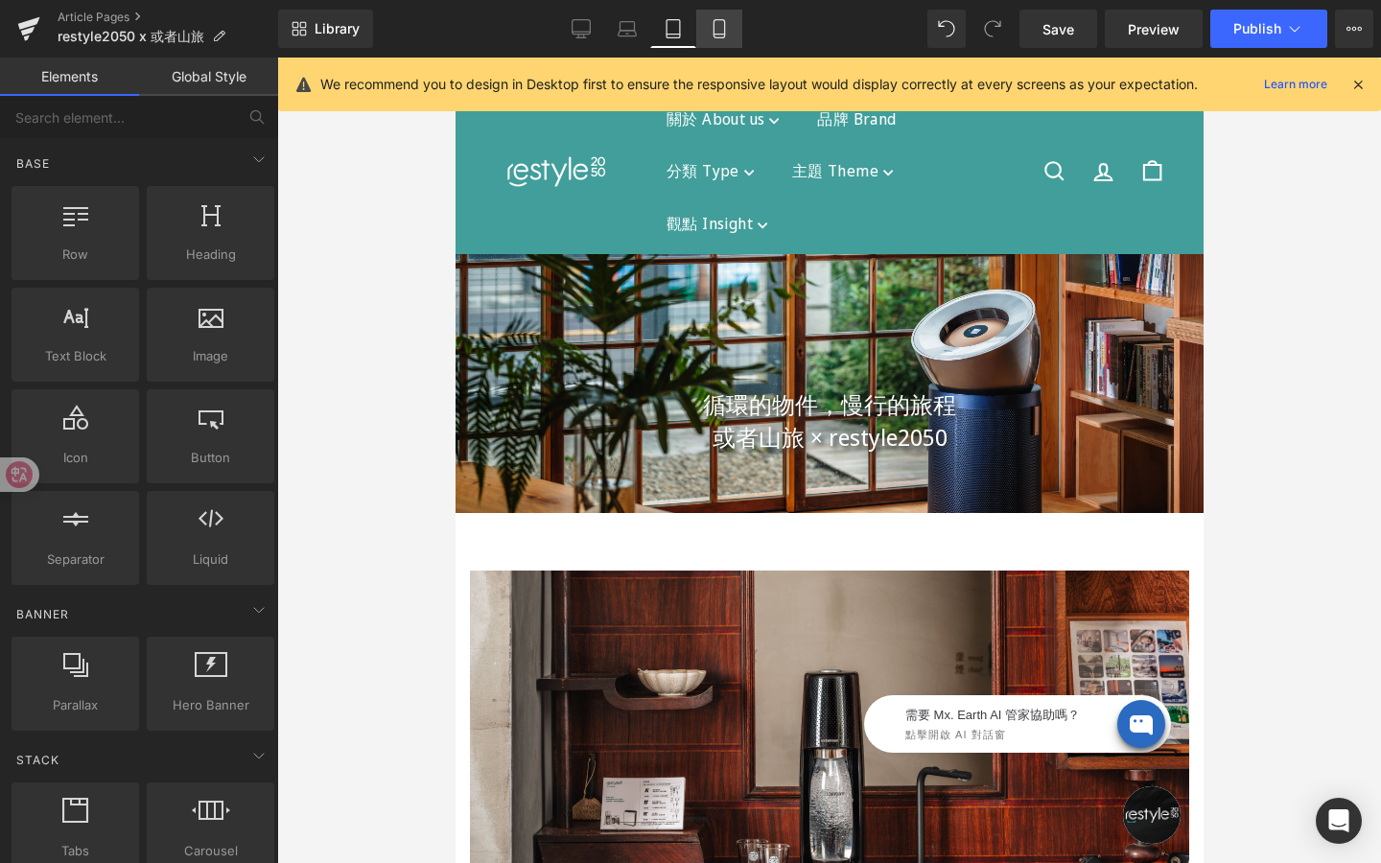
click at [724, 29] on icon at bounding box center [719, 29] width 11 height 18
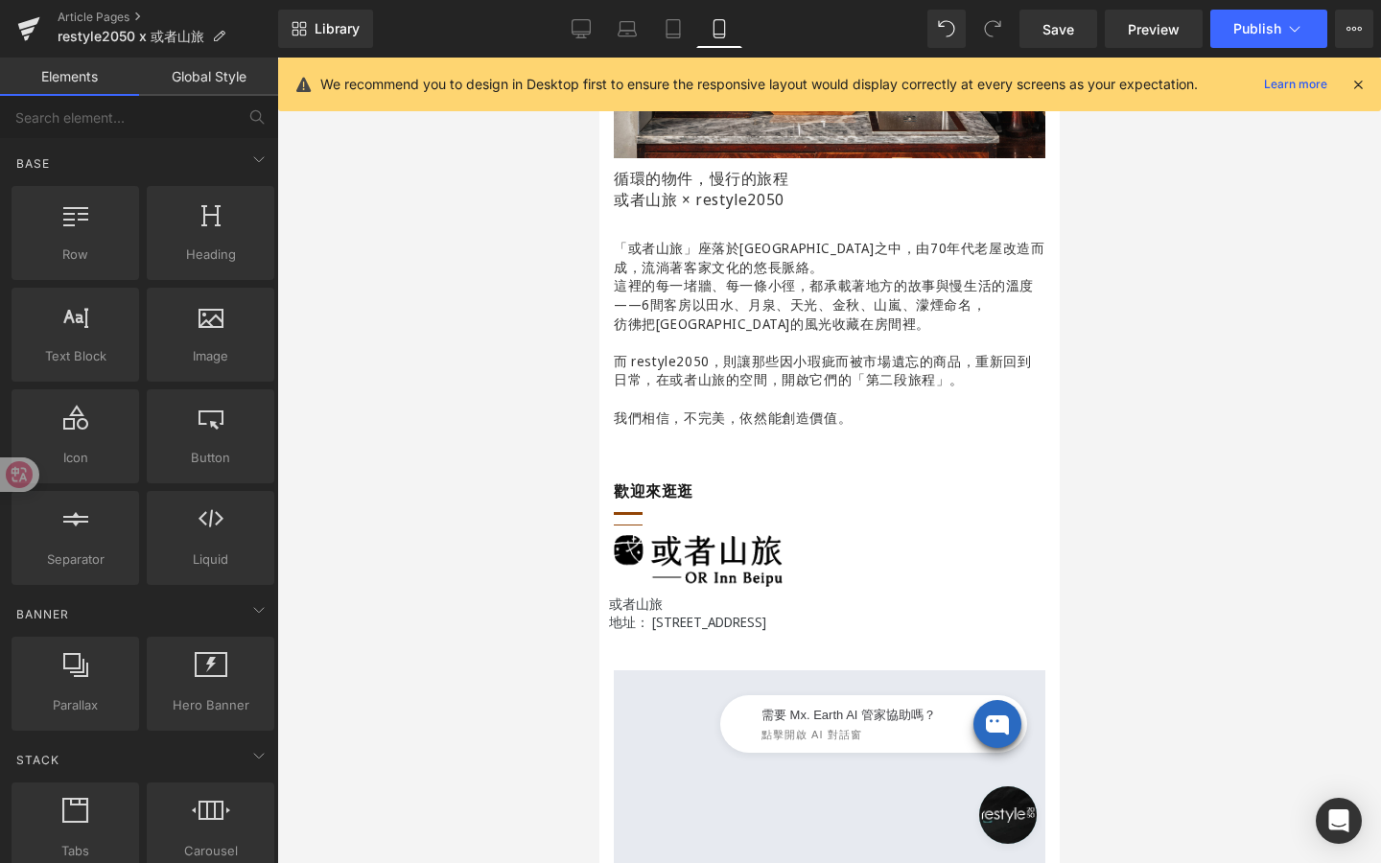
scroll to position [451, 0]
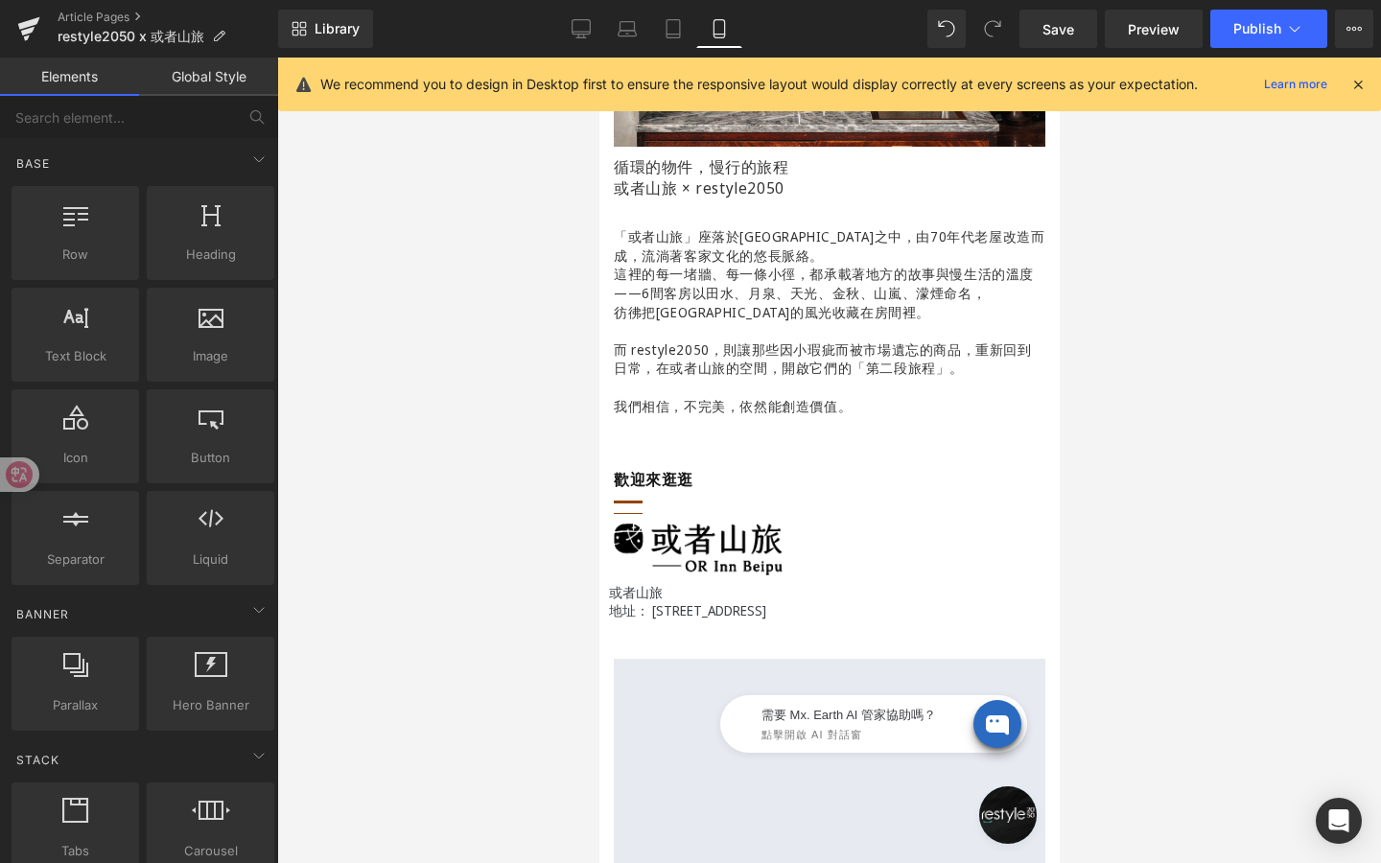
click at [738, 432] on div "循環的物件，慢行的旅程 或者山旅 × restyle2050 Heading Hero Banner Image Row 60px Row 循環的物件，慢行的…" at bounding box center [828, 537] width 460 height 1682
click at [1085, 23] on link "Save" at bounding box center [1058, 29] width 78 height 38
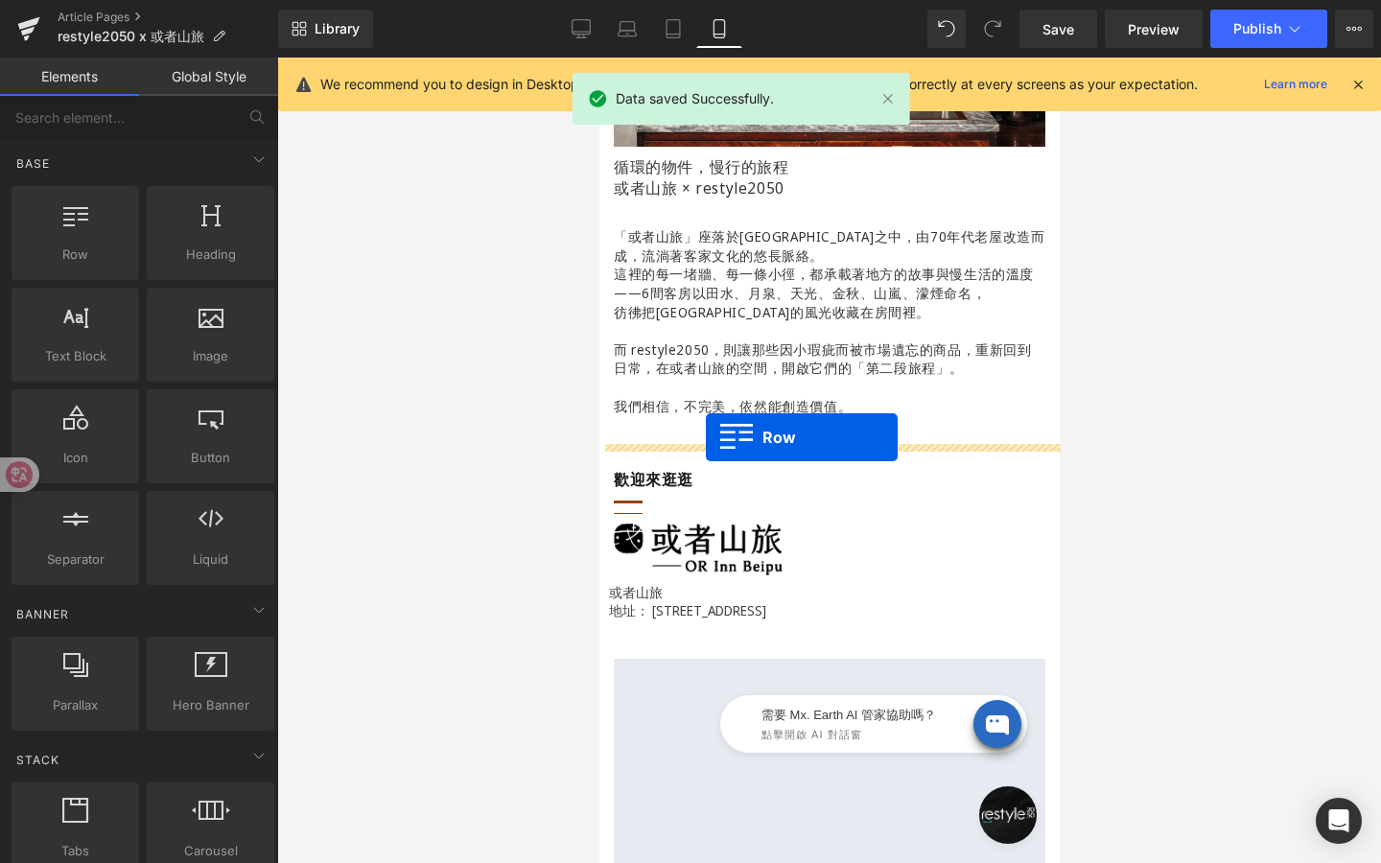
drag, startPoint x: 700, startPoint y: 308, endPoint x: 705, endPoint y: 437, distance: 129.6
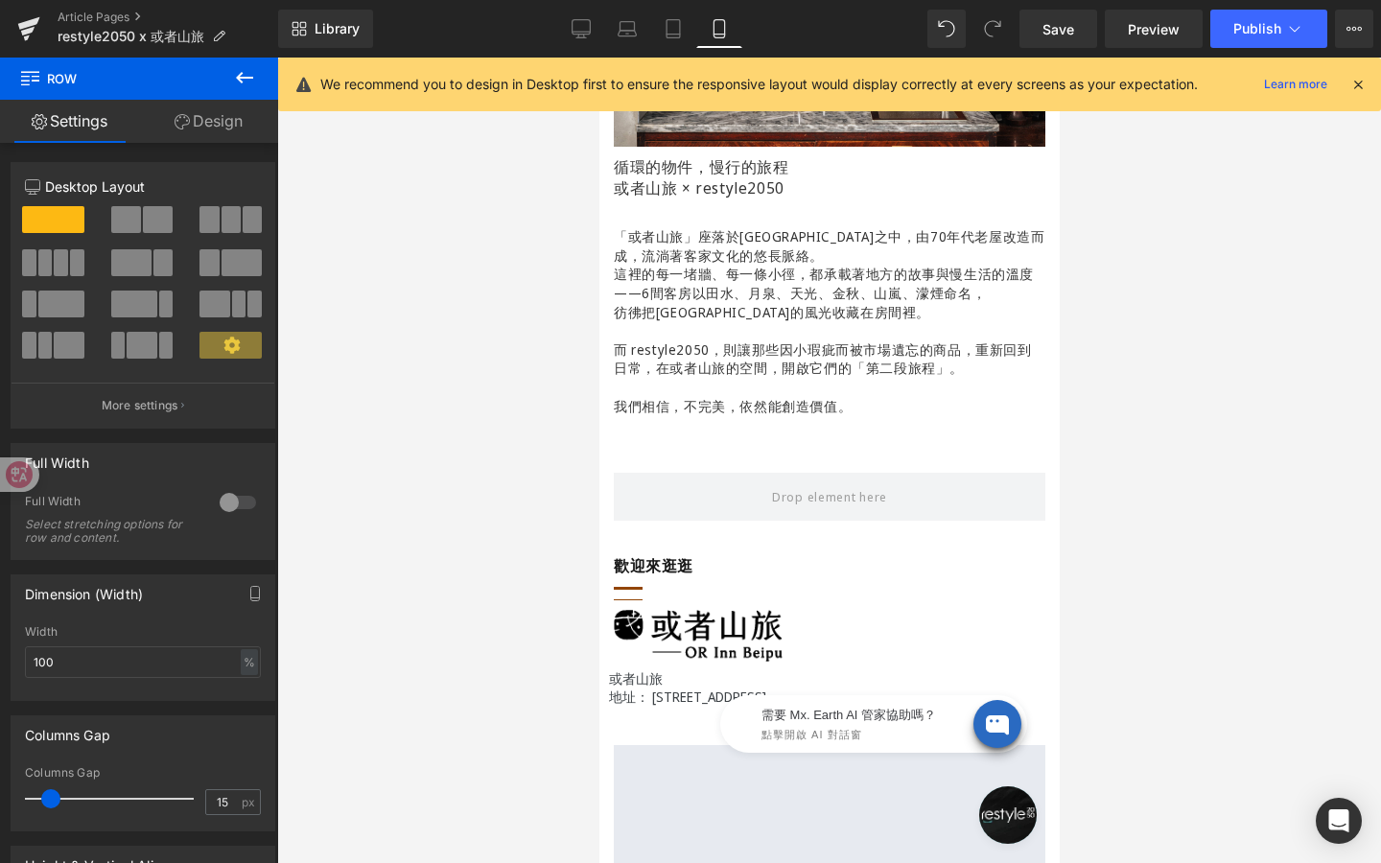
click at [230, 83] on button at bounding box center [244, 79] width 67 height 42
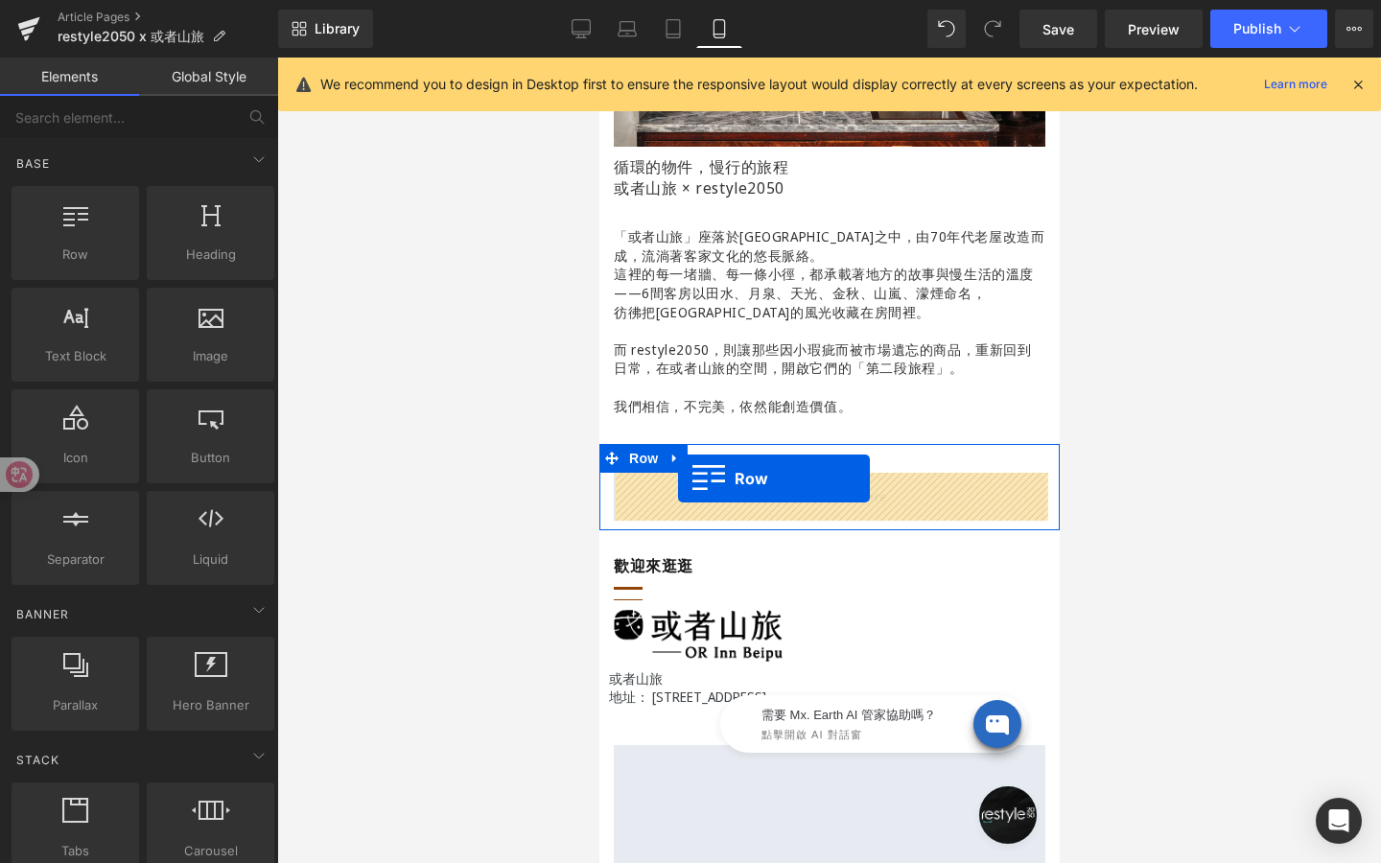
drag, startPoint x: 690, startPoint y: 292, endPoint x: 677, endPoint y: 479, distance: 187.5
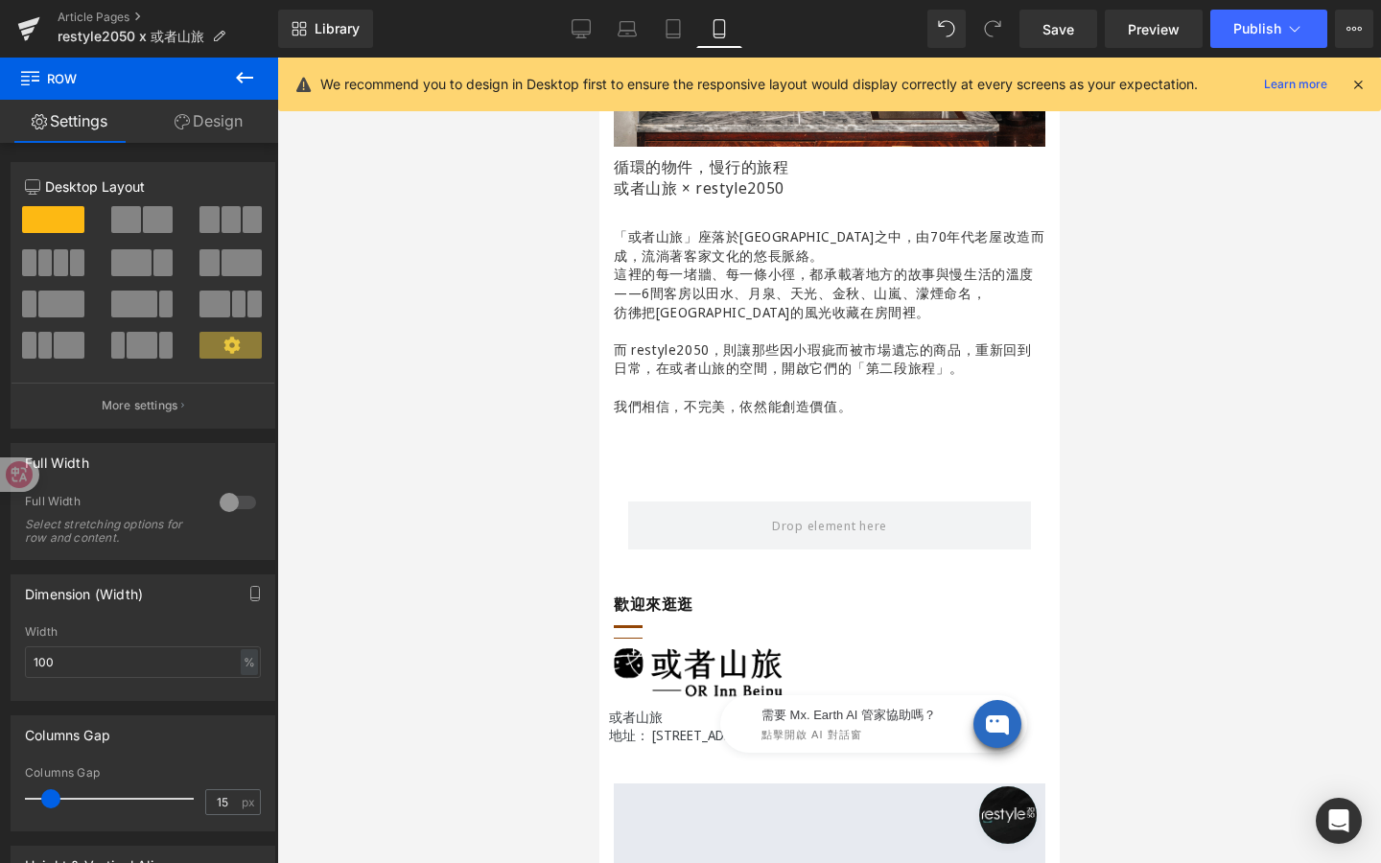
click at [236, 74] on icon at bounding box center [244, 77] width 23 height 23
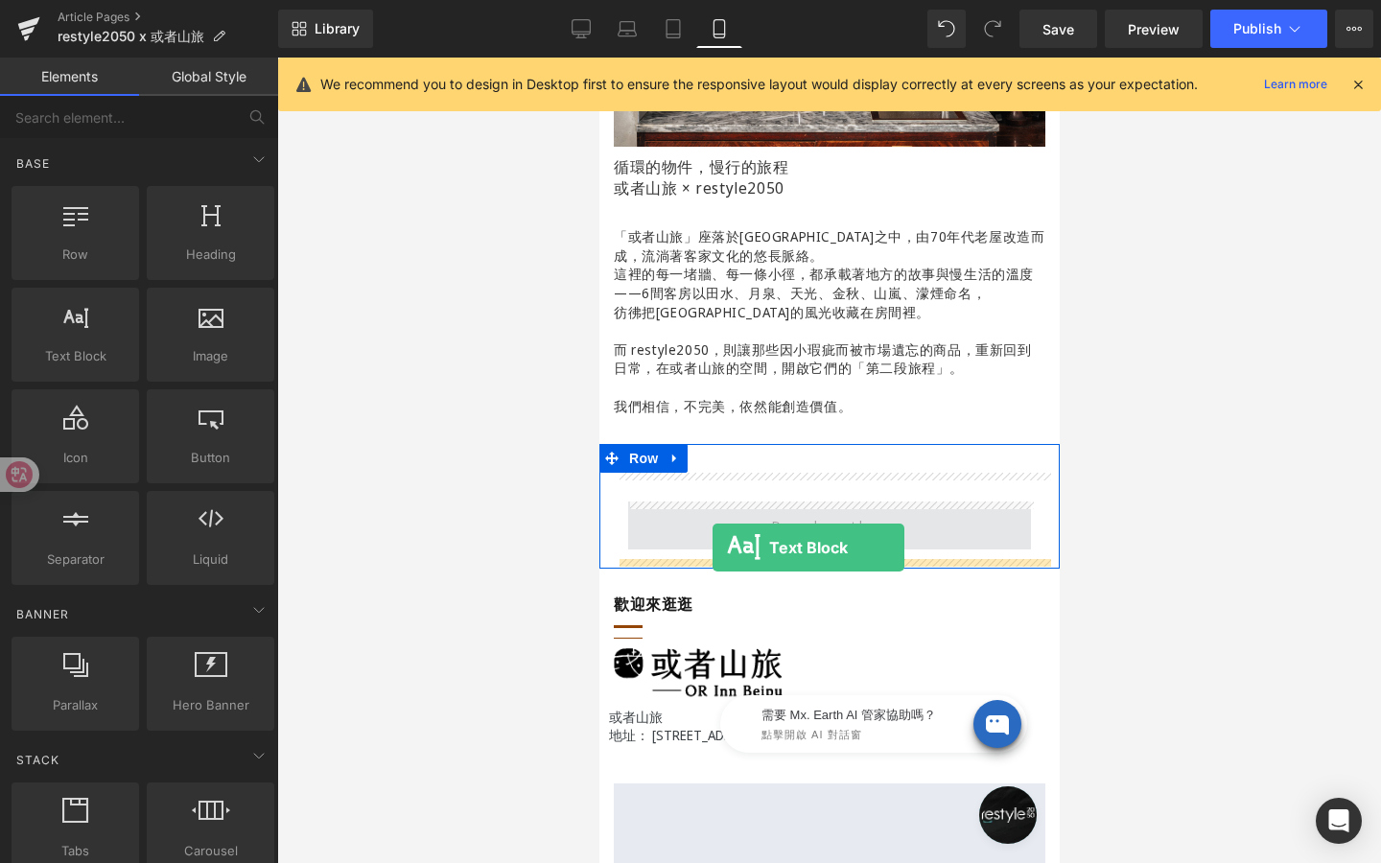
drag, startPoint x: 691, startPoint y: 383, endPoint x: 712, endPoint y: 548, distance: 166.2
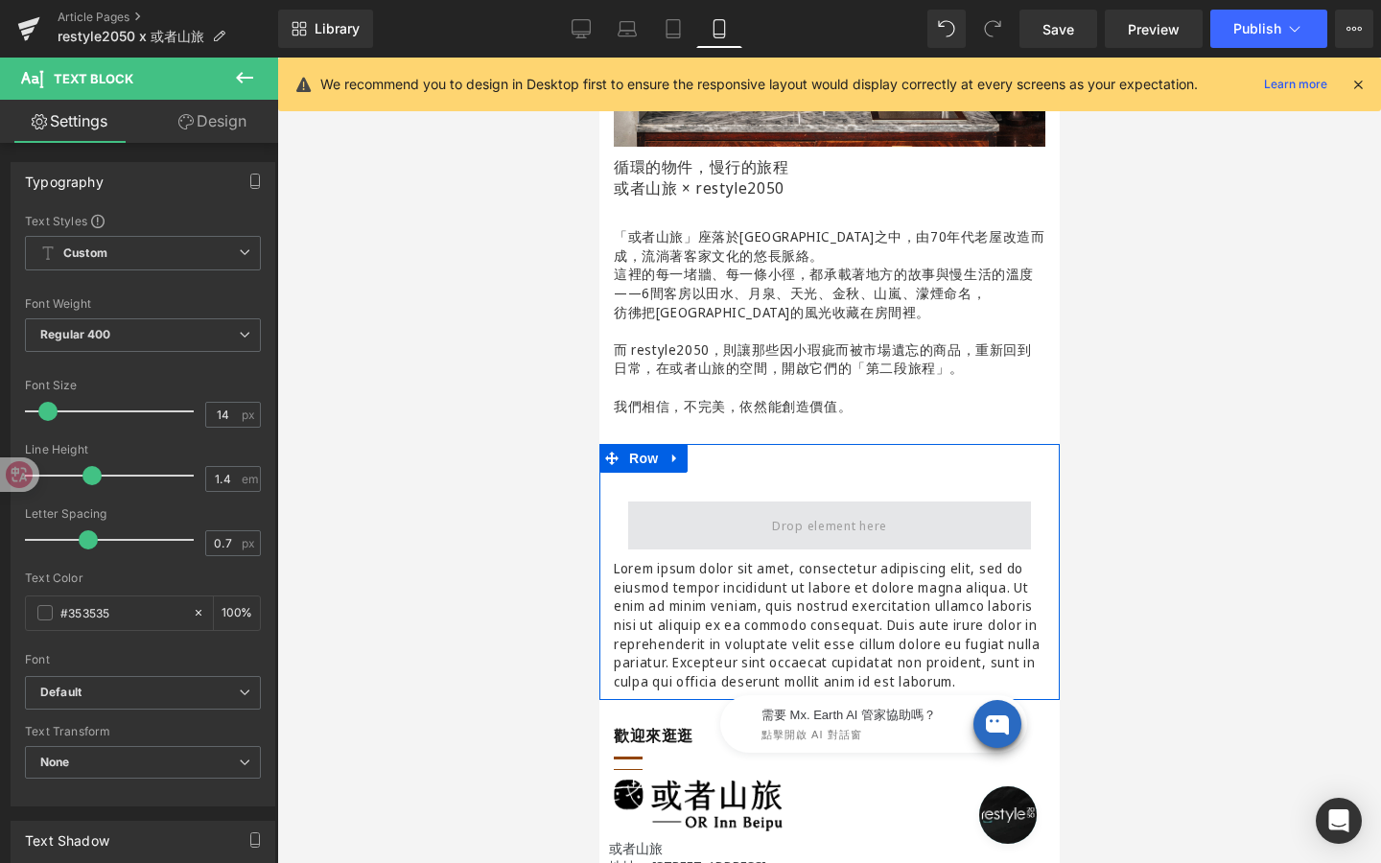
click at [737, 530] on span at bounding box center [828, 526] width 403 height 48
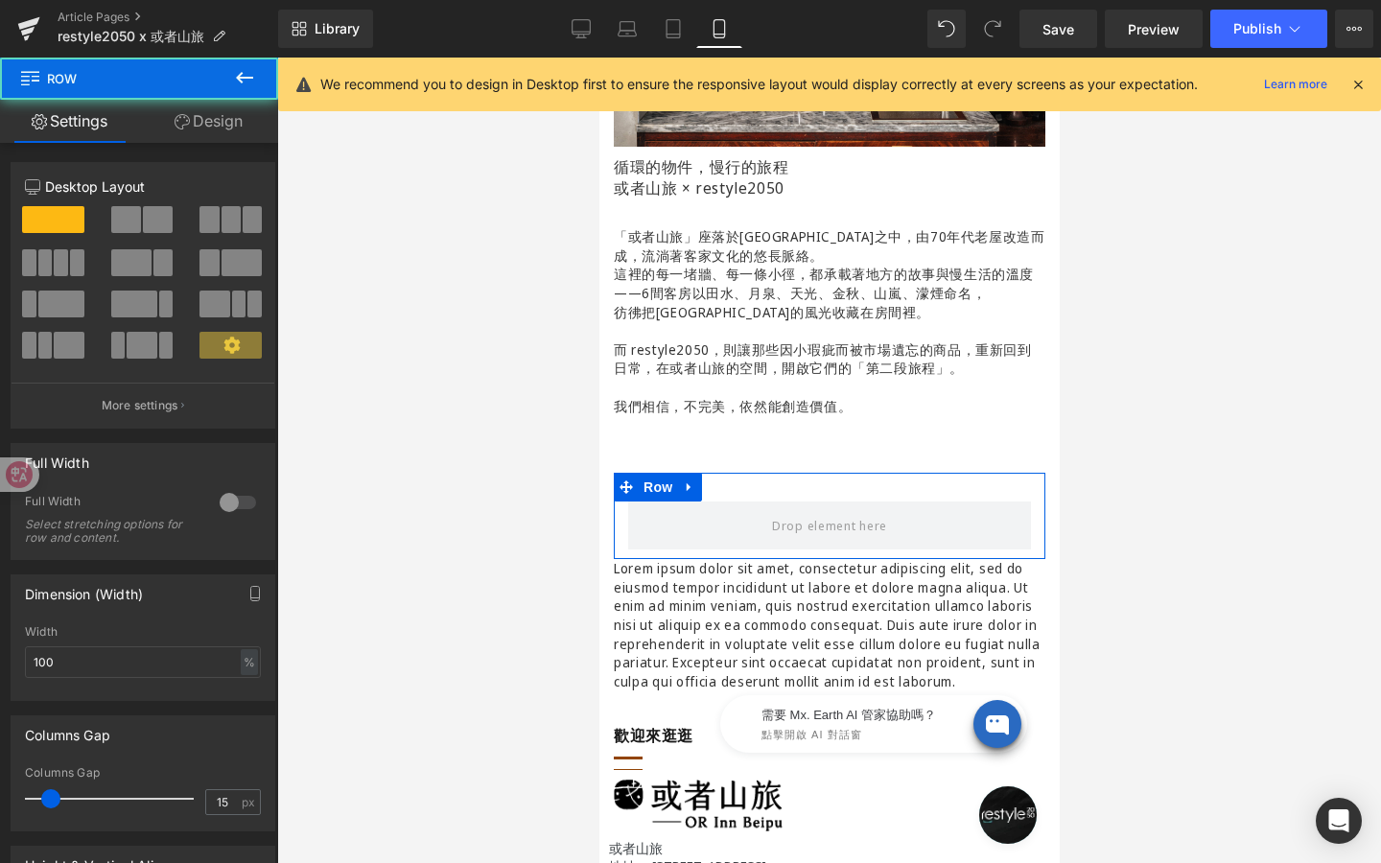
click at [243, 88] on icon at bounding box center [244, 77] width 23 height 23
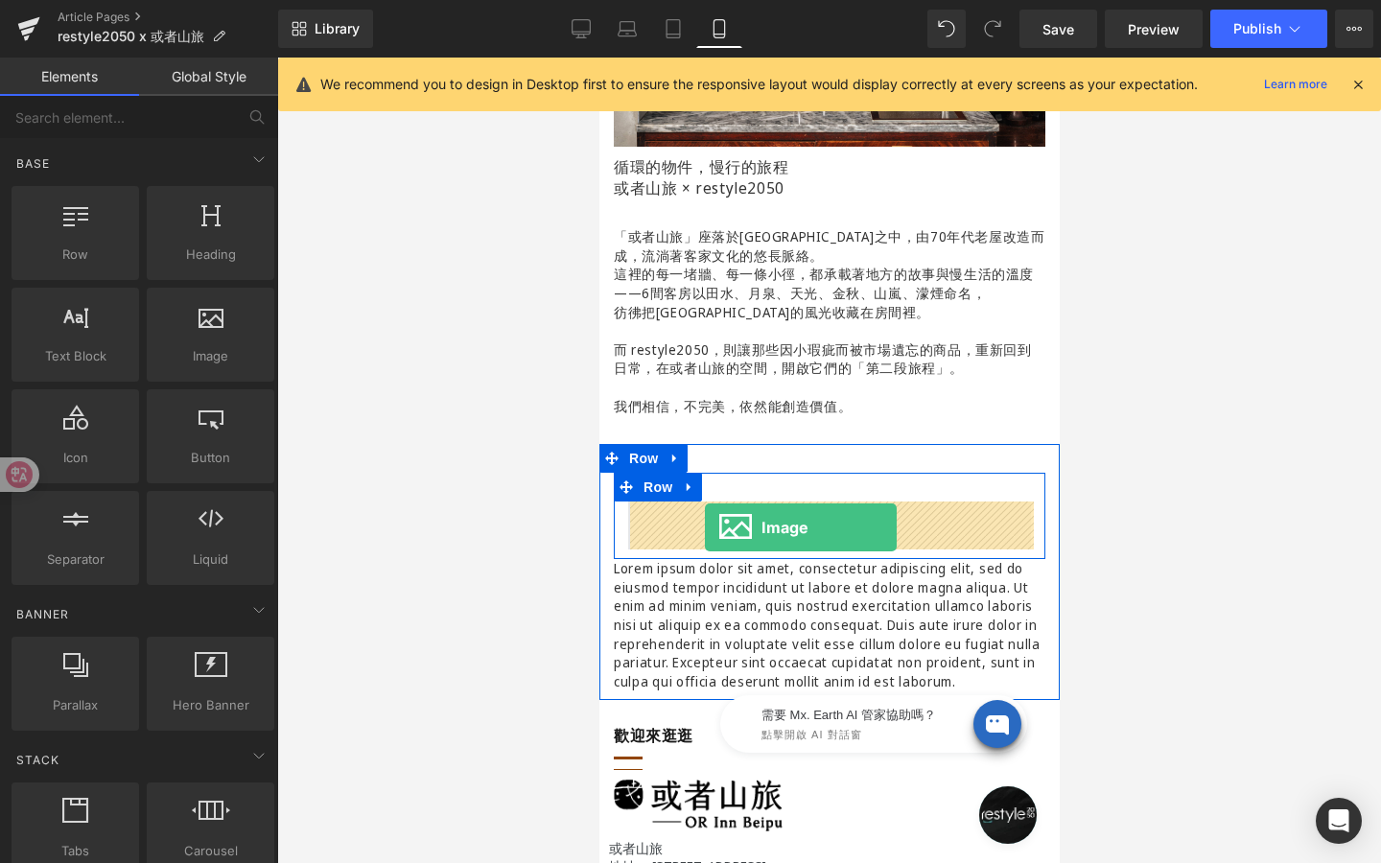
drag, startPoint x: 818, startPoint y: 401, endPoint x: 704, endPoint y: 527, distance: 170.4
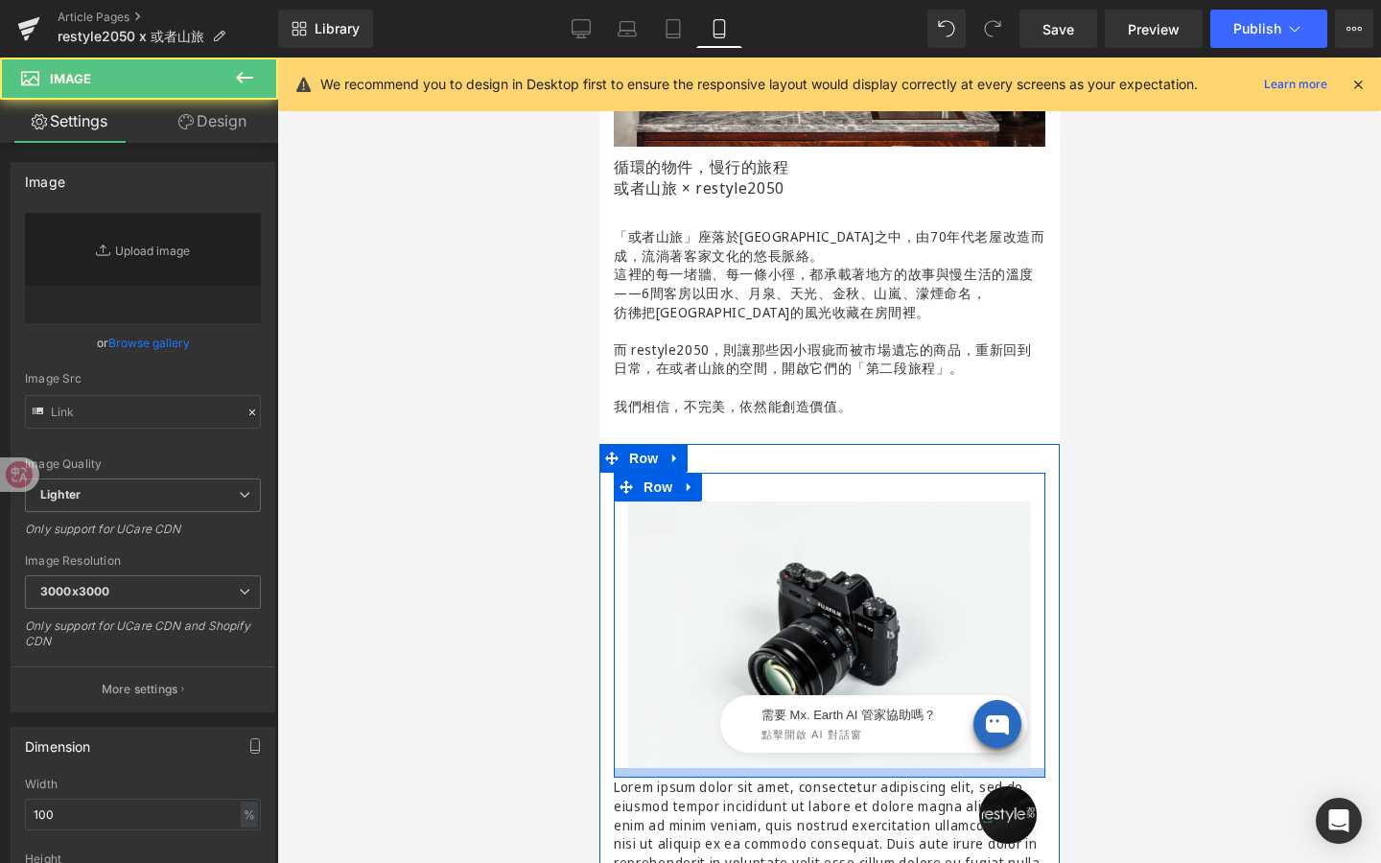
type input "//[DOMAIN_NAME][URL]"
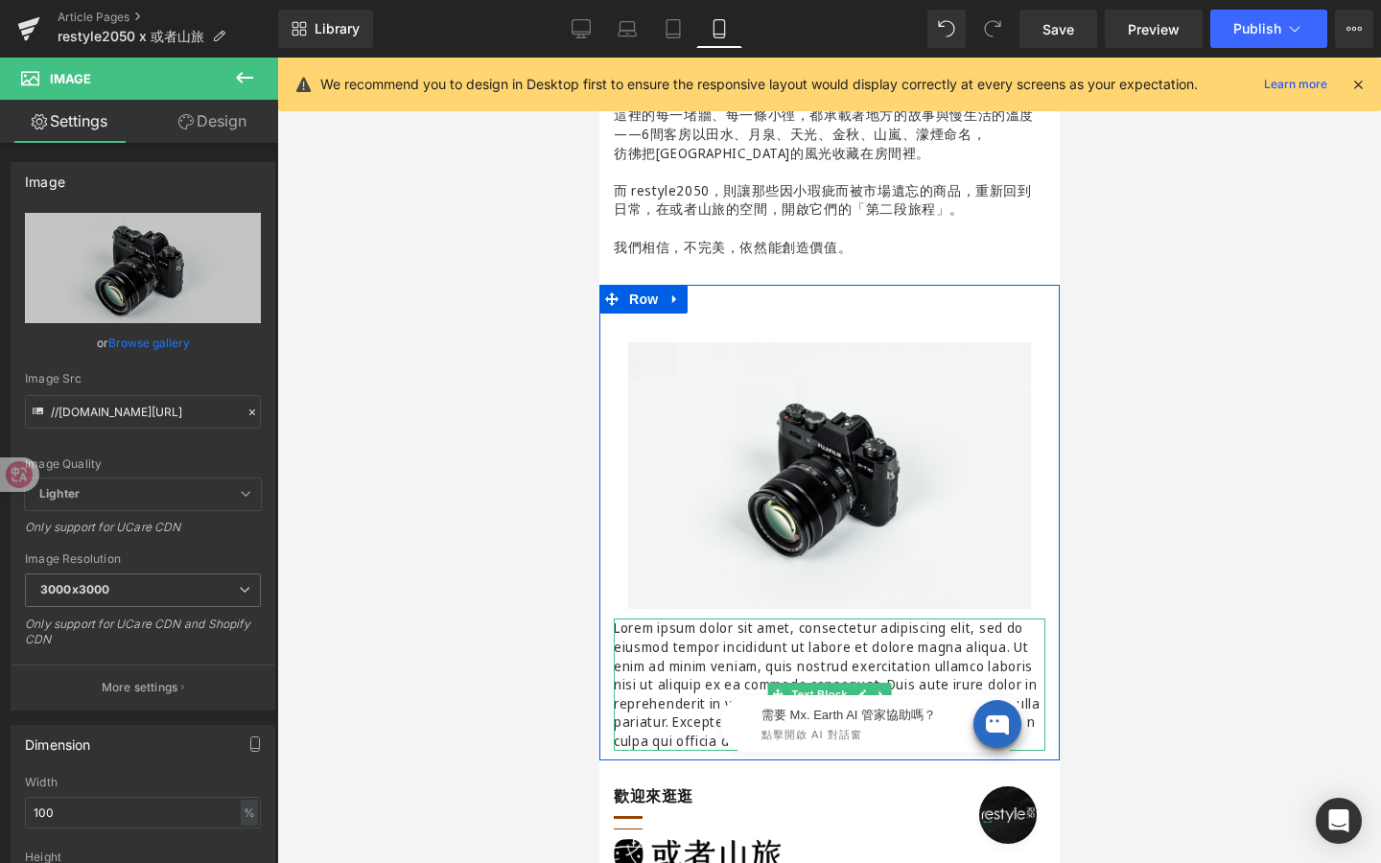
scroll to position [704, 0]
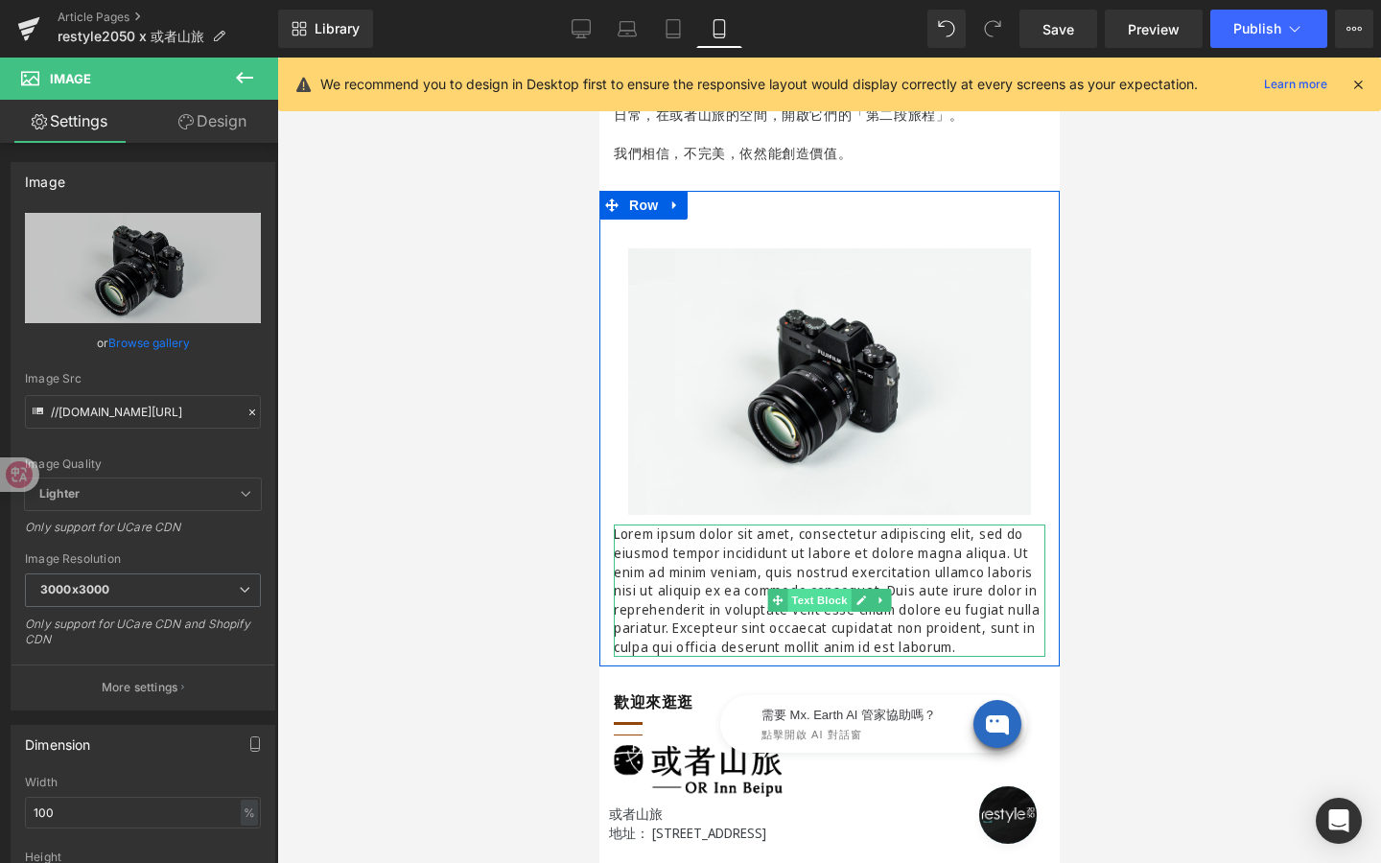
click at [833, 602] on div "Lorem ipsum dolor sit amet, consectetur adipiscing elit, sed do eiusmod tempor …" at bounding box center [829, 590] width 432 height 131
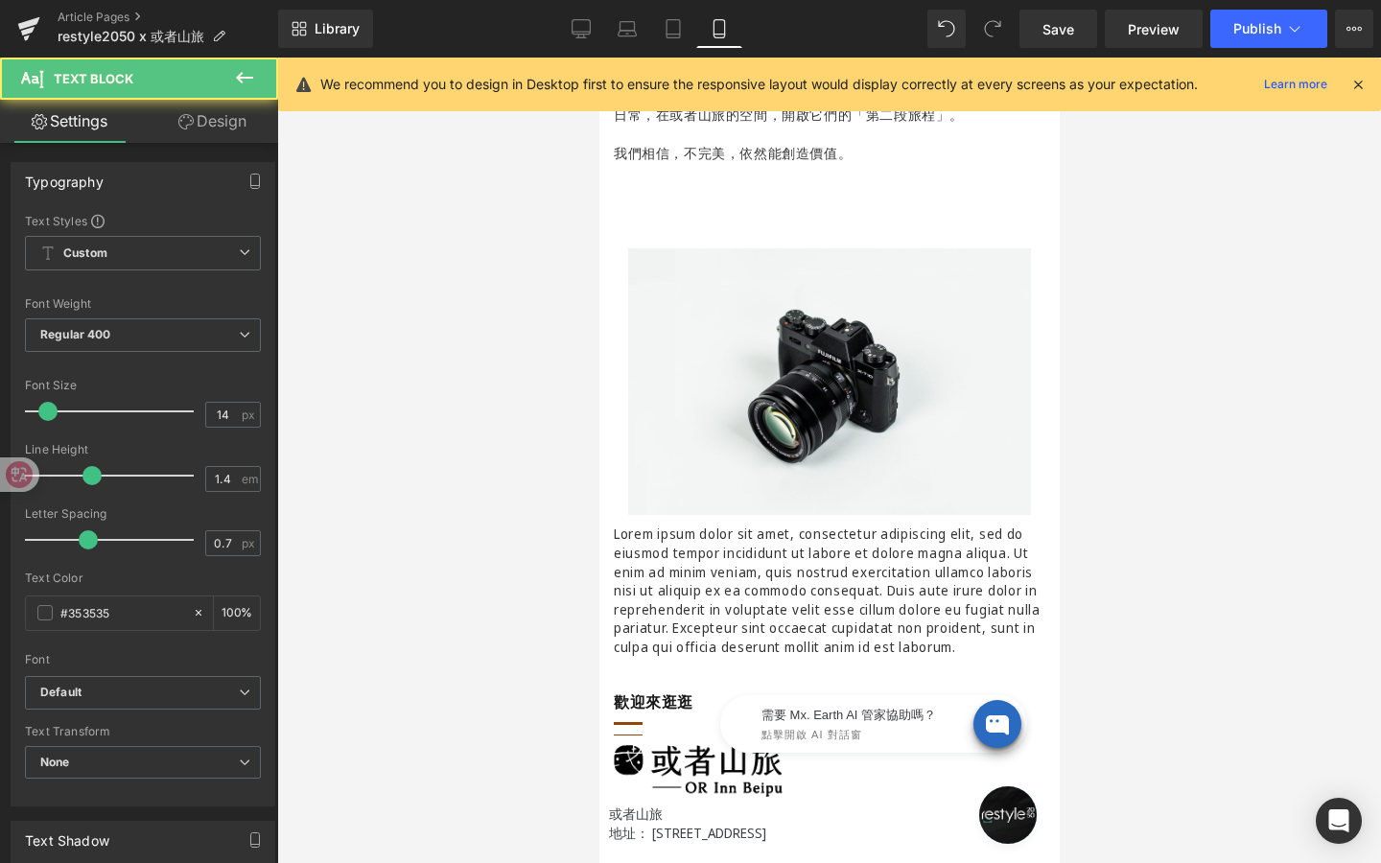
click at [242, 109] on link "Design" at bounding box center [212, 121] width 139 height 43
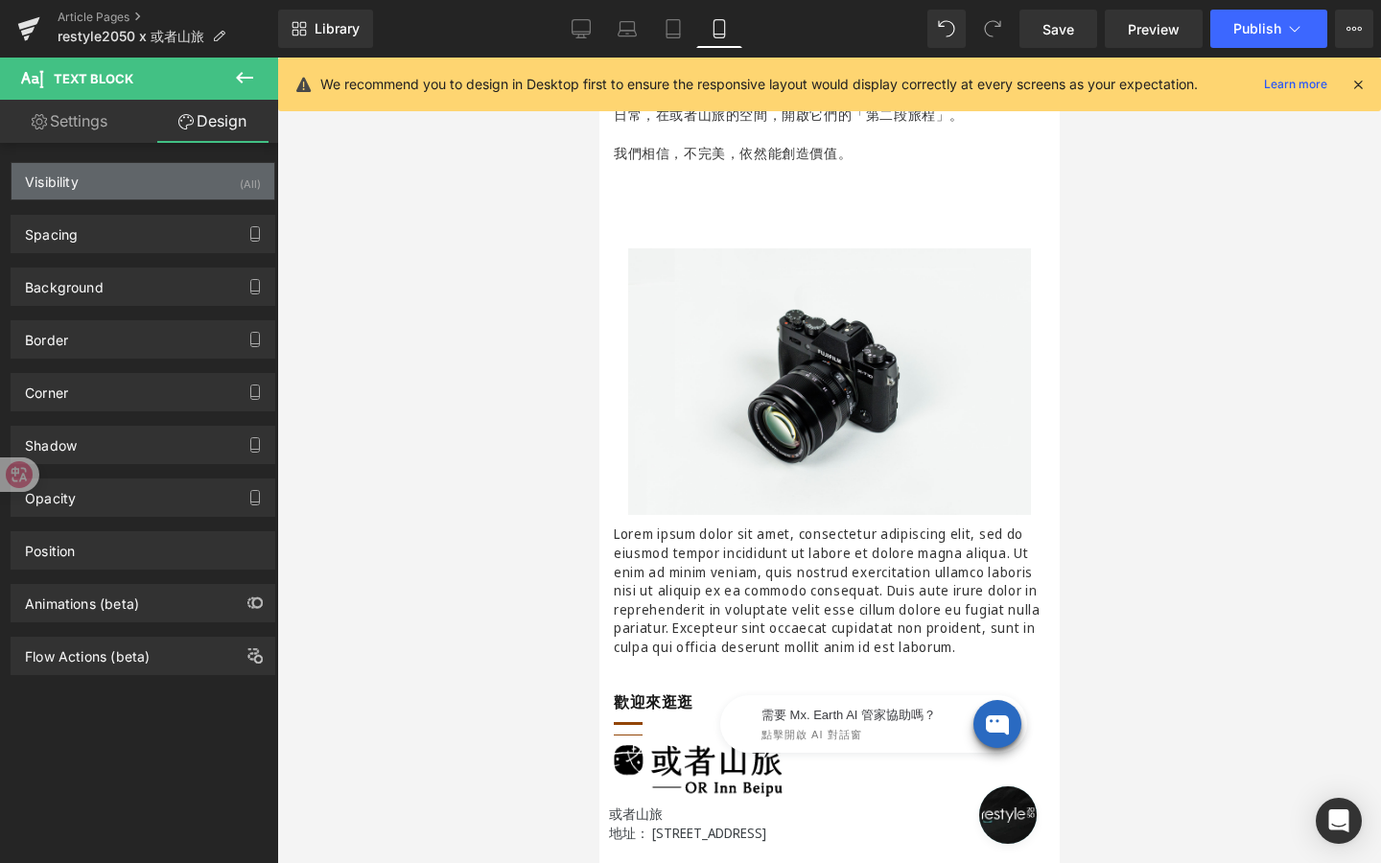
click at [172, 168] on div "Visibility (All)" at bounding box center [143, 181] width 263 height 36
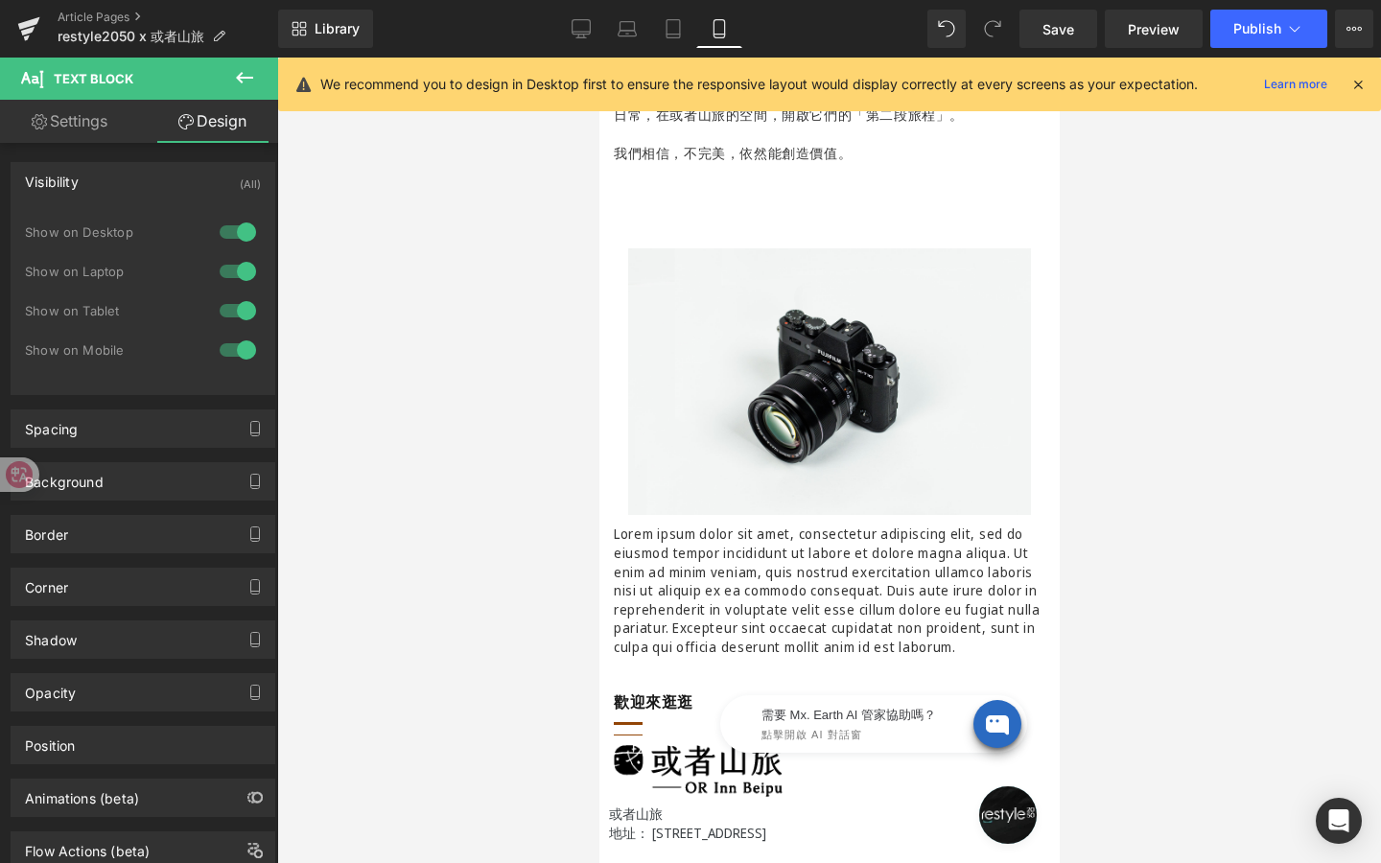
click at [237, 235] on div at bounding box center [238, 232] width 46 height 31
click at [235, 274] on div at bounding box center [238, 271] width 46 height 31
click at [234, 308] on div at bounding box center [238, 310] width 46 height 31
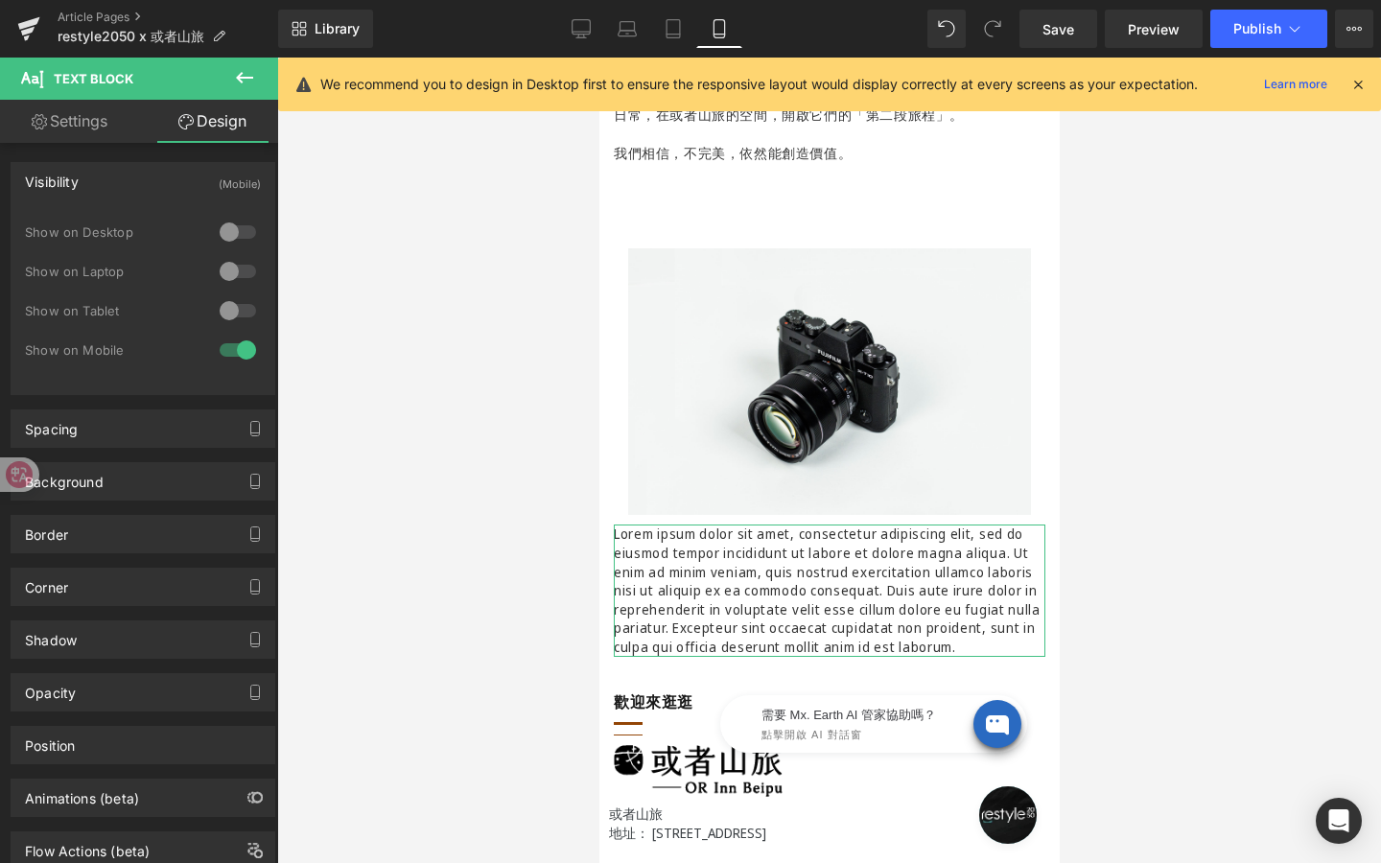
click at [89, 123] on link "Settings" at bounding box center [69, 121] width 139 height 43
type input "100"
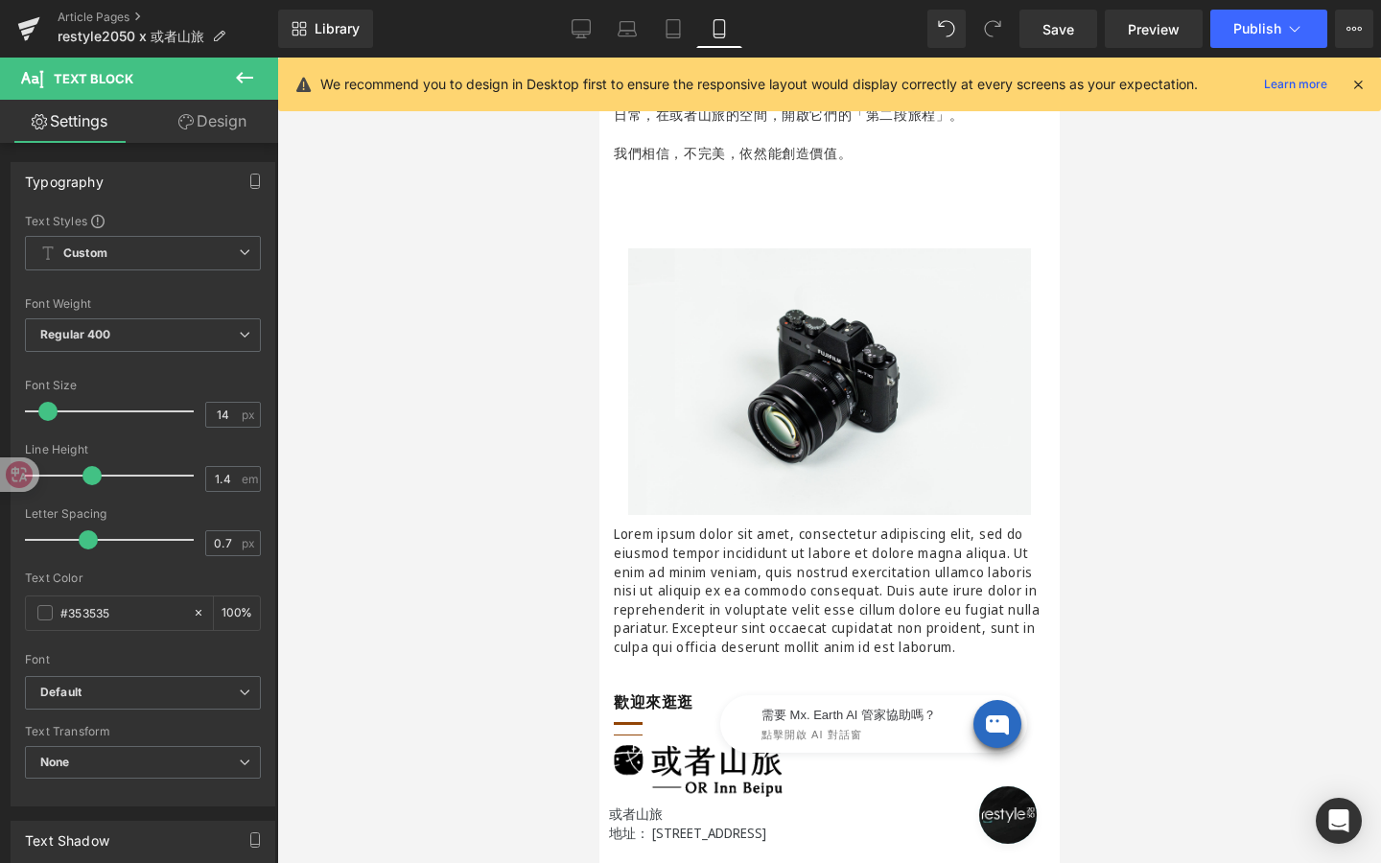
click at [245, 82] on icon at bounding box center [244, 77] width 23 height 23
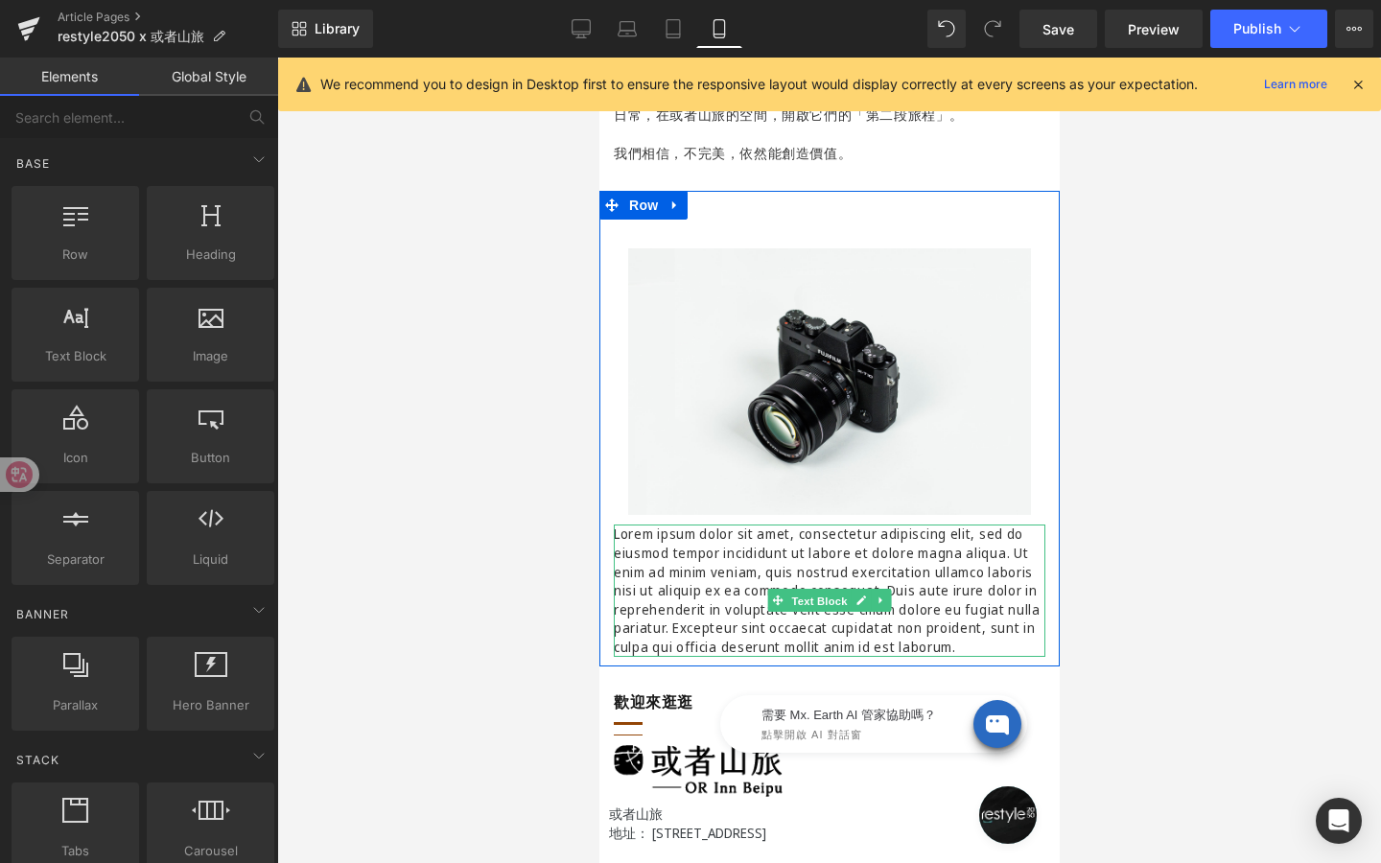
click at [817, 601] on div "Lorem ipsum dolor sit amet, consectetur adipiscing elit, sed do eiusmod tempor …" at bounding box center [829, 590] width 432 height 131
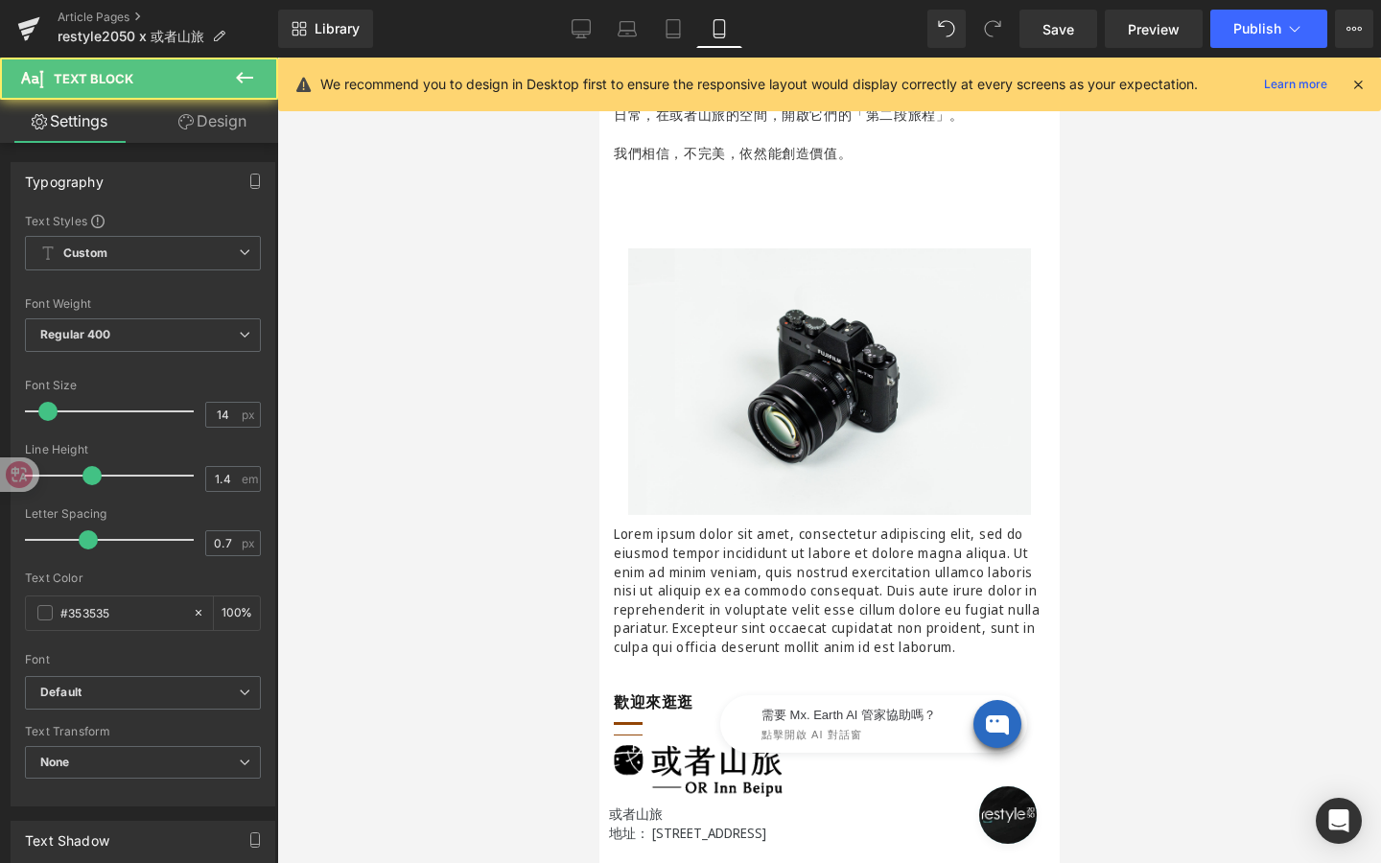
click at [227, 133] on link "Design" at bounding box center [212, 121] width 139 height 43
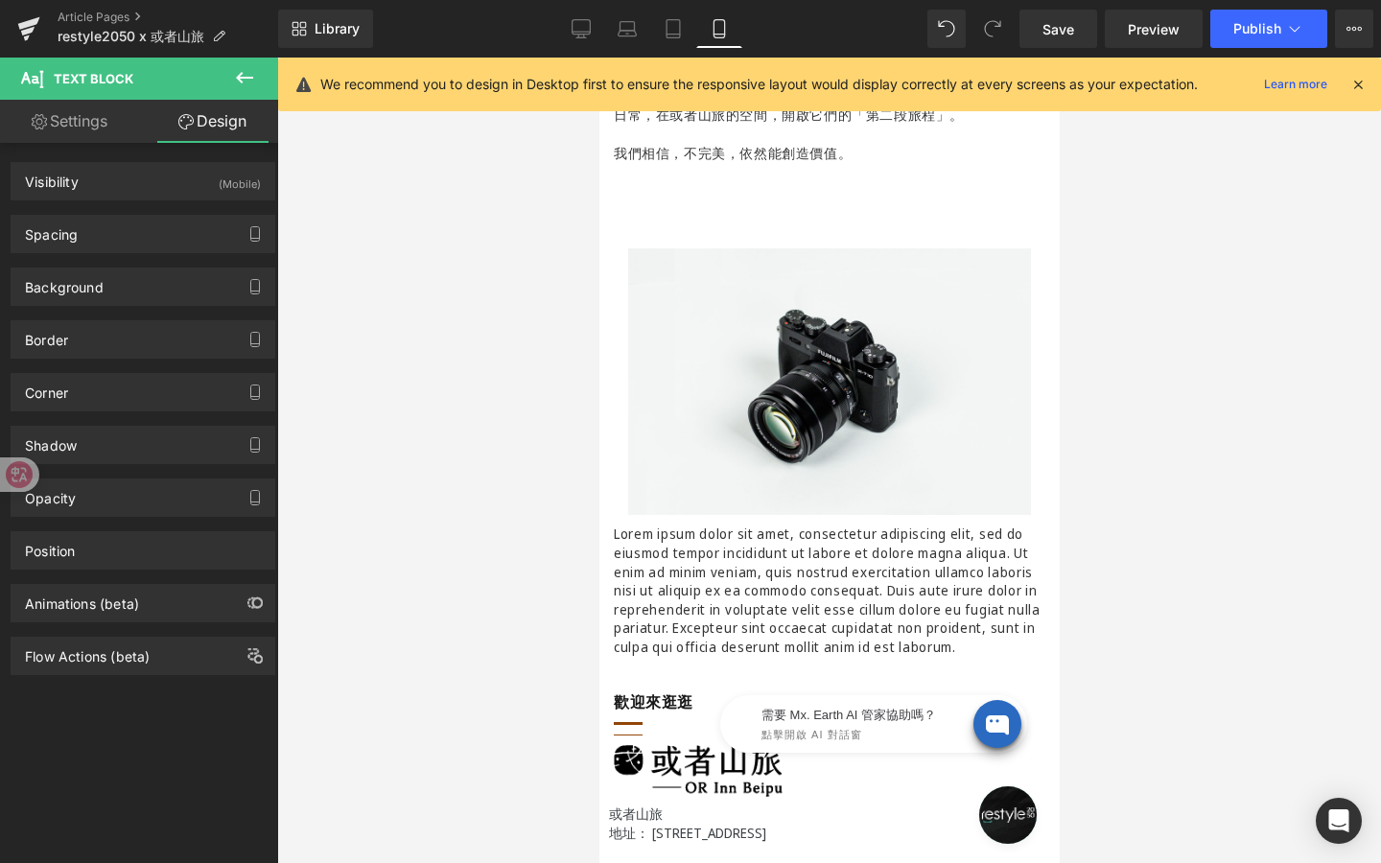
click at [162, 252] on div "Spacing [GEOGRAPHIC_DATA] 0px 0 0px 0 0px 0 0px 0 [GEOGRAPHIC_DATA] 0px 0 0px 0…" at bounding box center [143, 234] width 265 height 38
click at [170, 233] on div "Spacing" at bounding box center [143, 234] width 263 height 36
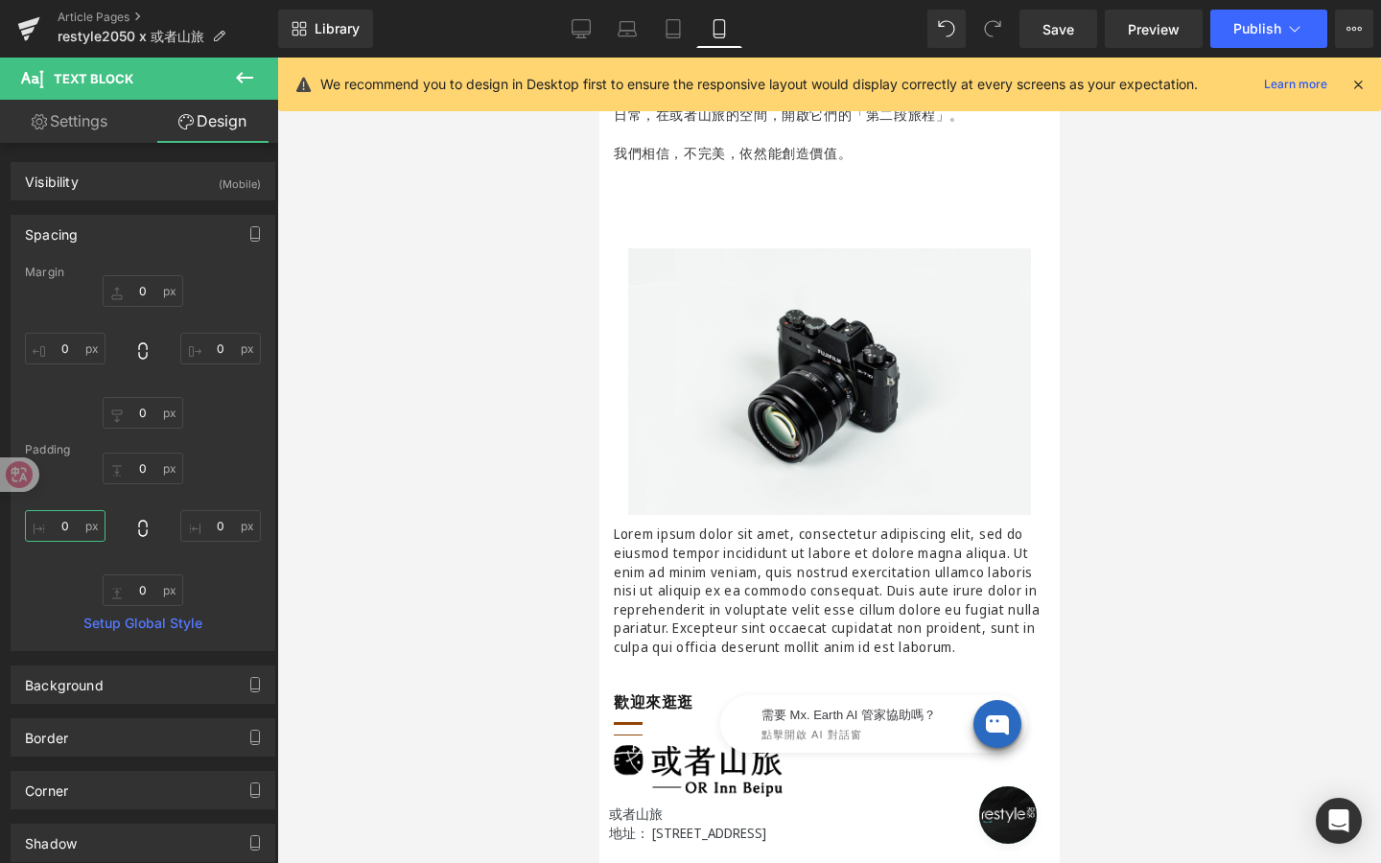
click at [69, 528] on input "0" at bounding box center [65, 526] width 81 height 32
type input "1"
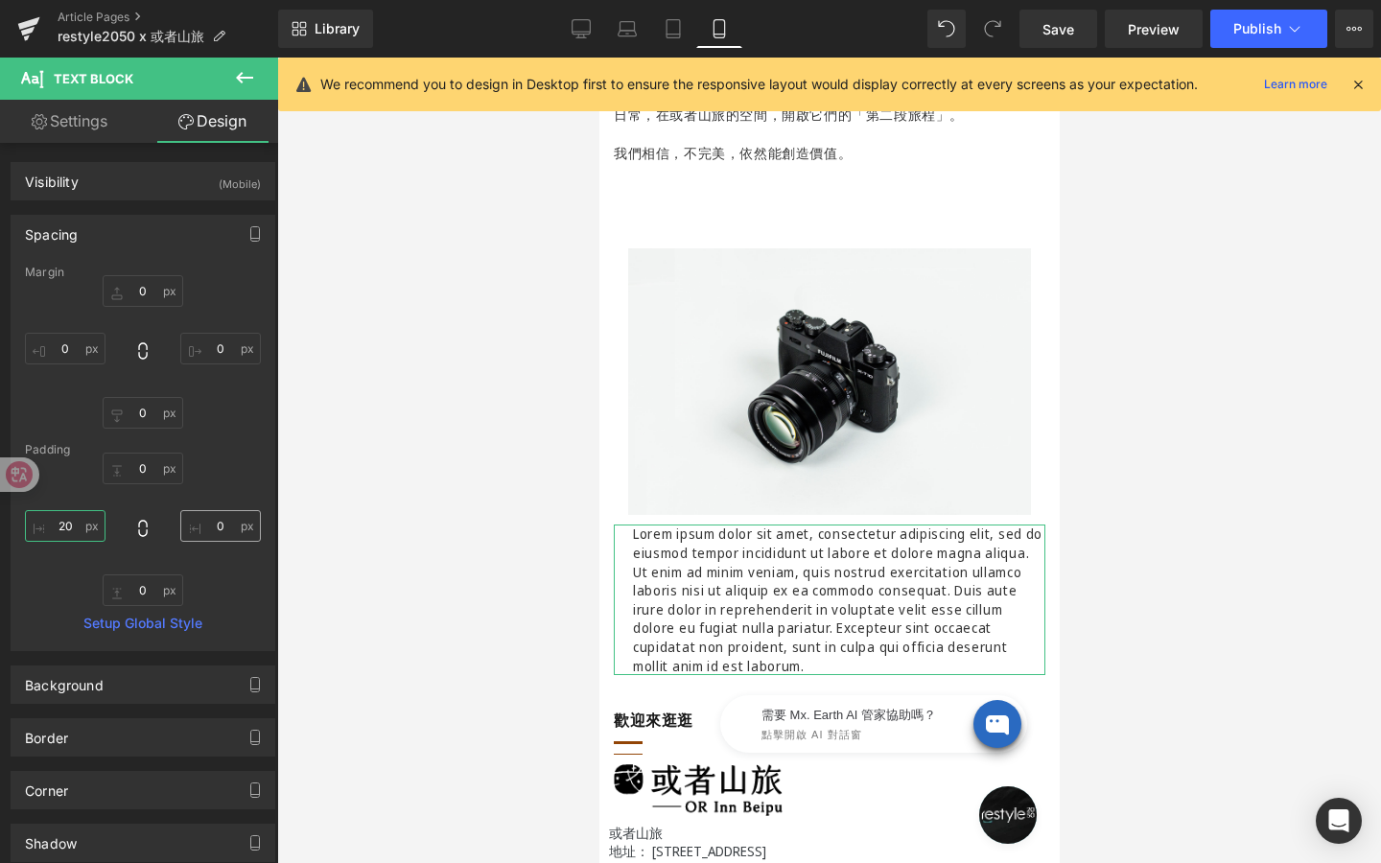
type input "20"
click at [222, 527] on input "0" at bounding box center [220, 526] width 81 height 32
type input "20"
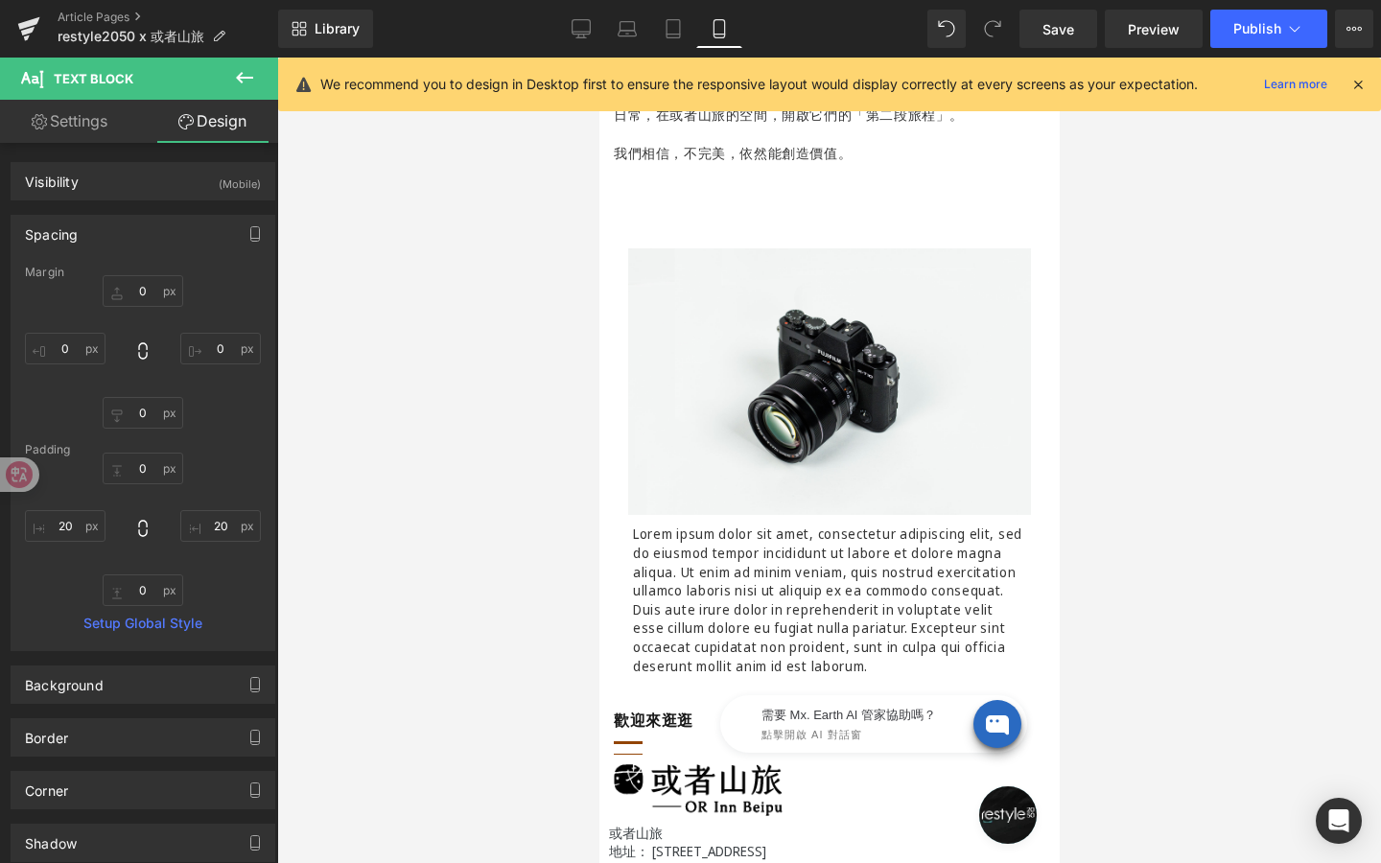
click at [564, 286] on div at bounding box center [829, 461] width 1104 height 806
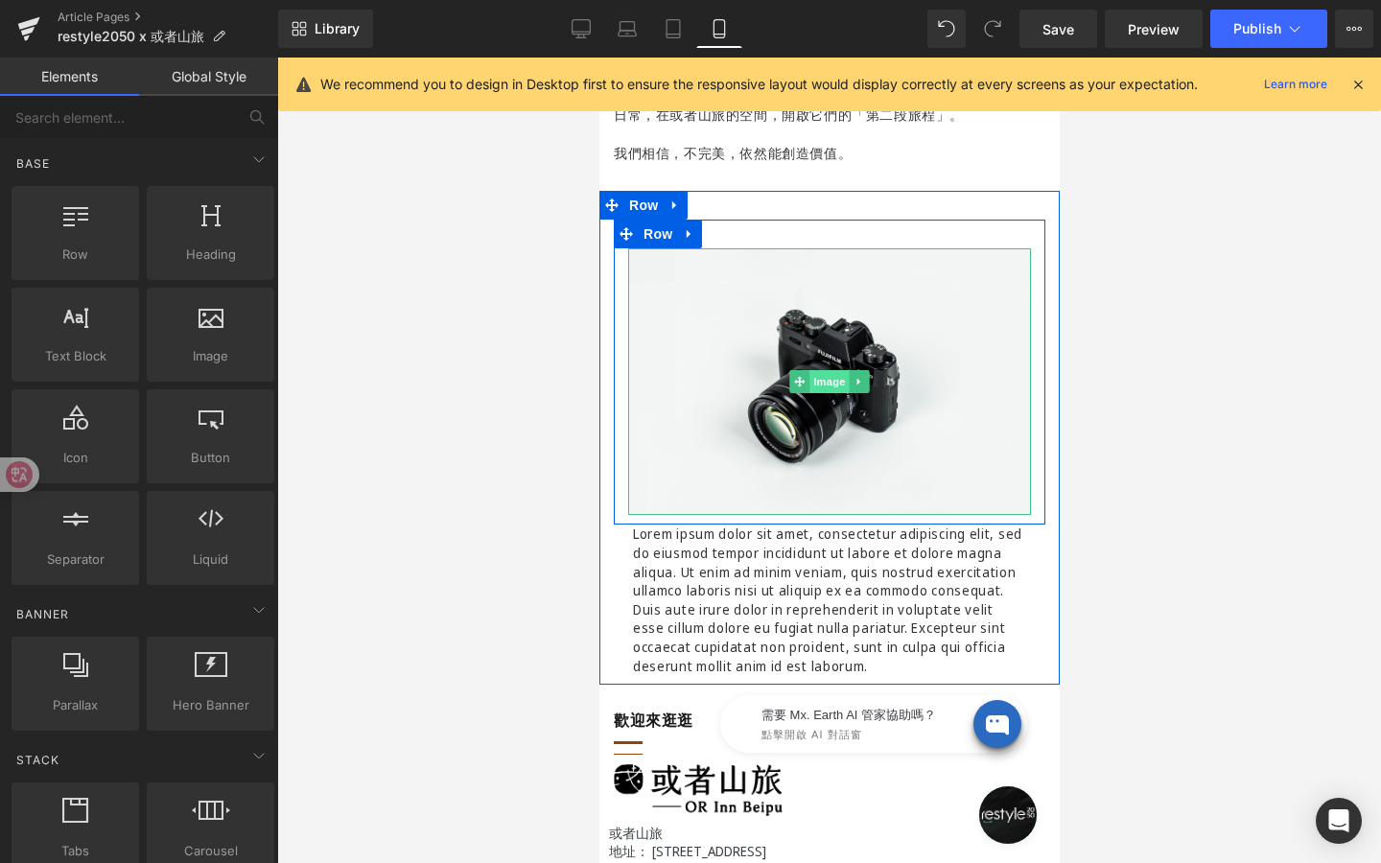
click at [829, 381] on div "Image" at bounding box center [828, 381] width 403 height 267
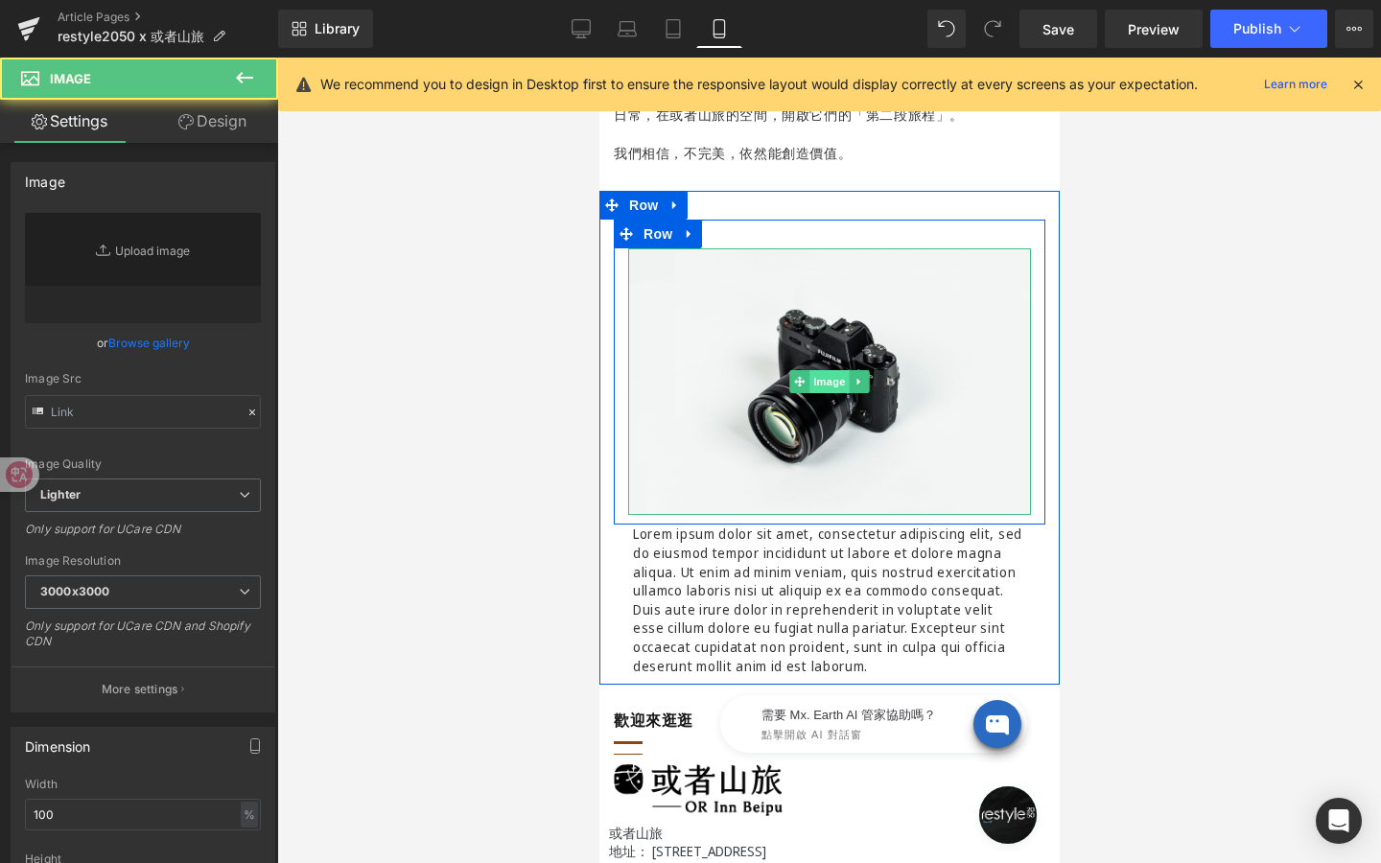
type input "//[DOMAIN_NAME][URL]"
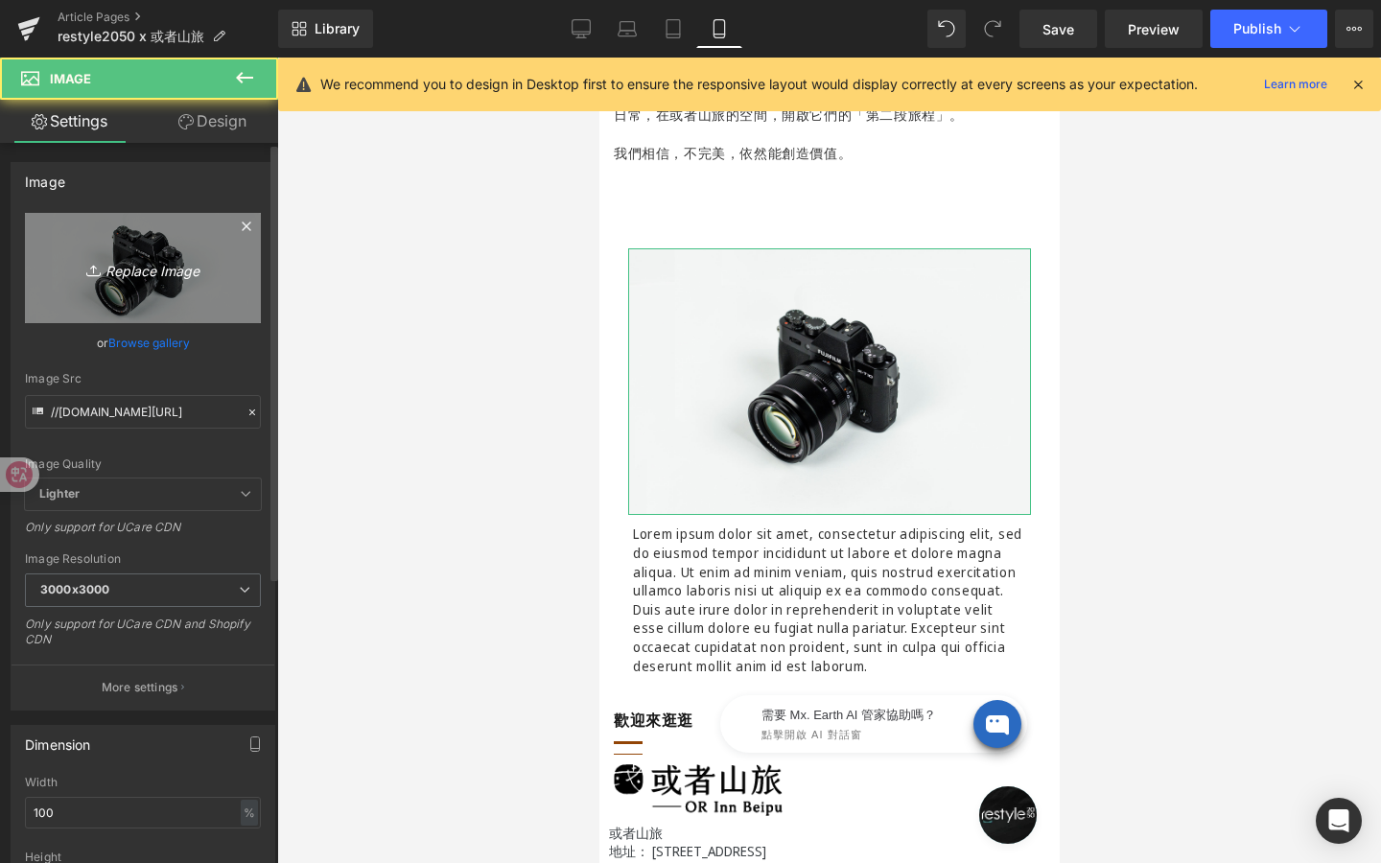
click at [161, 269] on icon "Replace Image" at bounding box center [142, 268] width 153 height 24
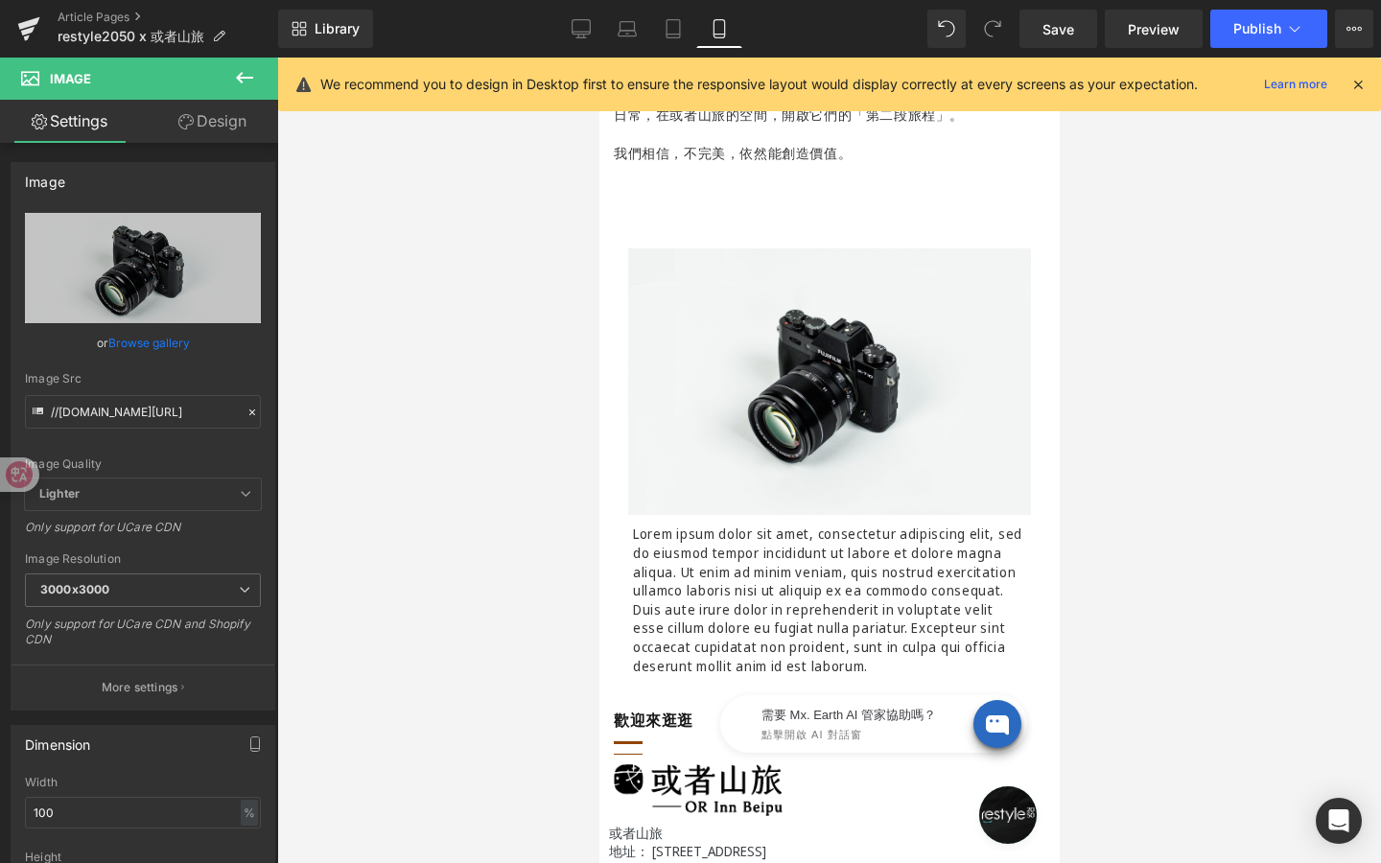
type input "C:\fakepath\或者山旅 image-6_1000*1000.jpg"
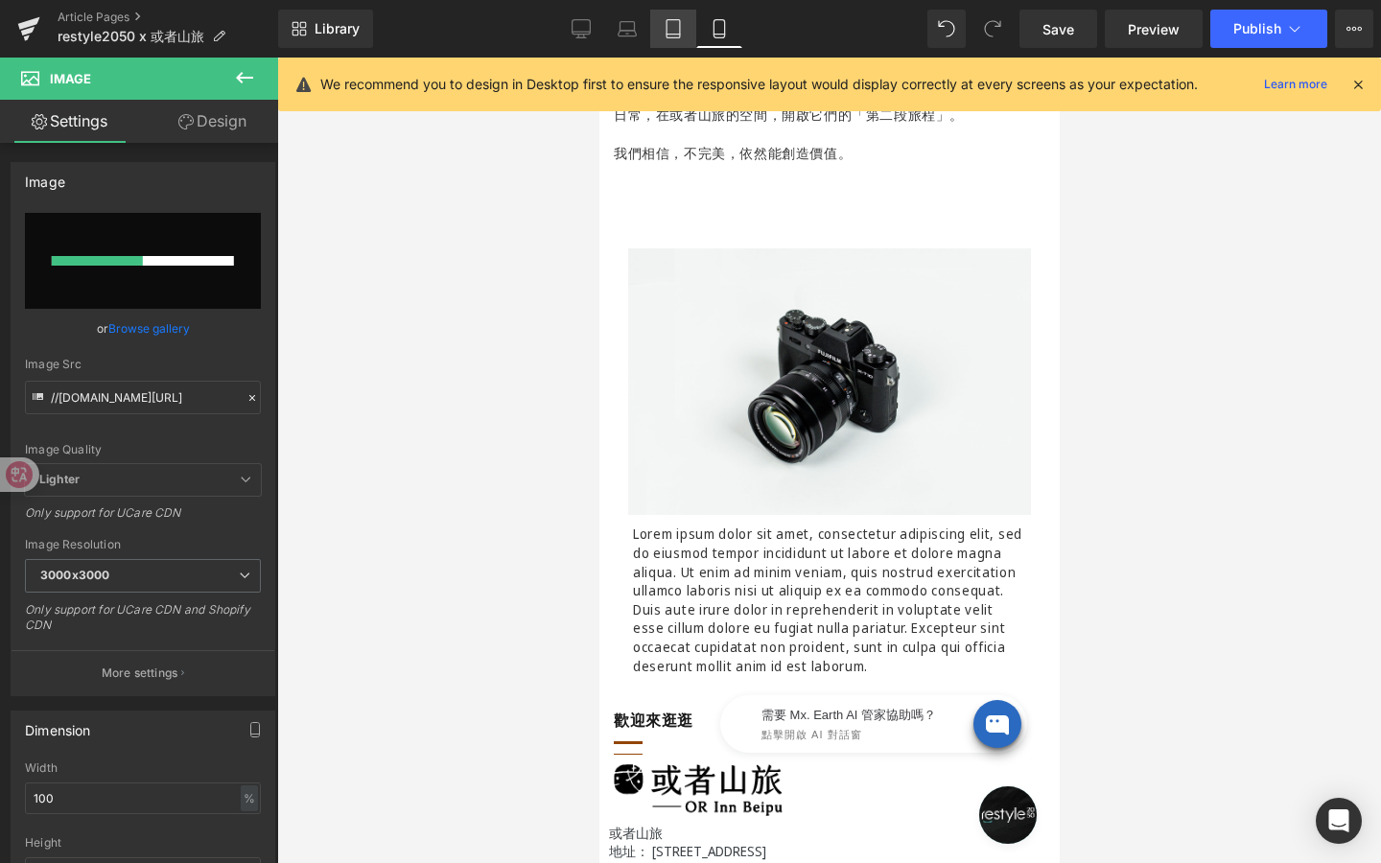
click at [666, 25] on icon at bounding box center [673, 28] width 19 height 19
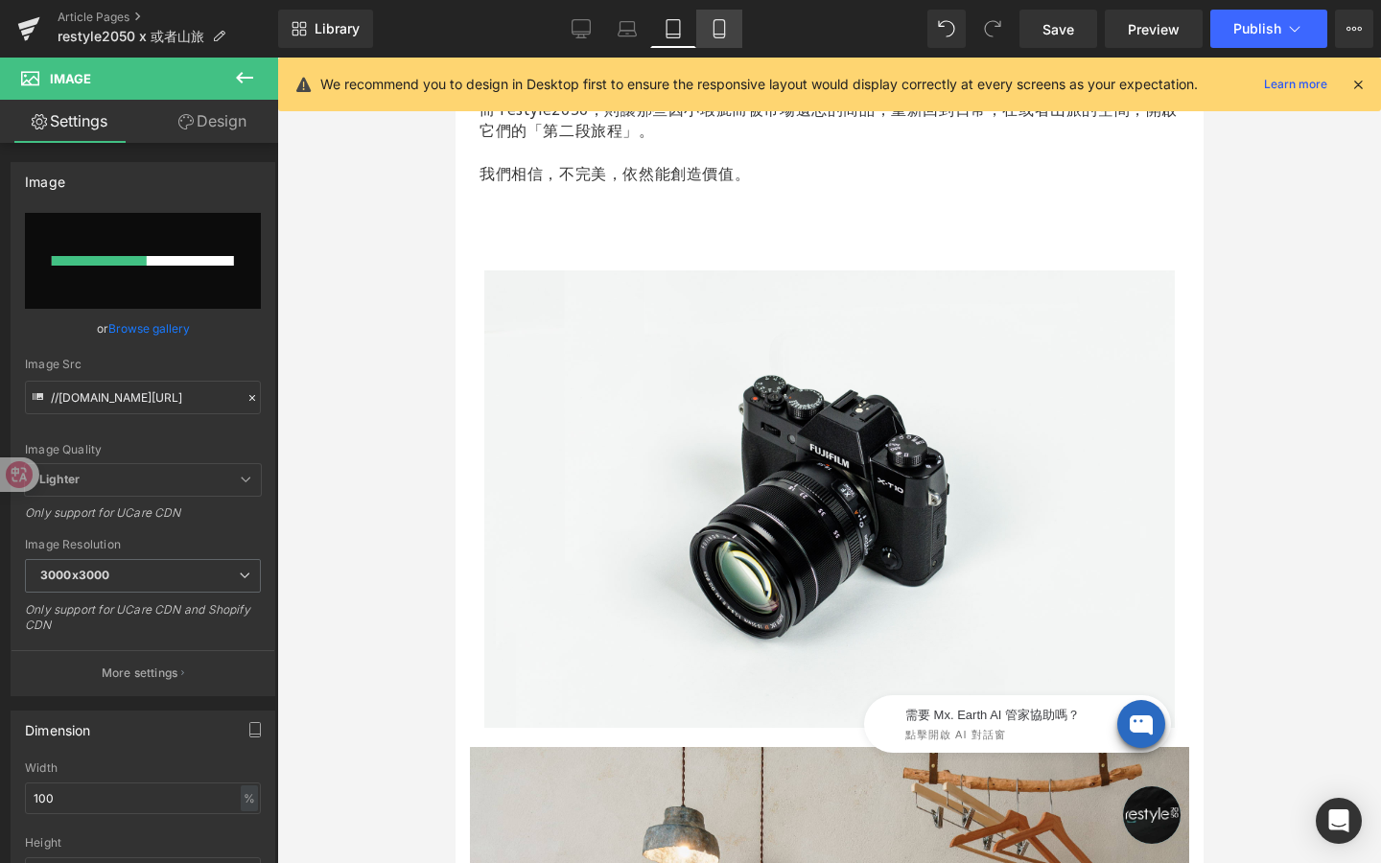
click at [710, 27] on link "Mobile" at bounding box center [719, 29] width 46 height 38
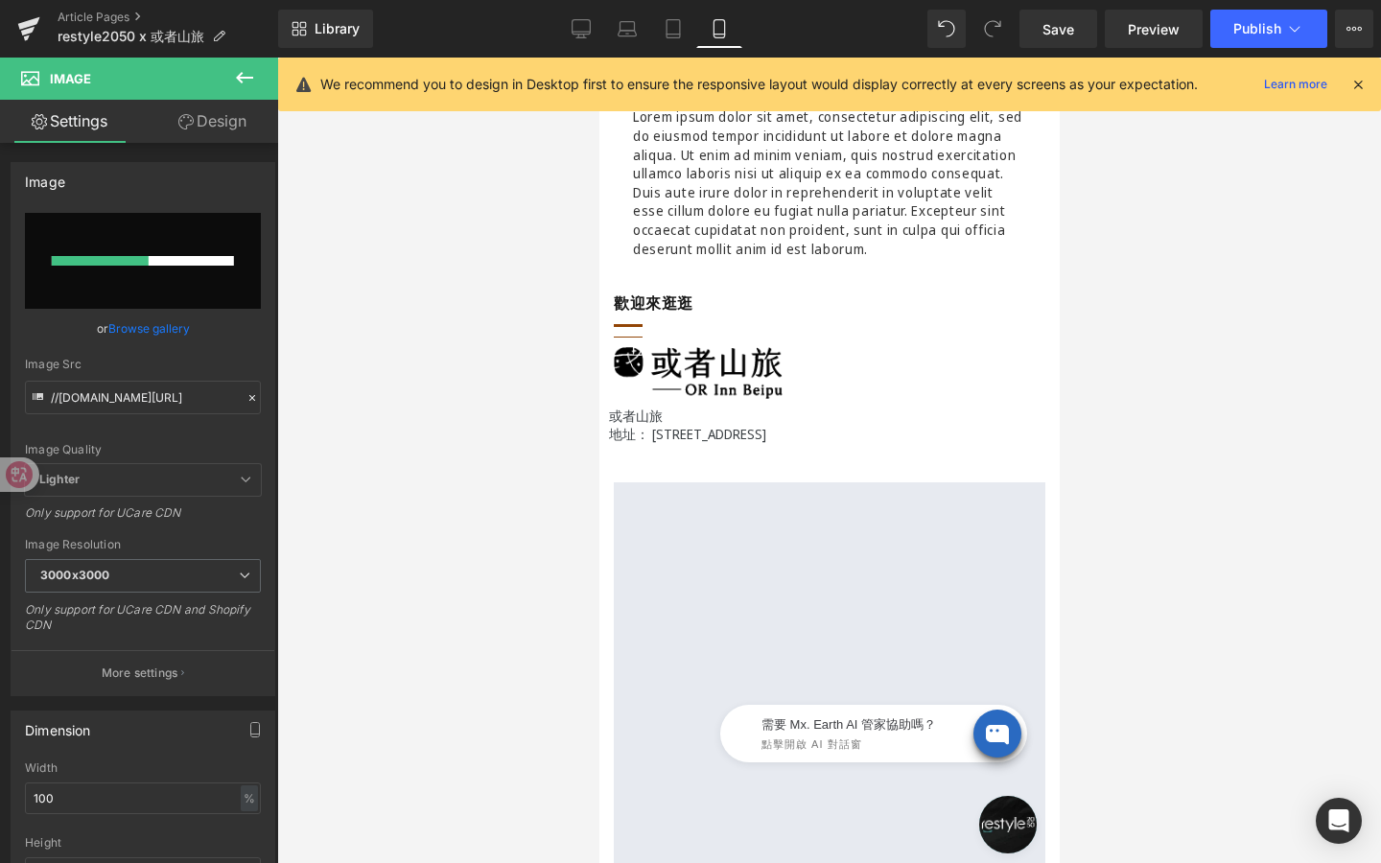
scroll to position [704, 0]
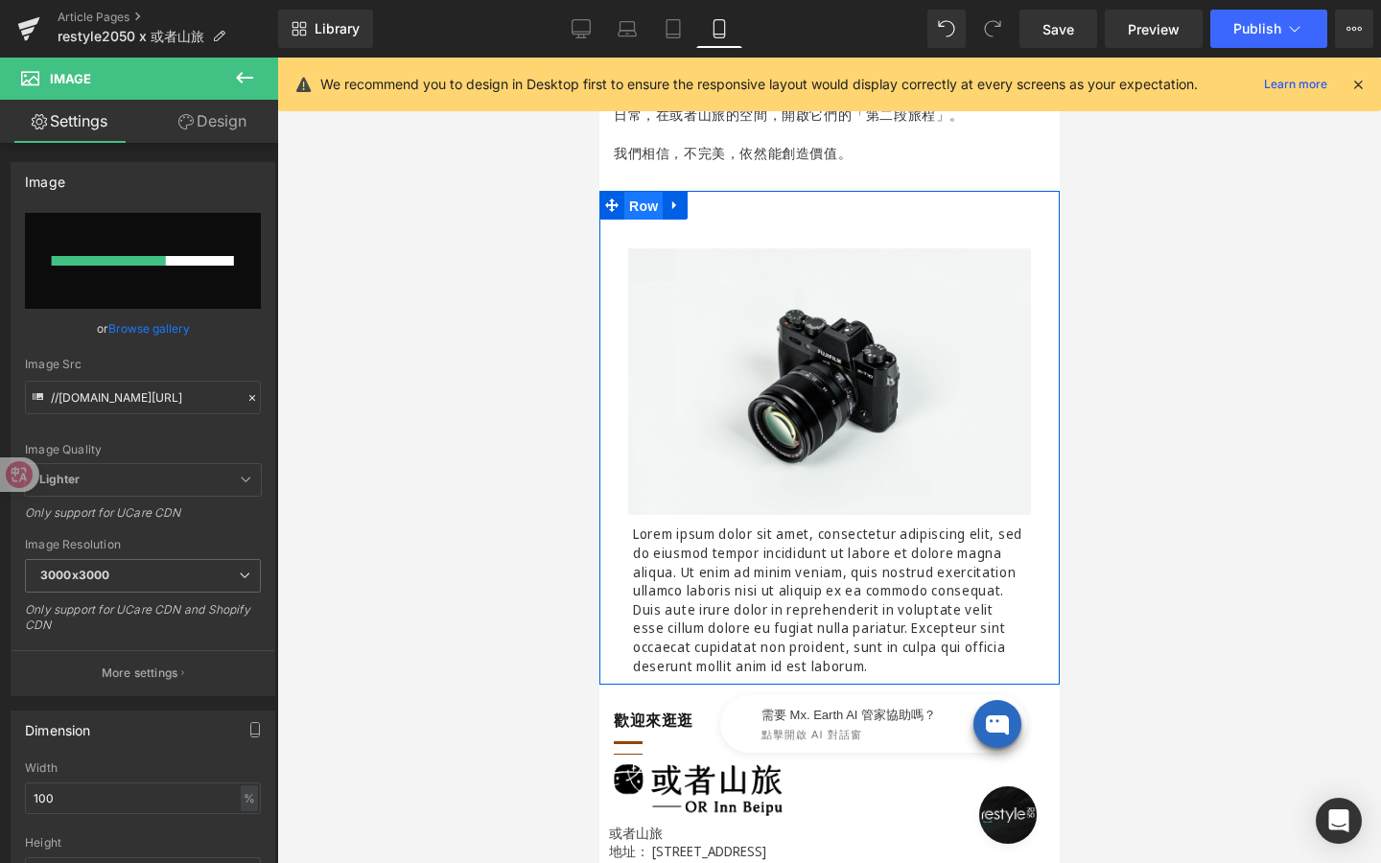
click at [649, 204] on span "Row" at bounding box center [642, 206] width 38 height 29
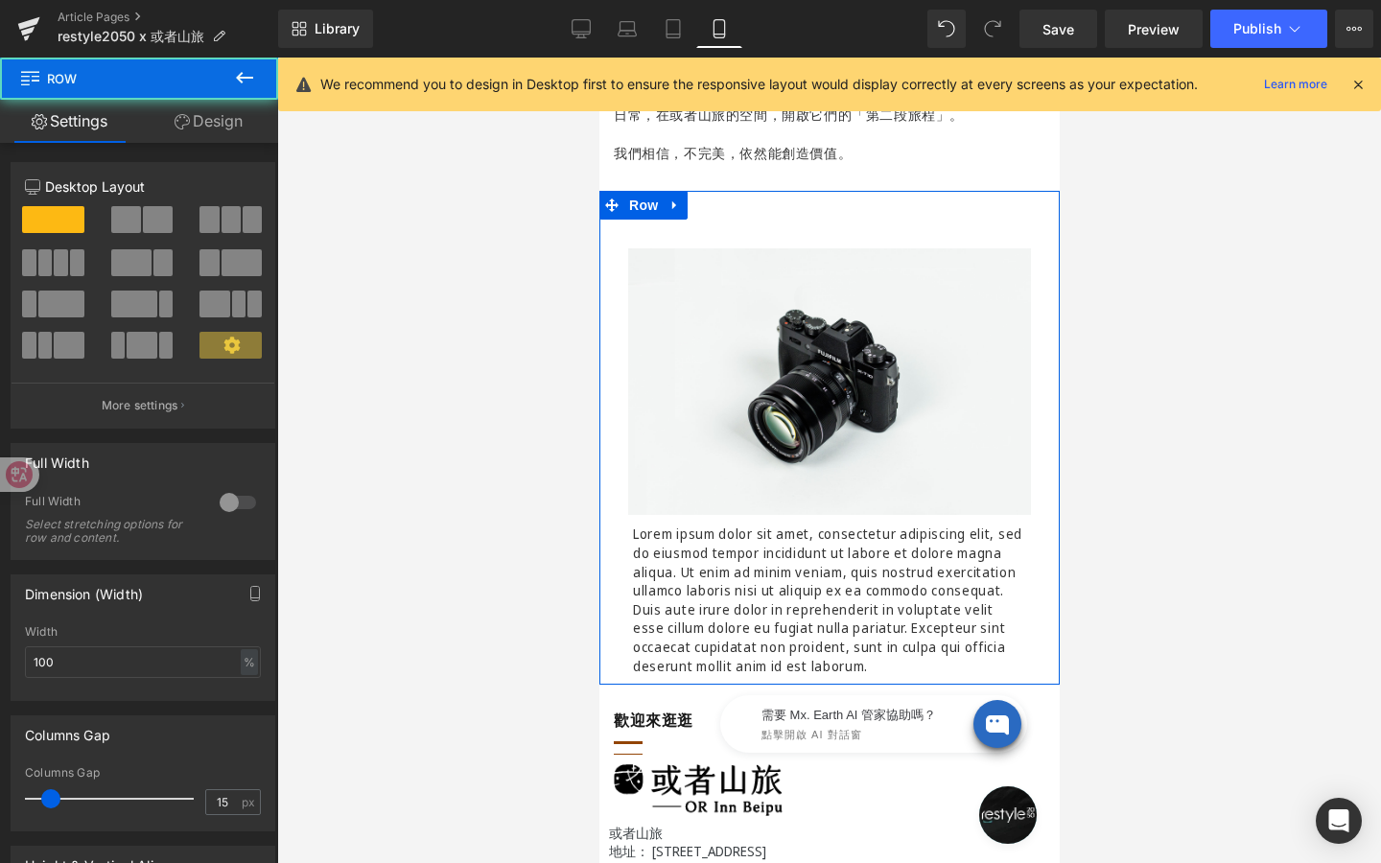
click at [216, 128] on link "Design" at bounding box center [208, 121] width 139 height 43
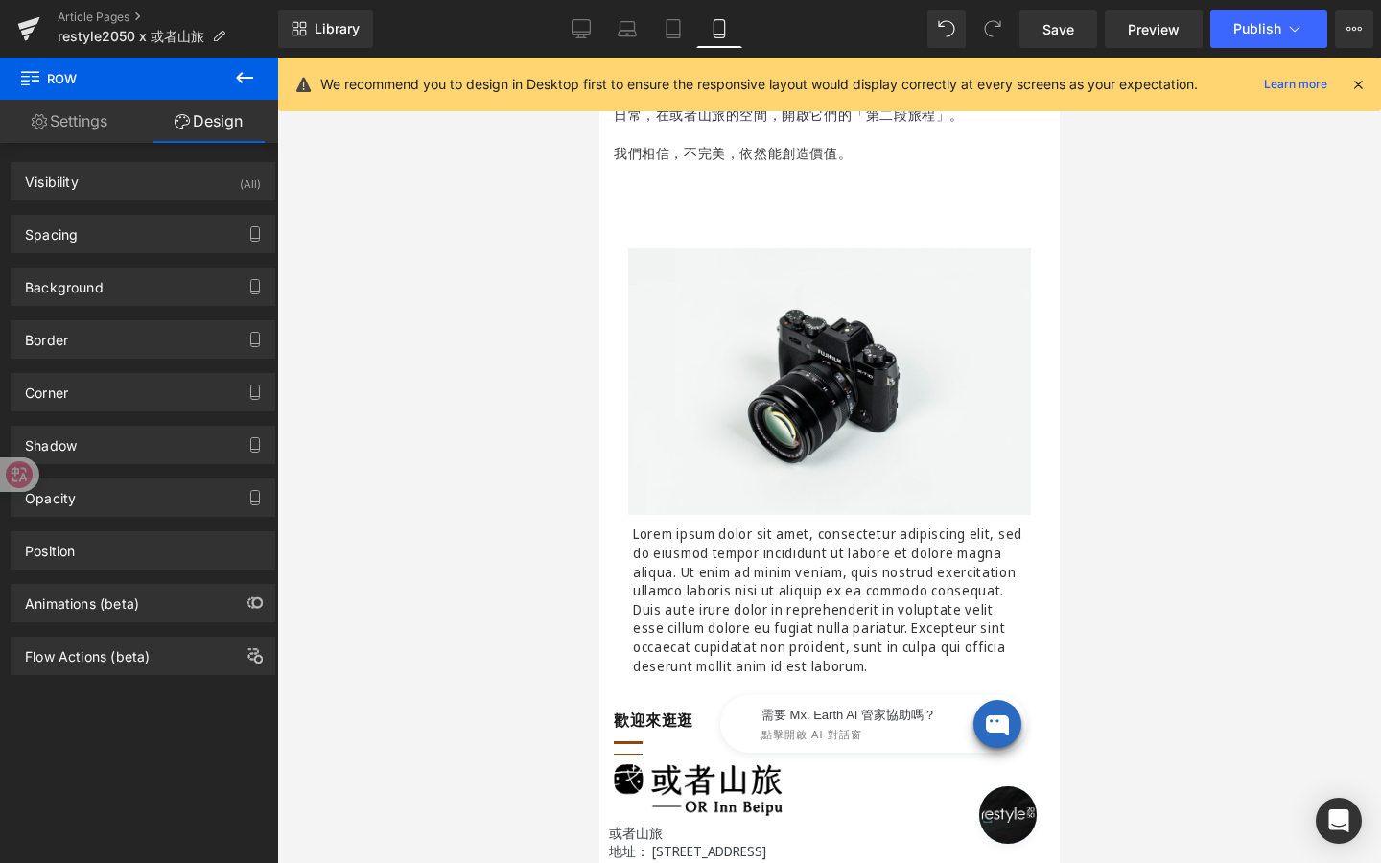
click at [240, 84] on icon at bounding box center [244, 77] width 23 height 23
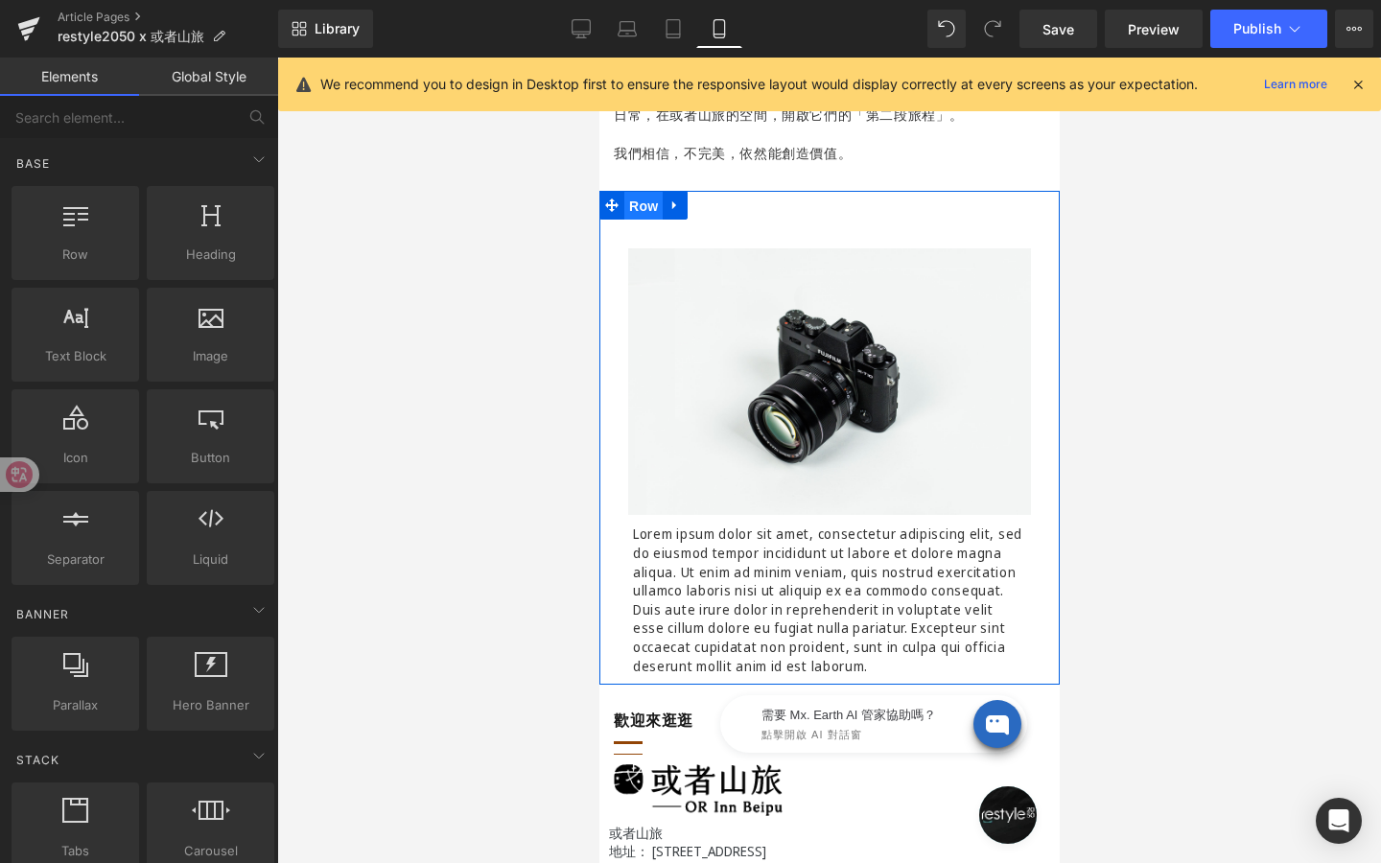
click at [636, 192] on span "Row" at bounding box center [642, 206] width 38 height 29
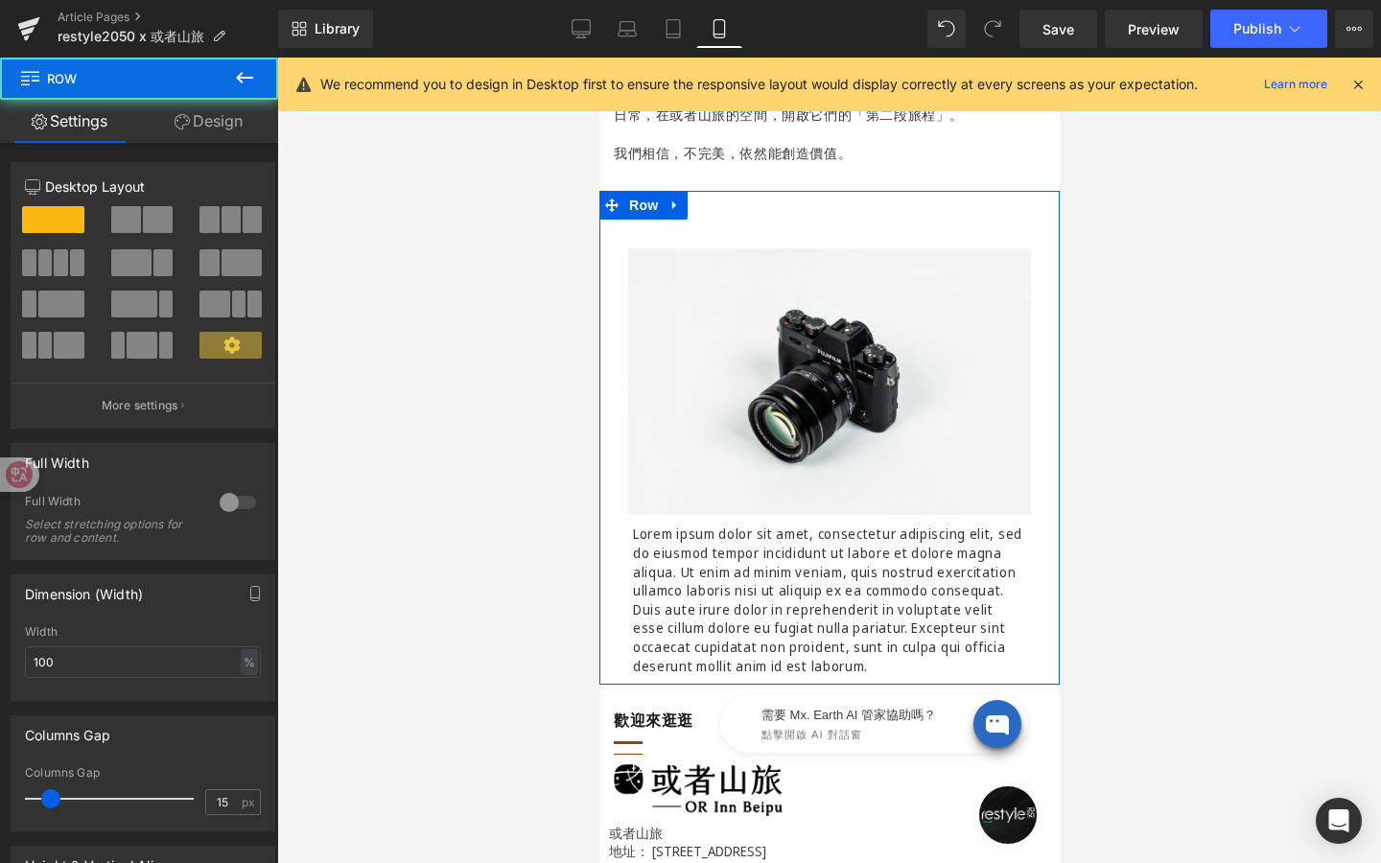
click at [242, 125] on link "Design" at bounding box center [208, 121] width 139 height 43
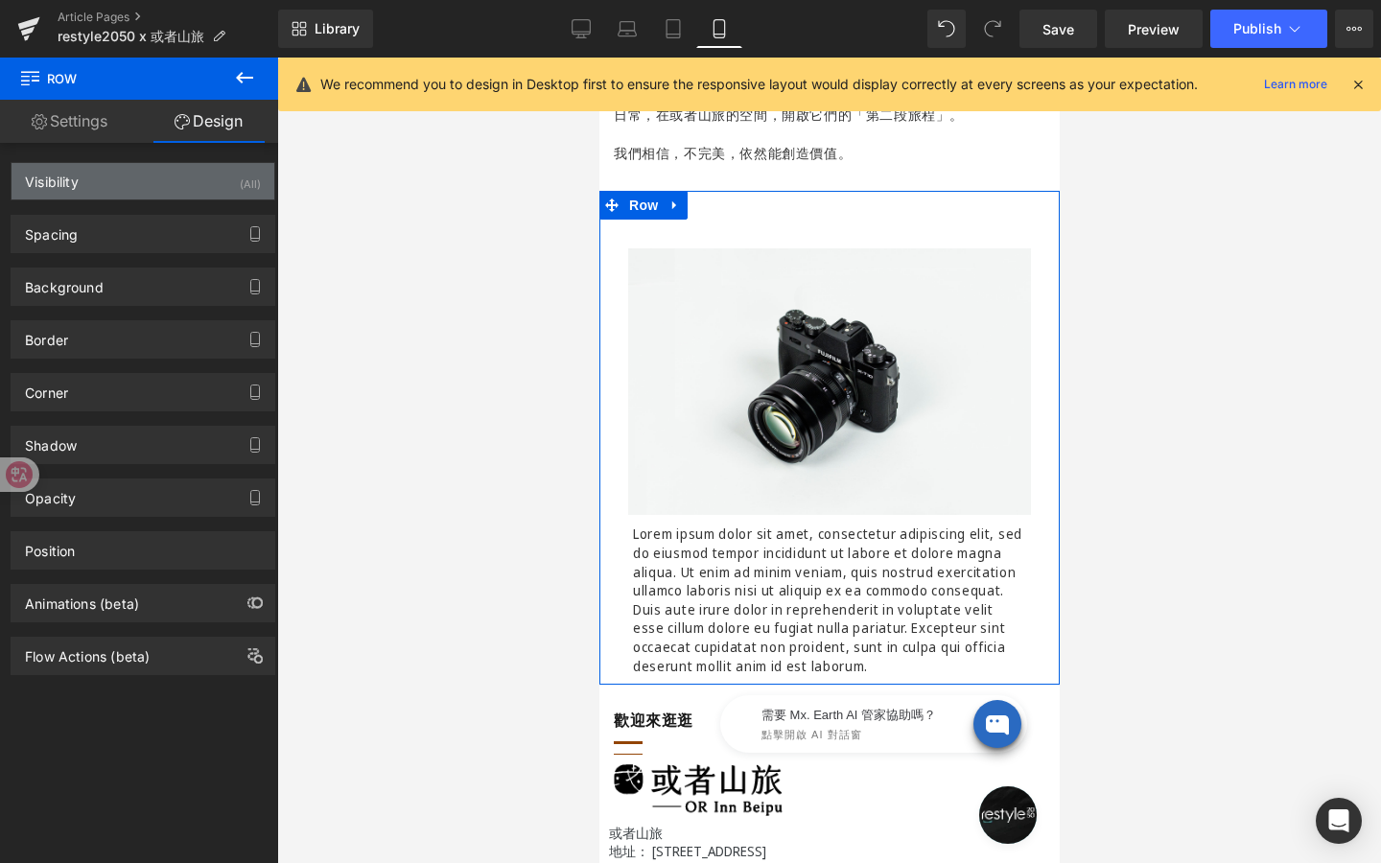
click at [217, 184] on div "Visibility (All)" at bounding box center [143, 181] width 263 height 36
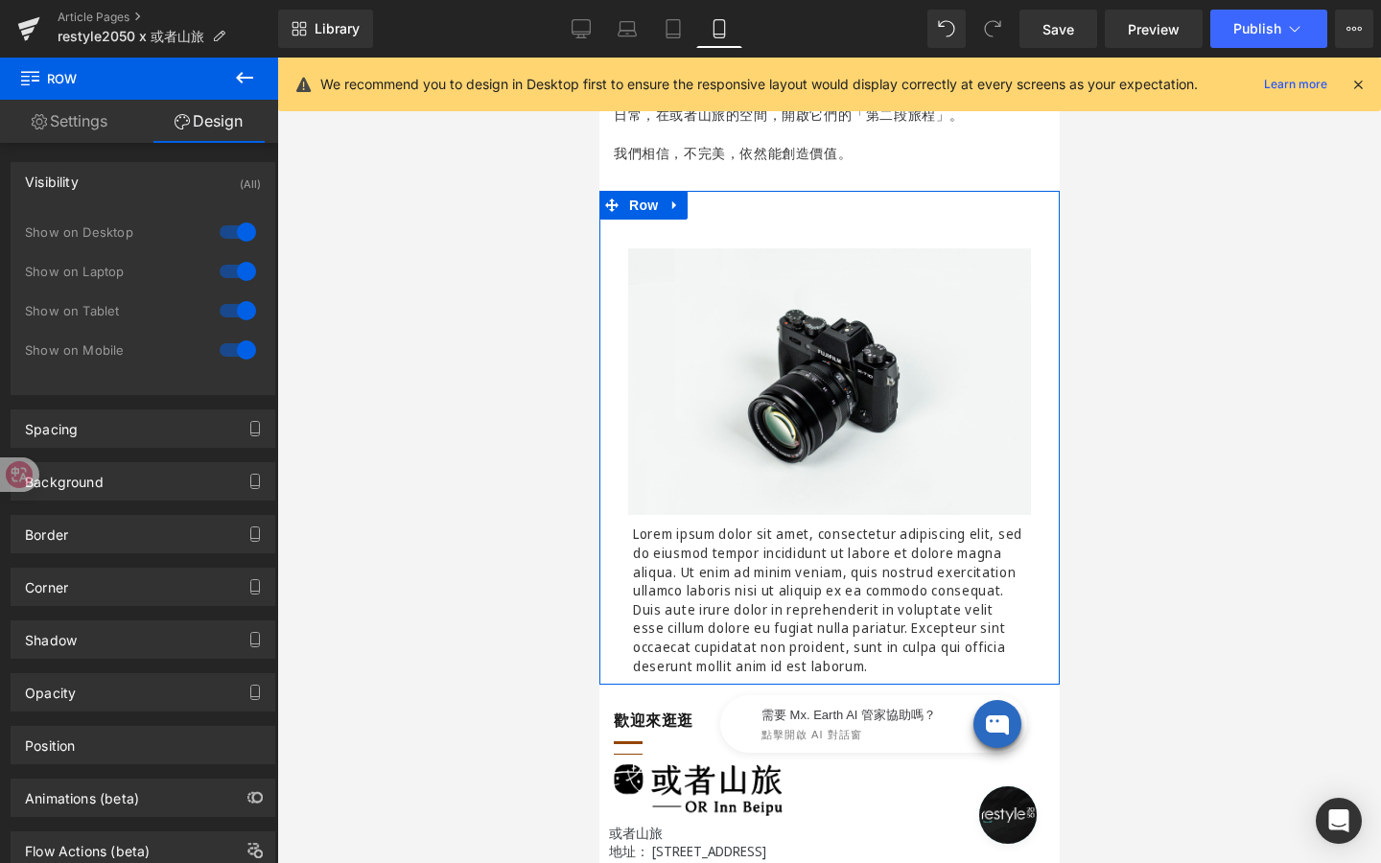
click at [229, 229] on div at bounding box center [238, 232] width 46 height 31
click at [229, 268] on div at bounding box center [238, 271] width 46 height 31
click at [226, 311] on div at bounding box center [238, 310] width 46 height 31
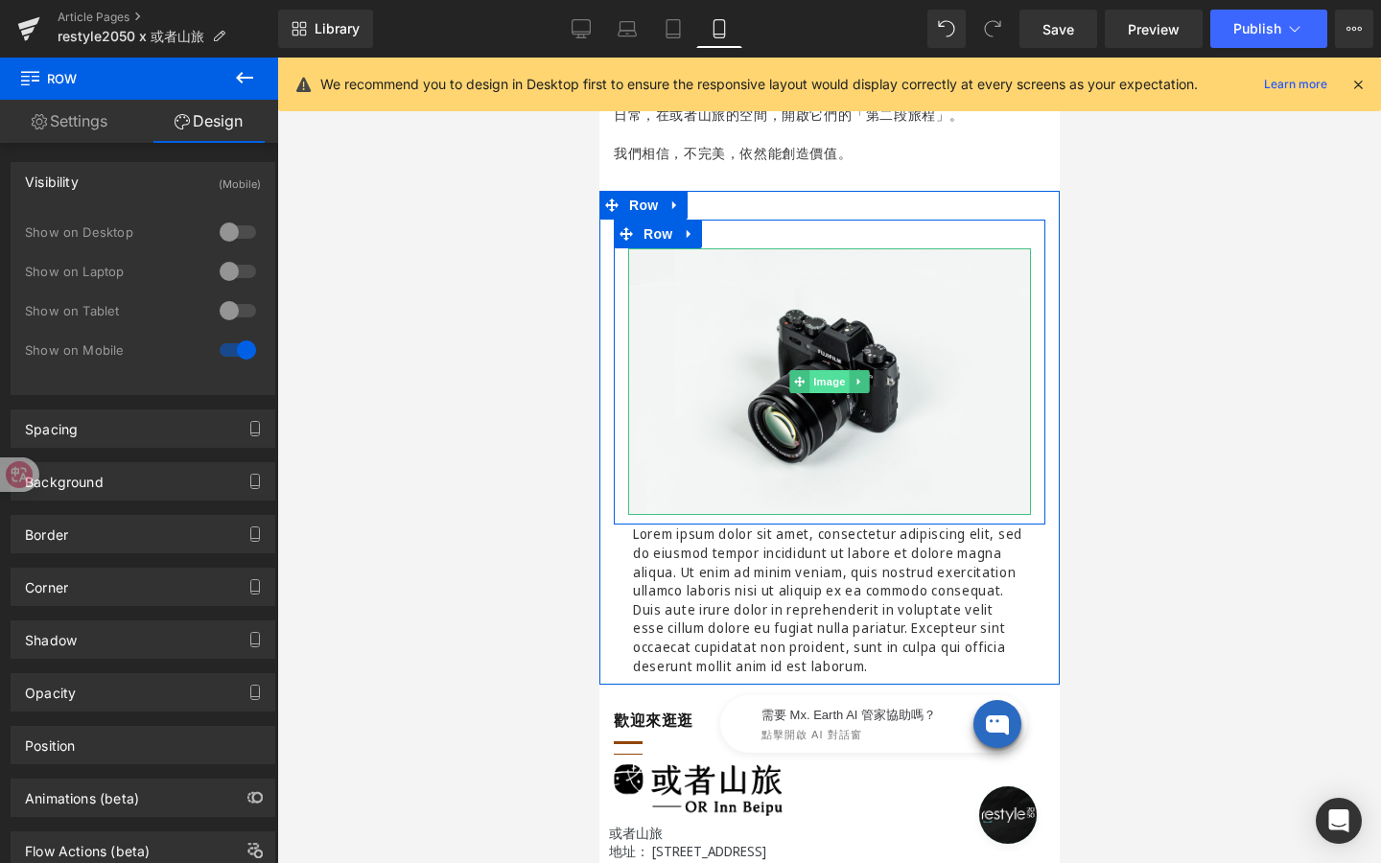
click at [832, 384] on link "Image" at bounding box center [817, 381] width 59 height 23
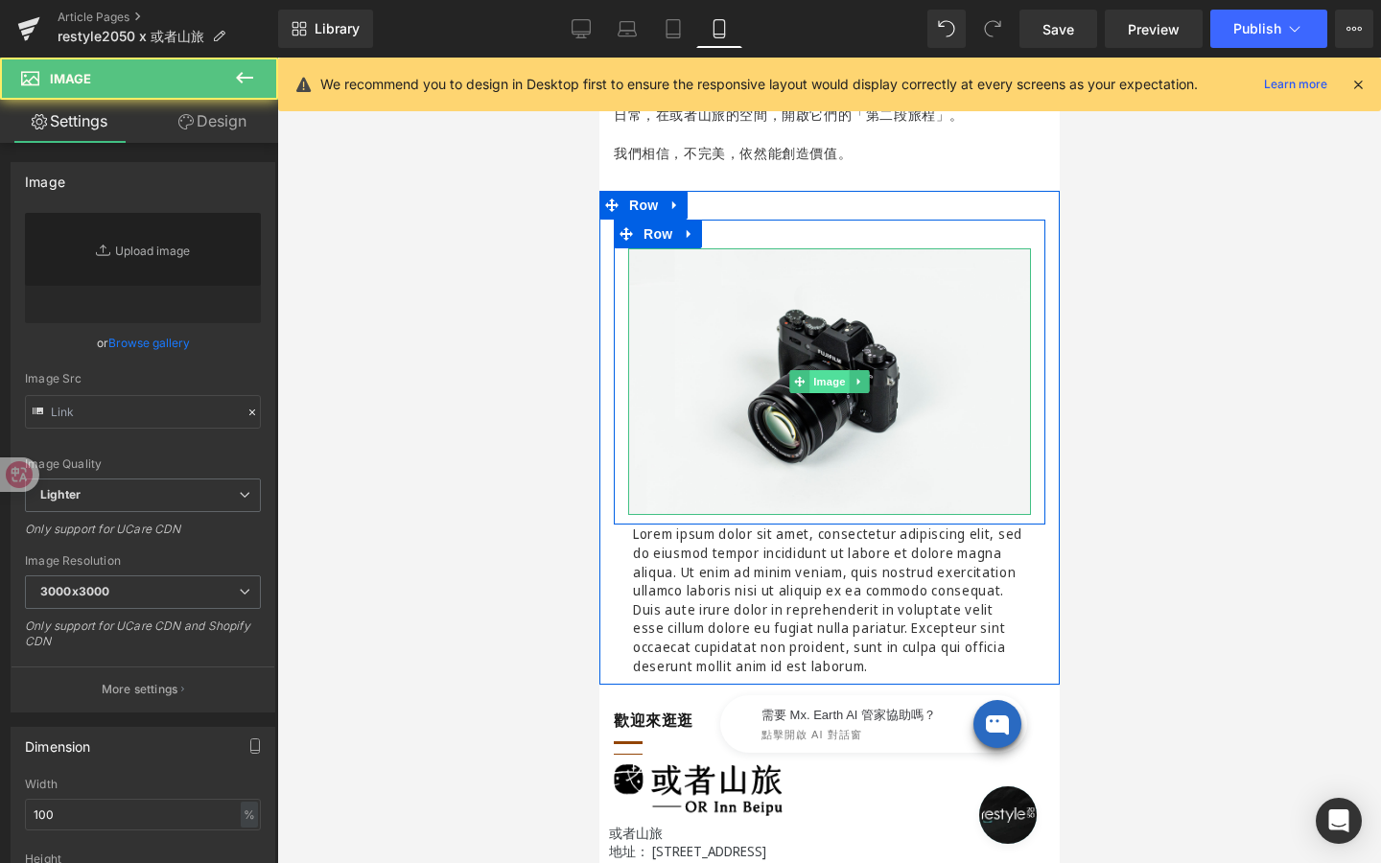
type input "//[DOMAIN_NAME][URL]"
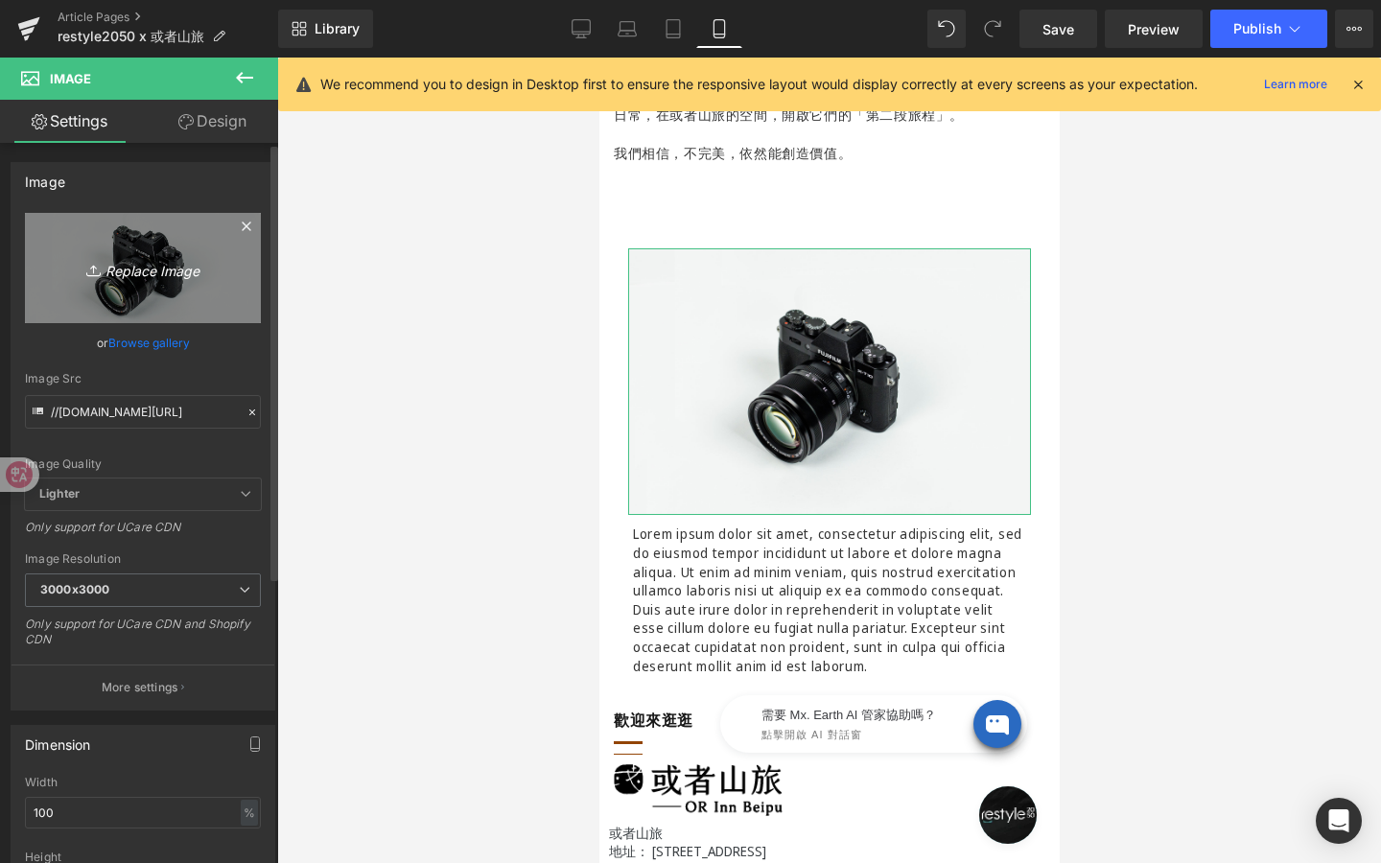
click at [123, 263] on icon "Replace Image" at bounding box center [142, 268] width 153 height 24
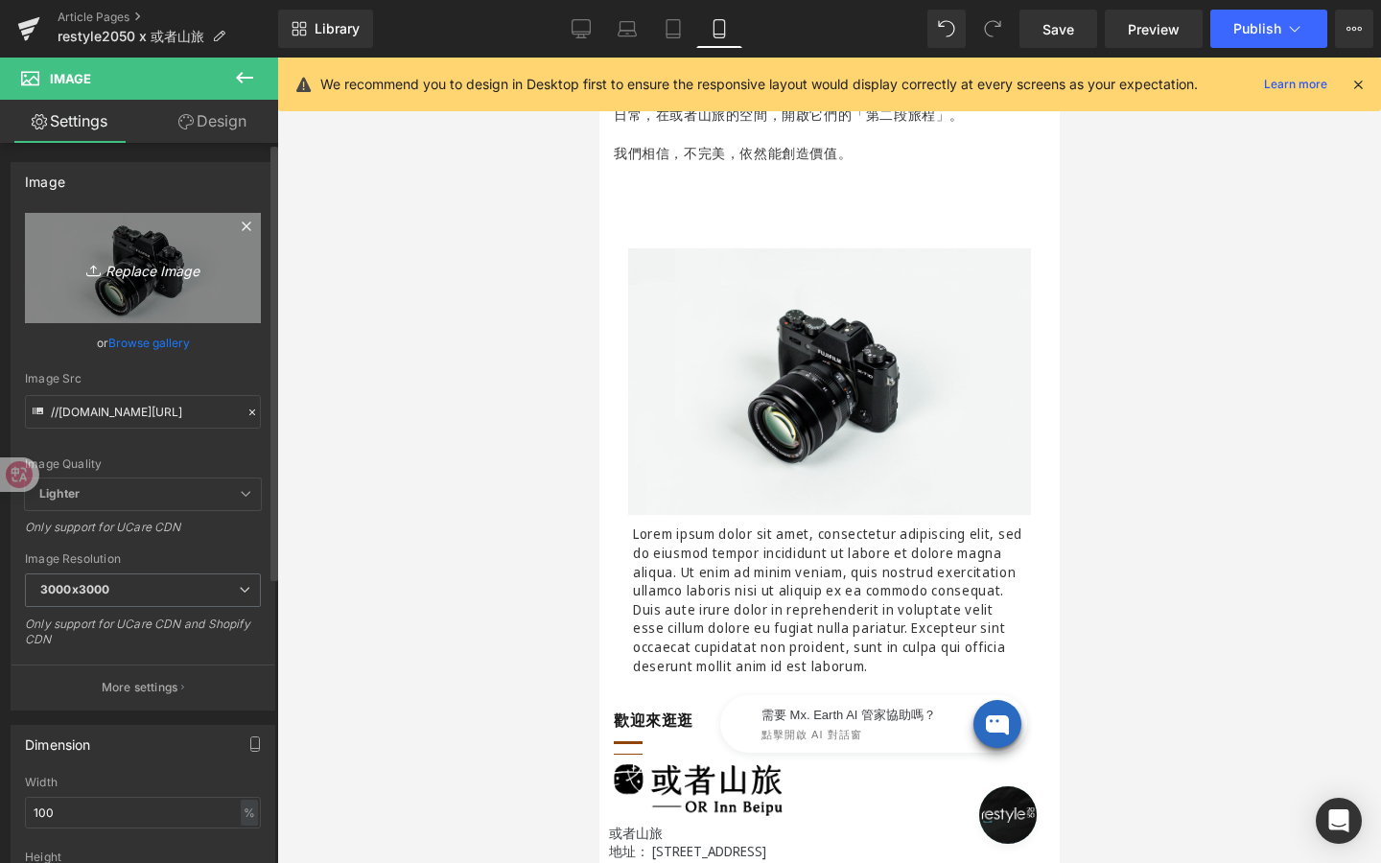
type input "C:\fakepath\或者山旅 image-6_1000*1000.jpg"
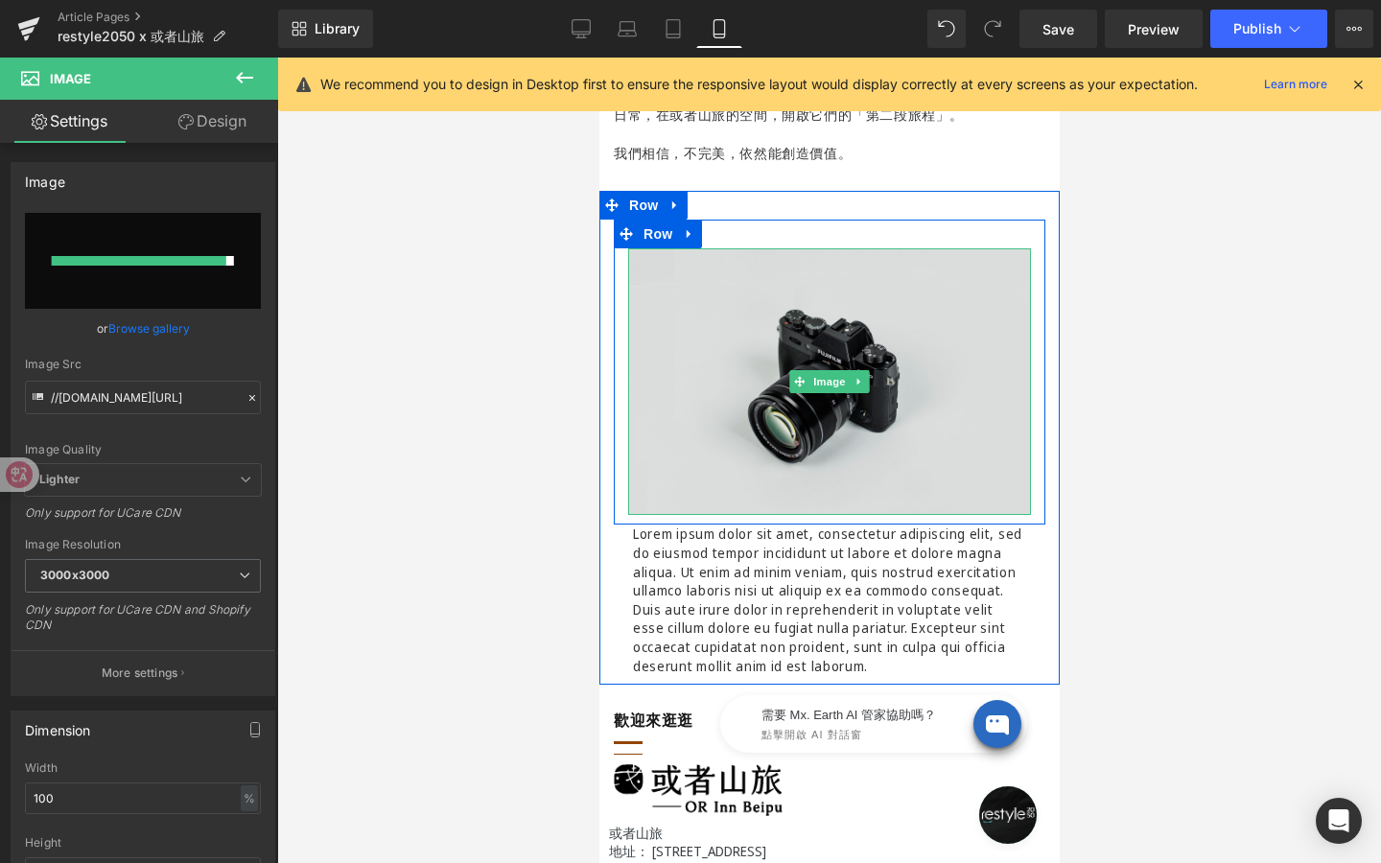
type input "[URL][DOMAIN_NAME]"
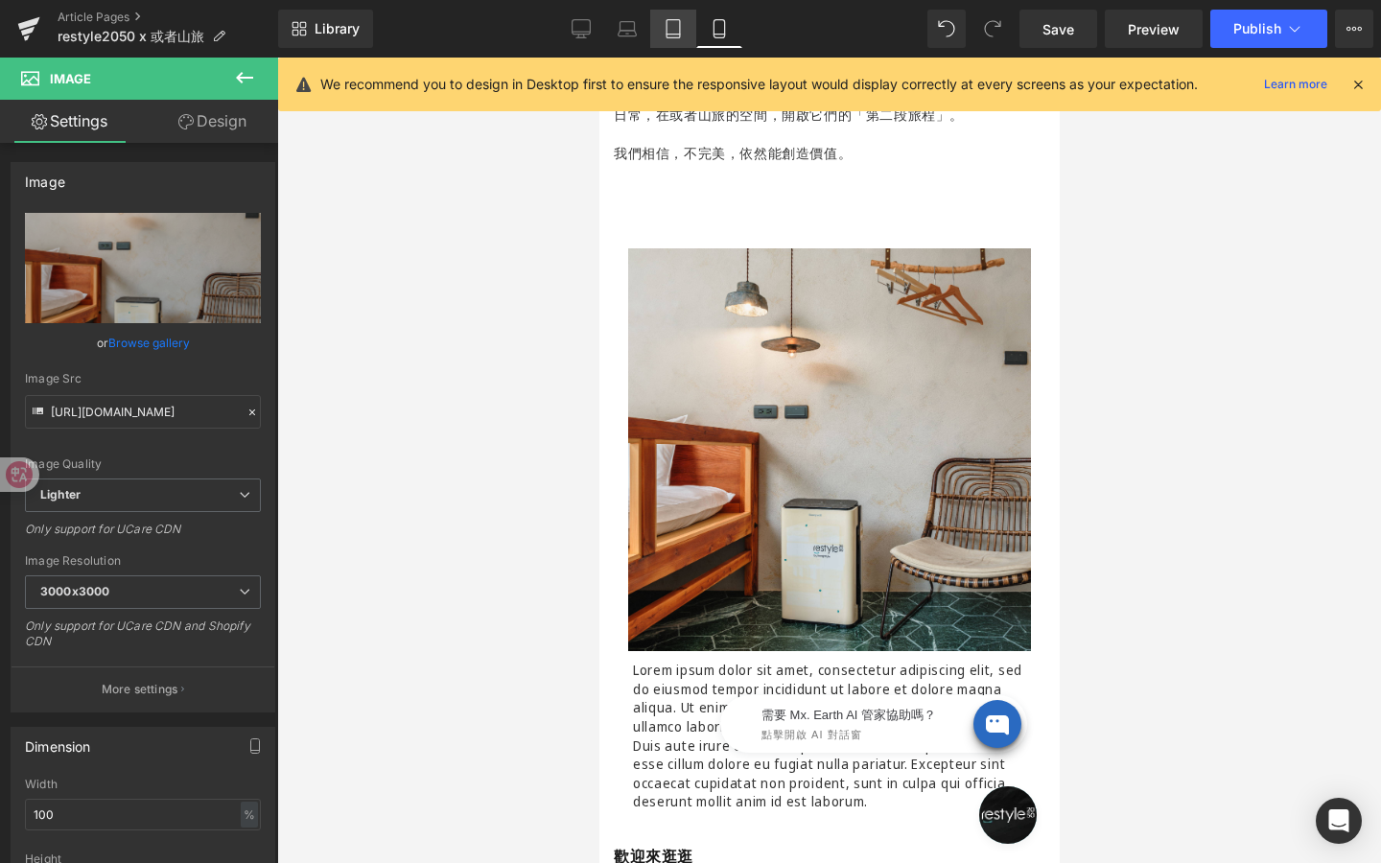
click at [679, 38] on link "Tablet" at bounding box center [673, 29] width 46 height 38
type input "auto"
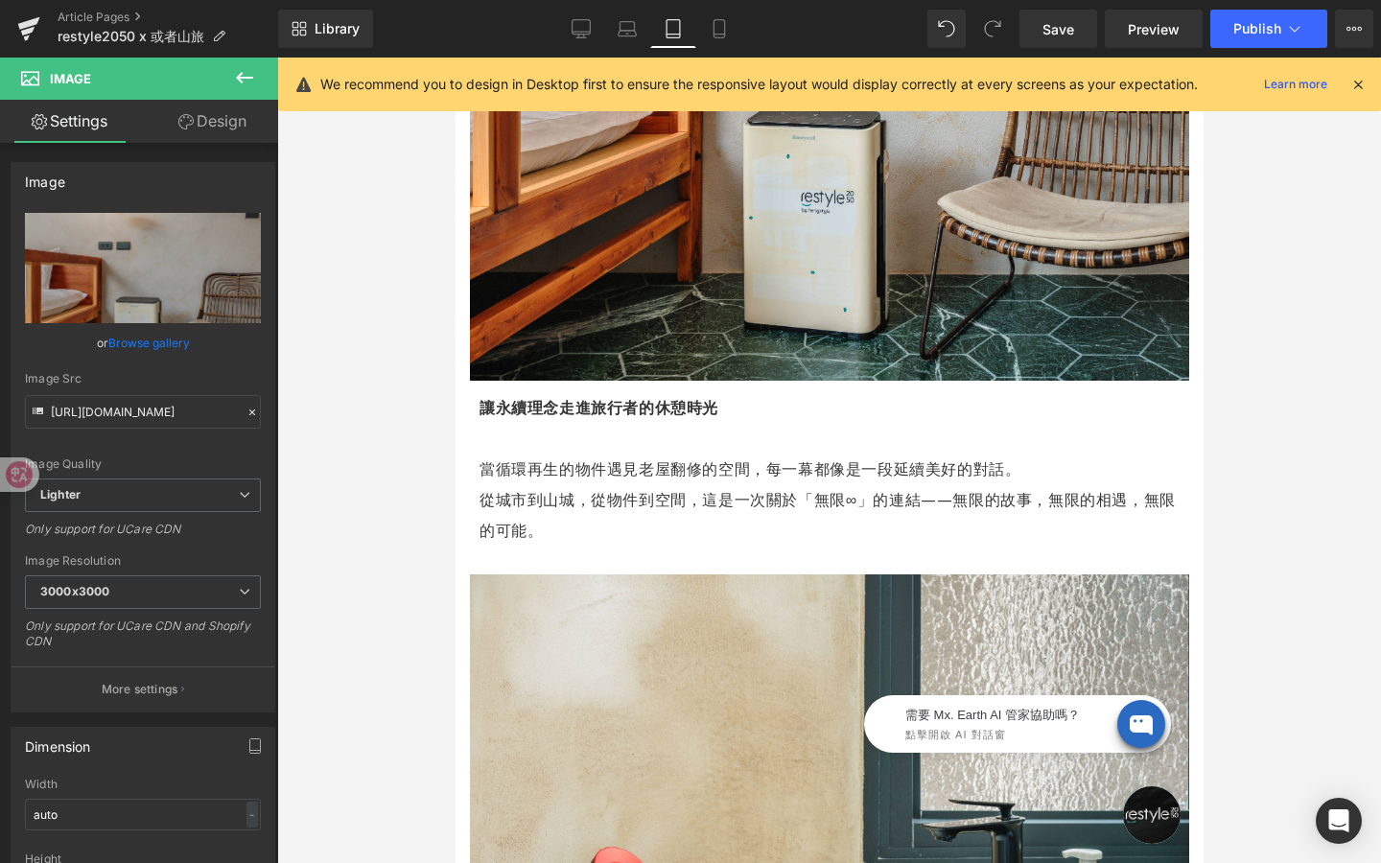
scroll to position [1683, 0]
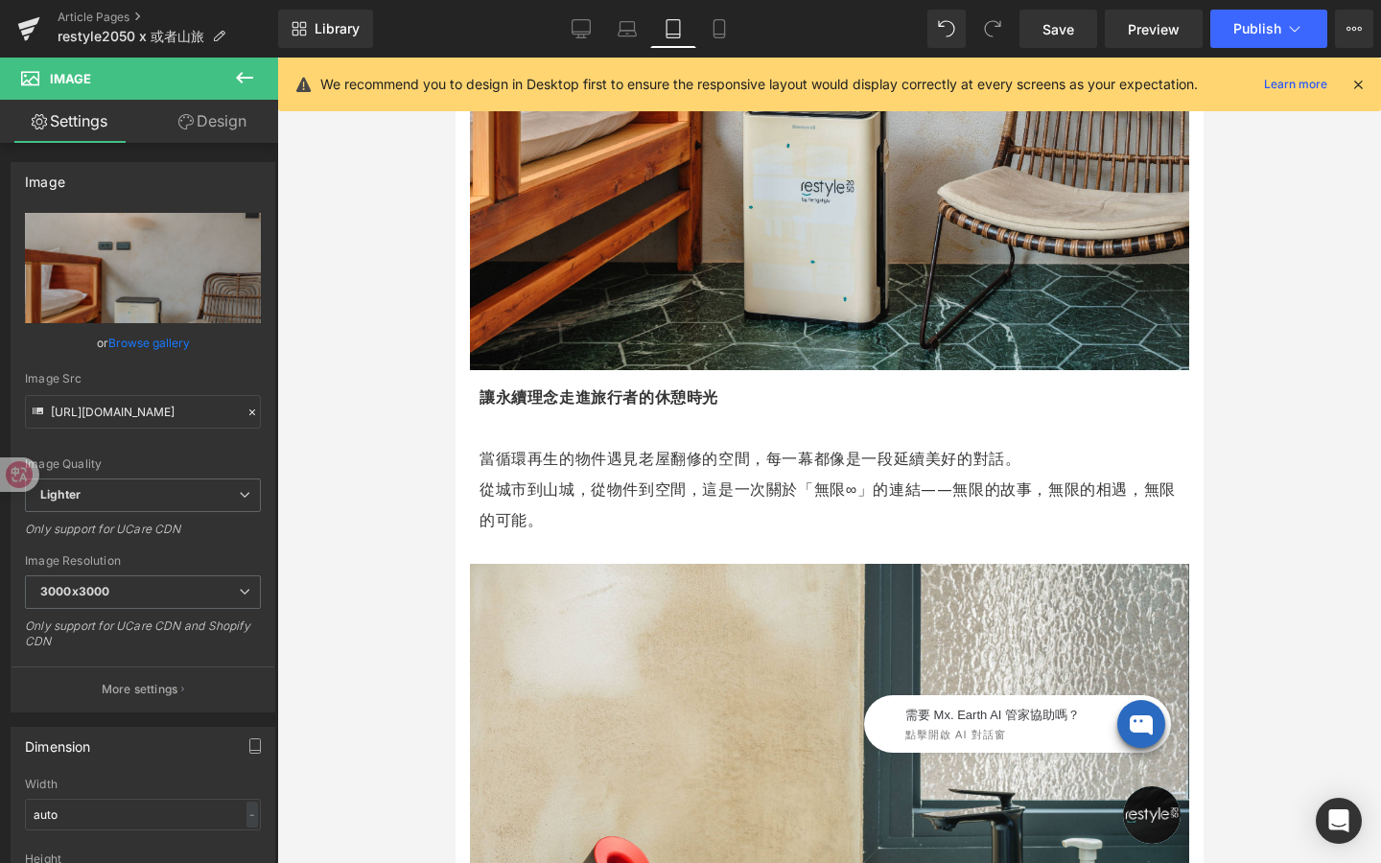
click at [558, 511] on p "從城市到山城，從物件到空間，這是一次關於「無限∞」的連結——無限的故事，無限的相遇，無限的可能。" at bounding box center [829, 504] width 700 height 61
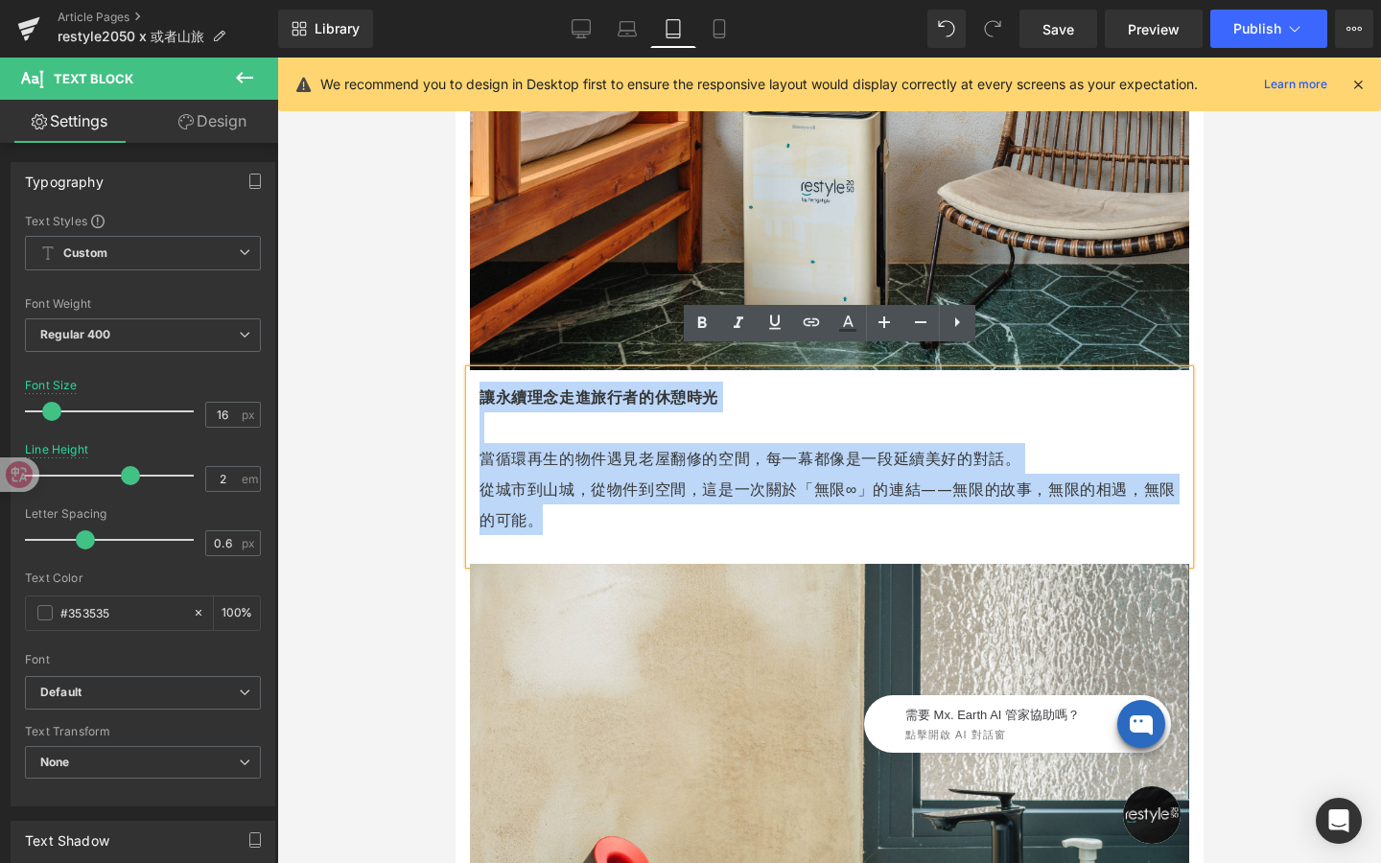
drag, startPoint x: 560, startPoint y: 501, endPoint x: 483, endPoint y: 375, distance: 147.2
click at [483, 375] on div "讓永續理念走進旅行者的休憩時光 當循環再生的物件遇見老屋翻修的空間， 每一幕都像是一段延續美好的對話。 從城市到山城，從物件到空間，這是一次關於「無限∞」的連…" at bounding box center [828, 467] width 719 height 194
copy div "讓永續理念走進旅行者的休憩時光 當循環再生的物件遇見老屋翻修的空間， 每一幕都像是一段延續美好的對話。 從城市到山城，從物件到空間，這是一次關於「無限∞」的連…"
click at [622, 497] on p "從城市到山城，從物件到空間，這是一次關於「無限∞」的連結——無限的故事，無限的相遇，無限的可能。" at bounding box center [829, 504] width 700 height 61
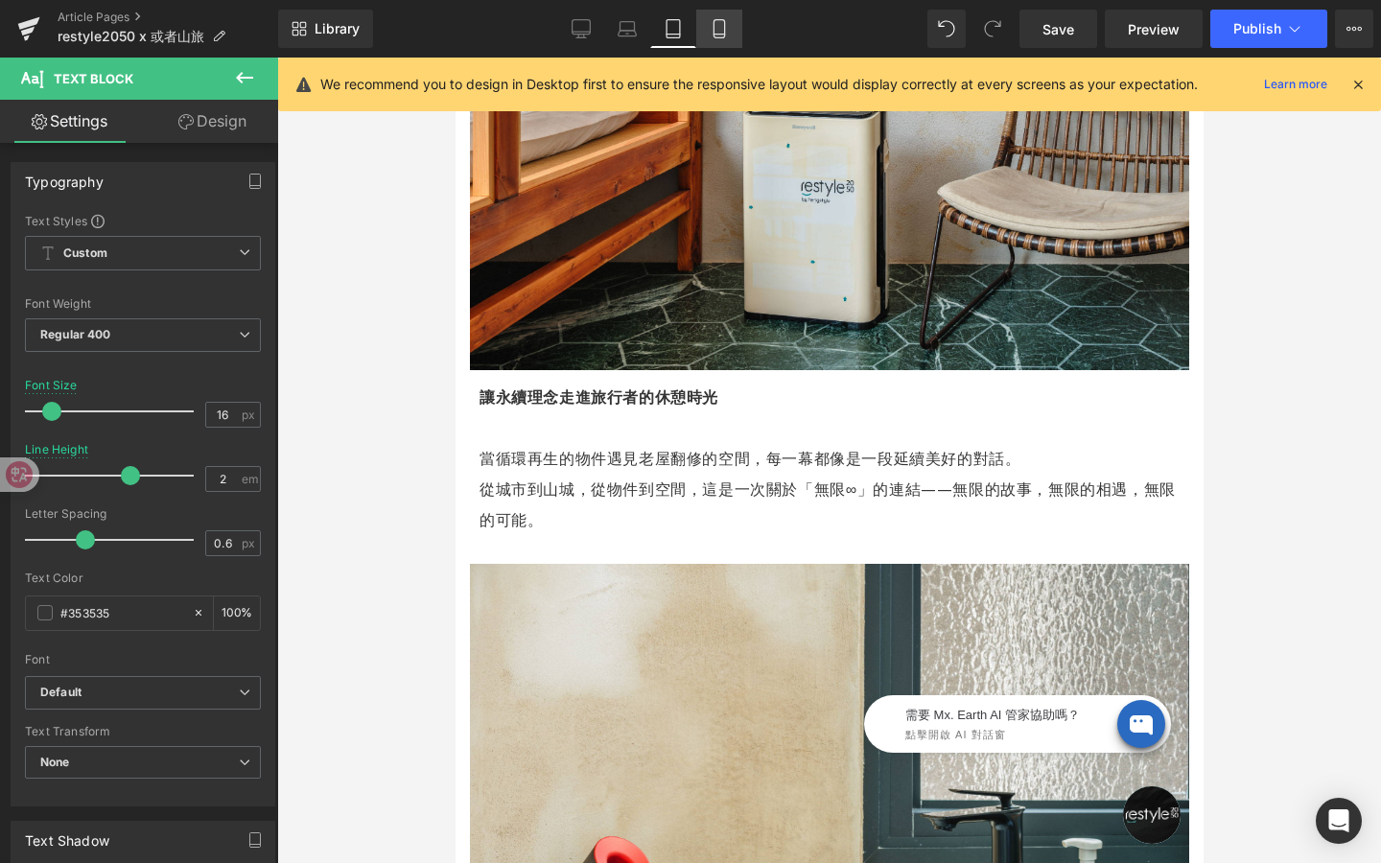
click at [714, 14] on link "Mobile" at bounding box center [719, 29] width 46 height 38
type input "14"
type input "1.4"
type input "100"
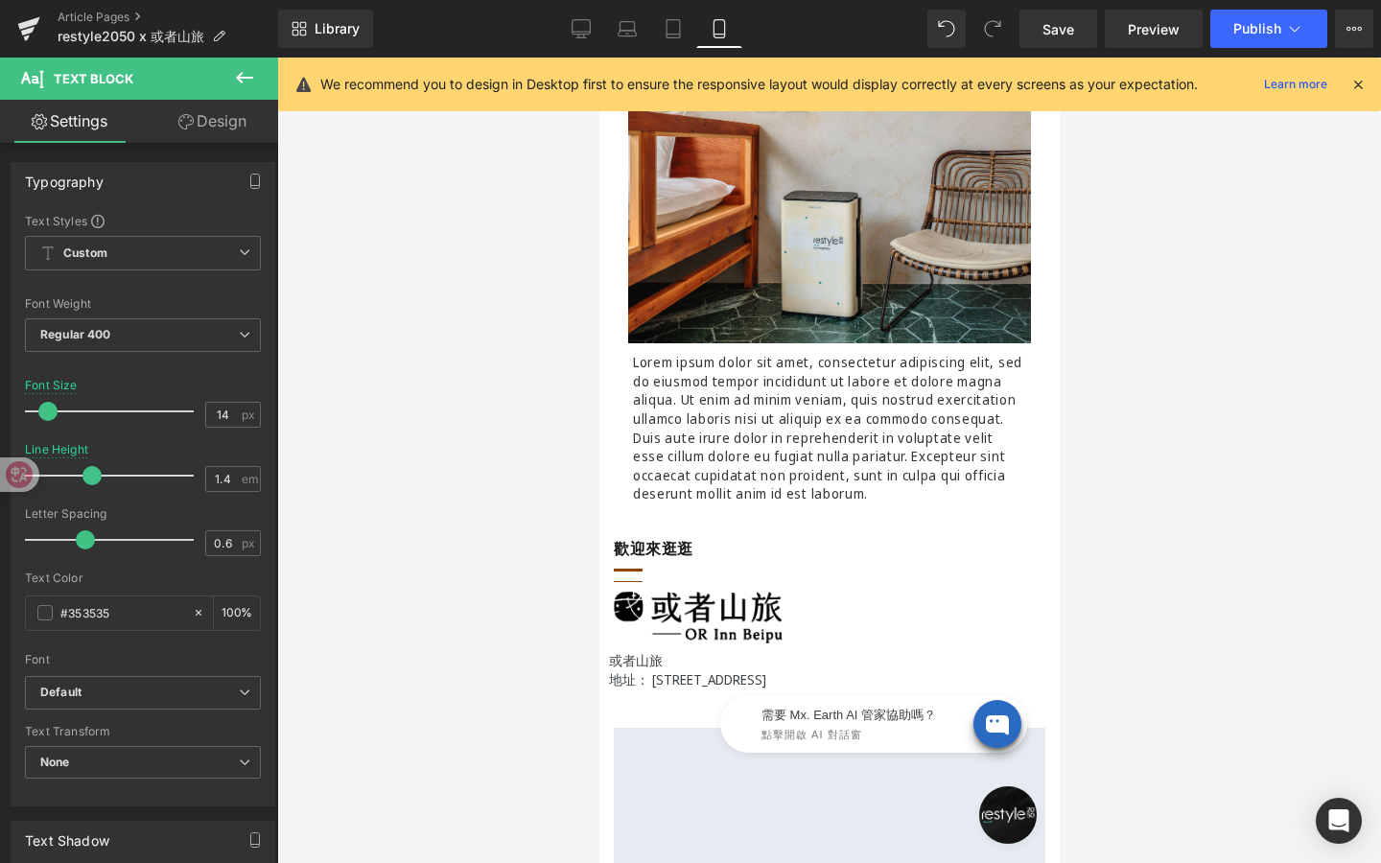
scroll to position [1102, 0]
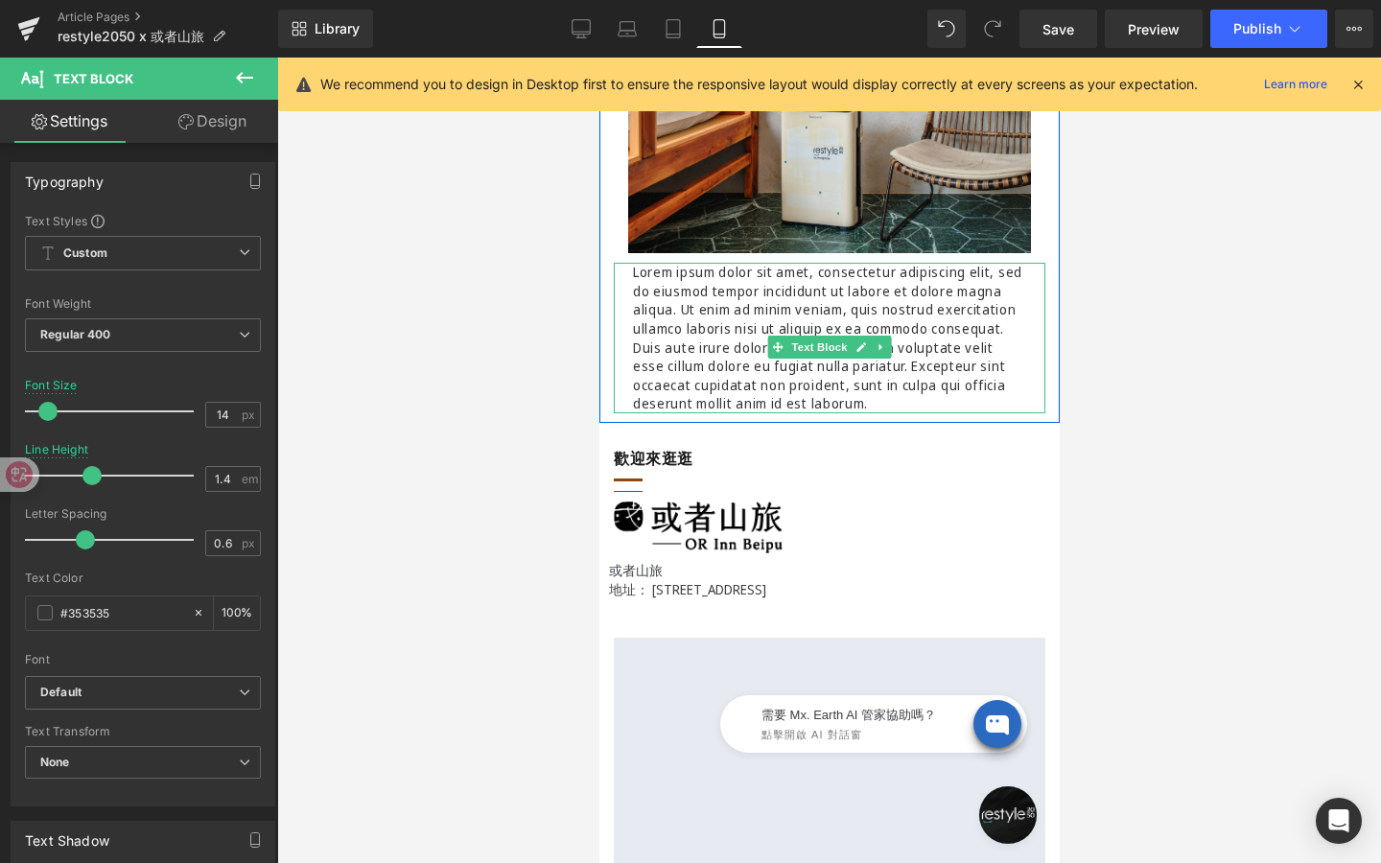
click at [791, 413] on p "Lorem ipsum dolor sit amet, consectetur adipiscing elit, sed do eiusmod tempor …" at bounding box center [828, 338] width 393 height 151
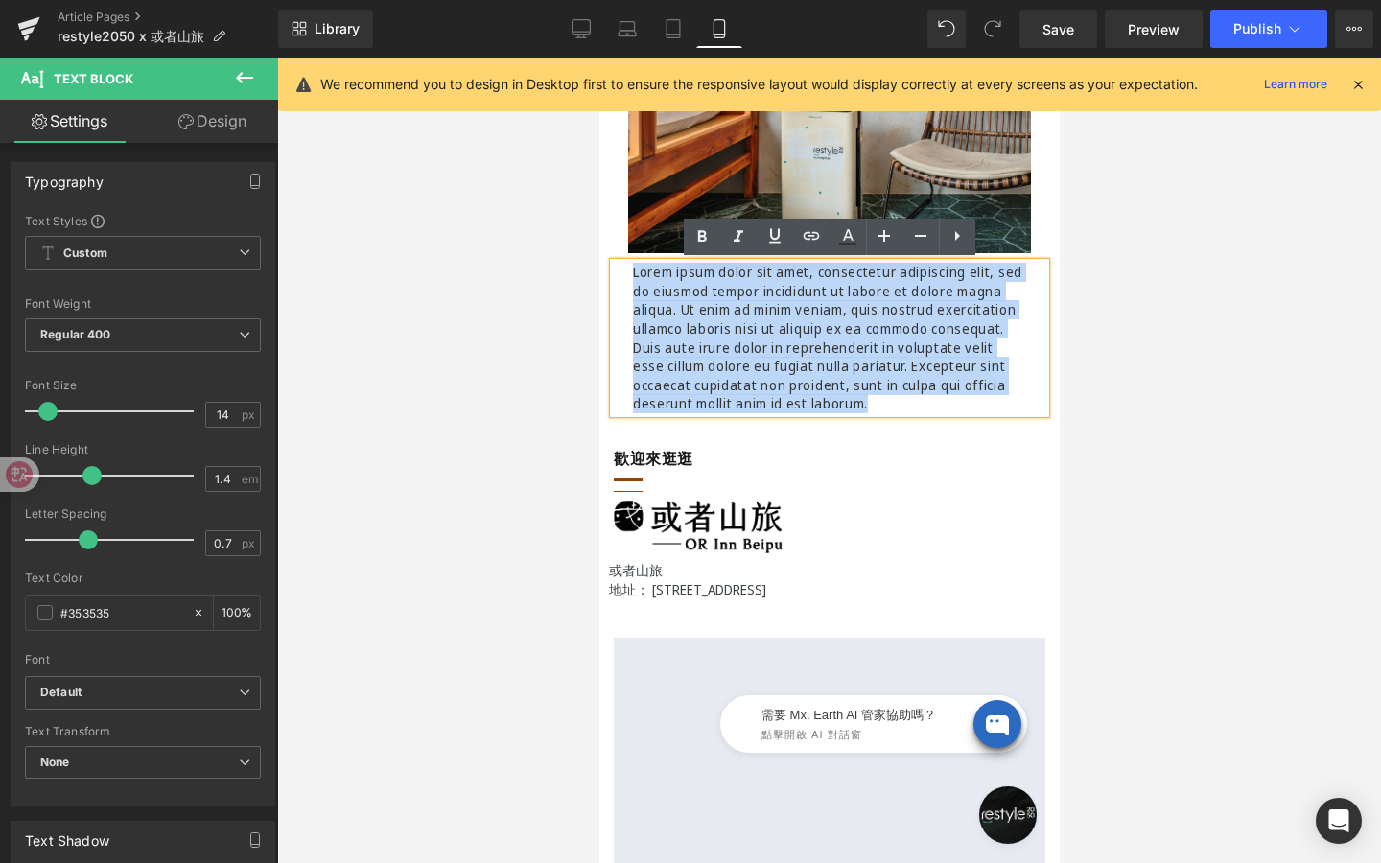
drag, startPoint x: 791, startPoint y: 426, endPoint x: 634, endPoint y: 269, distance: 221.7
click at [634, 269] on p "Lorem ipsum dolor sit amet, consectetur adipiscing elit, sed do eiusmod tempor …" at bounding box center [828, 338] width 393 height 151
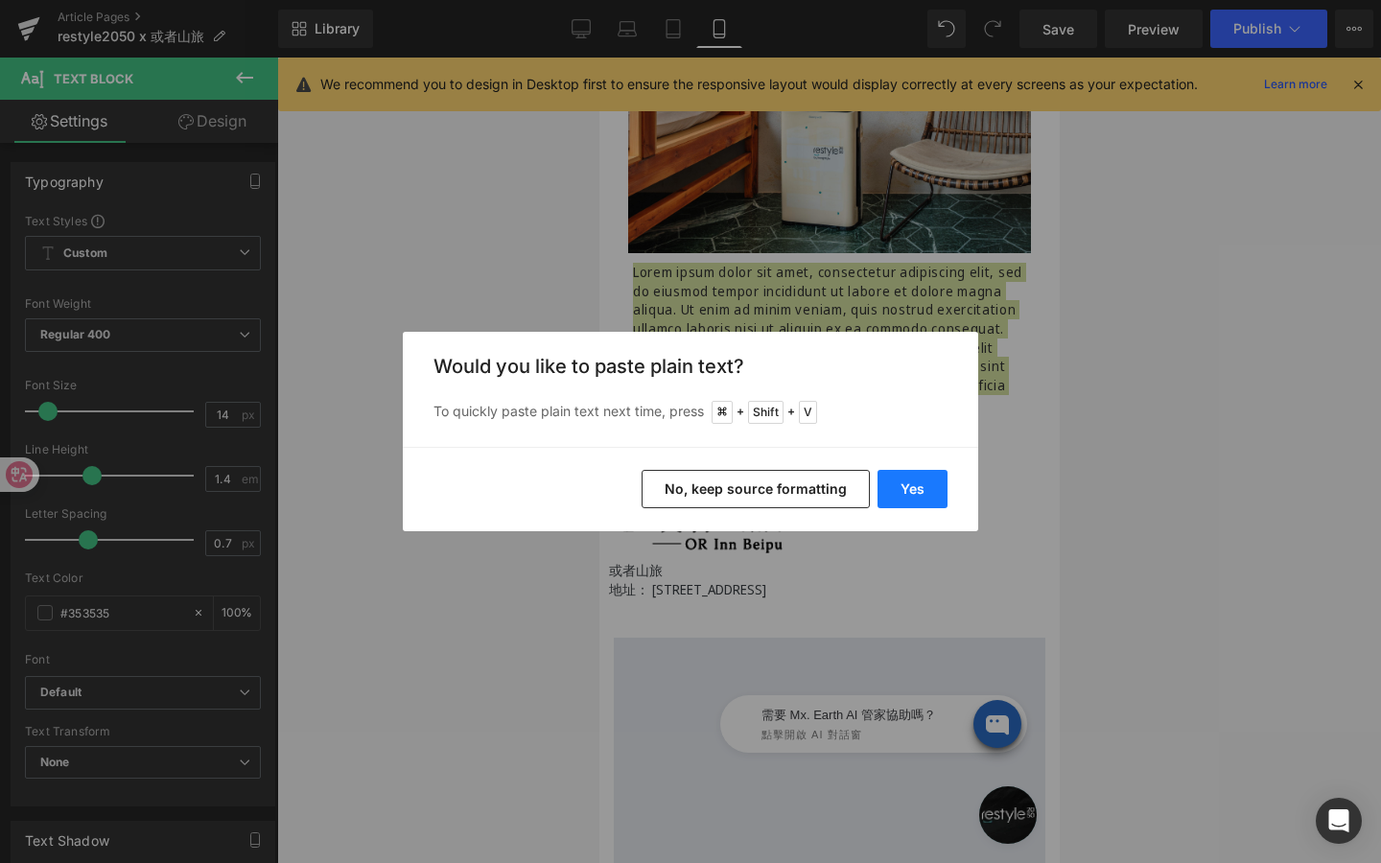
click at [927, 488] on button "Yes" at bounding box center [912, 489] width 70 height 38
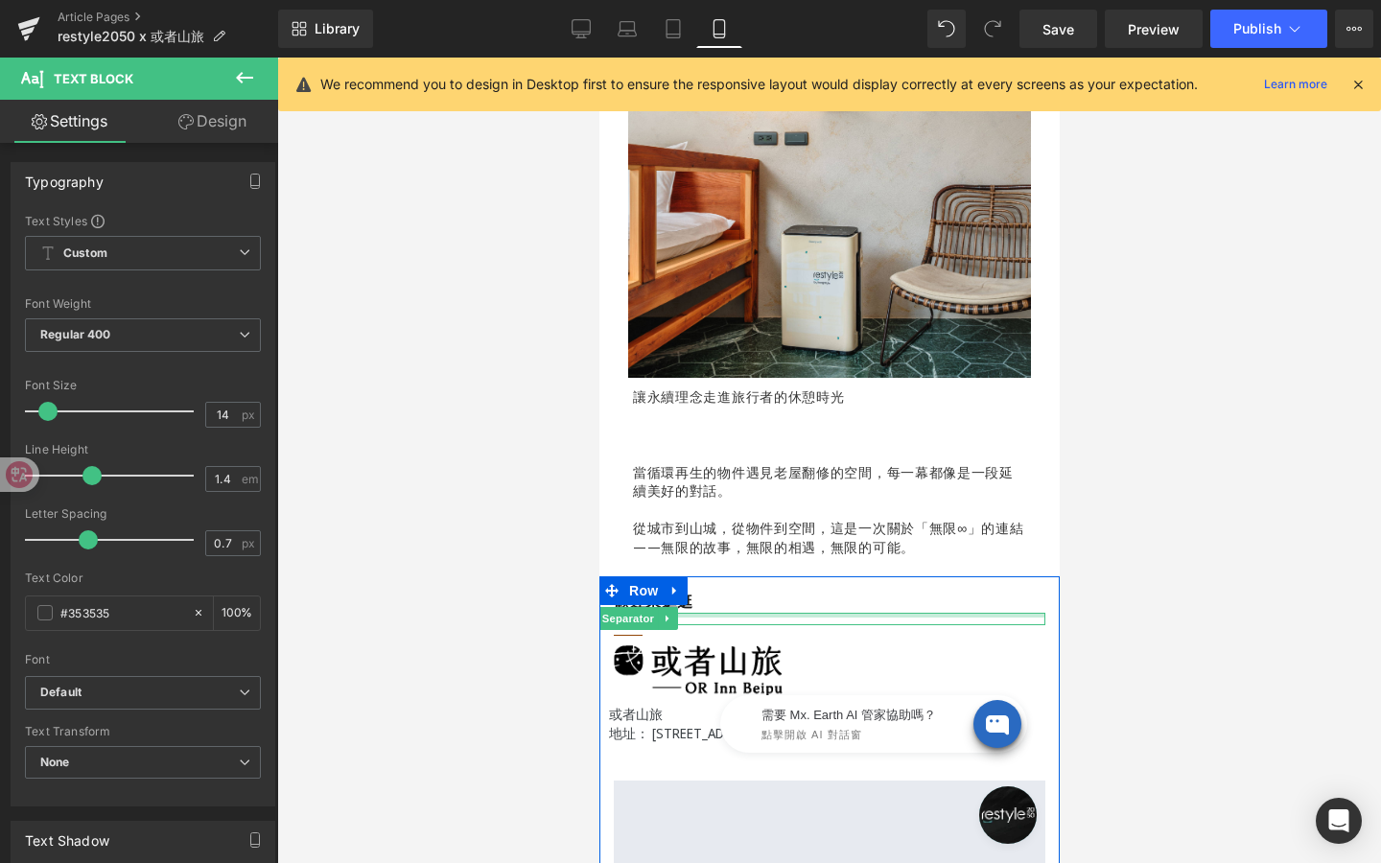
scroll to position [963, 0]
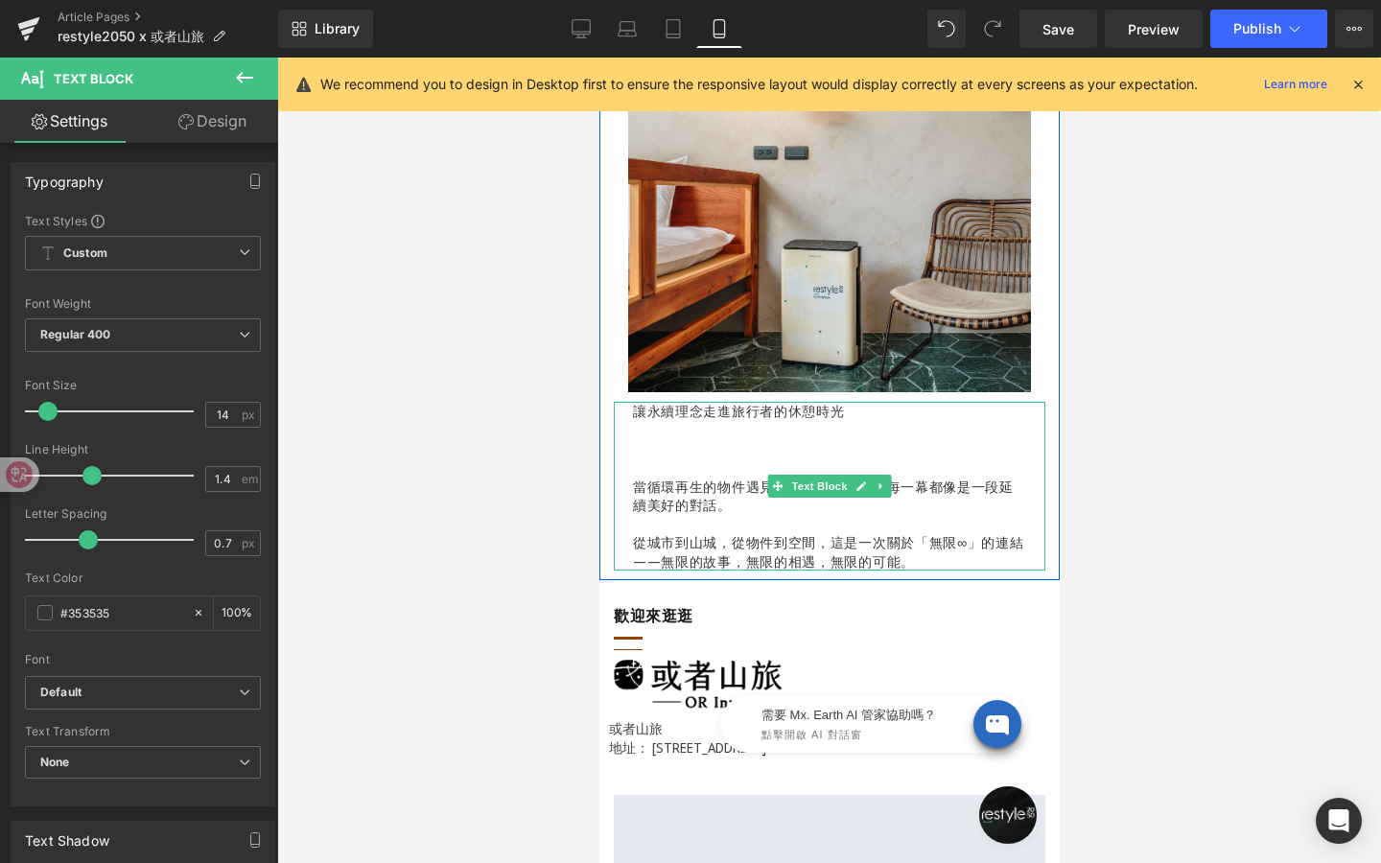
click at [673, 459] on p at bounding box center [828, 467] width 393 height 19
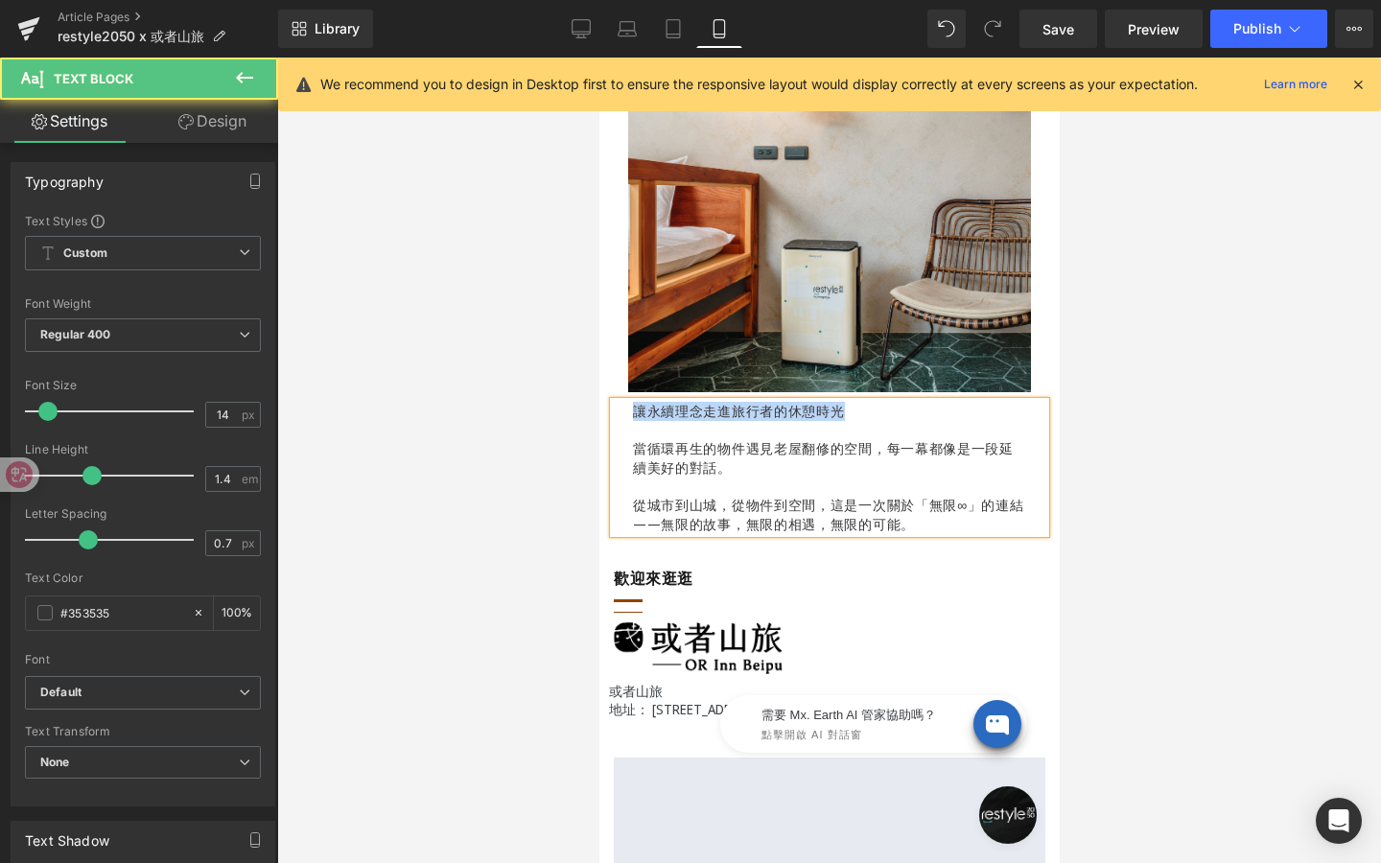
drag, startPoint x: 858, startPoint y: 405, endPoint x: 602, endPoint y: 400, distance: 256.1
click at [602, 400] on div "Image Row 讓永續理念走進旅行者的休憩時光 當循環再生的物件遇見老屋翻修的空間，每一幕都像是一段延續美好的對話。 從城市到山城，從物件到空間，這是一次…" at bounding box center [828, 247] width 460 height 573
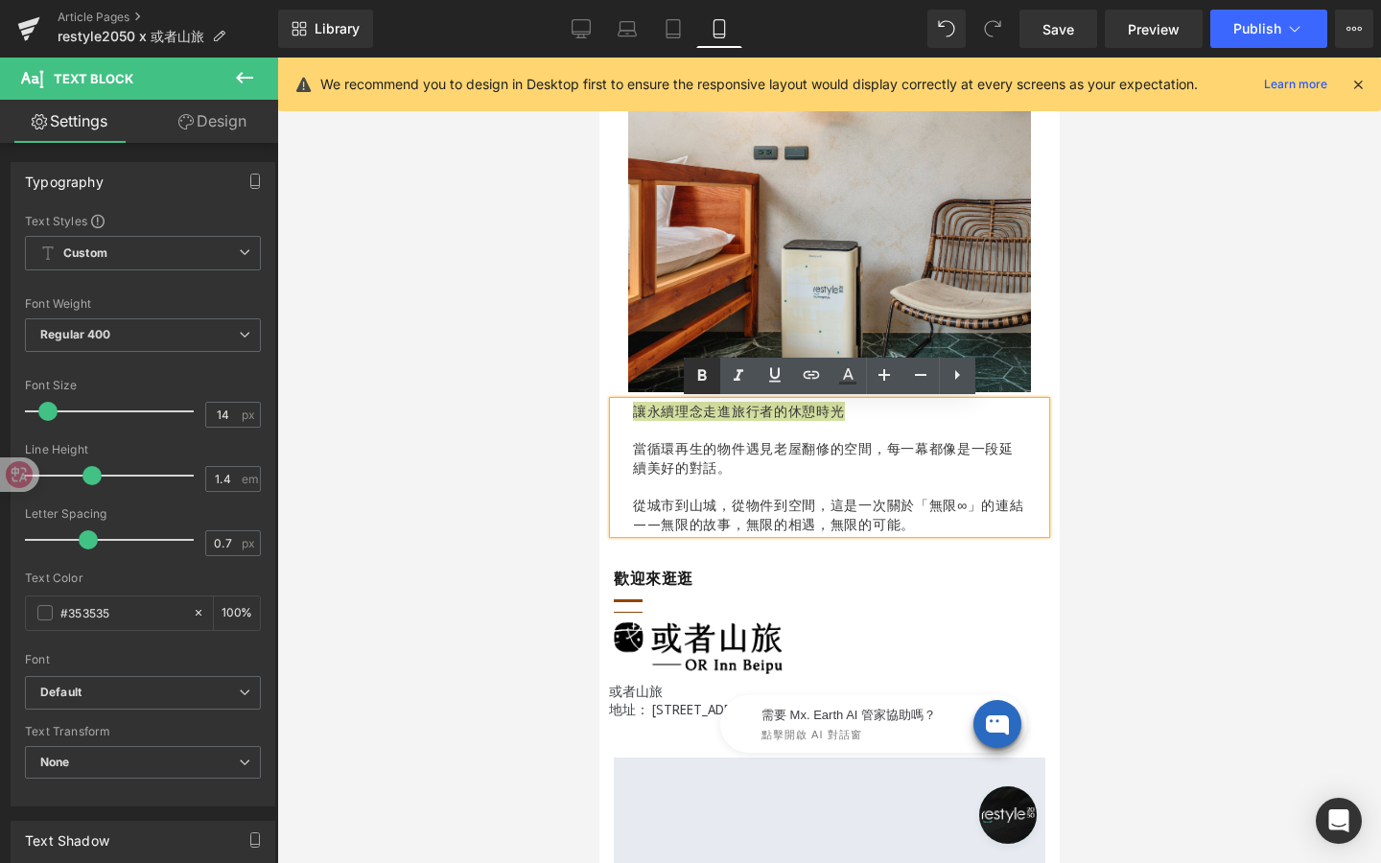
click at [703, 384] on icon at bounding box center [701, 375] width 23 height 23
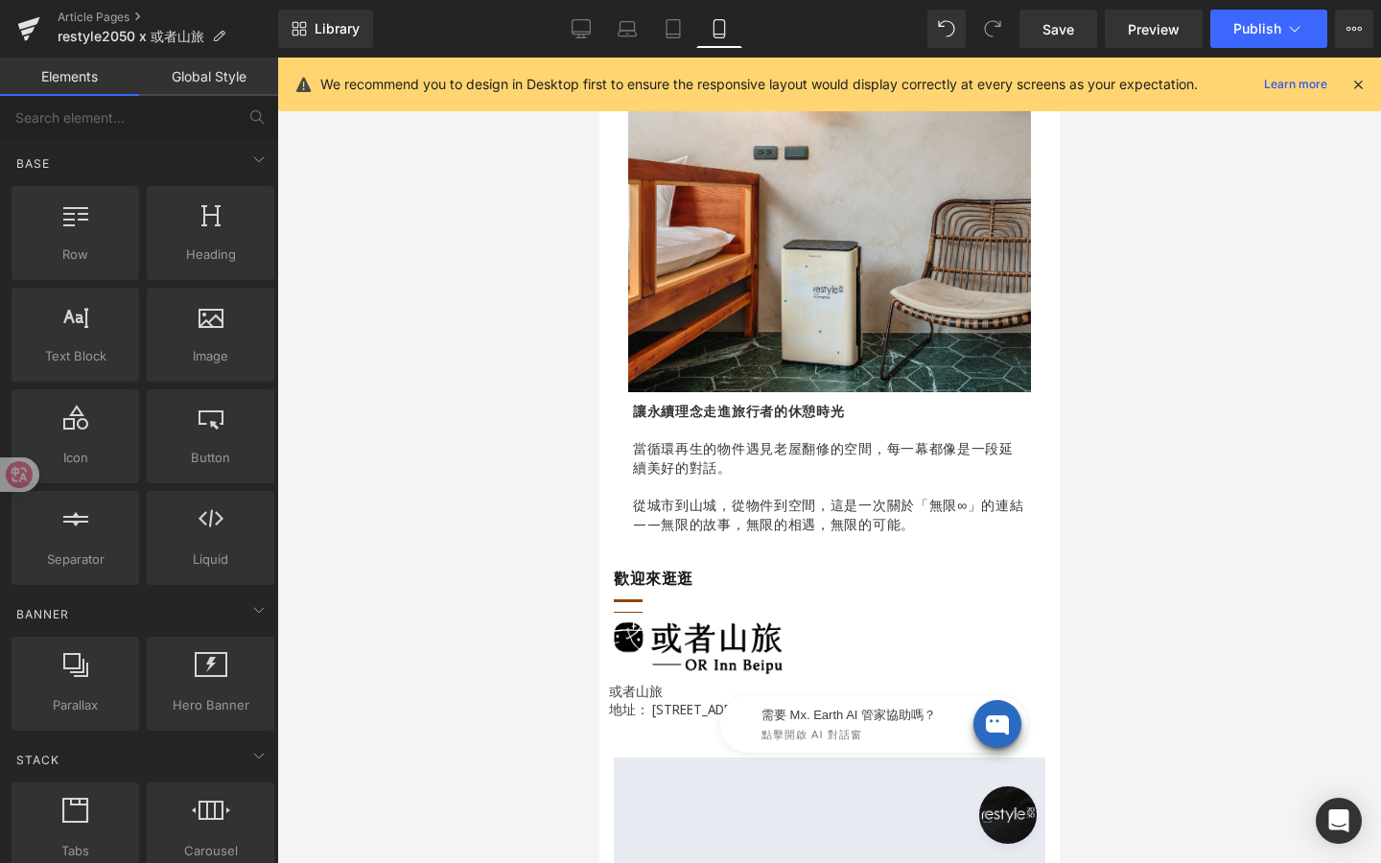
click at [452, 591] on div at bounding box center [829, 461] width 1104 height 806
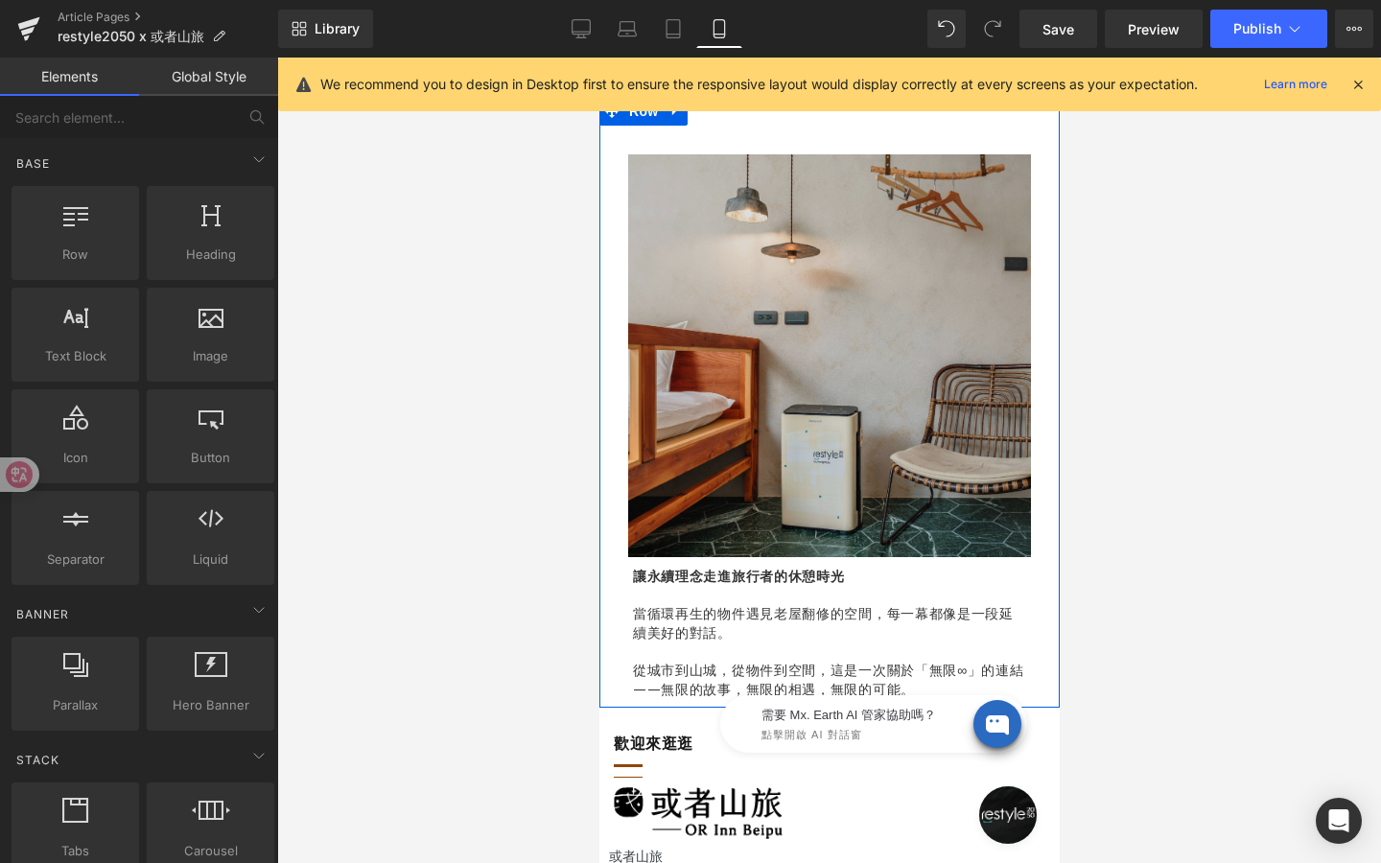
scroll to position [780, 0]
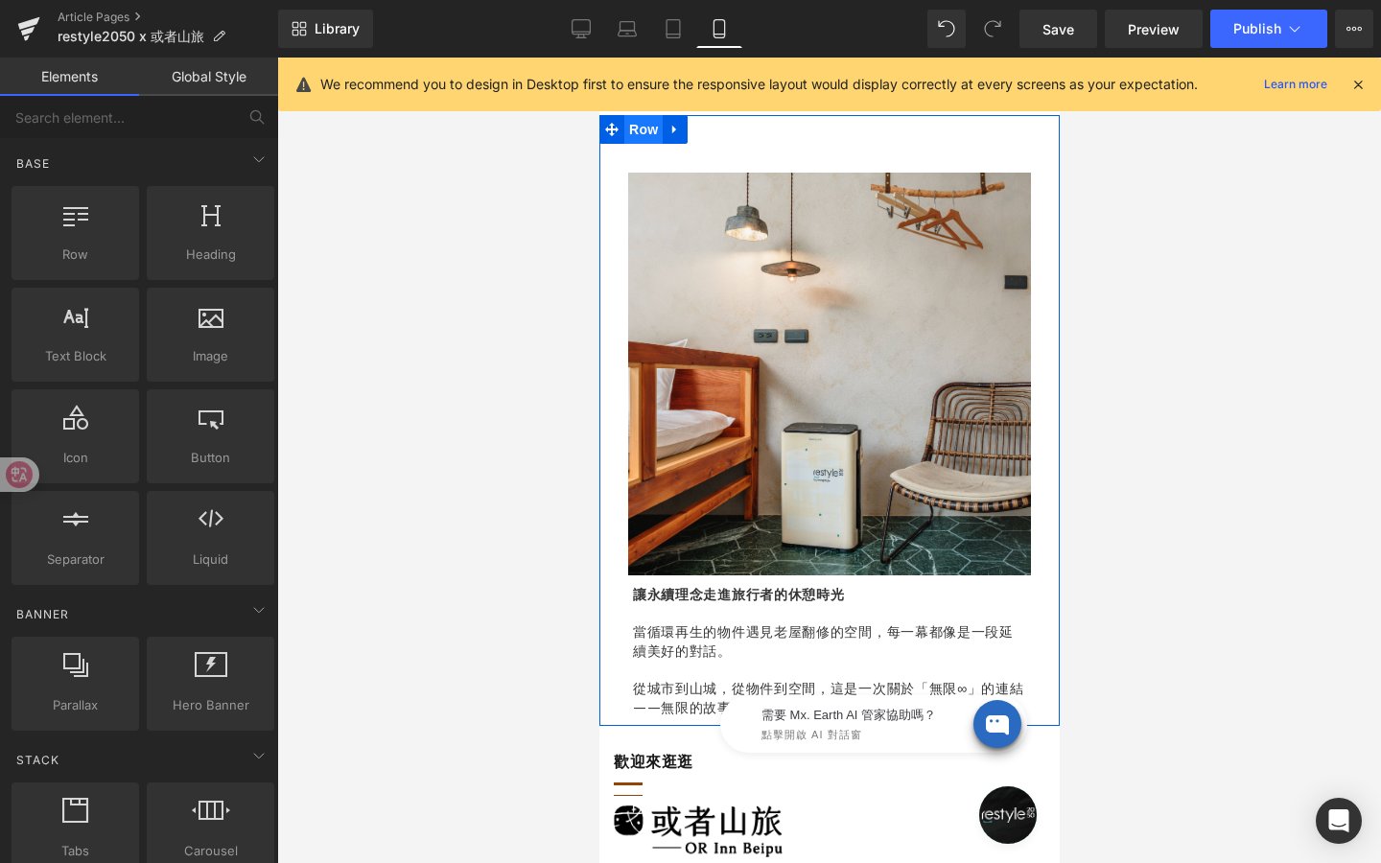
click at [637, 130] on span "Row" at bounding box center [642, 129] width 38 height 29
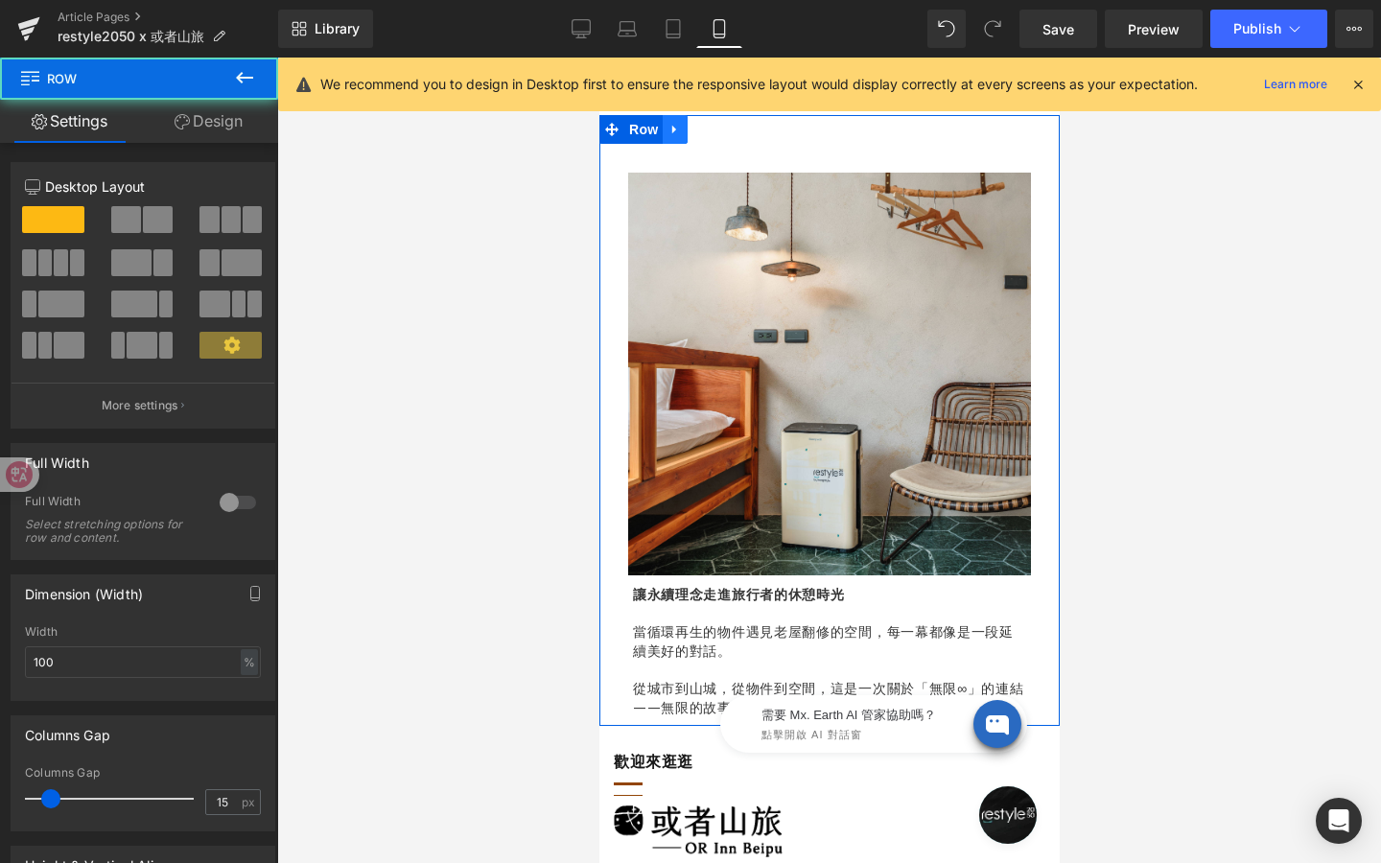
click at [675, 128] on icon at bounding box center [673, 130] width 4 height 9
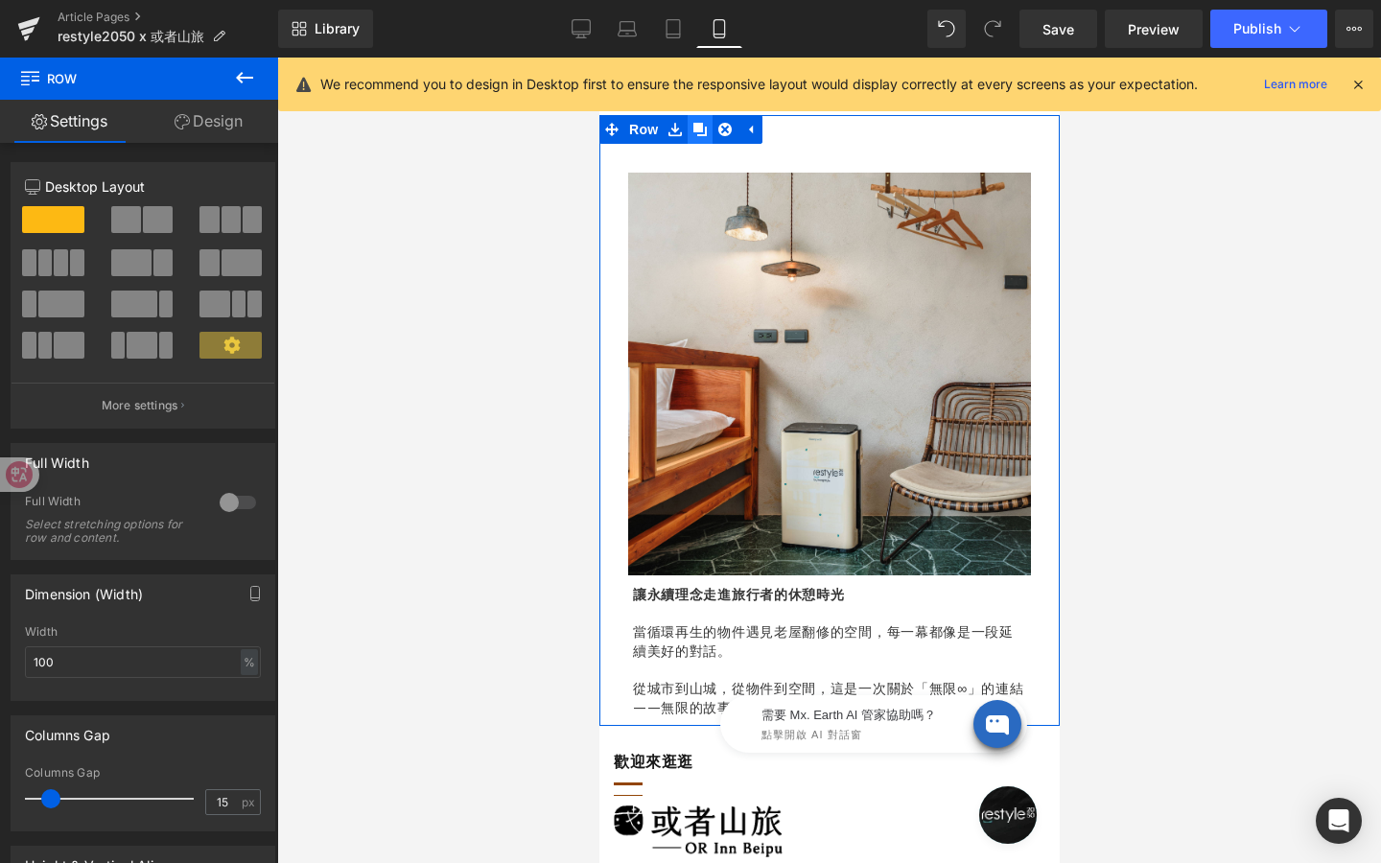
click at [704, 127] on icon at bounding box center [698, 129] width 13 height 13
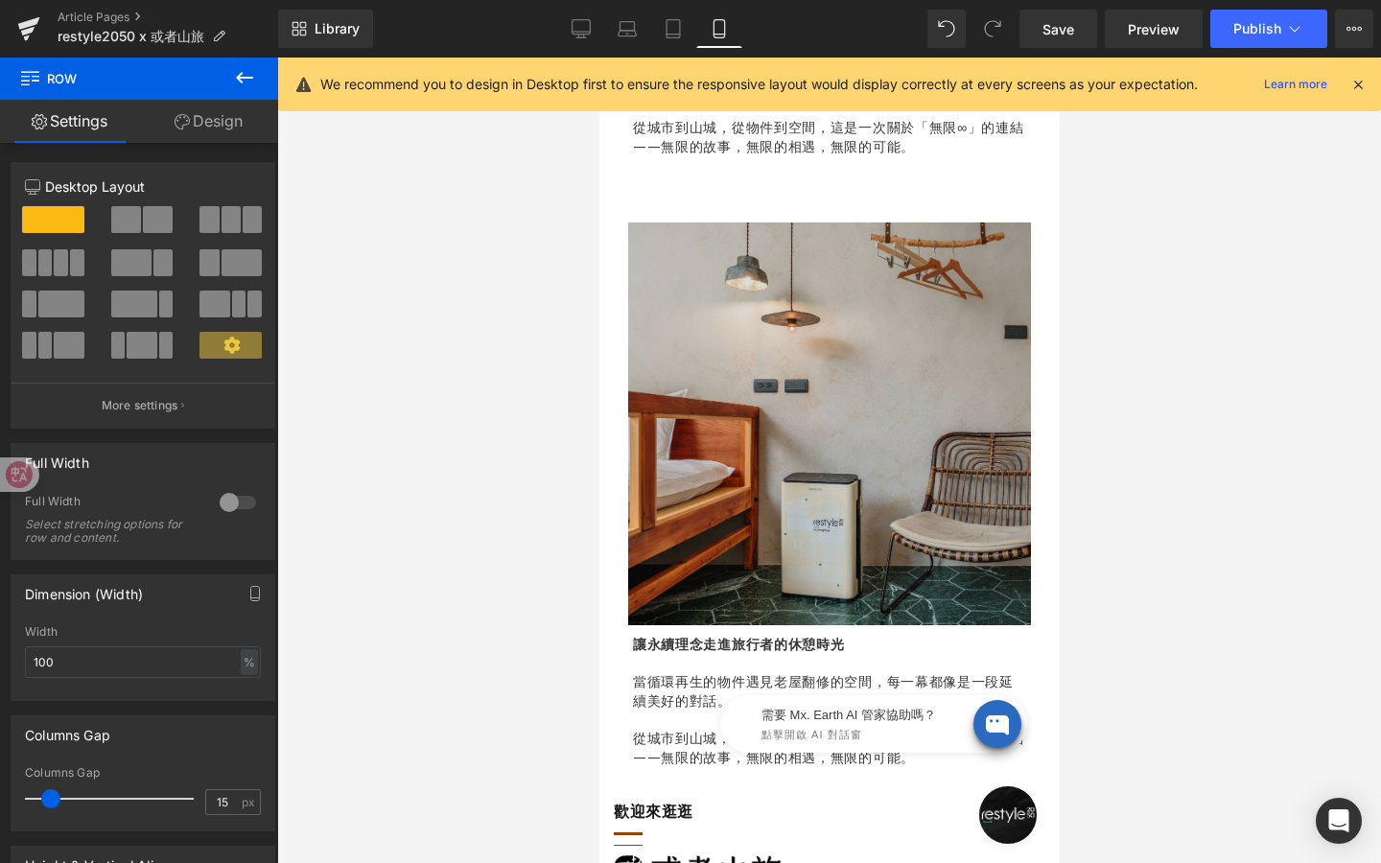
scroll to position [1371, 0]
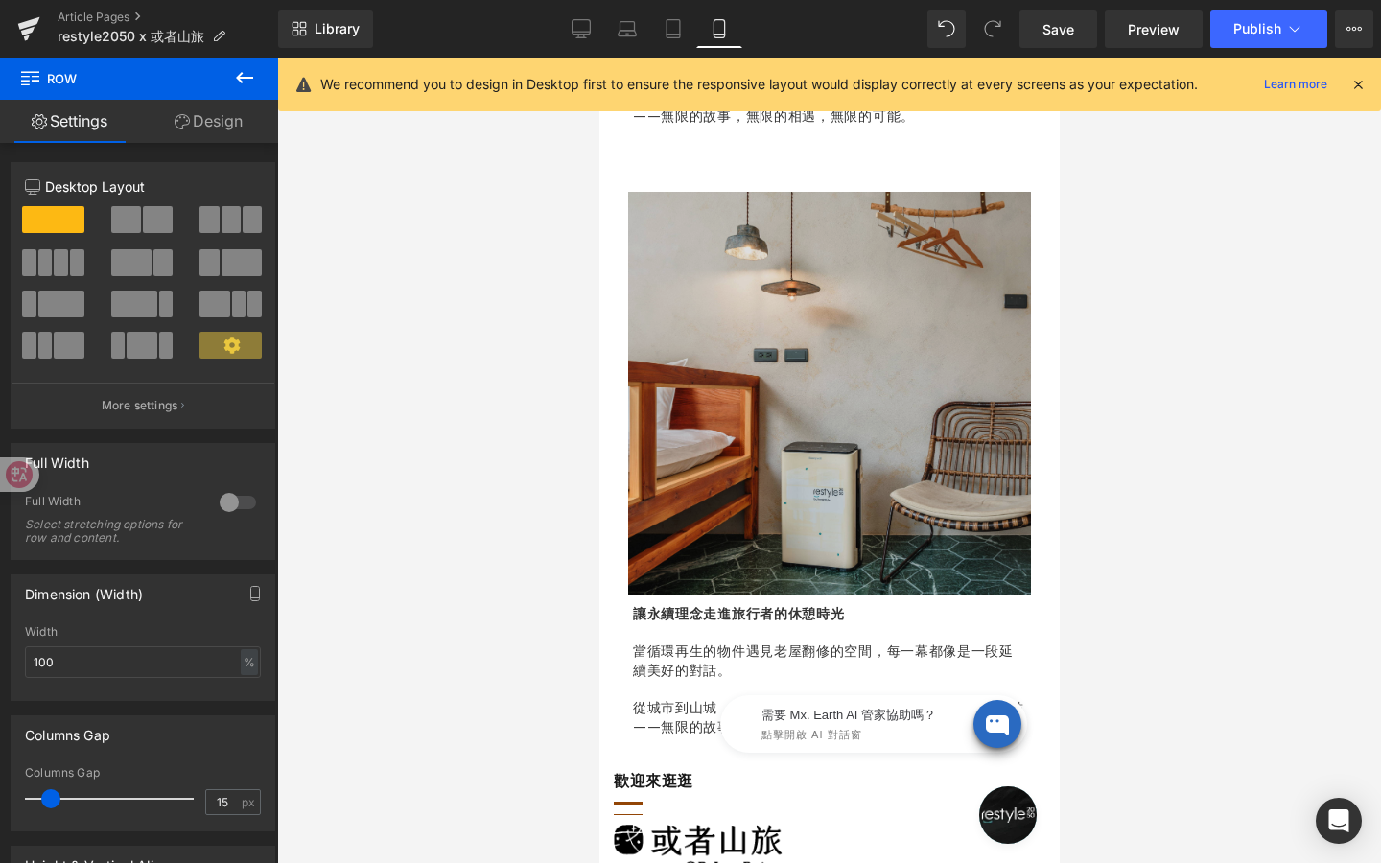
click at [666, 202] on img at bounding box center [828, 393] width 403 height 403
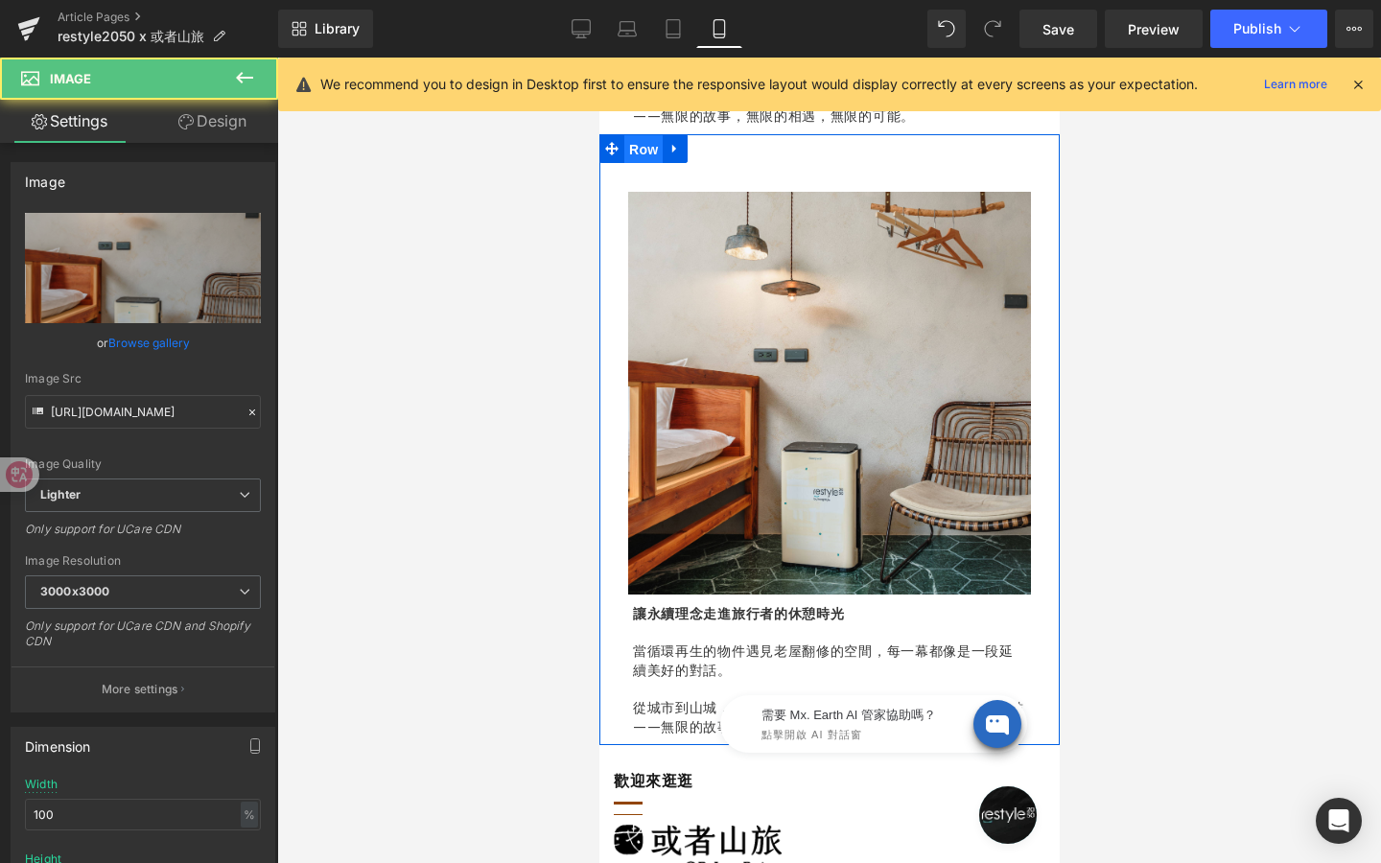
click at [651, 148] on span "Row" at bounding box center [642, 149] width 38 height 29
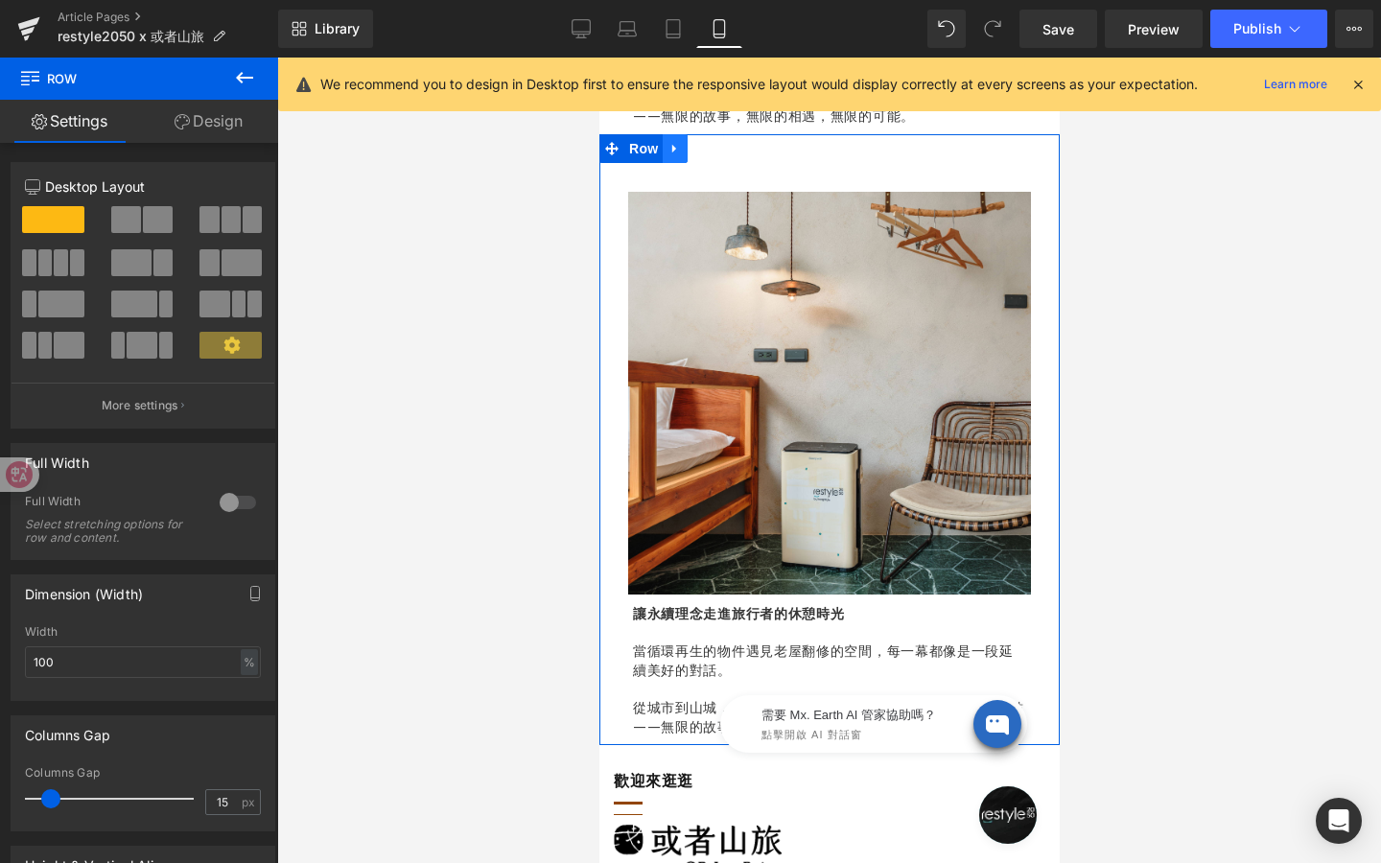
click at [671, 152] on icon at bounding box center [673, 149] width 4 height 9
click at [700, 147] on icon at bounding box center [698, 148] width 13 height 13
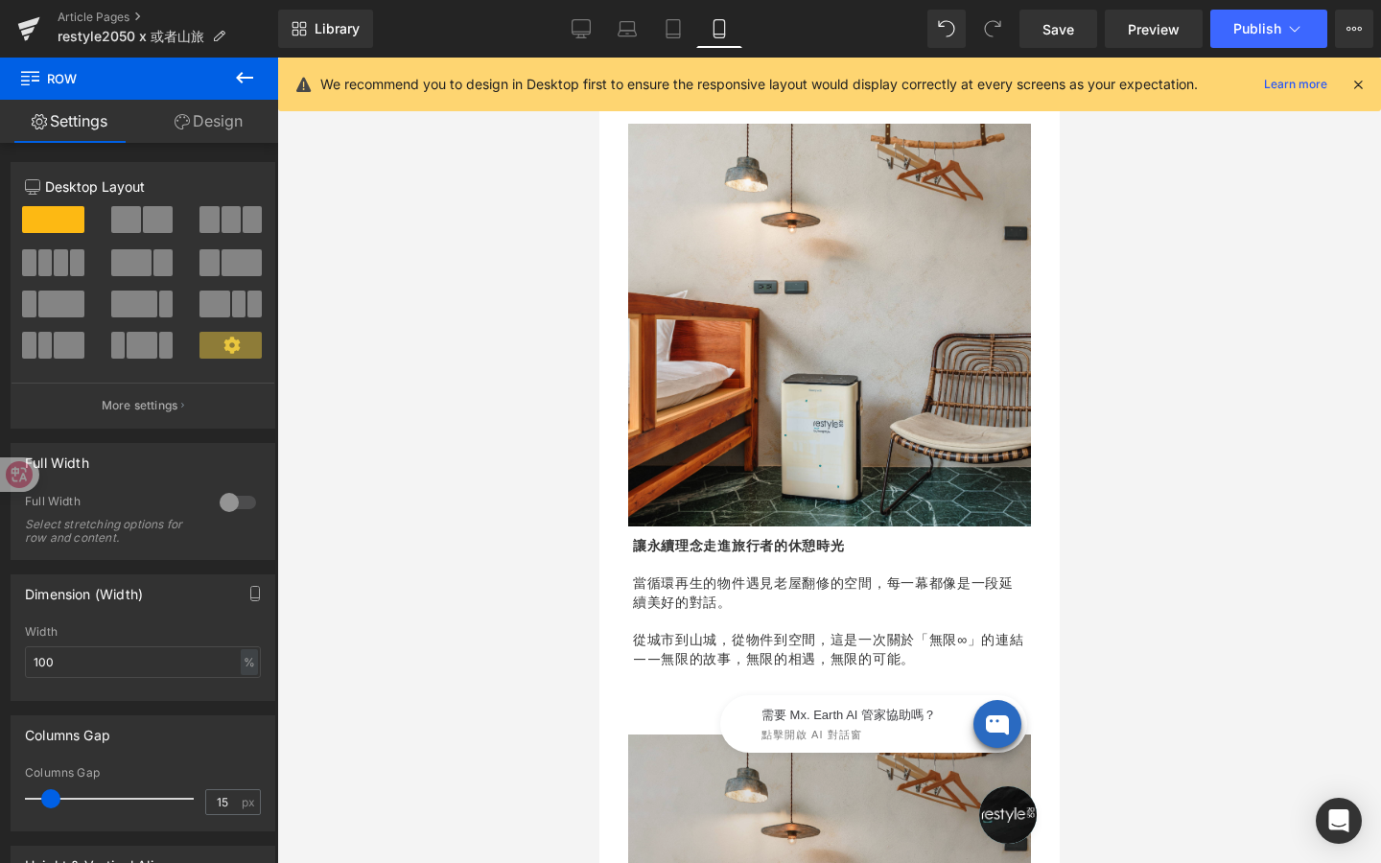
scroll to position [1436, 0]
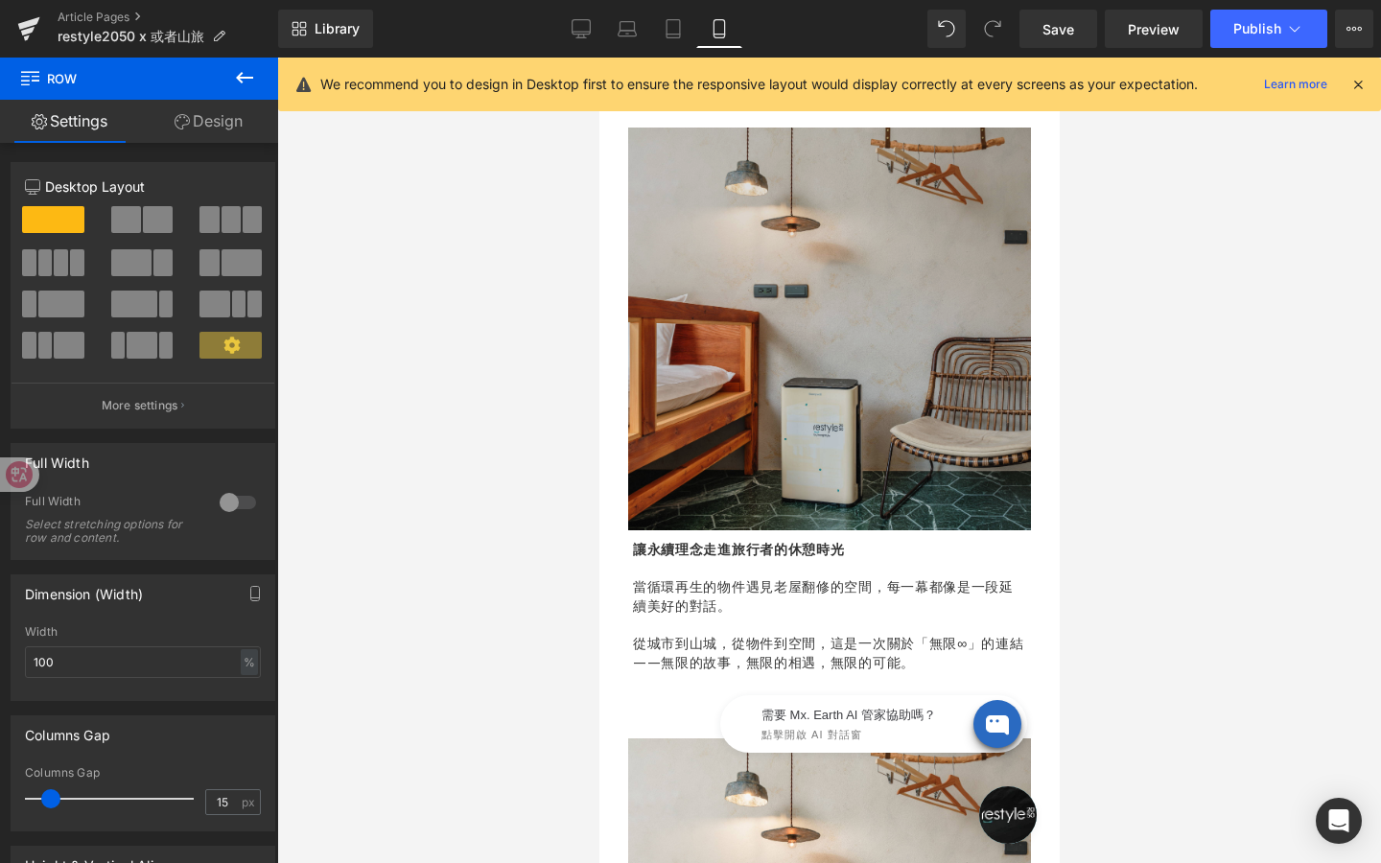
click at [810, 391] on img at bounding box center [828, 329] width 403 height 403
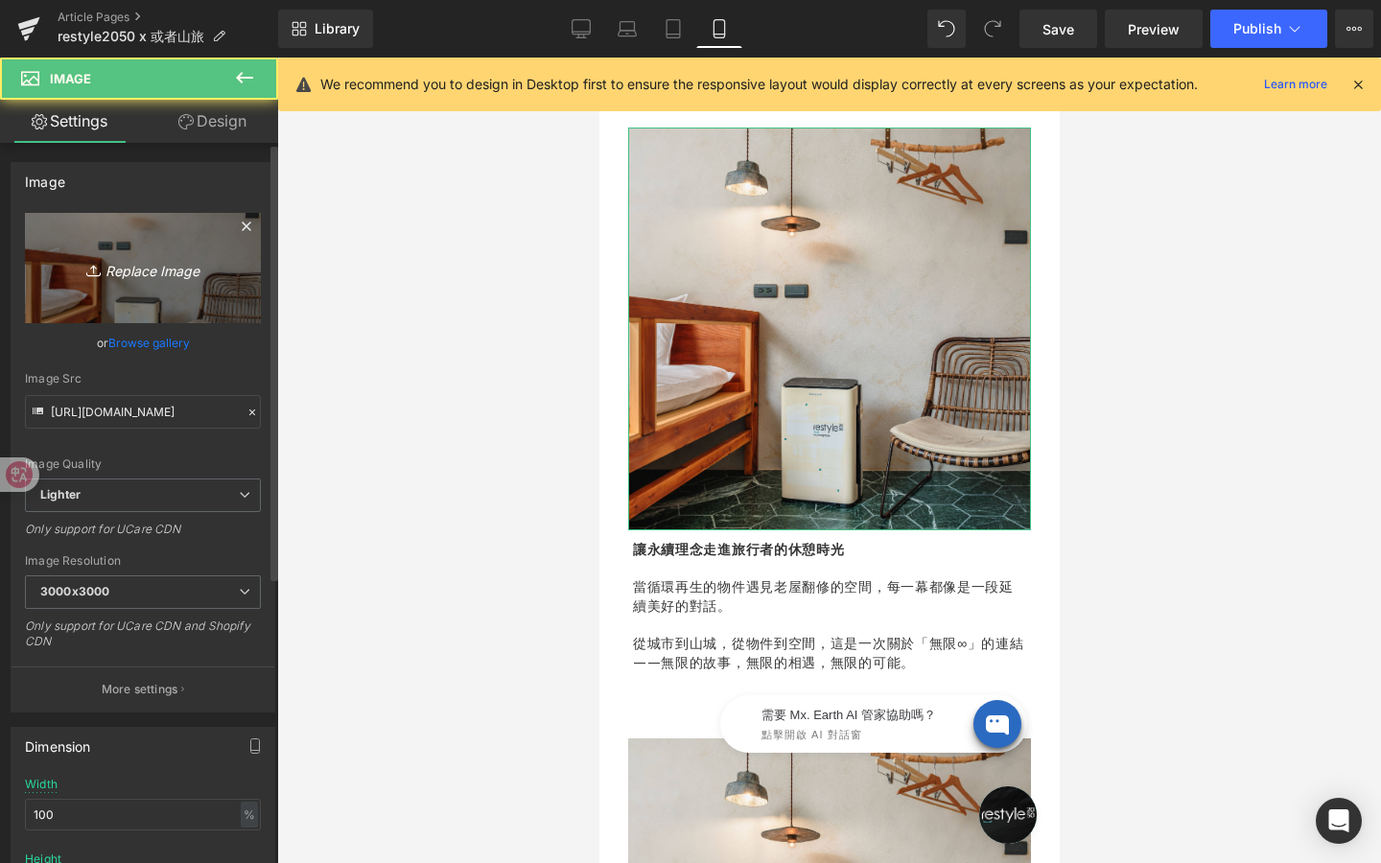
click at [172, 274] on icon "Replace Image" at bounding box center [142, 268] width 153 height 24
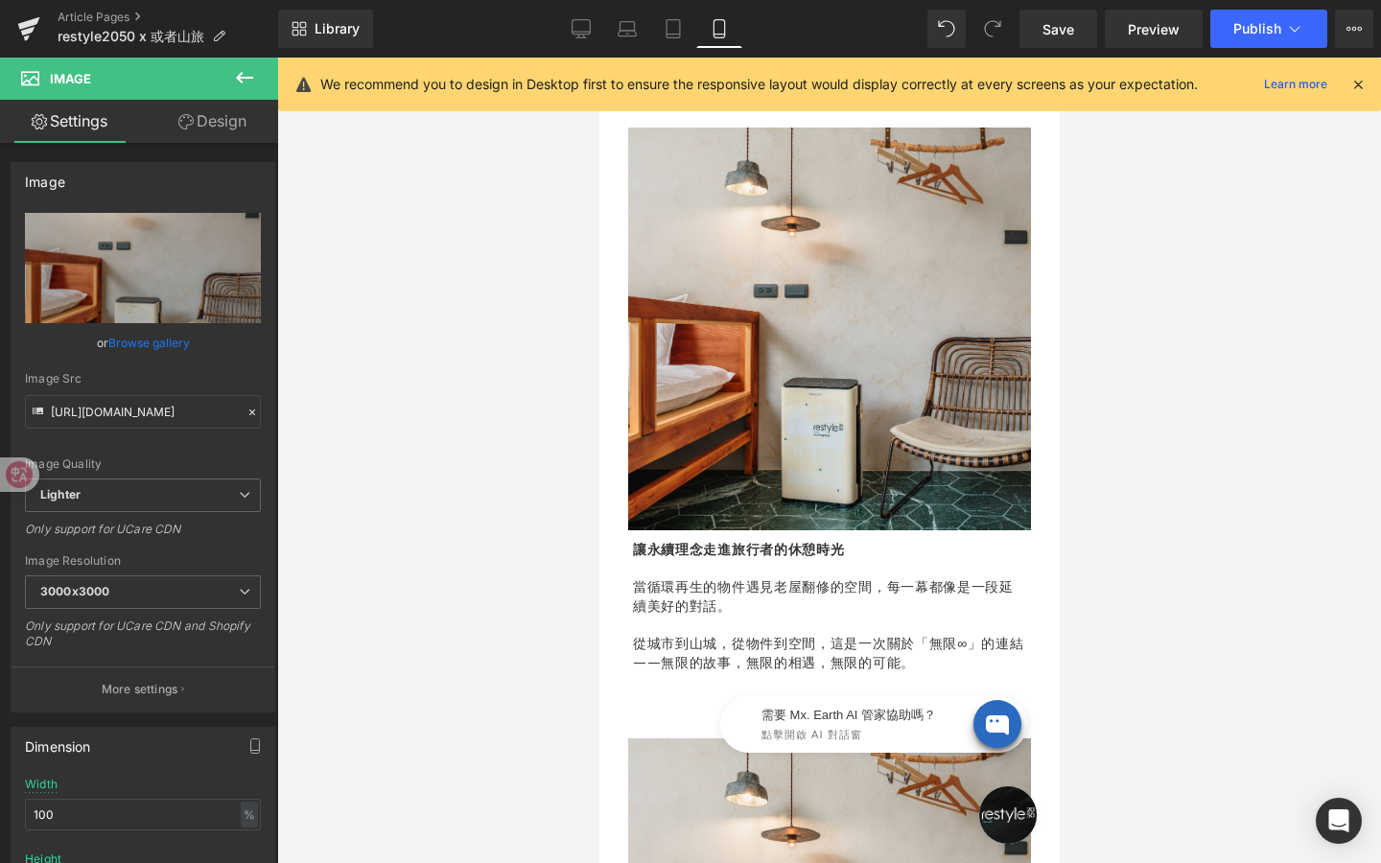
type input "C:\fakepath\或者山旅 image-3_1000*1000.jpg"
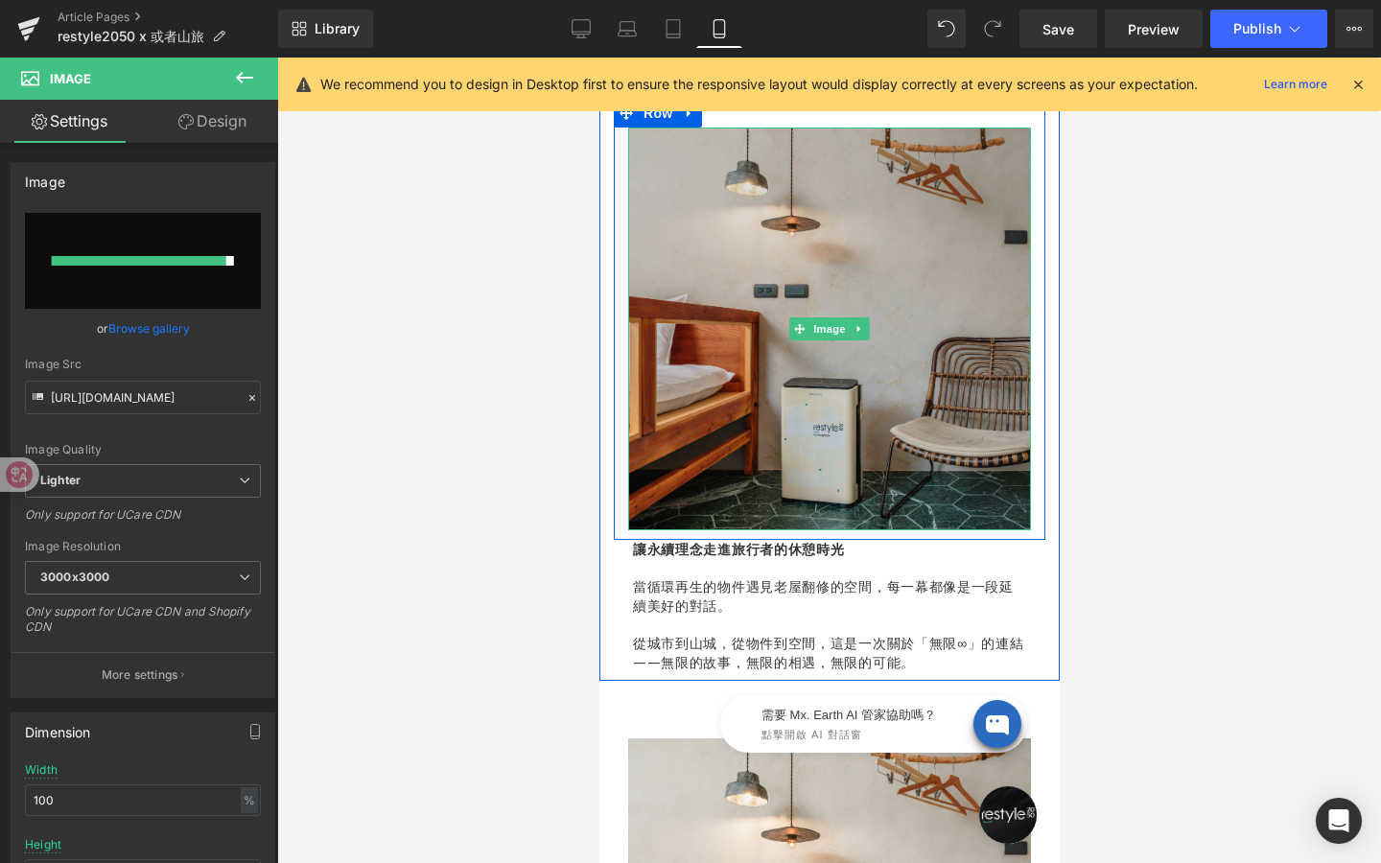
type input "[URL][DOMAIN_NAME]"
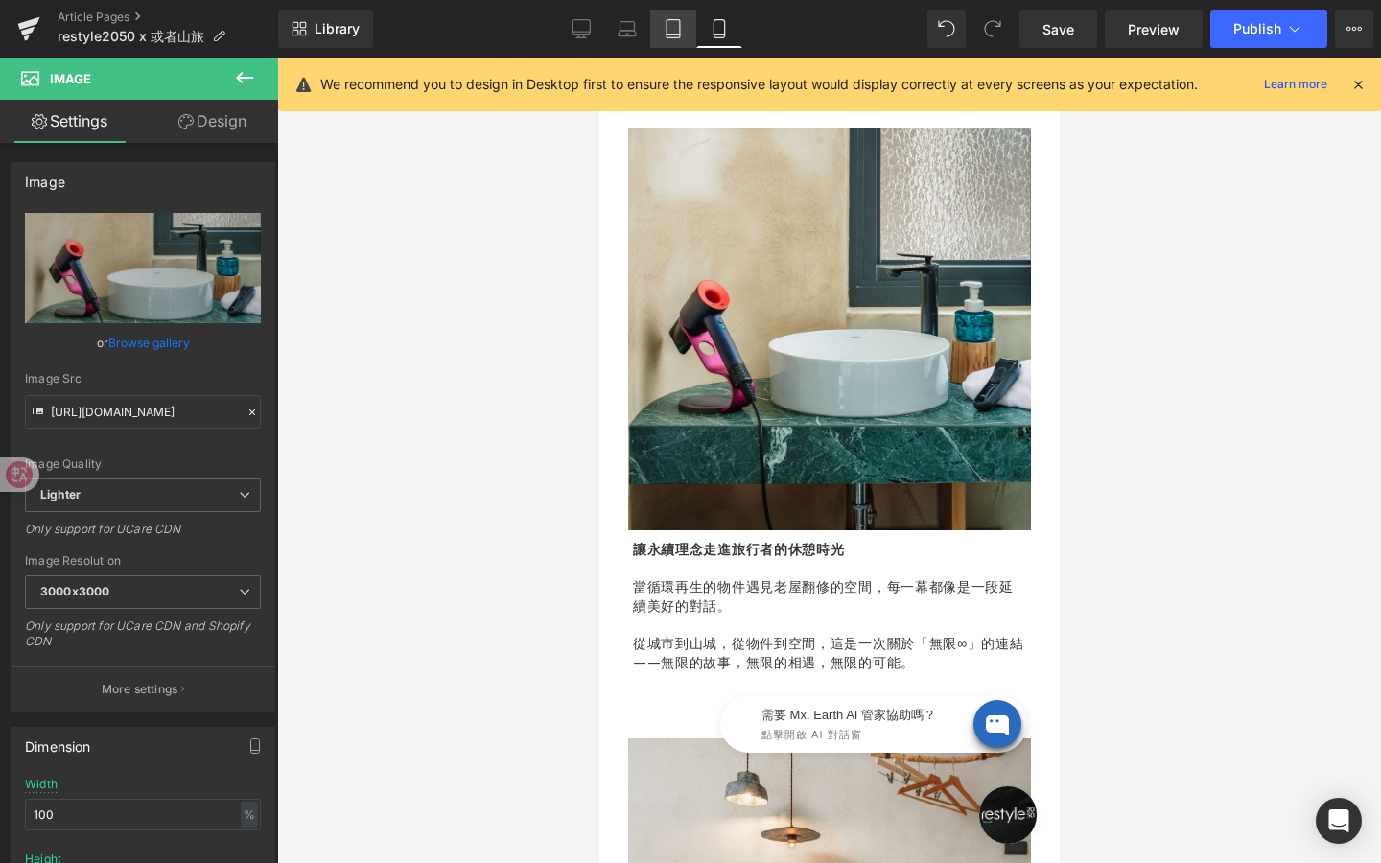
click at [674, 30] on icon at bounding box center [673, 28] width 19 height 19
type input "auto"
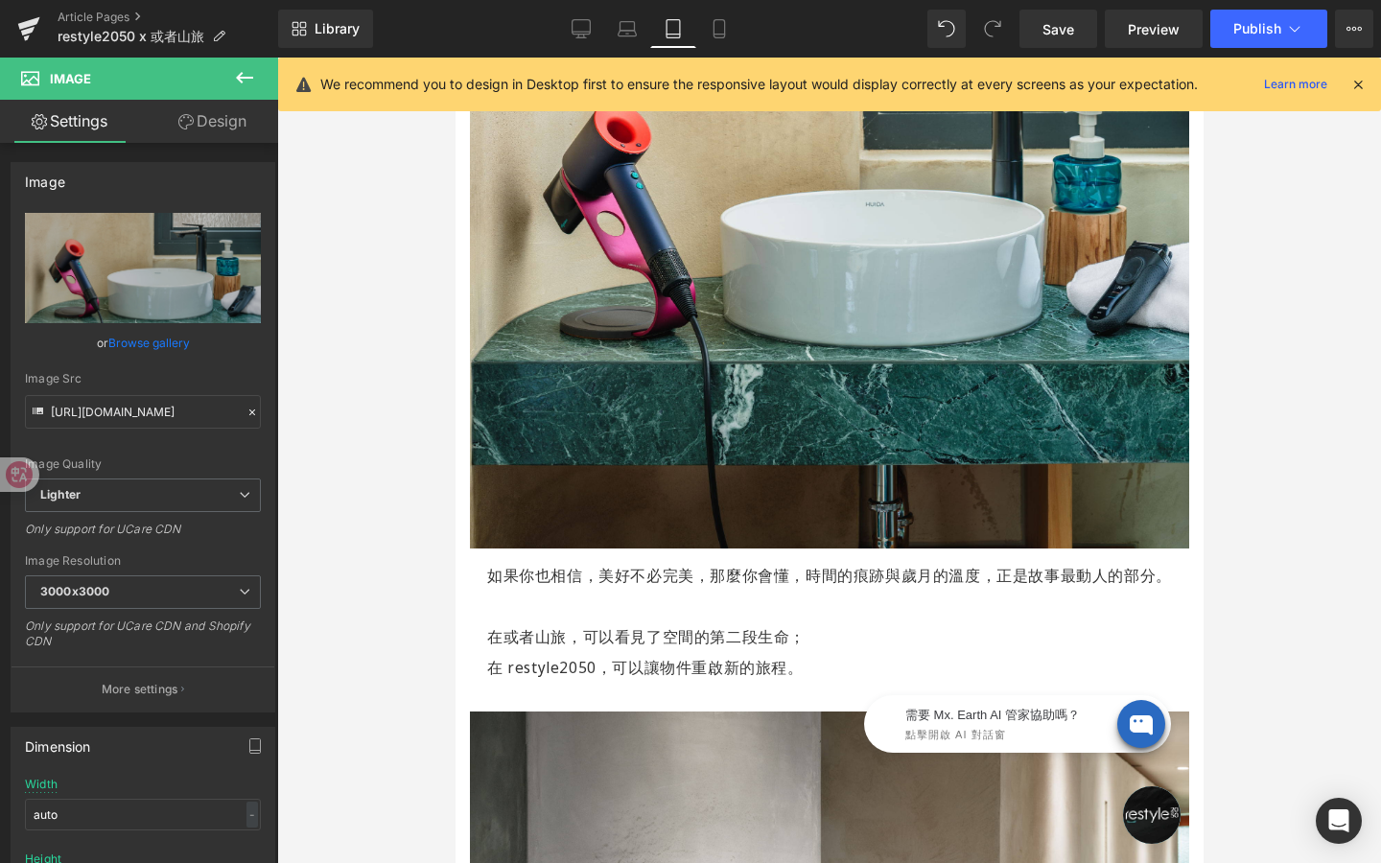
scroll to position [2581, 0]
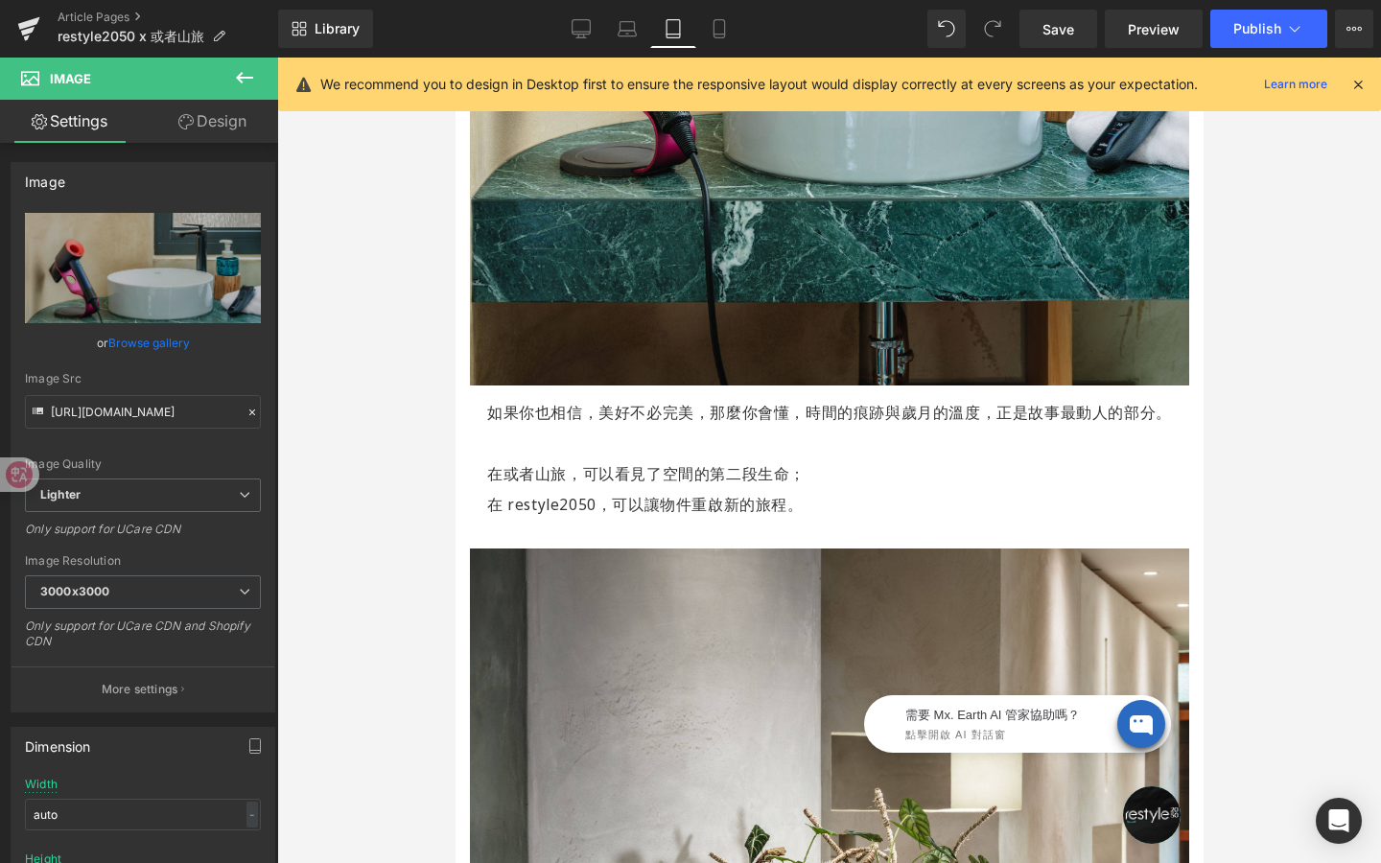
click at [806, 489] on p "在 restyle2050，可以讓物件重啟新的旅程。" at bounding box center [828, 504] width 685 height 31
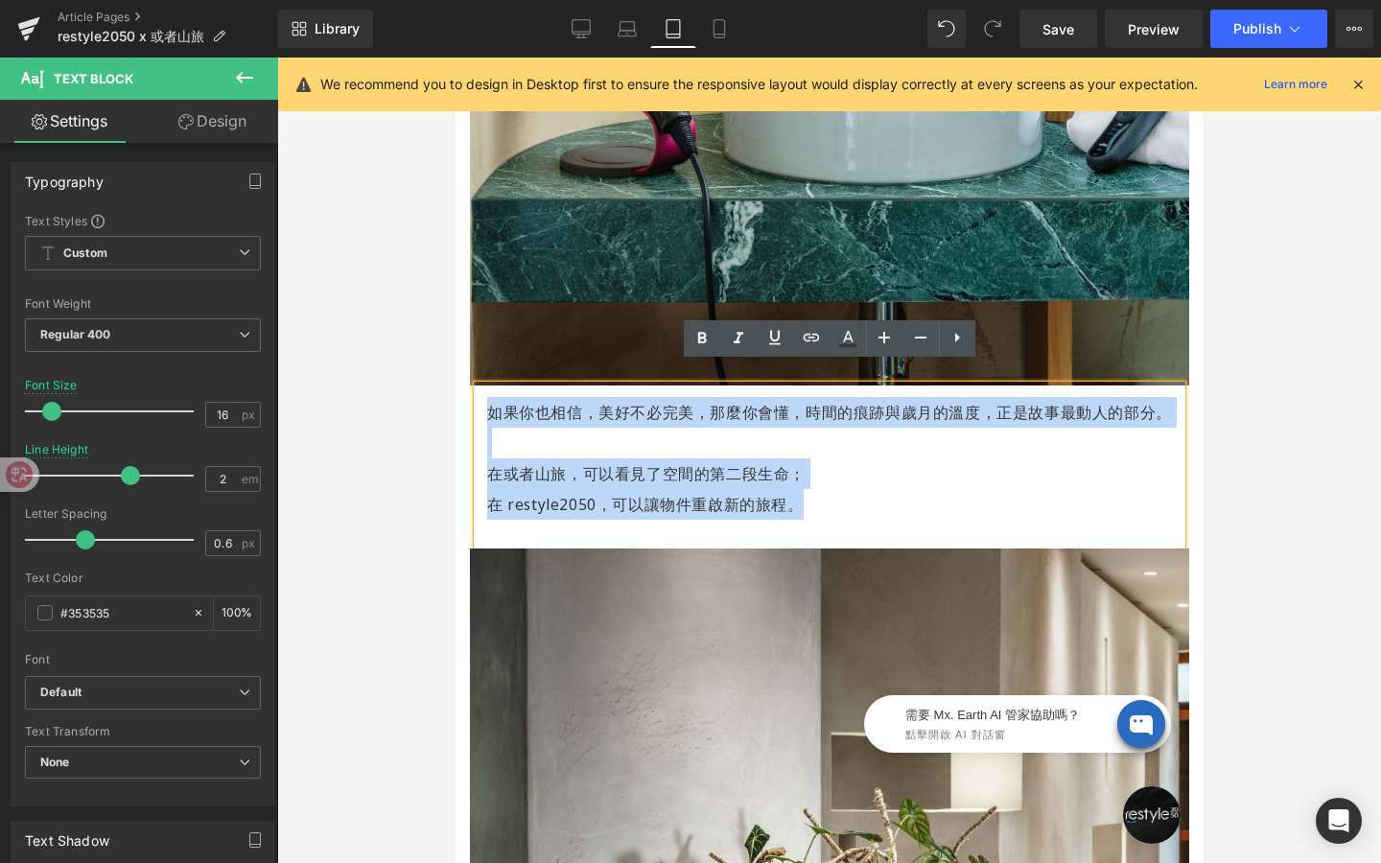
drag, startPoint x: 806, startPoint y: 482, endPoint x: 480, endPoint y: 383, distance: 340.1
click at [480, 386] on div "如果你也相信，美好不必完美， 那麼你會懂，時間的痕跡與歲月的溫度， 正是故事最動人的部分。 在或者山旅，可以看見了空間的第二段生命； 在 restyle205…" at bounding box center [829, 467] width 704 height 163
copy div "如果你也相信，美好不必完美， 那麼你會懂，時間的痕跡與歲月的溫度， 正是故事最動人的部分。 在或者山旅，可以看見了空間的第二段生命； 在 restyle205…"
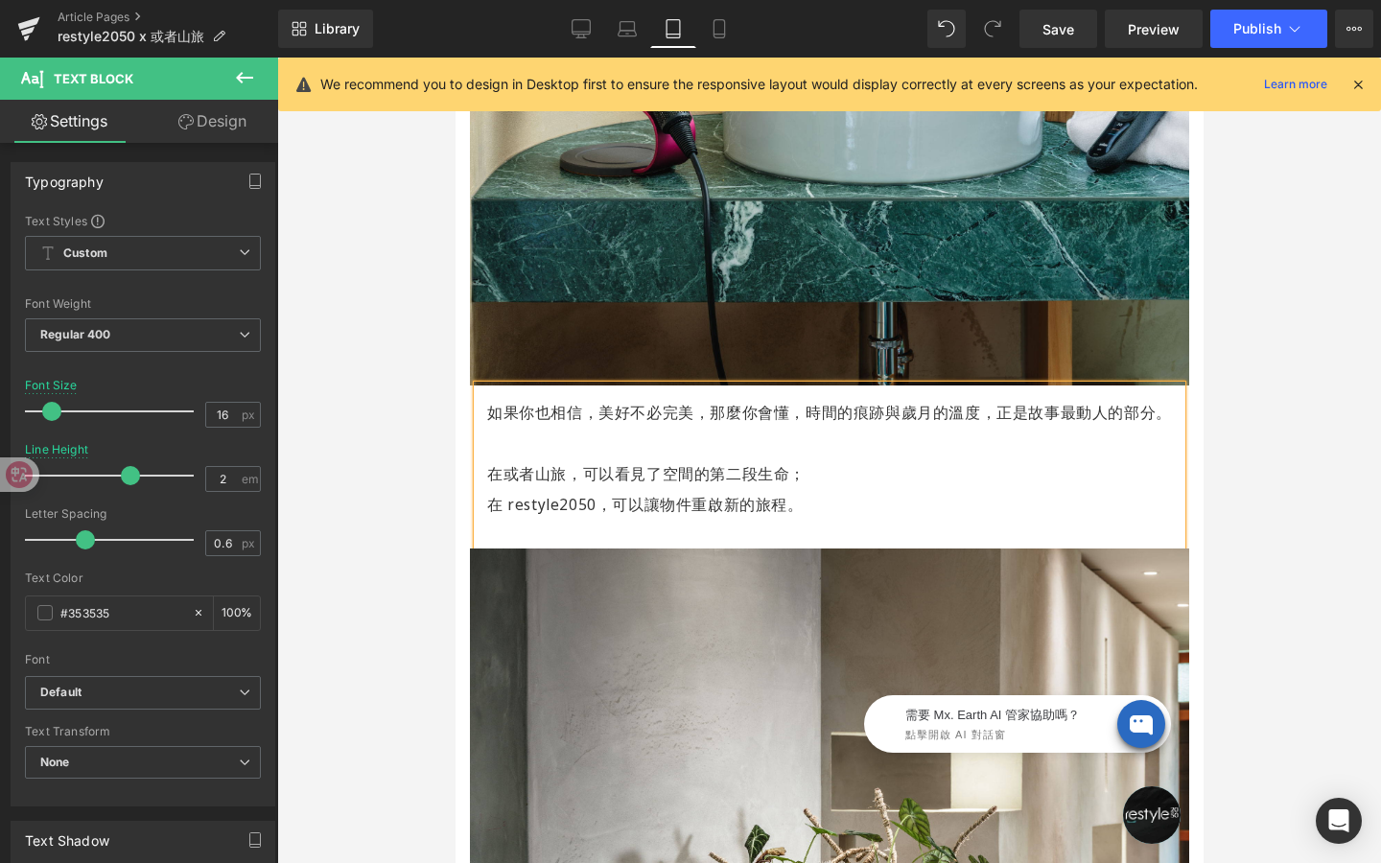
click at [877, 432] on p at bounding box center [828, 443] width 685 height 31
click at [717, 35] on icon at bounding box center [719, 35] width 11 height 0
type input "14"
type input "1.4"
type input "100"
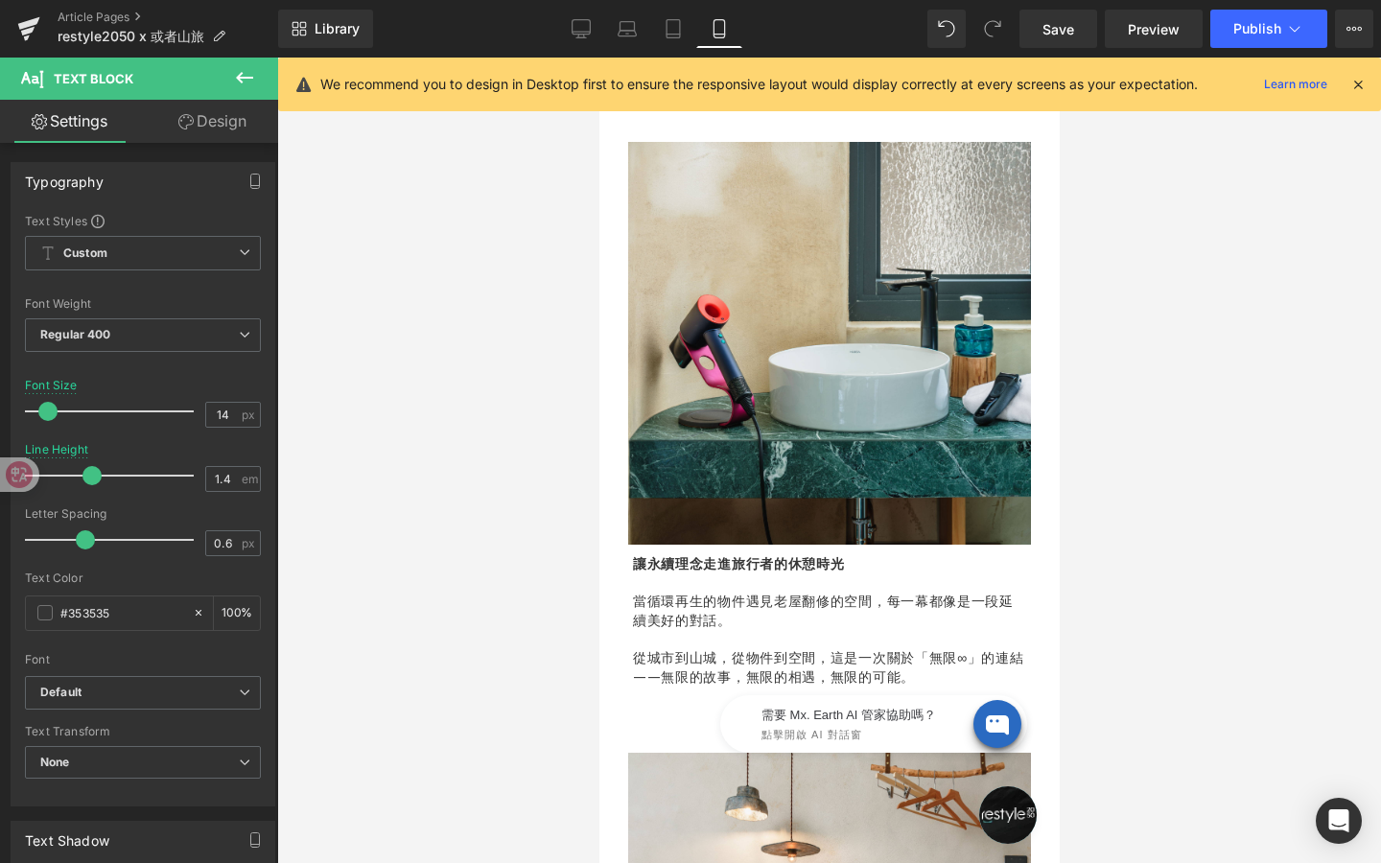
scroll to position [1426, 0]
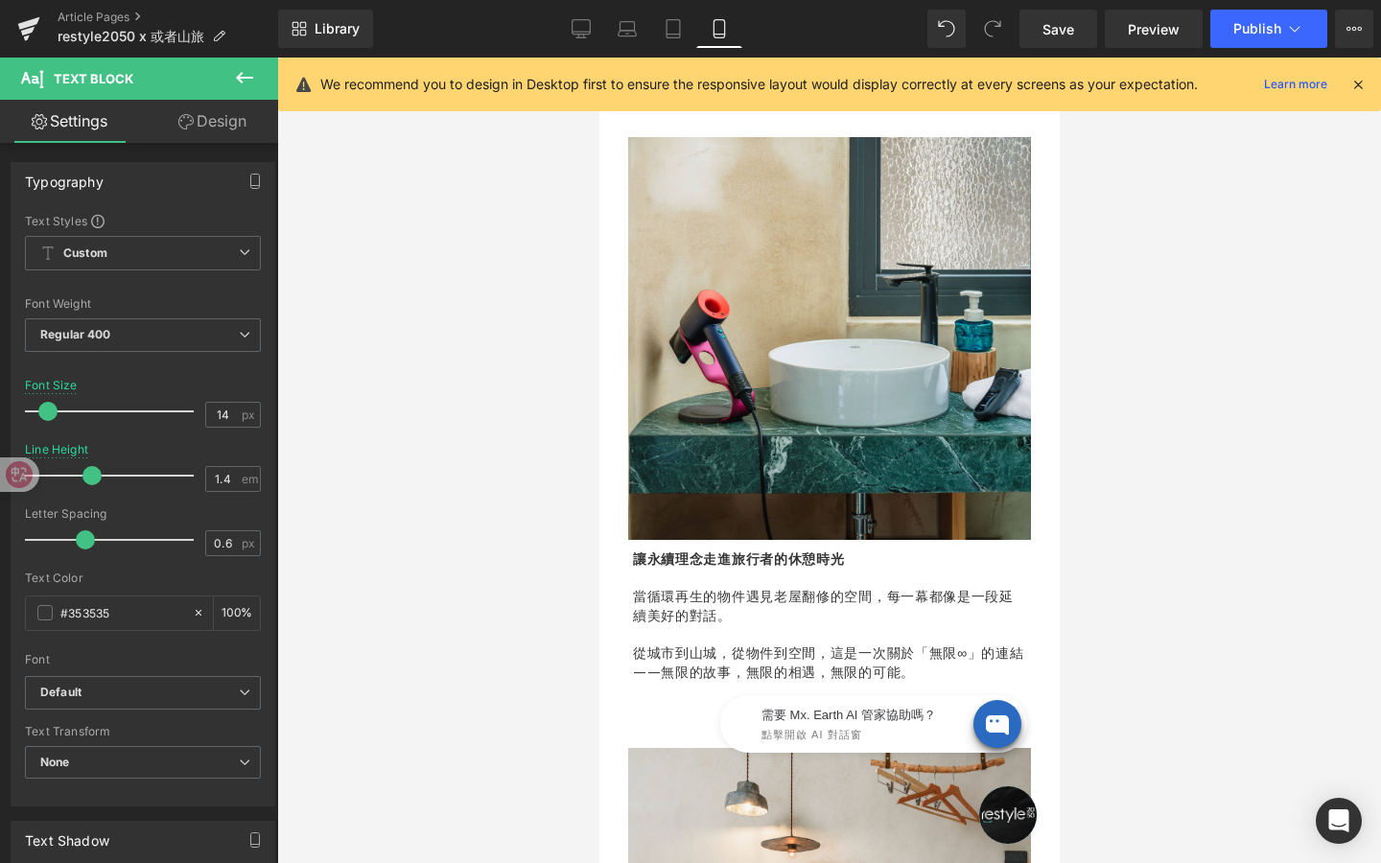
click at [924, 688] on div "需要 Mx. Earth AI 管家協助嗎？ 點擊開啟 AI 對話窗" at bounding box center [848, 719] width 384 height 96
click at [929, 677] on div "需要 Mx. Earth AI 管家協助嗎？ 點擊開啟 AI 對話窗" at bounding box center [848, 719] width 384 height 96
click at [928, 668] on p "從城市到山城，從物件到空間，這是一次關於「無限∞」的連結——無限的故事，無限的相遇，無限的可能。" at bounding box center [828, 661] width 393 height 37
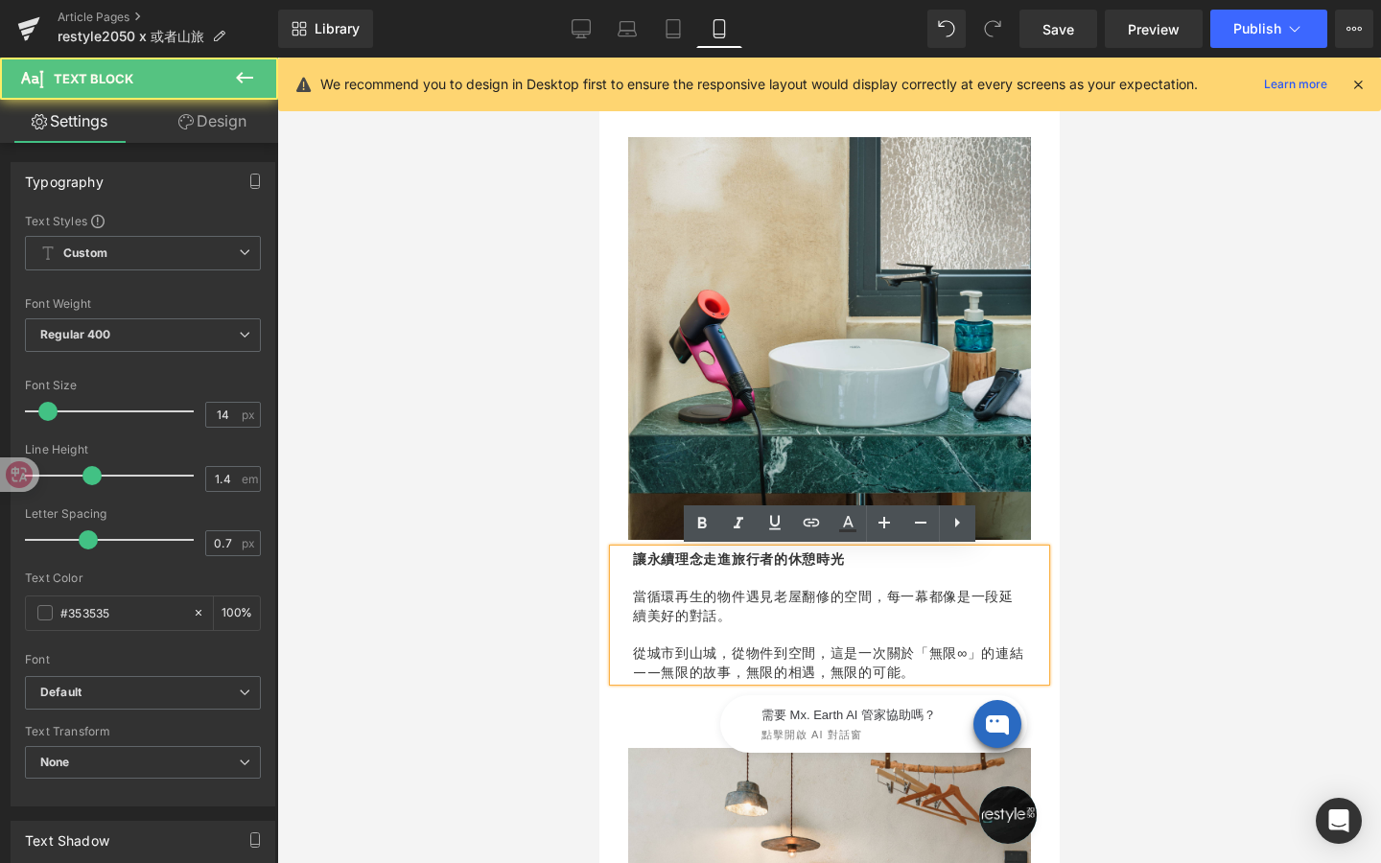
click at [929, 676] on div "需要 Mx. Earth AI 管家協助嗎？ 點擊開啟 AI 對話窗" at bounding box center [848, 719] width 384 height 96
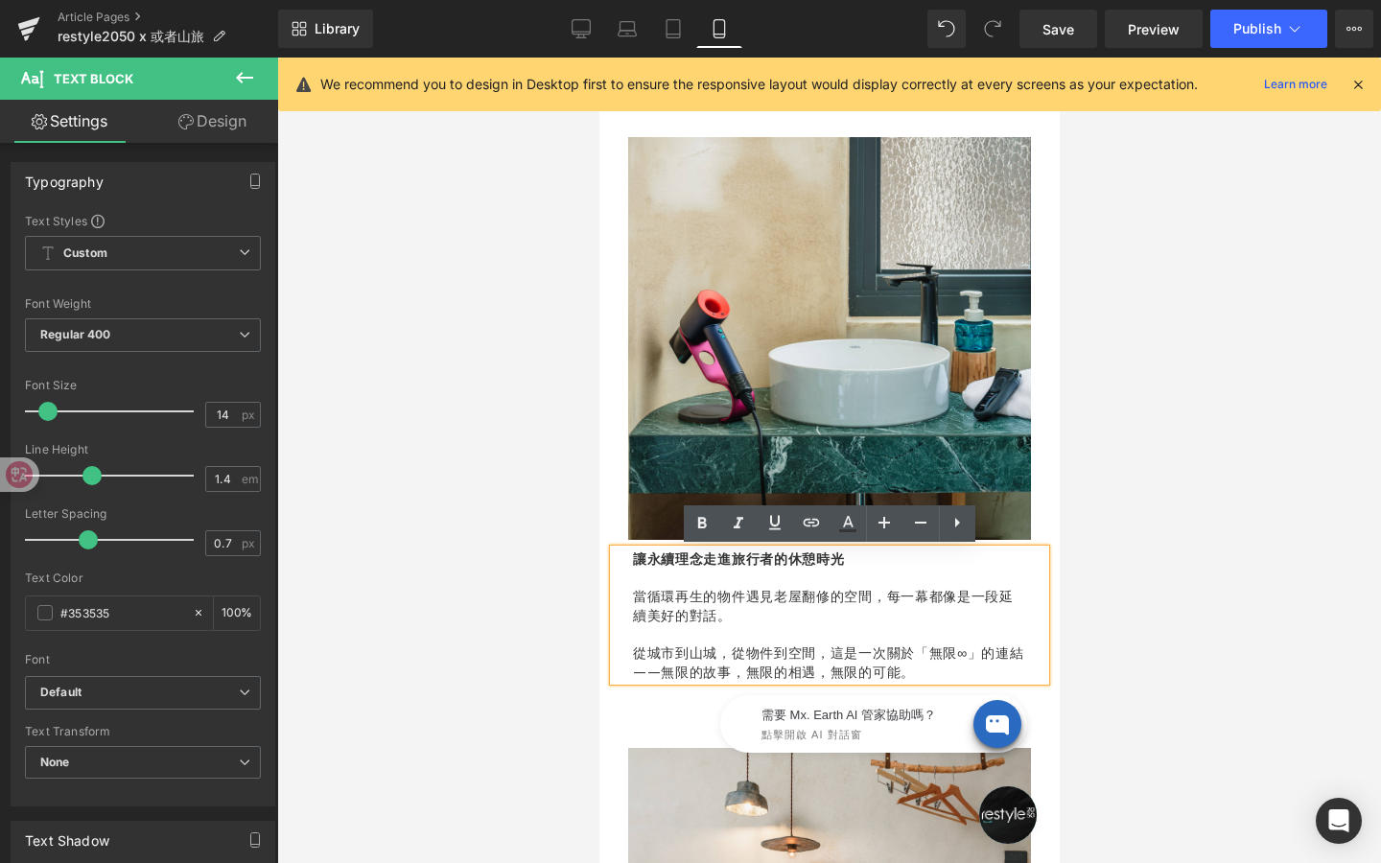
click at [938, 666] on p "從城市到山城，從物件到空間，這是一次關於「無限∞」的連結——無限的故事，無限的相遇，無限的可能。" at bounding box center [828, 661] width 393 height 37
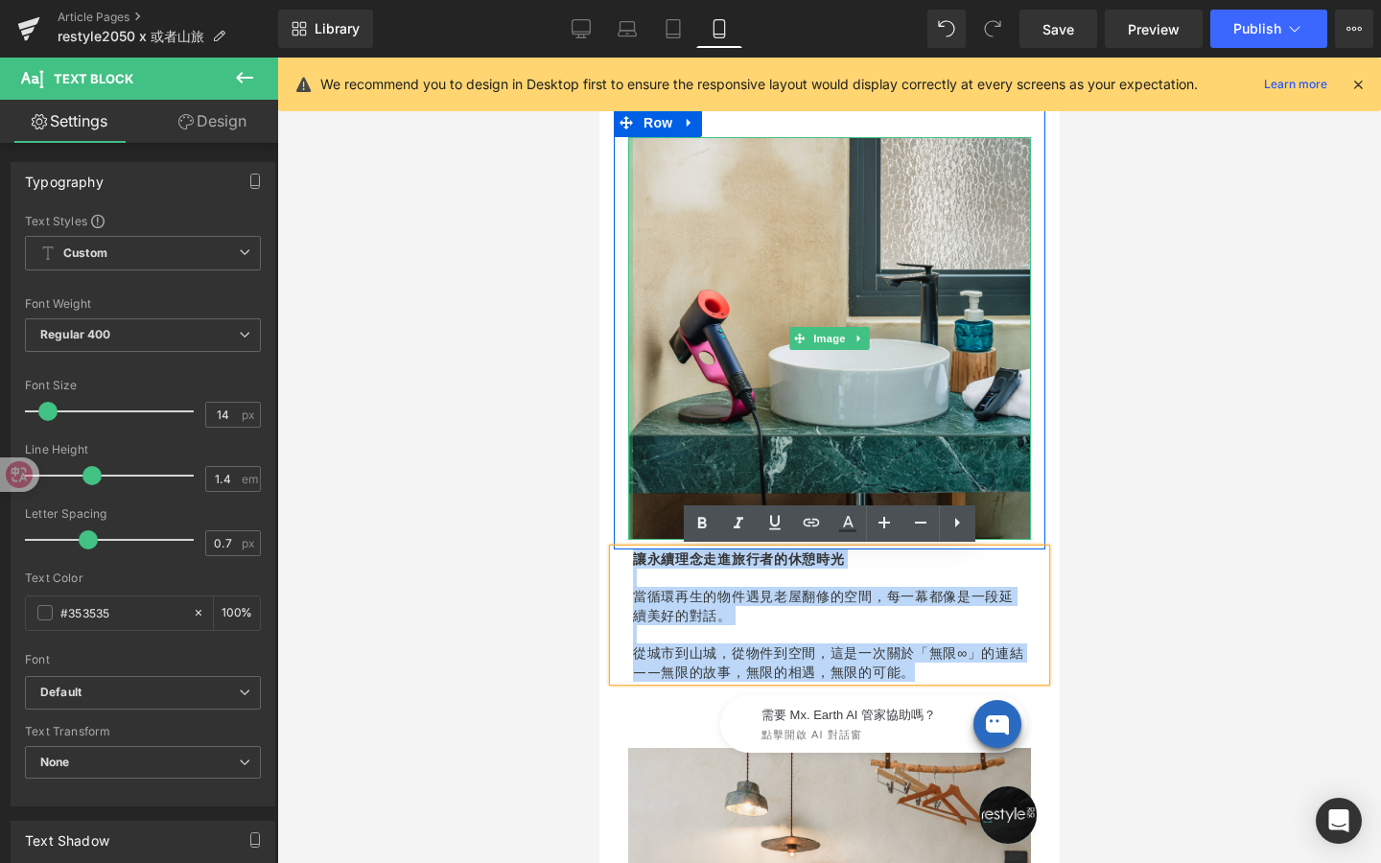
drag, startPoint x: 939, startPoint y: 668, endPoint x: 624, endPoint y: 537, distance: 340.9
click at [624, 537] on div "Image Row 讓永續理念走進旅行者的休憩時光 當循環再生的物件遇見老屋翻修的空間，每一幕都像是一段延續美好的對話。 從城市到山城，從物件到空間，這是一次…" at bounding box center [828, 394] width 460 height 573
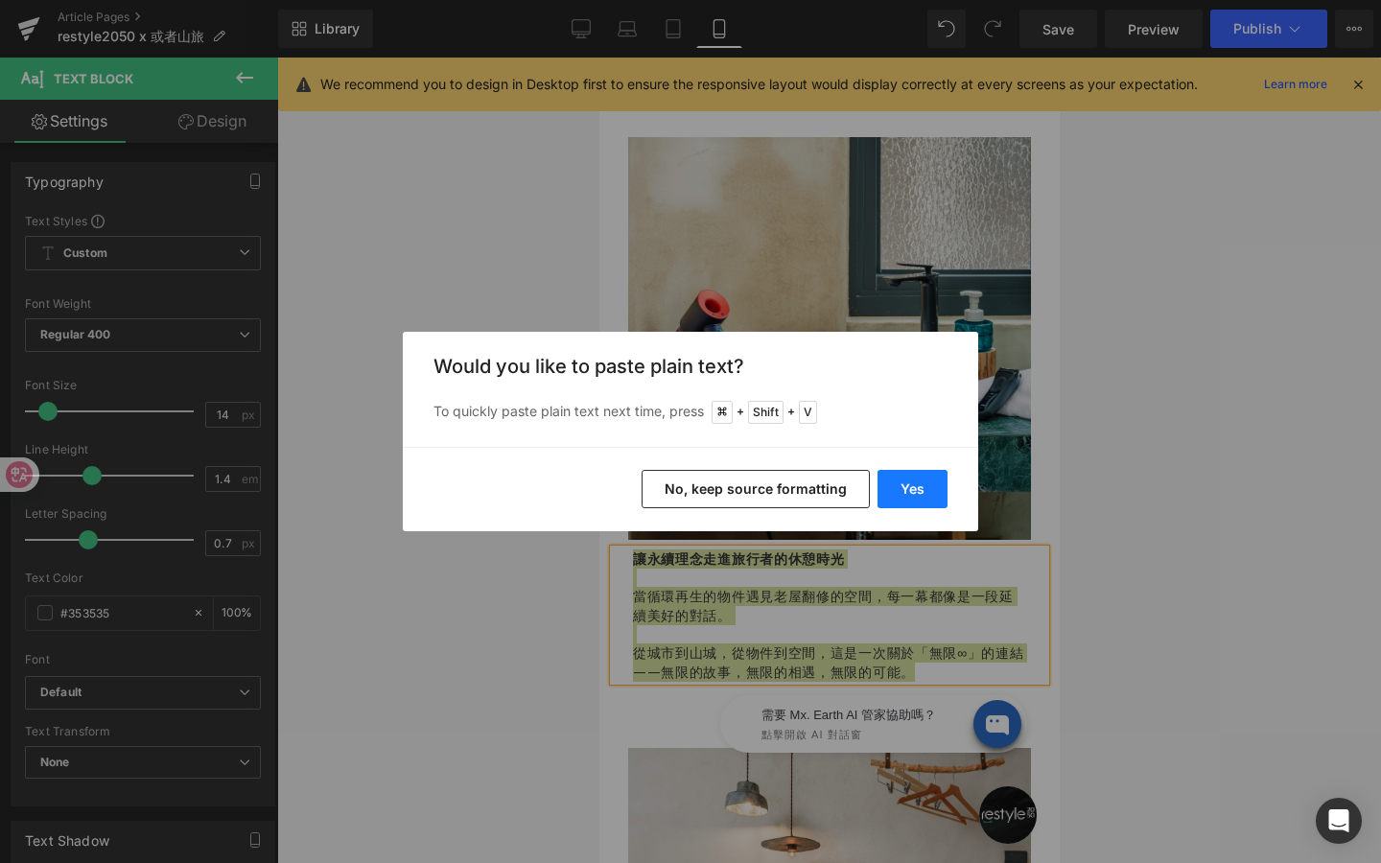
click at [917, 480] on button "Yes" at bounding box center [912, 489] width 70 height 38
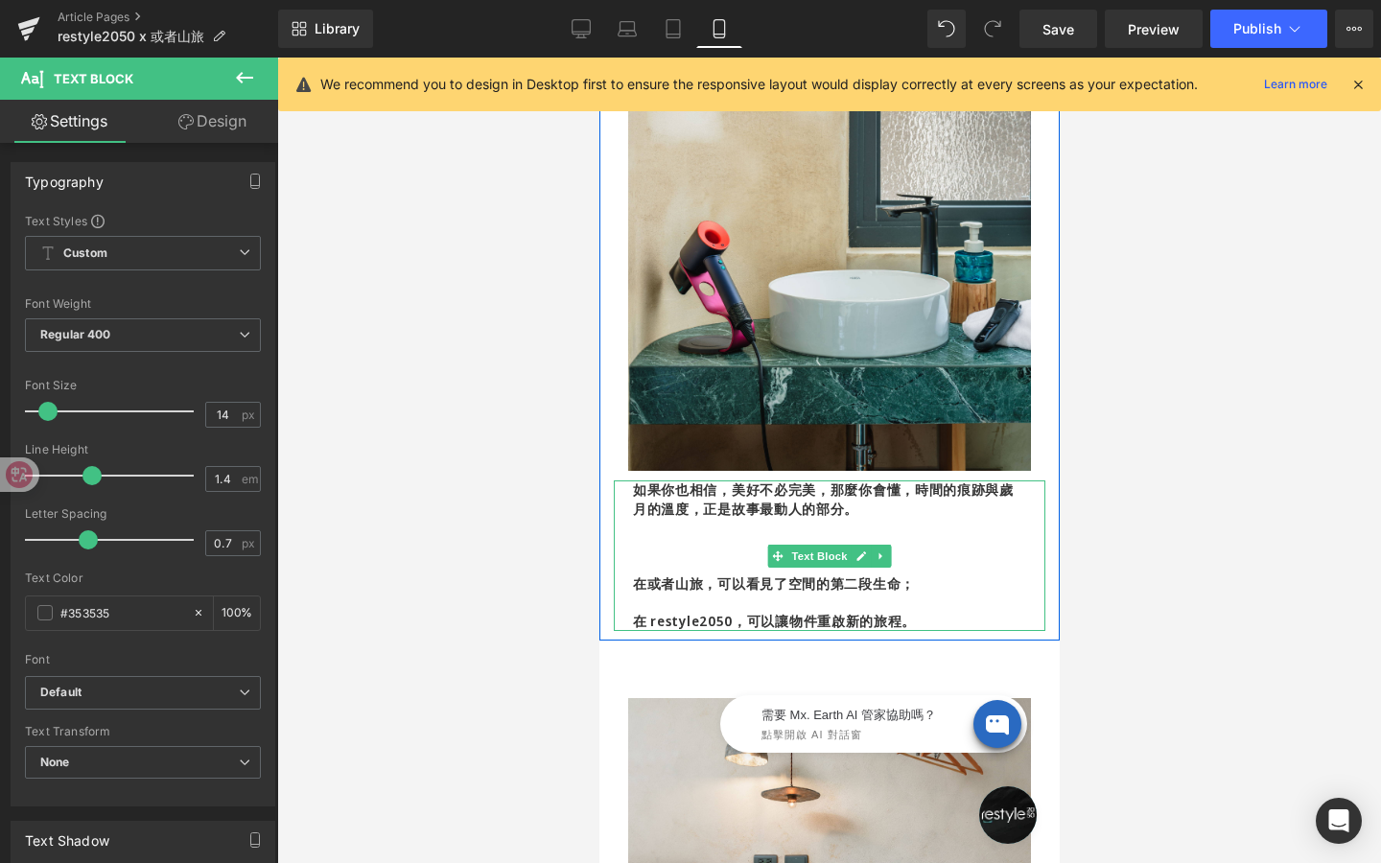
scroll to position [1519, 0]
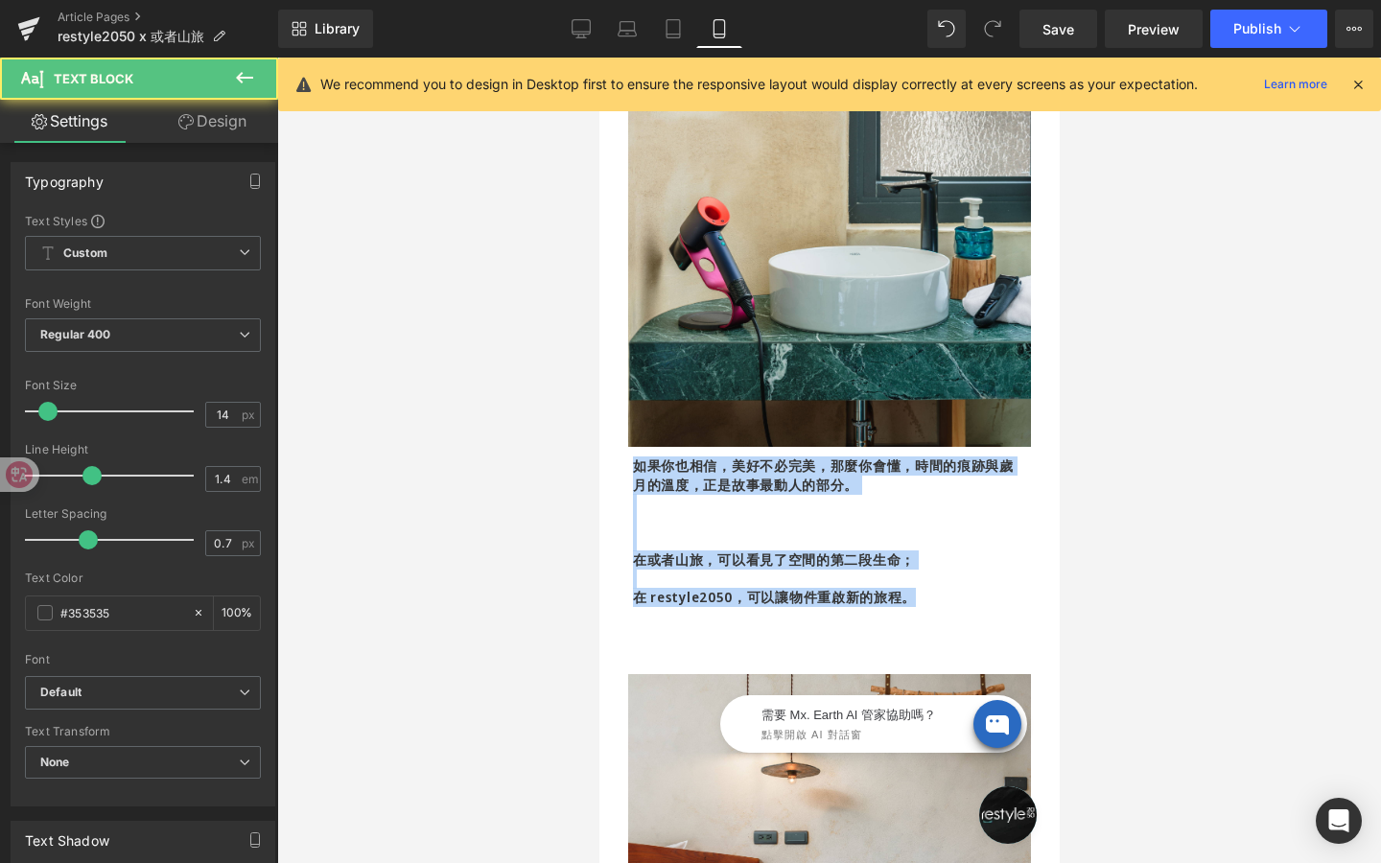
drag, startPoint x: 936, startPoint y: 598, endPoint x: 578, endPoint y: 429, distance: 395.9
click at [598, 429] on html "跳過 不知道如何下手嗎？看看主題選物，挑到適合你的好物！ 不知道如何下手嗎？看看主題選物，挑到適合你的好物！ restyle2050 關於 About us …" at bounding box center [828, 603] width 460 height 4130
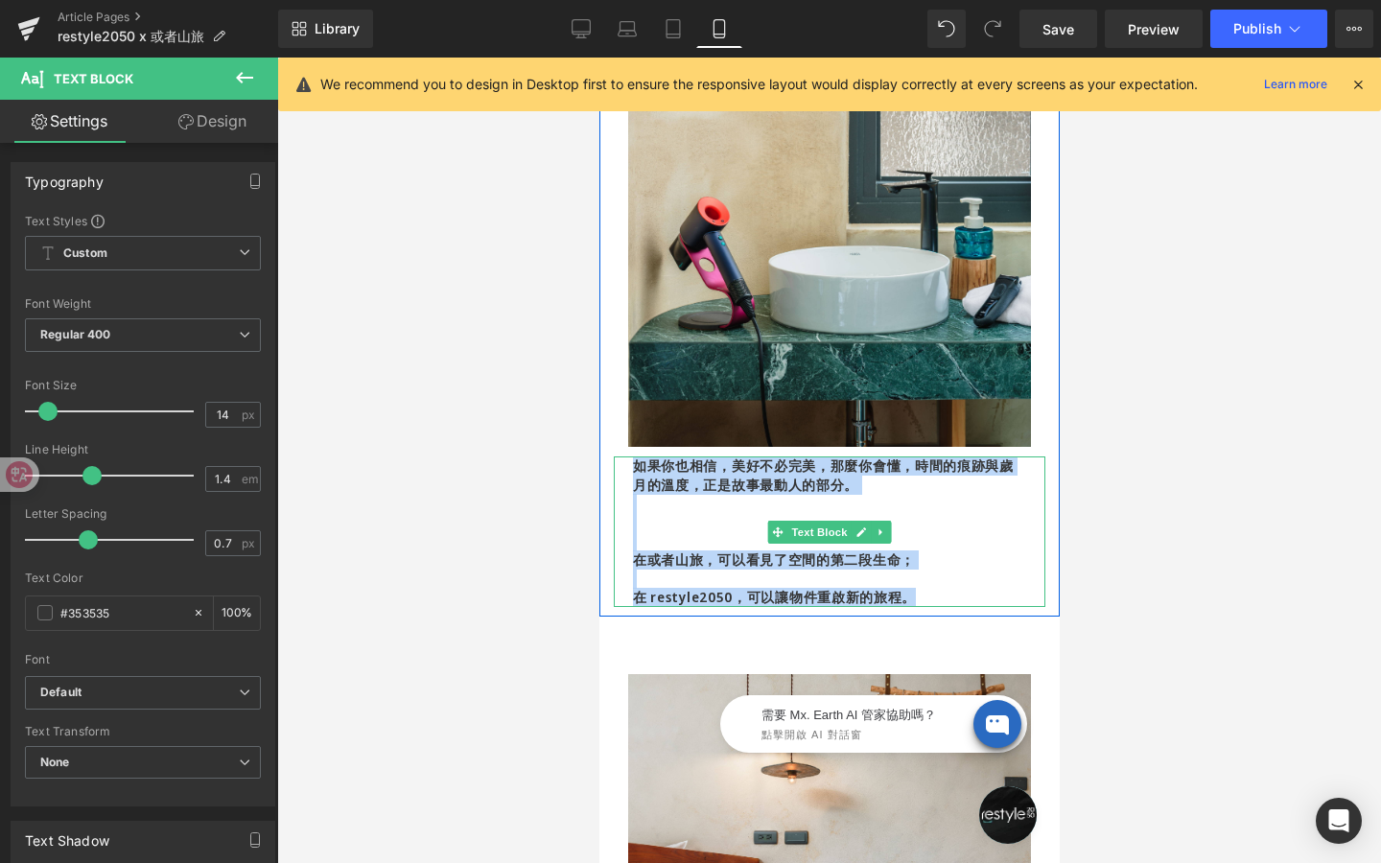
click at [803, 488] on b "如果你也相信，美好不必完美，那麼你會懂，時間的痕跡與歲月的溫度，正是故事最動人的部分。" at bounding box center [822, 474] width 381 height 37
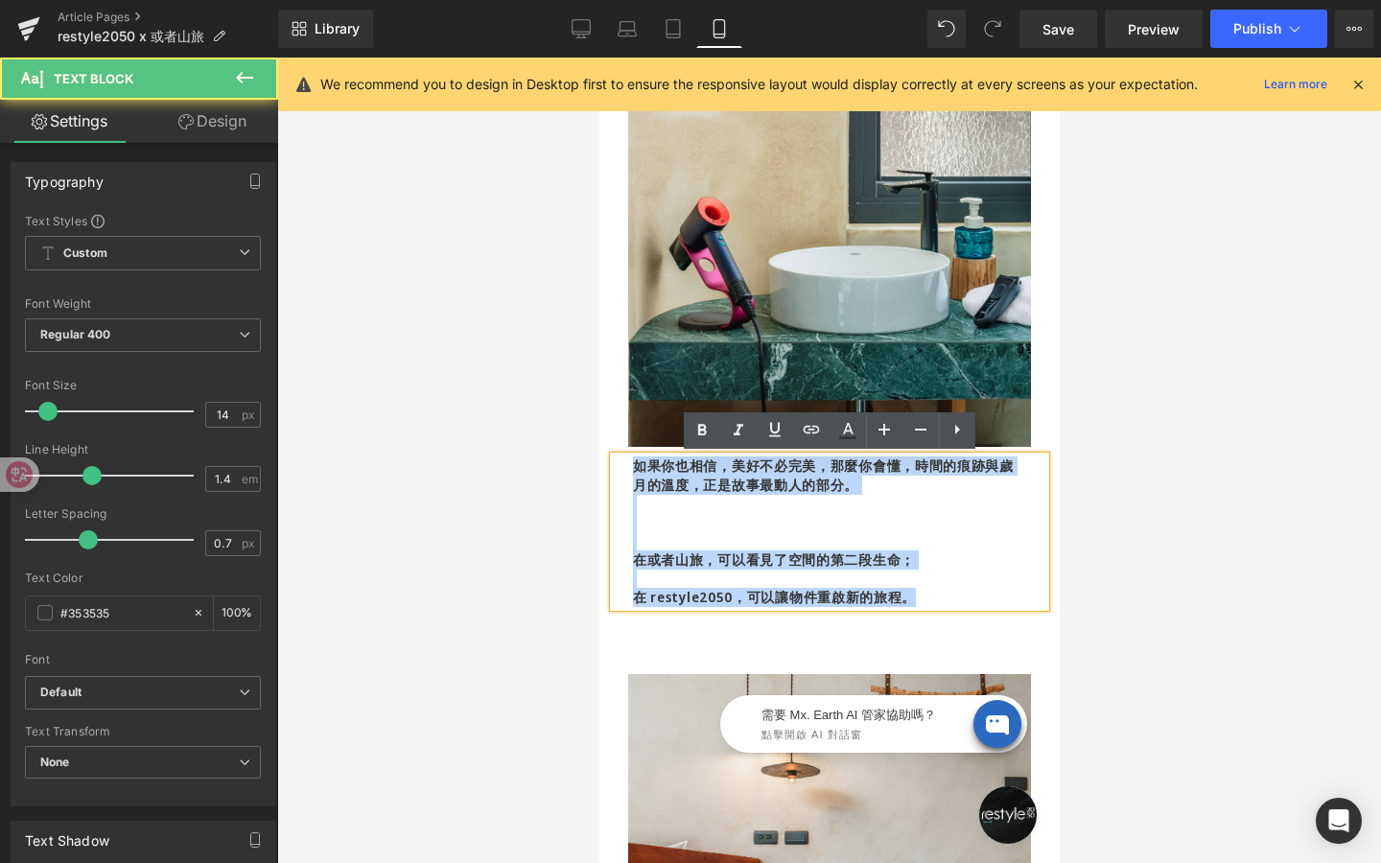
drag, startPoint x: 638, startPoint y: 463, endPoint x: 922, endPoint y: 599, distance: 314.8
click at [922, 599] on div "如果你也相信，美好不必完美，那麼你會懂，時間的痕跡與歲月的溫度，正是故事最動人的部分。 在或者山旅，可以看見了空間的第二段生命； 在 restyle2050，…" at bounding box center [829, 531] width 432 height 151
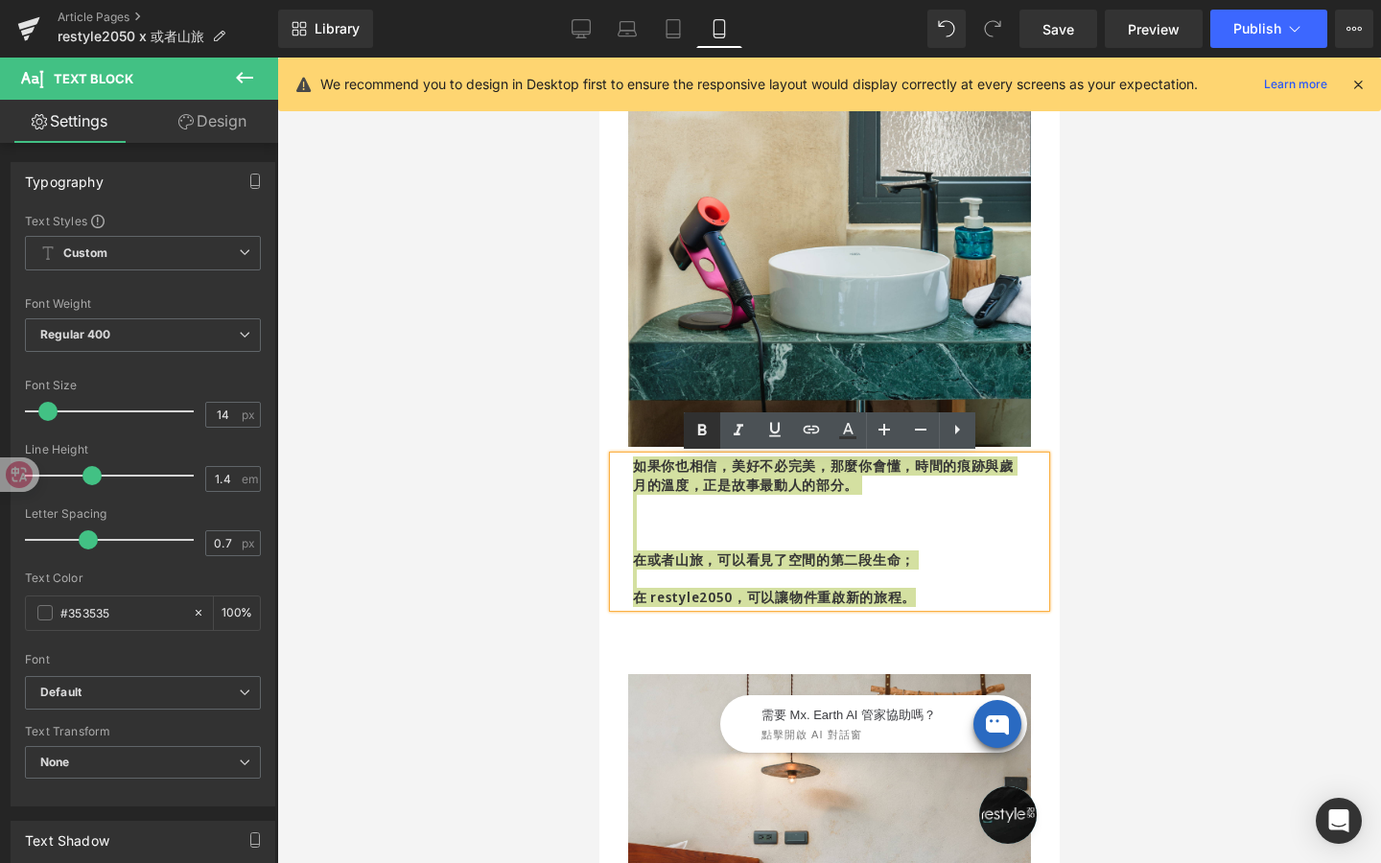
click at [700, 422] on icon at bounding box center [701, 430] width 23 height 23
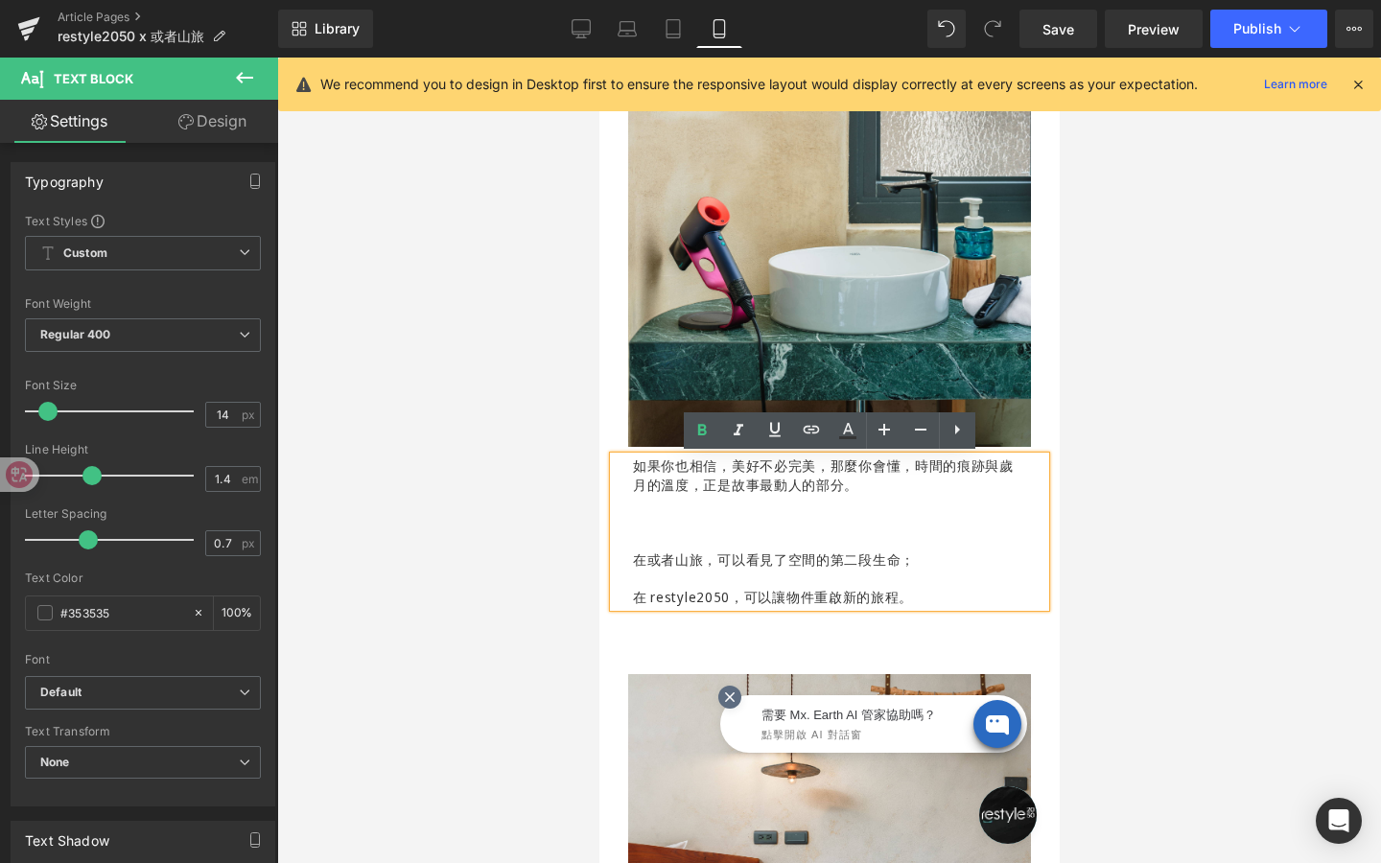
click at [736, 697] on icon at bounding box center [728, 697] width 17 height 17
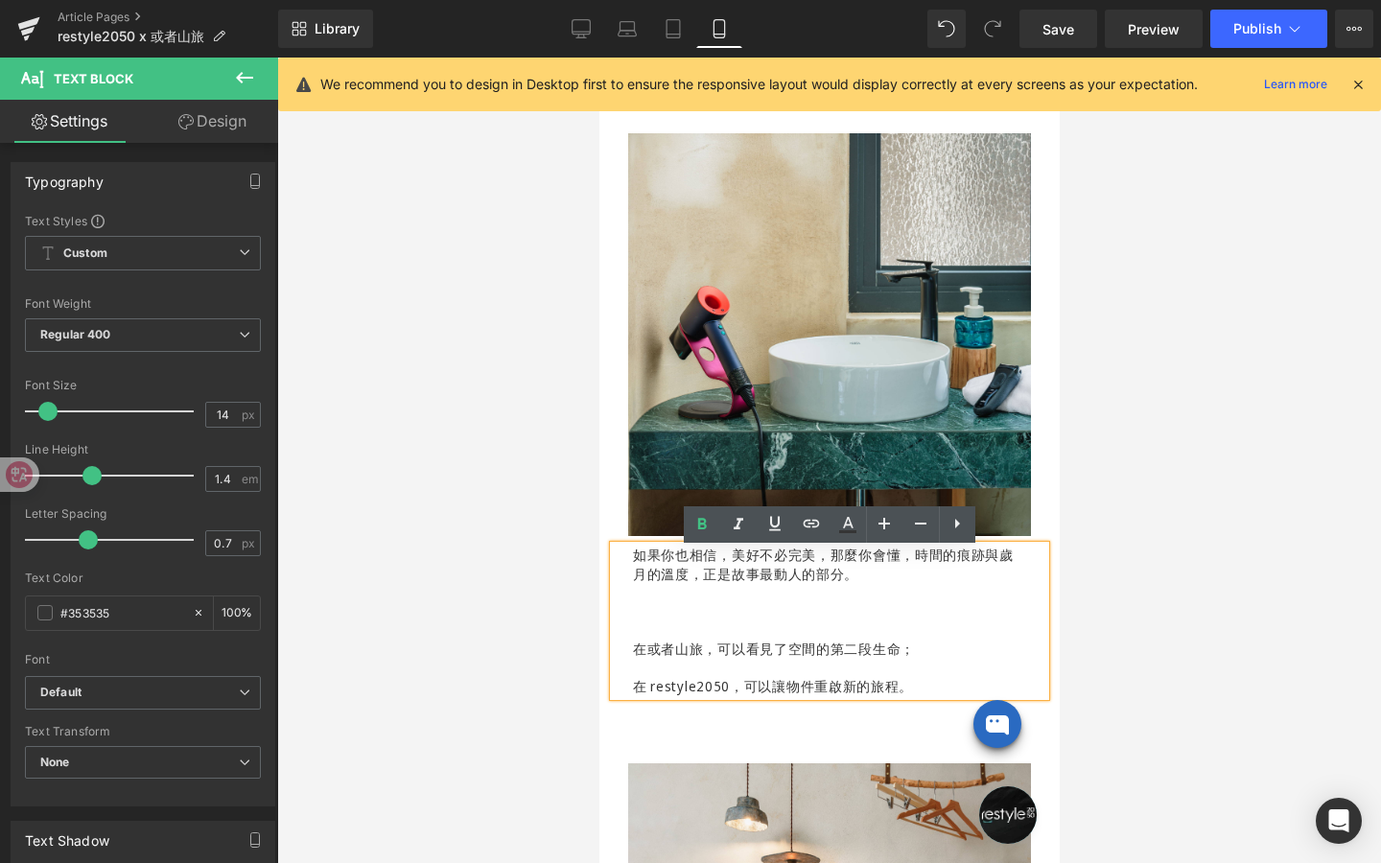
scroll to position [1425, 0]
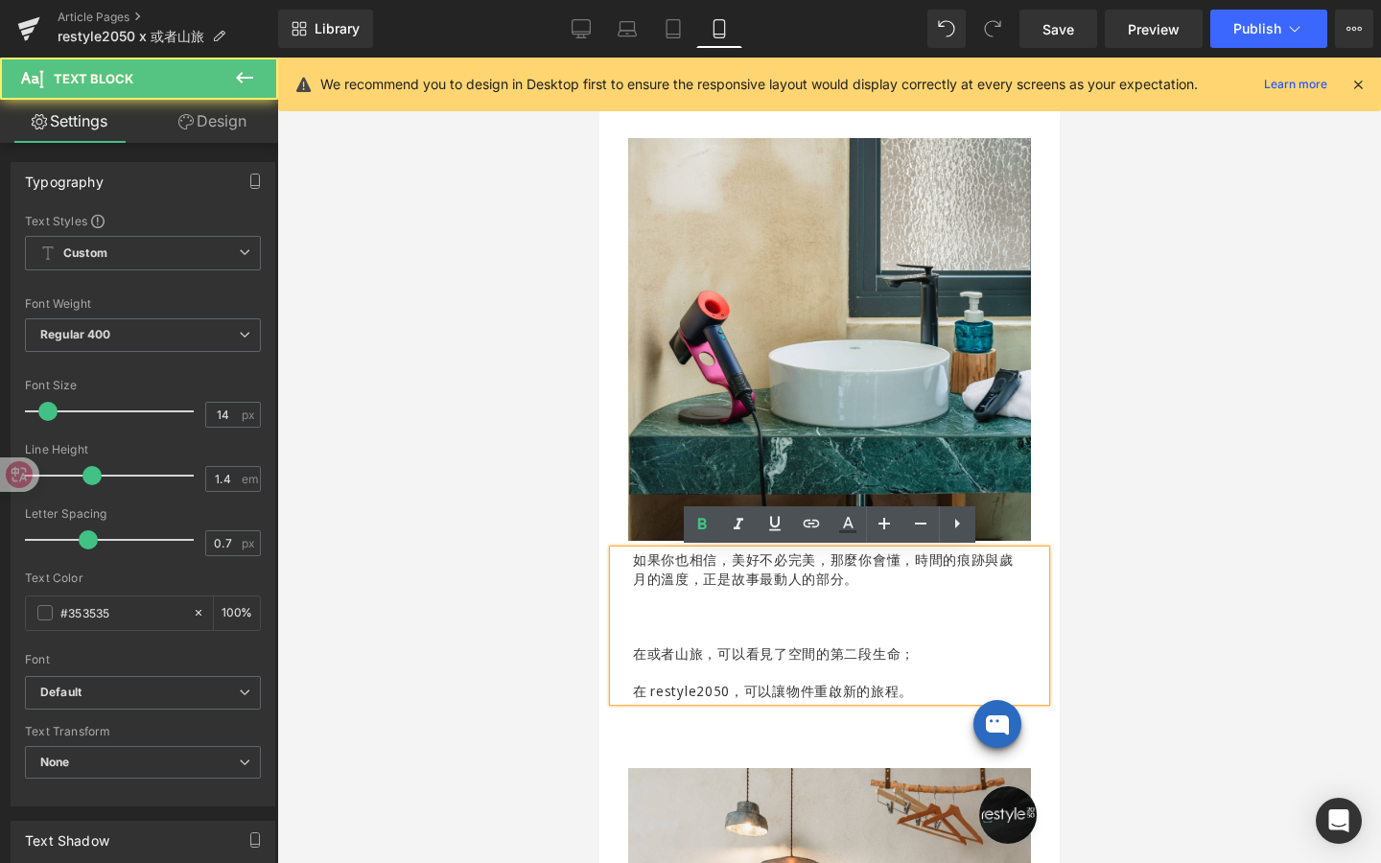
click at [695, 637] on p at bounding box center [828, 635] width 393 height 19
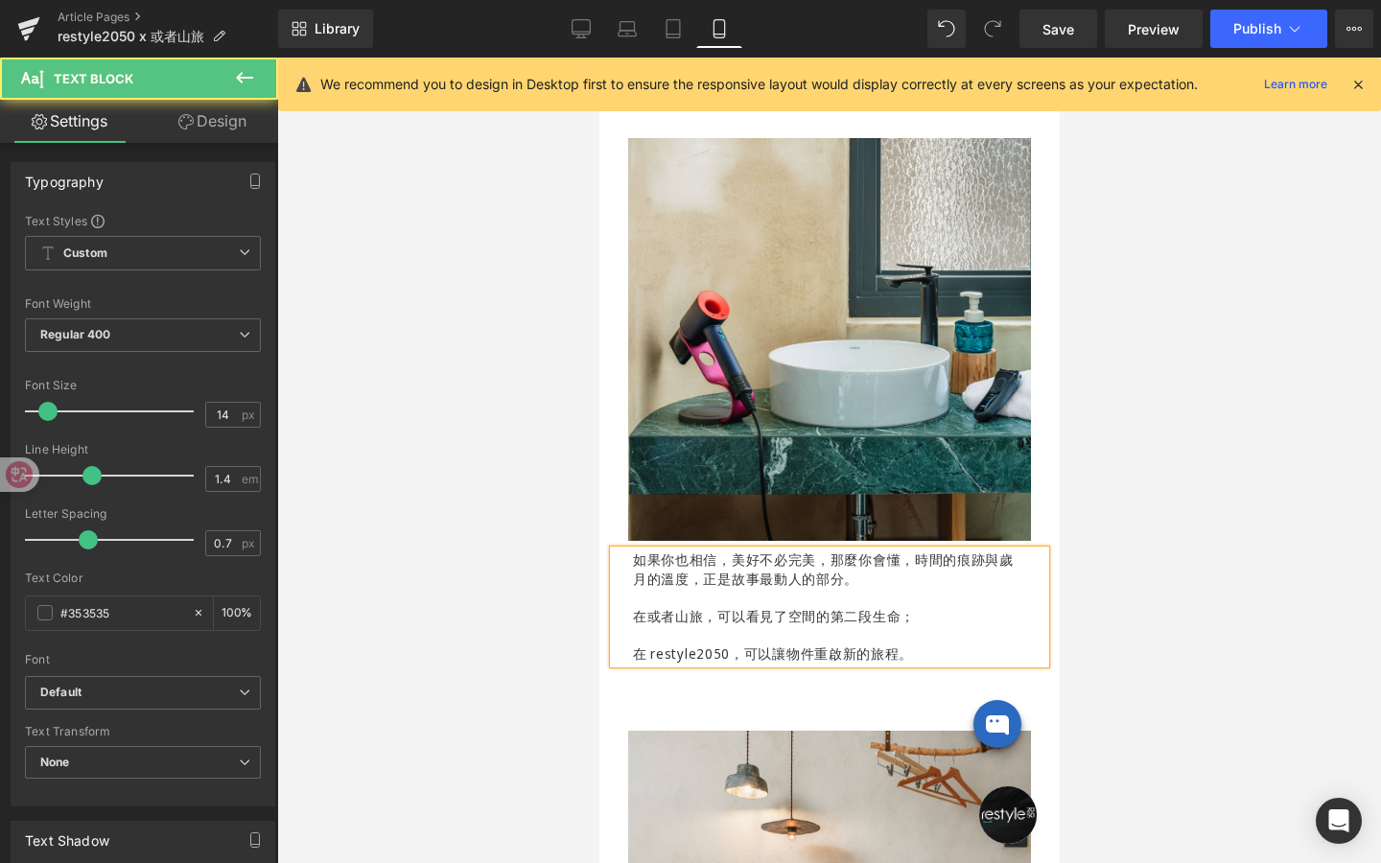
click at [633, 653] on p "在 restyle2050，可以讓物件重啟新的旅程。" at bounding box center [828, 653] width 393 height 19
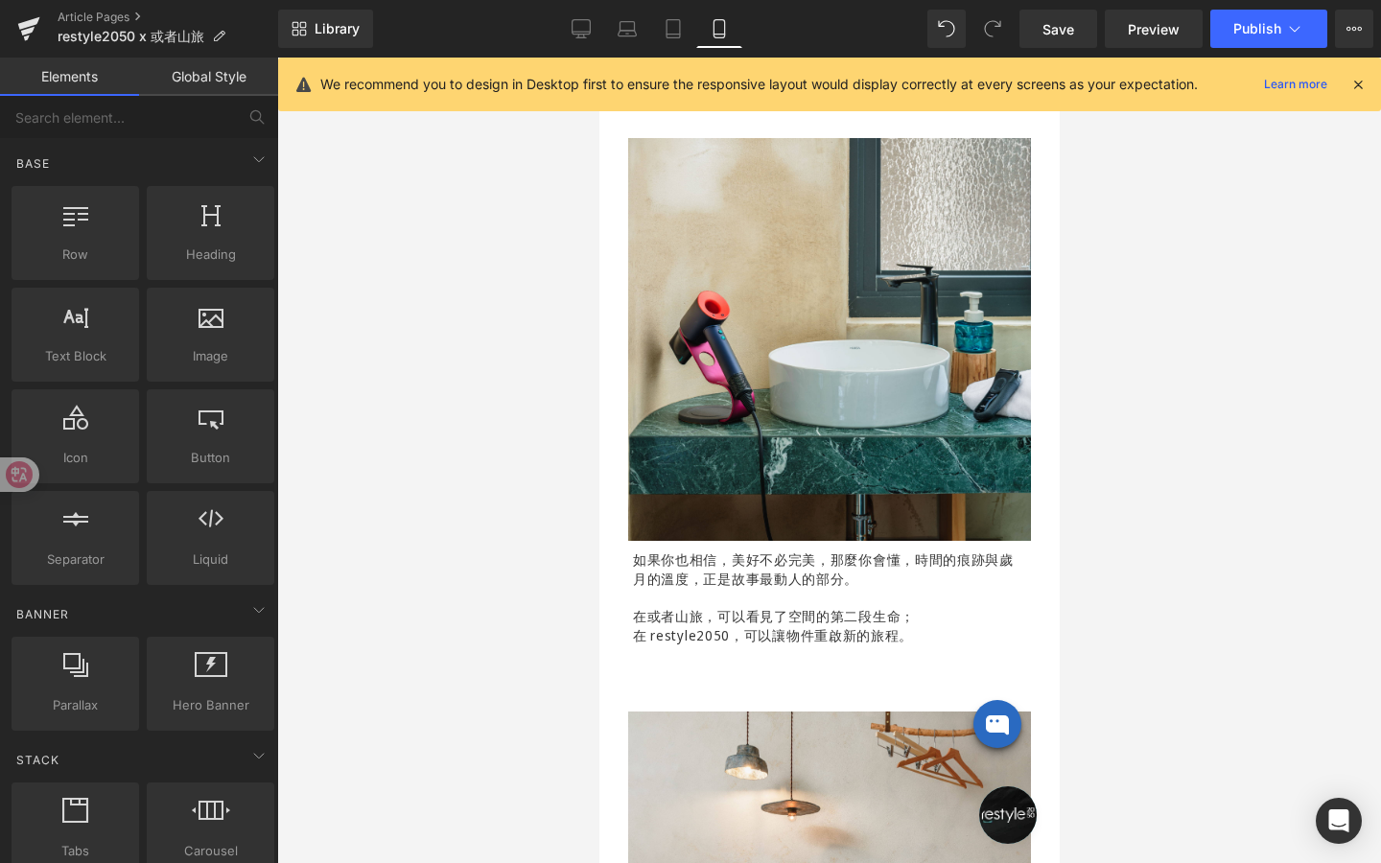
click at [495, 681] on div at bounding box center [829, 461] width 1104 height 806
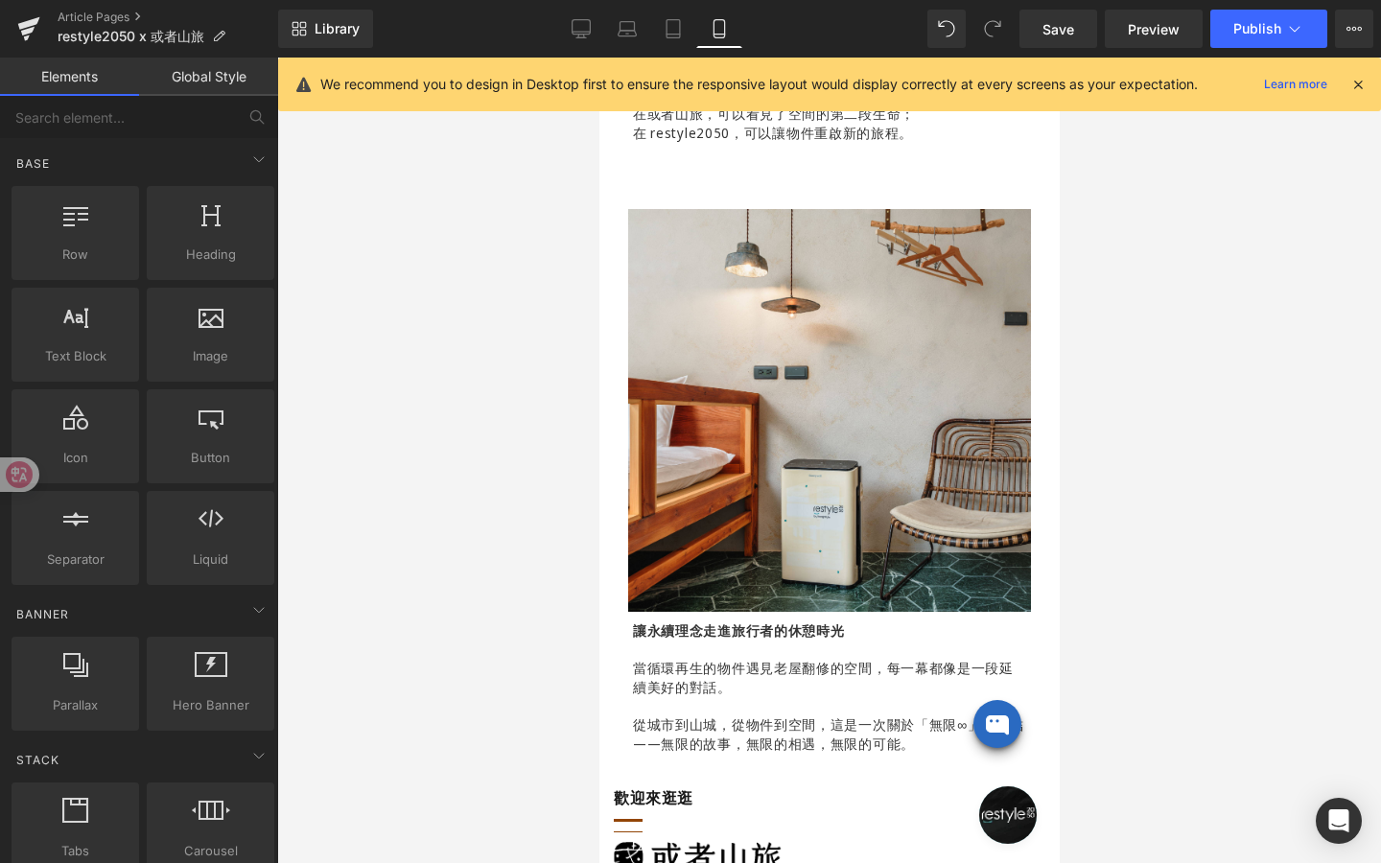
scroll to position [1929, 0]
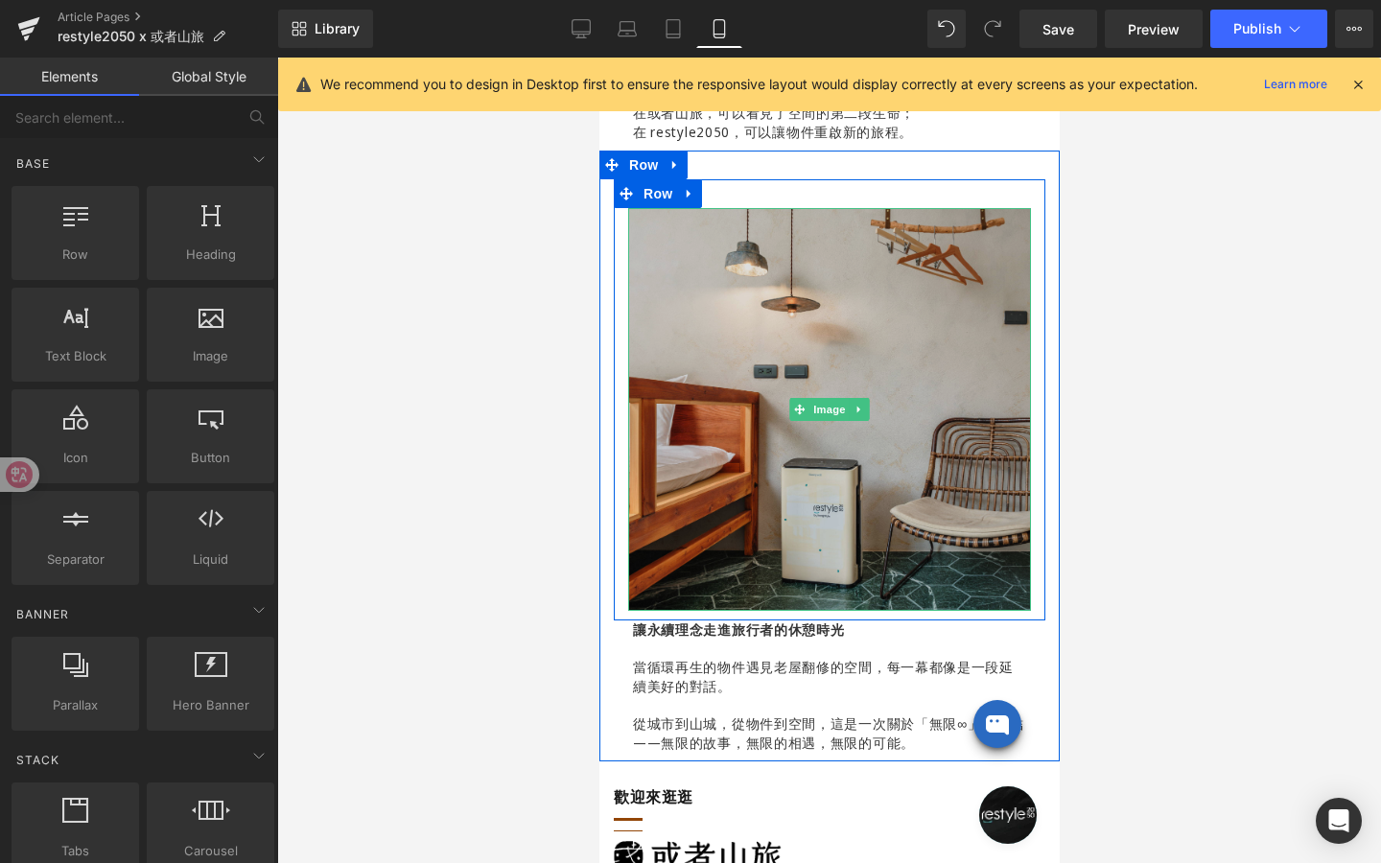
click at [830, 491] on img at bounding box center [828, 409] width 403 height 403
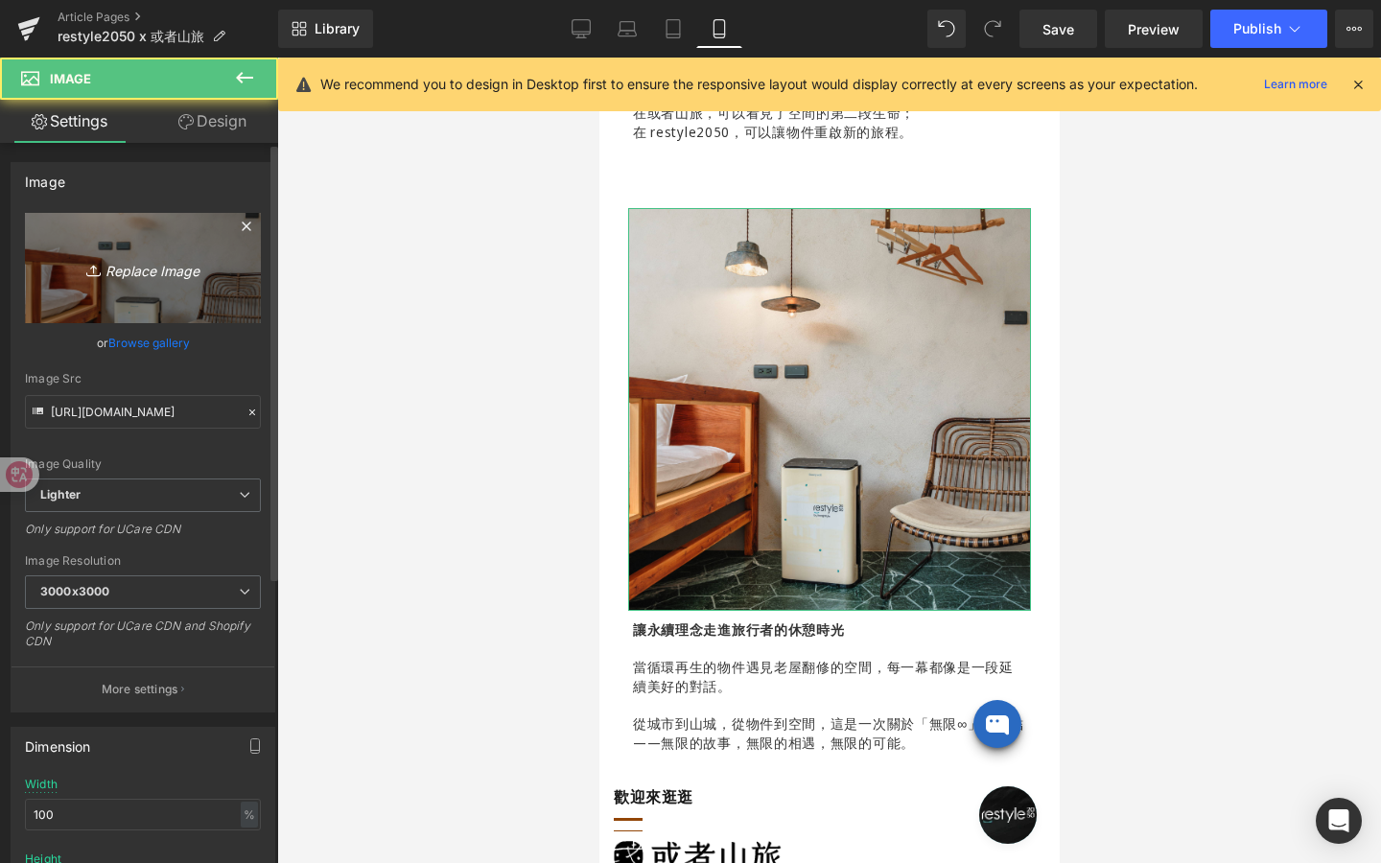
click at [173, 272] on icon "Replace Image" at bounding box center [142, 268] width 153 height 24
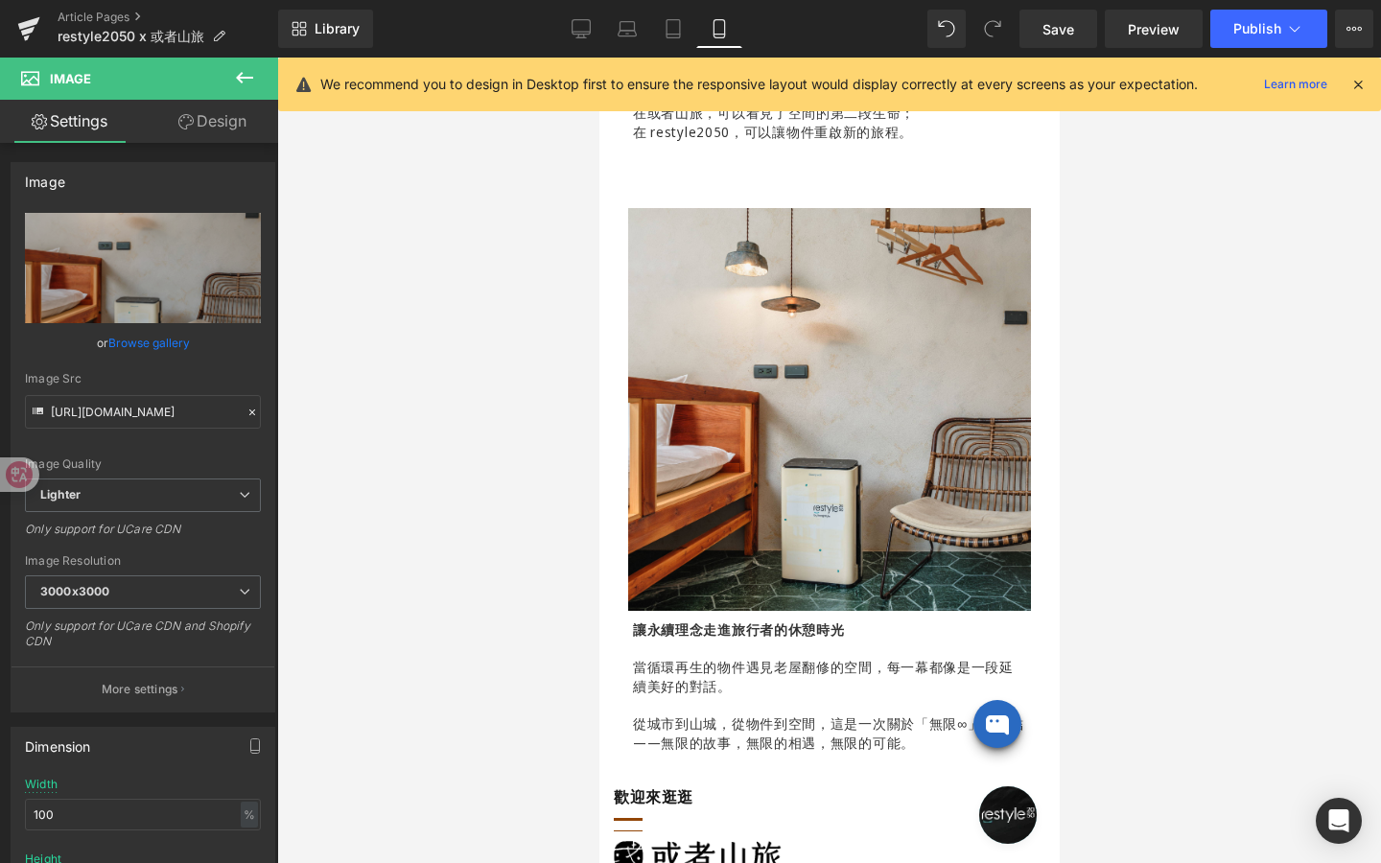
type input "C:\fakepath\或者山旅image-2_1000*1000.jpg"
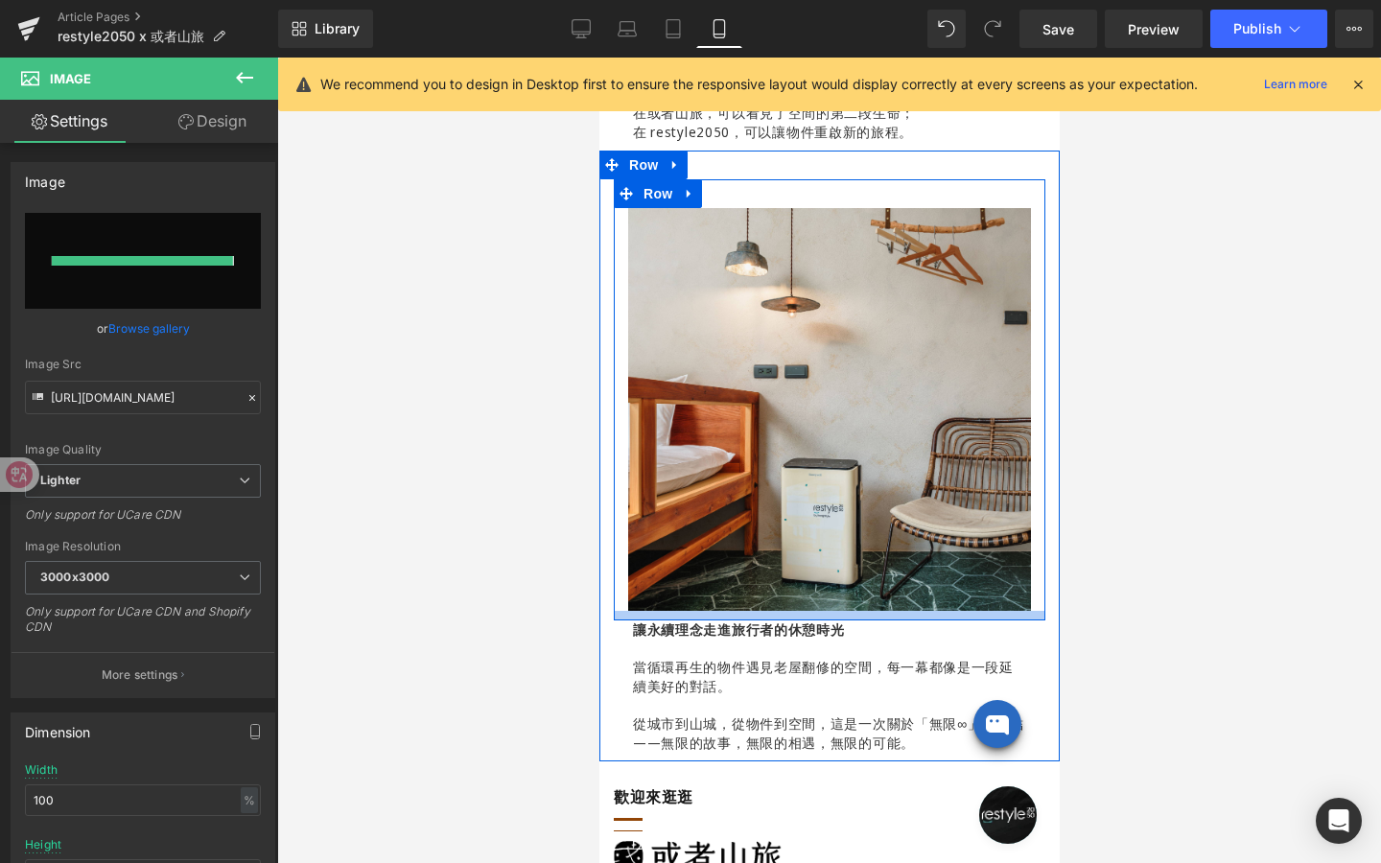
type input "[URL][DOMAIN_NAME]"
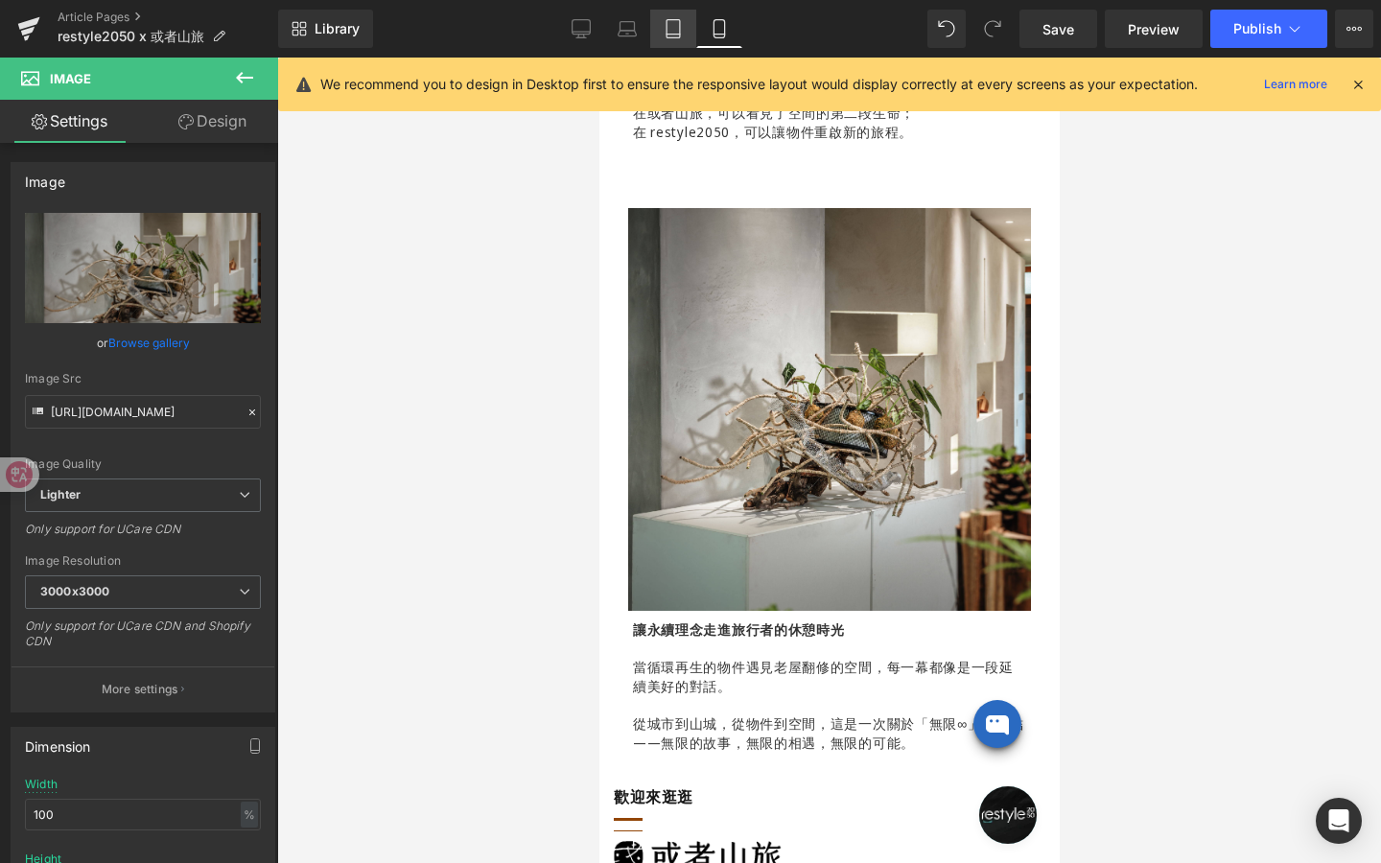
click at [674, 44] on link "Tablet" at bounding box center [673, 29] width 46 height 38
type input "auto"
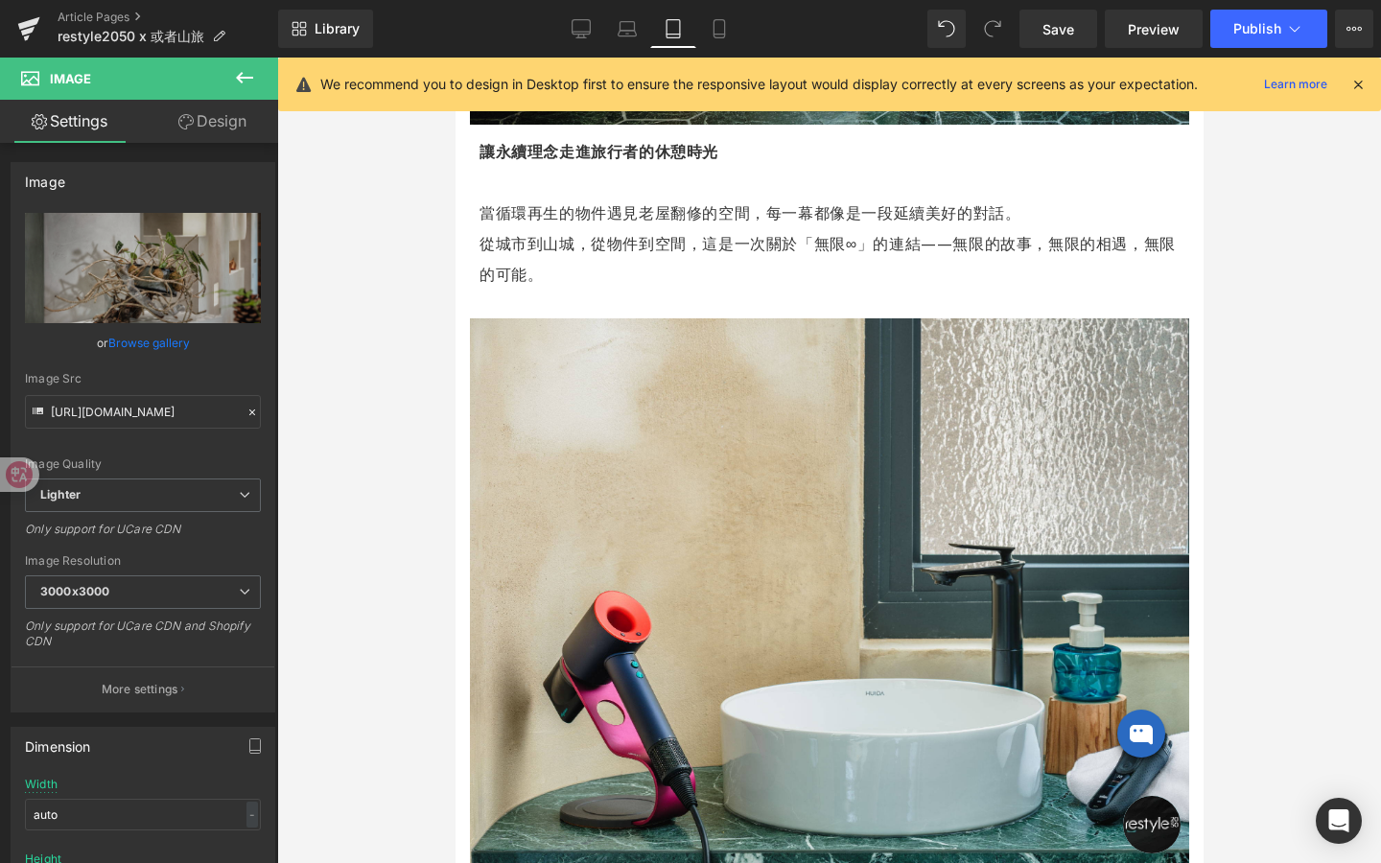
scroll to position [0, 0]
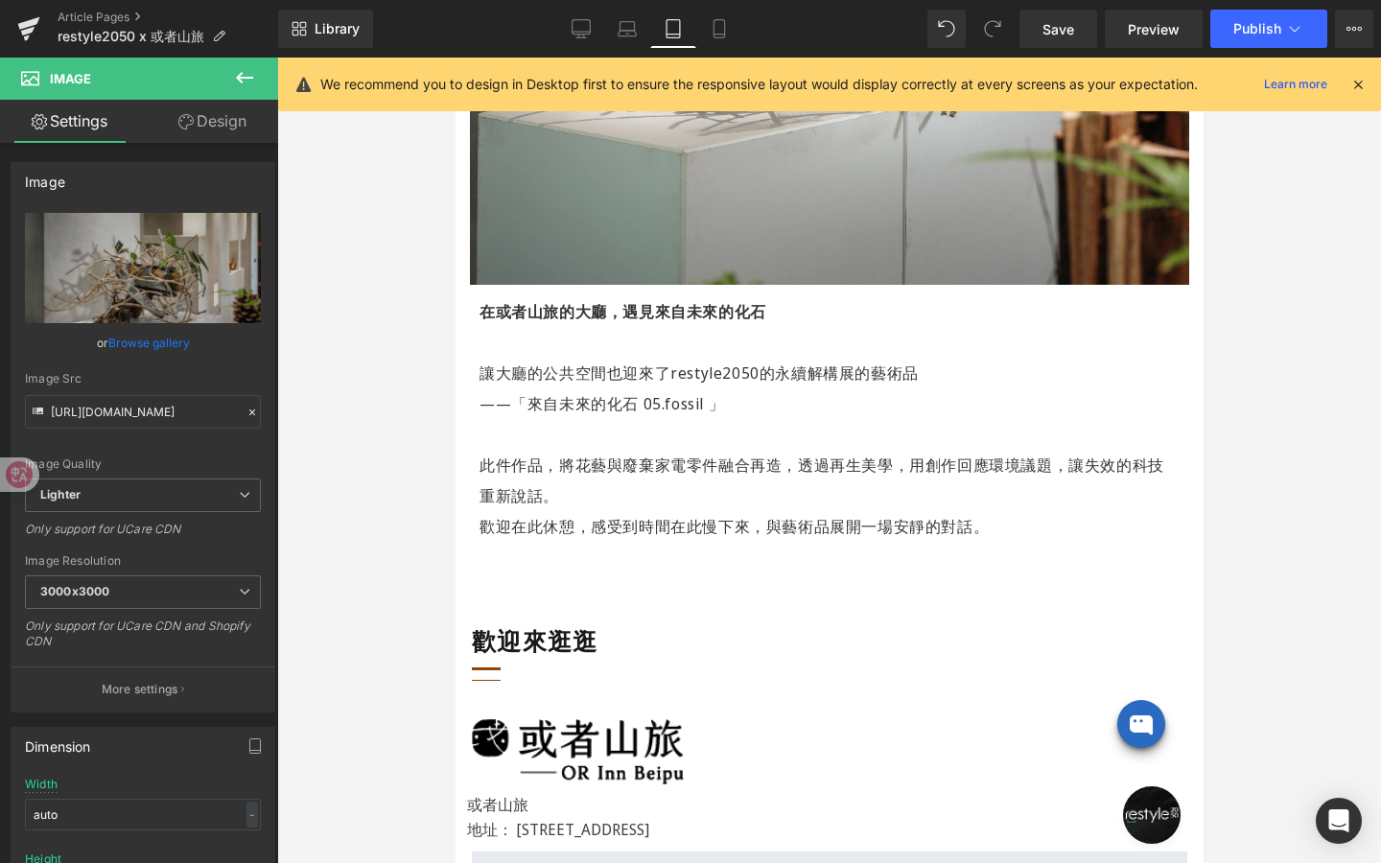
click at [702, 422] on p at bounding box center [829, 434] width 700 height 31
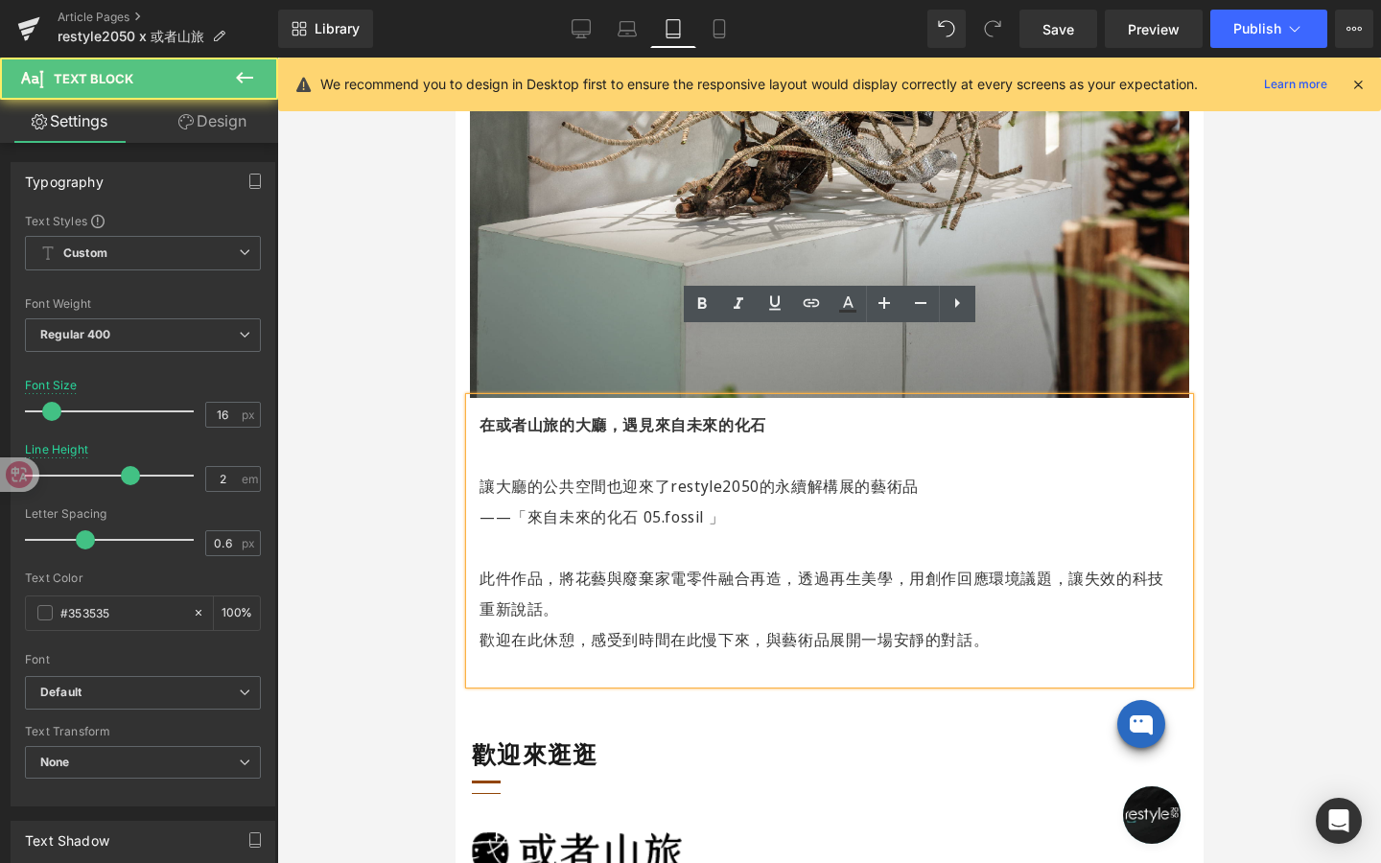
scroll to position [3435, 0]
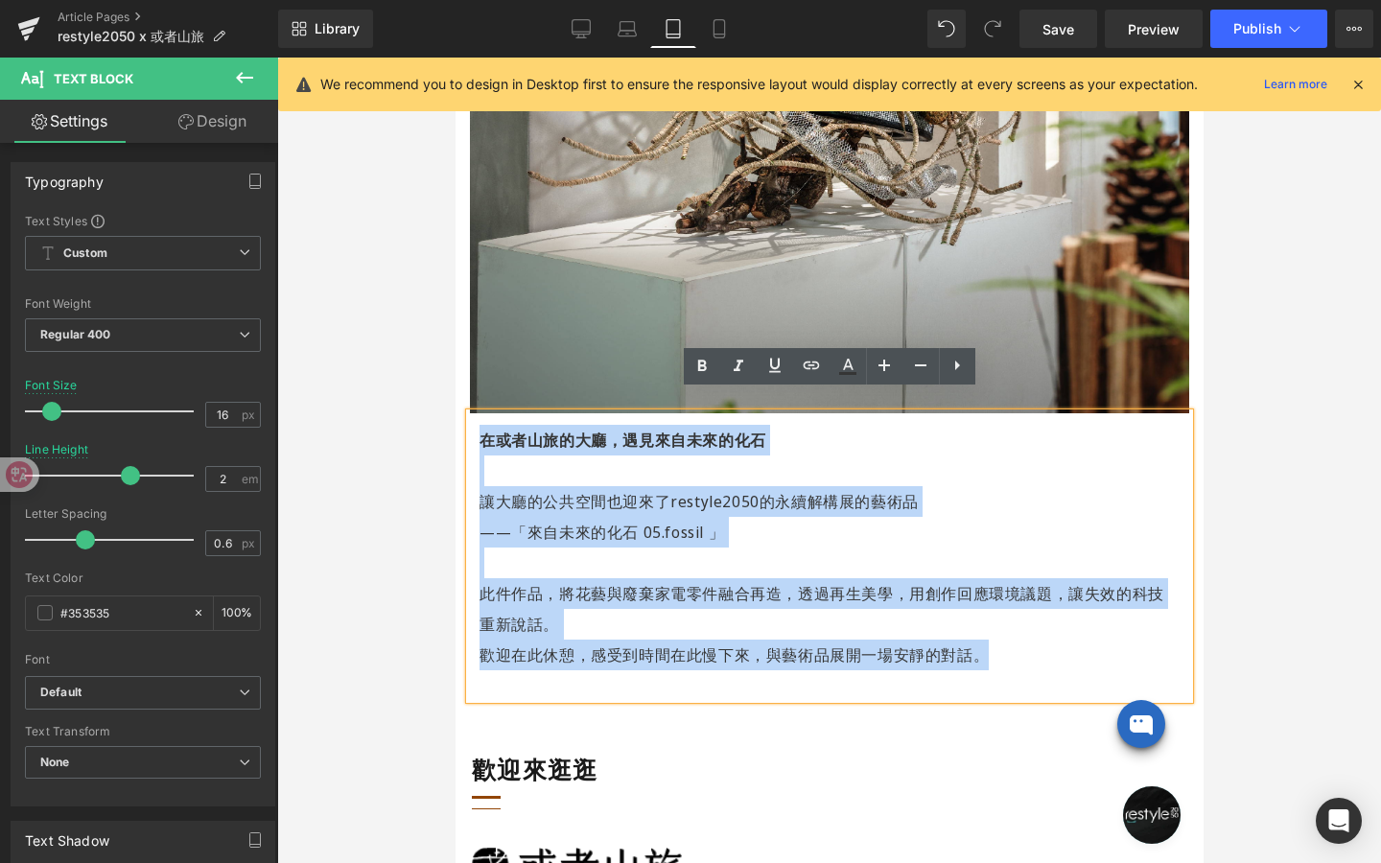
drag, startPoint x: 480, startPoint y: 410, endPoint x: 985, endPoint y: 635, distance: 552.1
click at [985, 635] on div "在或者山旅的大廳，遇見來自未來的化石 讓大廳的公共空間也迎來了restyle2050的永續解構展的藝術品 ——「來自未來的化石 05.fossil 」 此件作…" at bounding box center [828, 556] width 719 height 286
copy div "在或者山旅的大廳，遇見來自未來的化石 讓大廳的公共空間也迎來了restyle2050的永續解構展的藝術品 ——「來自未來的化石 05.fossil 」 此件作…"
click at [886, 552] on p at bounding box center [829, 563] width 700 height 31
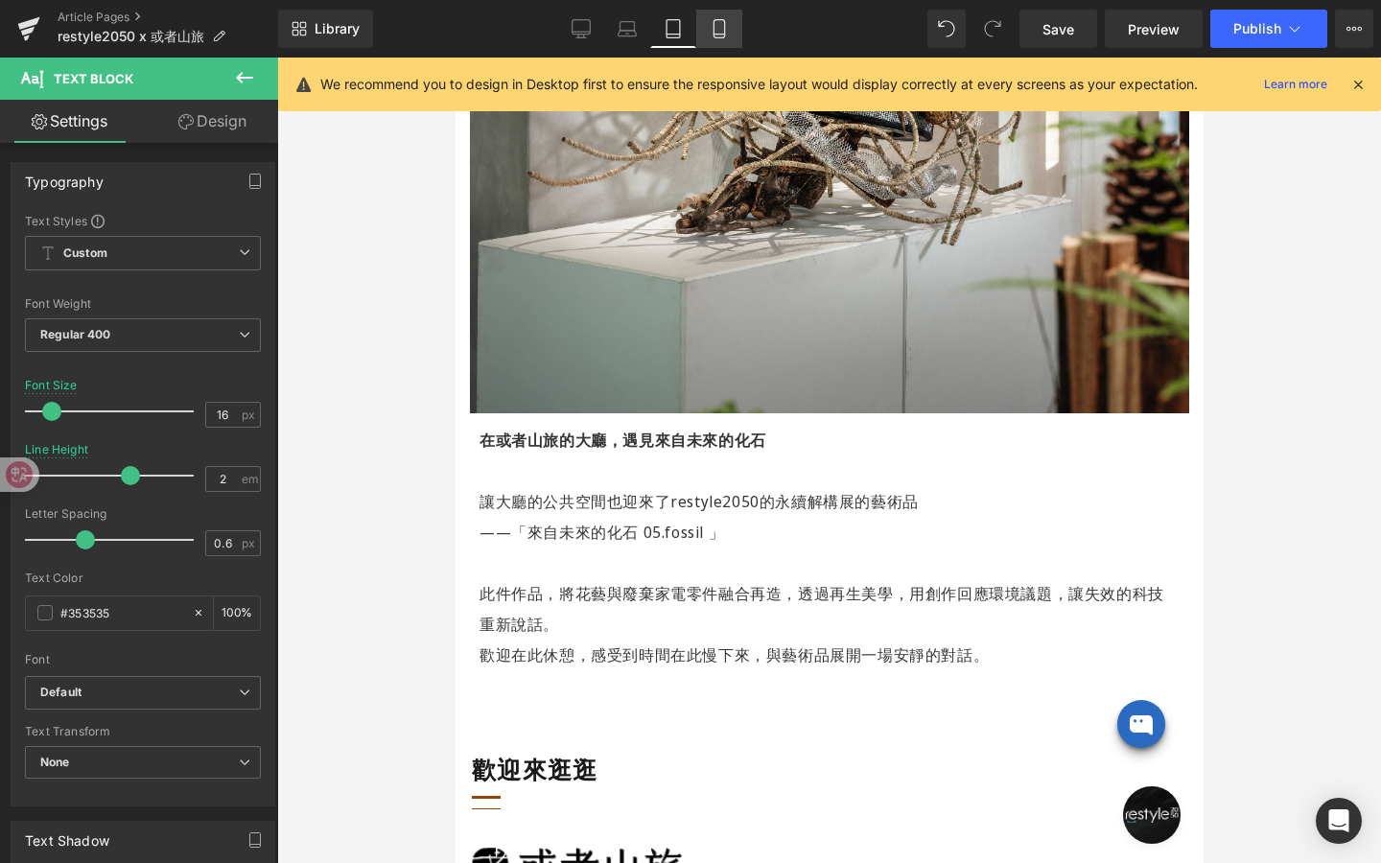
click at [729, 22] on icon at bounding box center [719, 28] width 19 height 19
type input "14"
type input "1.4"
type input "100"
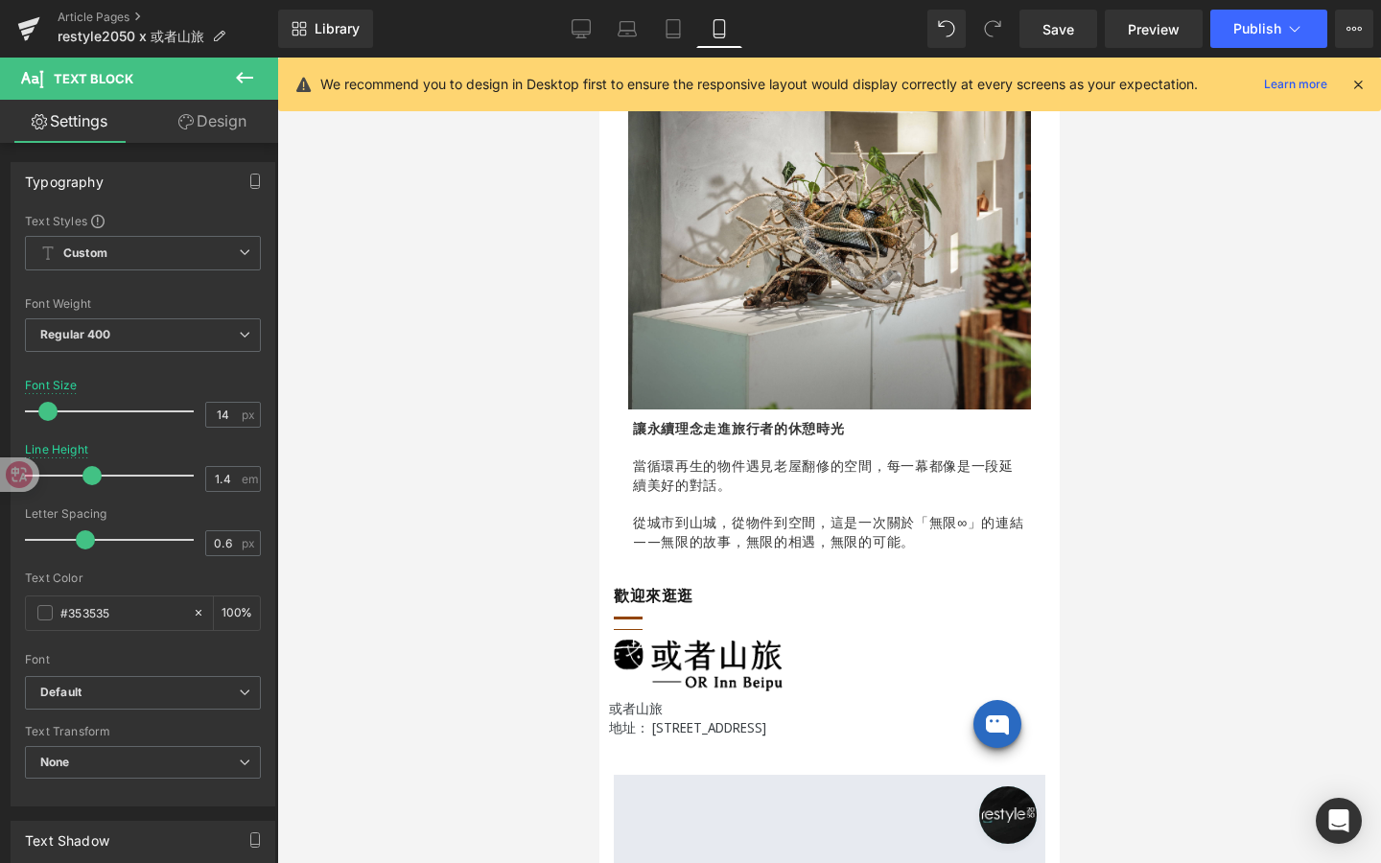
scroll to position [2122, 0]
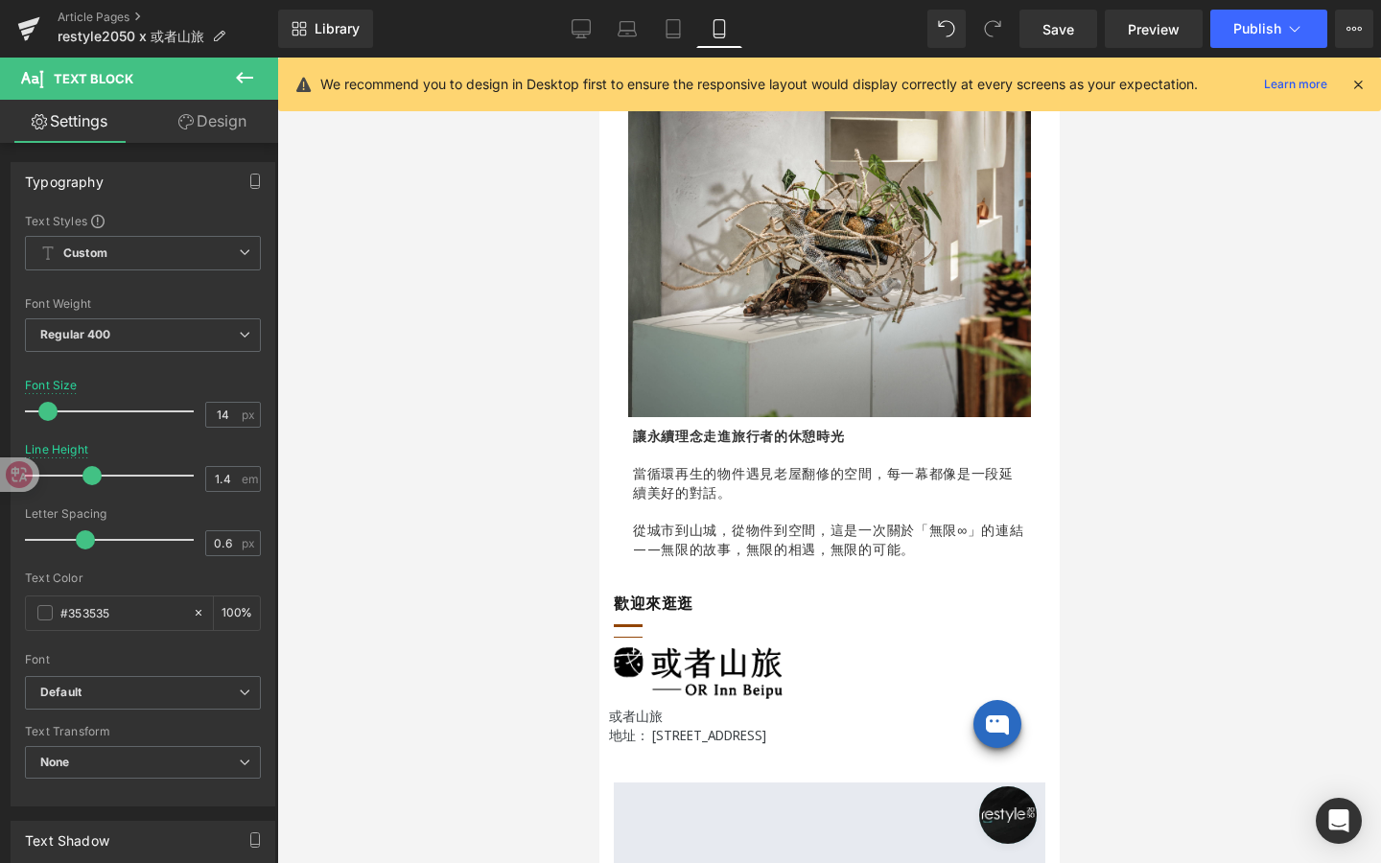
click at [929, 518] on p at bounding box center [828, 512] width 393 height 19
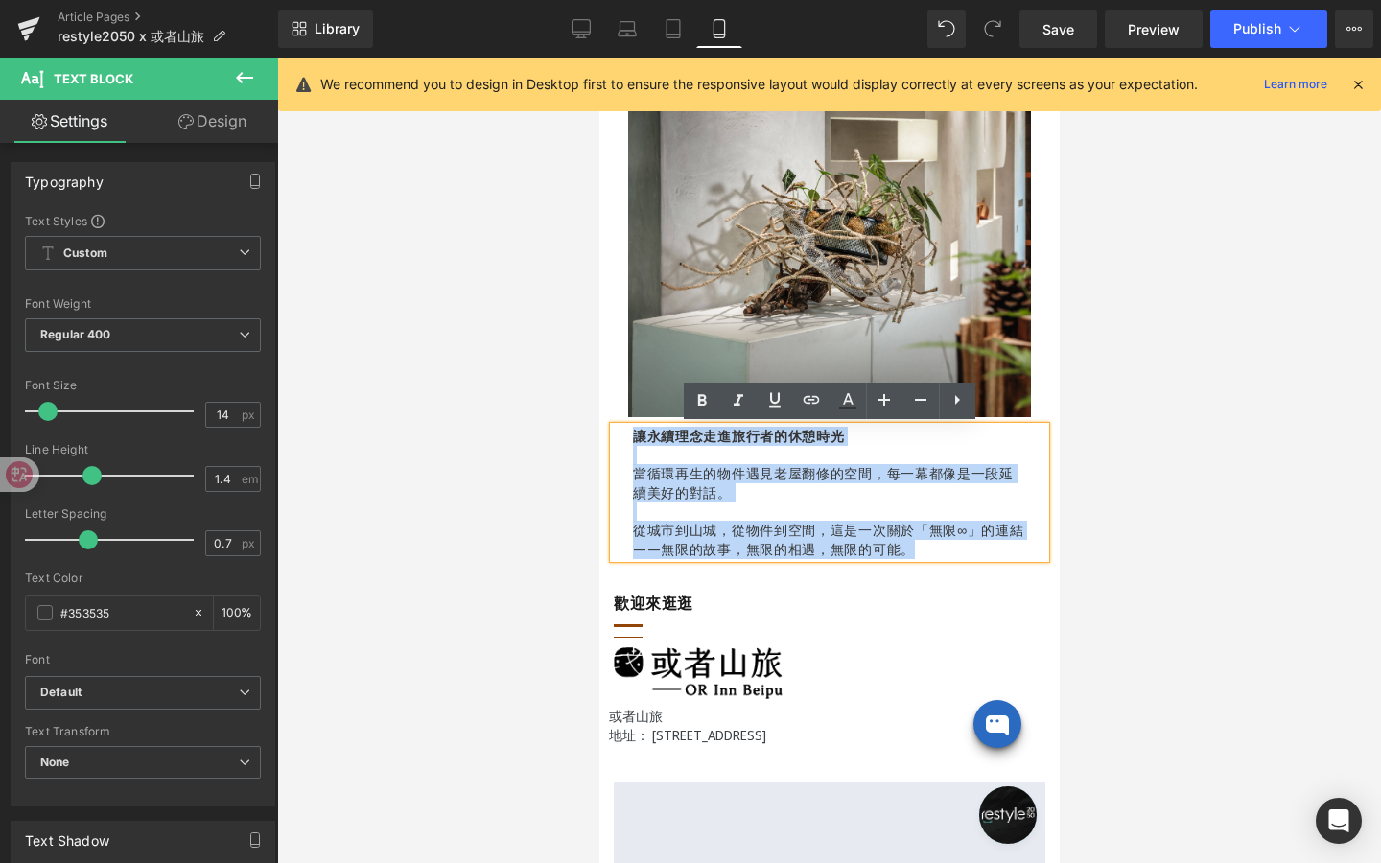
drag, startPoint x: 942, startPoint y: 550, endPoint x: 635, endPoint y: 426, distance: 330.9
click at [635, 427] on div "讓永續理念走進旅行者的休憩時光 當循環再生的物件遇見老屋翻修的空間，每一幕都像是一段延續美好的對話。 從城市到山城，從物件到空間，這是一次關於「無限∞」的連結…" at bounding box center [829, 492] width 432 height 131
drag, startPoint x: 932, startPoint y: 557, endPoint x: 636, endPoint y: 438, distance: 319.3
click at [636, 438] on div "讓永續理念走進旅行者的休憩時光 當循環再生的物件遇見老屋翻修的空間，每一幕都像是一段延續美好的對話。 從城市到山城，從物件到空間，這是一次關於「無限∞」的連結…" at bounding box center [829, 492] width 432 height 131
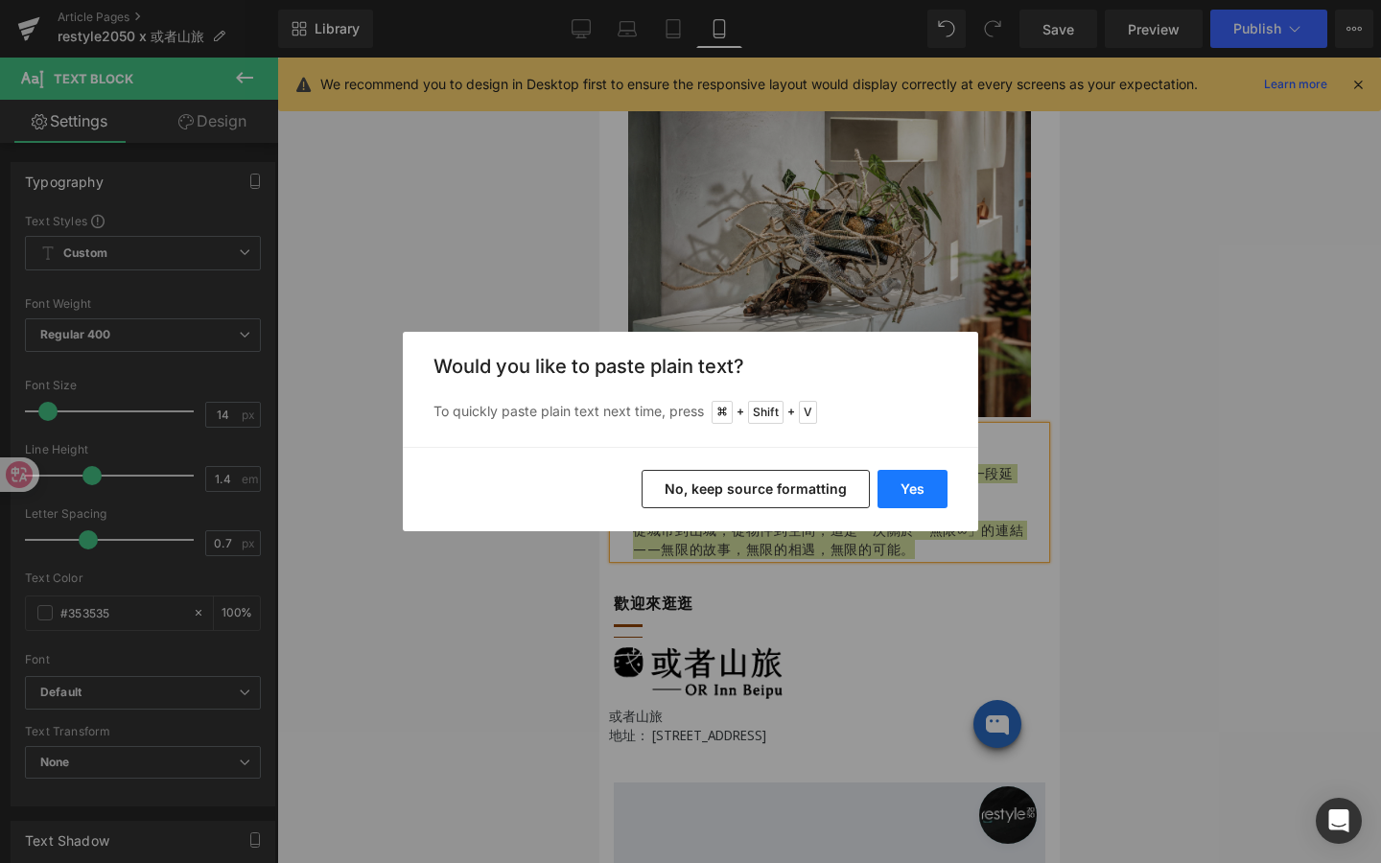
click at [914, 488] on button "Yes" at bounding box center [912, 489] width 70 height 38
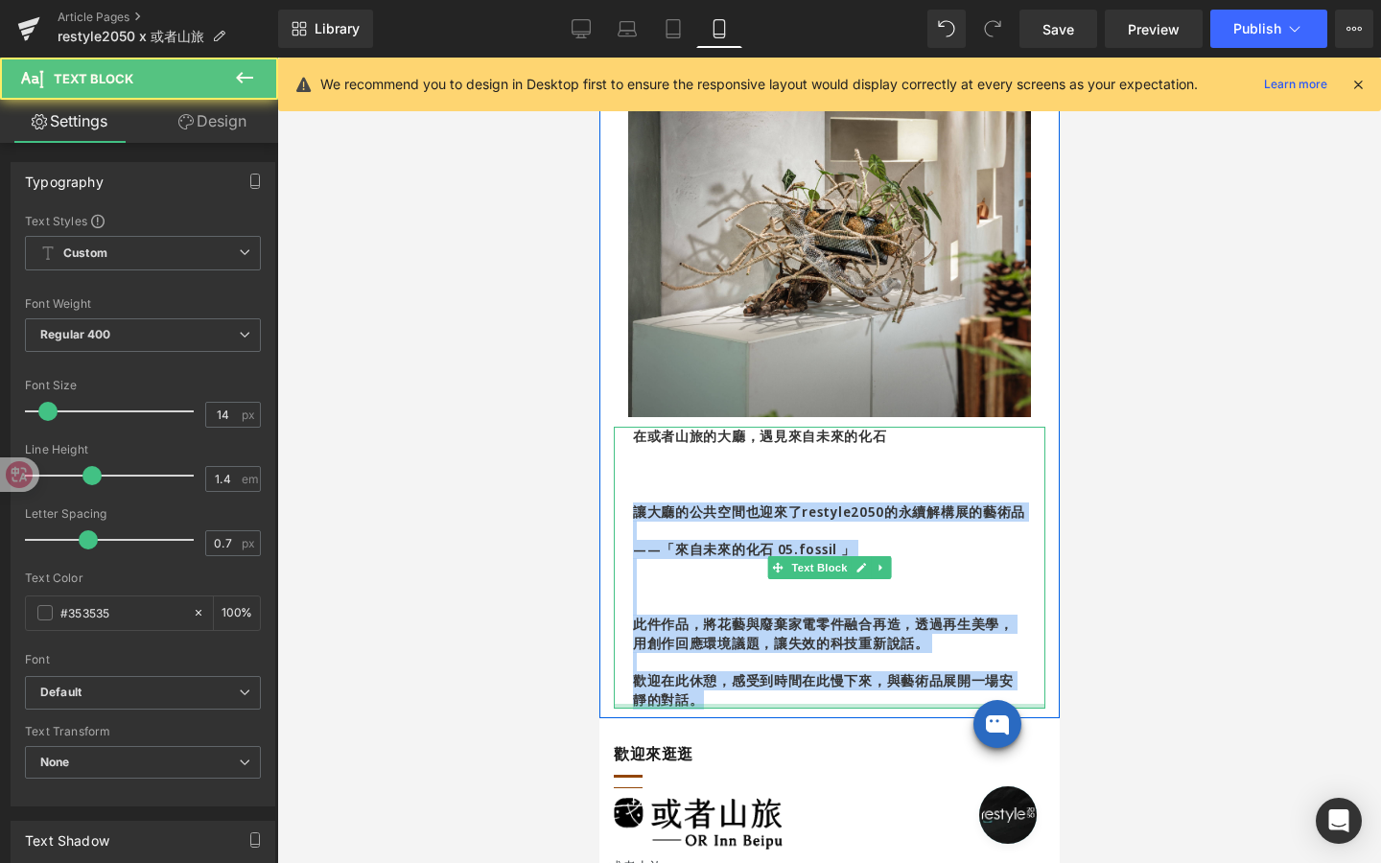
drag, startPoint x: 637, startPoint y: 510, endPoint x: 750, endPoint y: 708, distance: 227.7
click at [750, 708] on div "在或者山旅的大廳，遇見來自未來的化石 讓大廳的公共空間也迎來了restyle2050的永續解構展的藝術品 ——「來自未來的化石 05.fossil 」 此件作…" at bounding box center [829, 568] width 432 height 282
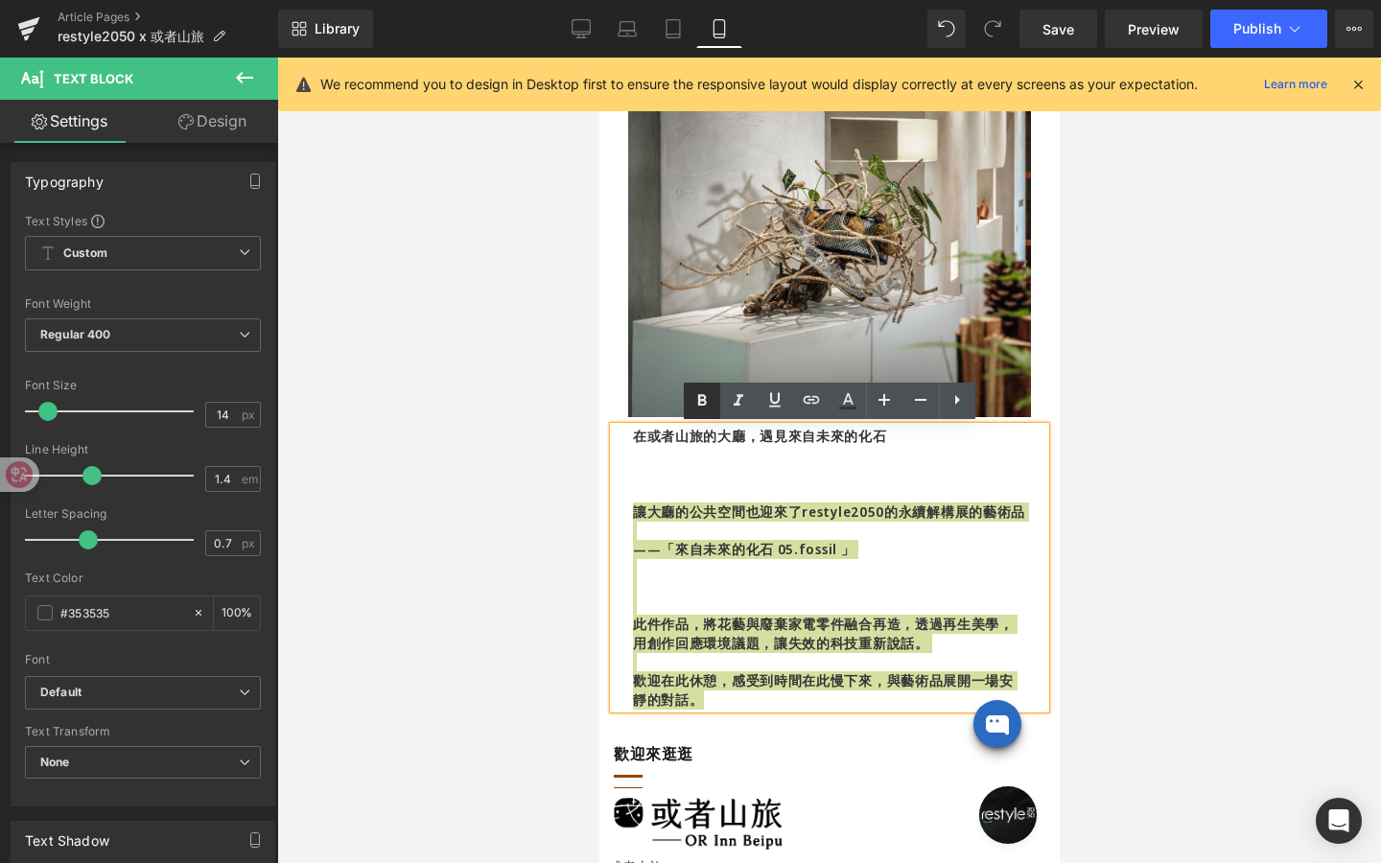
click at [707, 407] on icon at bounding box center [701, 400] width 23 height 23
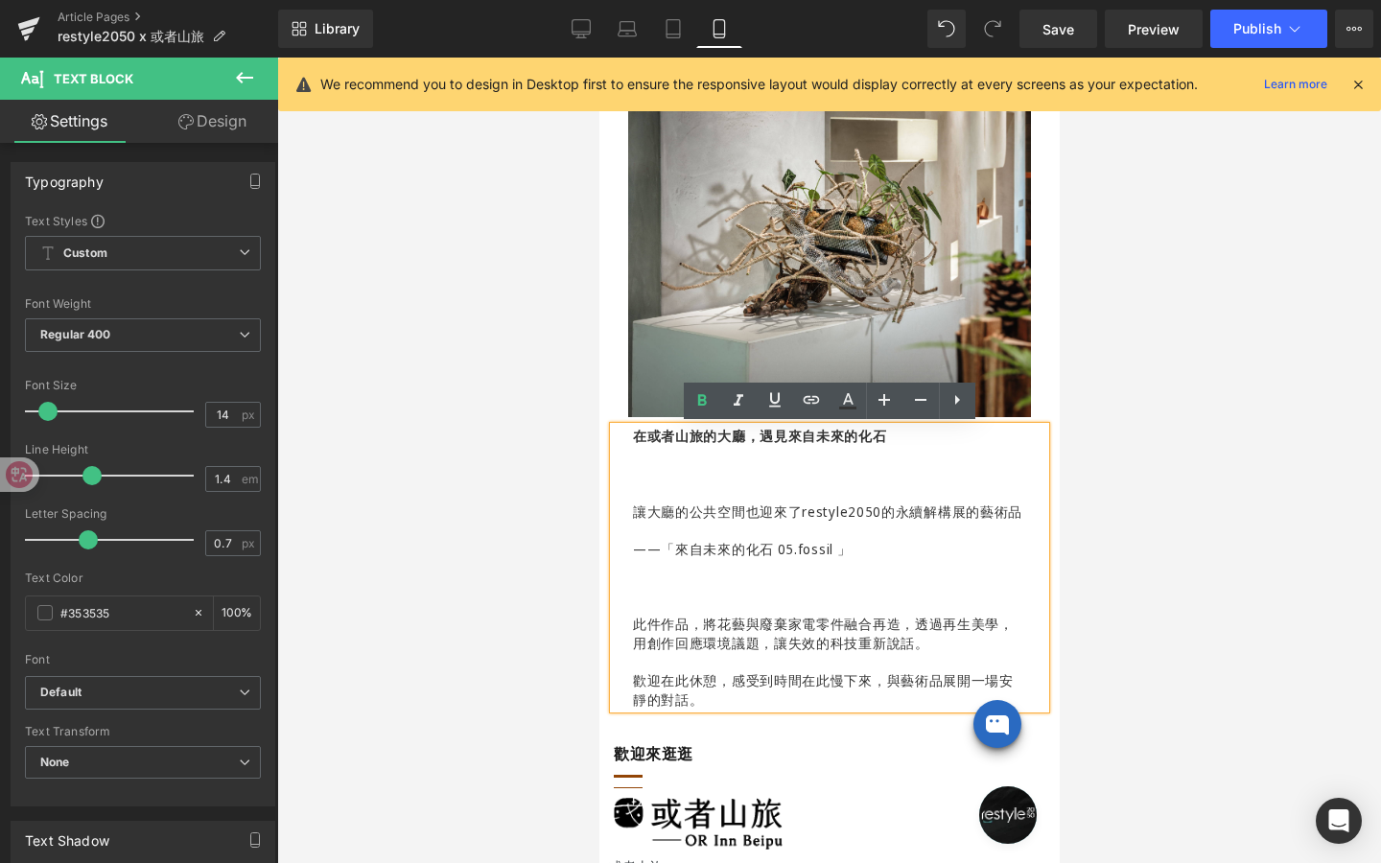
click at [656, 494] on p at bounding box center [828, 492] width 393 height 19
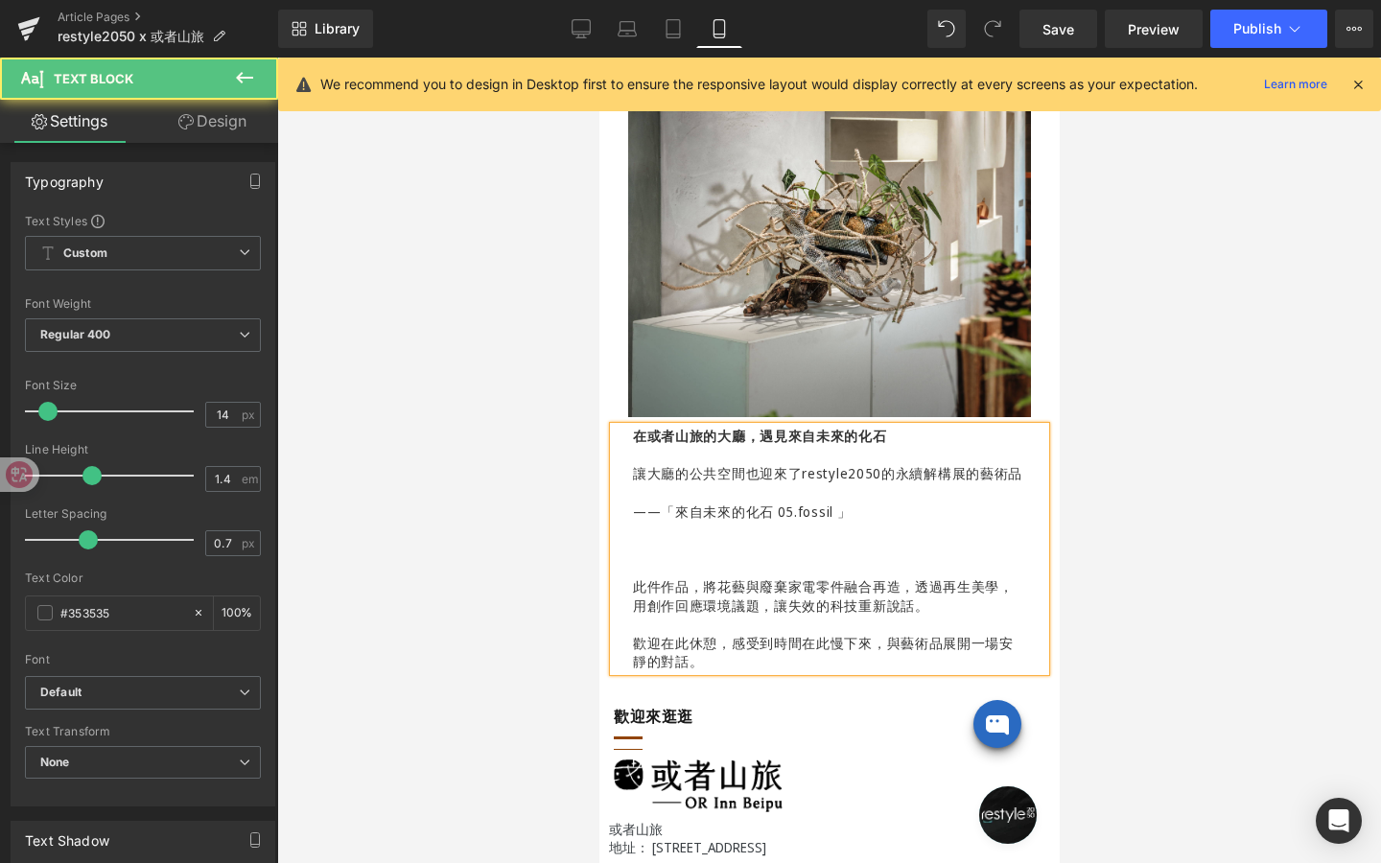
click at [634, 507] on p "——「來自未來的化石 05.fossil 」" at bounding box center [828, 512] width 393 height 19
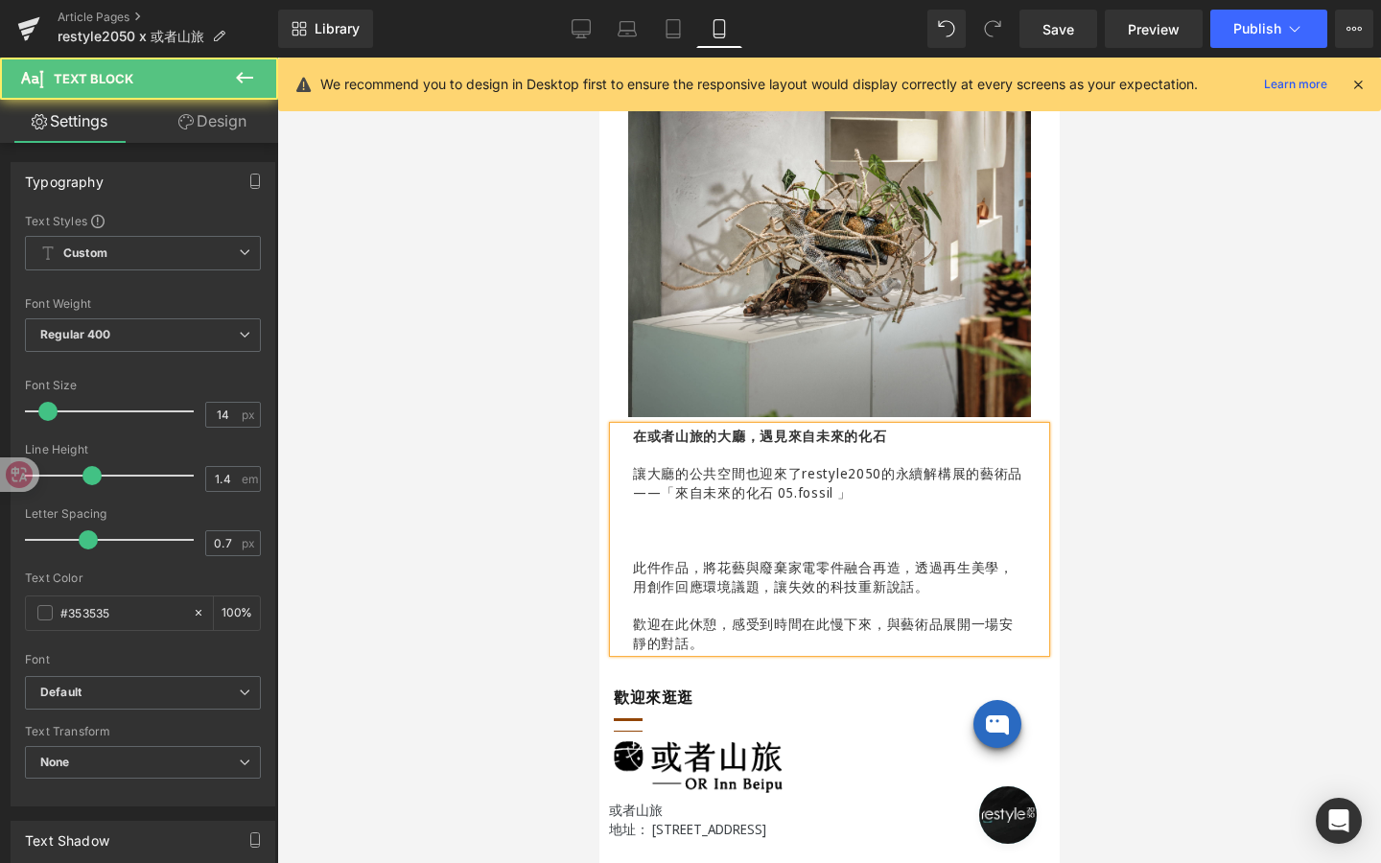
click at [638, 558] on p "此件作品，將花藝與廢棄家電零件融合再造，透過再生美學，用創作回應環境議題，讓失效的科技重新說話。" at bounding box center [828, 576] width 393 height 37
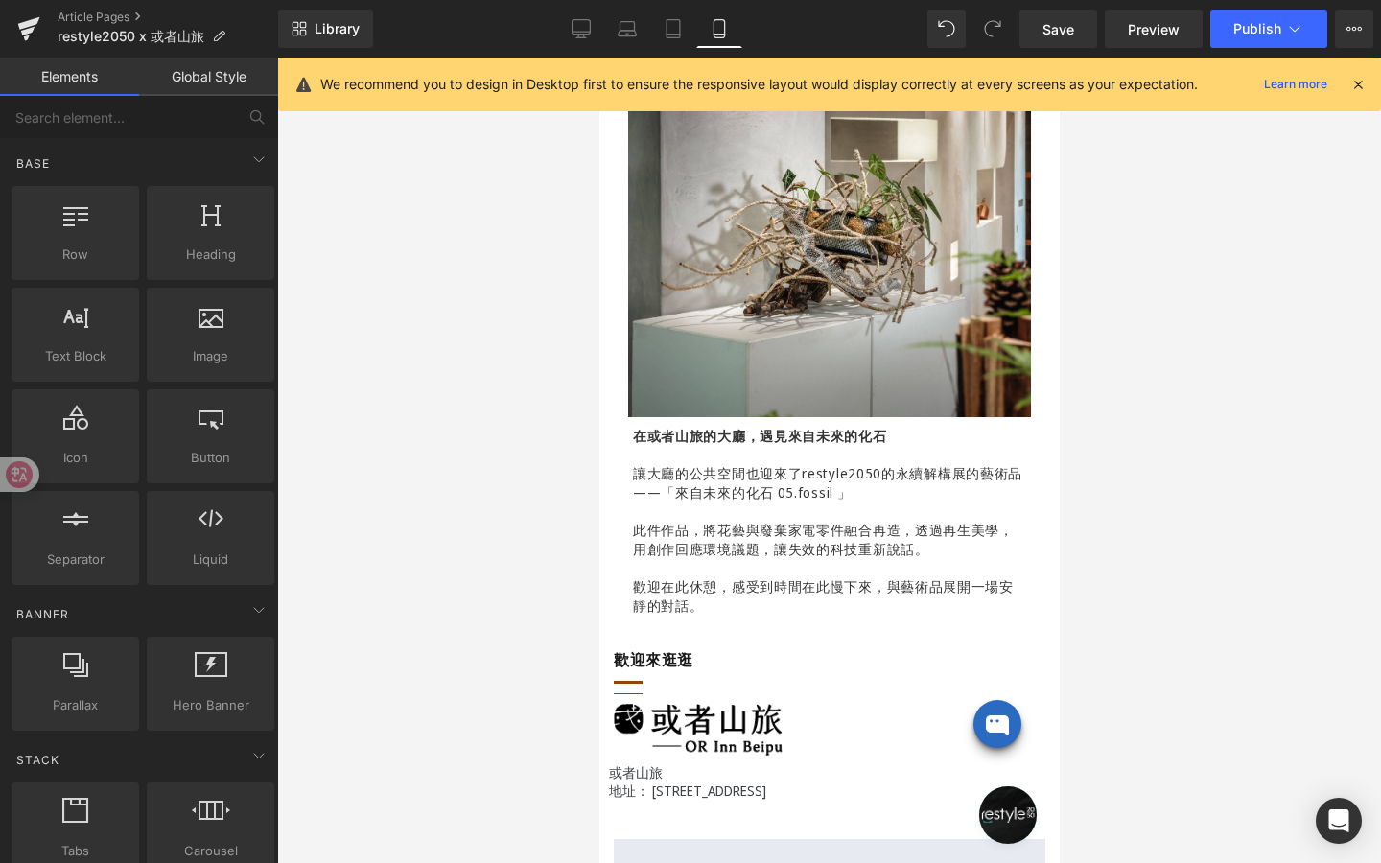
click at [528, 579] on div at bounding box center [829, 461] width 1104 height 806
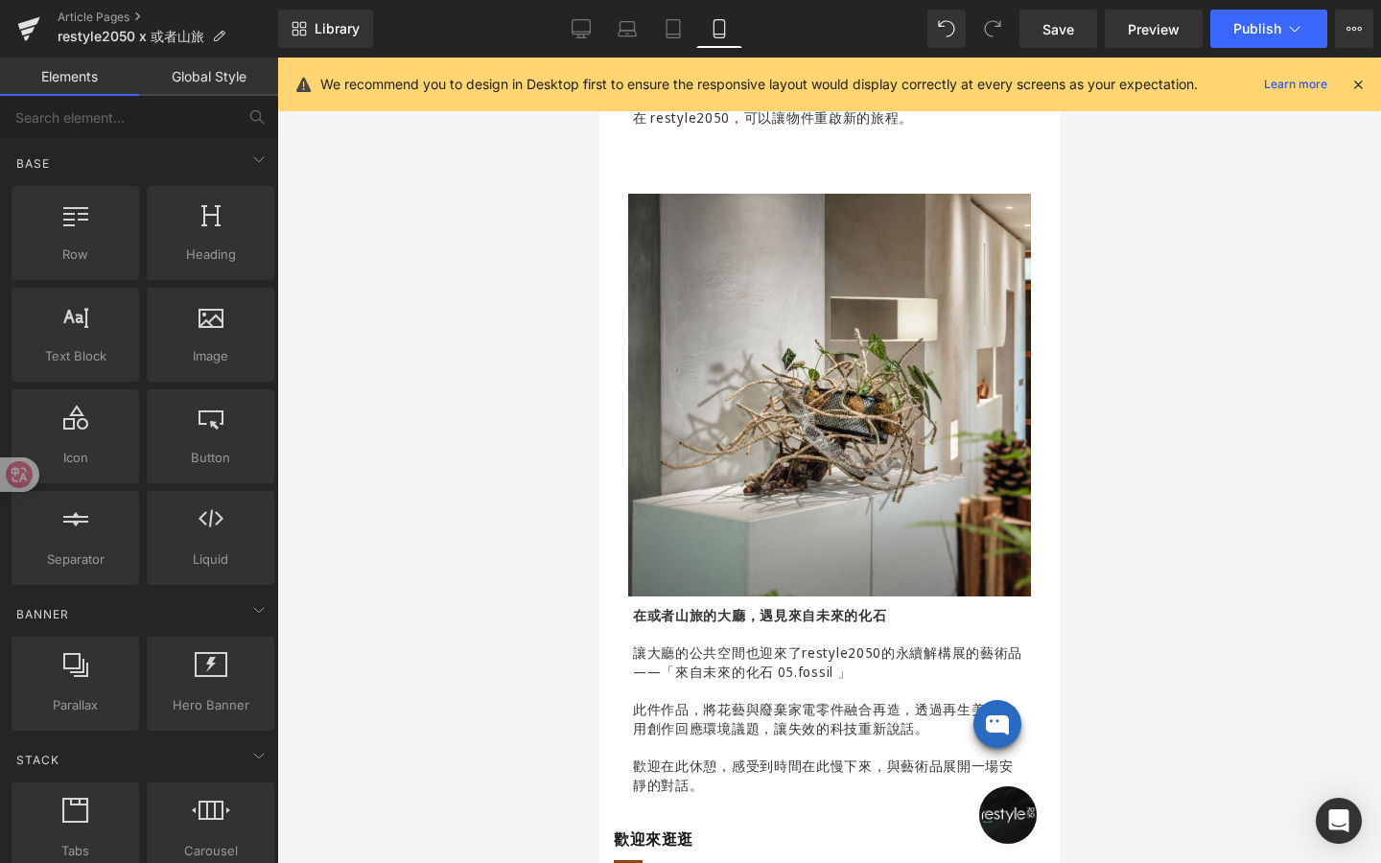
scroll to position [1065, 0]
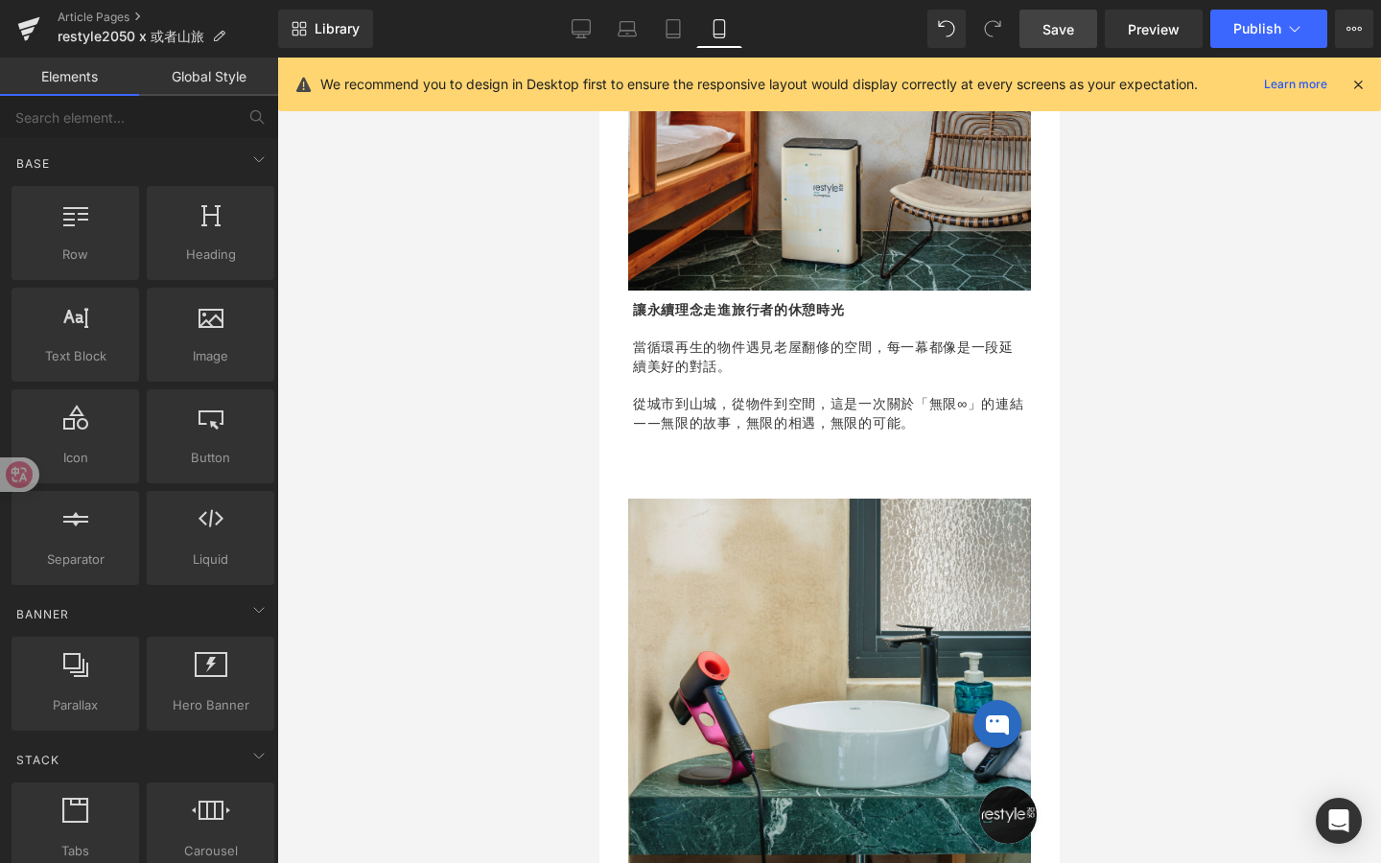
click at [1065, 34] on span "Save" at bounding box center [1058, 29] width 32 height 20
click at [1226, 30] on button "Publish" at bounding box center [1268, 29] width 117 height 38
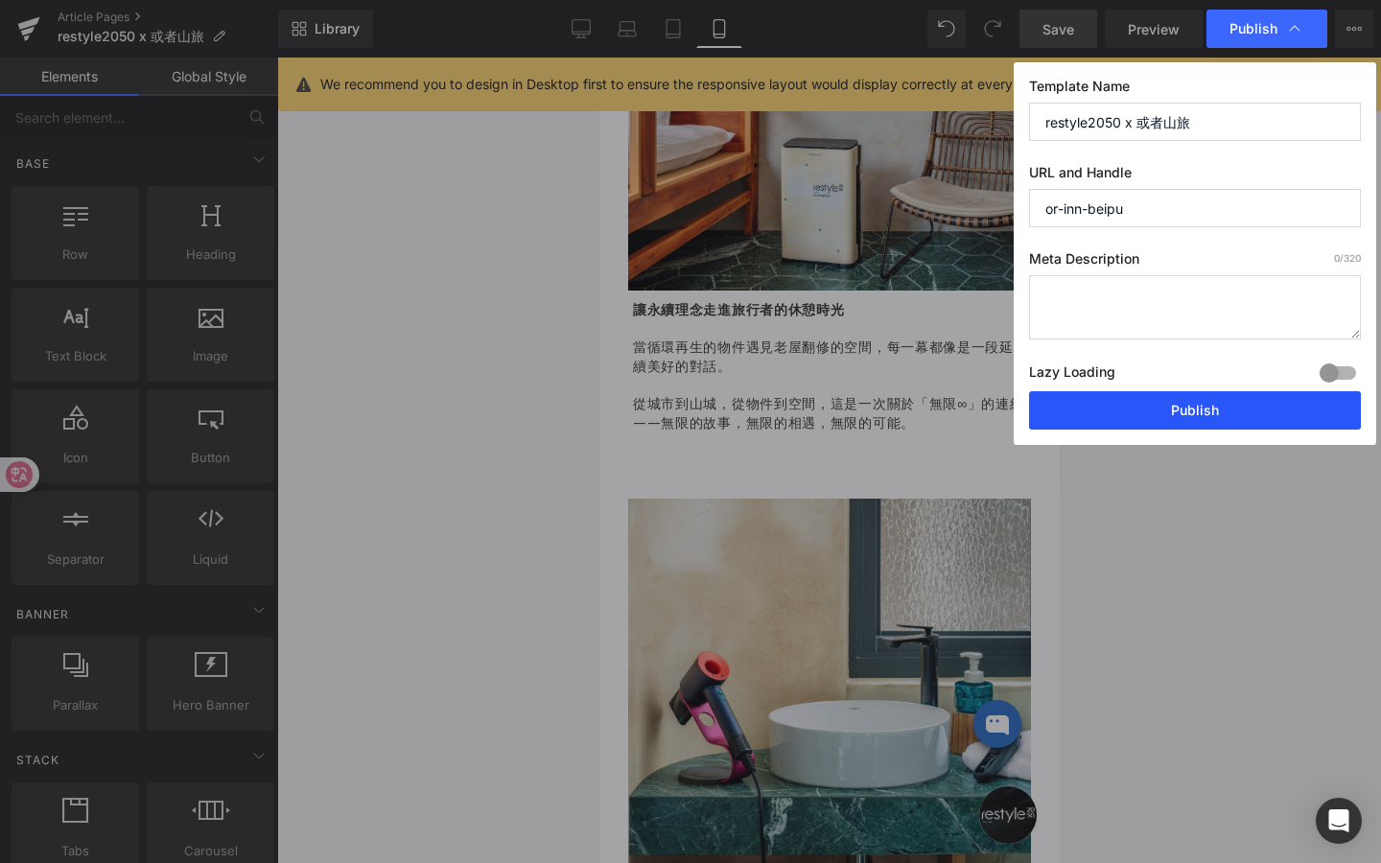
click at [1160, 396] on button "Publish" at bounding box center [1195, 410] width 332 height 38
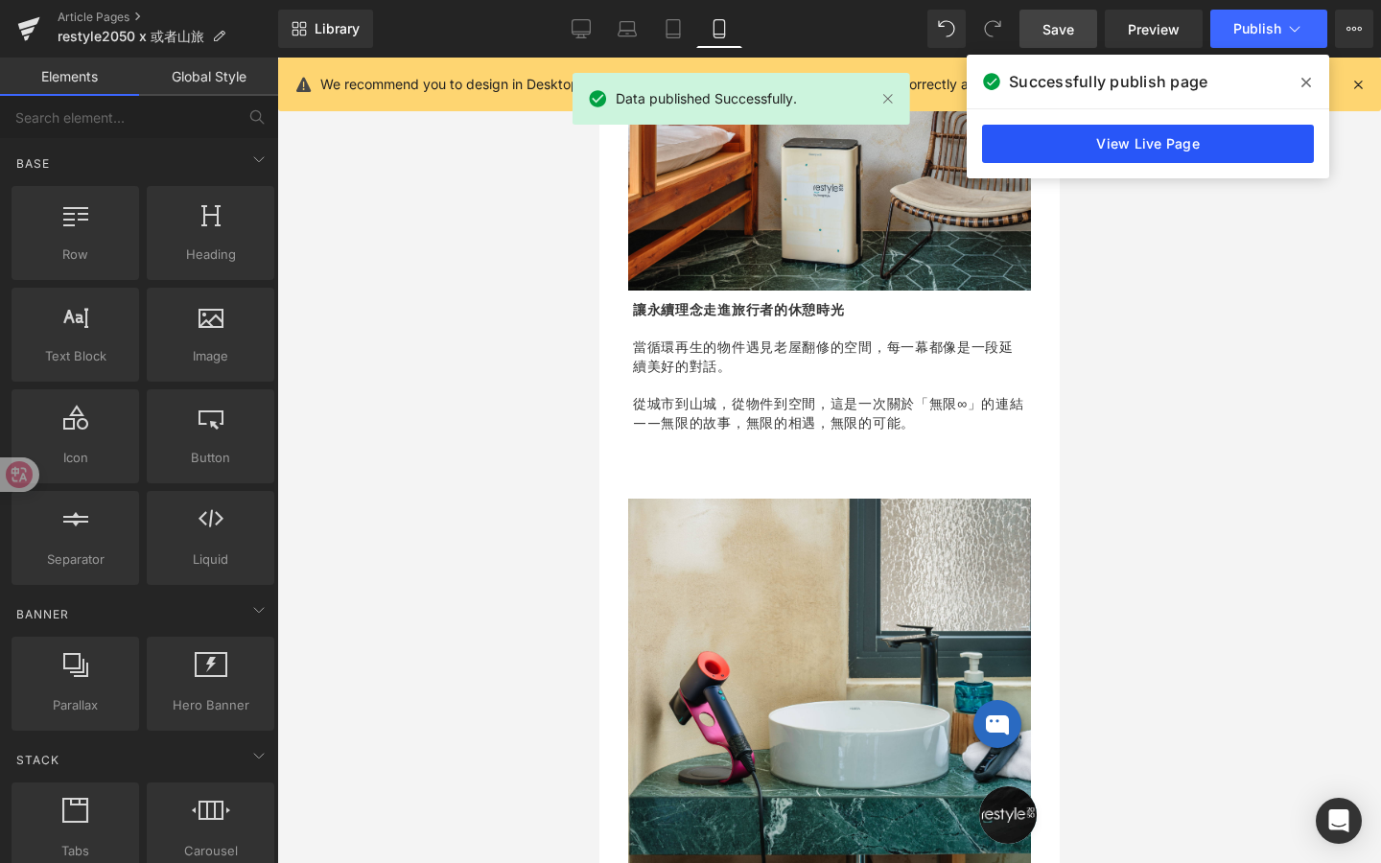
click at [1207, 155] on link "View Live Page" at bounding box center [1148, 144] width 332 height 38
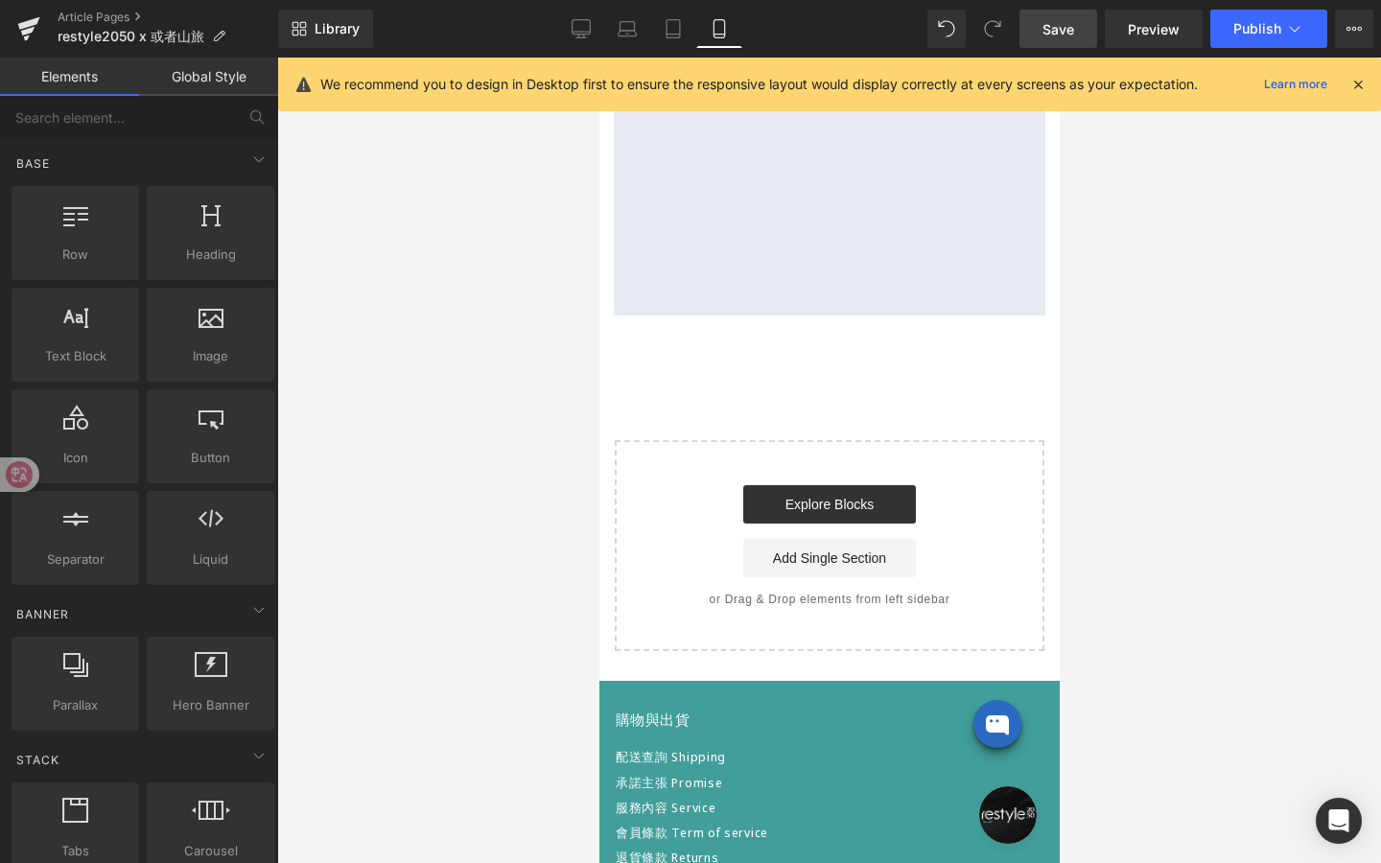
scroll to position [3082, 0]
